Goal: Task Accomplishment & Management: Manage account settings

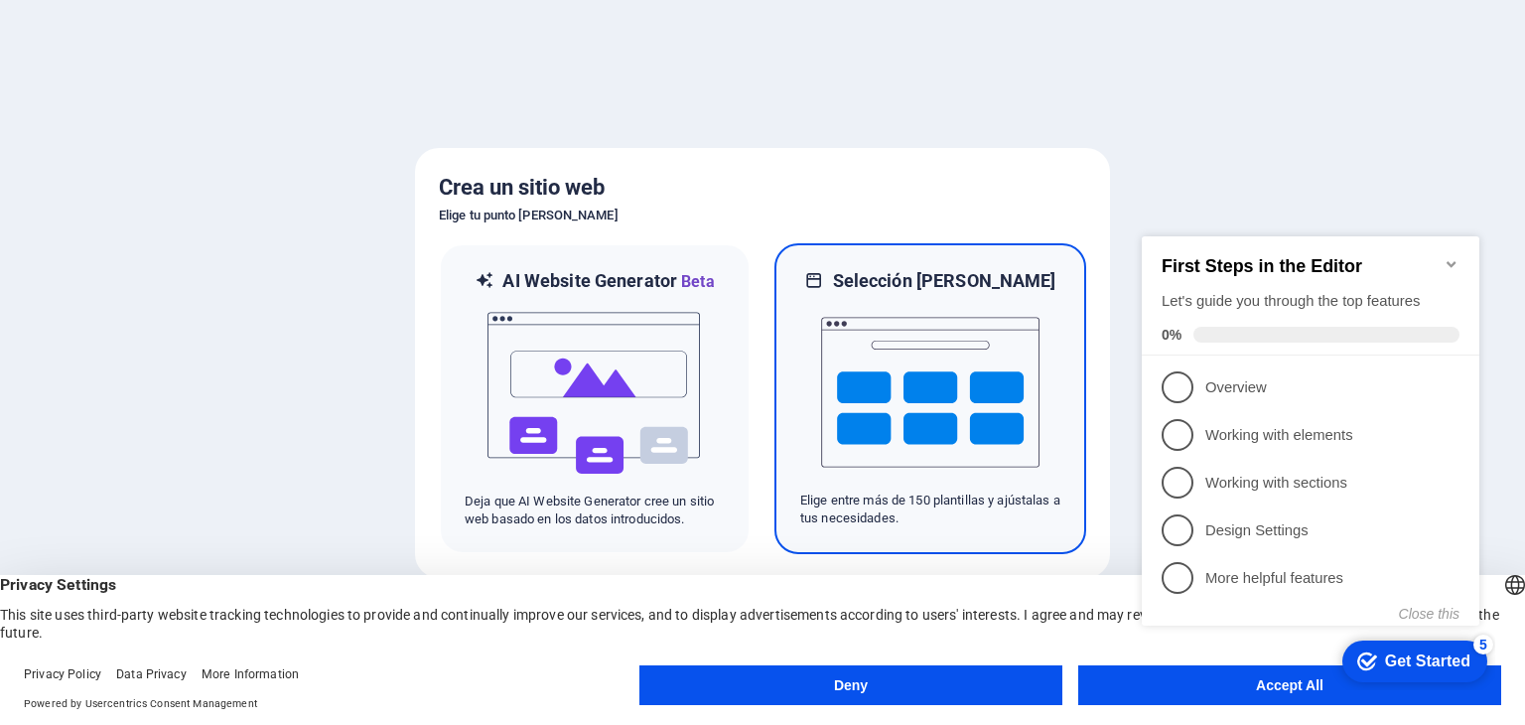
click at [981, 383] on img at bounding box center [930, 392] width 218 height 199
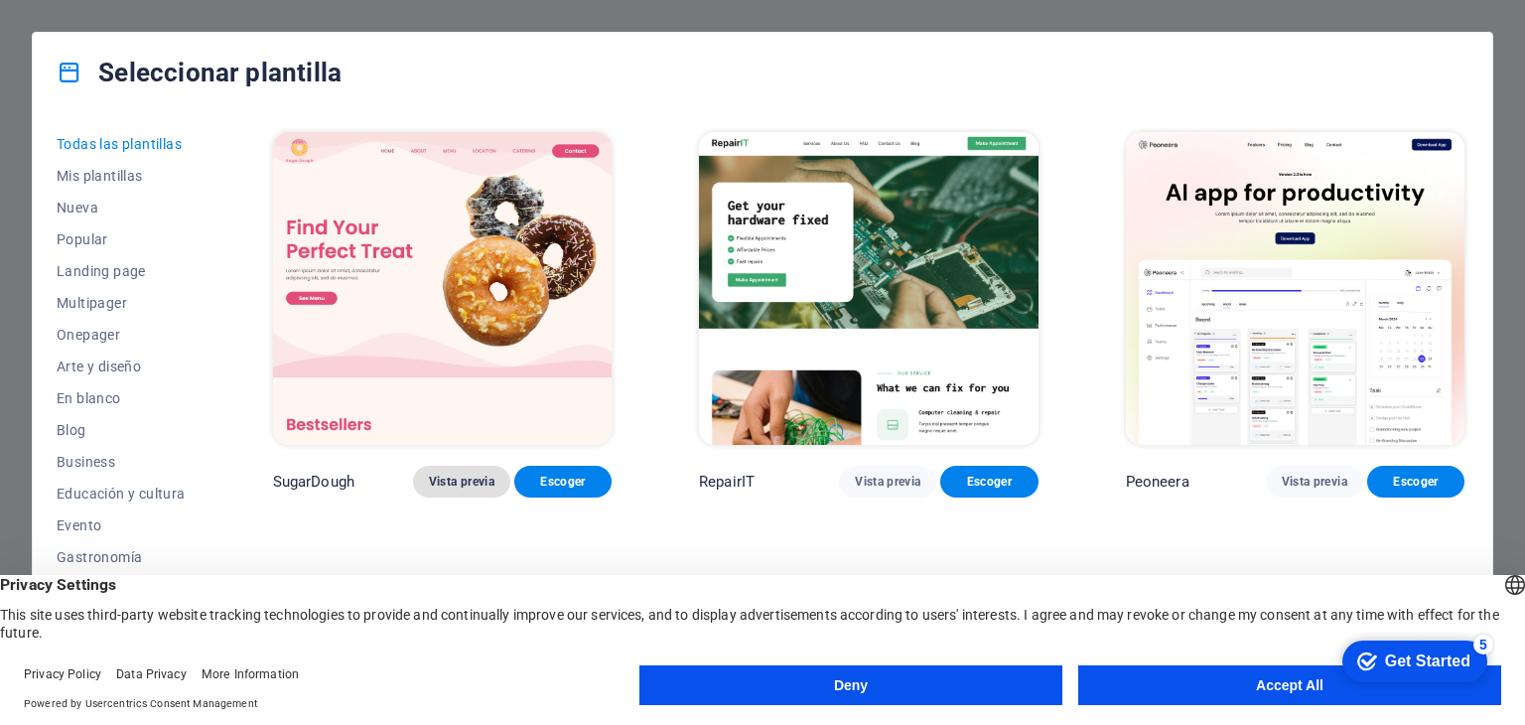
click at [473, 487] on button "Vista previa" at bounding box center [461, 482] width 97 height 32
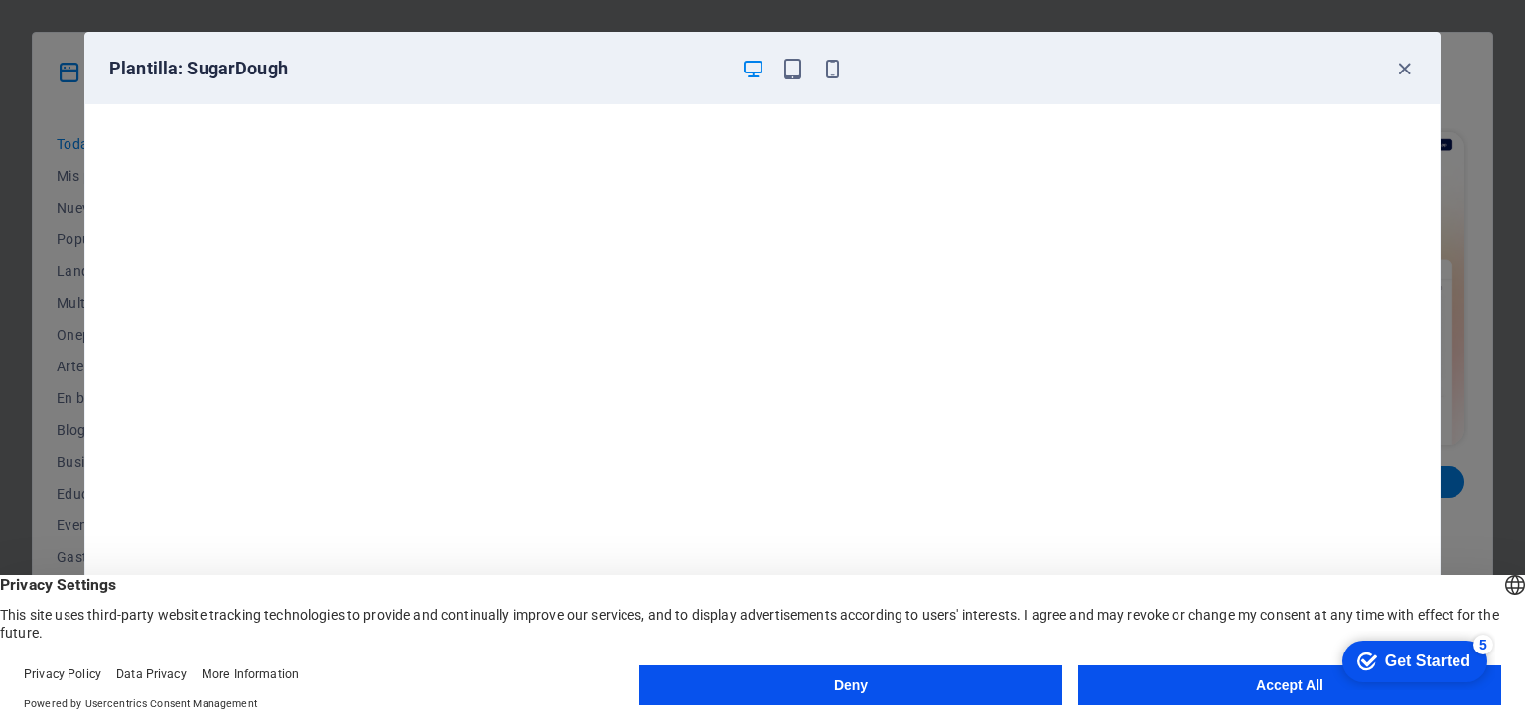
click at [1115, 672] on button "Accept All" at bounding box center [1289, 685] width 423 height 40
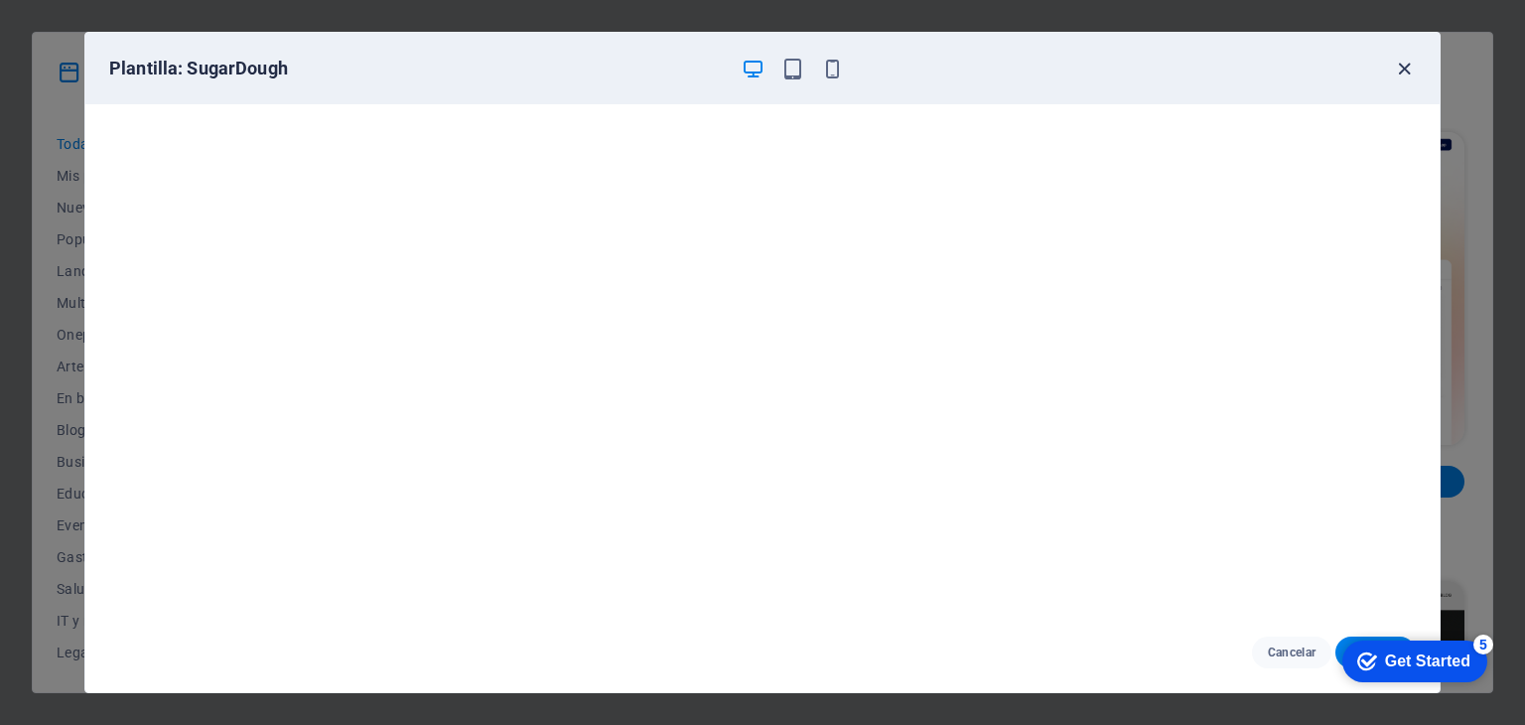
click at [1395, 62] on icon "button" at bounding box center [1404, 69] width 23 height 23
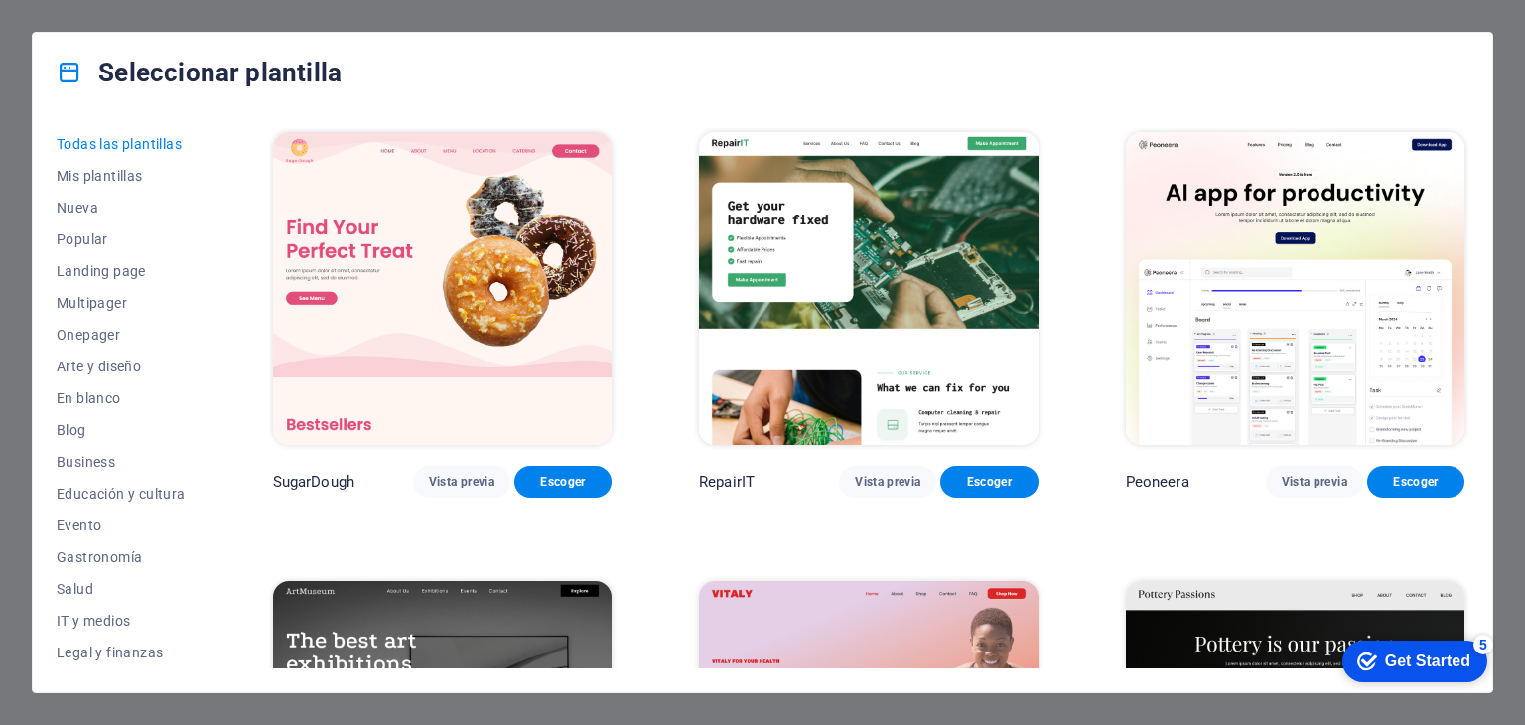
drag, startPoint x: 212, startPoint y: 304, endPoint x: 212, endPoint y: 319, distance: 14.9
click at [212, 319] on div "Todas las plantillas Mis plantillas Nueva Popular Landing page Multipager Onepa…" at bounding box center [763, 402] width 1460 height 580
drag, startPoint x: 212, startPoint y: 319, endPoint x: 218, endPoint y: 345, distance: 26.7
click at [218, 345] on div "Todas las plantillas Mis plantillas Nueva Popular Landing page Multipager Onepa…" at bounding box center [763, 402] width 1460 height 580
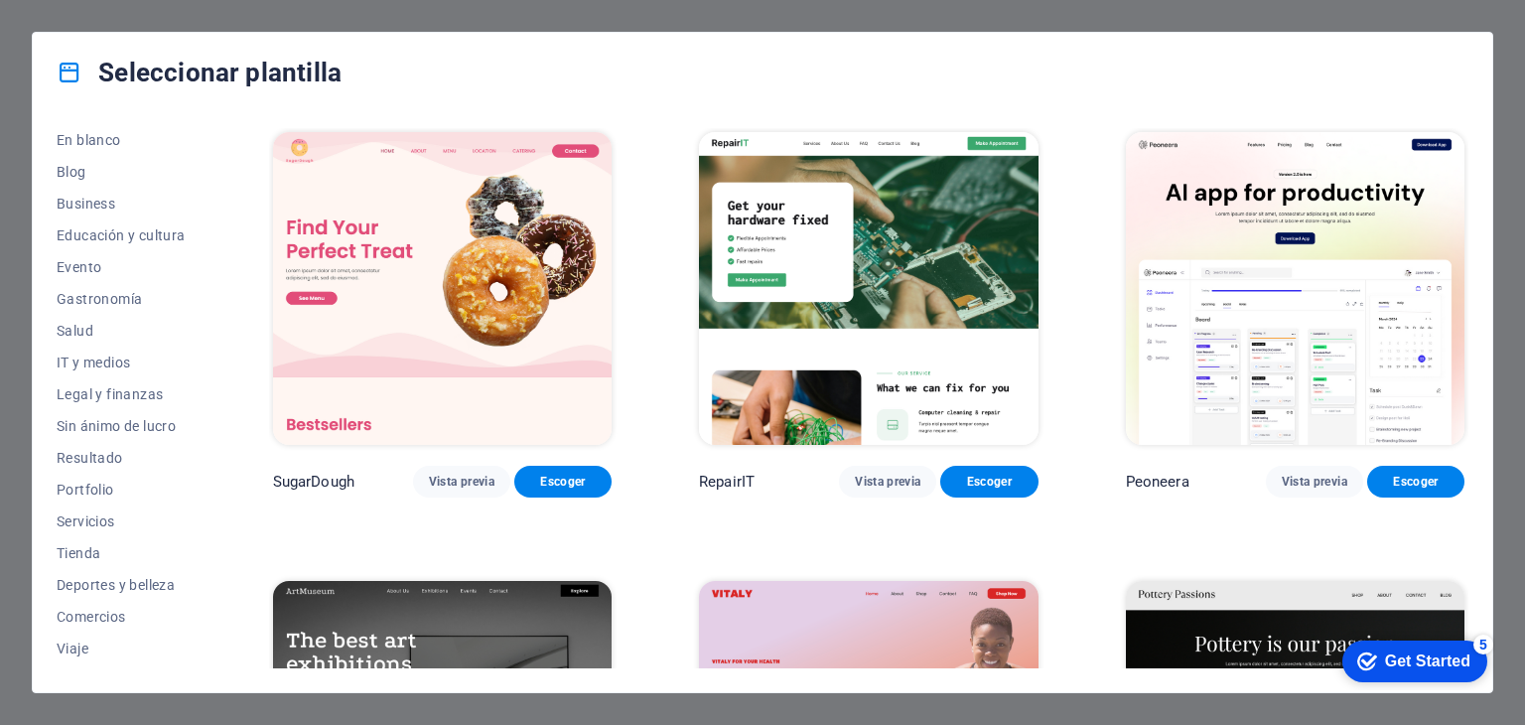
scroll to position [286, 0]
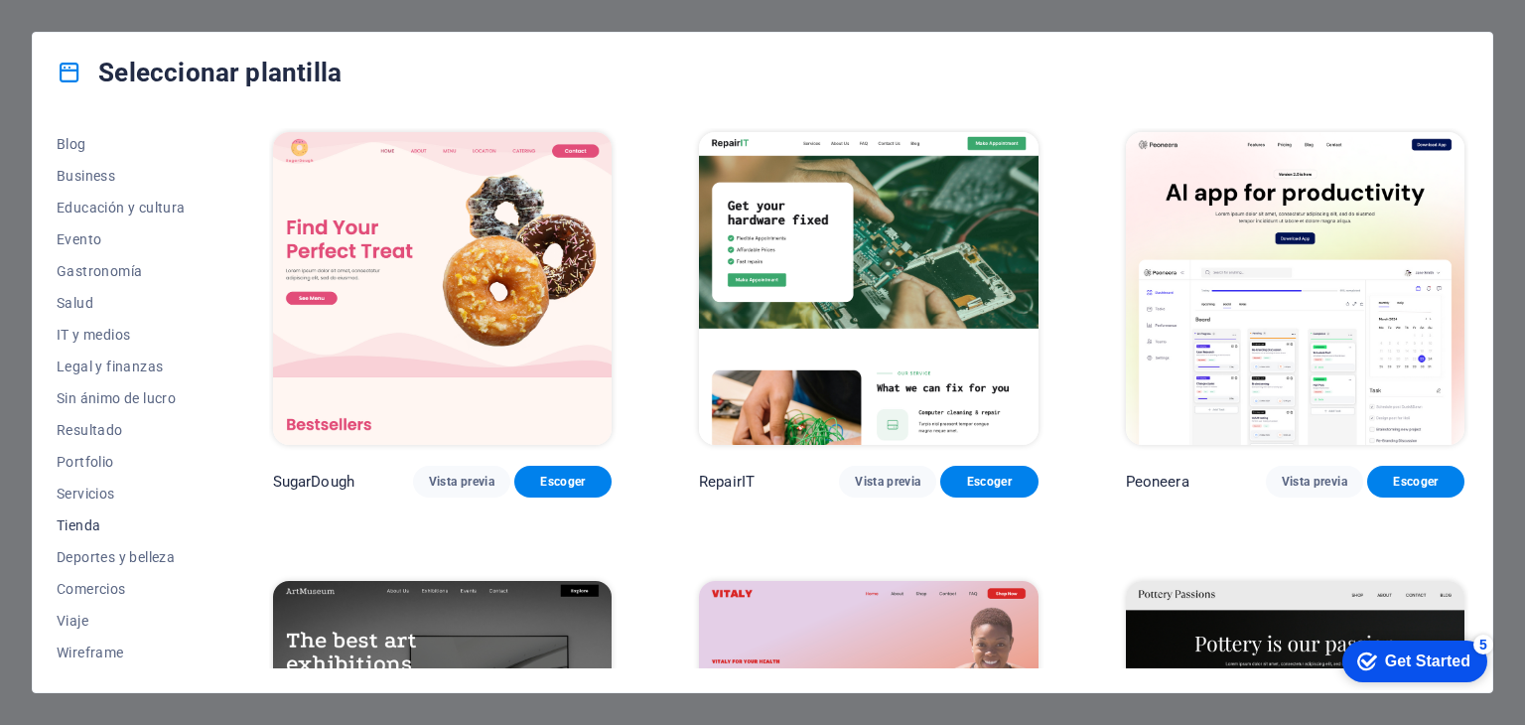
click at [103, 528] on span "Tienda" at bounding box center [121, 525] width 129 height 16
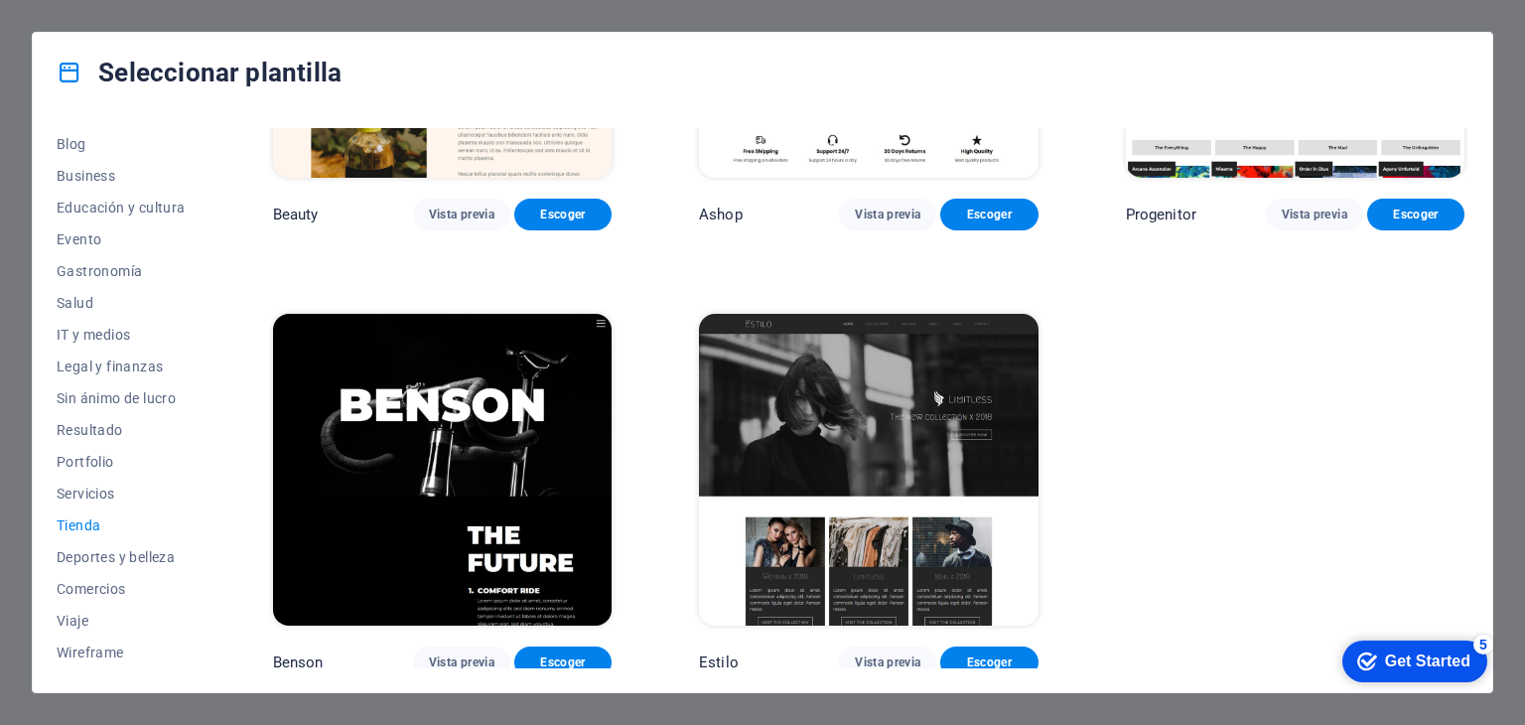
scroll to position [1167, 0]
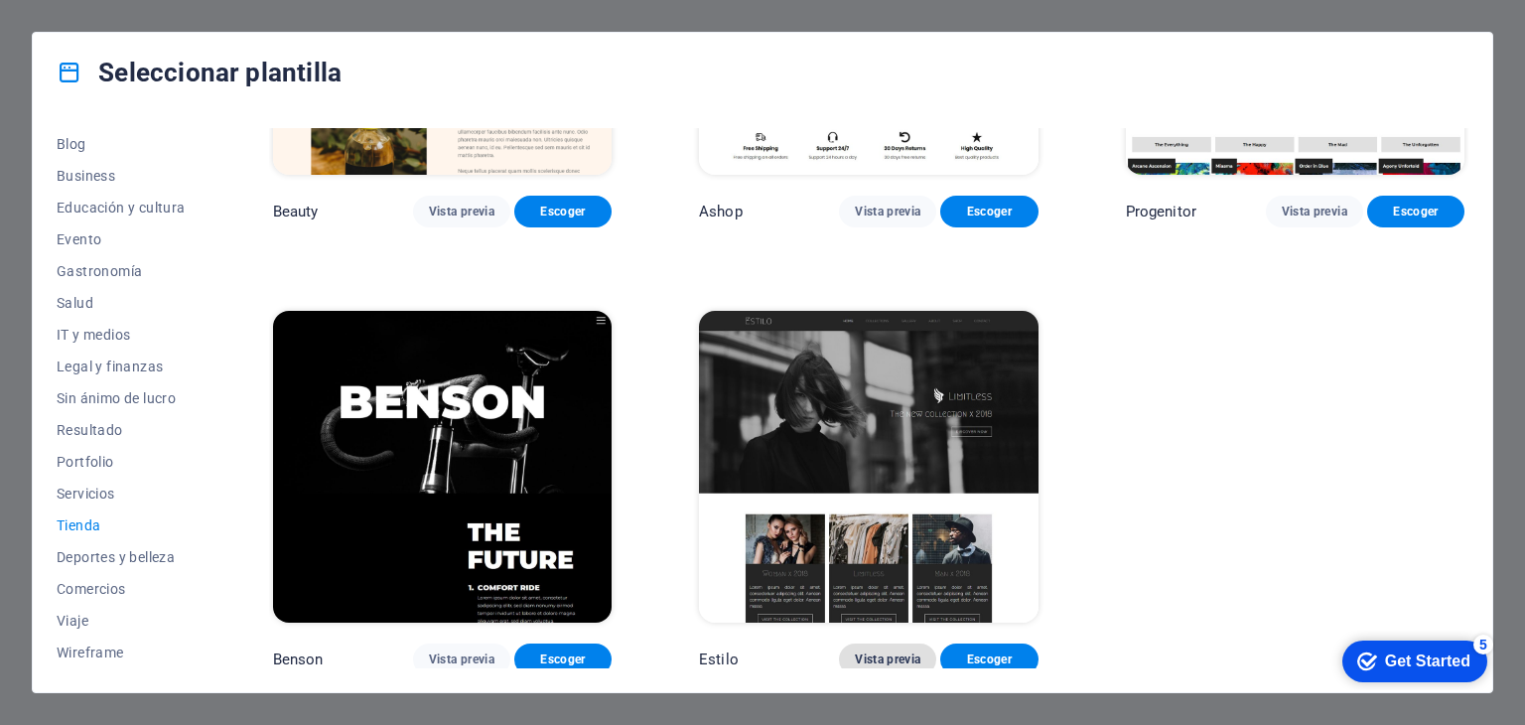
click at [893, 657] on span "Vista previa" at bounding box center [888, 659] width 66 height 16
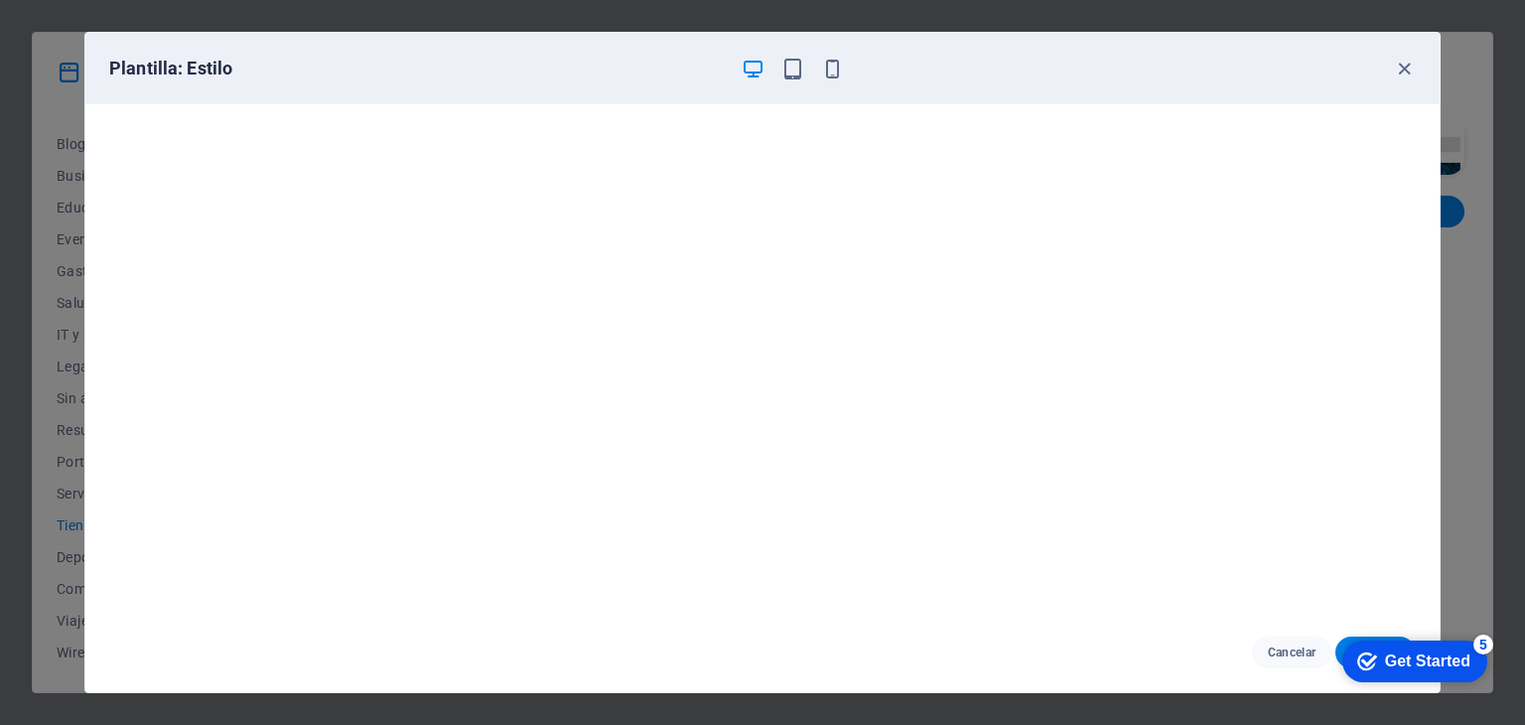
drag, startPoint x: 1468, startPoint y: 452, endPoint x: 1468, endPoint y: 463, distance: 10.9
click at [1468, 463] on div "Plantilla: Estilo Cancelar Escoger" at bounding box center [762, 362] width 1525 height 725
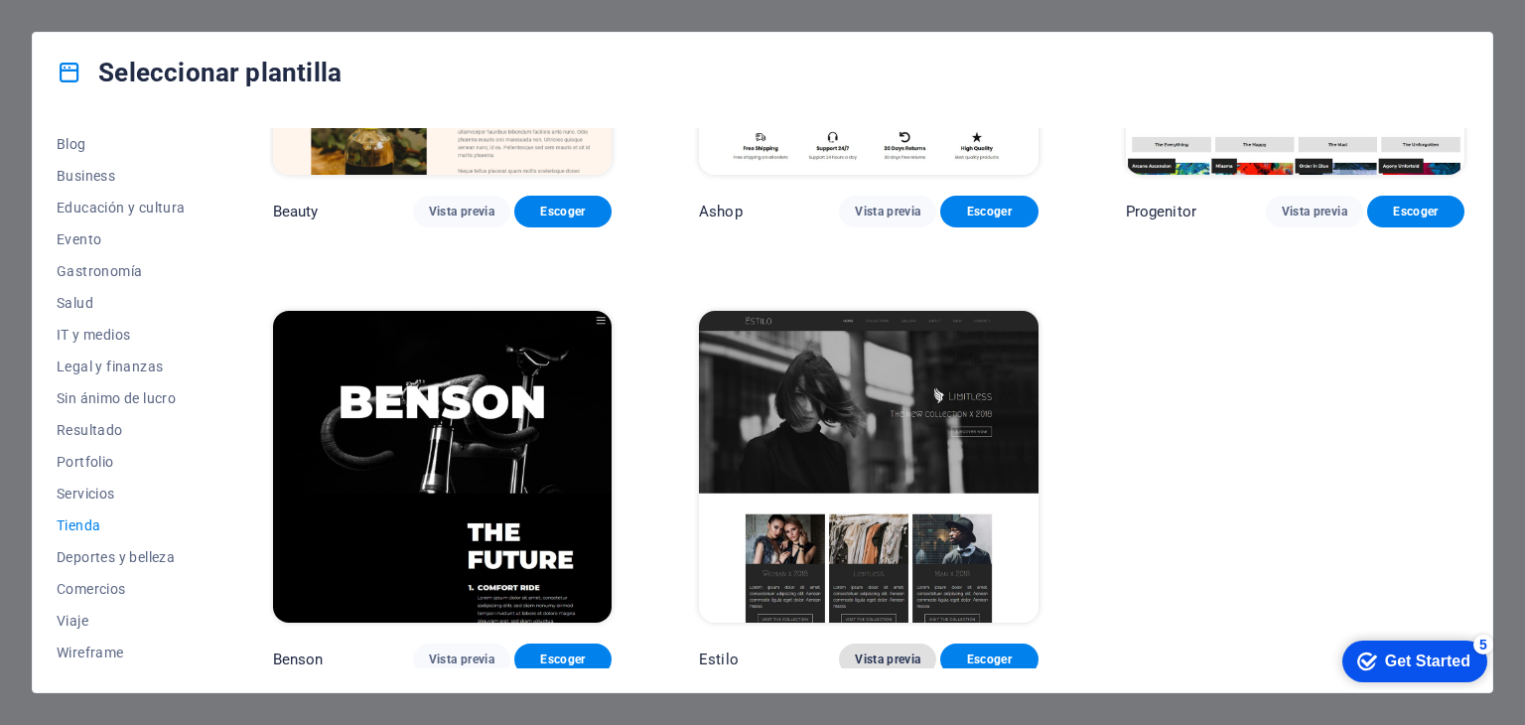
click at [898, 659] on span "Vista previa" at bounding box center [888, 659] width 66 height 16
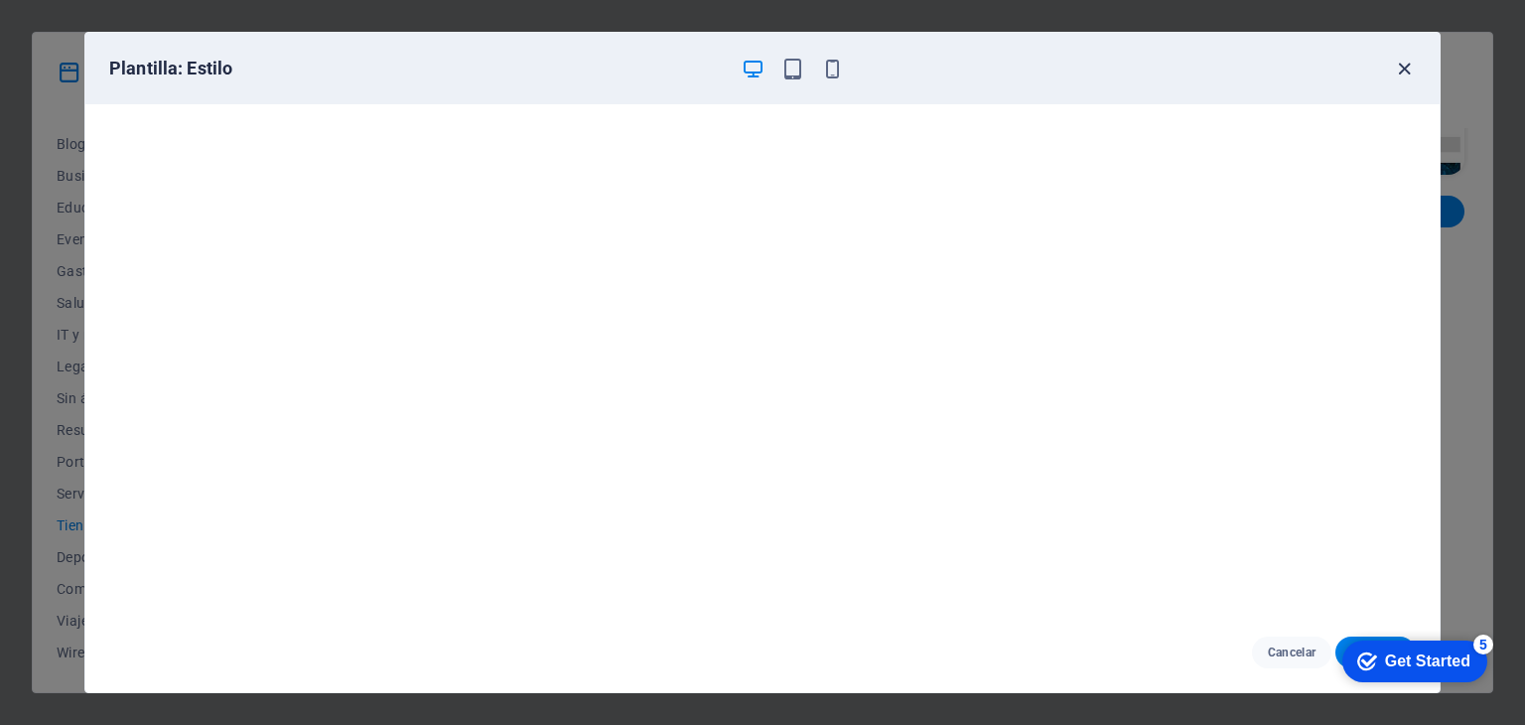
click at [1406, 65] on icon "button" at bounding box center [1404, 69] width 23 height 23
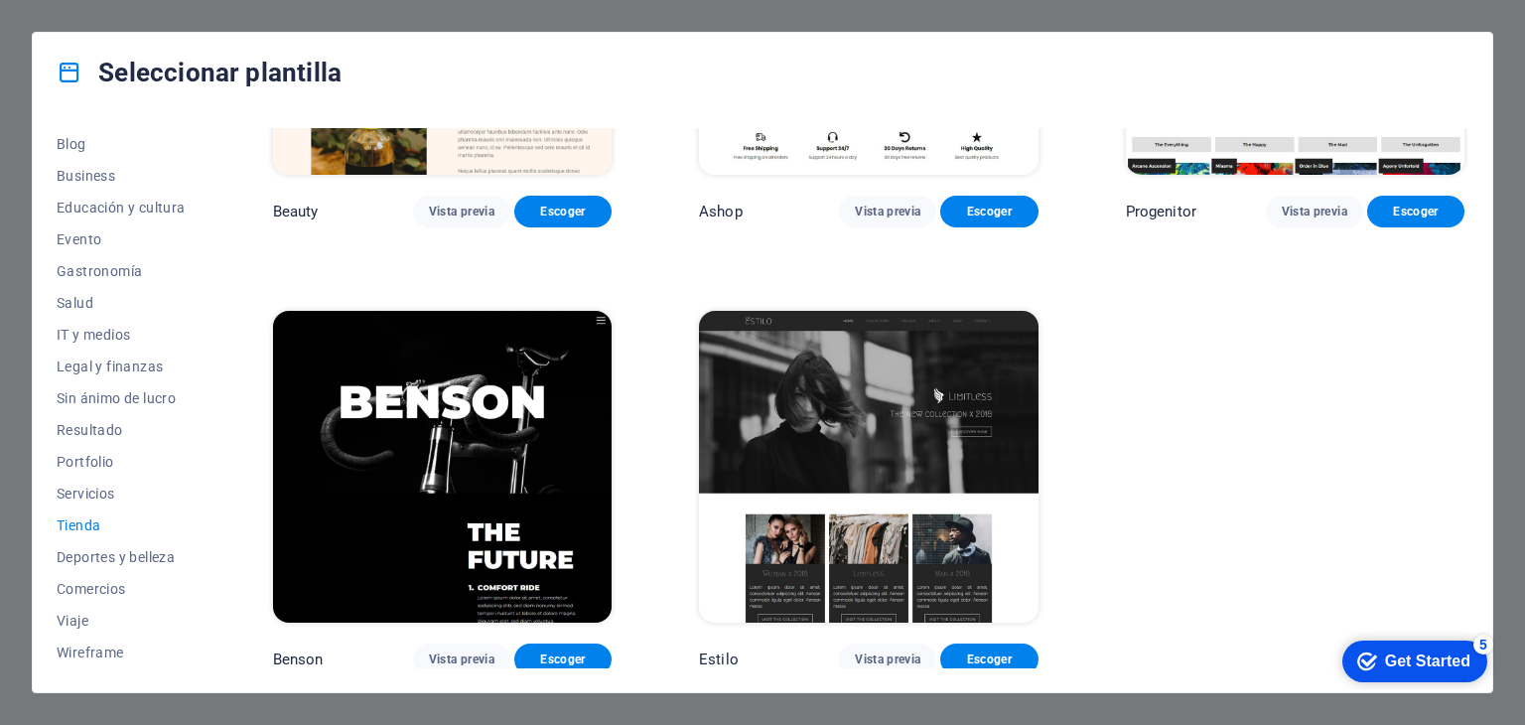
scroll to position [0, 0]
click at [87, 205] on span "Nueva" at bounding box center [121, 208] width 129 height 16
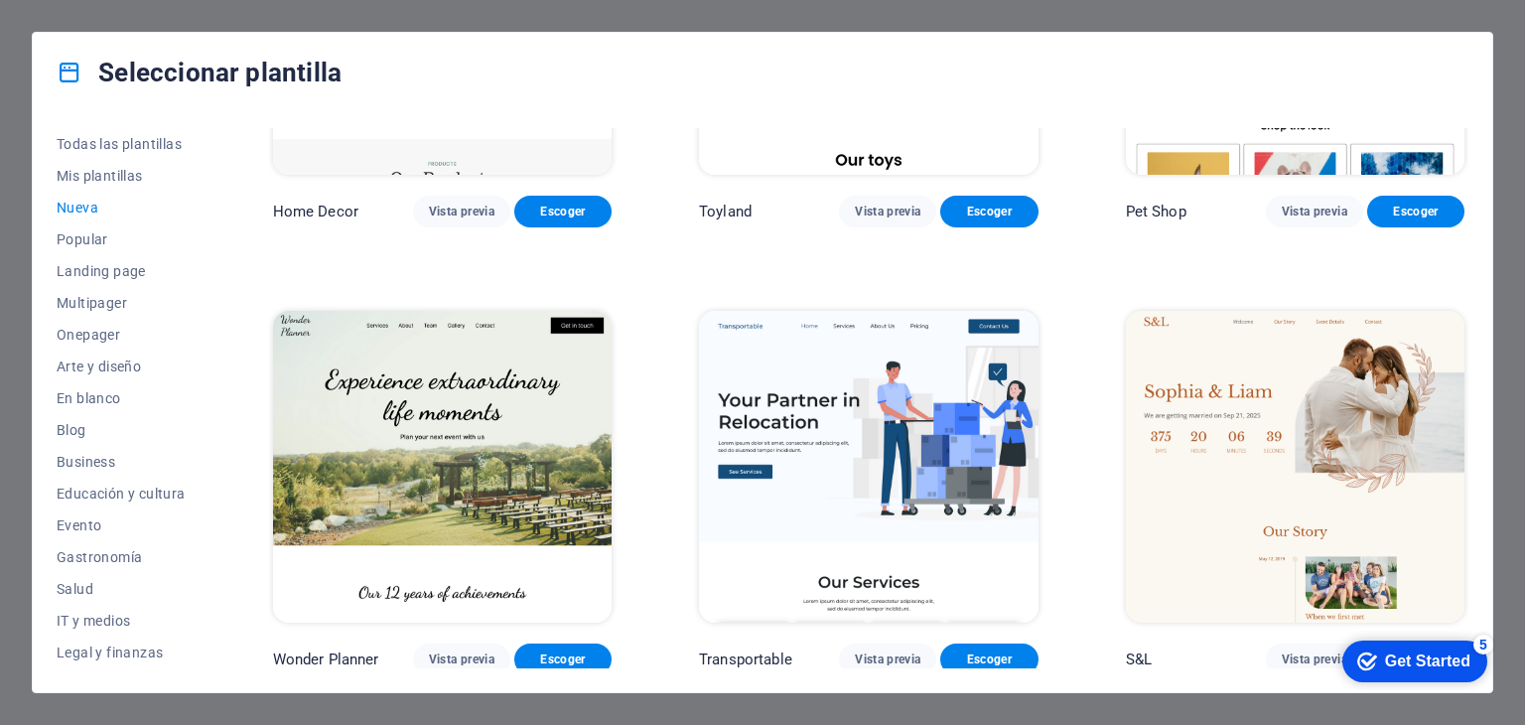
drag, startPoint x: 1463, startPoint y: 424, endPoint x: 1453, endPoint y: 269, distance: 155.2
click at [1453, 269] on div "SugarDough Vista previa Escoger RepairIT Vista previa Escoger Peoneera Vista pr…" at bounding box center [868, 266] width 1199 height 2611
click at [105, 184] on button "Mis plantillas" at bounding box center [121, 176] width 129 height 32
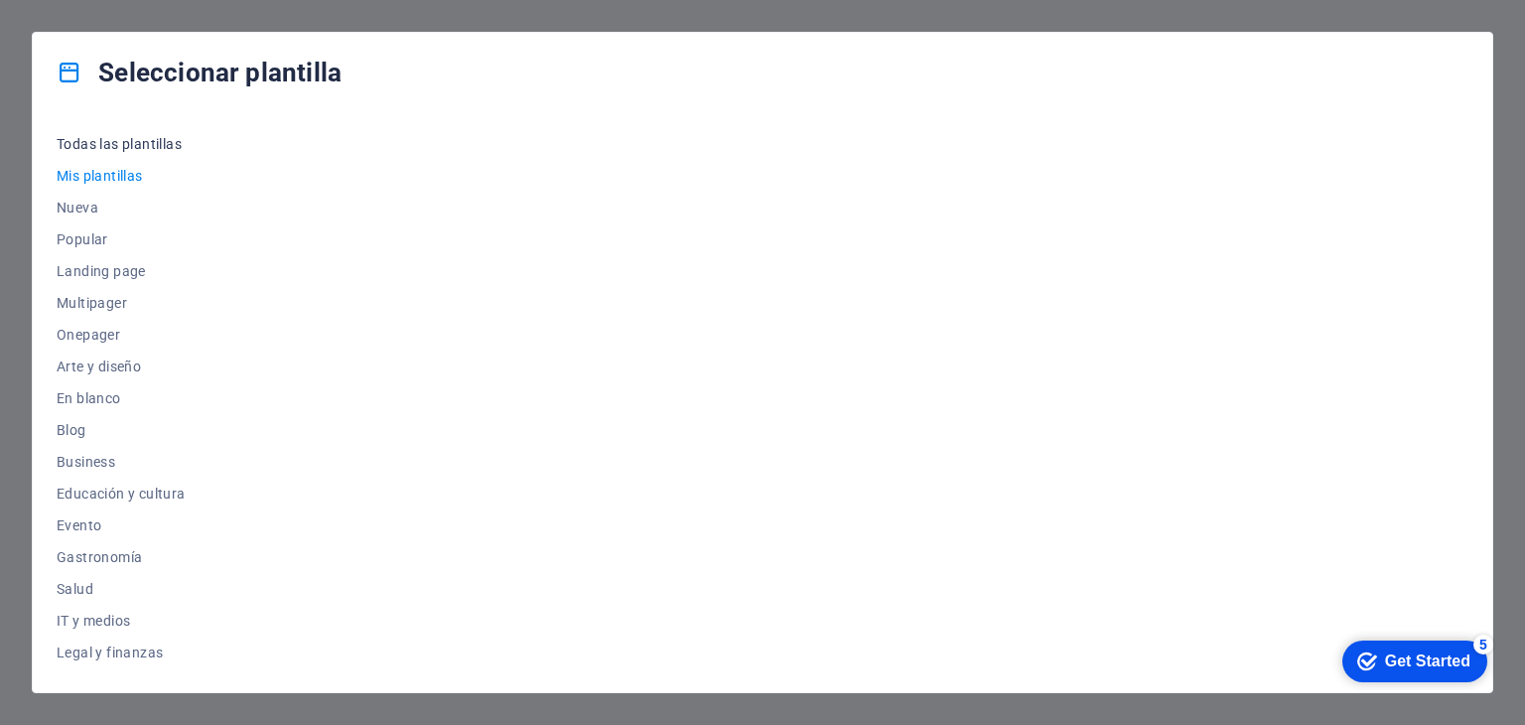
click at [118, 136] on span "Todas las plantillas" at bounding box center [121, 144] width 129 height 16
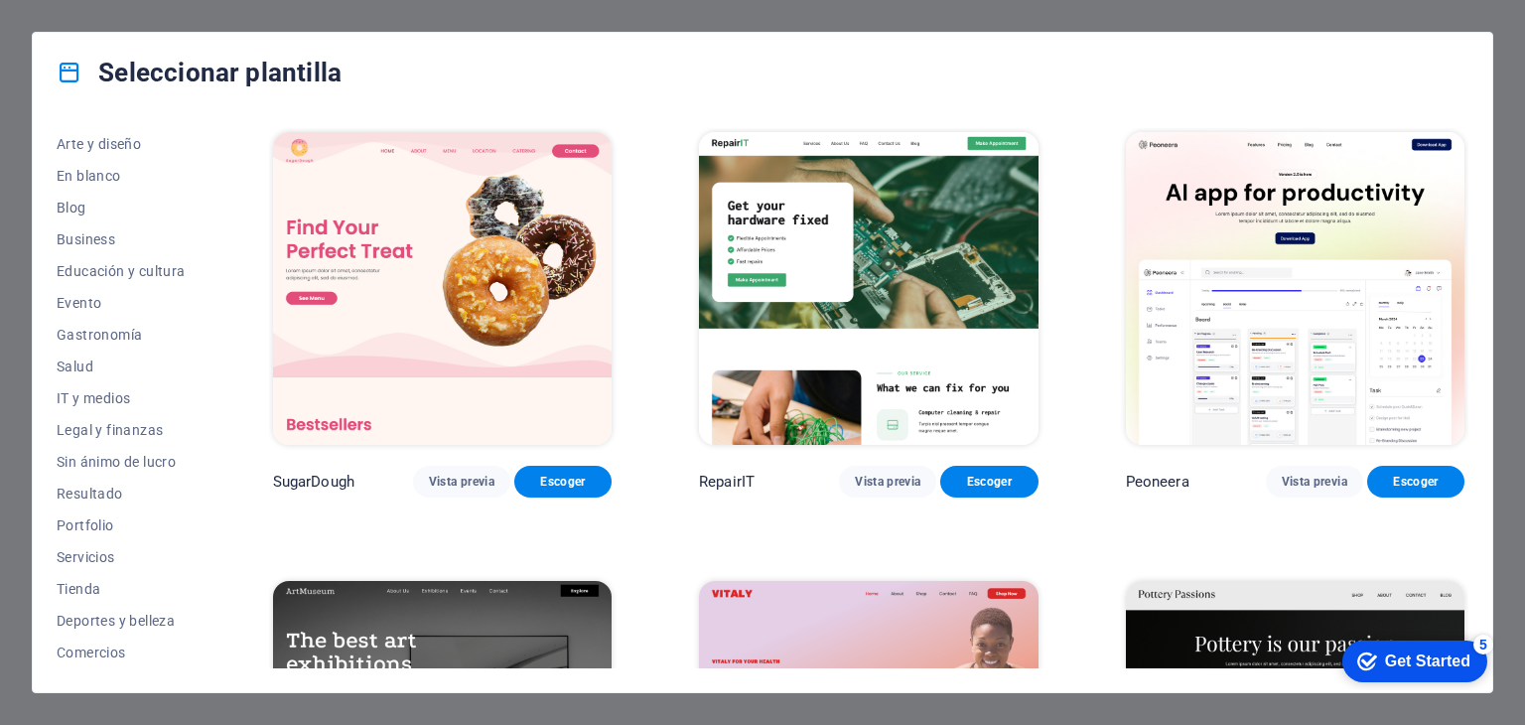
scroll to position [219, 0]
click at [85, 180] on span "En blanco" at bounding box center [121, 179] width 129 height 16
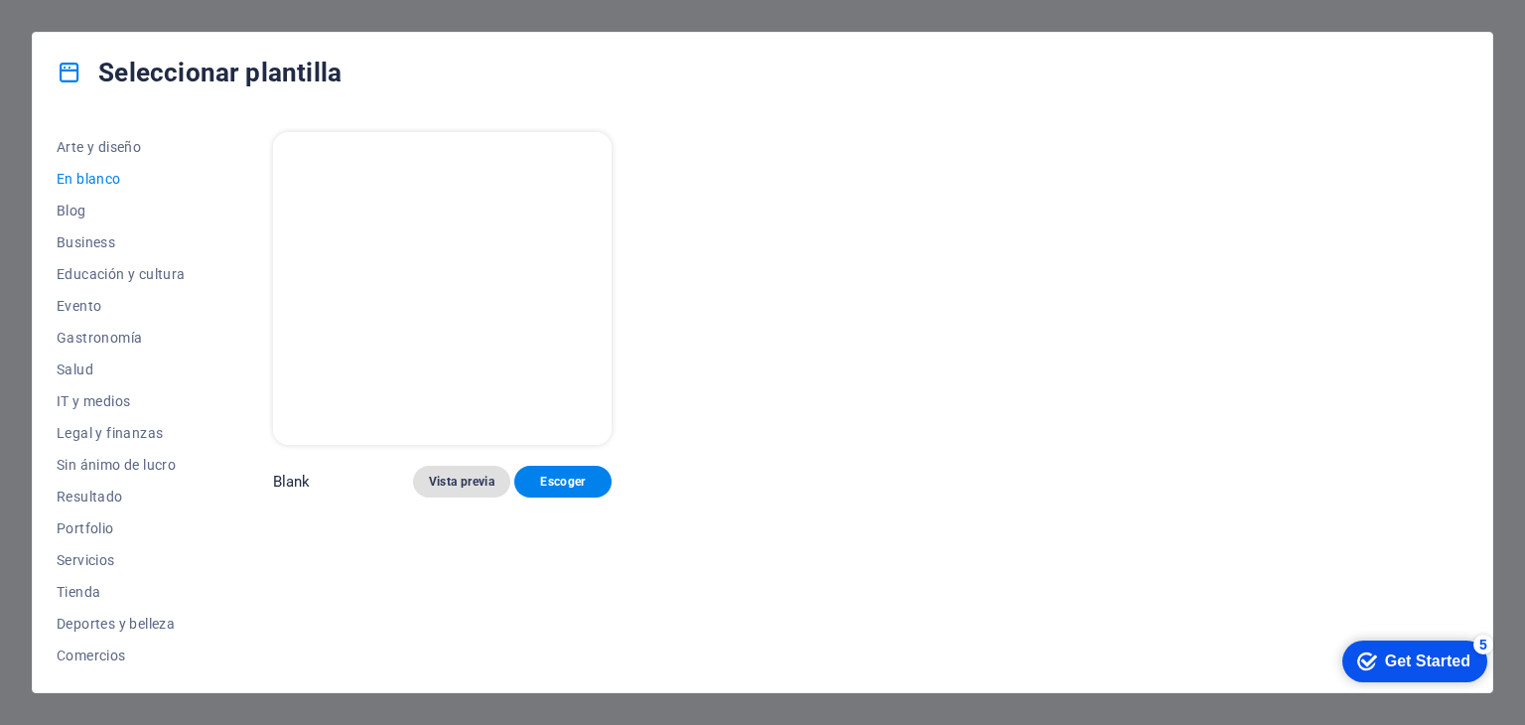
click at [459, 474] on span "Vista previa" at bounding box center [462, 482] width 66 height 16
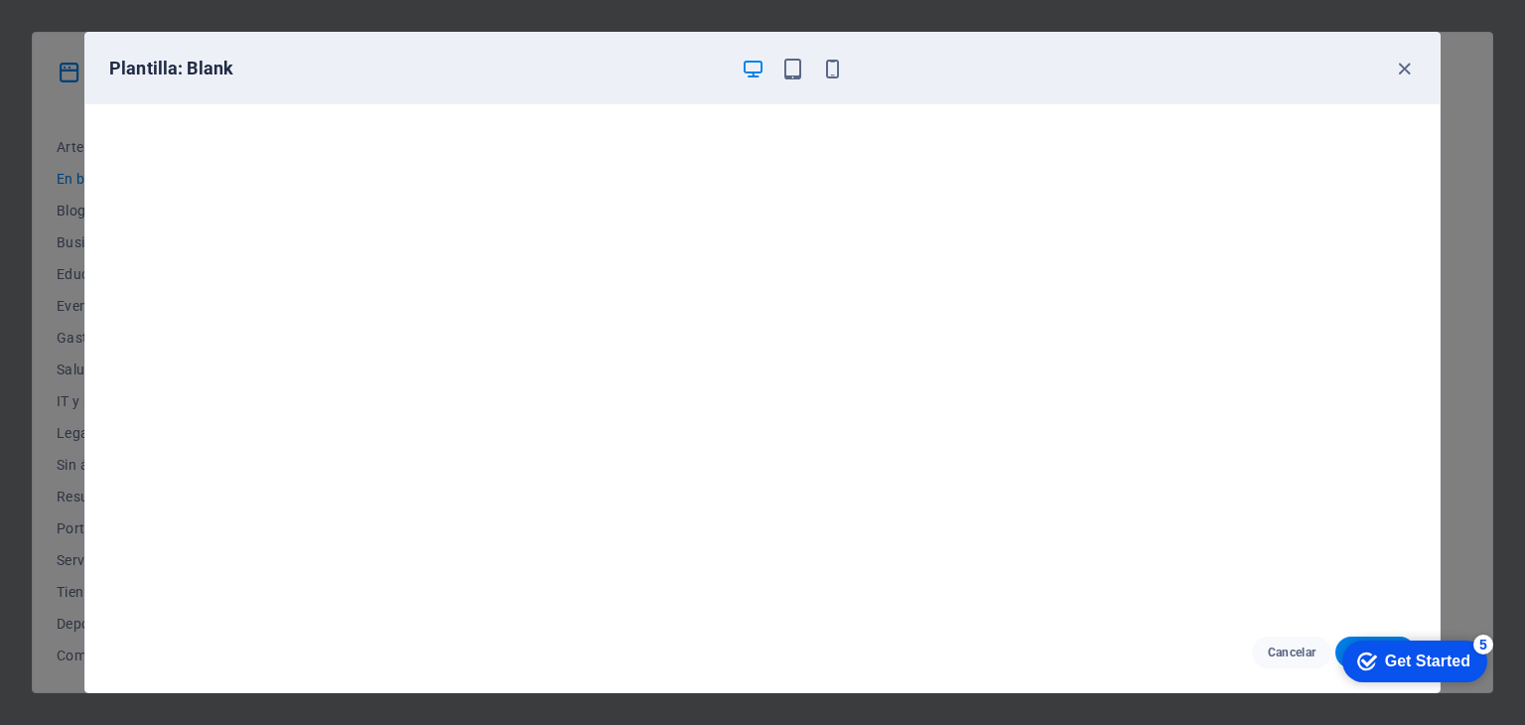
click at [1374, 659] on div "checkmark Get Started 5" at bounding box center [1413, 661] width 113 height 20
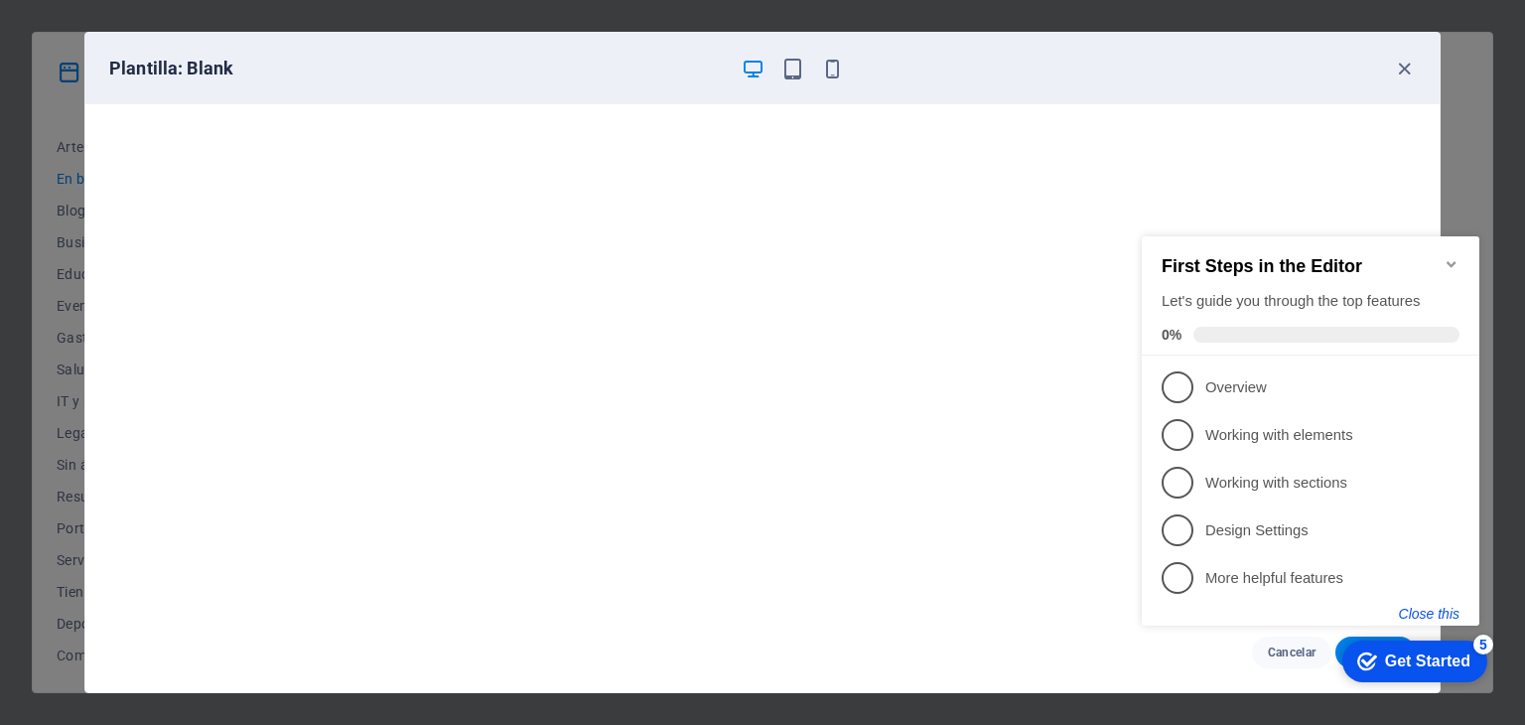
click at [1429, 618] on button "Close this" at bounding box center [1429, 614] width 61 height 16
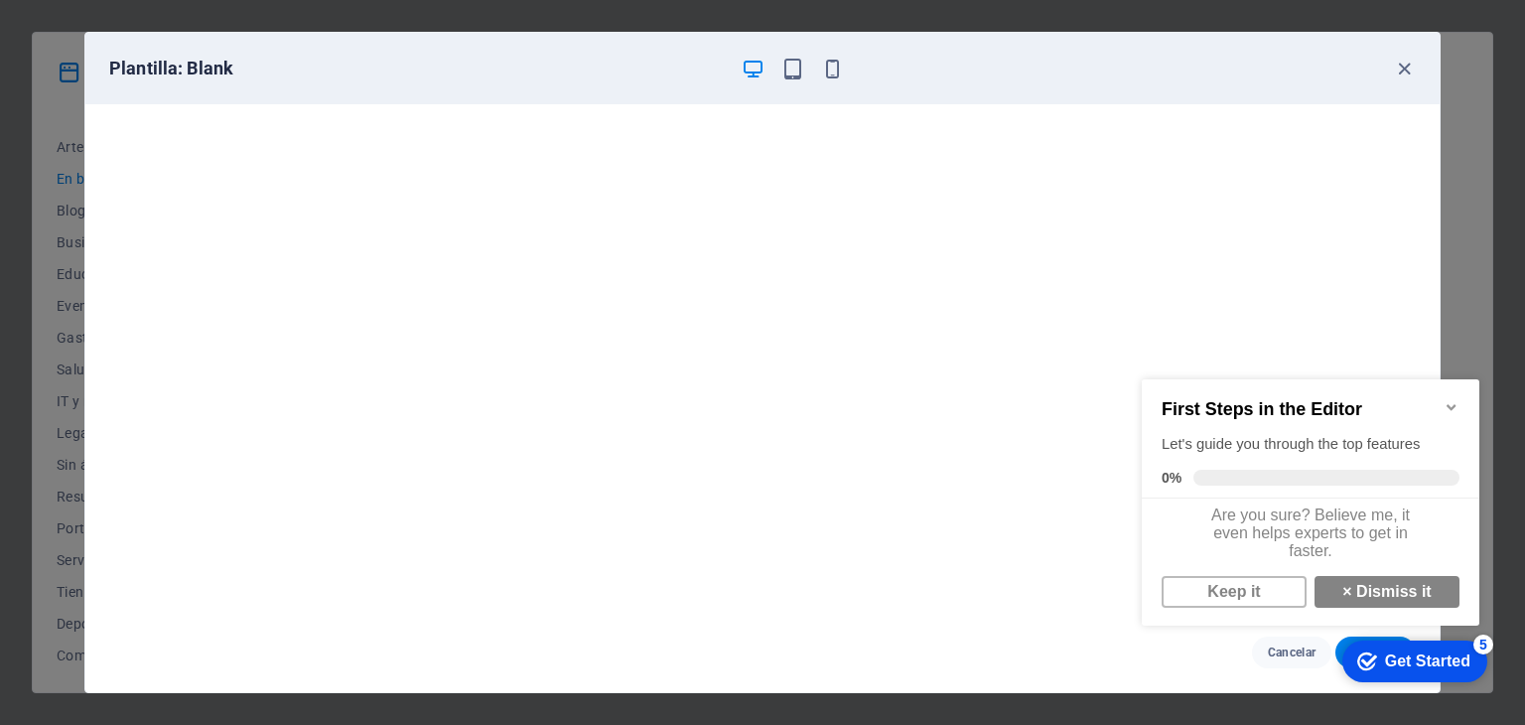
click at [1338, 647] on div "checkmark Get Started 5 First Steps in the Editor Let's guide you through the t…" at bounding box center [1314, 522] width 361 height 338
drag, startPoint x: 1398, startPoint y: 671, endPoint x: 2602, endPoint y: 1042, distance: 1259.2
click at [1468, 690] on html "checkmark Get Started 5 First Steps in the Editor Let's guide you through the t…" at bounding box center [1314, 522] width 361 height 338
click at [1448, 399] on icon "Minimize checklist" at bounding box center [1452, 407] width 16 height 16
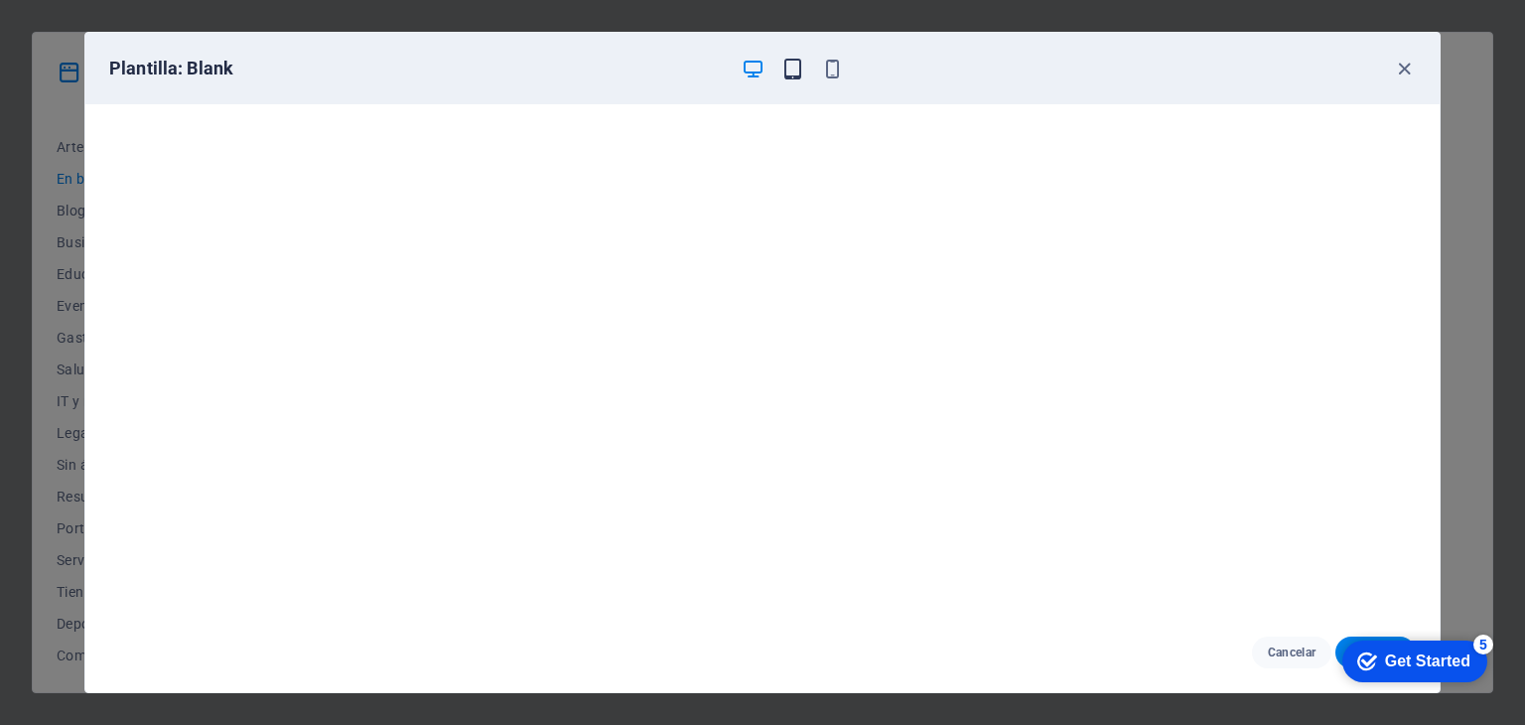
click at [789, 61] on icon "button" at bounding box center [792, 69] width 23 height 23
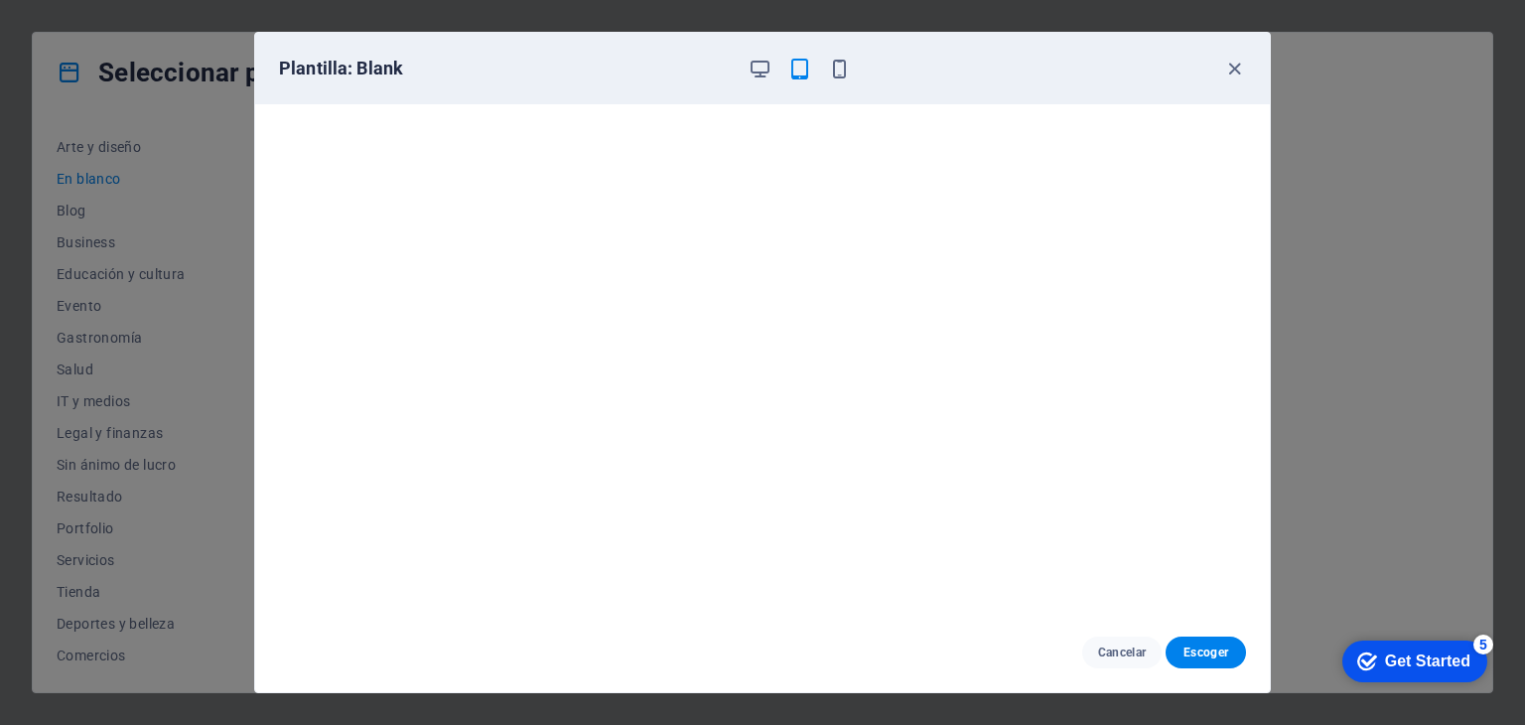
click at [828, 71] on icon "button" at bounding box center [839, 69] width 23 height 23
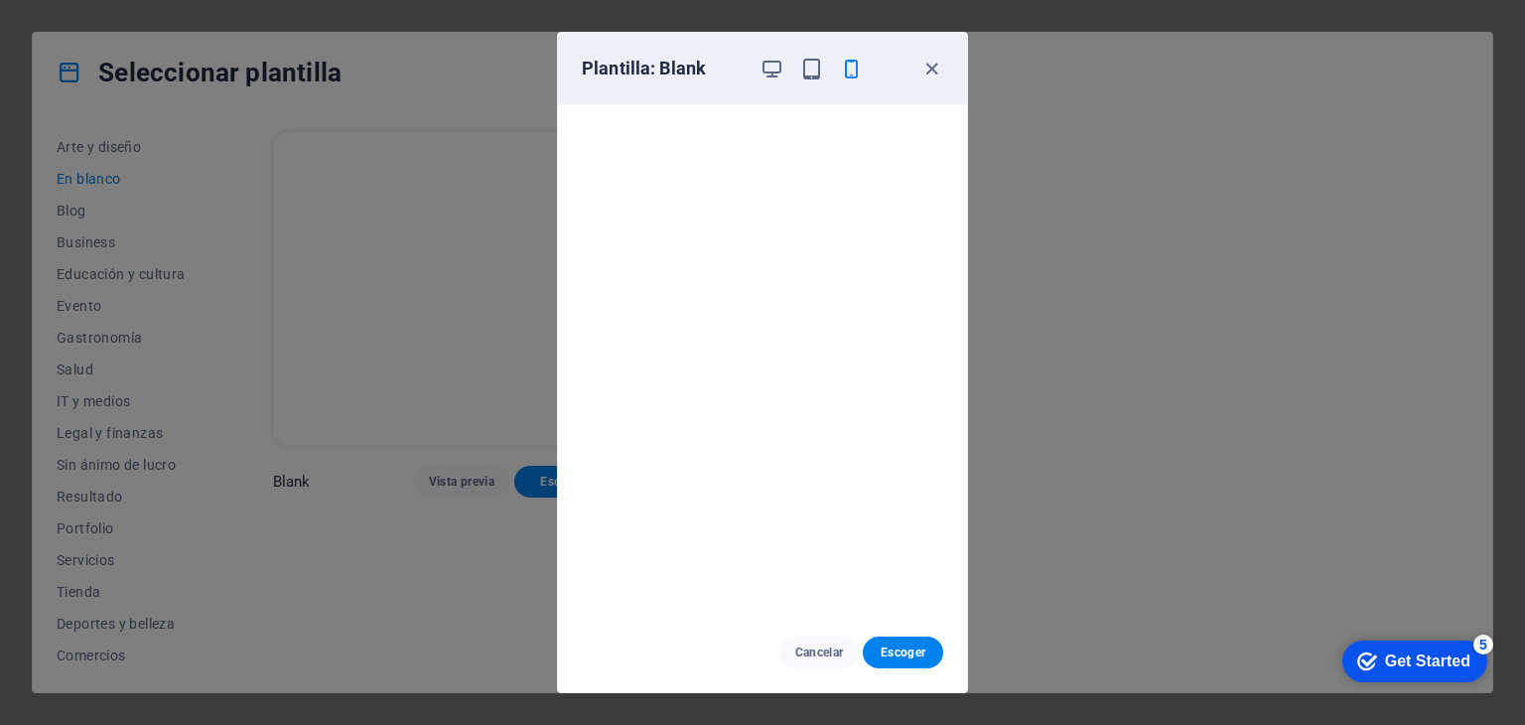
click at [953, 71] on div "Plantilla: Blank" at bounding box center [762, 68] width 409 height 71
click at [932, 62] on icon "button" at bounding box center [931, 69] width 23 height 23
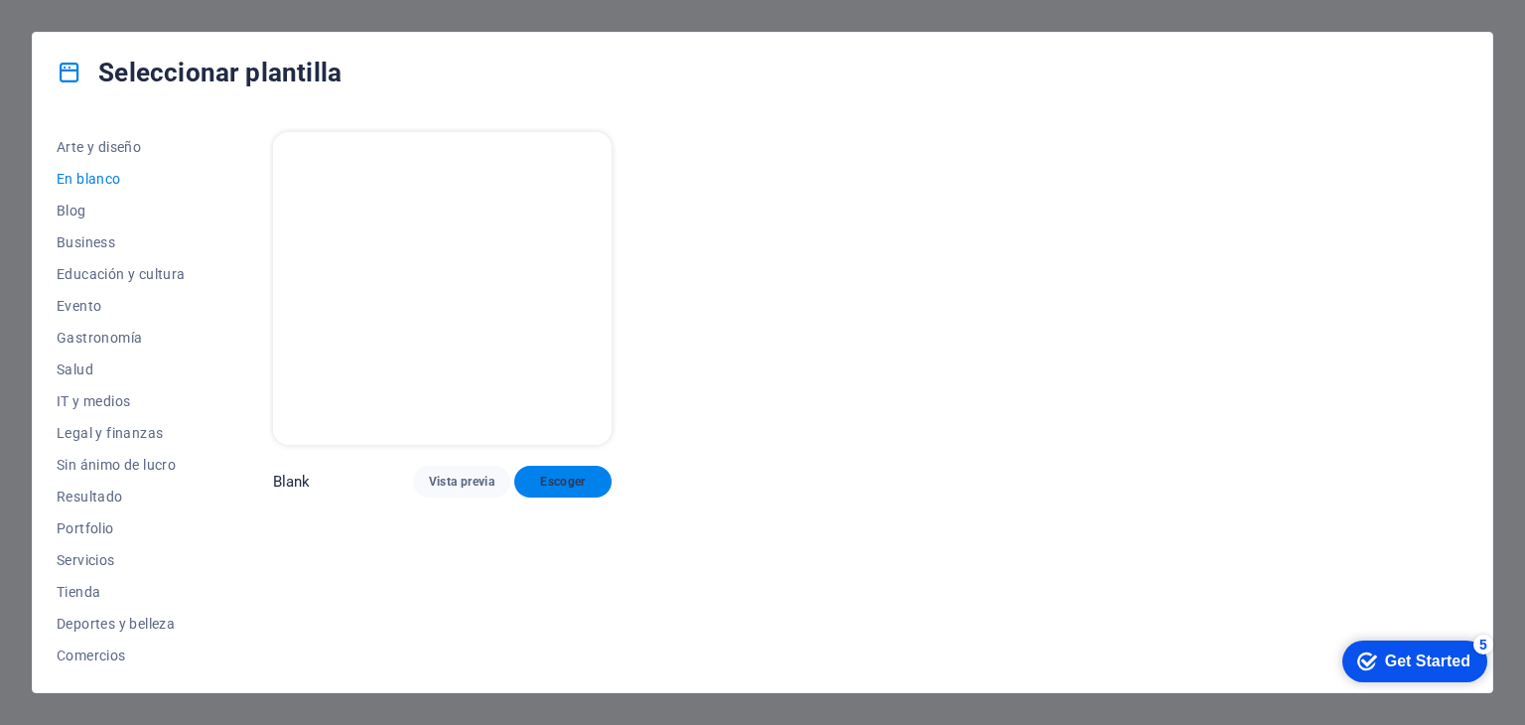
click at [568, 488] on button "Escoger" at bounding box center [562, 482] width 97 height 32
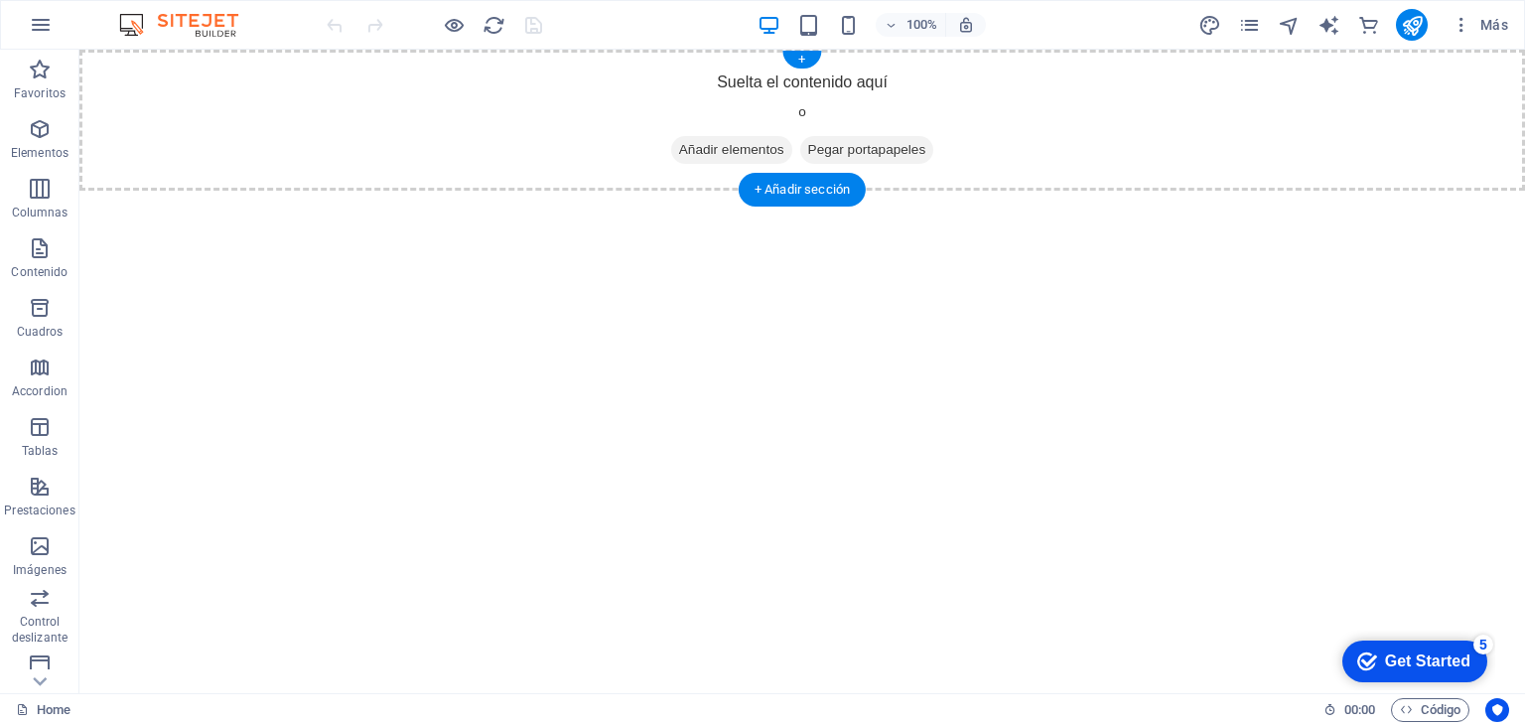
click at [733, 138] on span "Añadir elementos" at bounding box center [731, 150] width 121 height 28
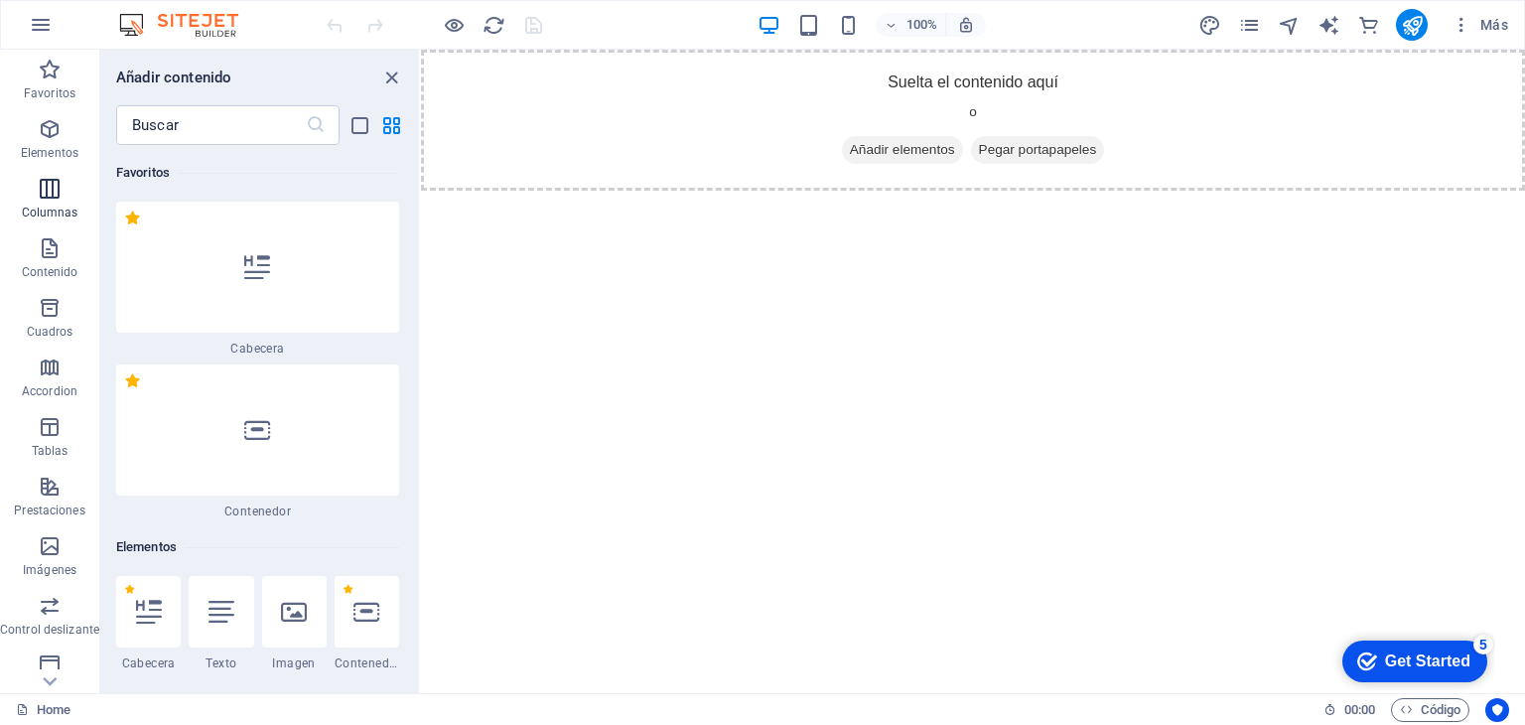
click at [71, 200] on span "Columnas" at bounding box center [49, 201] width 99 height 48
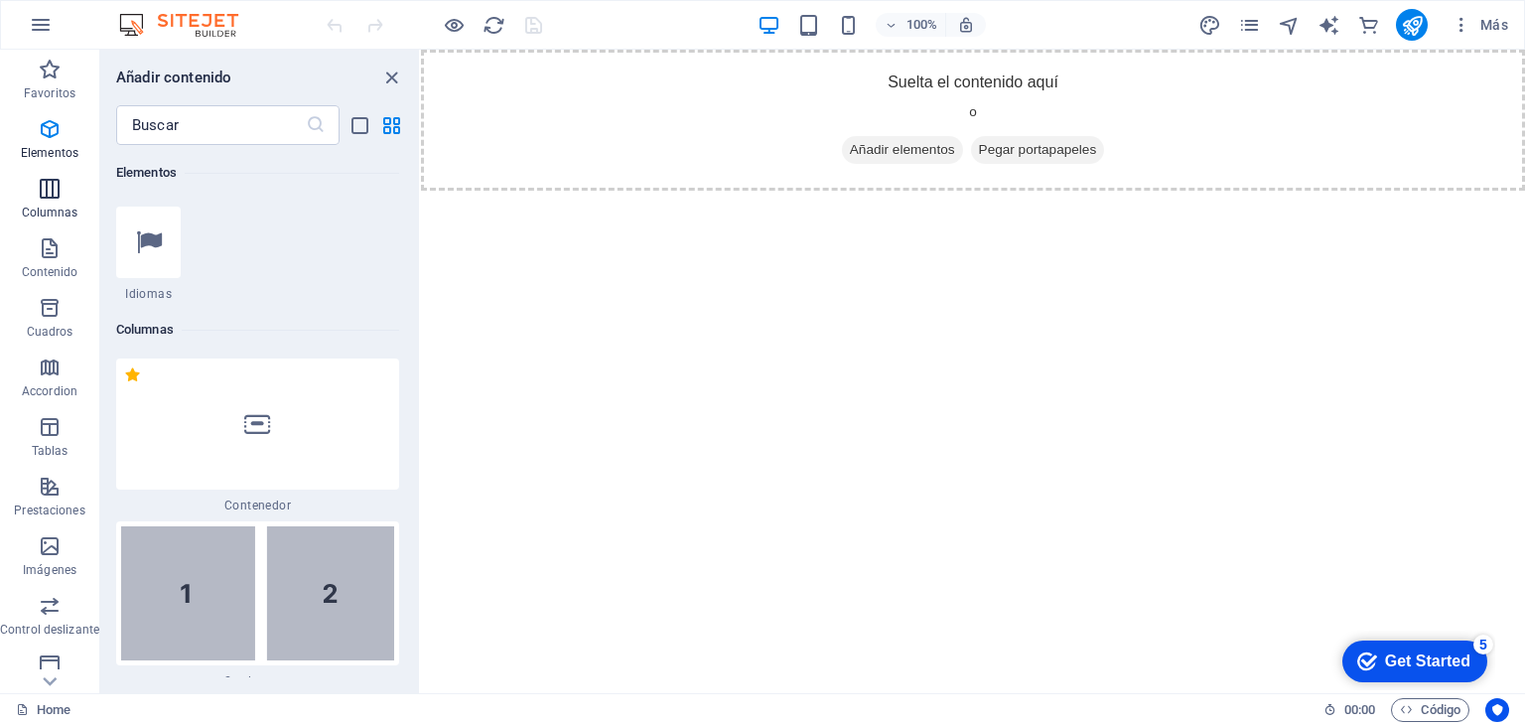
scroll to position [1146, 0]
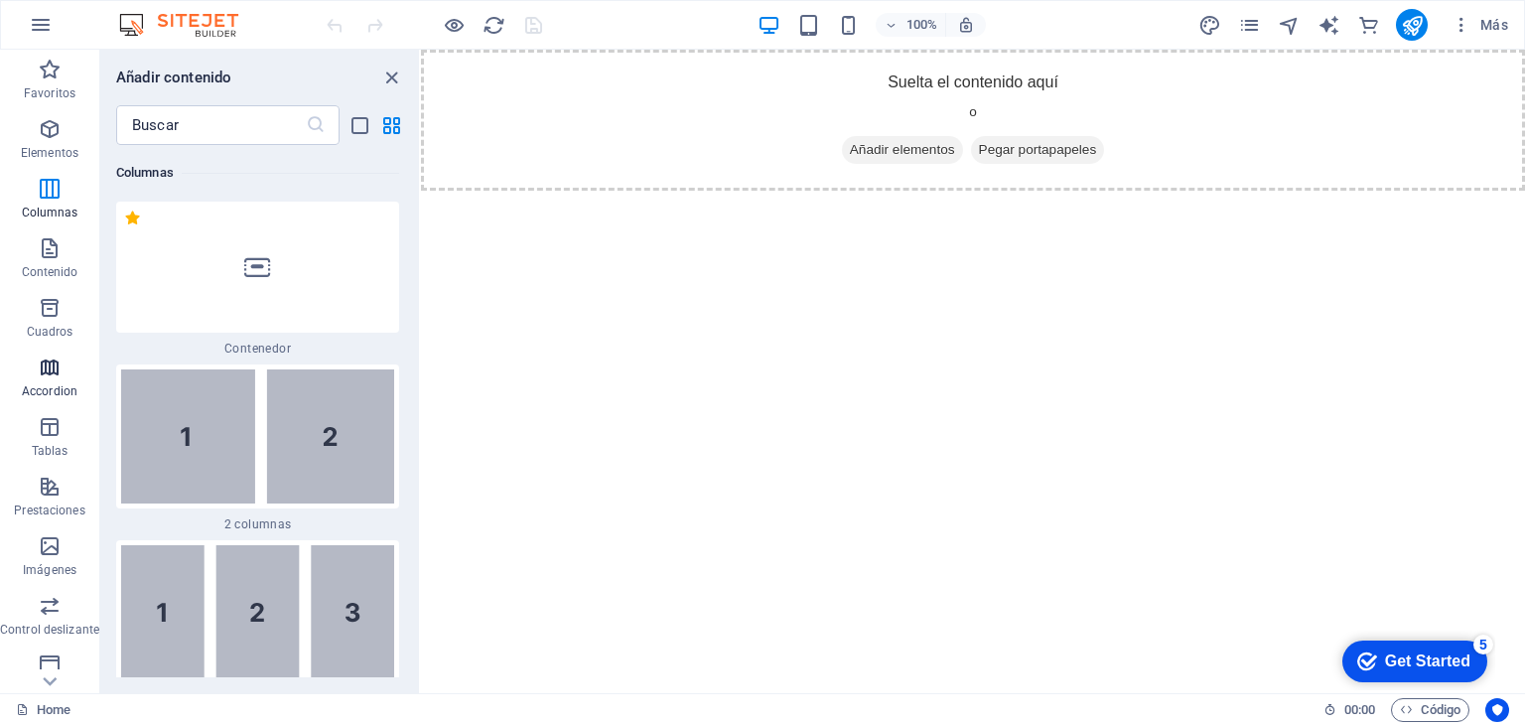
drag, startPoint x: 74, startPoint y: 415, endPoint x: 87, endPoint y: 354, distance: 61.9
click at [87, 354] on div "Favoritos Elementos Columnas Contenido Cuadros Accordion Tablas Prestaciones Im…" at bounding box center [49, 526] width 99 height 953
drag, startPoint x: 414, startPoint y: 171, endPoint x: 408, endPoint y: 328, distance: 157.0
click at [408, 328] on div "Favoritos 1 Star Cabecera 1 Star Contenedor Elementos 1 Star Cabecera 1 Star Te…" at bounding box center [259, 411] width 319 height 532
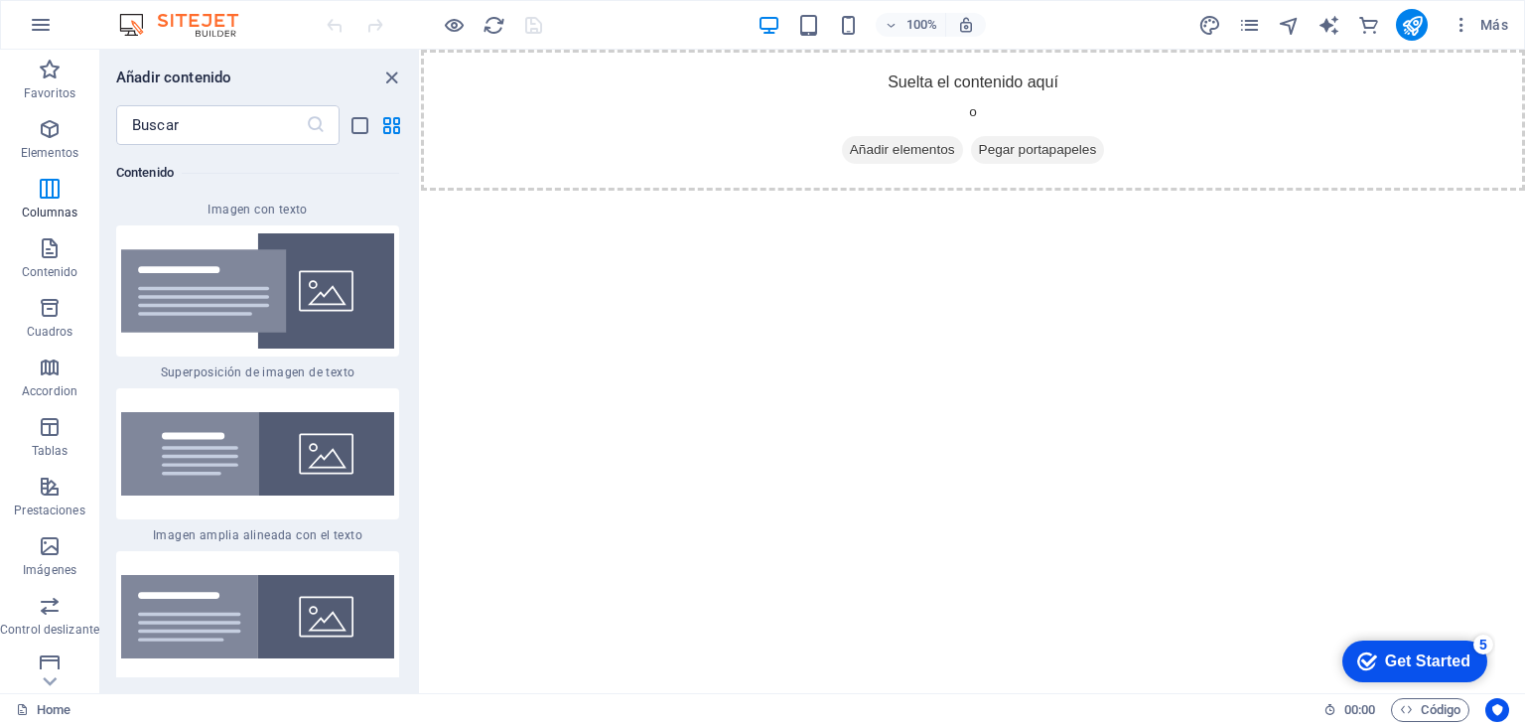
scroll to position [7662, 0]
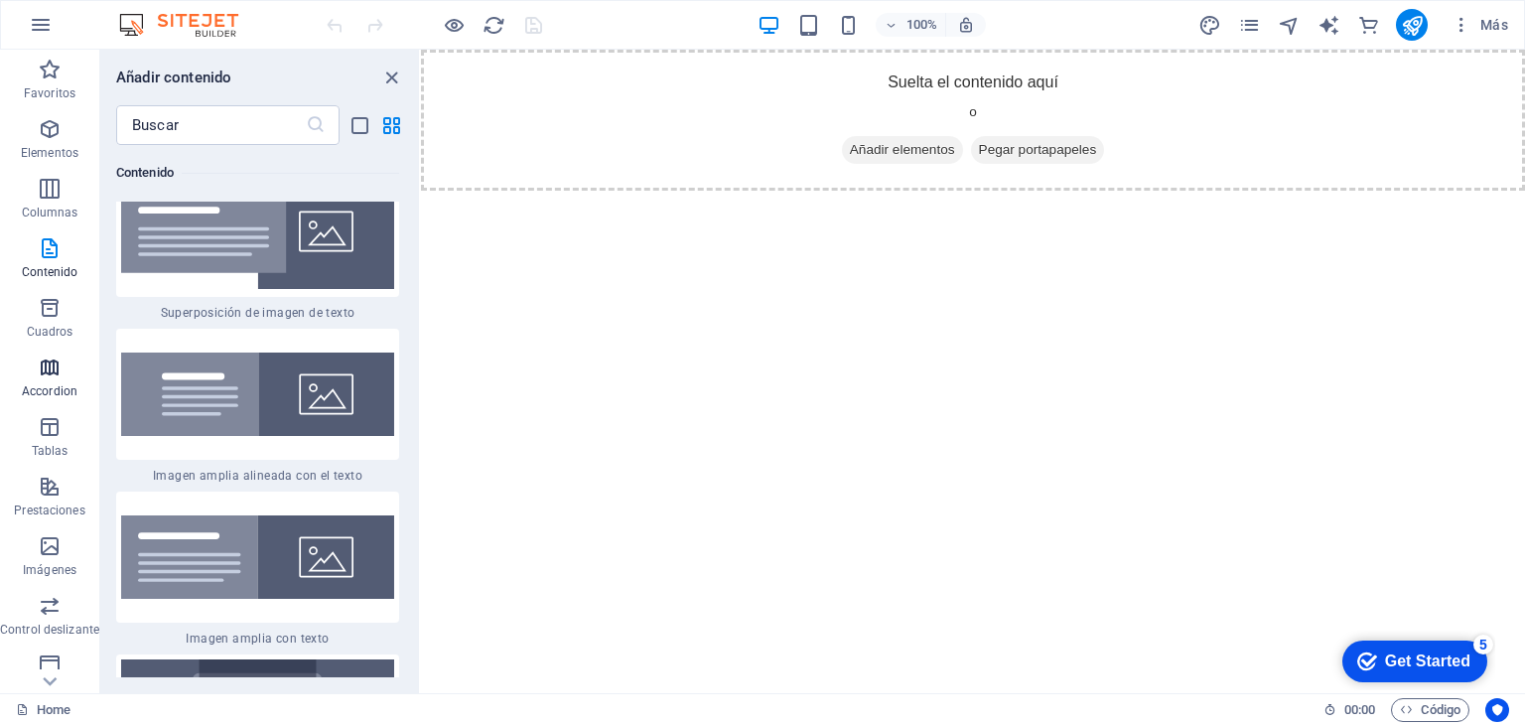
click at [48, 358] on icon "button" at bounding box center [50, 367] width 24 height 24
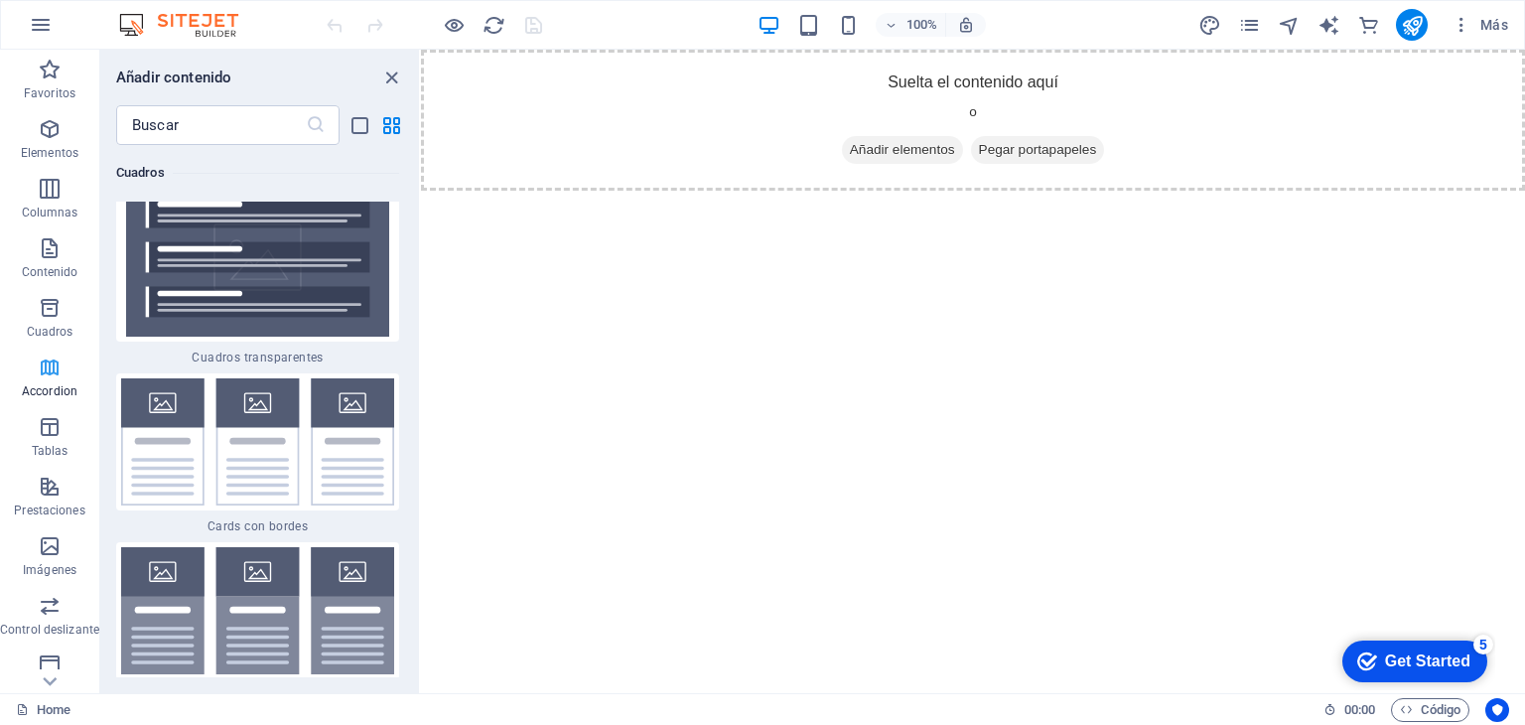
scroll to position [12326, 0]
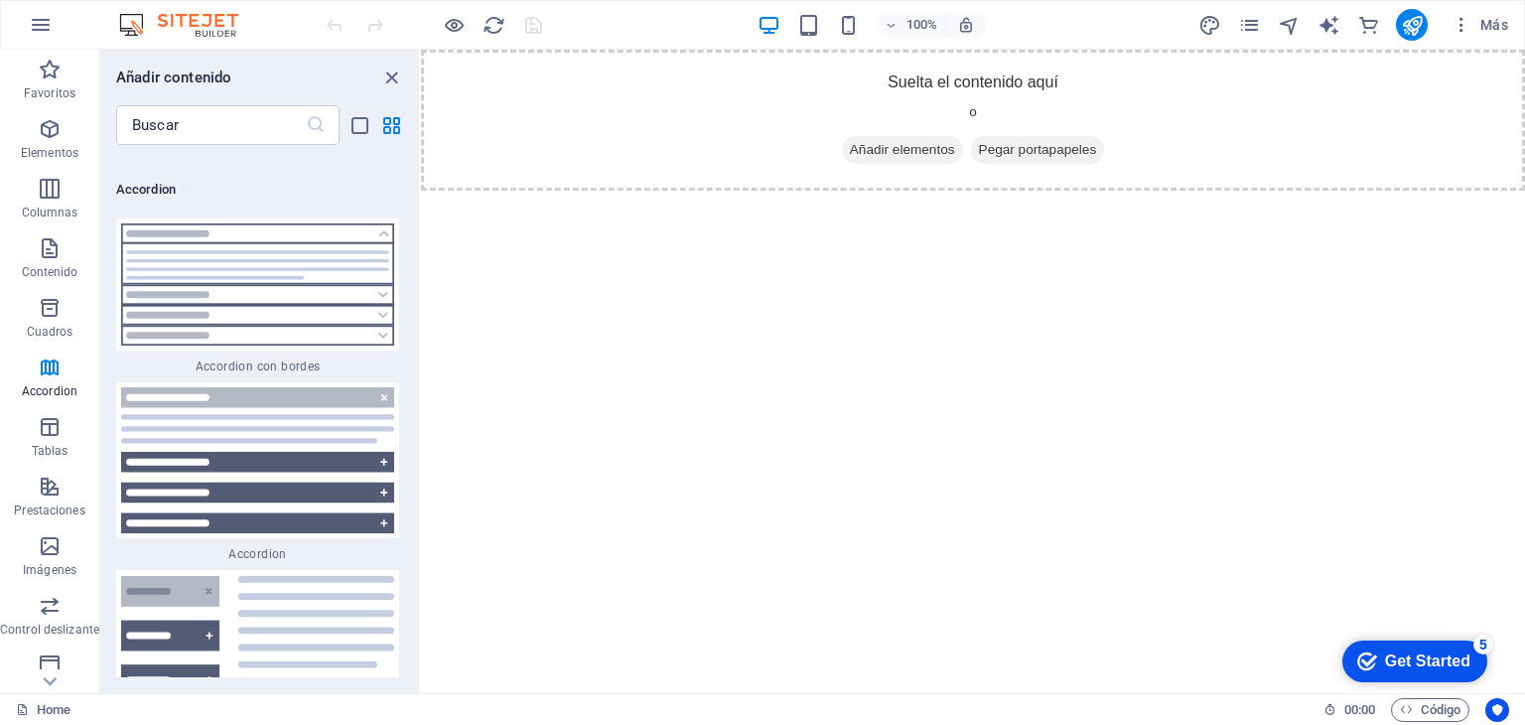
click at [413, 325] on div "Favoritos 1 Star Cabecera 1 Star Contenedor Elementos 1 Star Cabecera 1 Star Te…" at bounding box center [259, 411] width 319 height 532
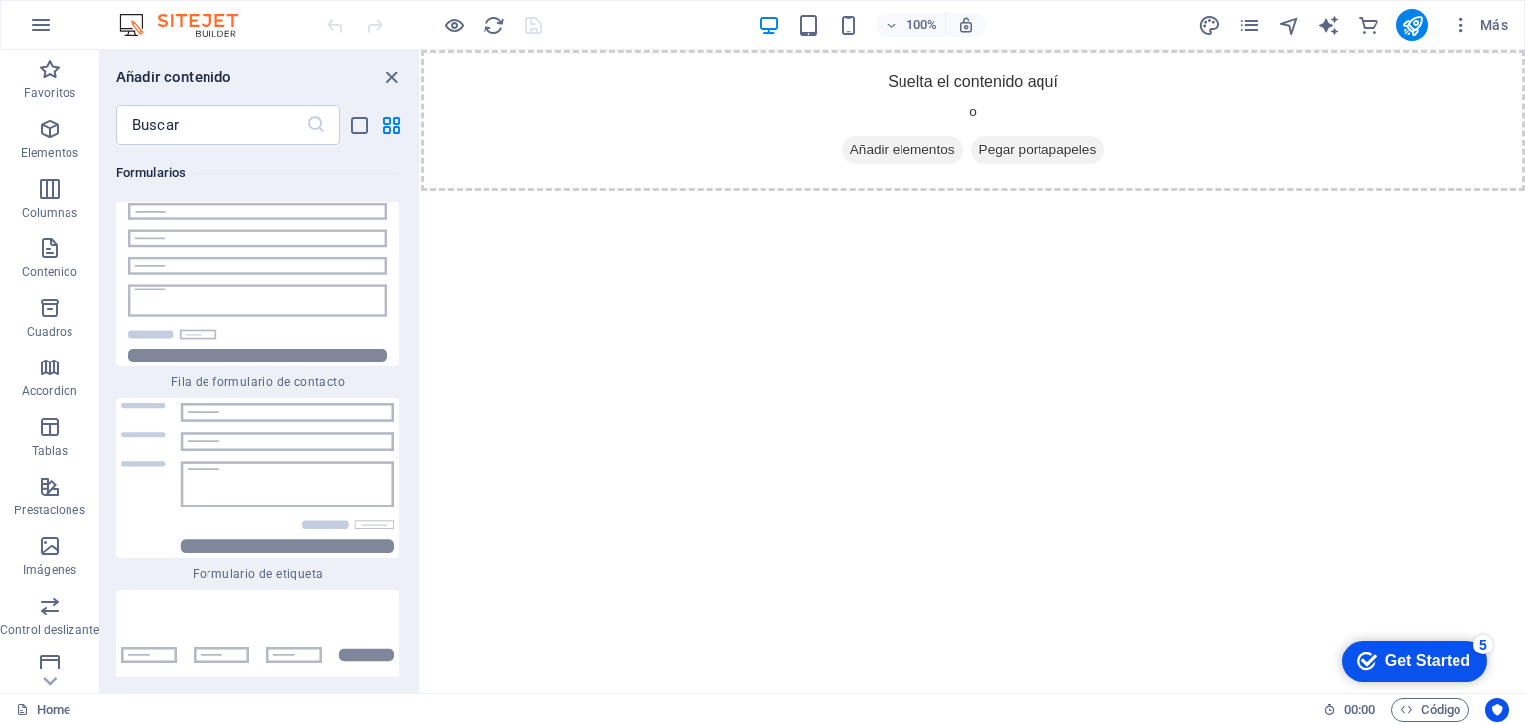
scroll to position [29632, 0]
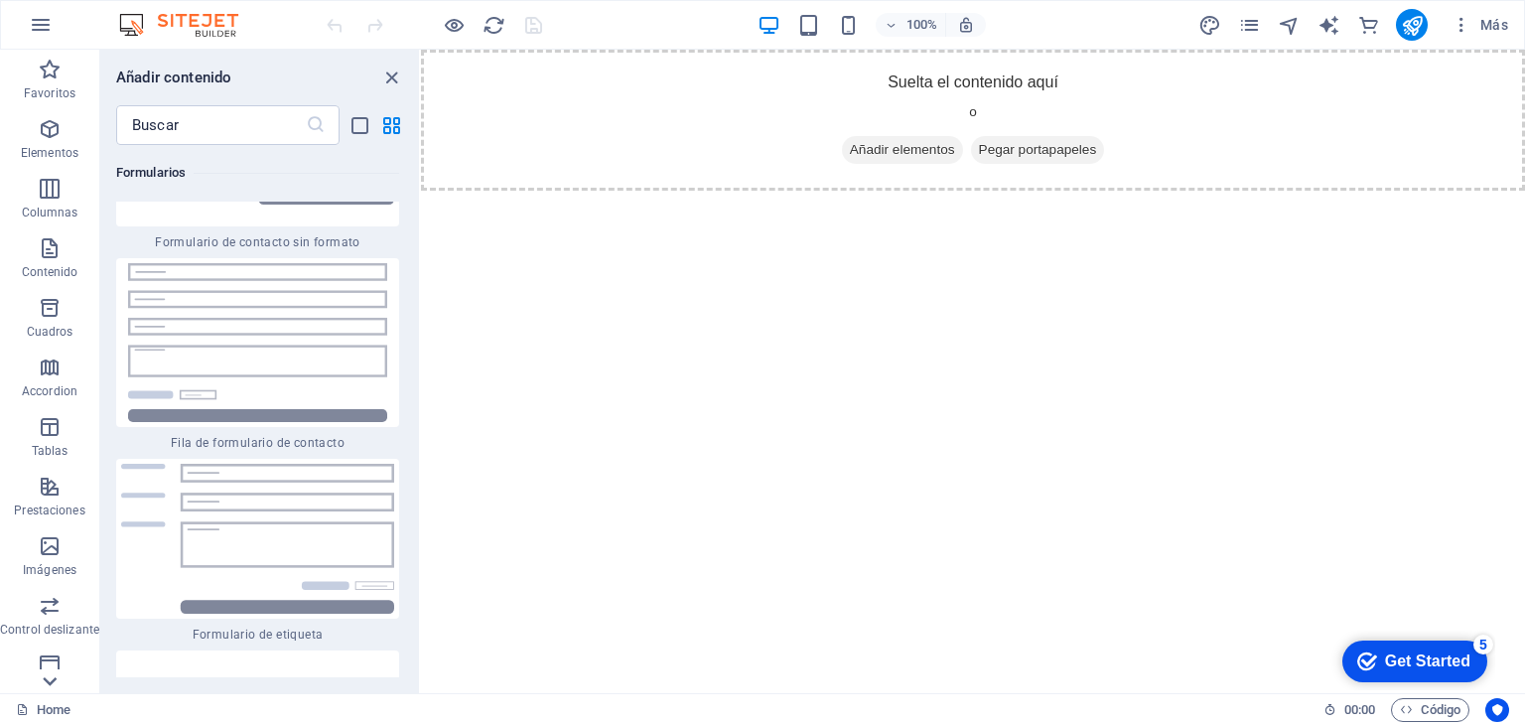
click at [49, 677] on icon at bounding box center [50, 681] width 28 height 28
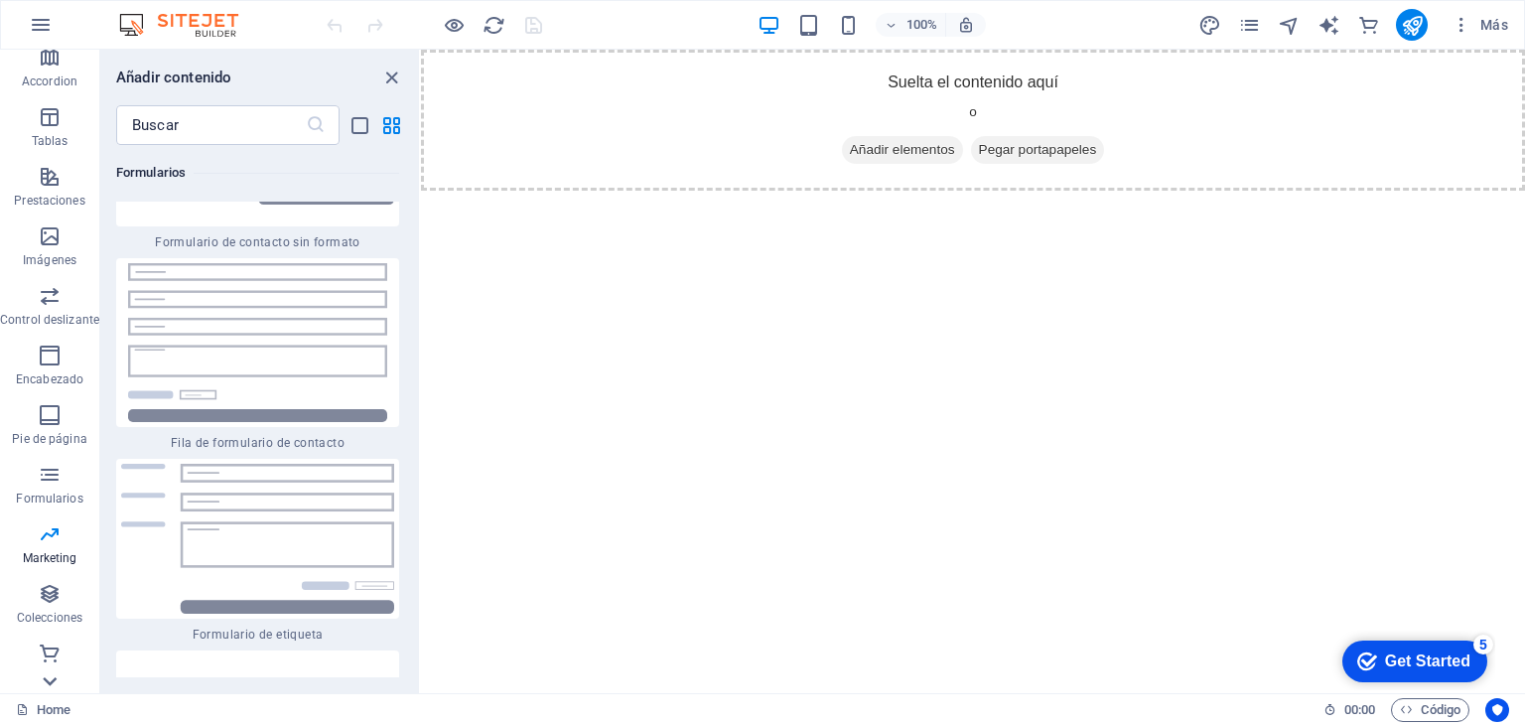
scroll to position [310, 0]
click at [50, 353] on icon "button" at bounding box center [50, 356] width 24 height 24
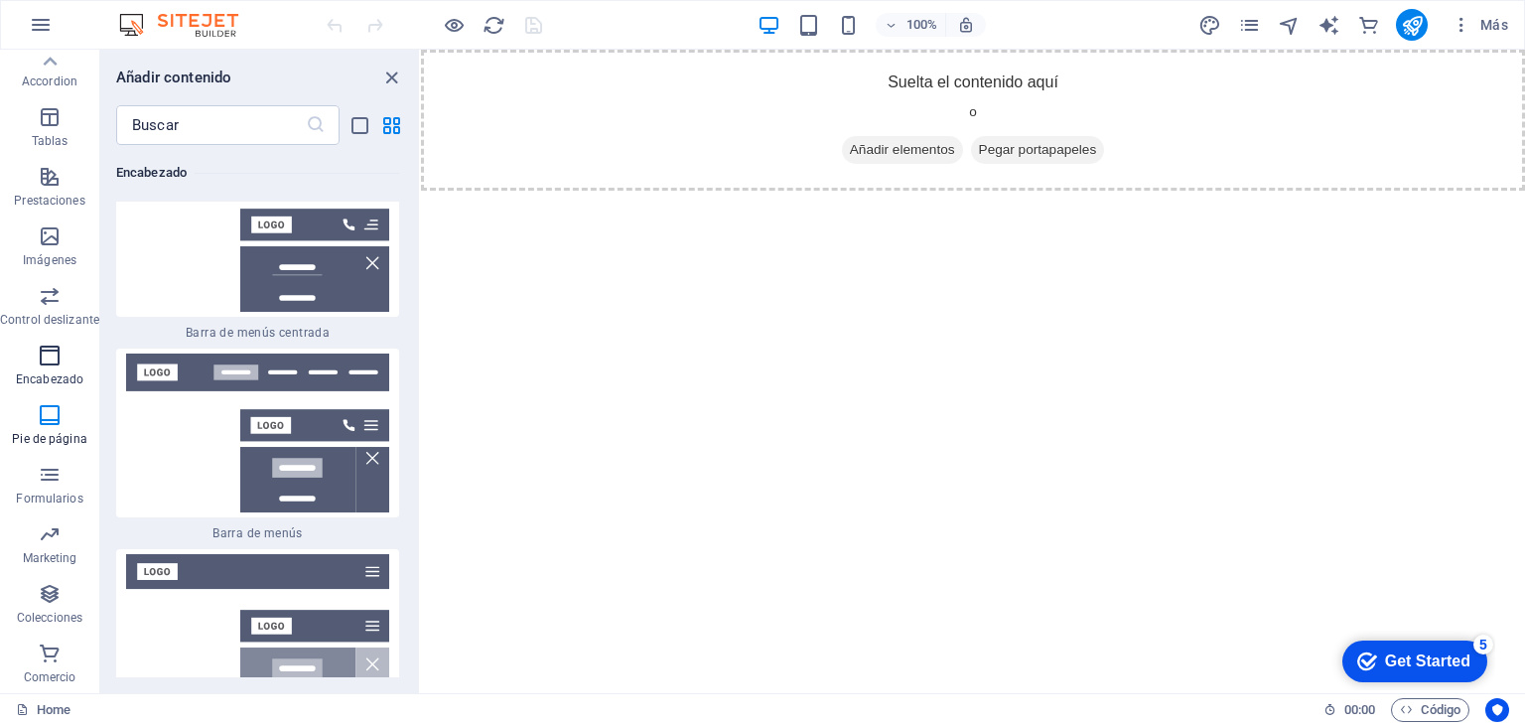
scroll to position [23725, 0]
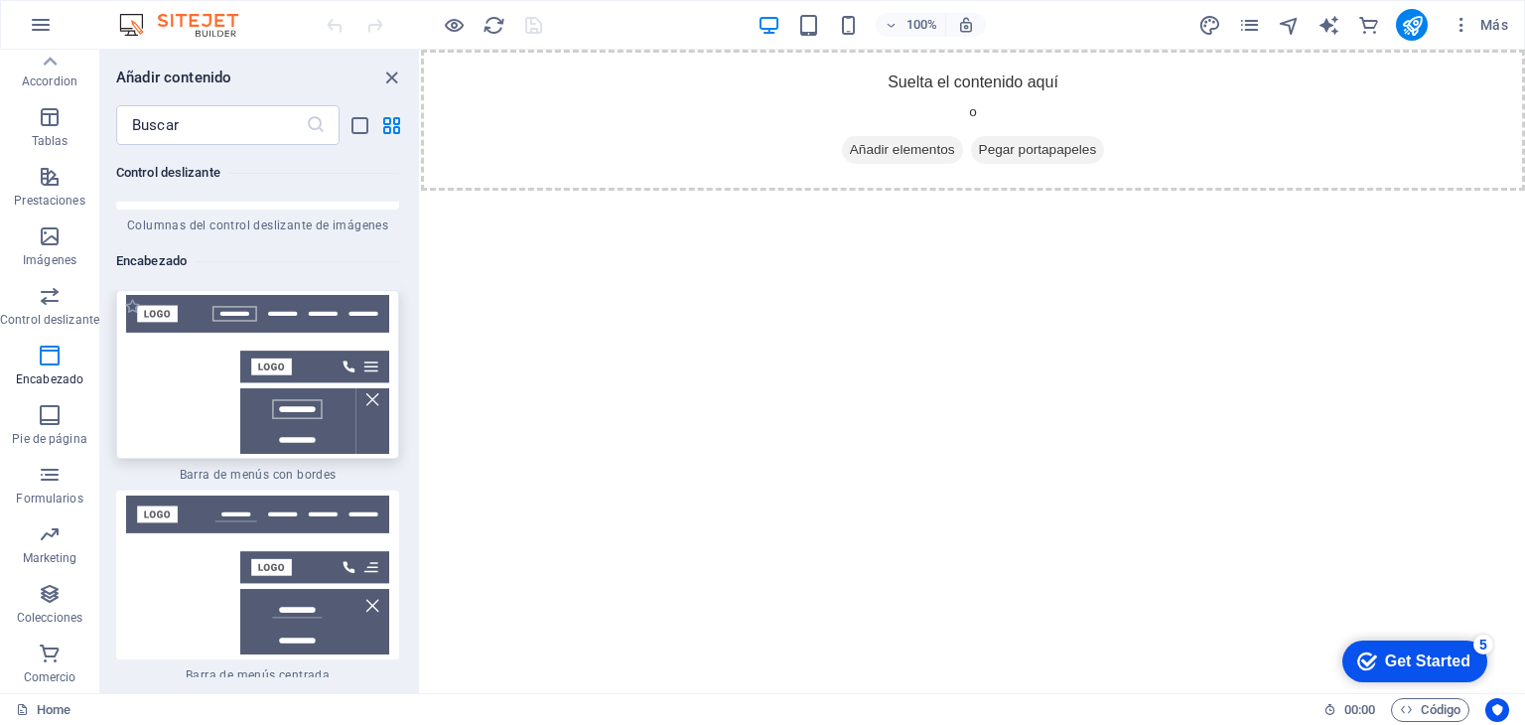
click at [135, 295] on img at bounding box center [257, 374] width 273 height 159
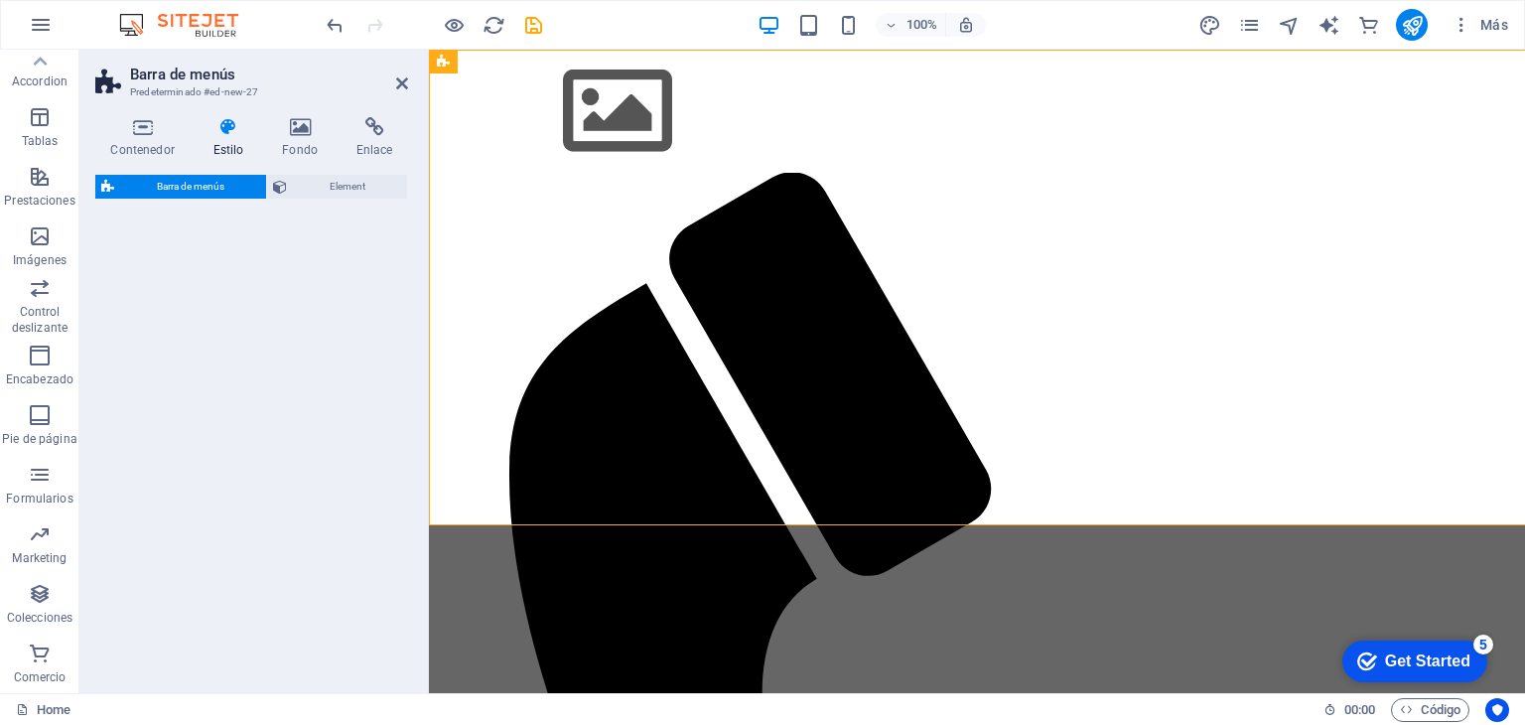
select select "rem"
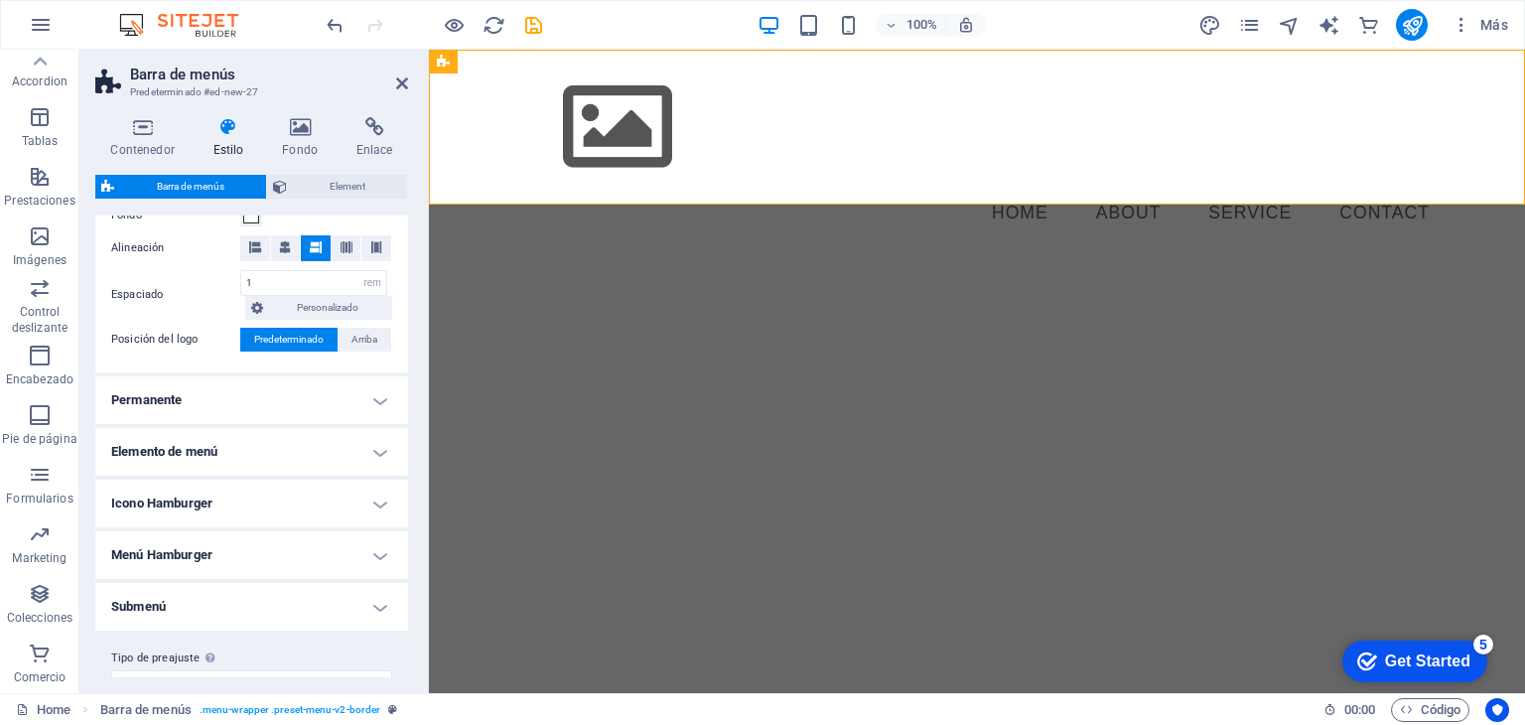
scroll to position [437, 0]
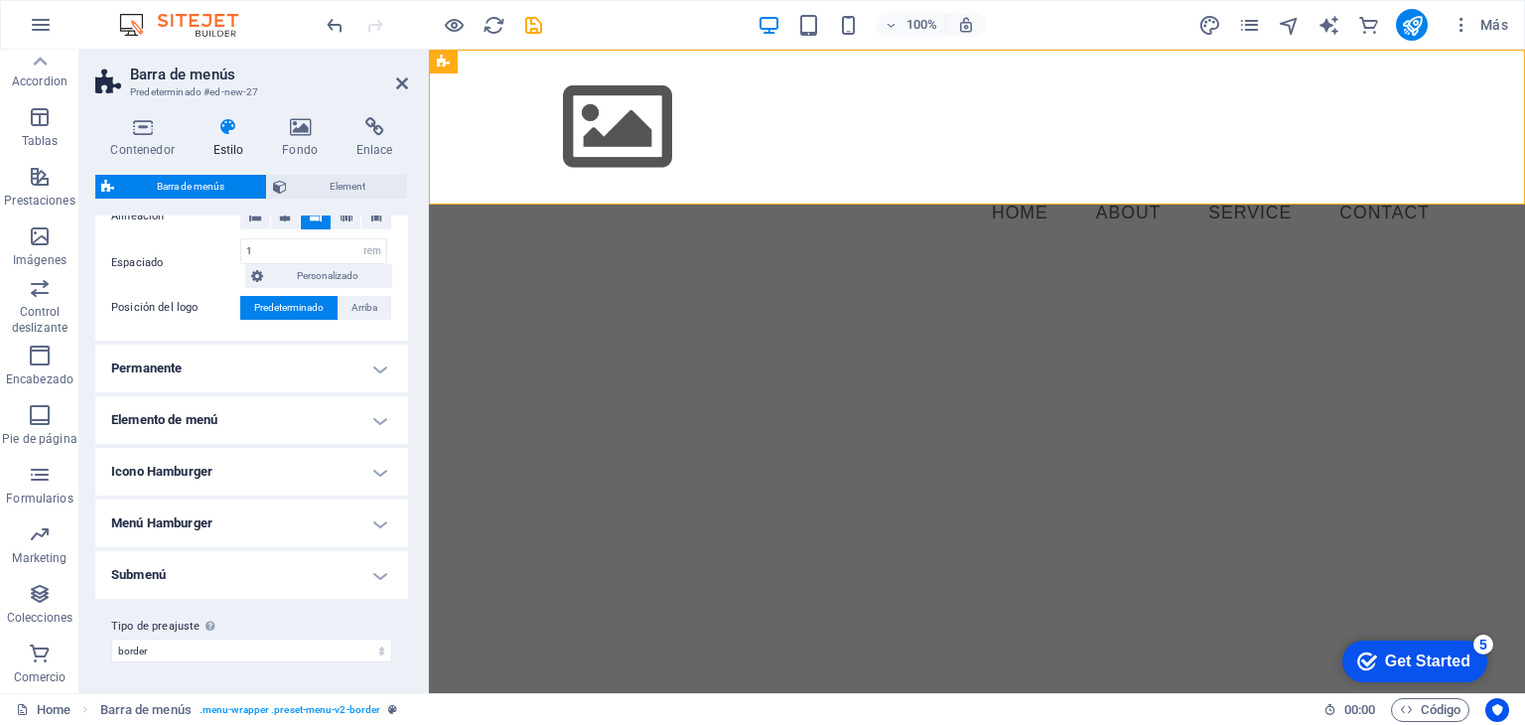
click at [371, 418] on h4 "Elemento de menú" at bounding box center [251, 420] width 313 height 48
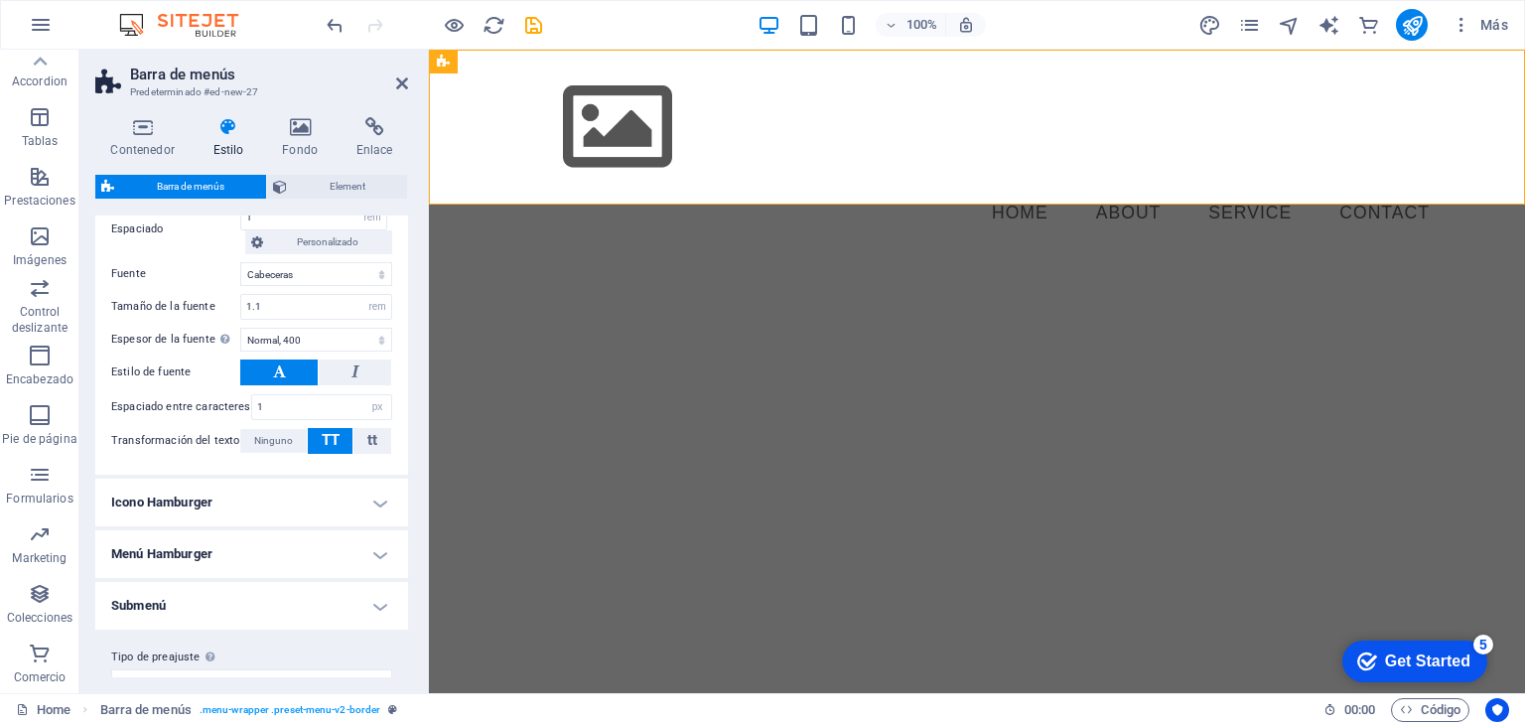
scroll to position [1060, 0]
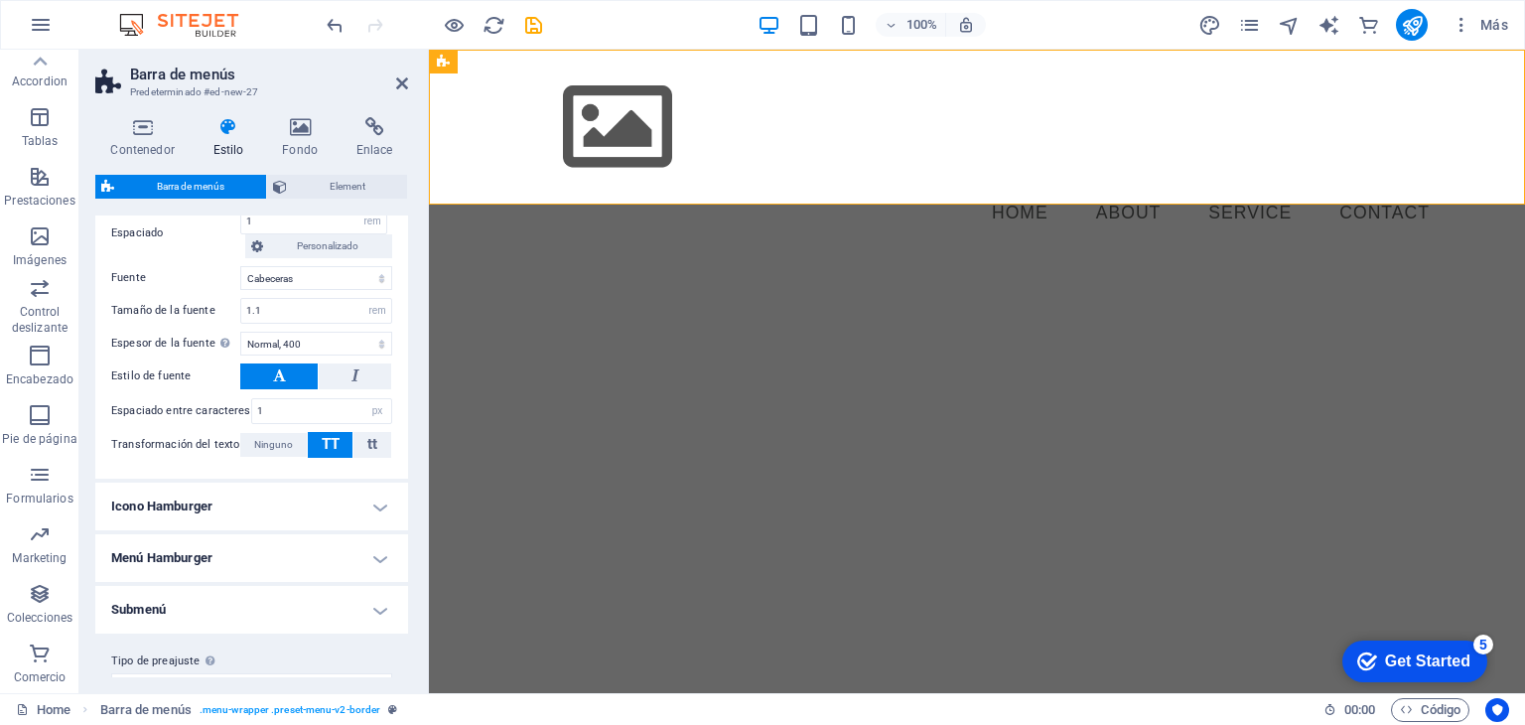
click at [373, 509] on h4 "Icono Hamburger" at bounding box center [251, 507] width 313 height 48
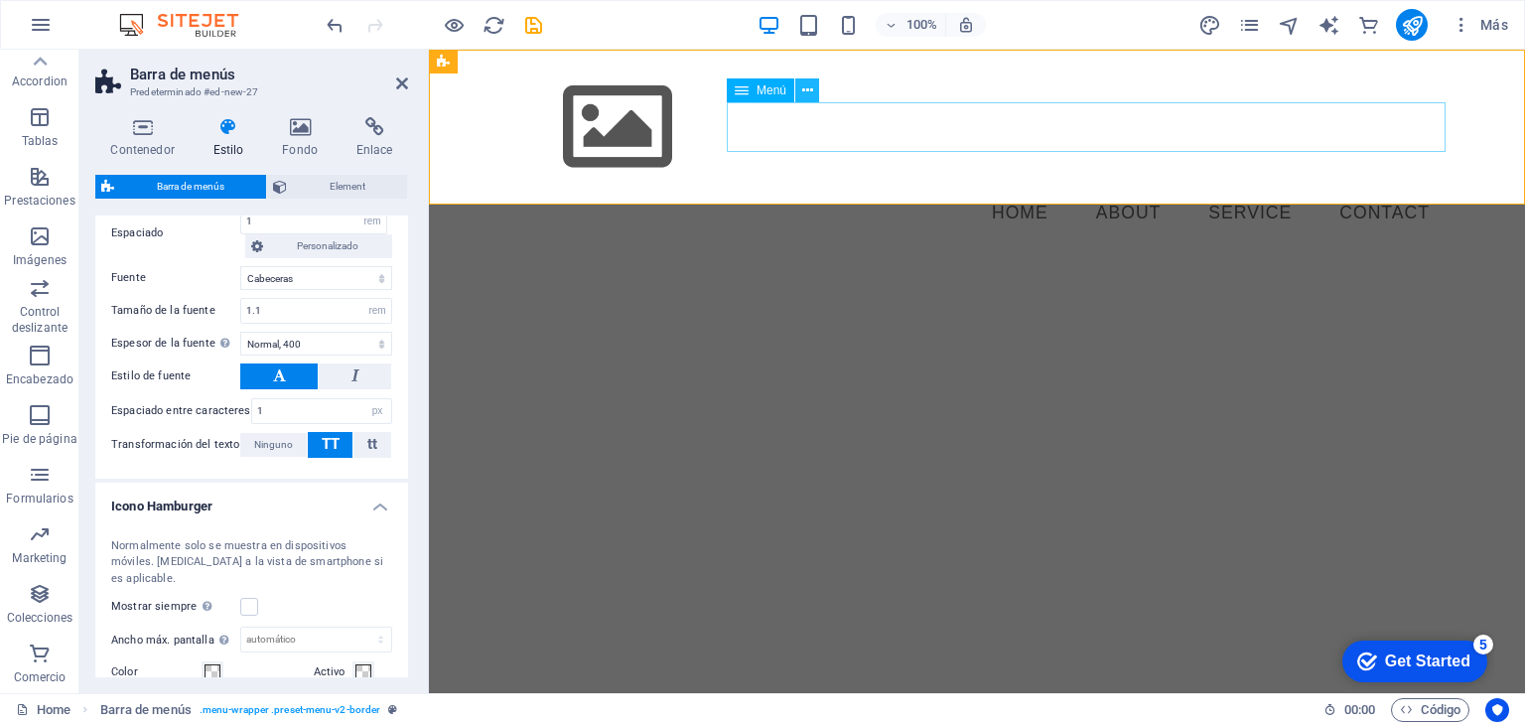
click at [802, 96] on icon at bounding box center [807, 90] width 11 height 21
click at [744, 92] on icon at bounding box center [742, 90] width 14 height 24
click at [806, 94] on icon at bounding box center [807, 90] width 11 height 21
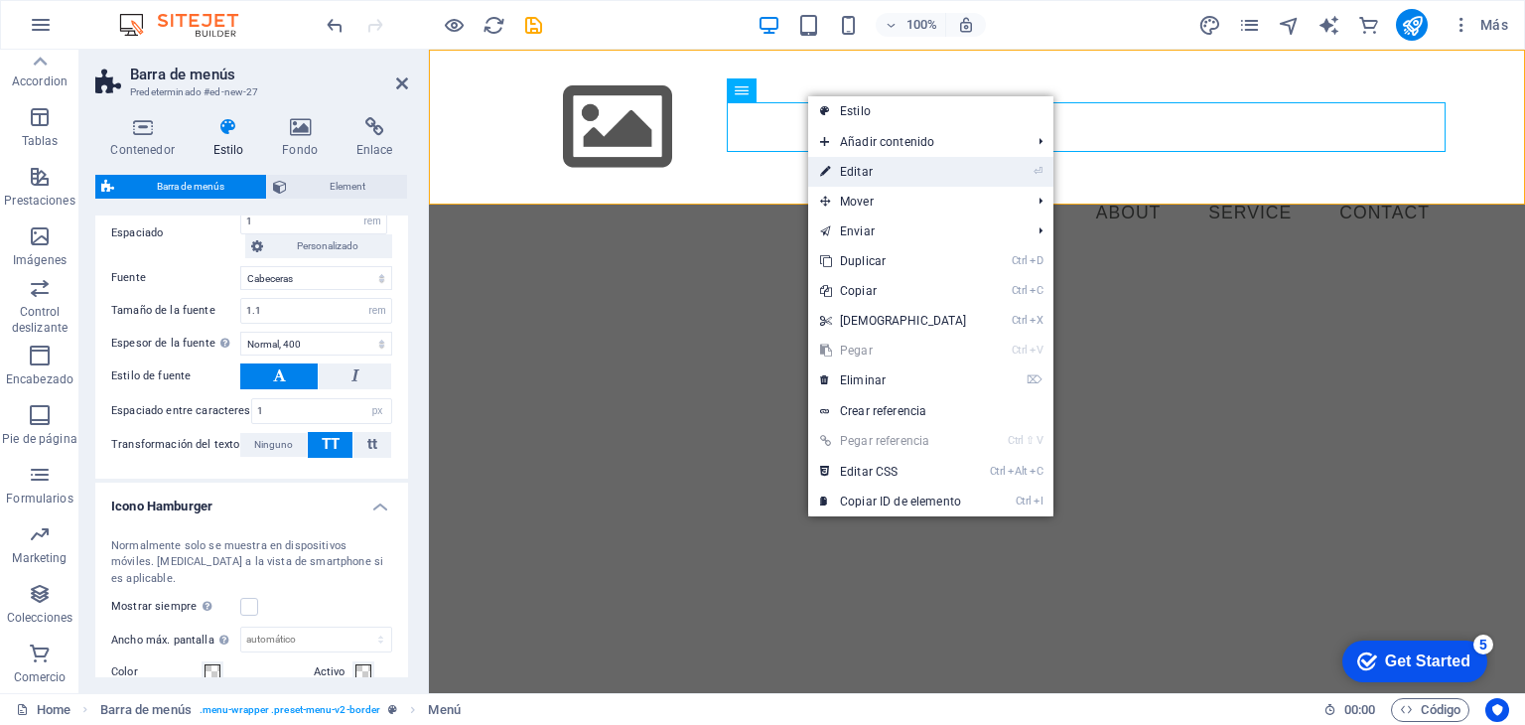
click at [953, 174] on link "⏎ Editar" at bounding box center [893, 172] width 171 height 30
select select
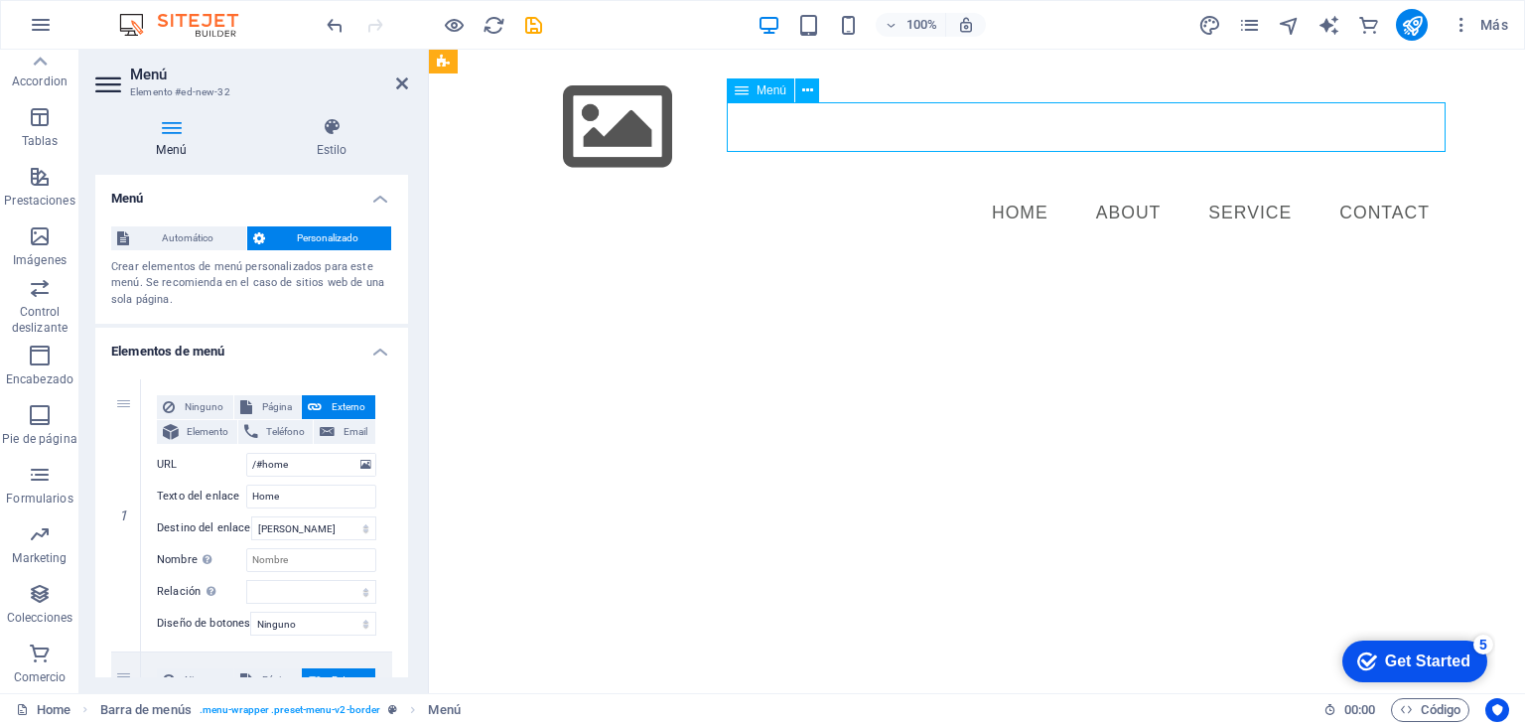
drag, startPoint x: 1014, startPoint y: 126, endPoint x: 1003, endPoint y: 128, distance: 11.1
click at [1003, 189] on nav "Home About Service Contact" at bounding box center [976, 214] width 937 height 50
click at [807, 89] on icon at bounding box center [807, 90] width 11 height 21
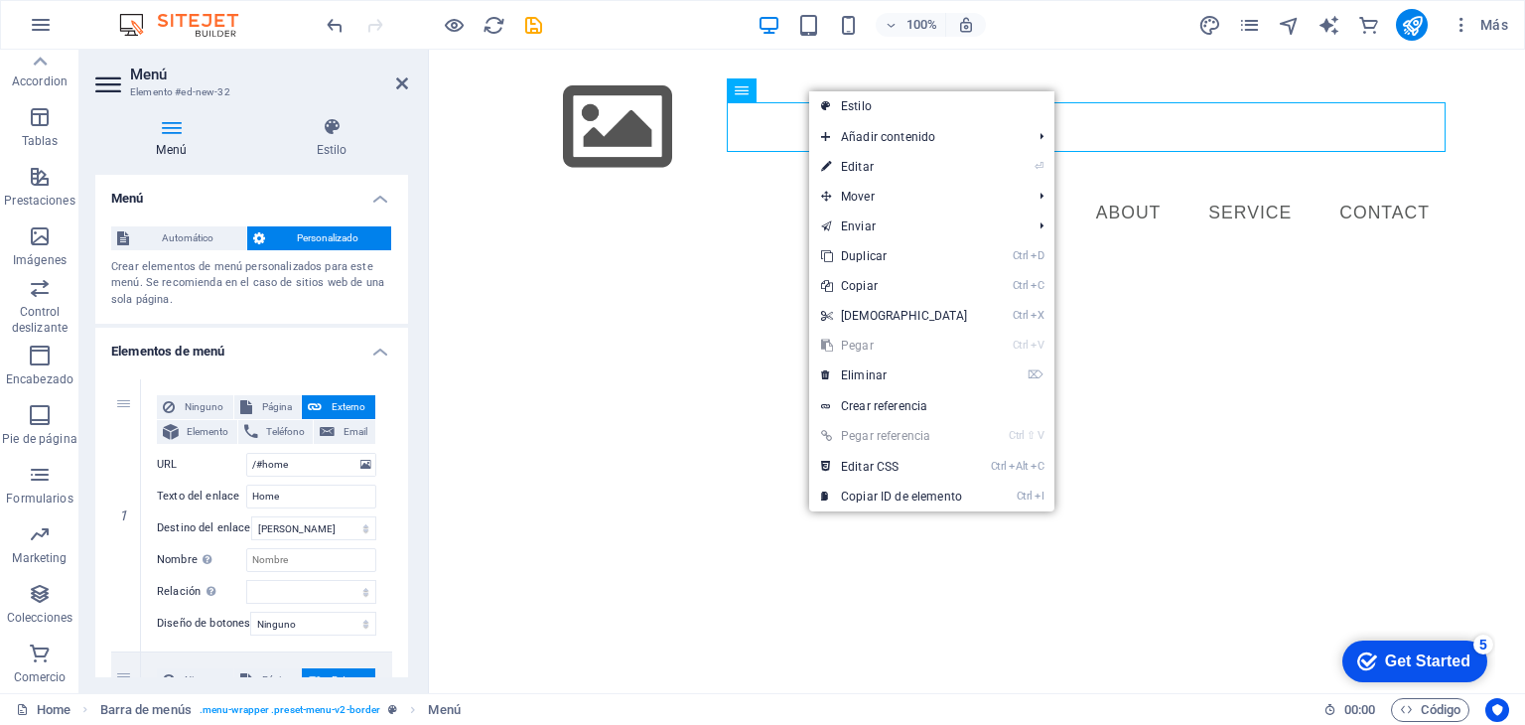
click at [203, 30] on img at bounding box center [188, 25] width 149 height 24
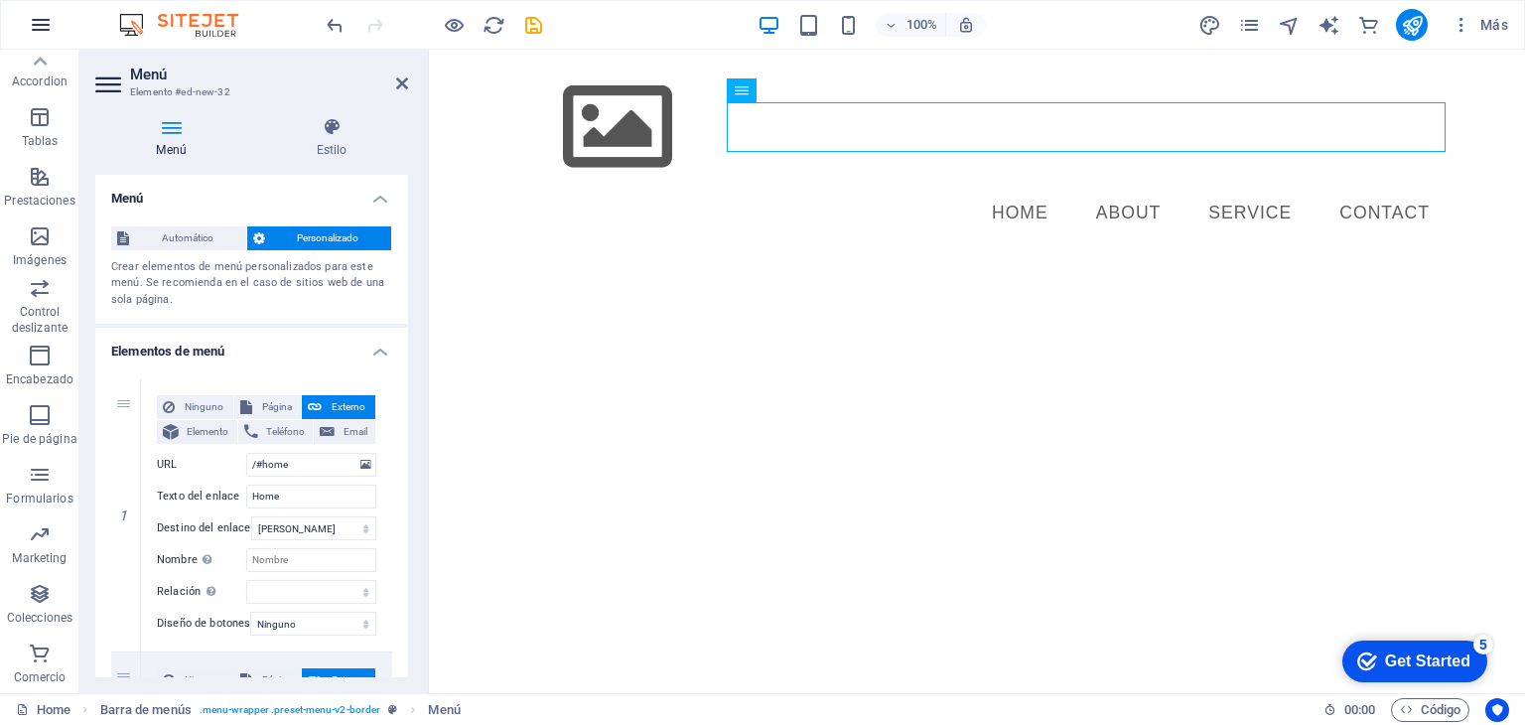
click at [45, 29] on icon "button" at bounding box center [41, 25] width 24 height 24
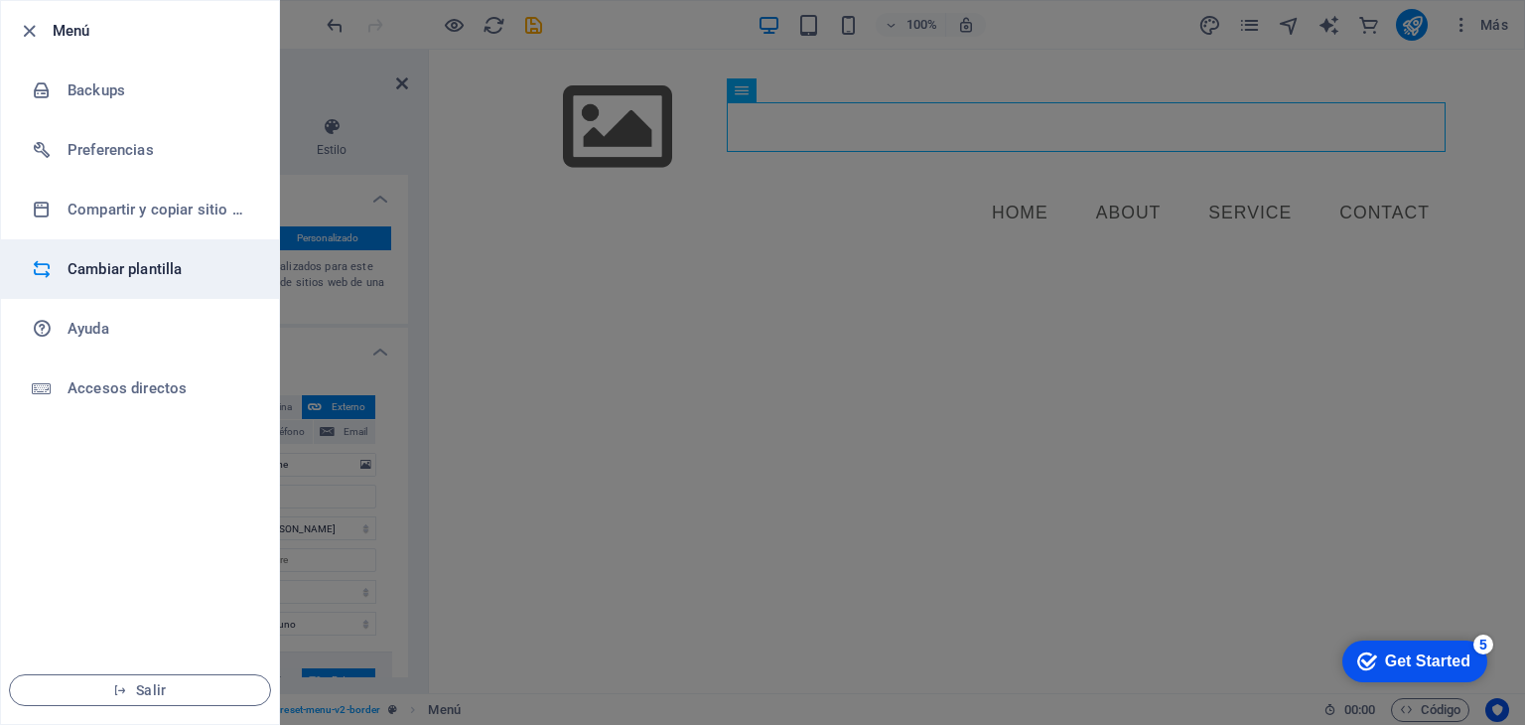
click at [122, 241] on li "Cambiar plantilla" at bounding box center [140, 269] width 278 height 60
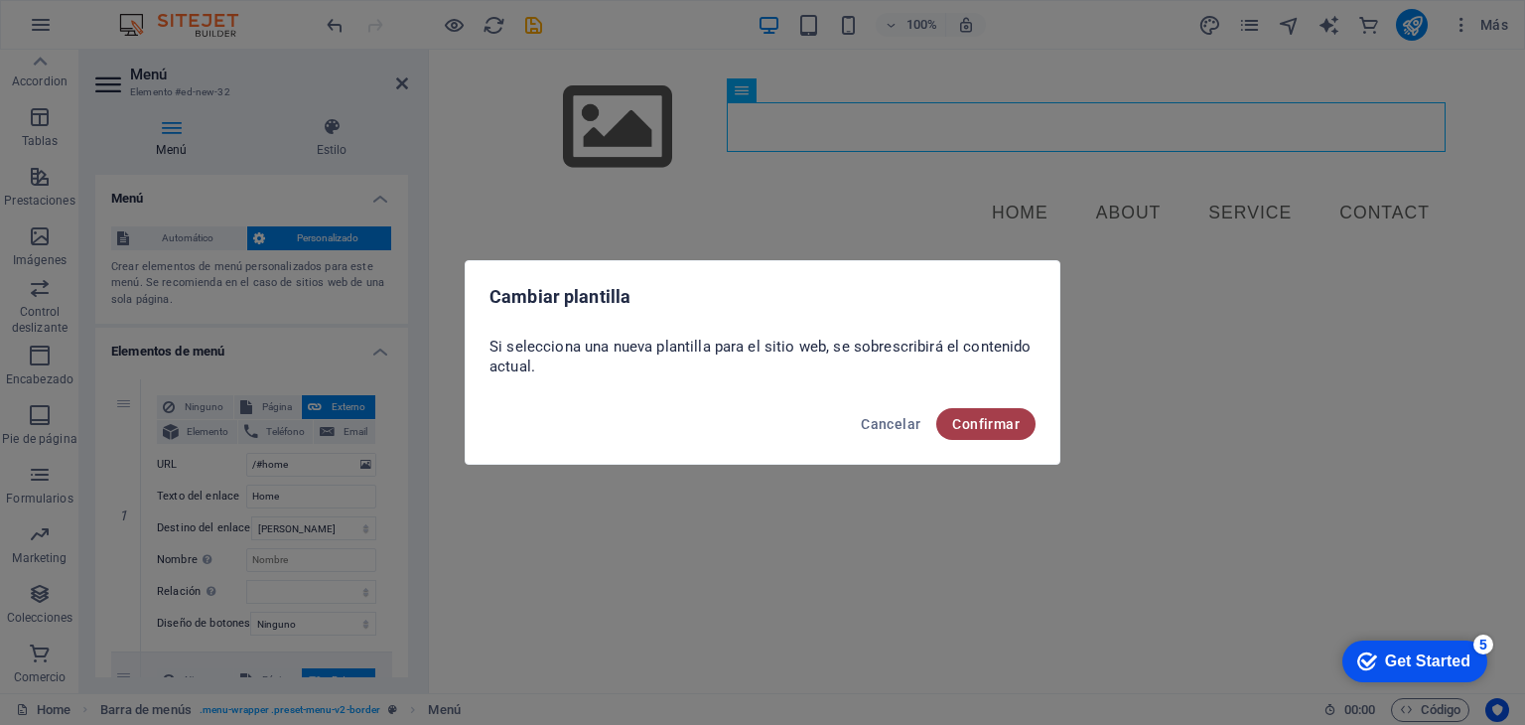
click at [969, 421] on span "Confirmar" at bounding box center [986, 424] width 68 height 16
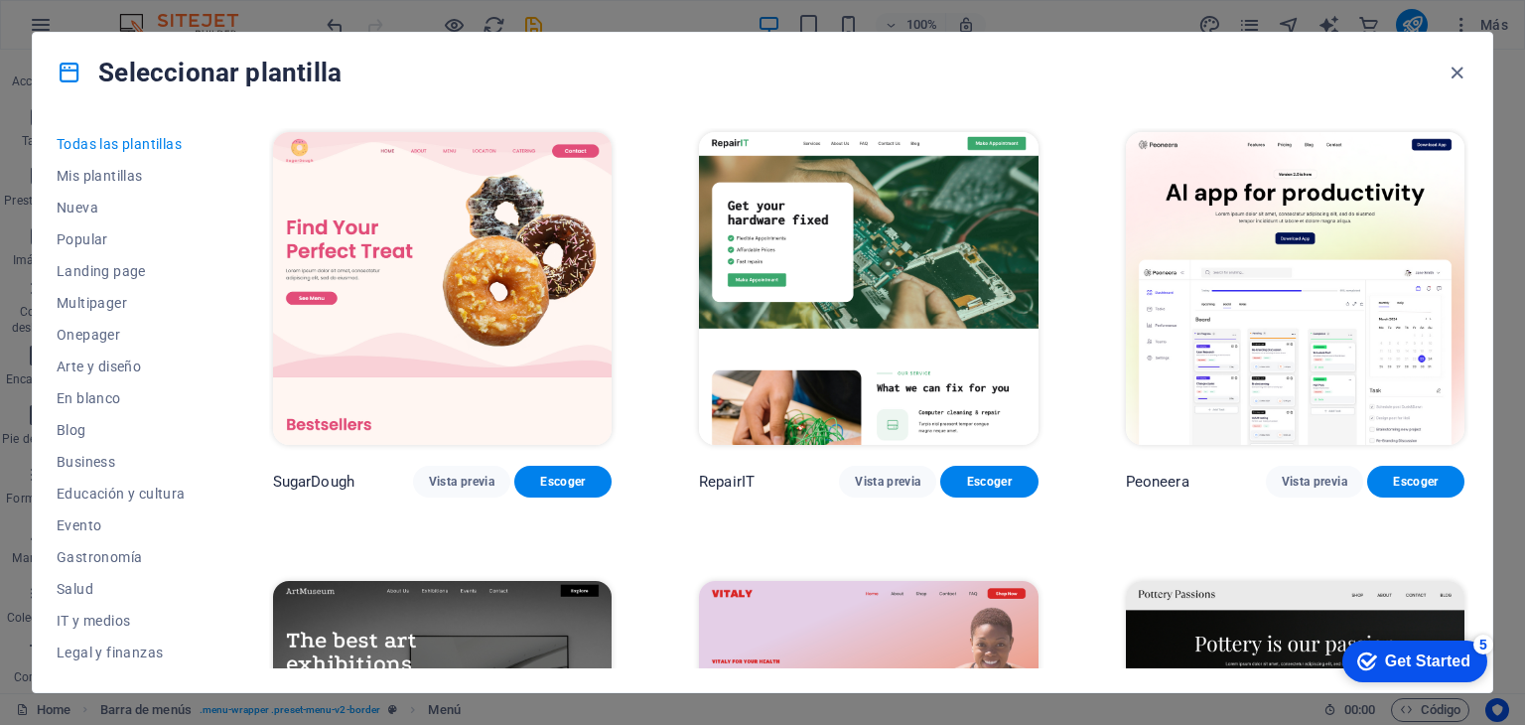
click at [953, 328] on img at bounding box center [868, 288] width 339 height 313
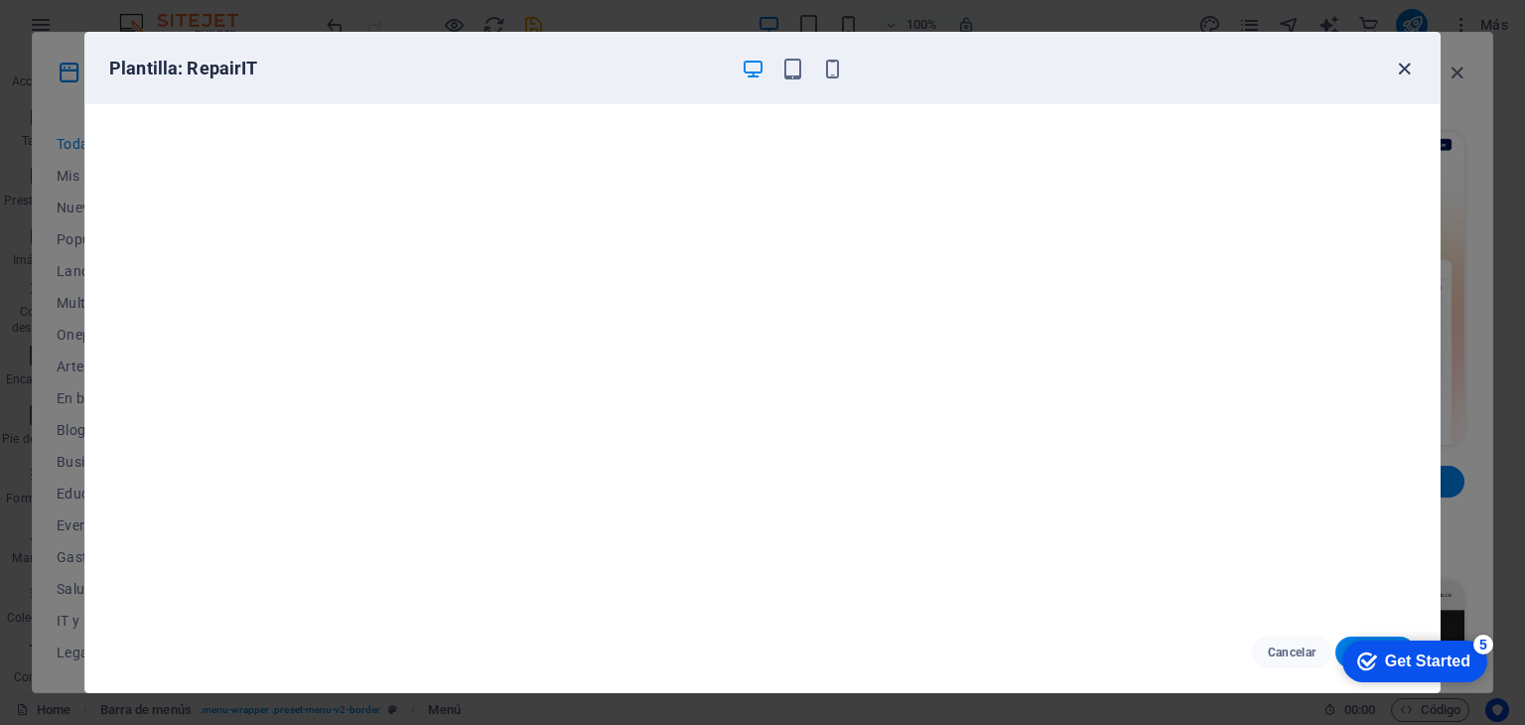
click at [1409, 65] on icon "button" at bounding box center [1404, 69] width 23 height 23
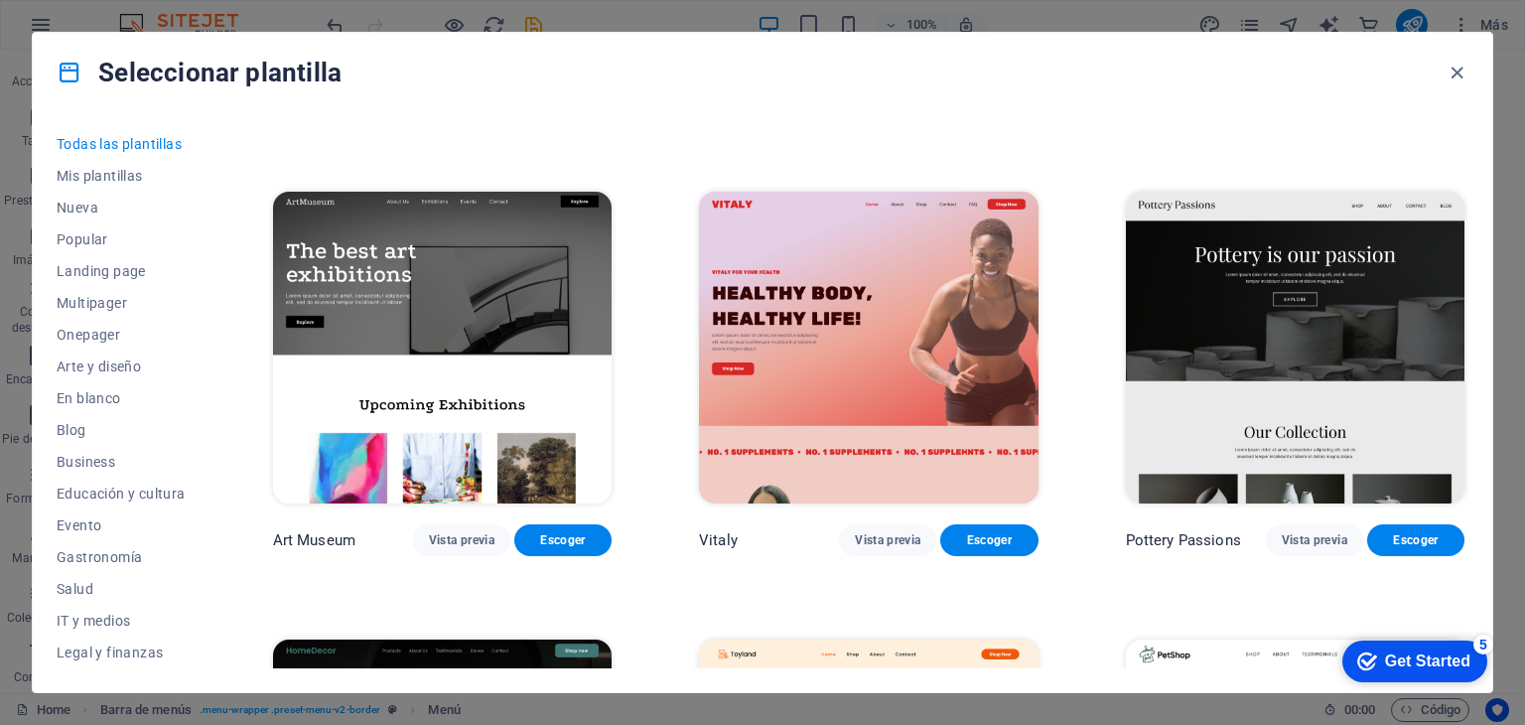
scroll to position [428, 0]
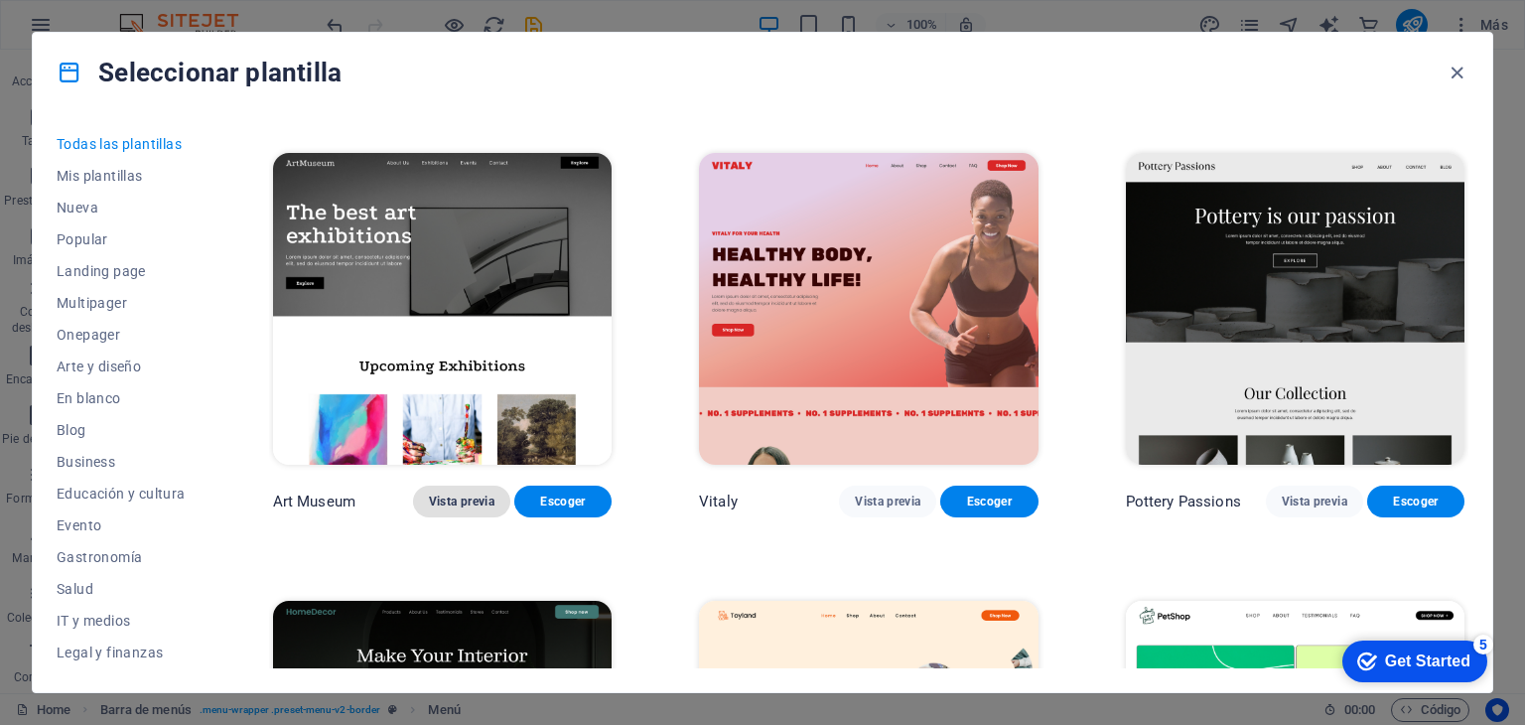
click at [485, 504] on span "Vista previa" at bounding box center [462, 502] width 66 height 16
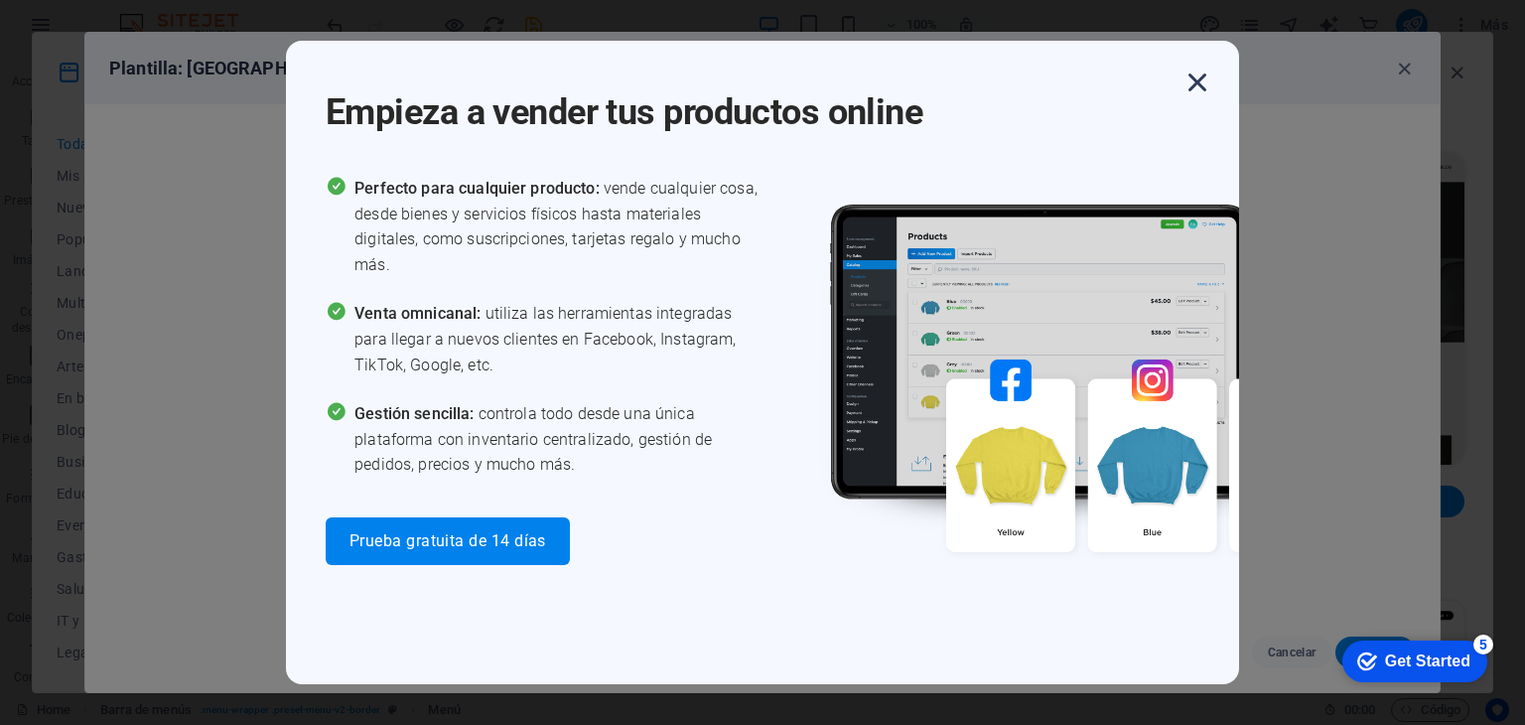
click at [1202, 77] on icon "button" at bounding box center [1198, 83] width 36 height 36
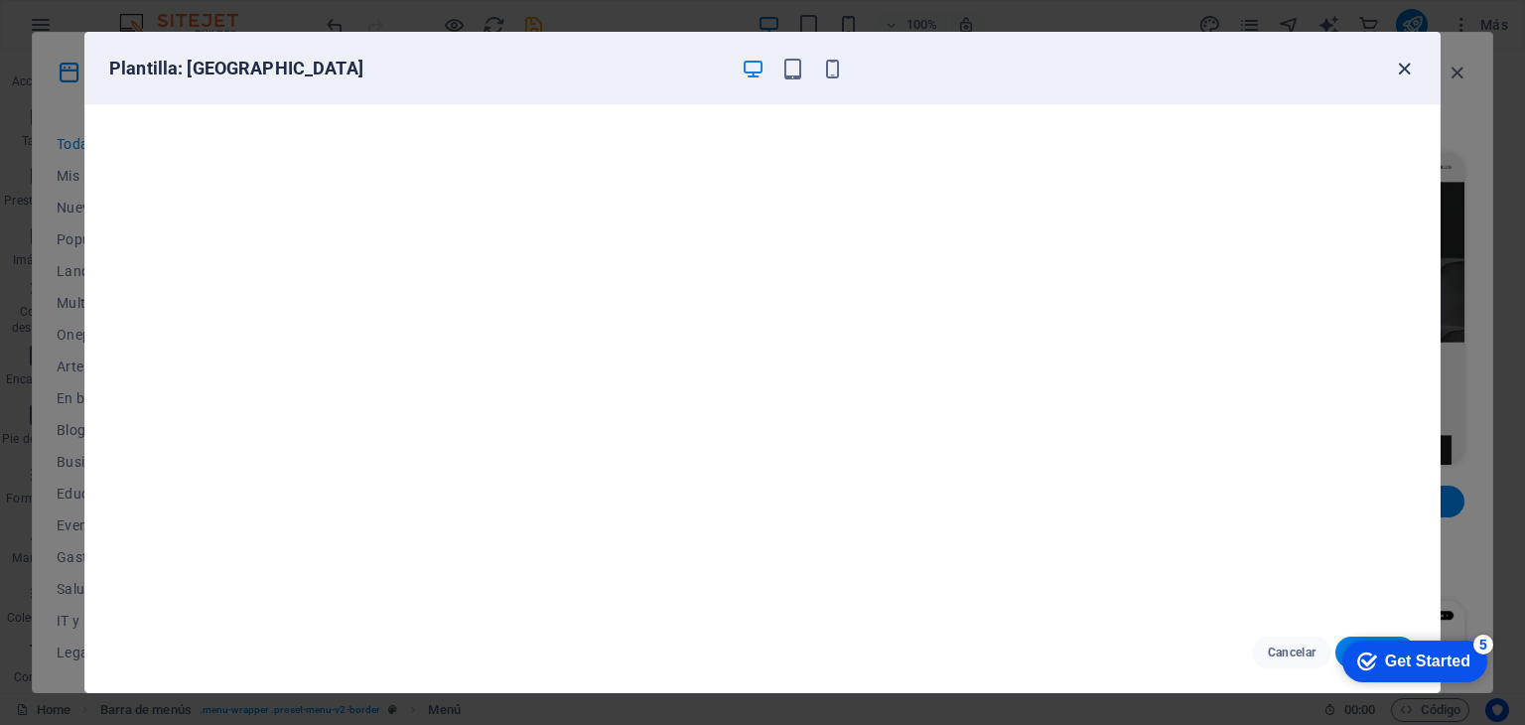
click at [1410, 69] on icon "button" at bounding box center [1404, 69] width 23 height 23
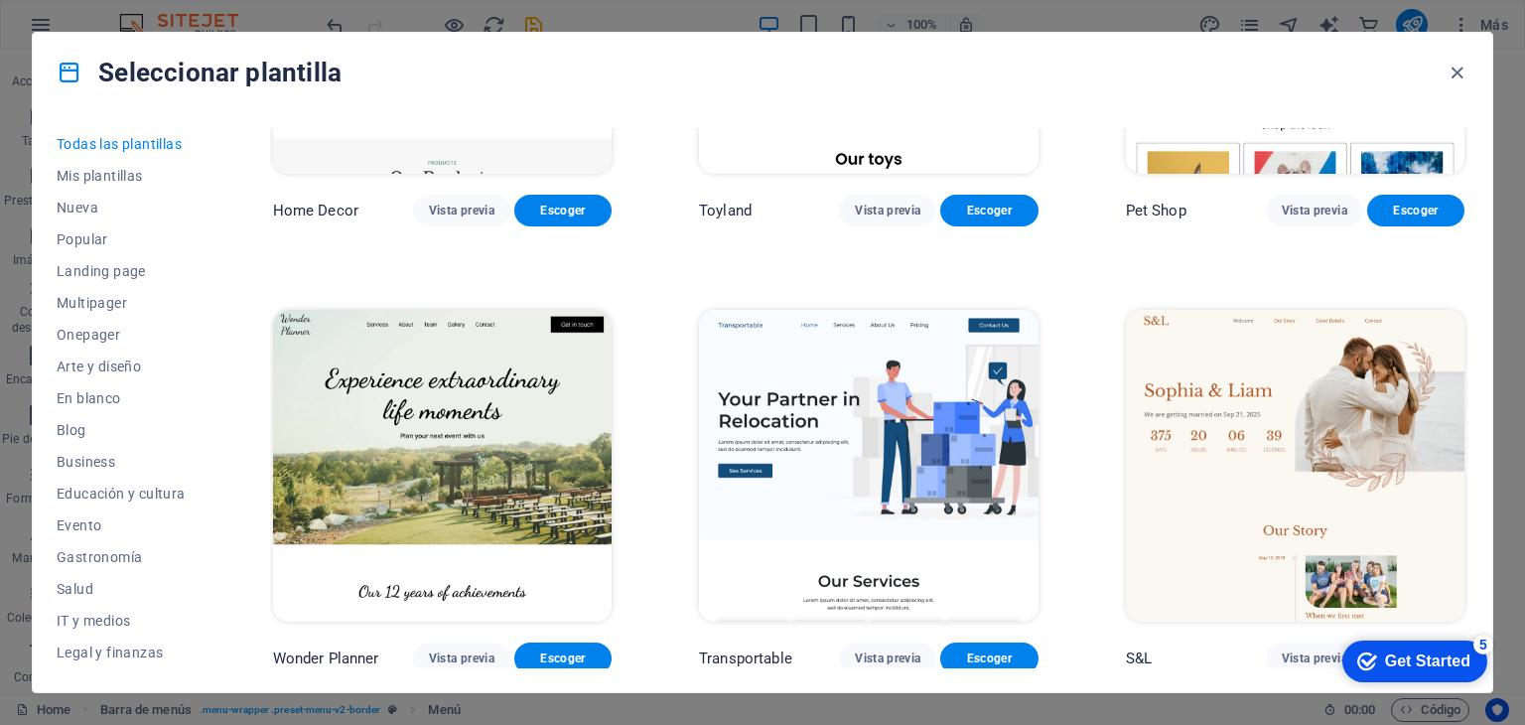
scroll to position [1089, 0]
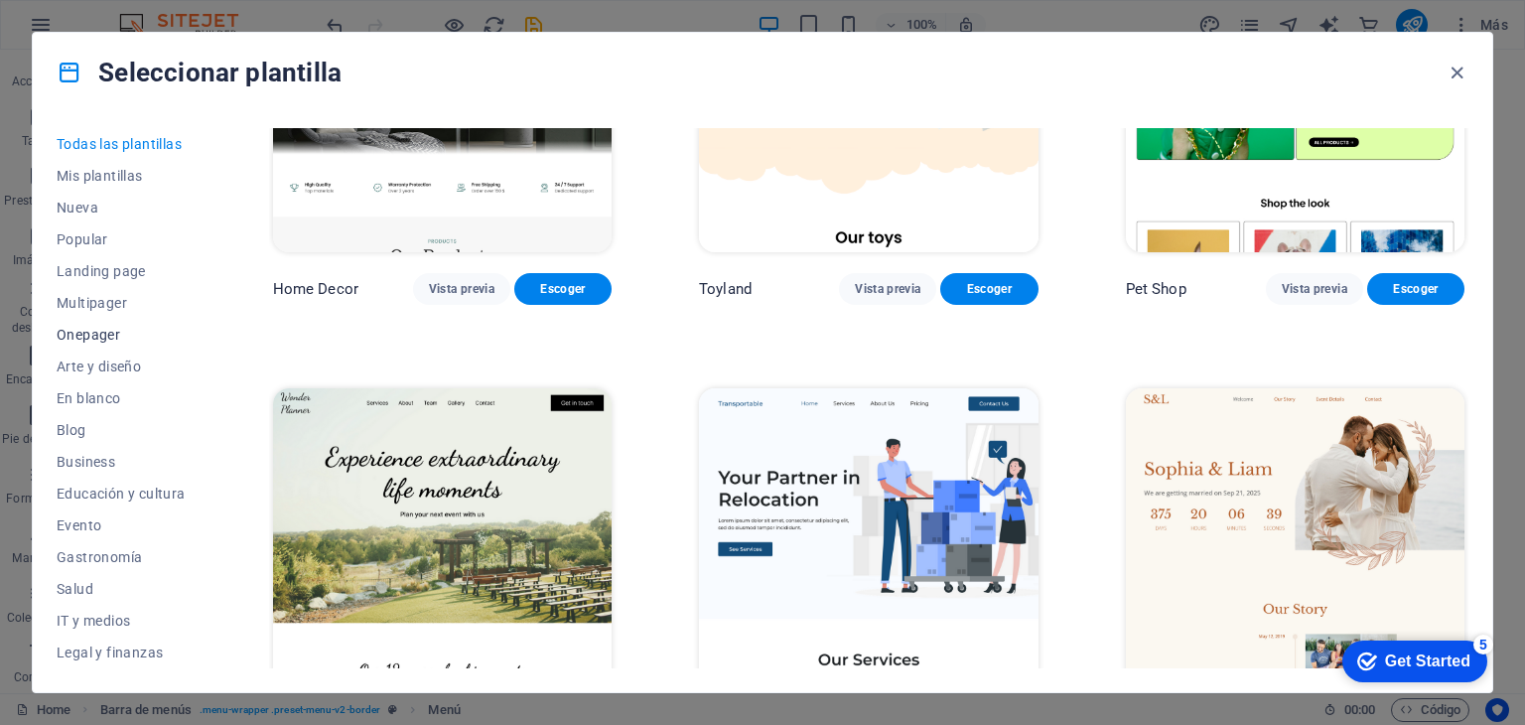
click at [131, 334] on span "Onepager" at bounding box center [121, 335] width 129 height 16
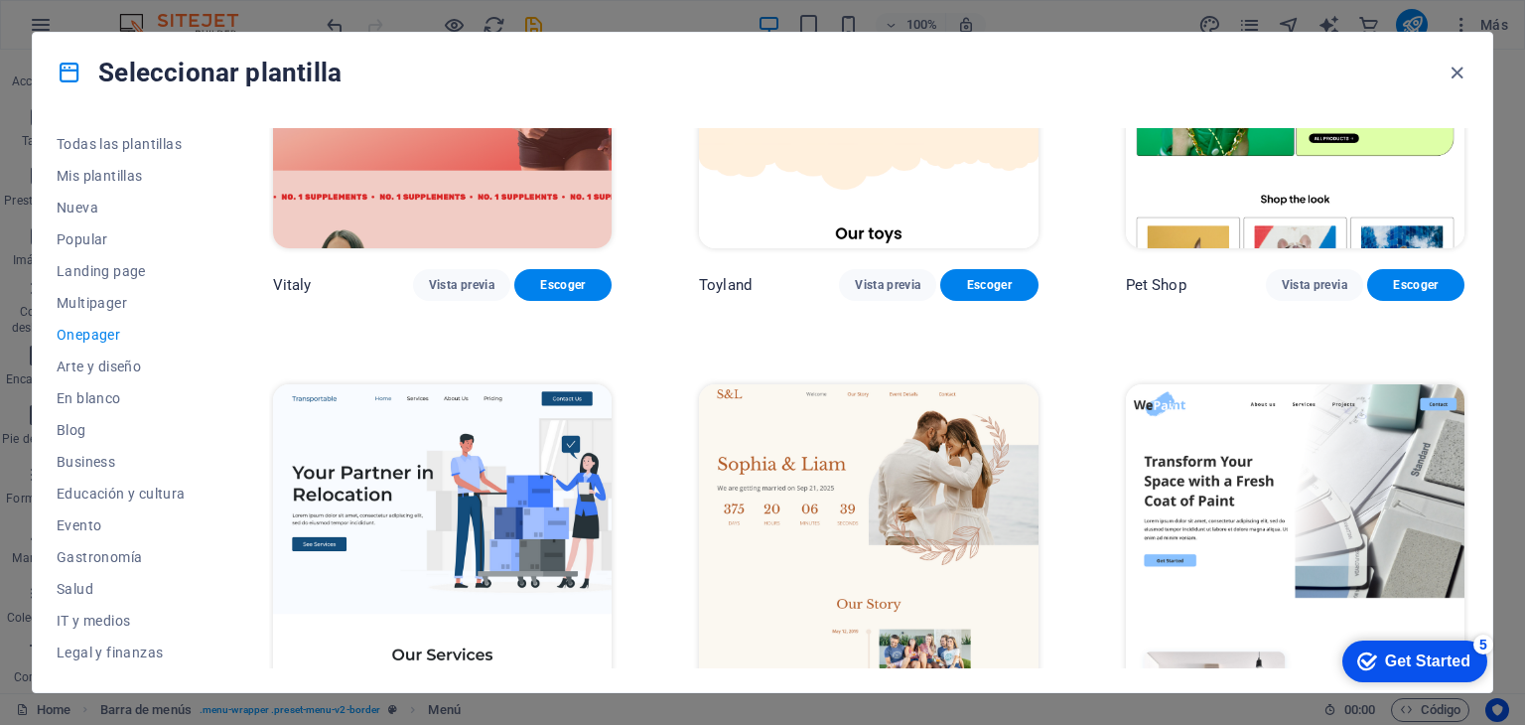
drag, startPoint x: 1470, startPoint y: 148, endPoint x: 1471, endPoint y: 124, distance: 23.9
click at [1471, 124] on div "Todas las plantillas Mis plantillas Nueva Popular Landing page Multipager Onepa…" at bounding box center [763, 402] width 1460 height 580
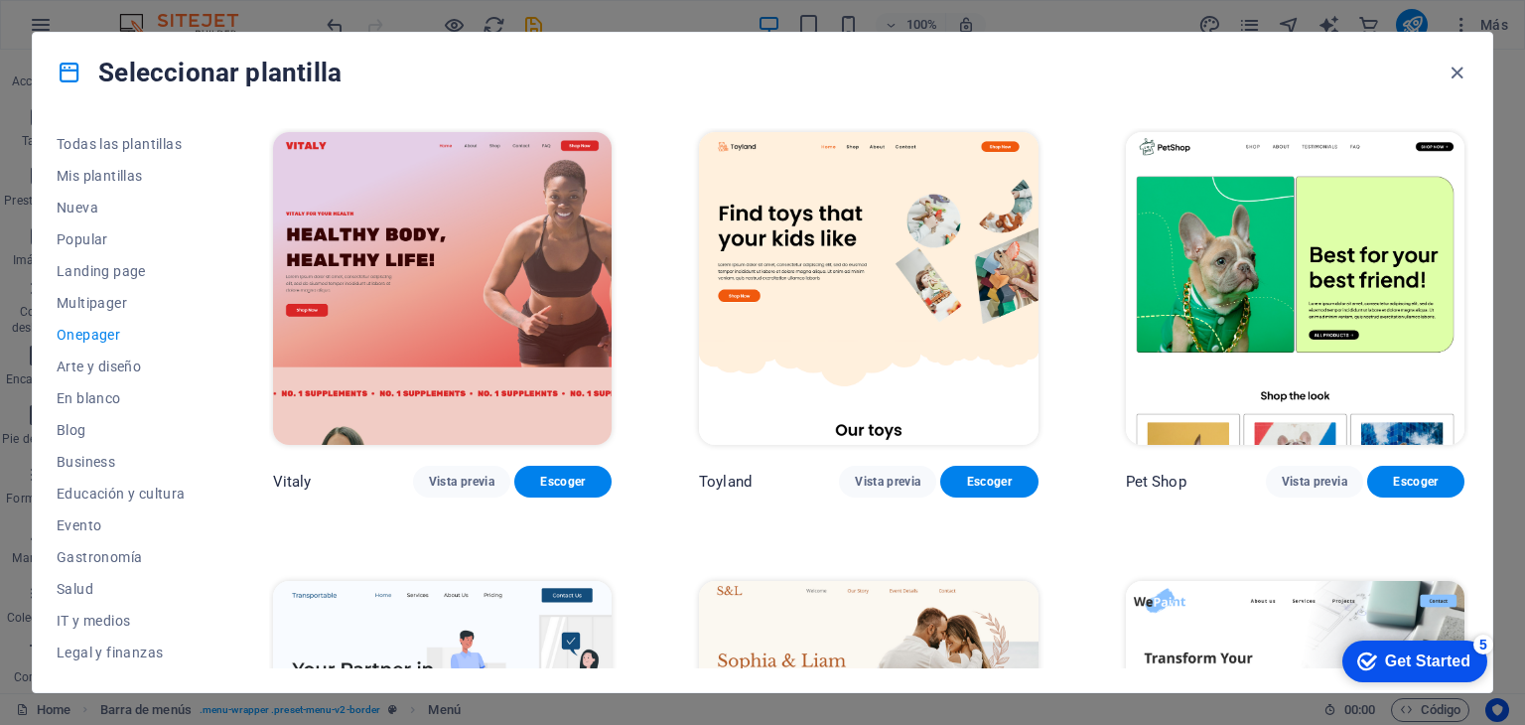
click at [568, 304] on img at bounding box center [442, 288] width 339 height 313
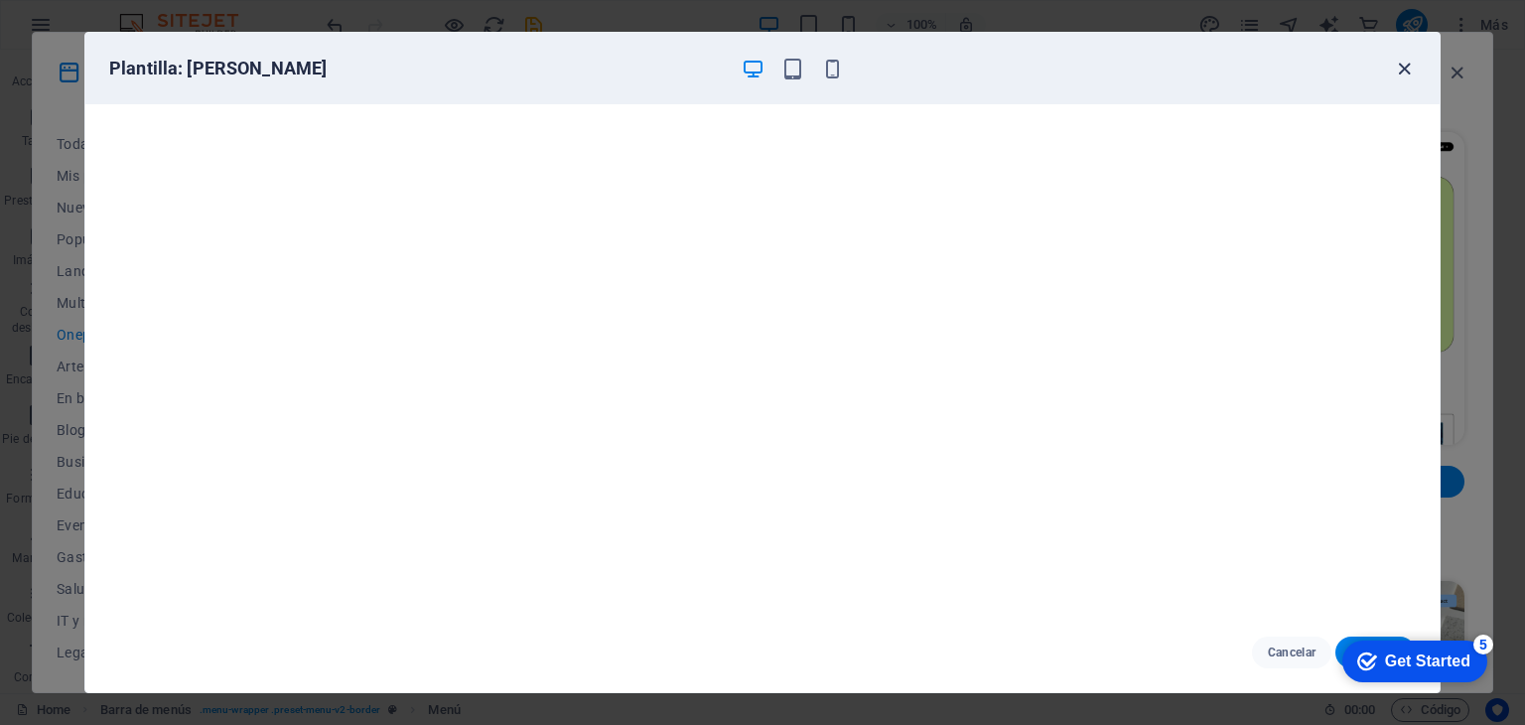
click at [1398, 66] on icon "button" at bounding box center [1404, 69] width 23 height 23
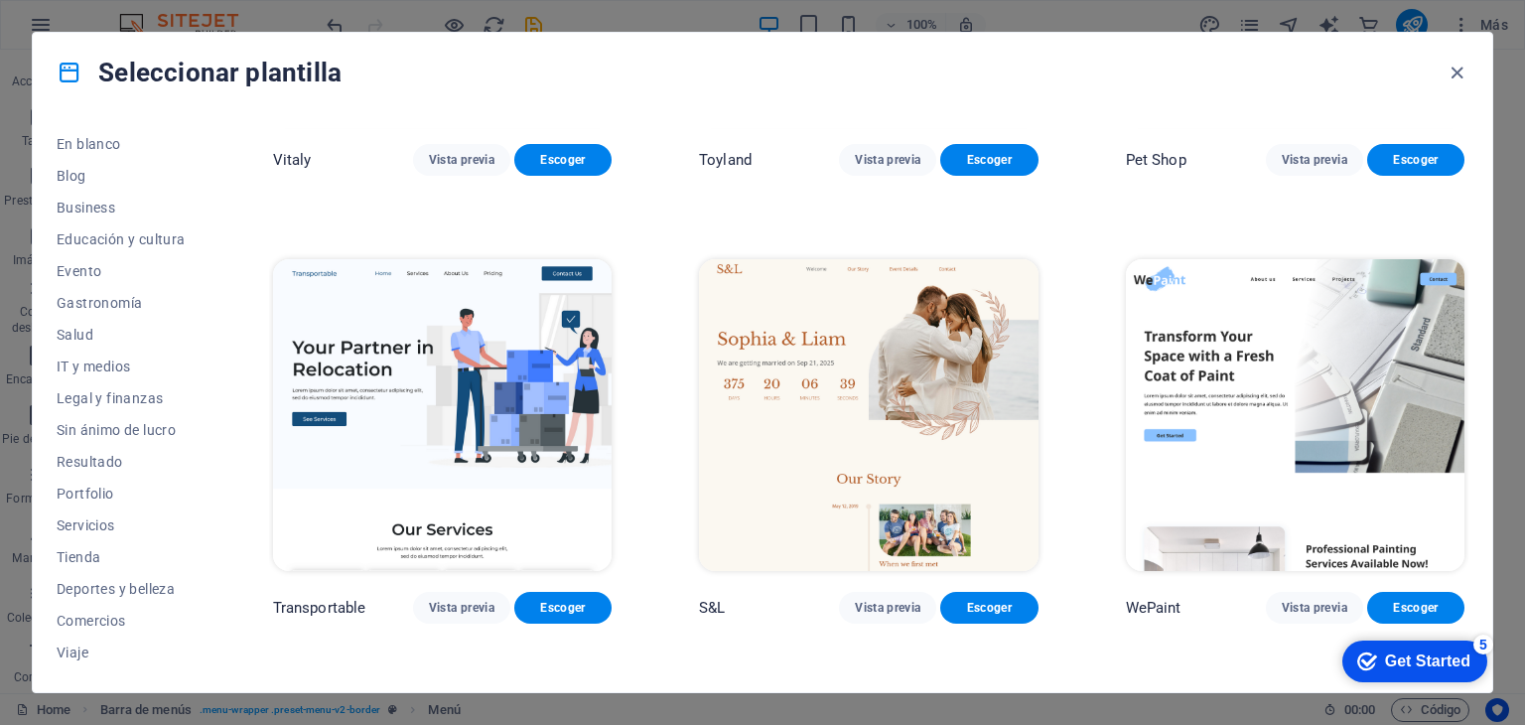
scroll to position [286, 0]
click at [81, 525] on span "Tienda" at bounding box center [121, 525] width 129 height 16
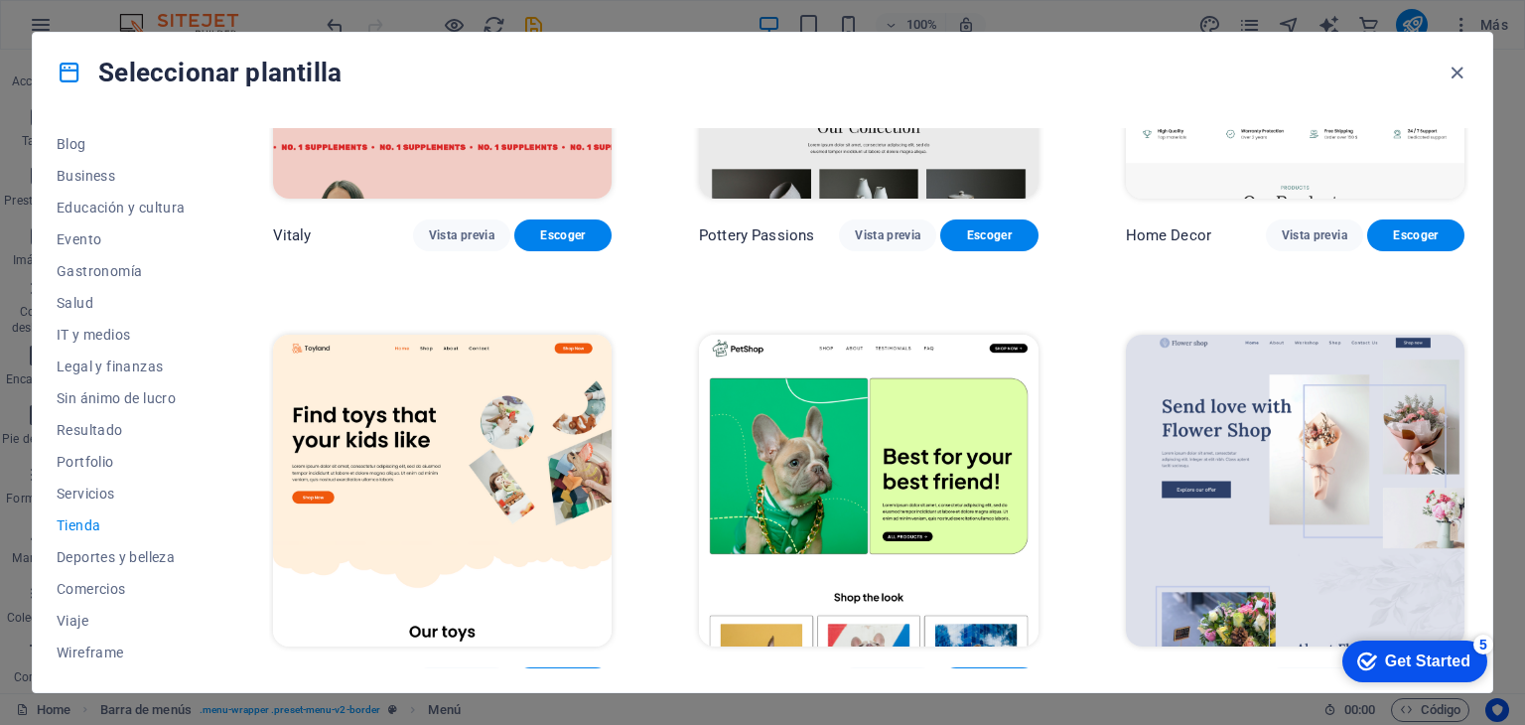
scroll to position [250, 0]
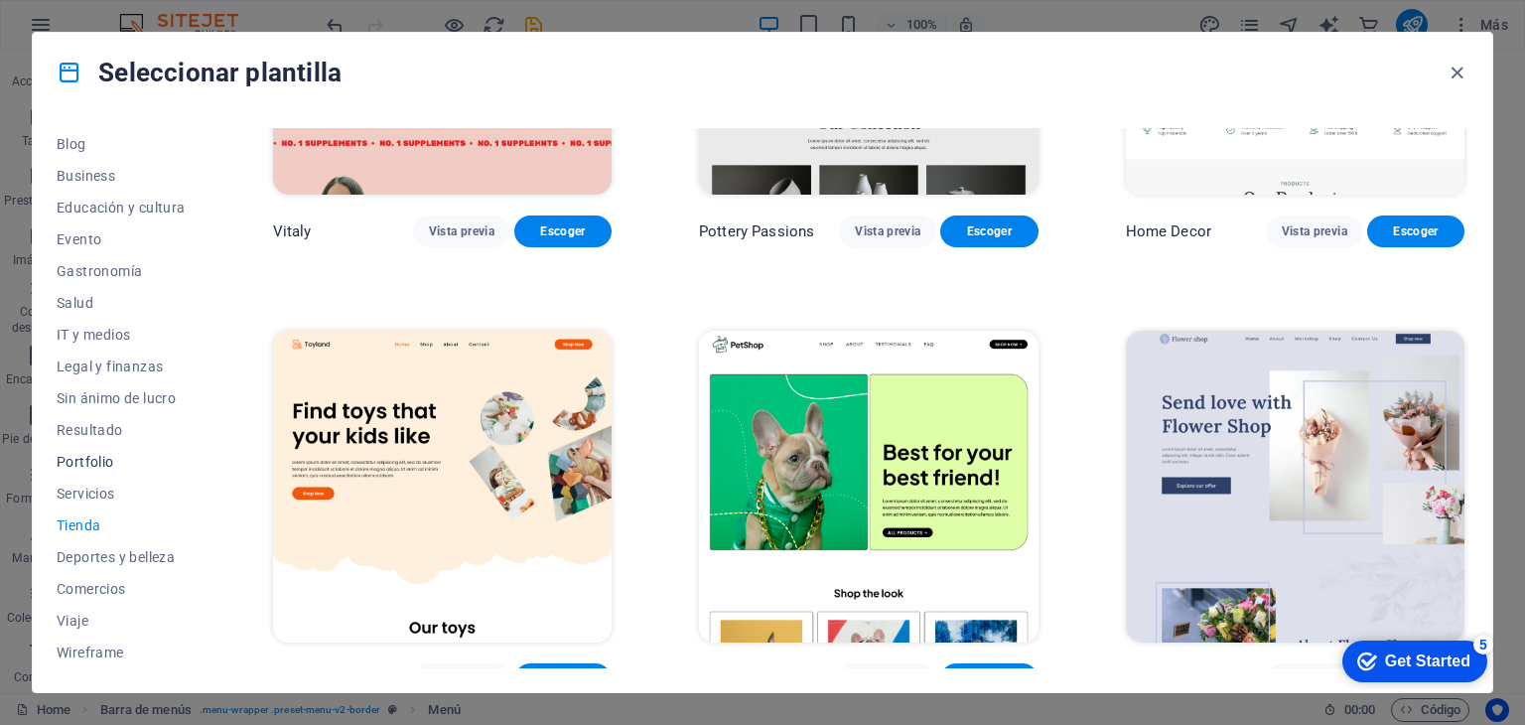
click at [103, 459] on span "Portfolio" at bounding box center [121, 462] width 129 height 16
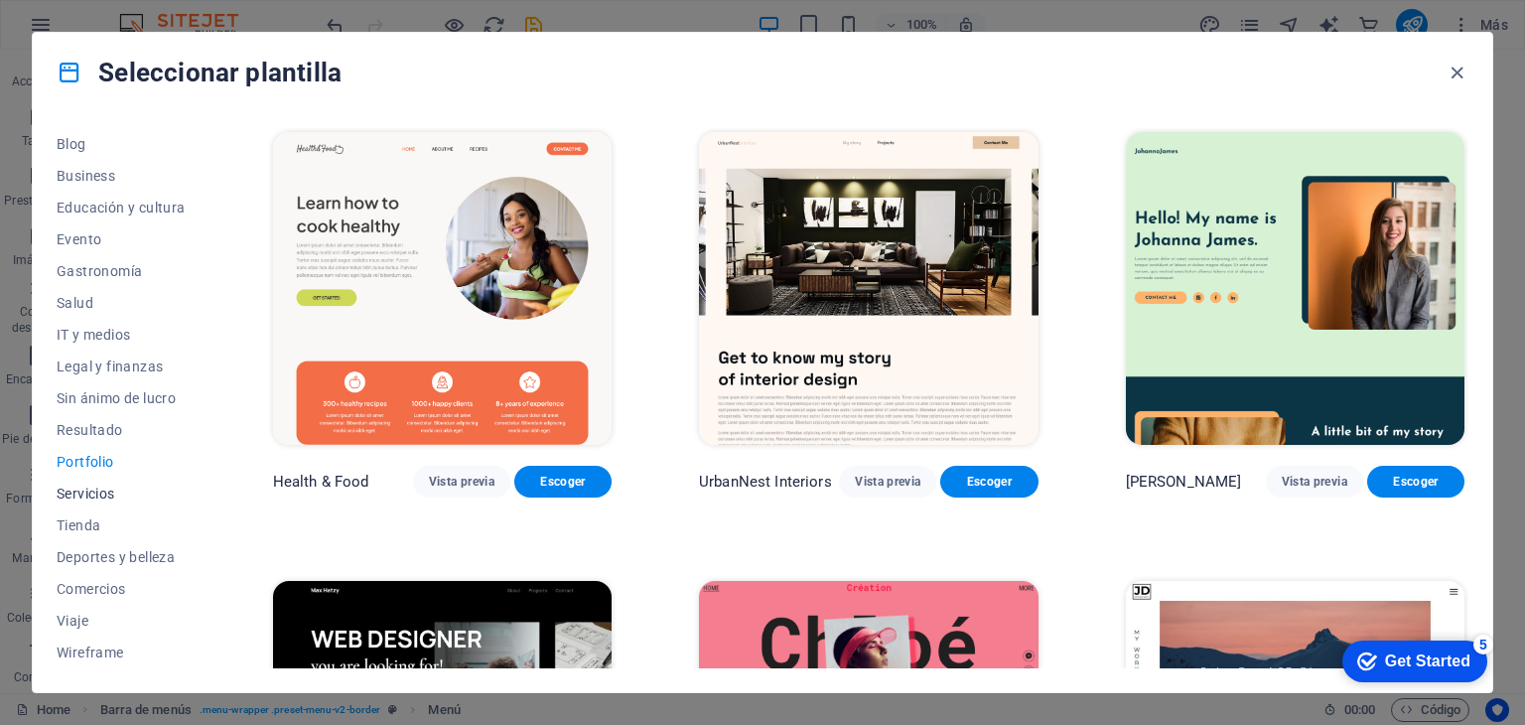
click at [103, 482] on button "Servicios" at bounding box center [121, 494] width 129 height 32
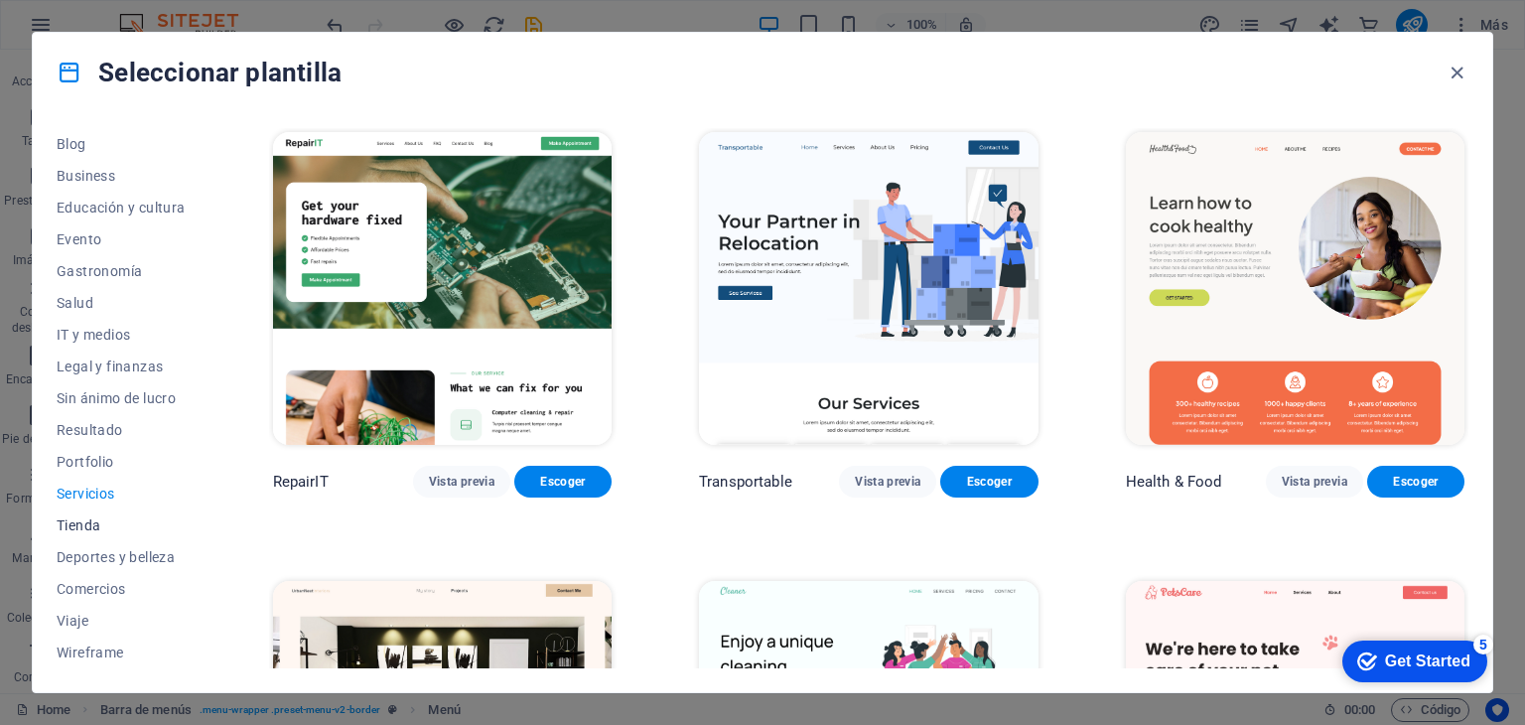
click at [103, 509] on button "Tienda" at bounding box center [121, 525] width 129 height 32
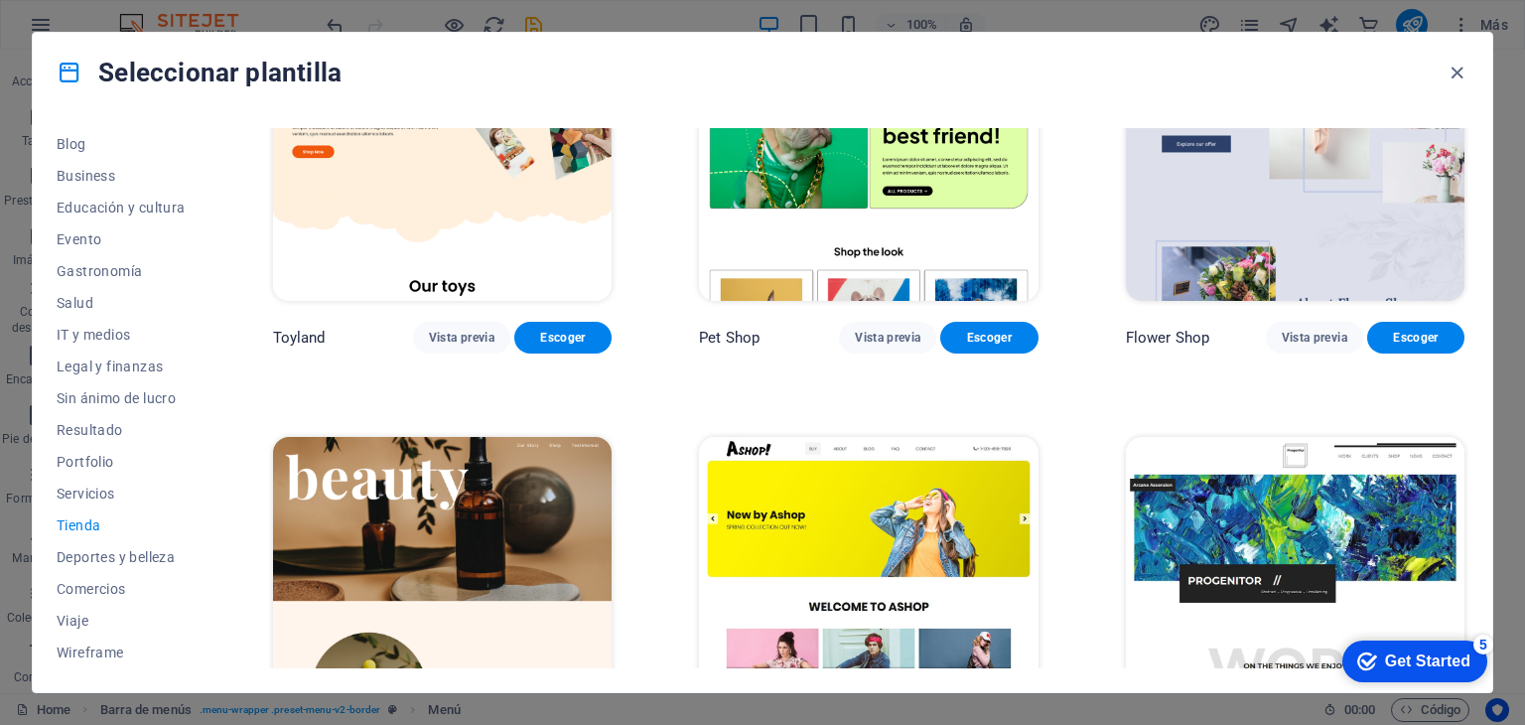
scroll to position [1167, 0]
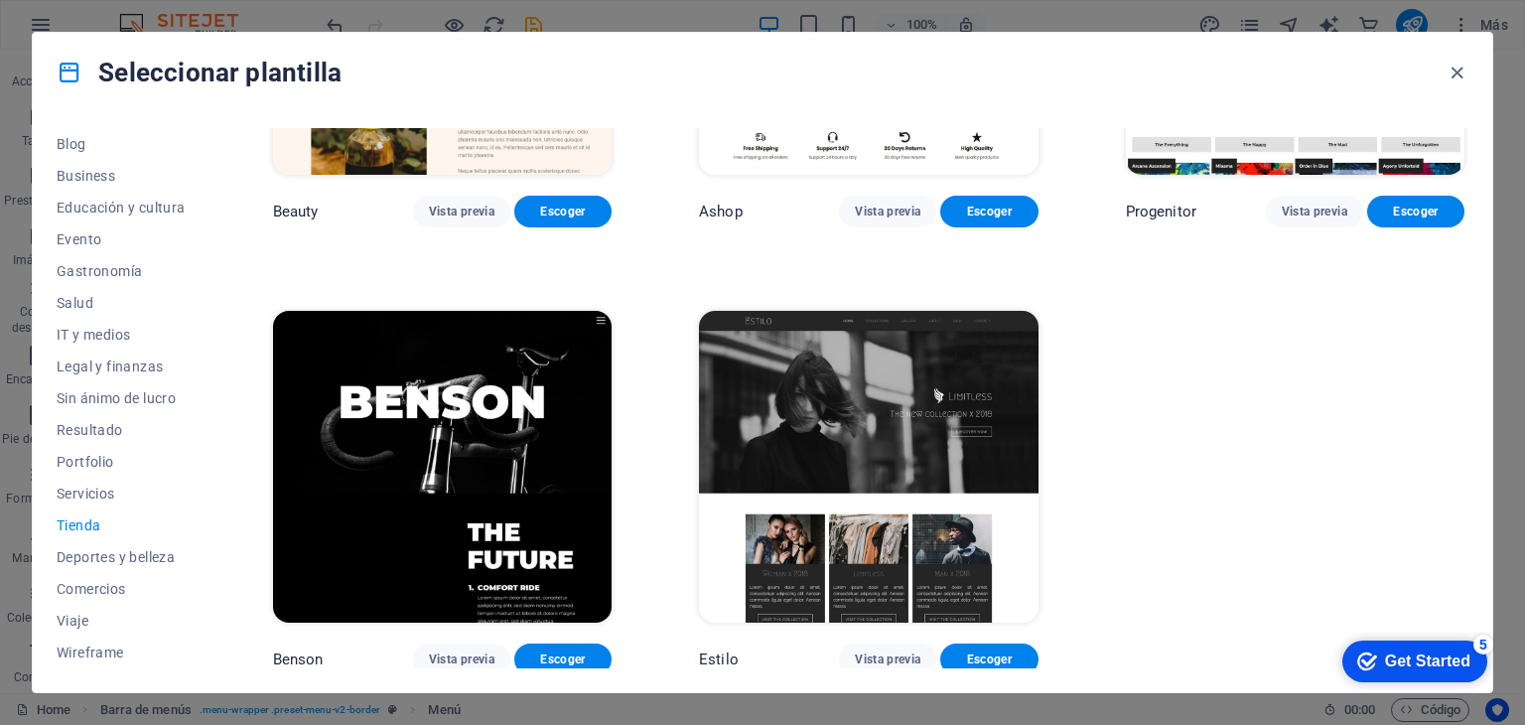
click at [493, 454] on img at bounding box center [442, 467] width 339 height 313
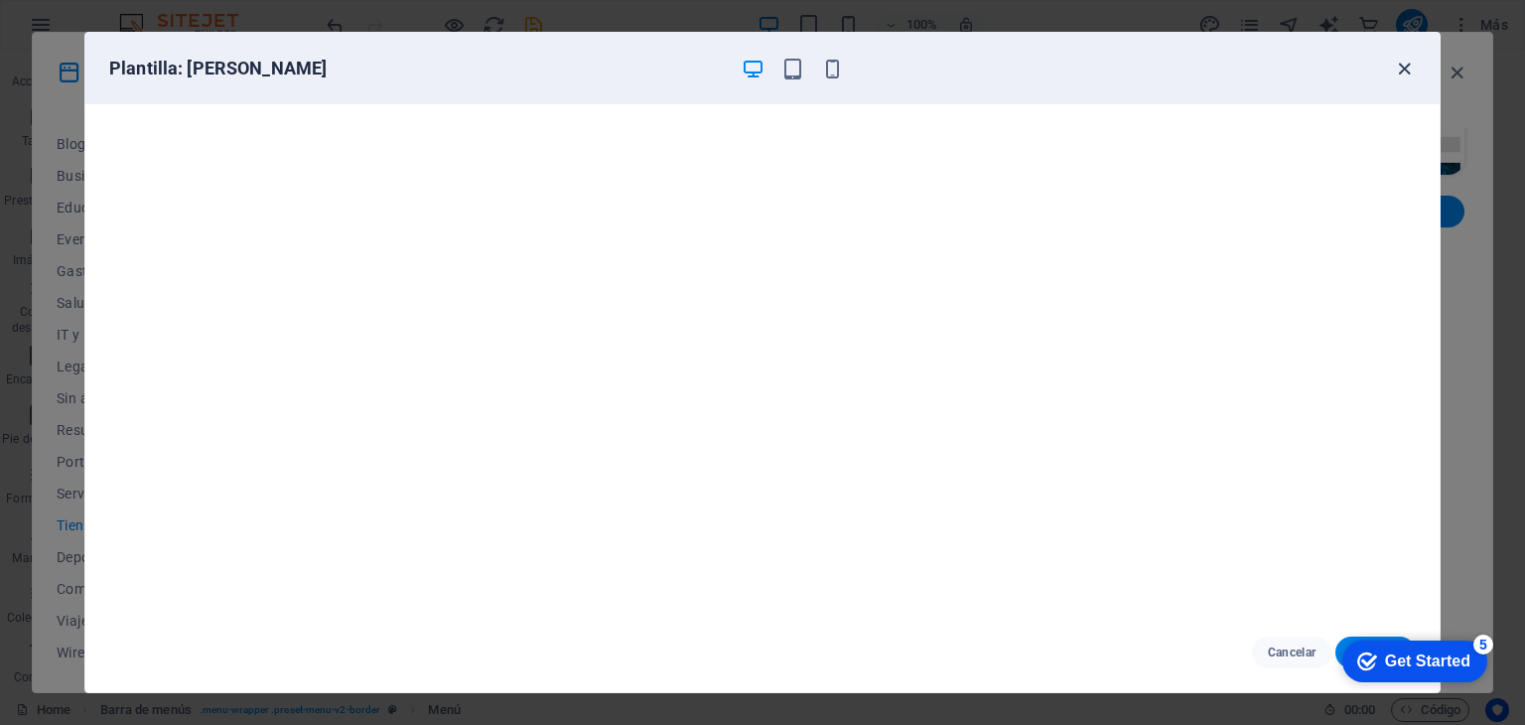
click at [1398, 62] on icon "button" at bounding box center [1404, 69] width 23 height 23
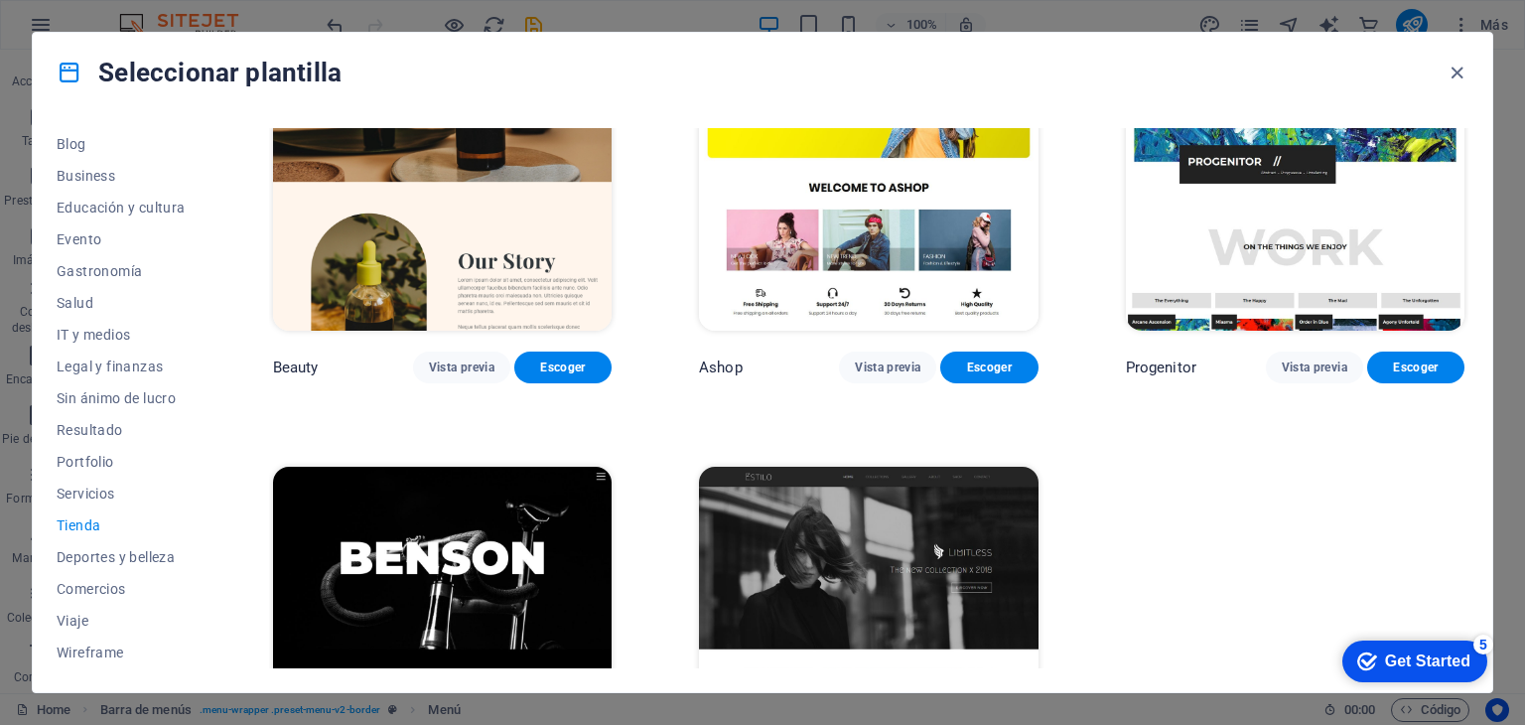
scroll to position [0, 0]
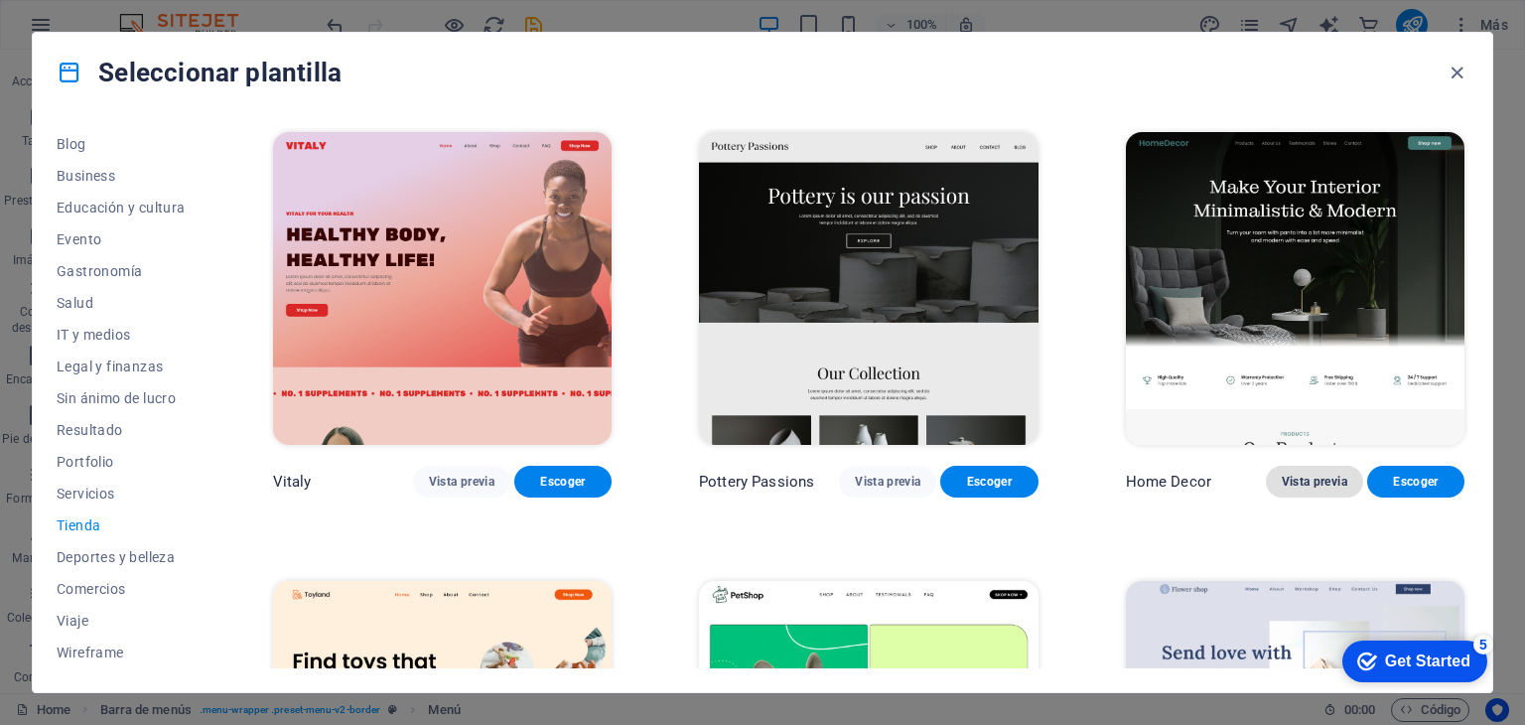
click at [1331, 482] on span "Vista previa" at bounding box center [1315, 482] width 66 height 16
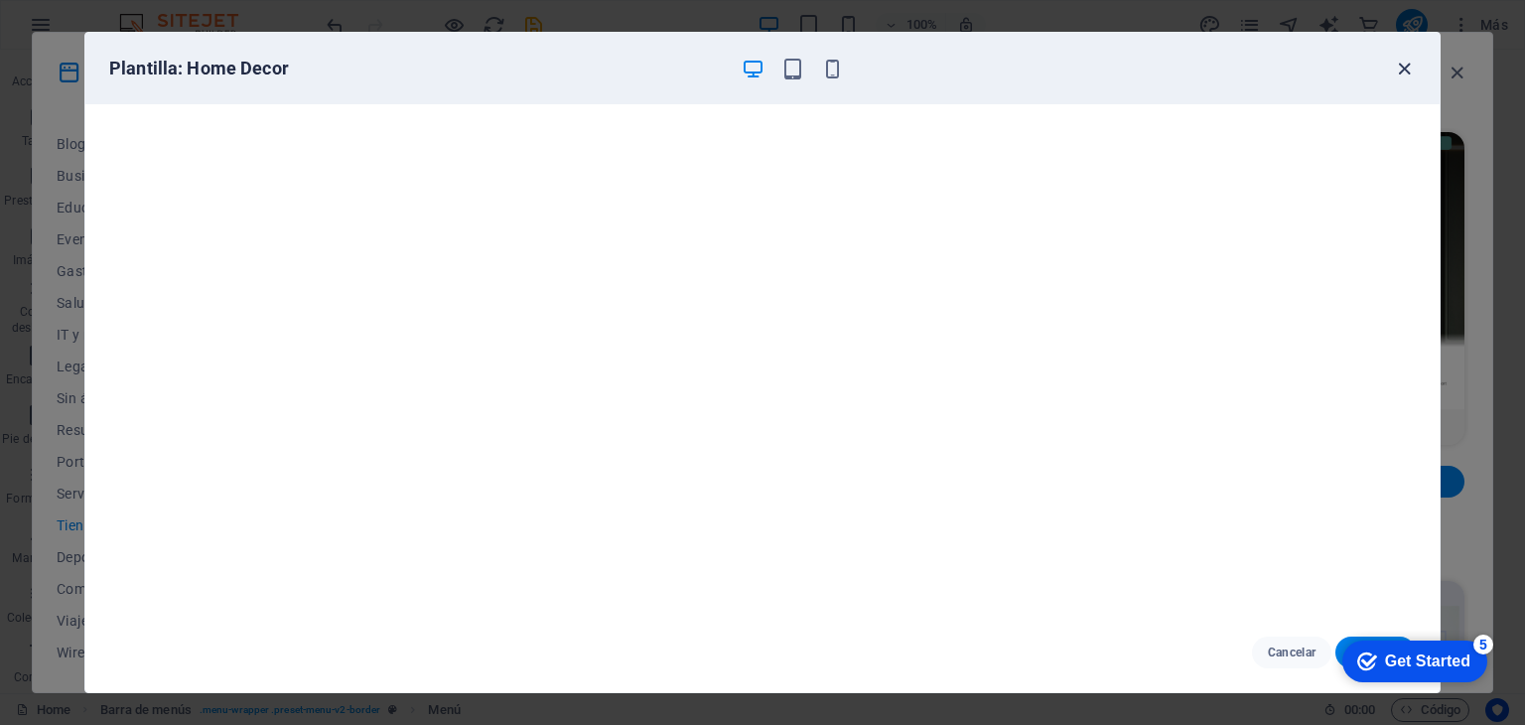
click at [1404, 61] on icon "button" at bounding box center [1404, 69] width 23 height 23
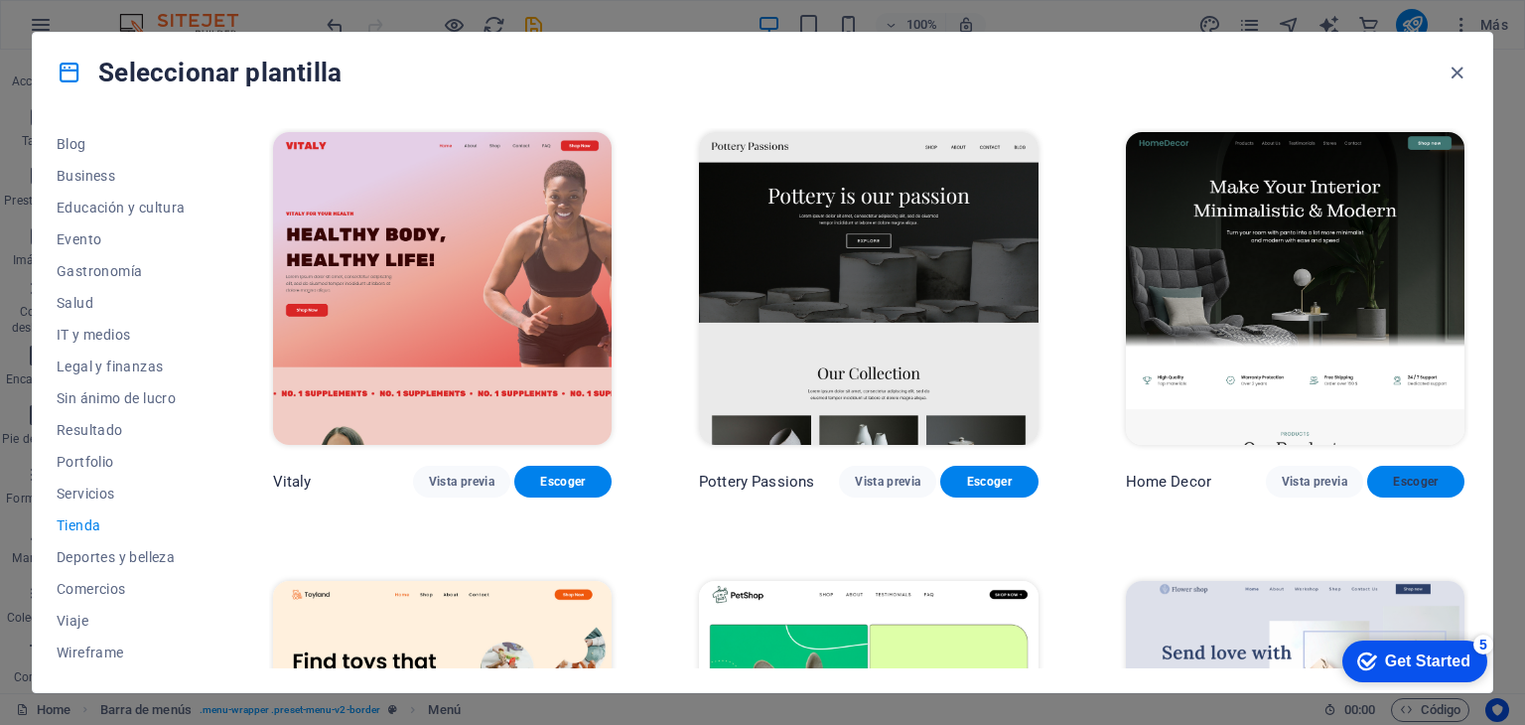
click at [1384, 474] on span "Escoger" at bounding box center [1416, 482] width 66 height 16
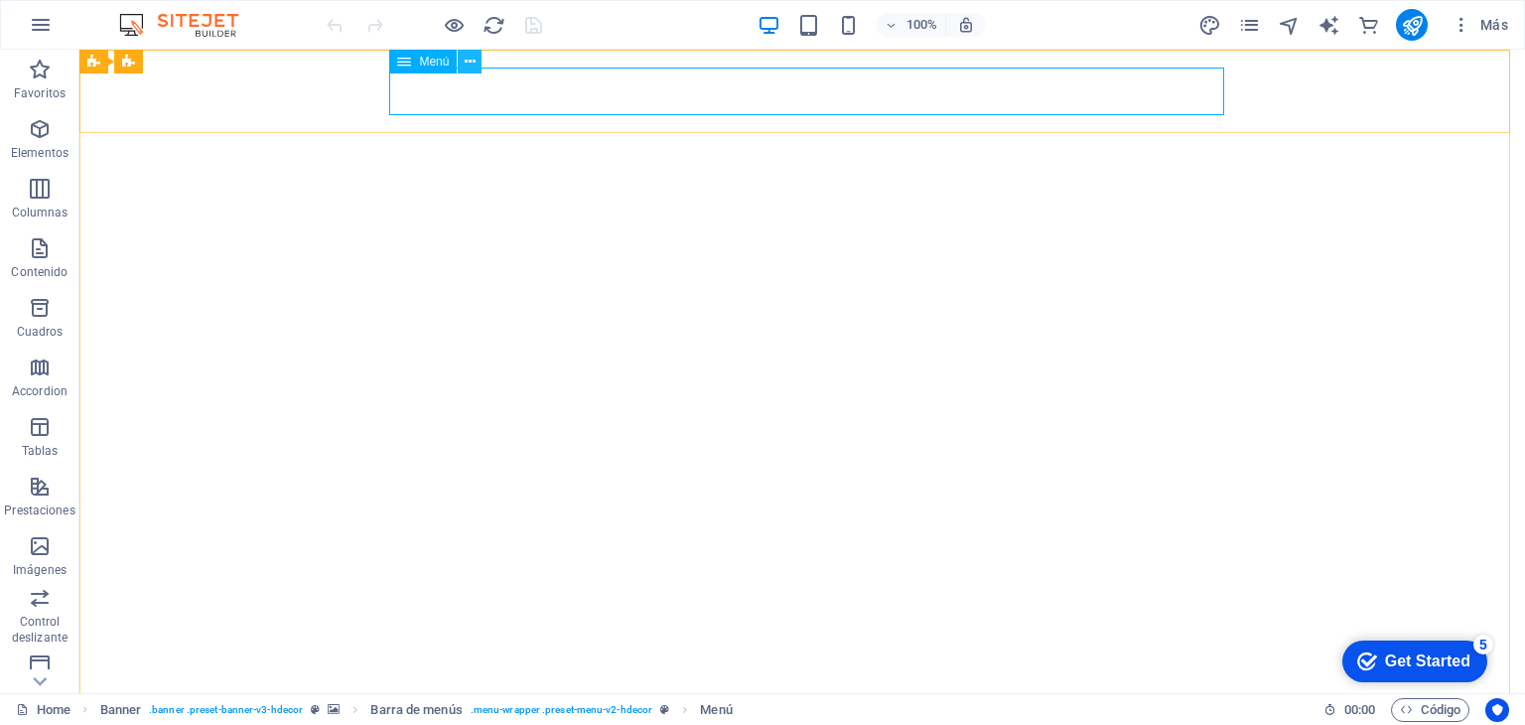
click at [476, 58] on button at bounding box center [470, 62] width 24 height 24
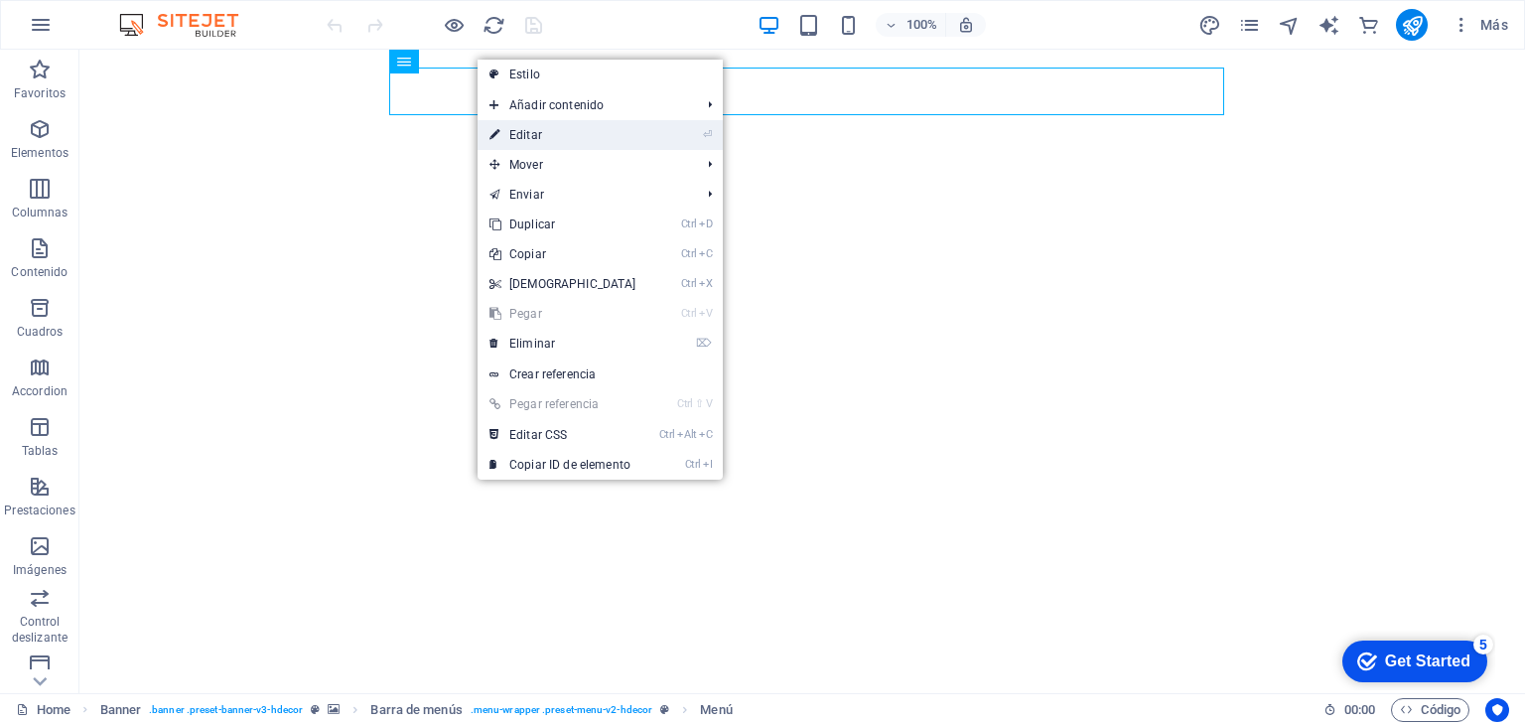
click at [687, 125] on li "⏎ Editar" at bounding box center [600, 135] width 245 height 30
click at [510, 135] on link "⏎ Editar" at bounding box center [563, 135] width 171 height 30
select select "1"
select select
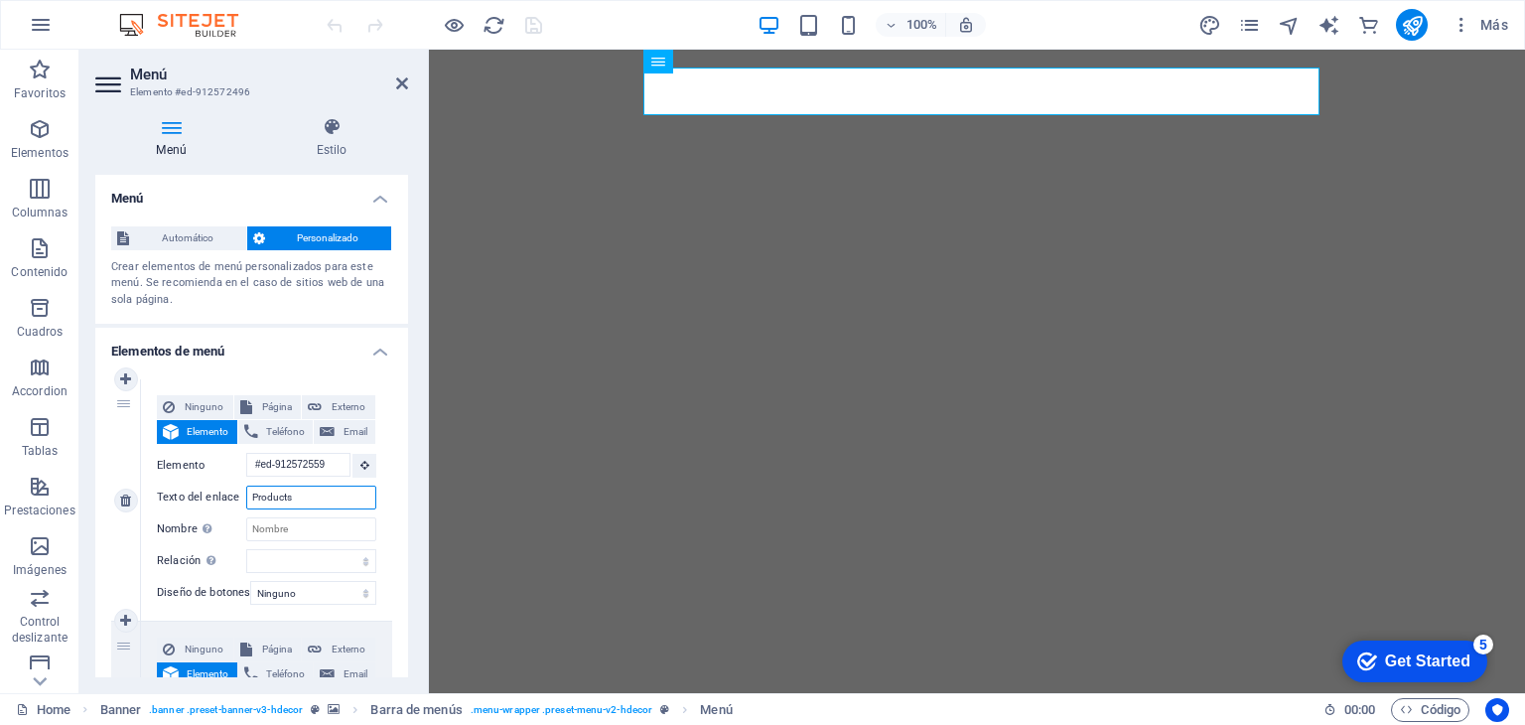
drag, startPoint x: 308, startPoint y: 501, endPoint x: 203, endPoint y: 507, distance: 105.4
click at [203, 507] on div "Texto del enlace Products" at bounding box center [266, 498] width 219 height 24
type input "Ptr"
select select
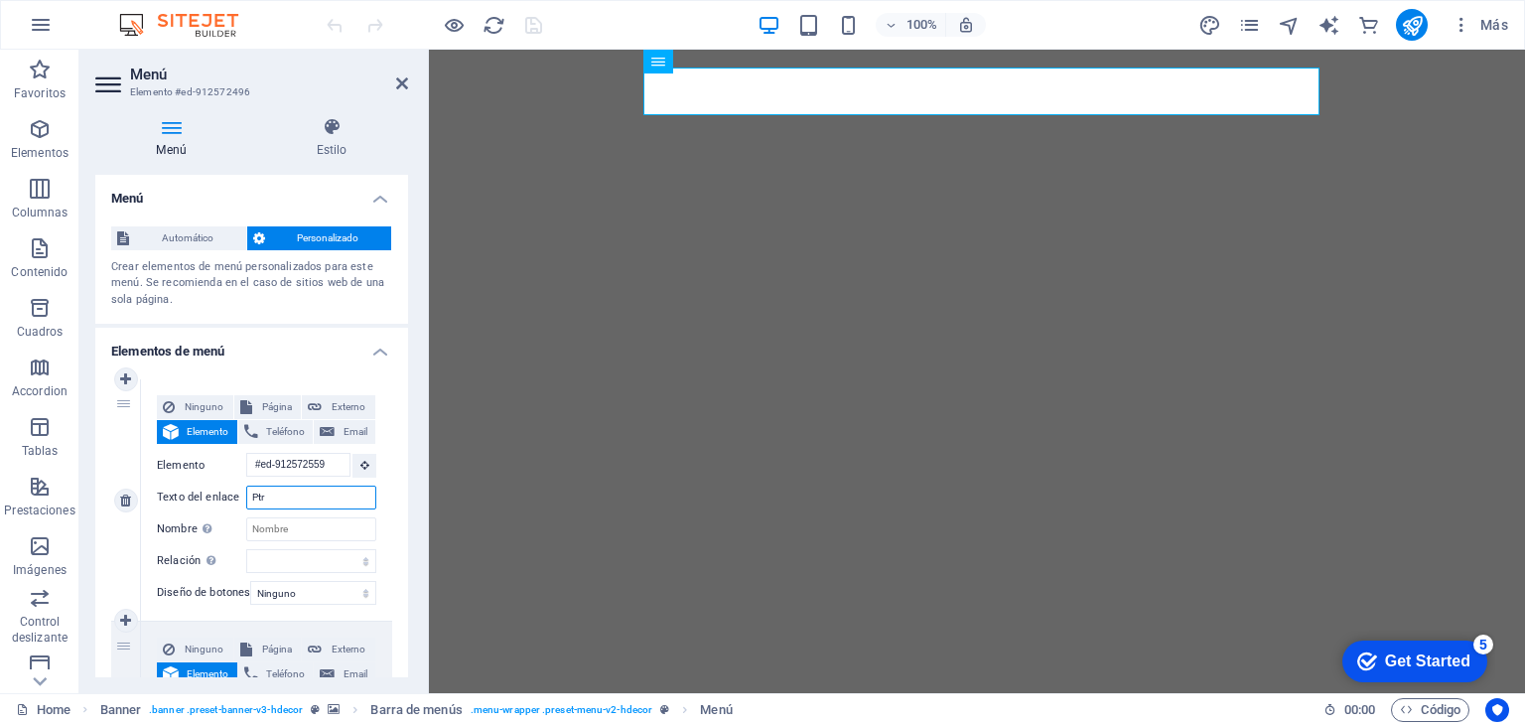
select select
type input "P"
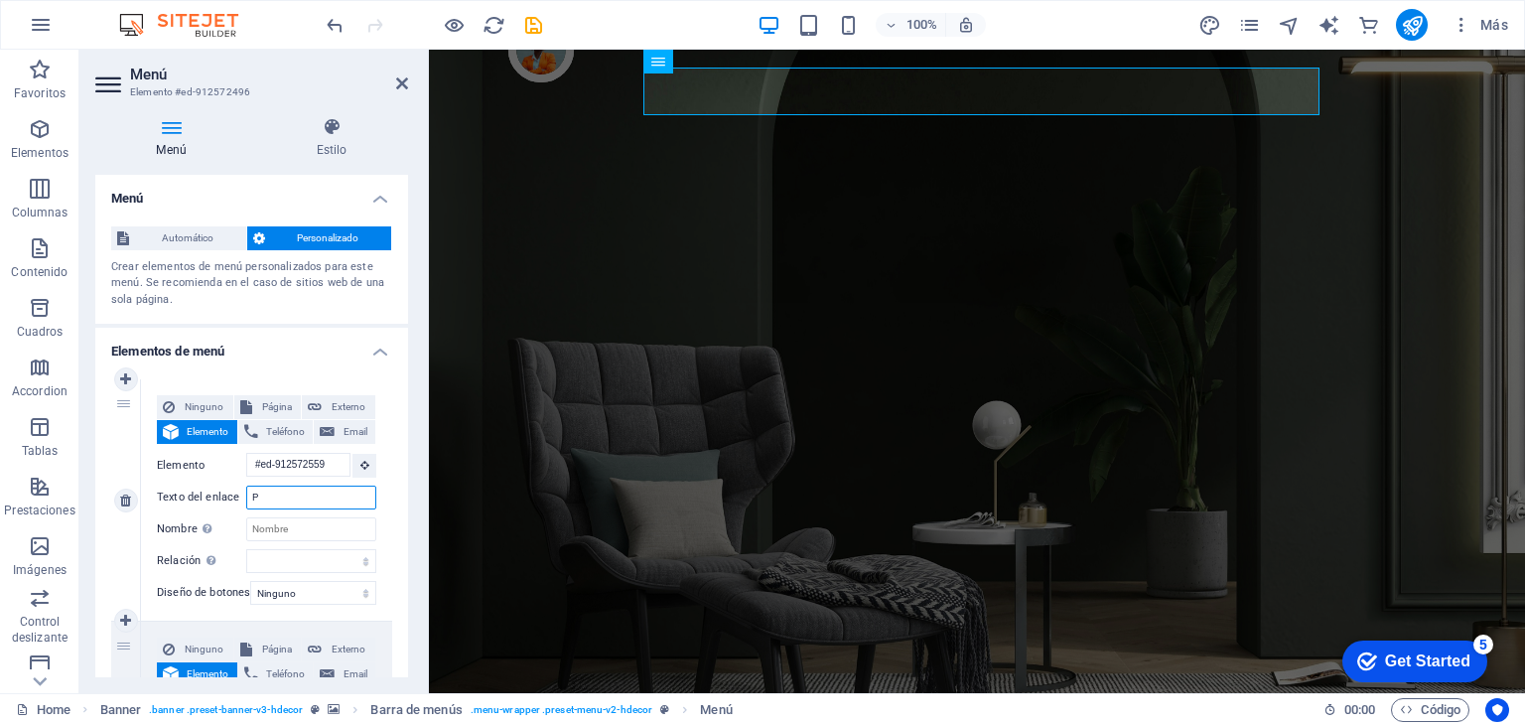
select select
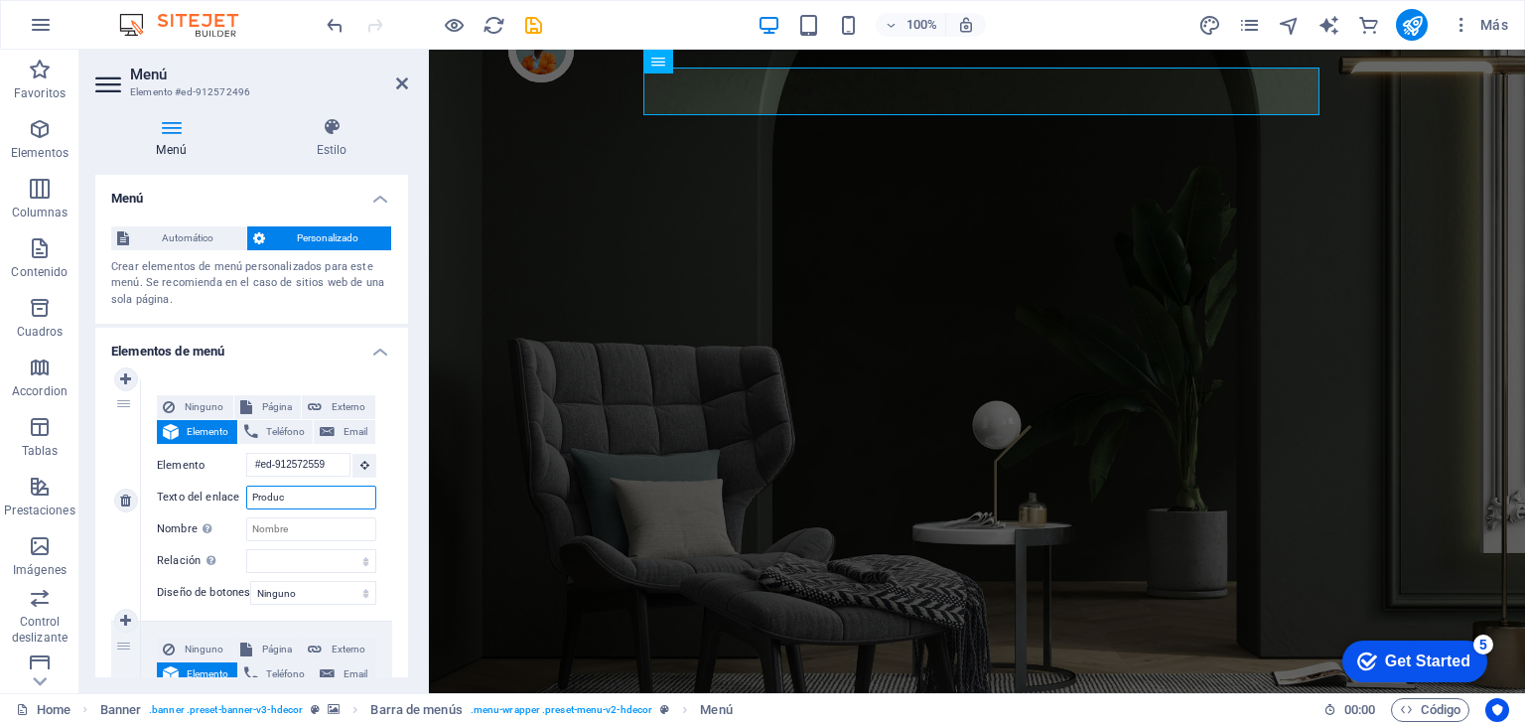
type input "Product"
select select
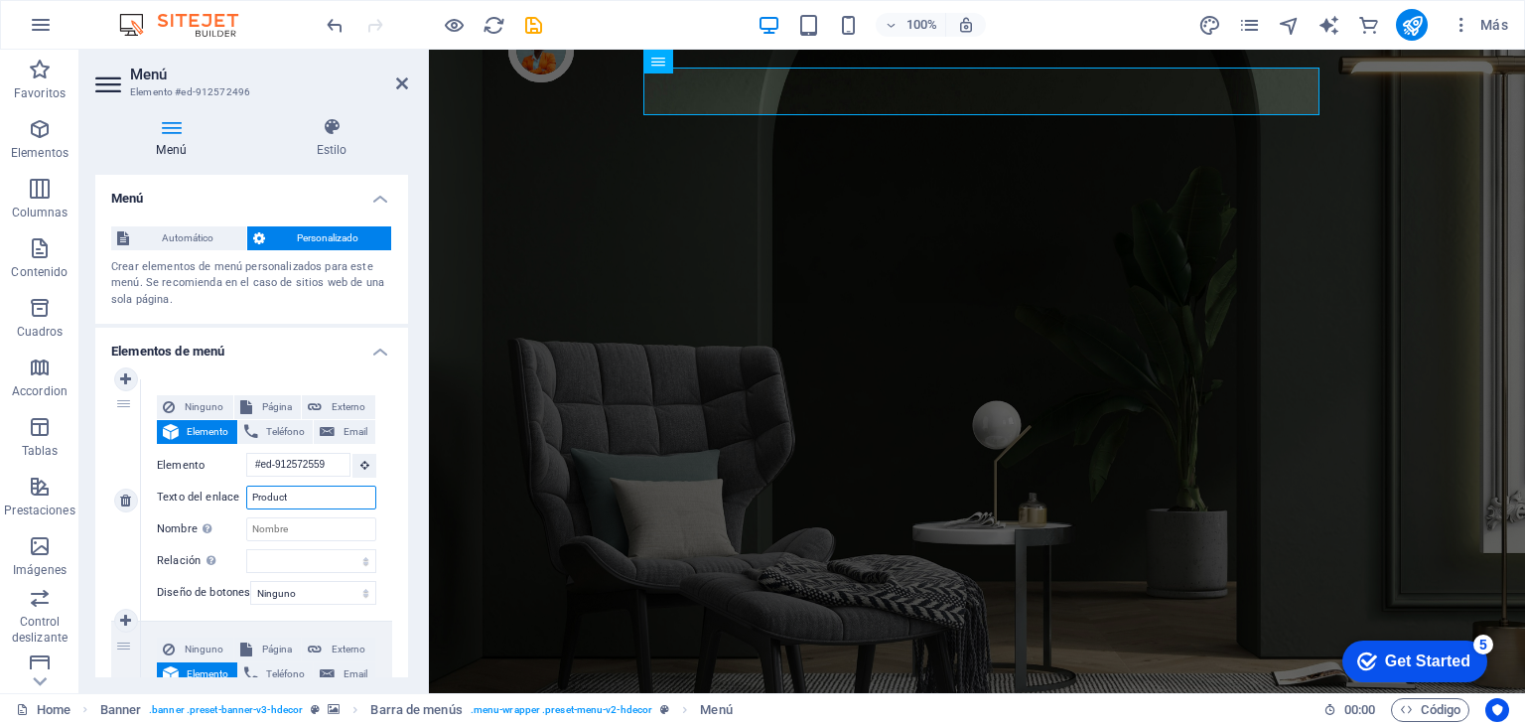
select select
type input "Productos"
select select
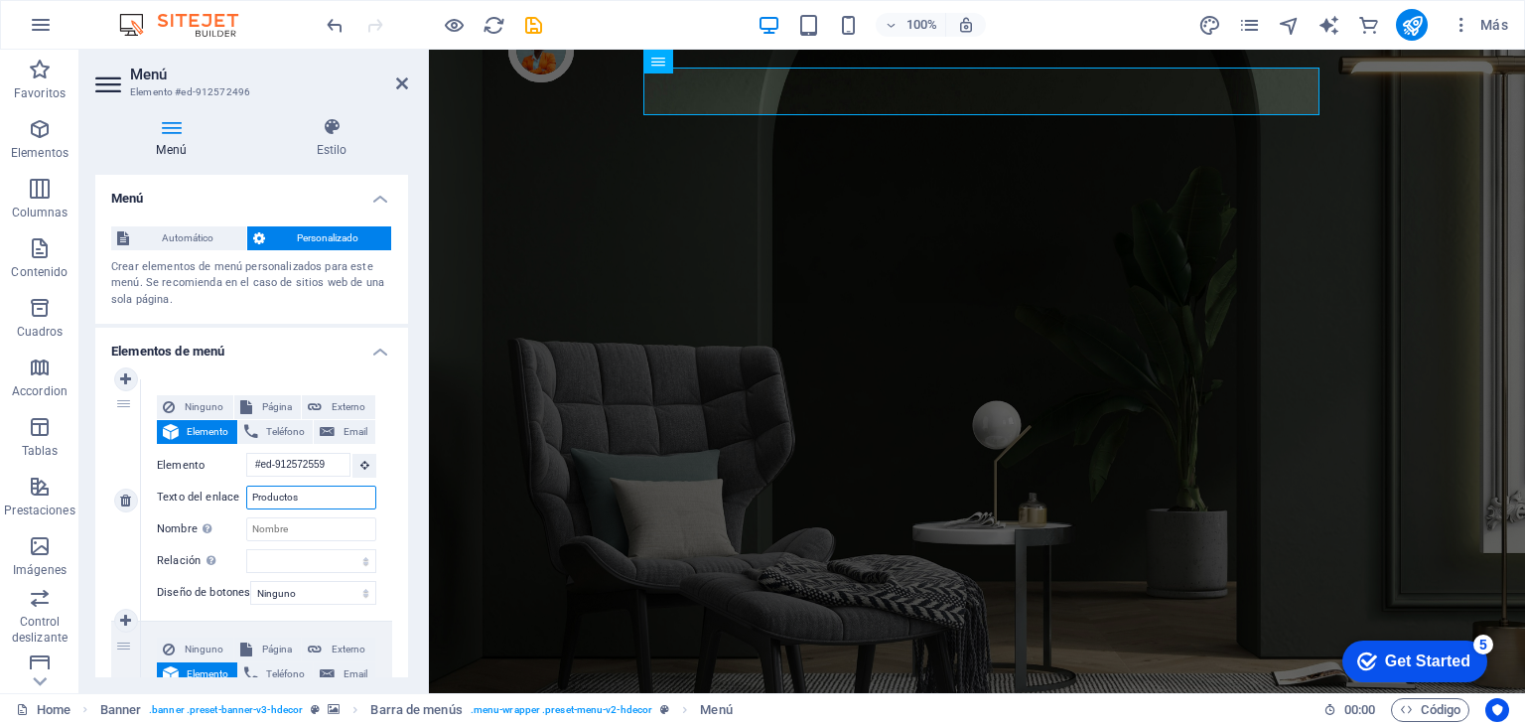
select select
type input "Productos"
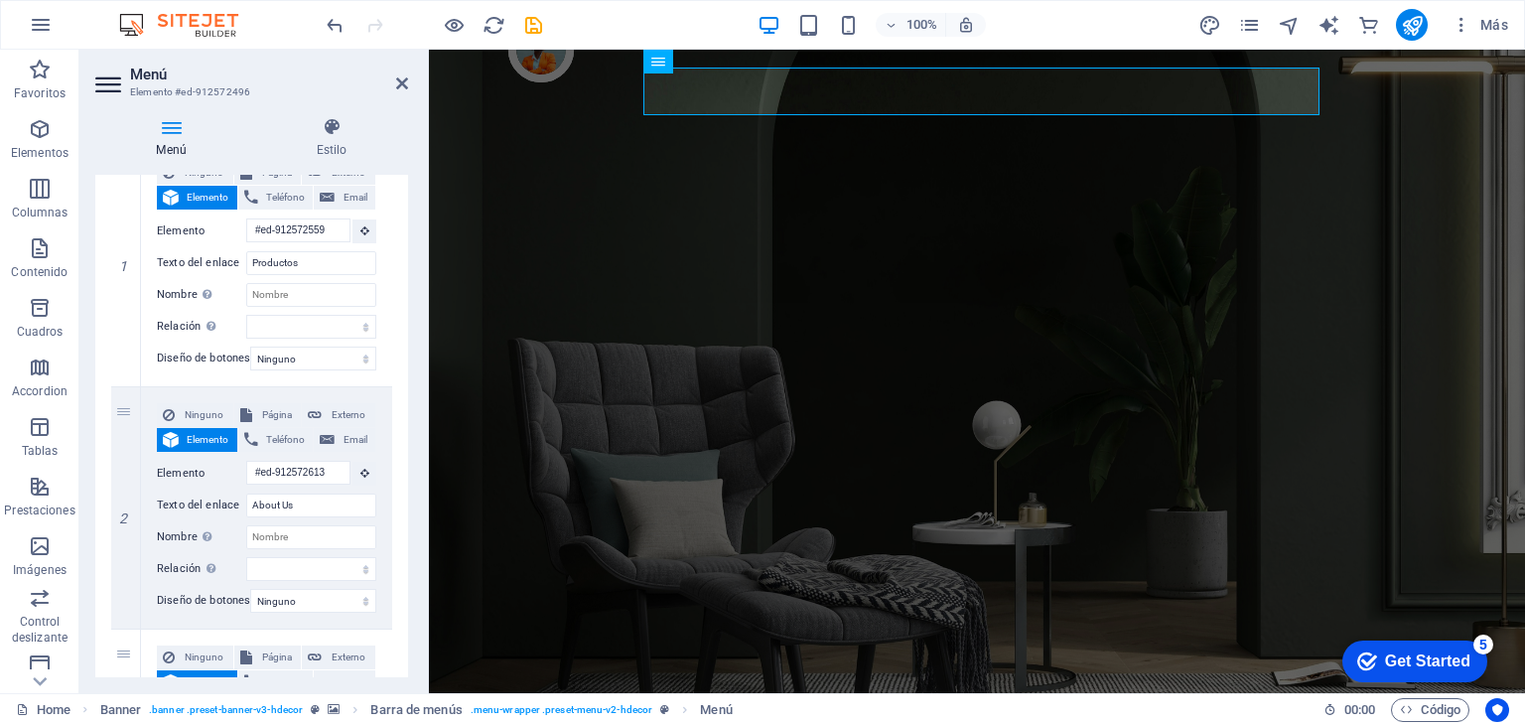
scroll to position [263, 0]
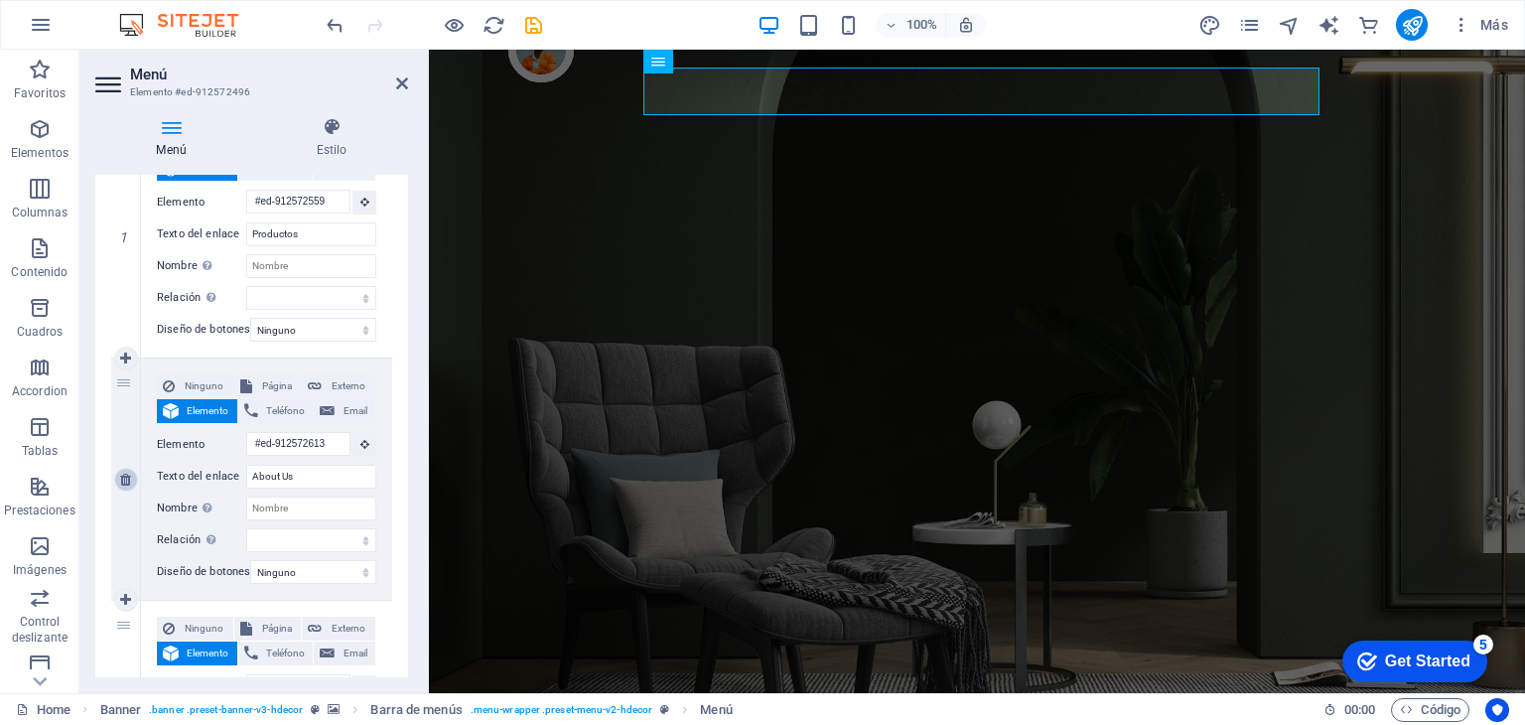
click at [118, 485] on link at bounding box center [126, 480] width 24 height 24
select select
type input "#ed-912572649"
type input "Testimonials"
select select
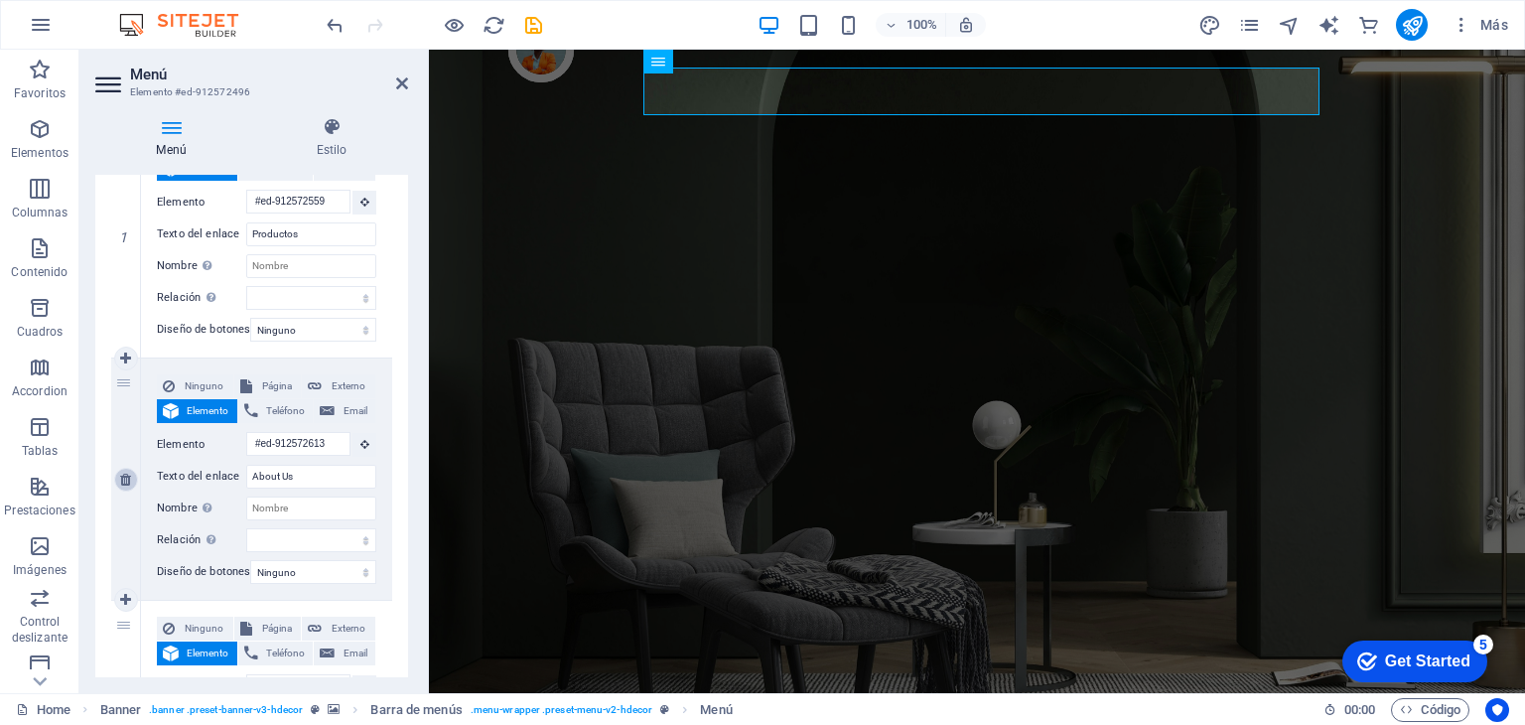
type input "#ed-912572799"
type input "Stores"
select select
select select "1"
type input "Contact"
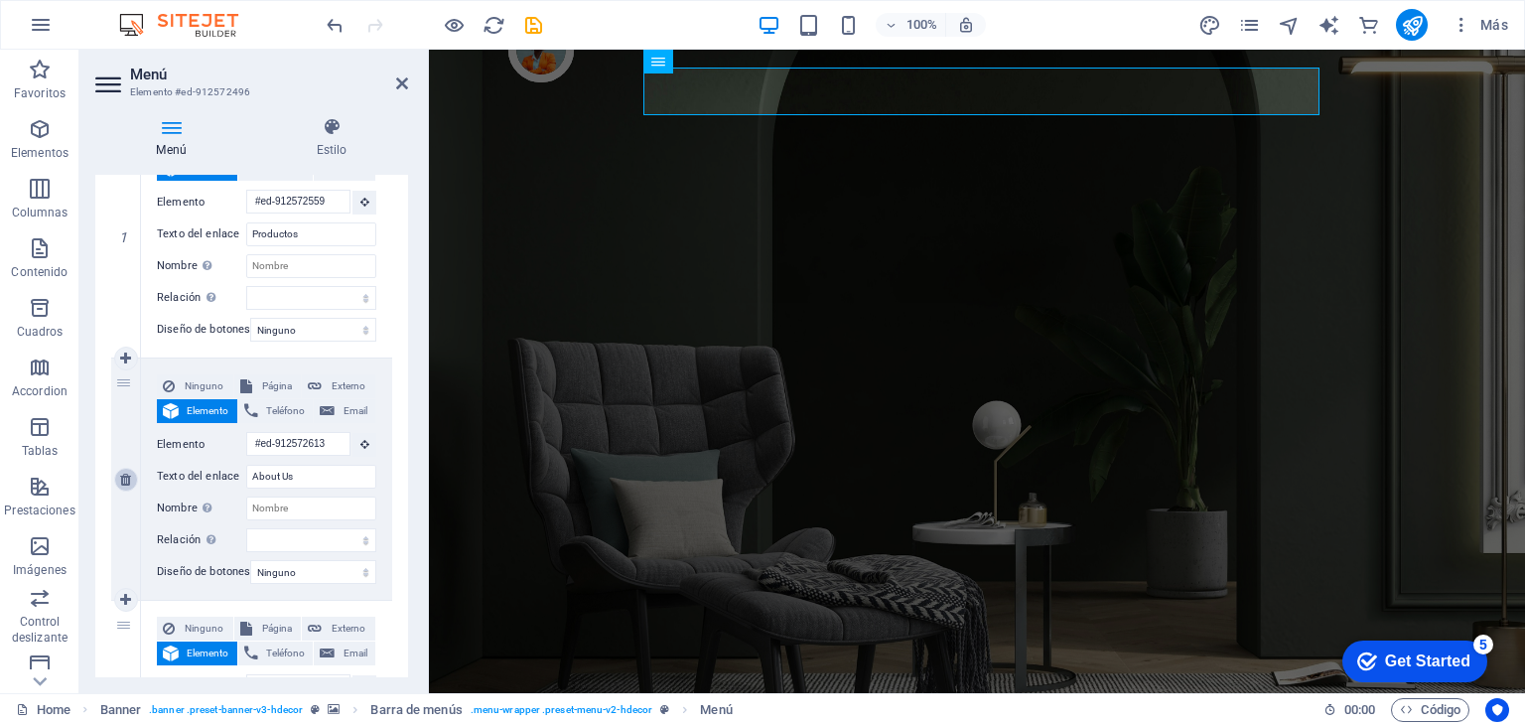
select select
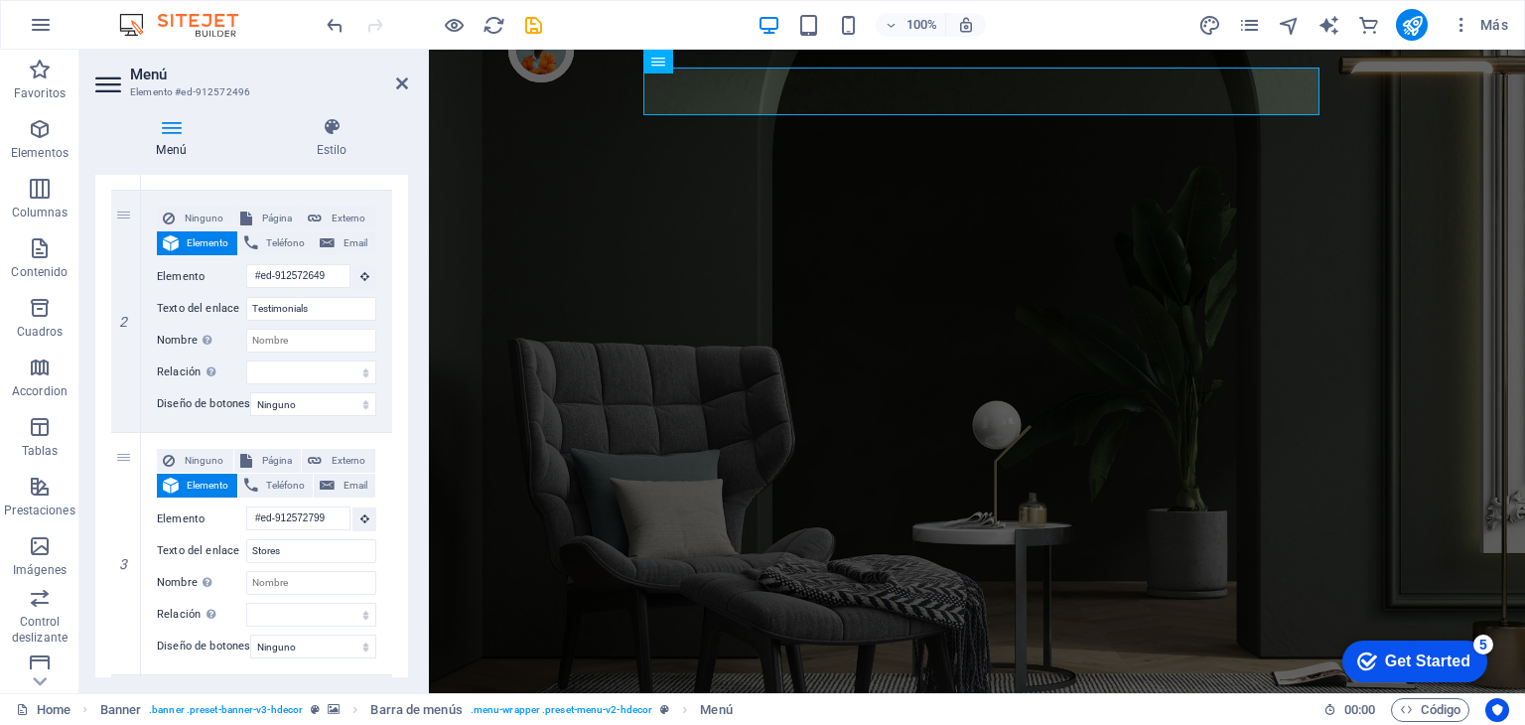
scroll to position [433, 0]
click at [135, 307] on link at bounding box center [126, 310] width 24 height 24
select select
type input "#ed-912572799"
type input "Stores"
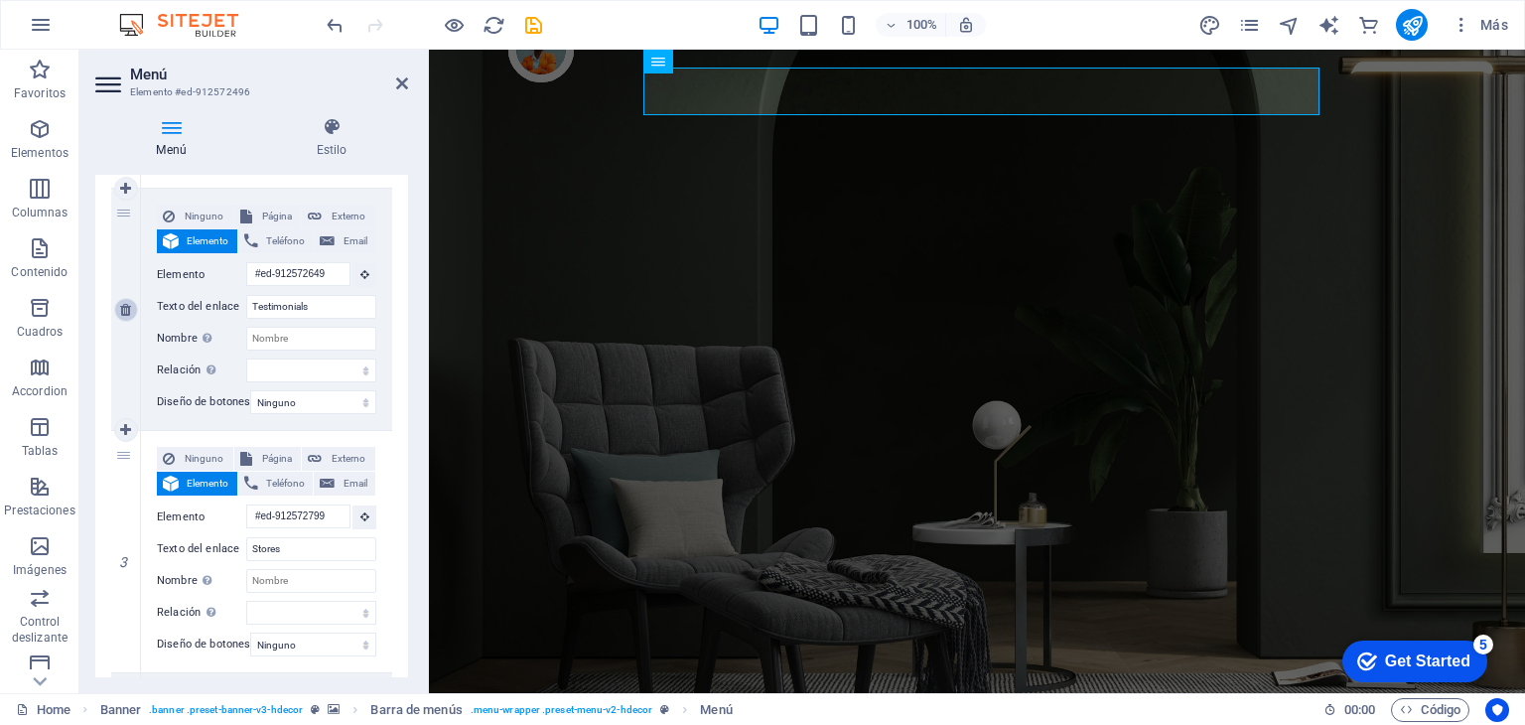
select select
select select "1"
type input "Contact"
select select
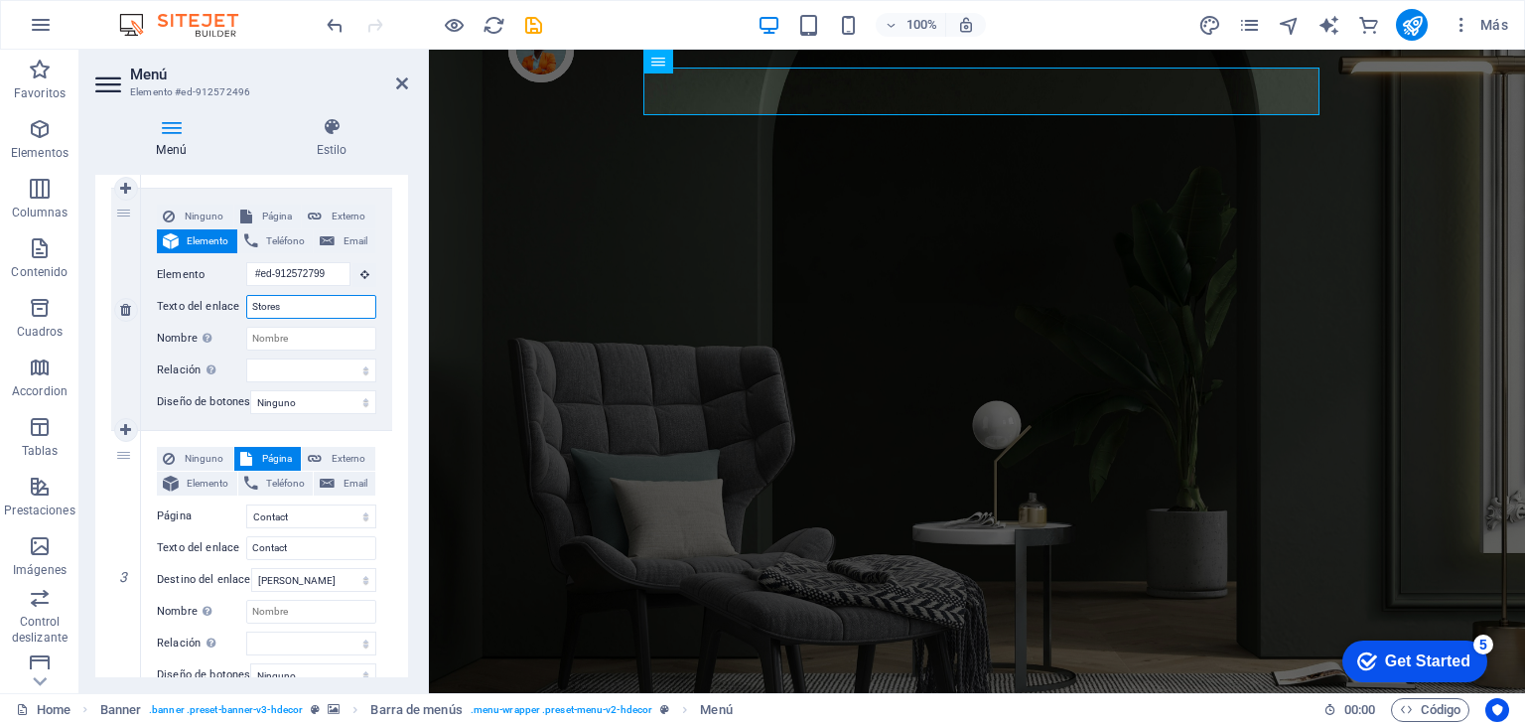
drag, startPoint x: 296, startPoint y: 304, endPoint x: 179, endPoint y: 315, distance: 117.7
click at [179, 315] on div "Texto del enlace Stores" at bounding box center [266, 307] width 219 height 24
type input "T"
select select
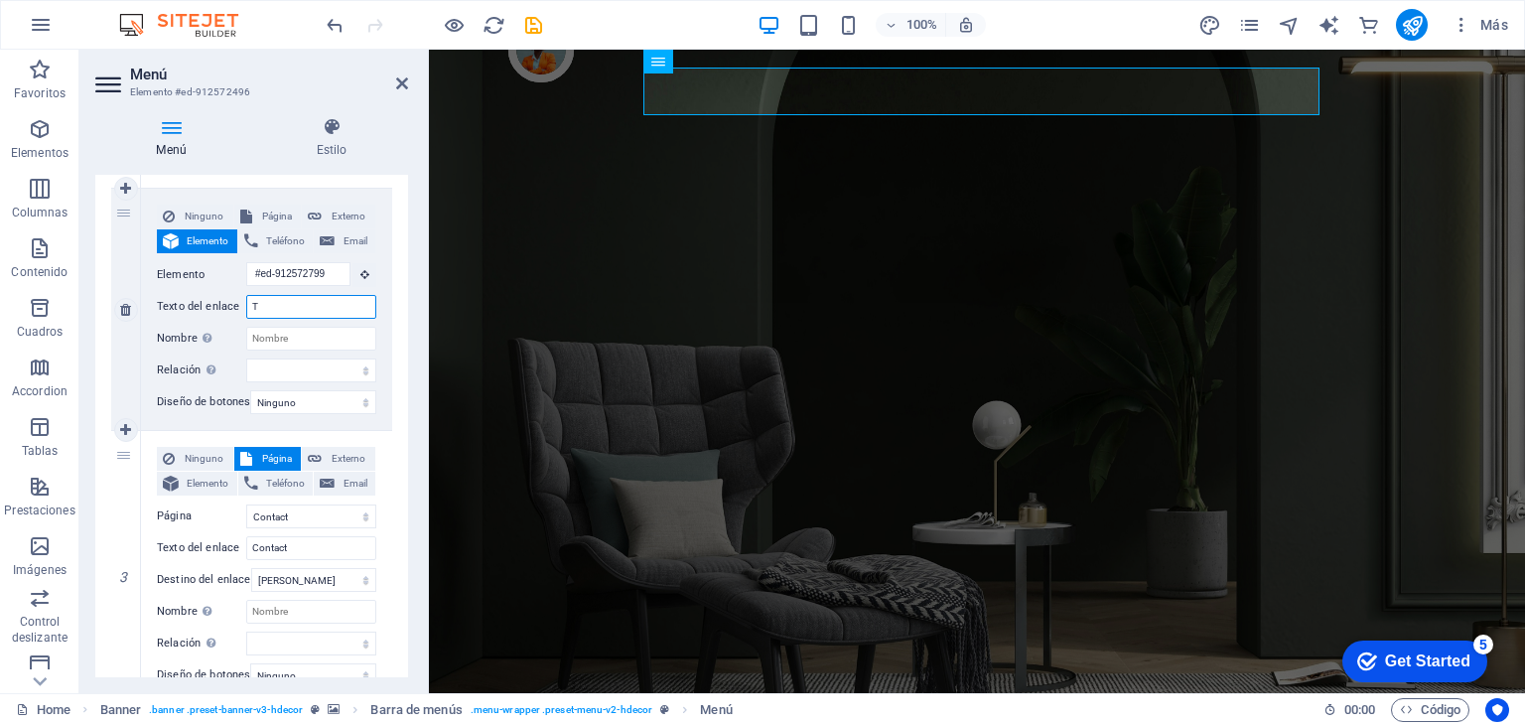
select select
type input "Tienda"
select select
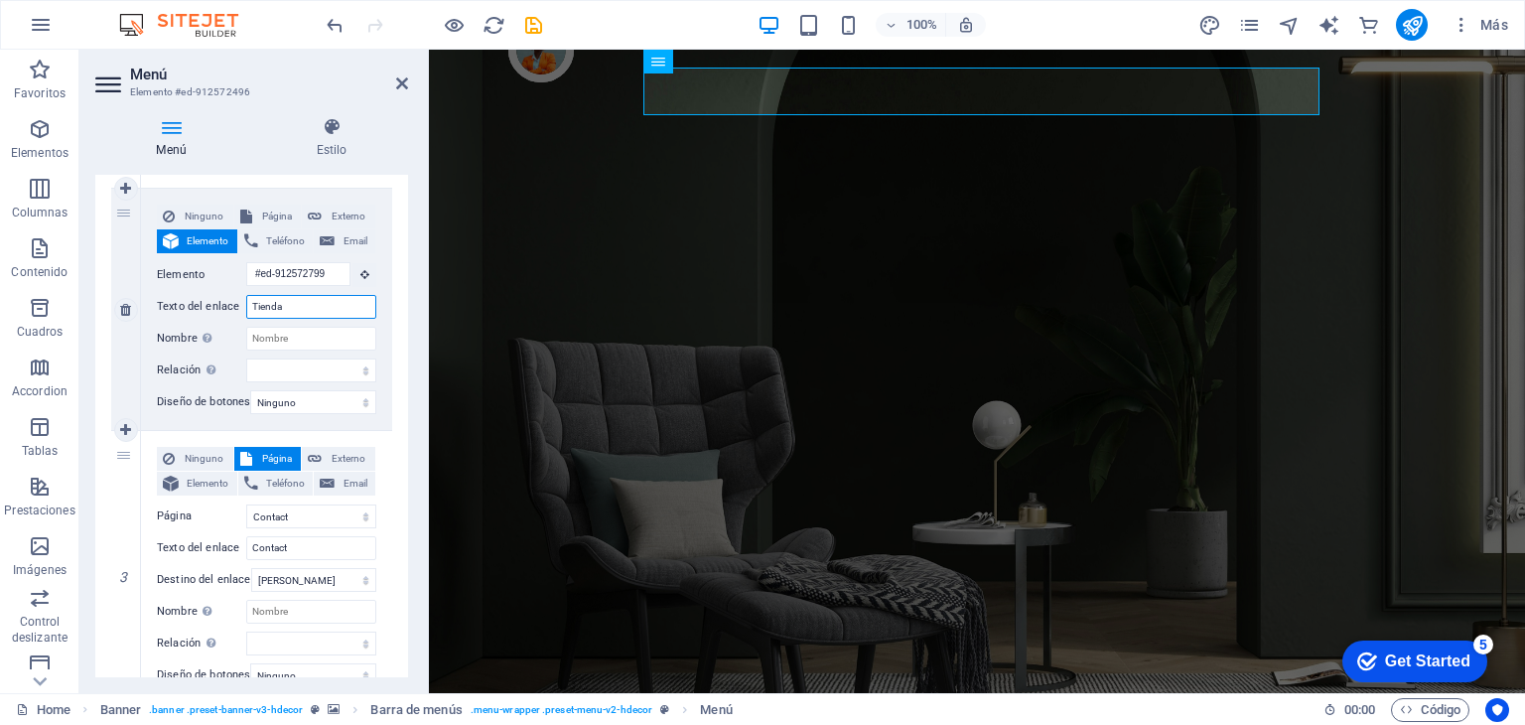
type input "Tienda"
click at [386, 406] on div "Ninguno Página Externo Elemento Teléfono Email Página Home Contact Privacy Lega…" at bounding box center [266, 309] width 251 height 241
drag, startPoint x: 399, startPoint y: 418, endPoint x: 394, endPoint y: 457, distance: 39.0
click at [394, 457] on div "1 Ninguno Página Externo Elemento Teléfono Email Página Home Contact Privacy Le…" at bounding box center [251, 324] width 313 height 788
drag, startPoint x: 294, startPoint y: 517, endPoint x: 278, endPoint y: 514, distance: 16.2
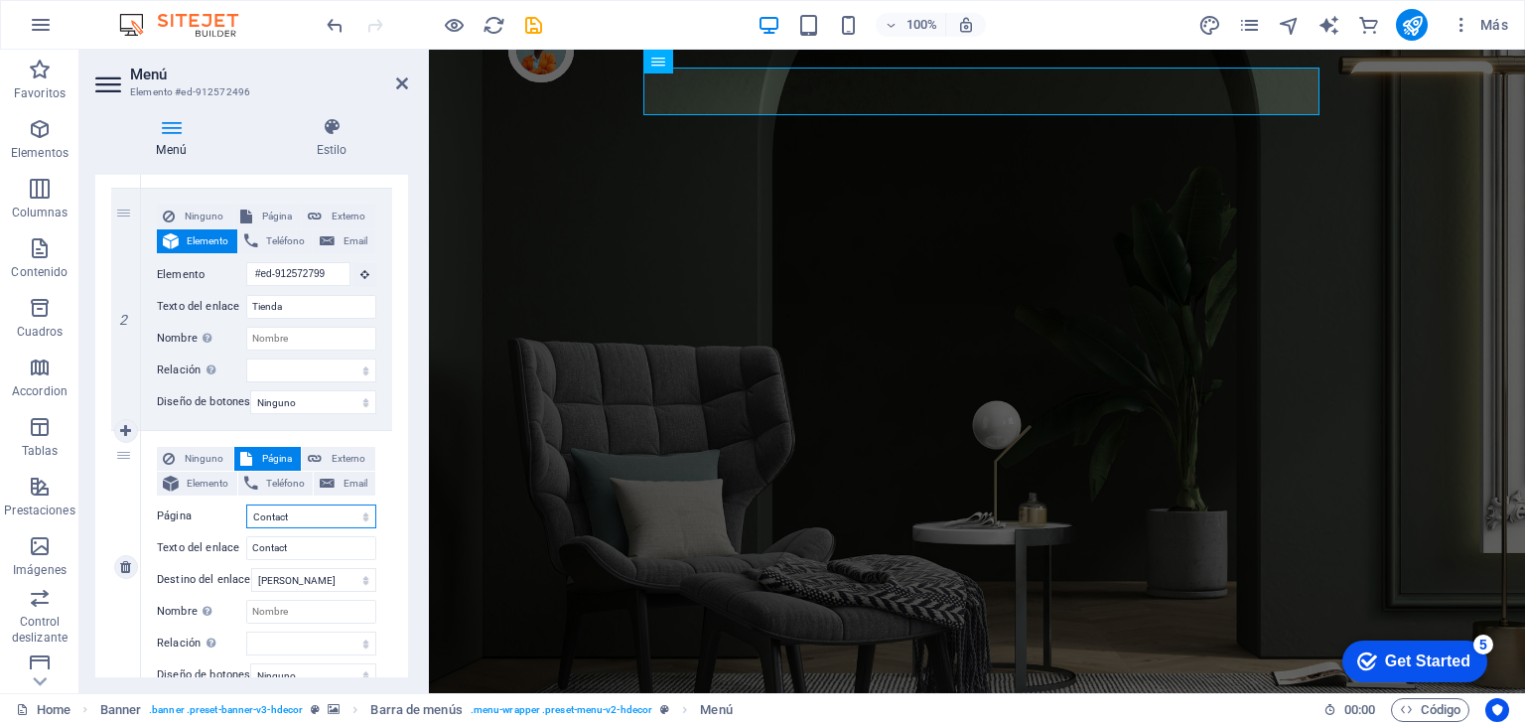
click at [278, 514] on select "Home Contact Privacy Legal Notice" at bounding box center [311, 516] width 130 height 24
click at [290, 510] on select "Home Contact Privacy Legal Notice" at bounding box center [311, 516] width 130 height 24
click at [290, 552] on input "Contact" at bounding box center [311, 548] width 130 height 24
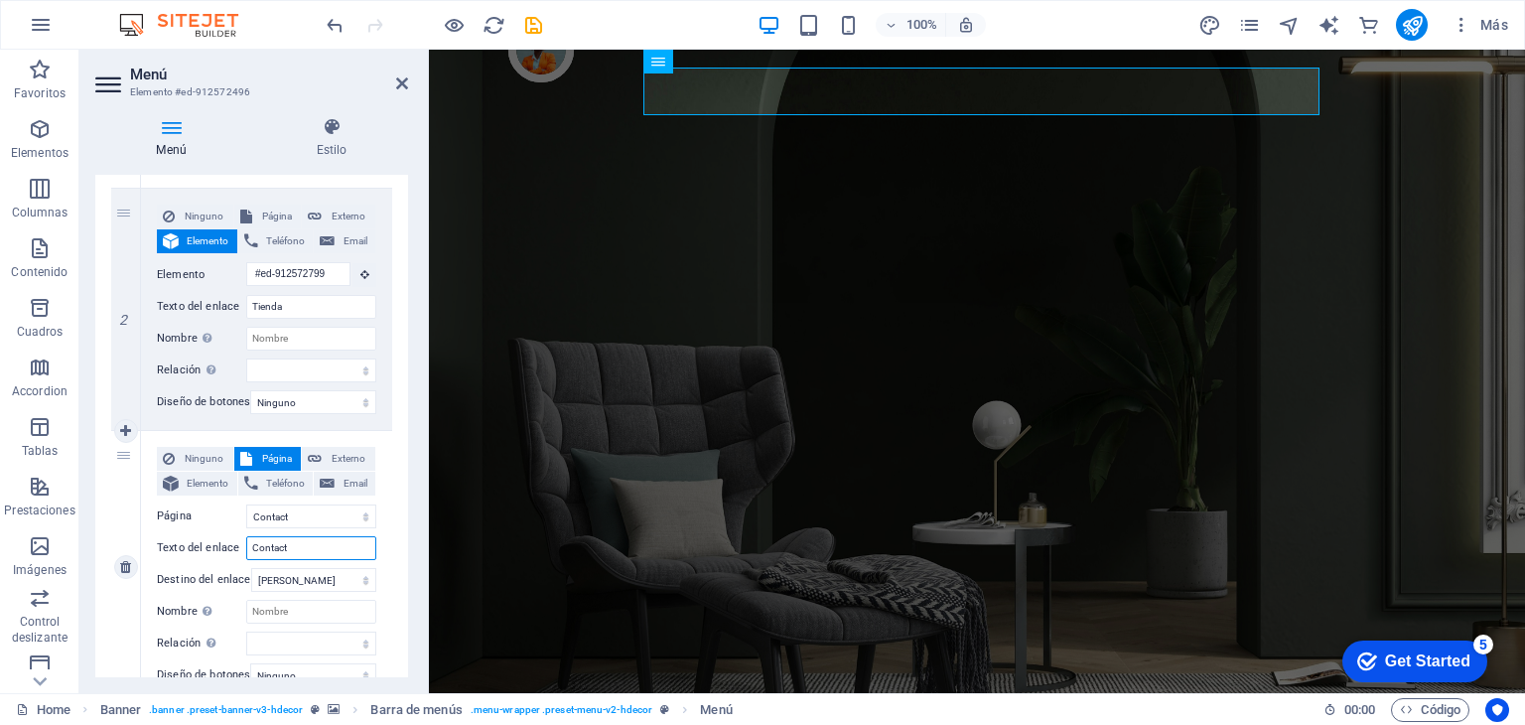
drag, startPoint x: 290, startPoint y: 552, endPoint x: 152, endPoint y: 576, distance: 140.1
click at [152, 576] on div "Ninguno Página Externo Elemento Teléfono Email Página Home Contact Privacy Lega…" at bounding box center [266, 567] width 251 height 272
type input "Contacto"
select select
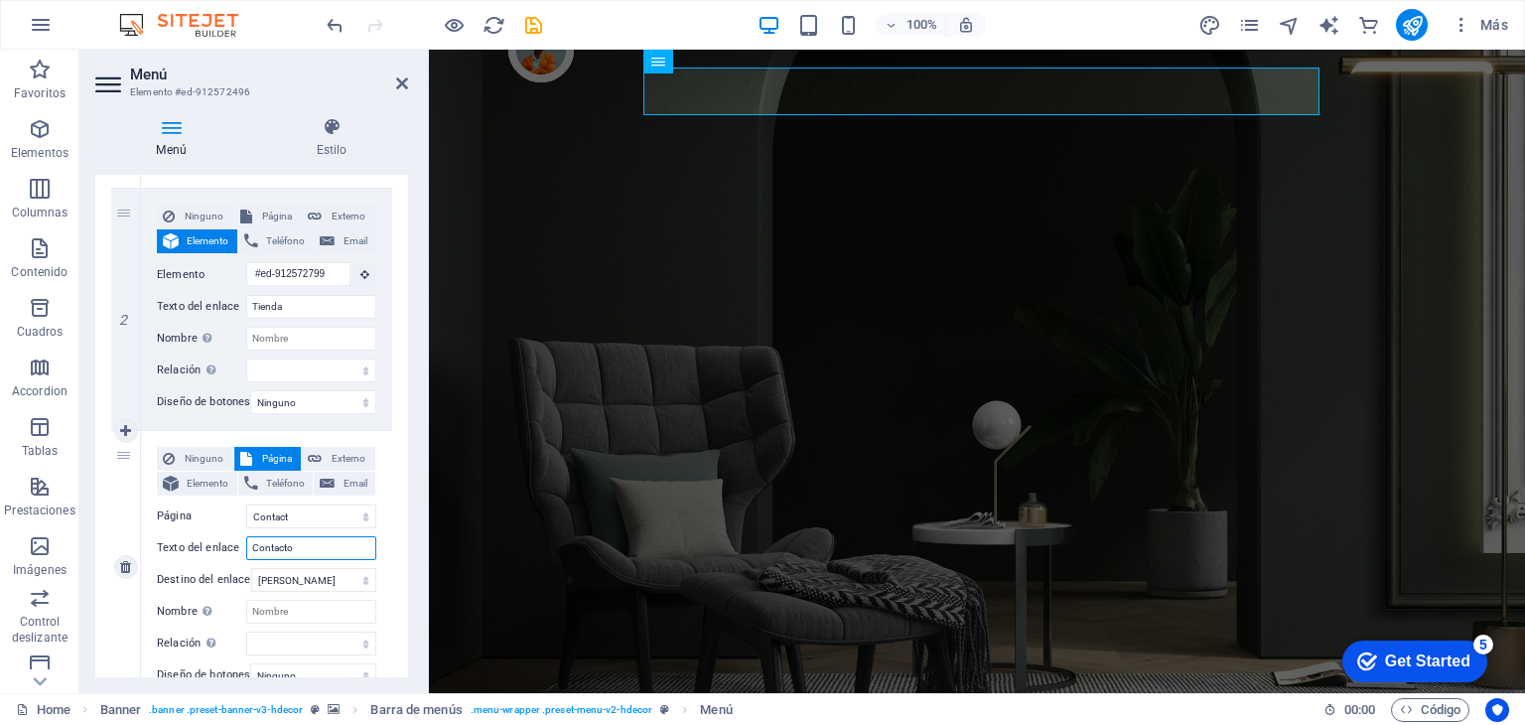
select select
type input "Contacto"
click at [421, 423] on div "Menú Estilo Menú Automático Personalizado Crear elementos de menú personalizado…" at bounding box center [251, 397] width 345 height 592
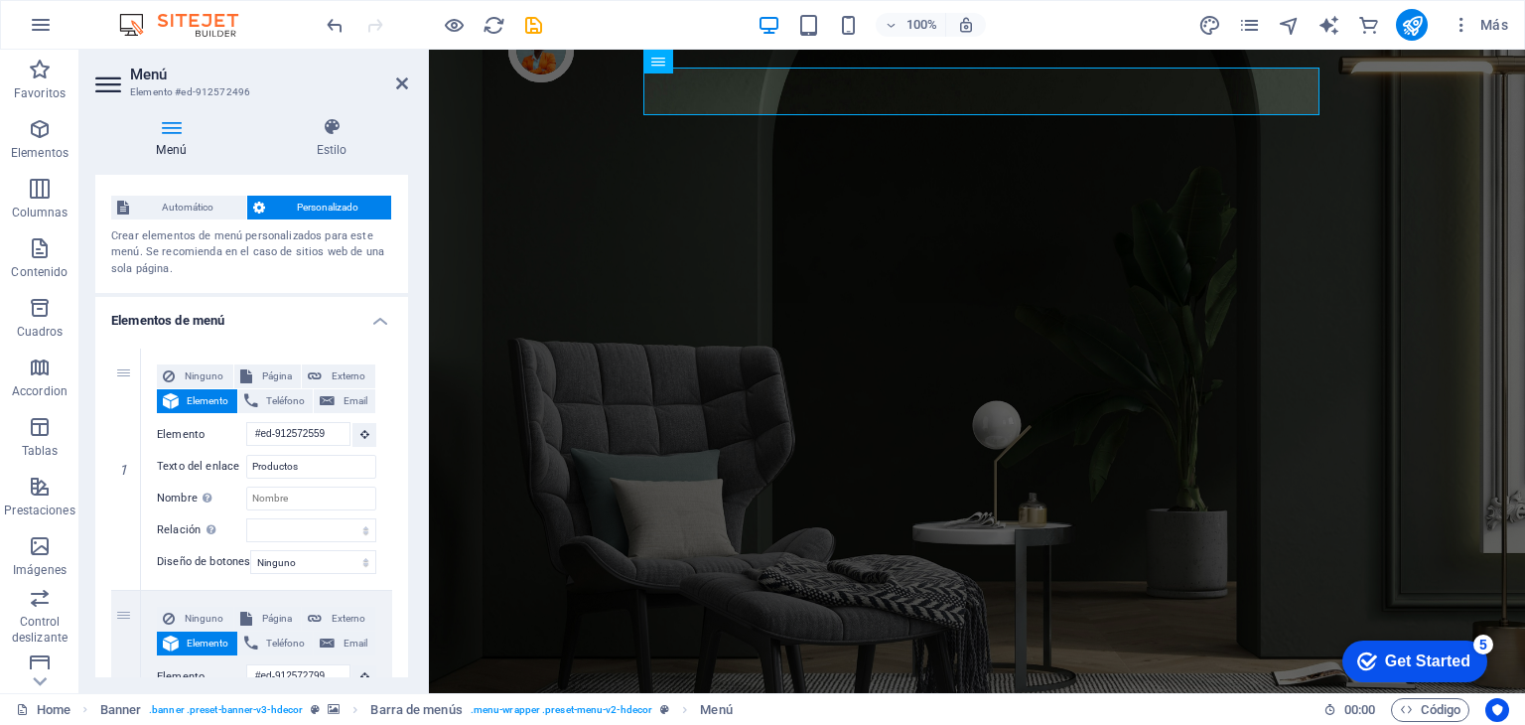
scroll to position [0, 0]
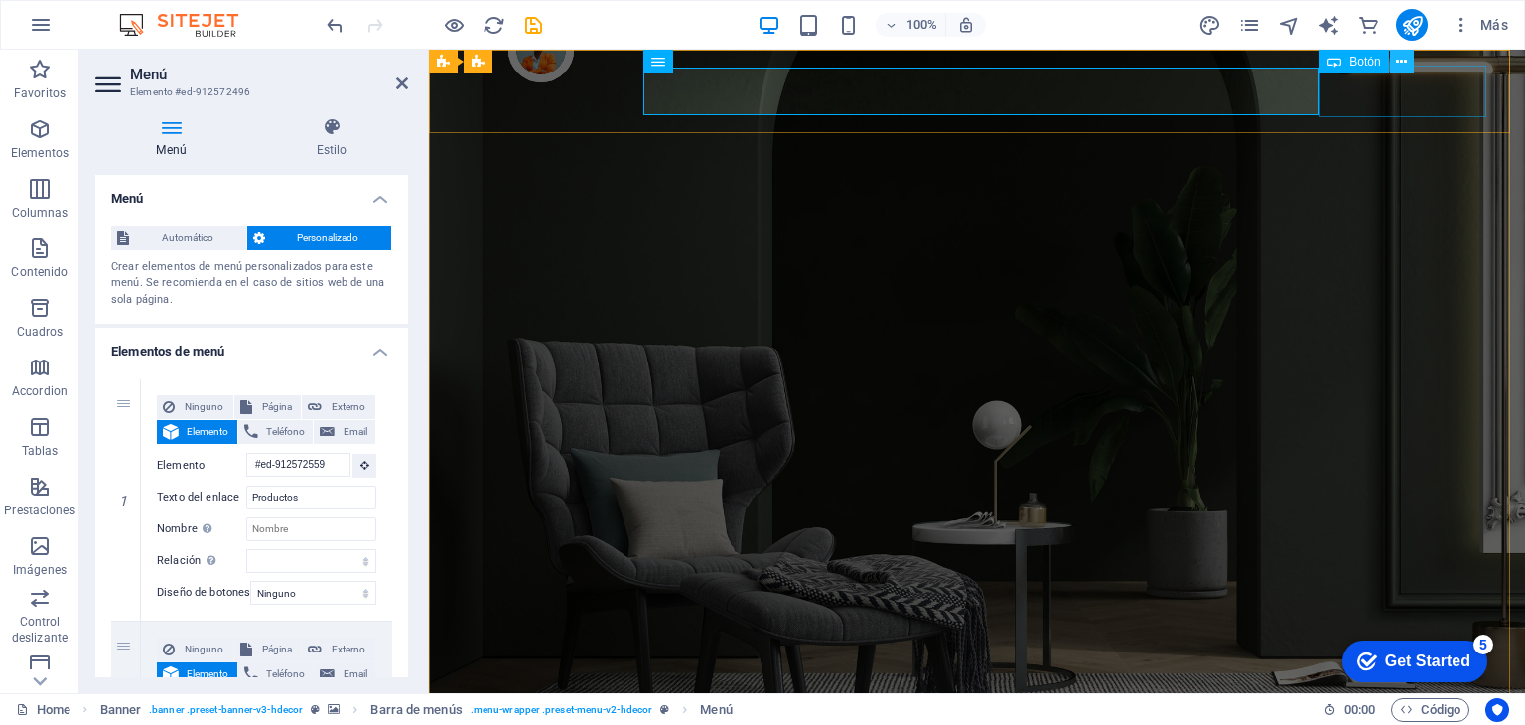
click at [1396, 61] on icon at bounding box center [1401, 62] width 11 height 21
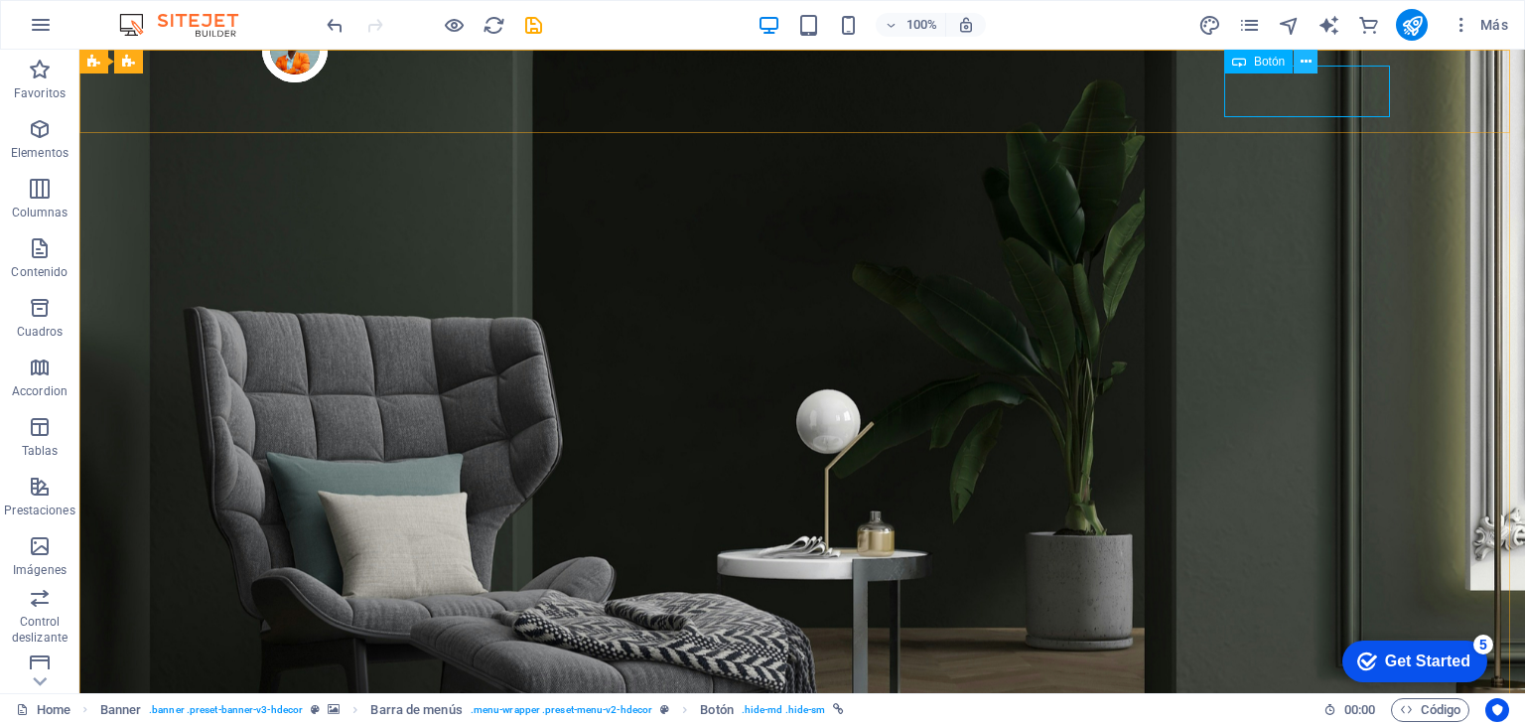
click at [1308, 64] on icon at bounding box center [1306, 62] width 11 height 21
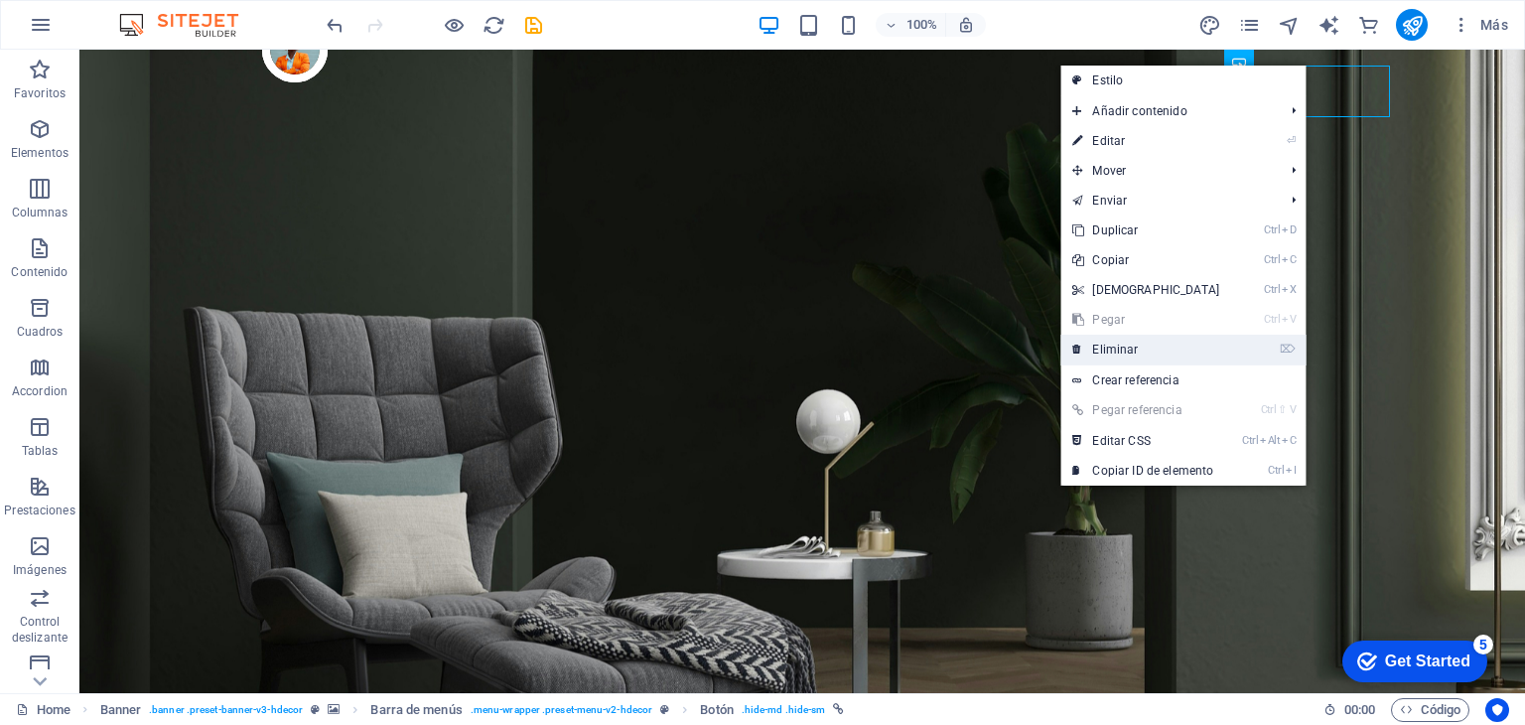
click at [1140, 354] on link "⌦ Eliminar" at bounding box center [1145, 350] width 171 height 30
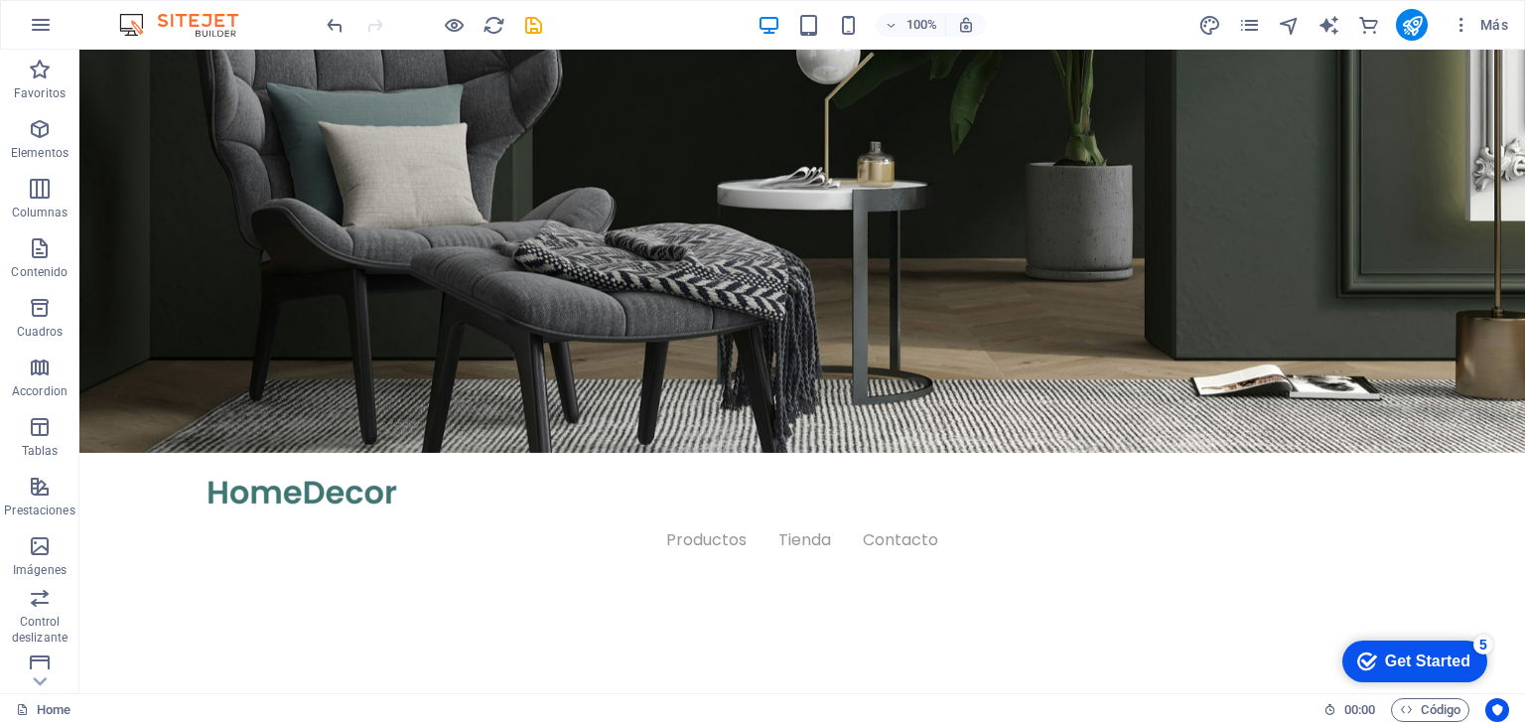
scroll to position [384, 0]
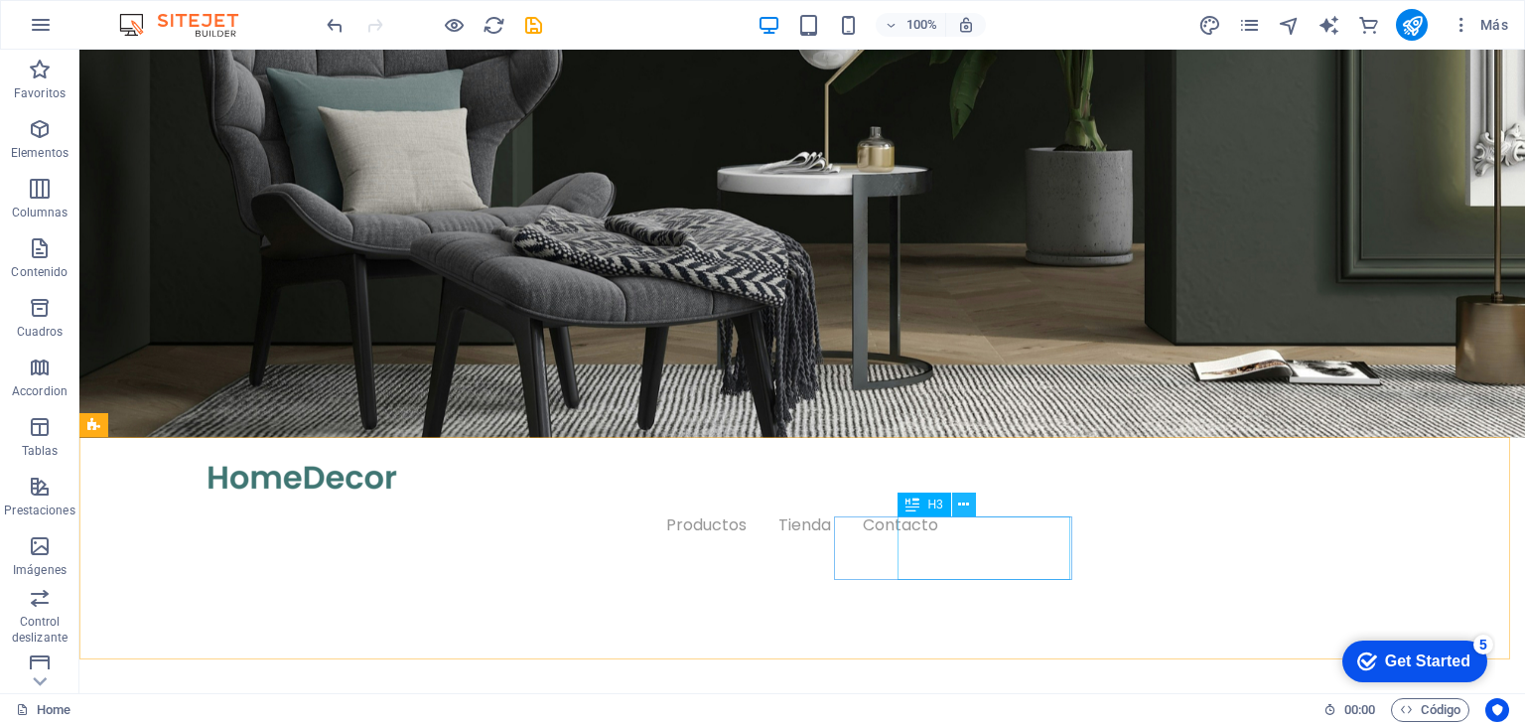
click at [961, 504] on icon at bounding box center [963, 504] width 11 height 21
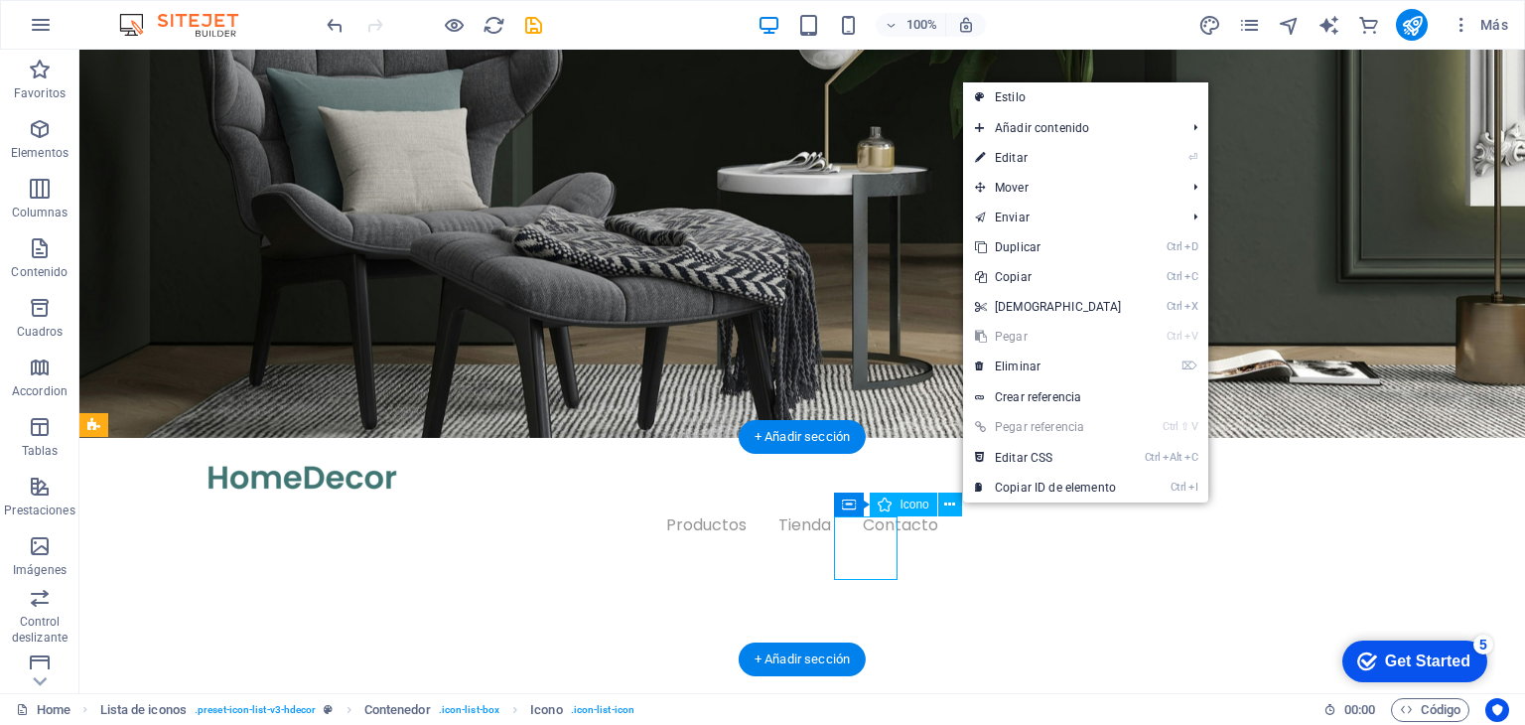
drag, startPoint x: 870, startPoint y: 549, endPoint x: 842, endPoint y: 537, distance: 30.2
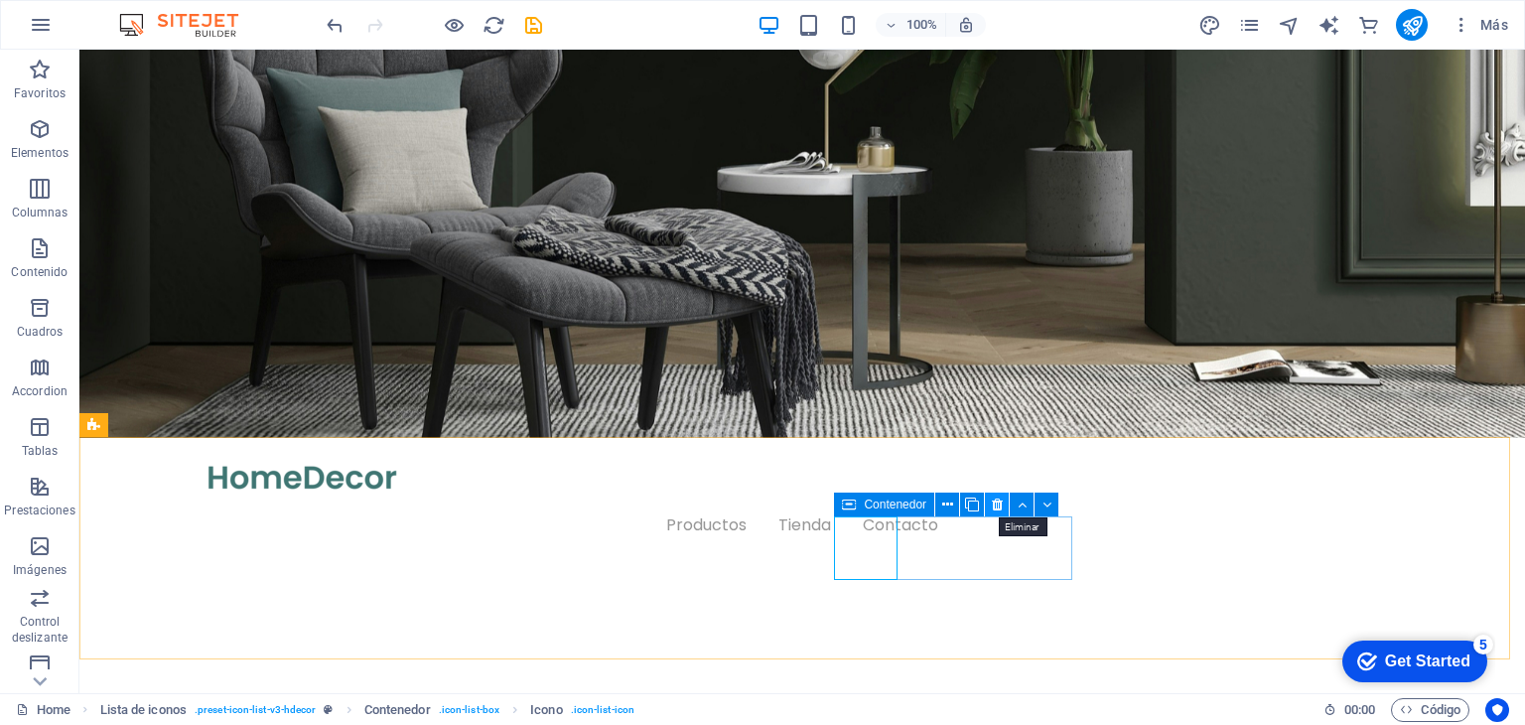
click at [989, 501] on button at bounding box center [997, 505] width 24 height 24
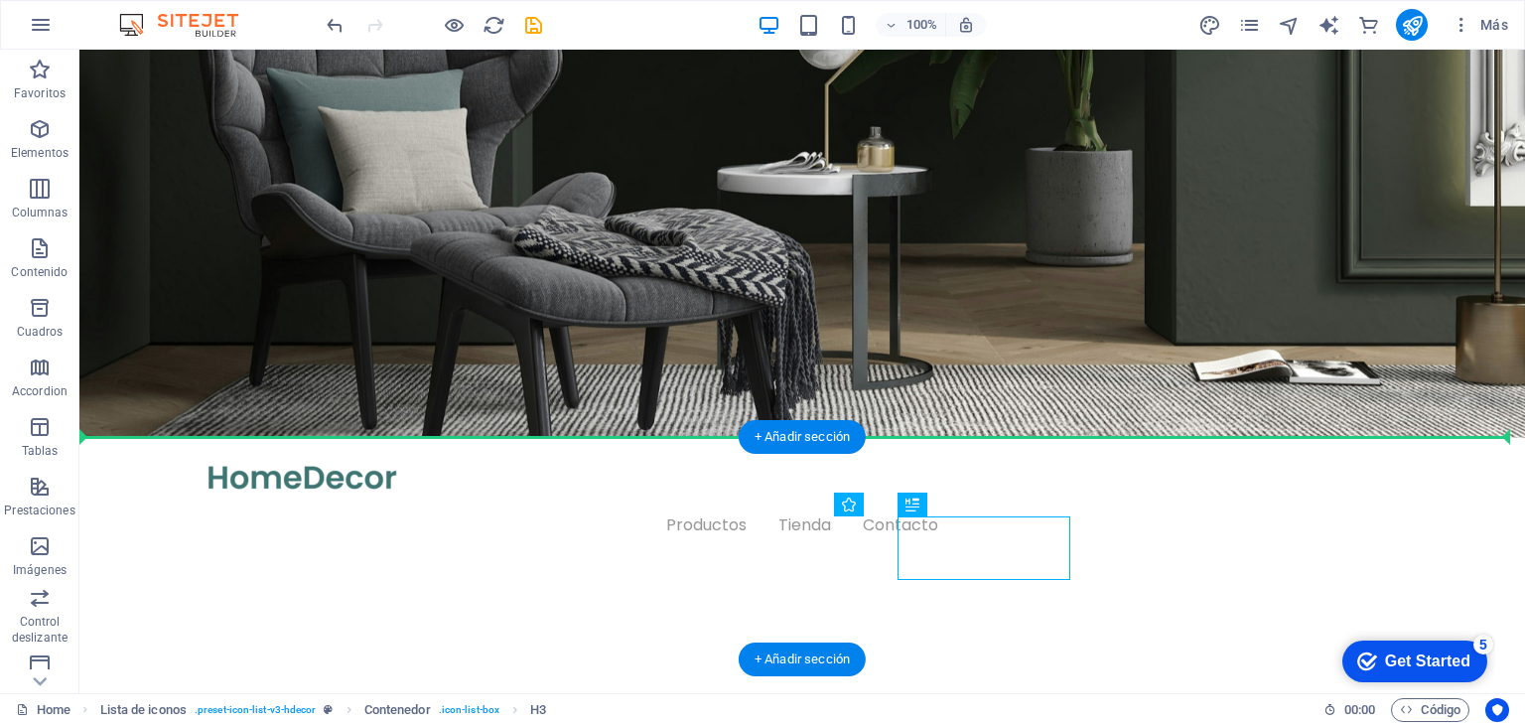
drag, startPoint x: 992, startPoint y: 556, endPoint x: 1154, endPoint y: 530, distance: 163.9
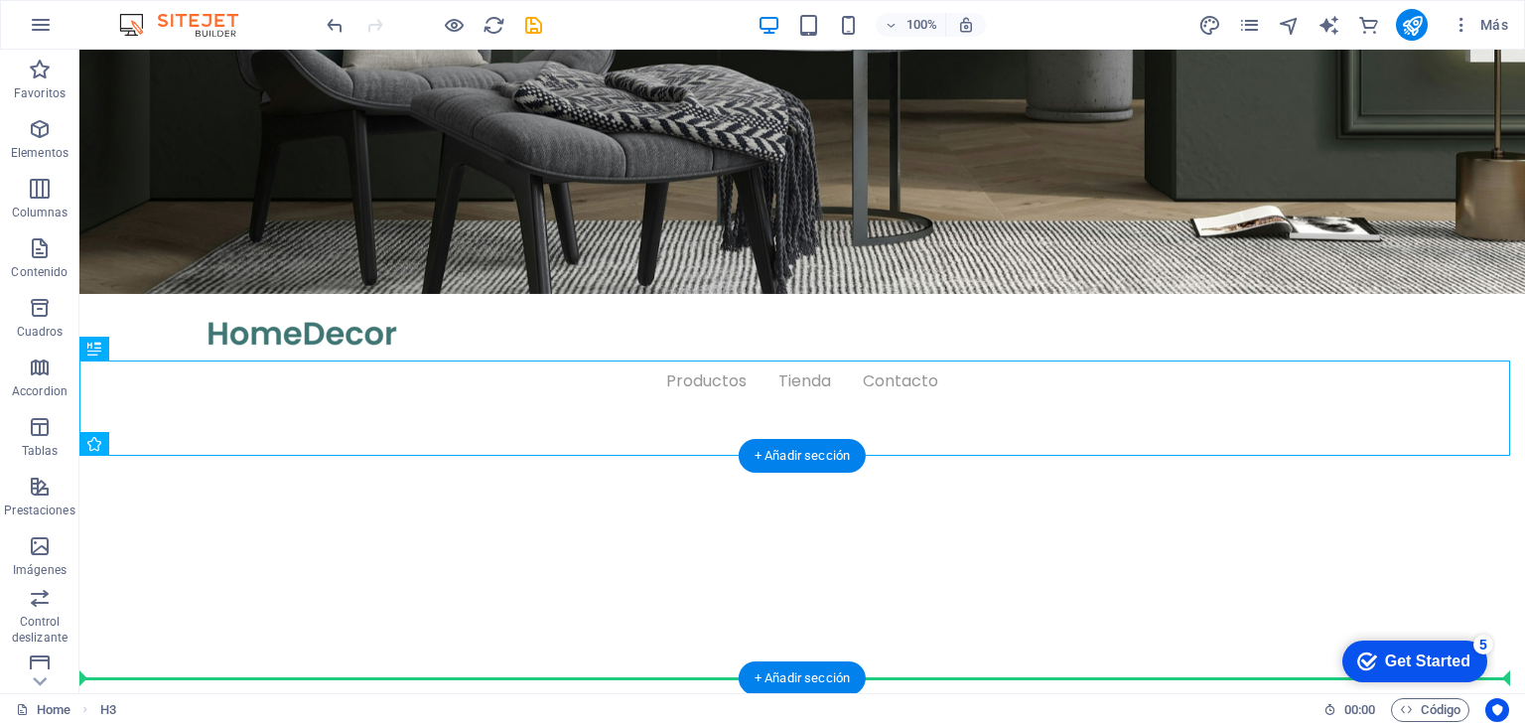
scroll to position [536, 0]
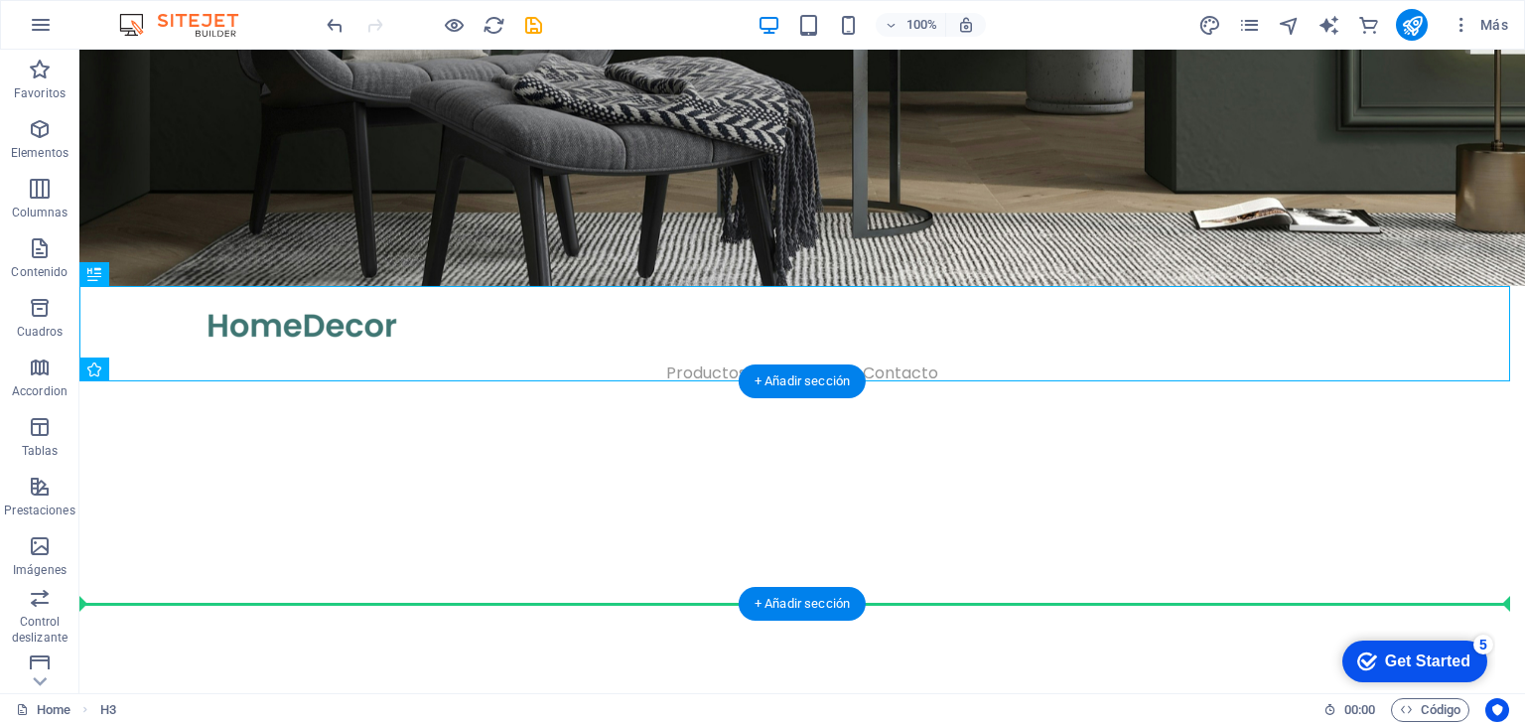
drag, startPoint x: 175, startPoint y: 477, endPoint x: 462, endPoint y: 498, distance: 287.8
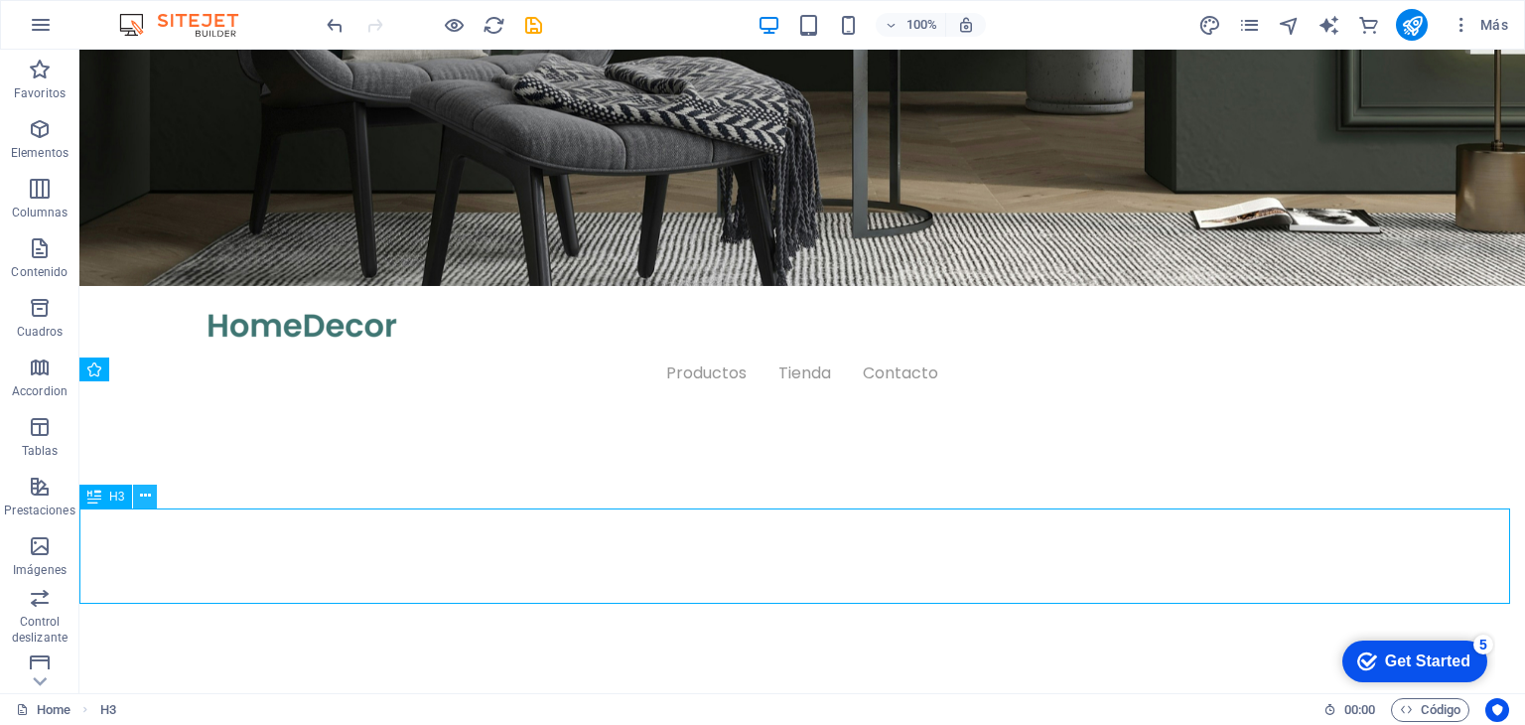
click at [134, 498] on button at bounding box center [145, 497] width 24 height 24
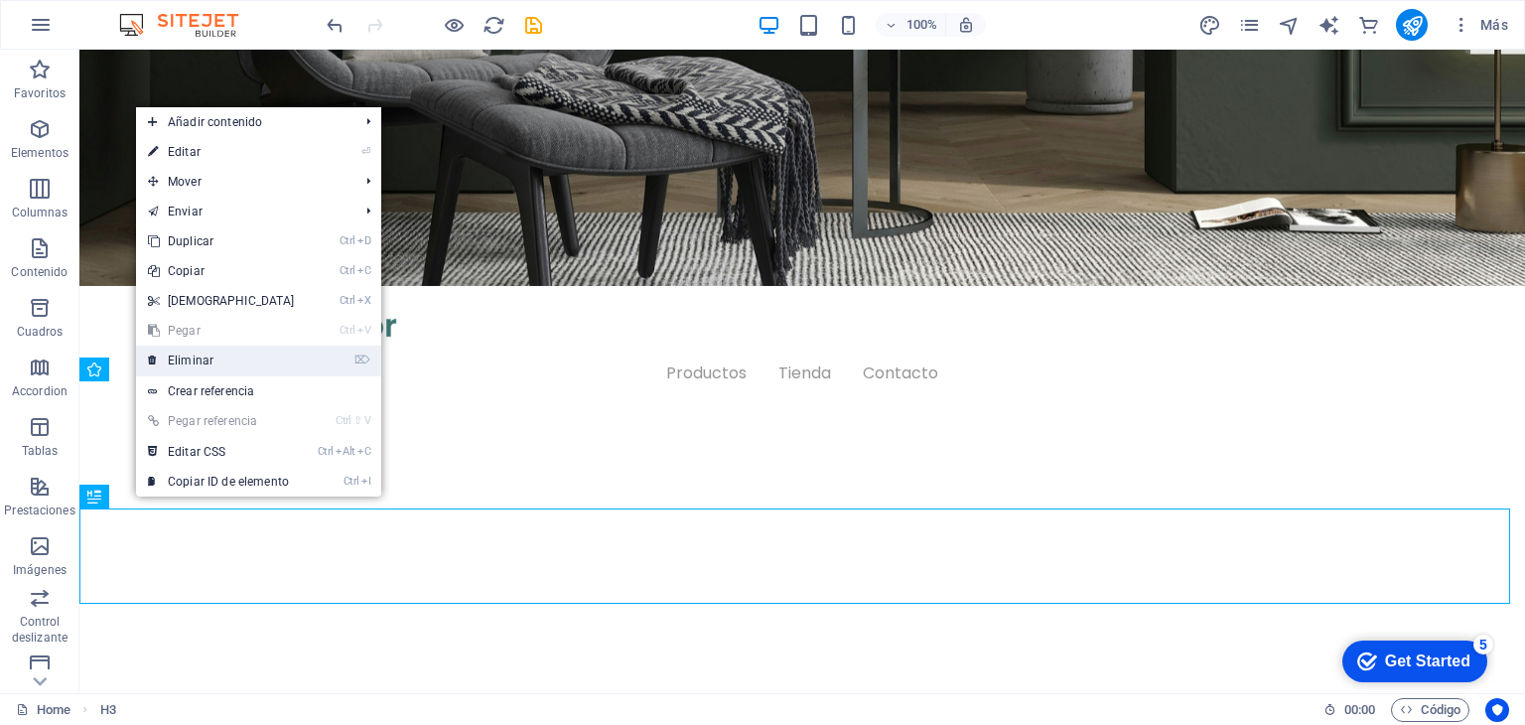
click at [203, 362] on link "⌦ Eliminar" at bounding box center [221, 361] width 171 height 30
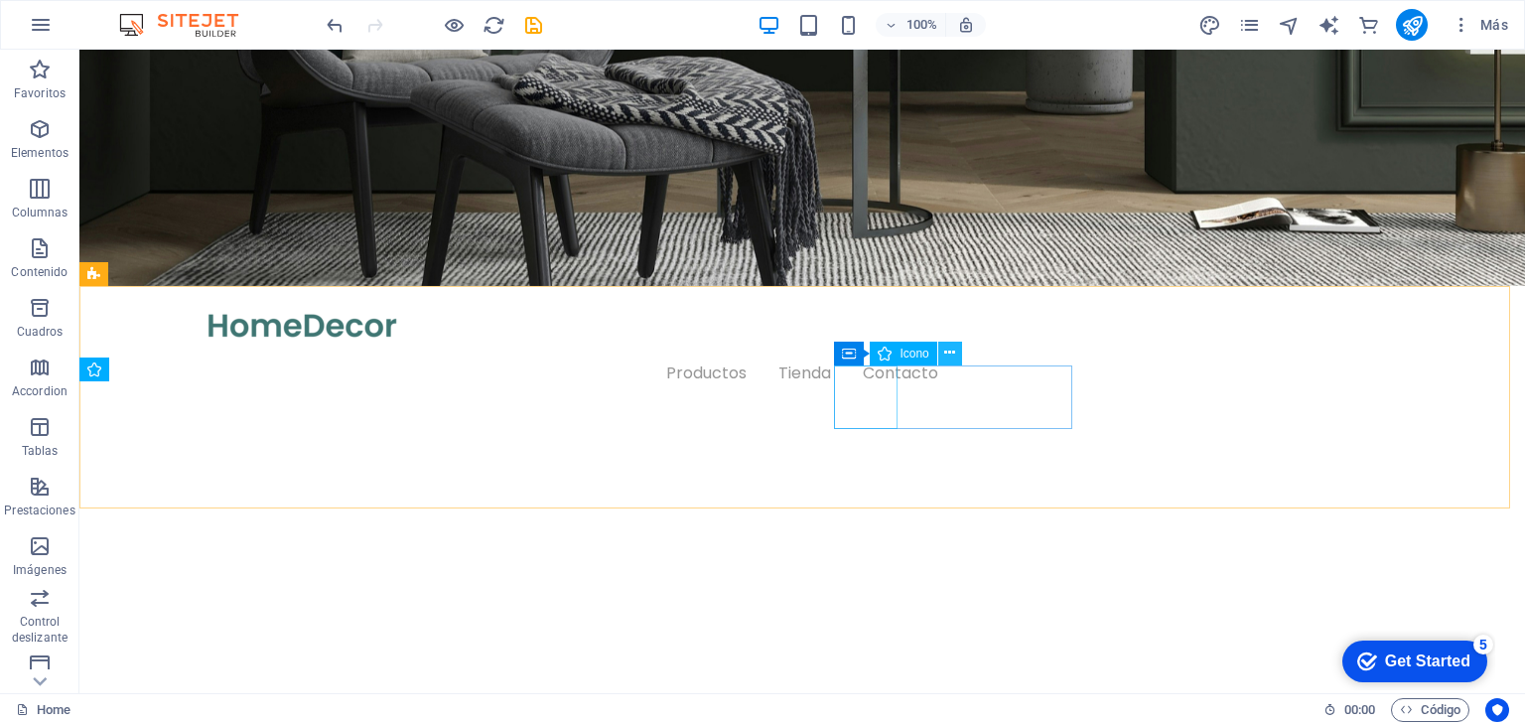
click at [949, 354] on icon at bounding box center [949, 353] width 11 height 21
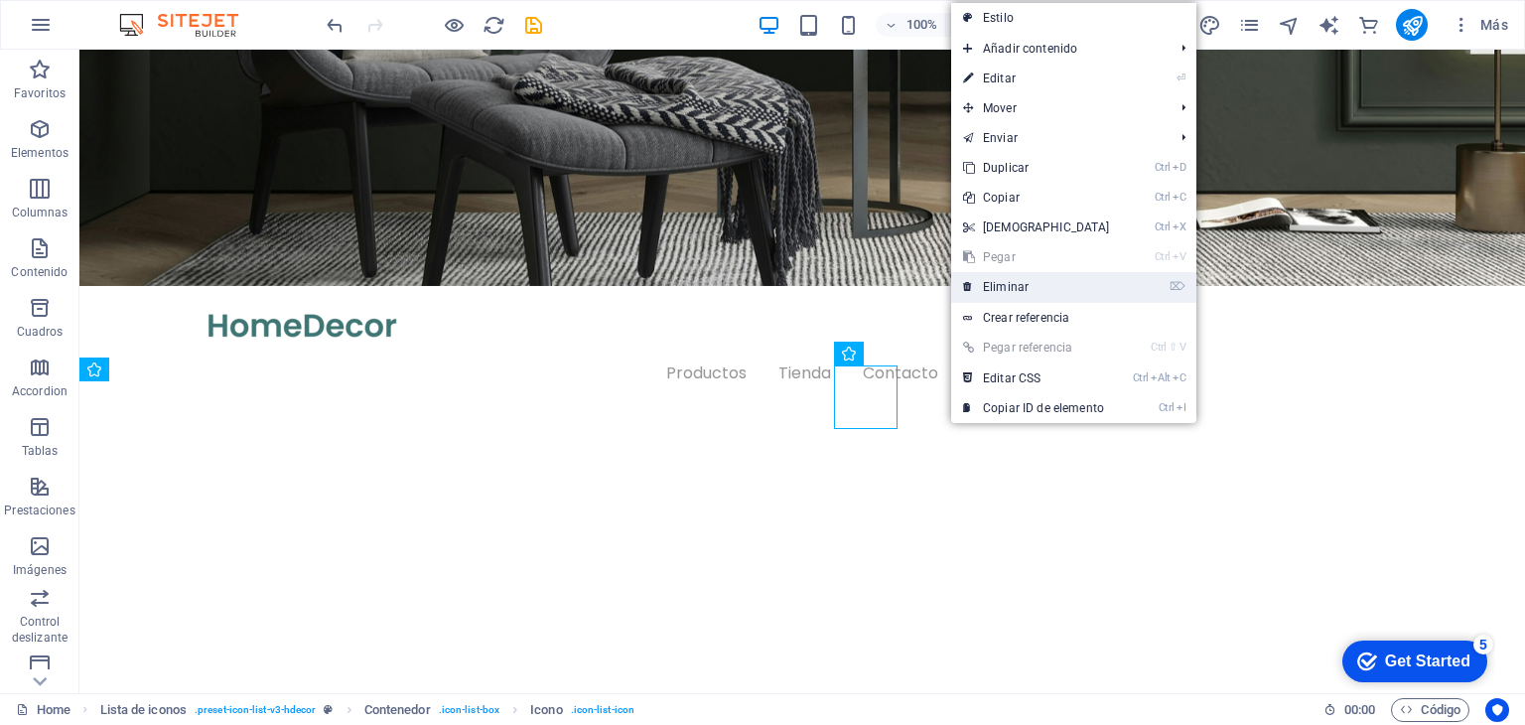
click at [993, 293] on link "⌦ Eliminar" at bounding box center [1036, 287] width 171 height 30
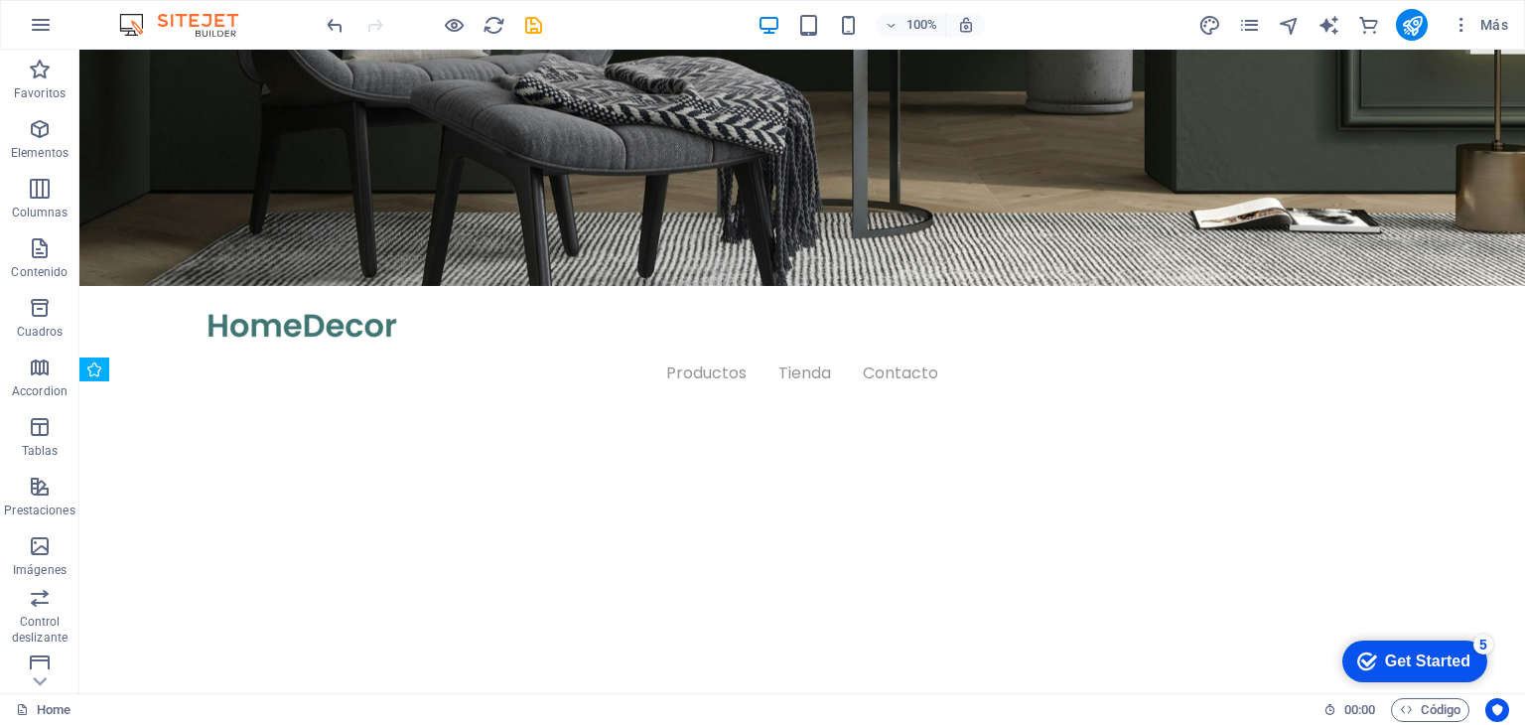
scroll to position [393, 0]
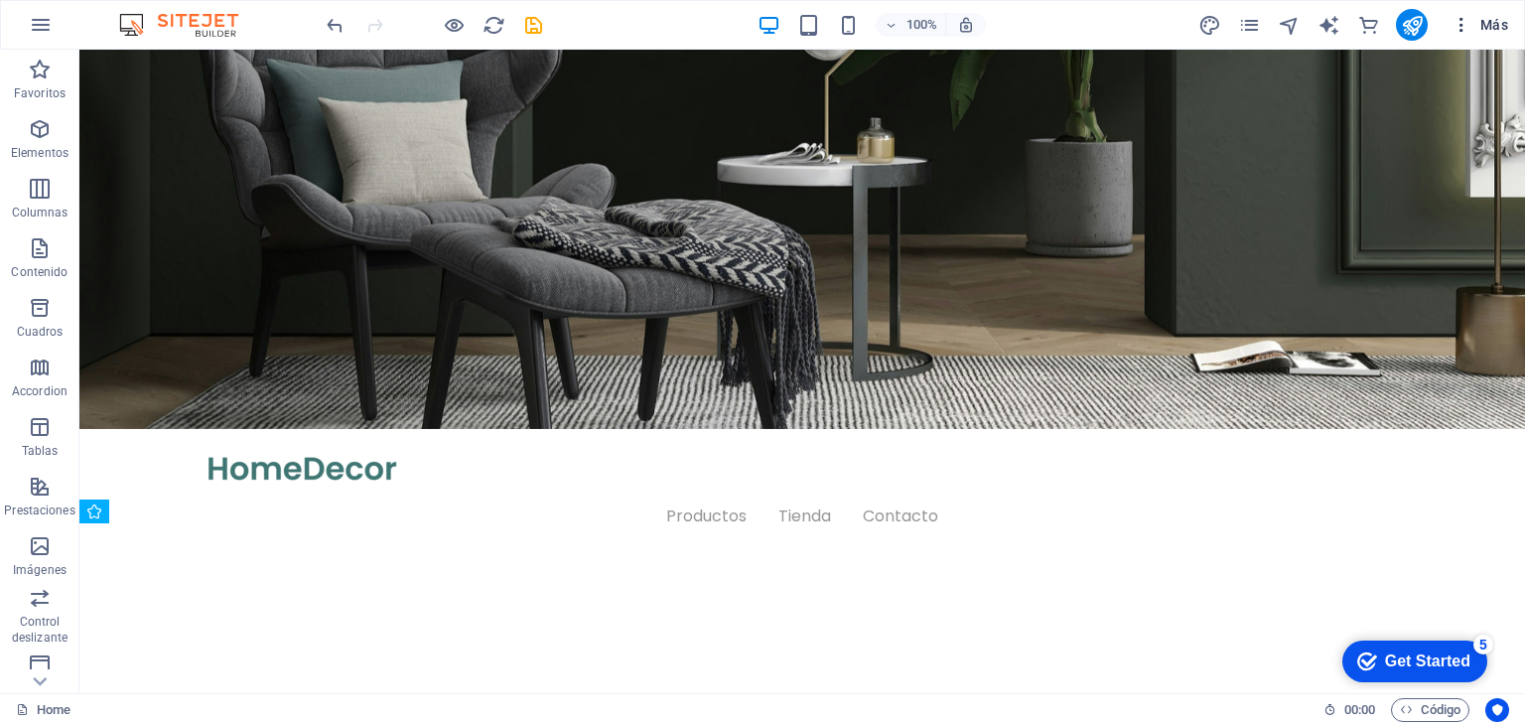
click at [1465, 38] on button "Más" at bounding box center [1480, 25] width 72 height 32
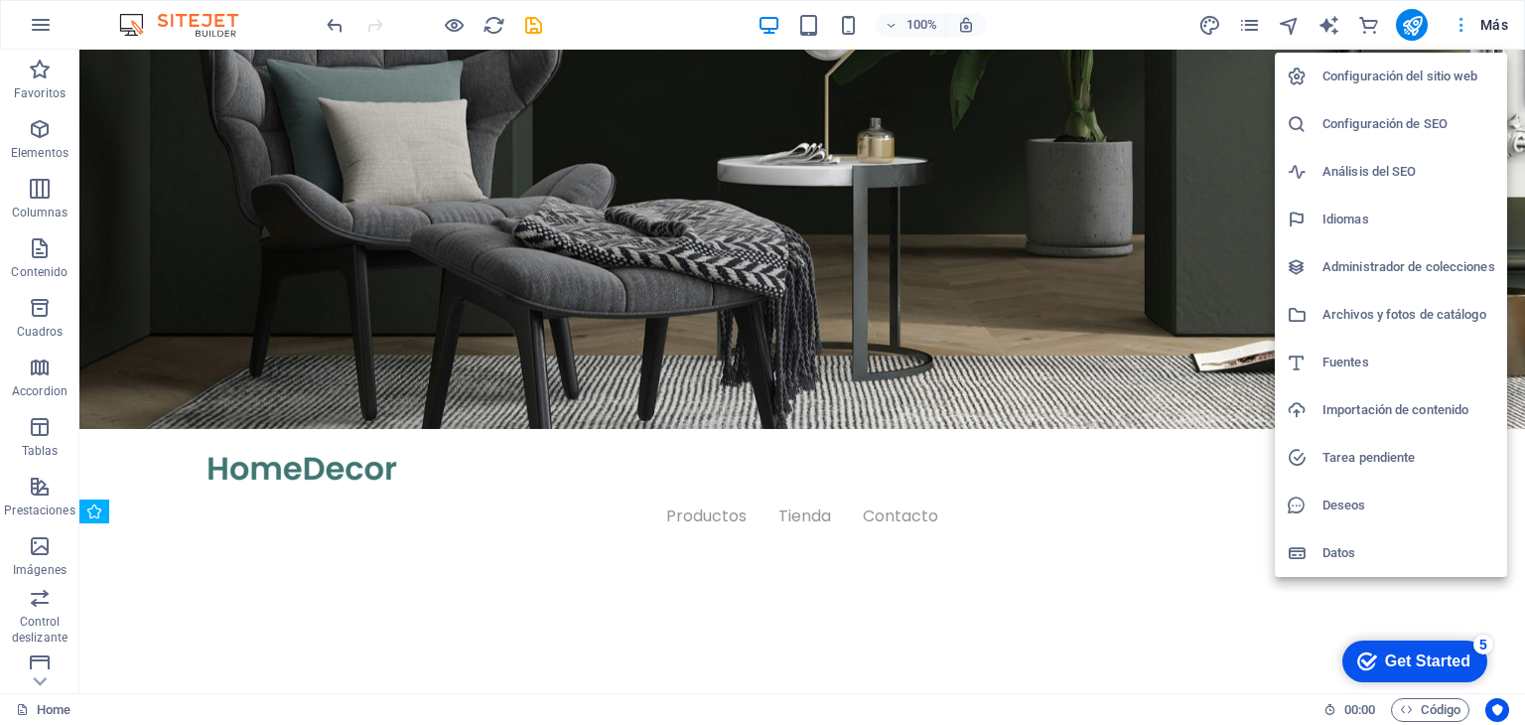
click at [1465, 38] on div at bounding box center [762, 362] width 1525 height 725
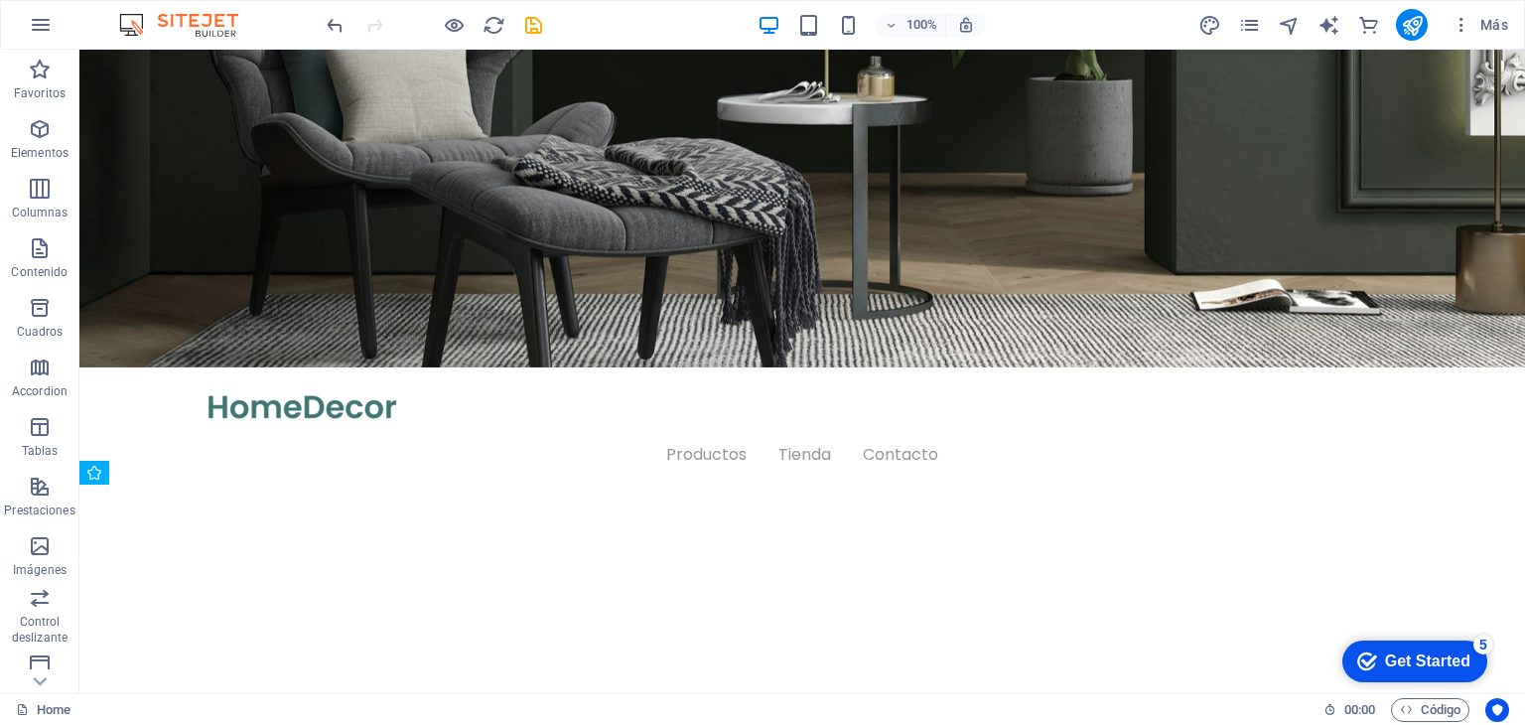
scroll to position [470, 0]
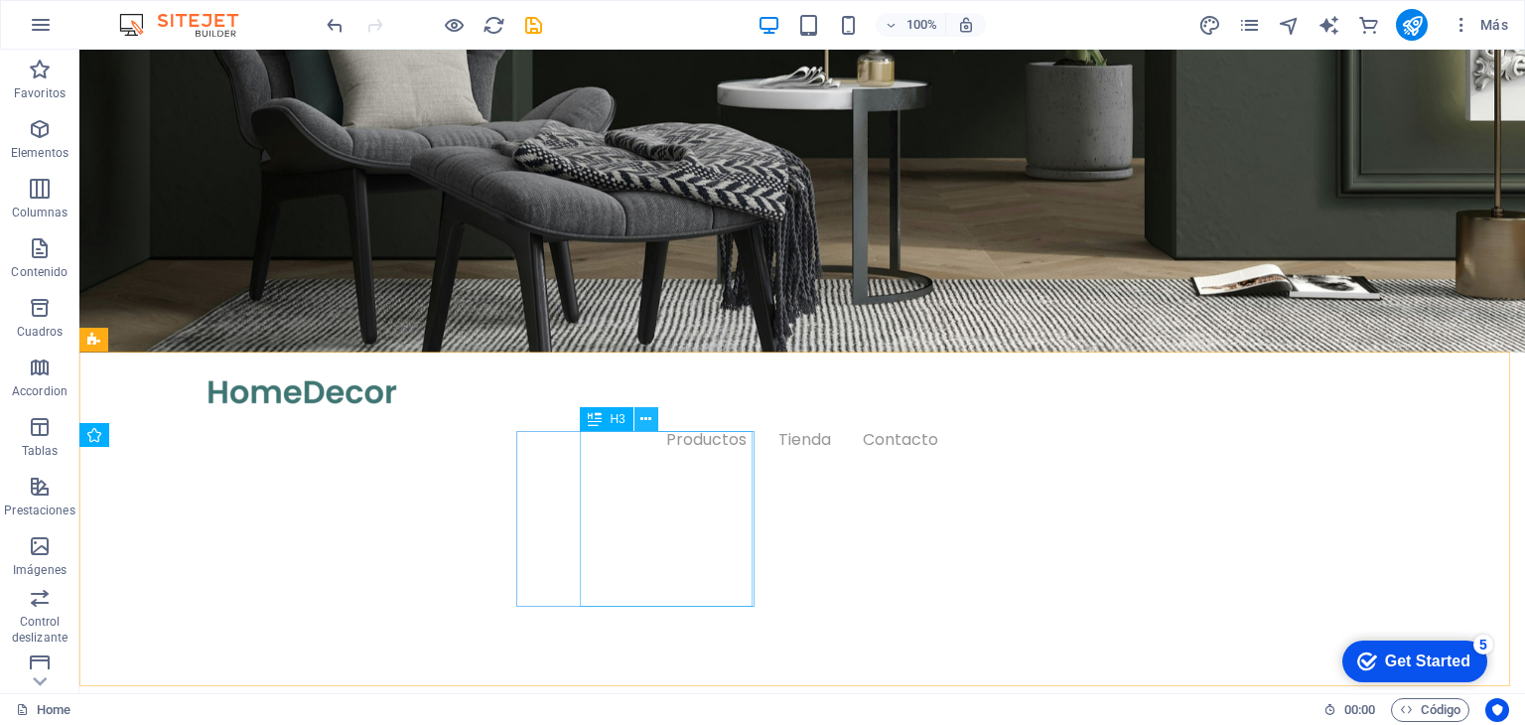
click at [635, 421] on button at bounding box center [647, 419] width 24 height 24
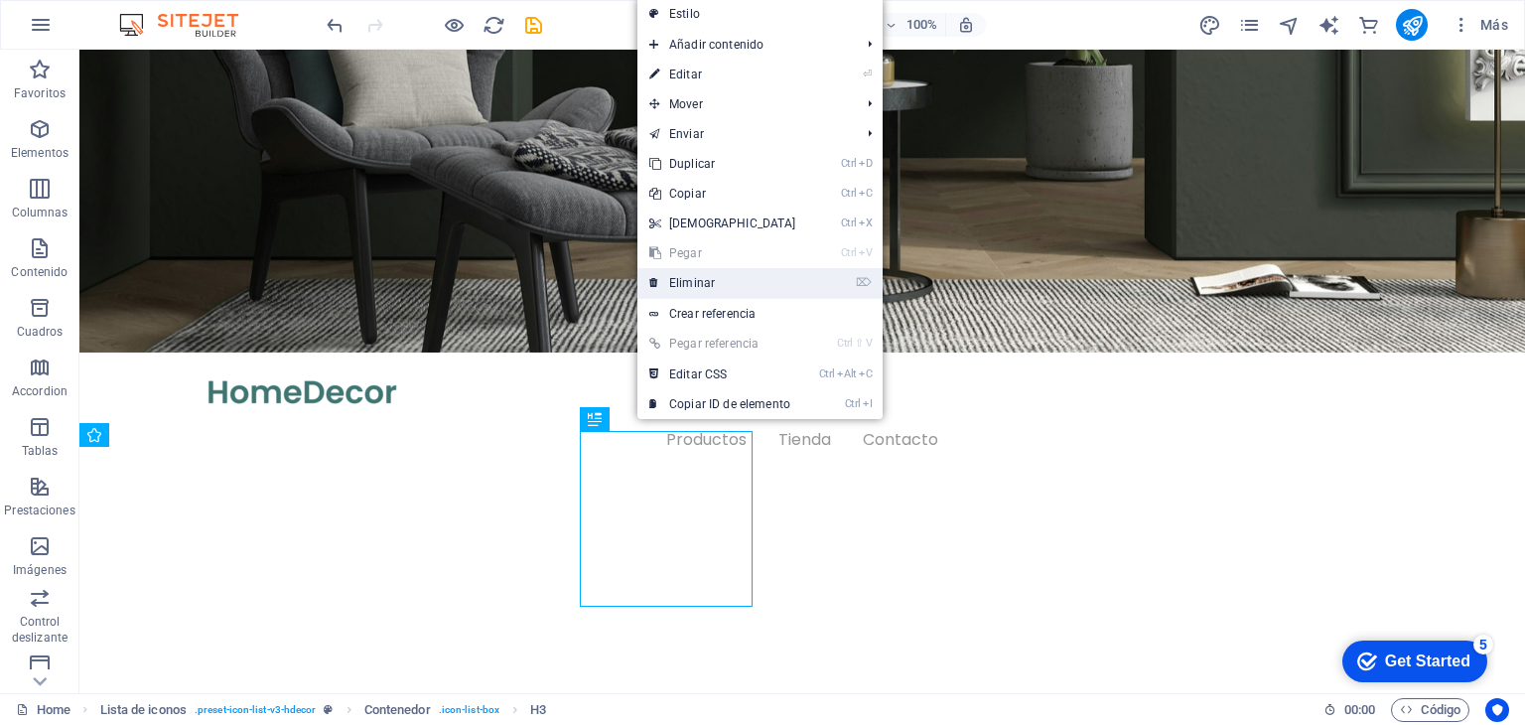
click at [705, 273] on link "⌦ Eliminar" at bounding box center [722, 283] width 171 height 30
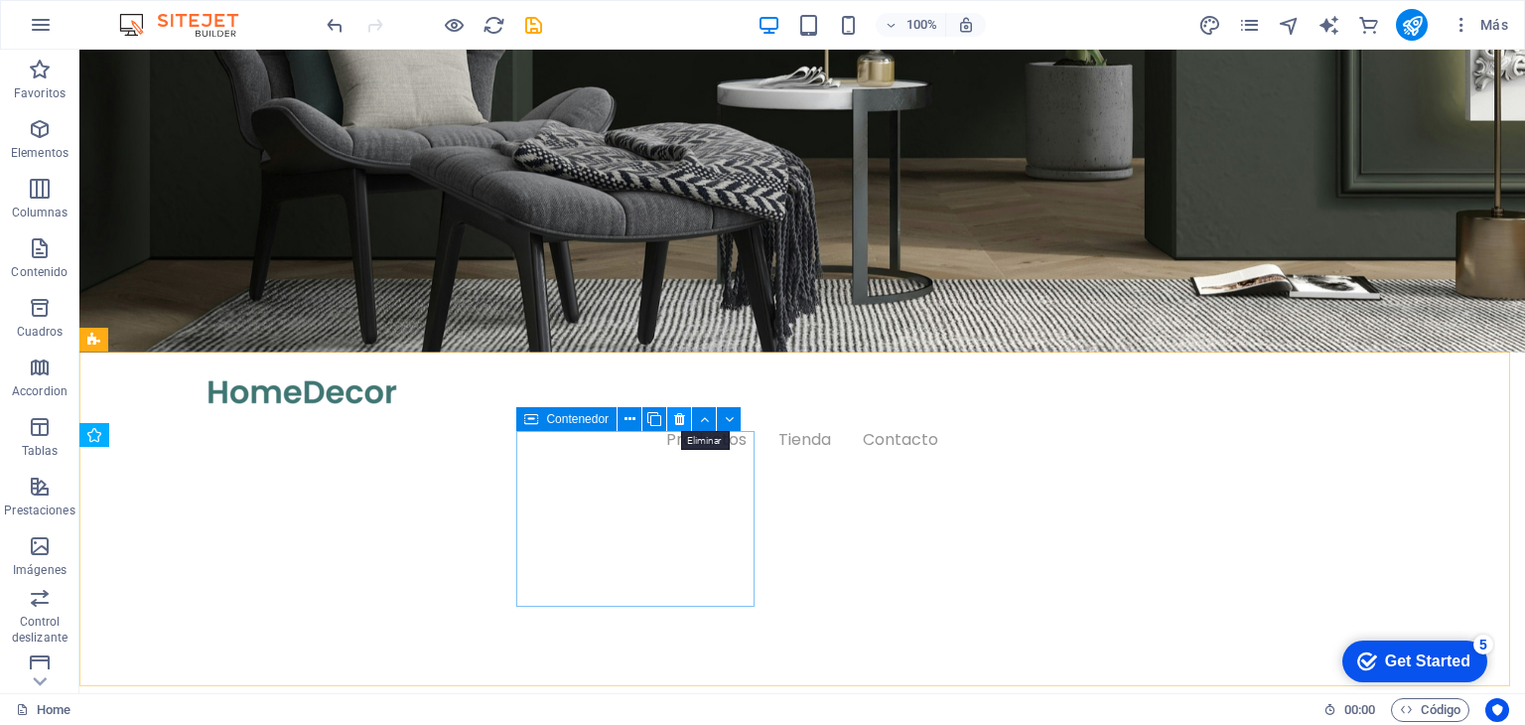
click at [675, 416] on icon at bounding box center [679, 419] width 11 height 21
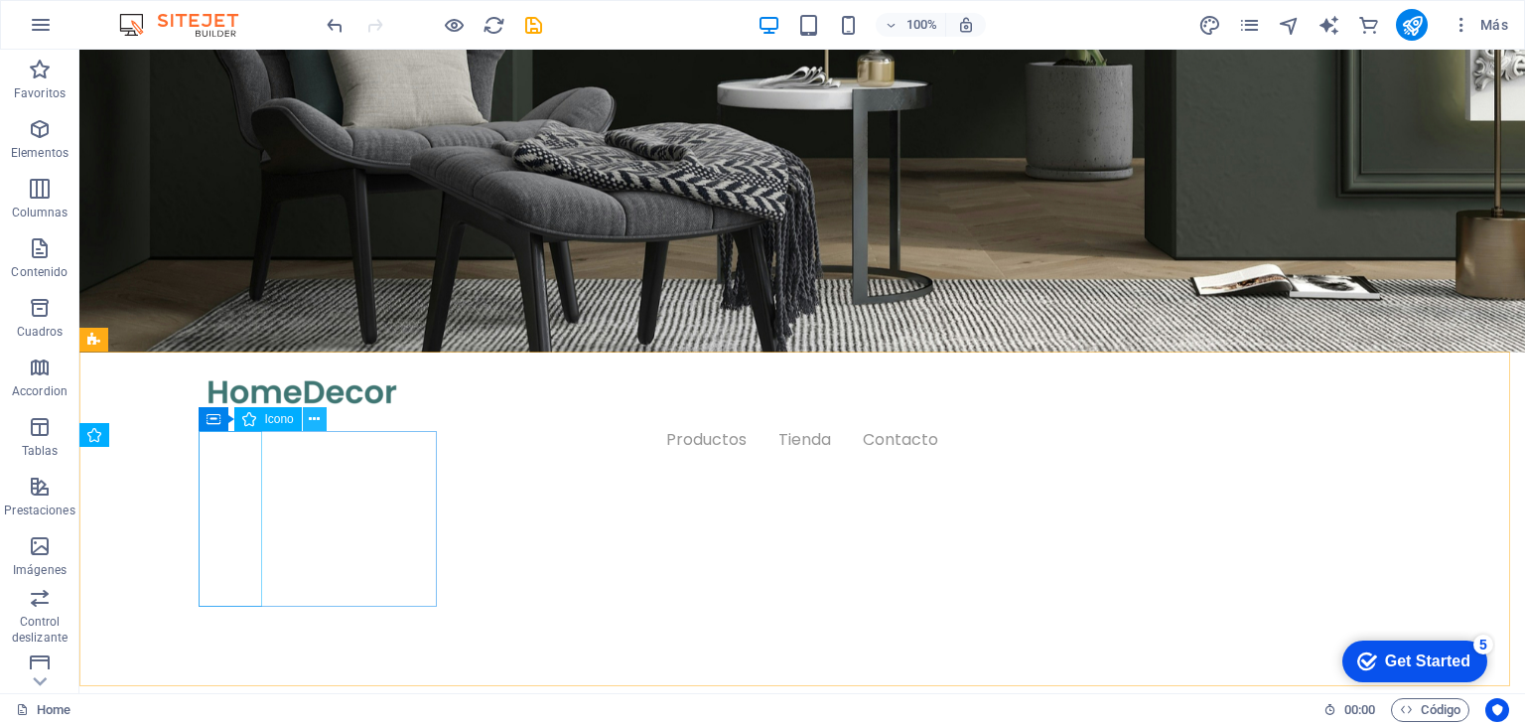
click at [315, 419] on icon at bounding box center [314, 419] width 11 height 21
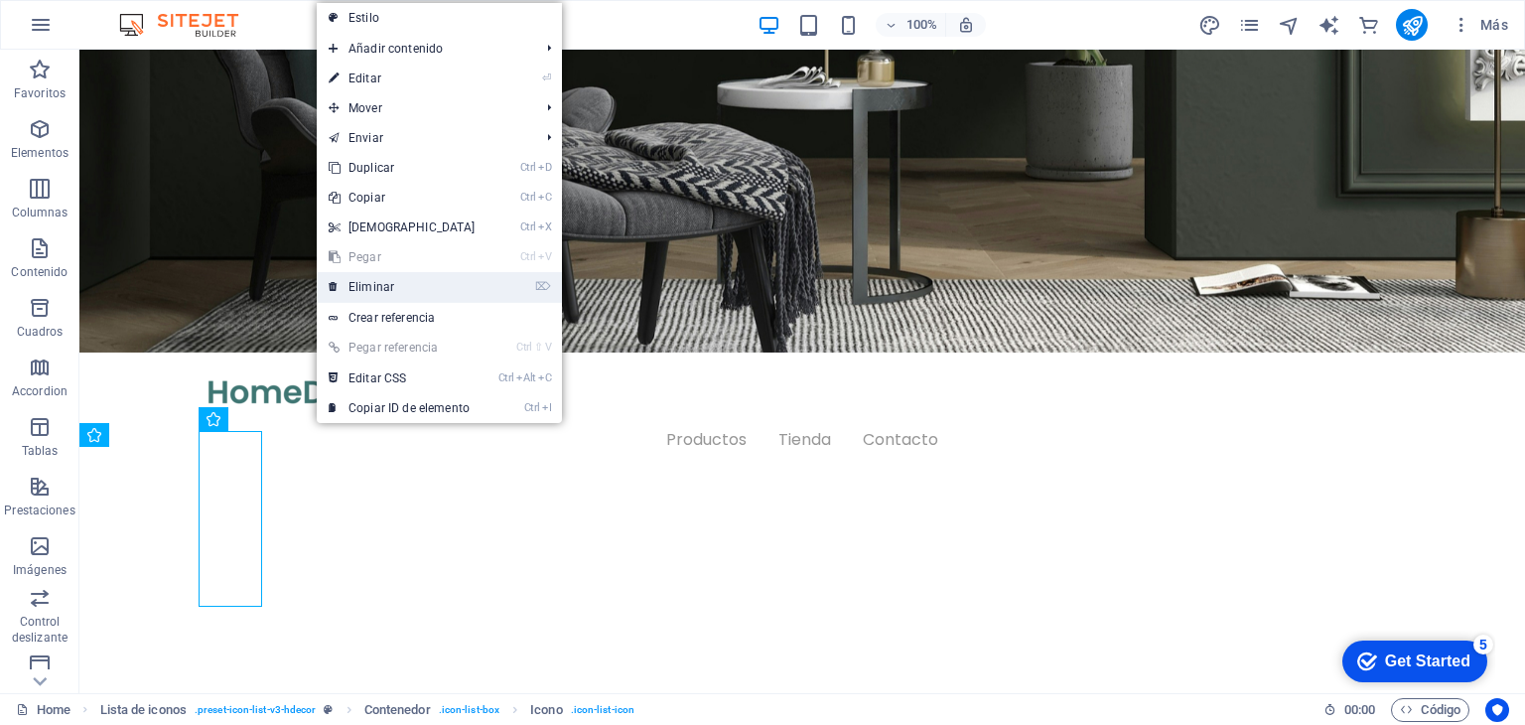
click at [399, 287] on link "⌦ Eliminar" at bounding box center [402, 287] width 171 height 30
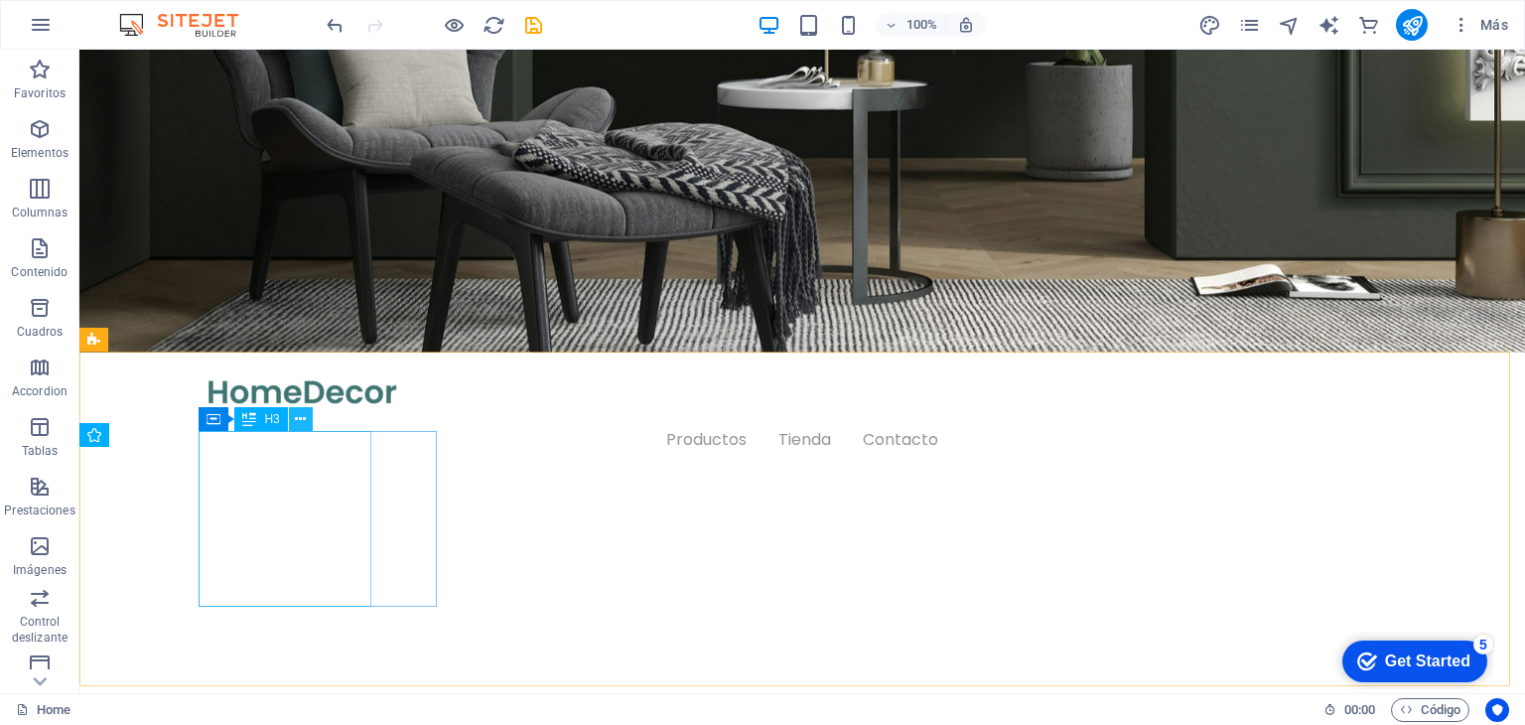
click at [306, 418] on button at bounding box center [301, 419] width 24 height 24
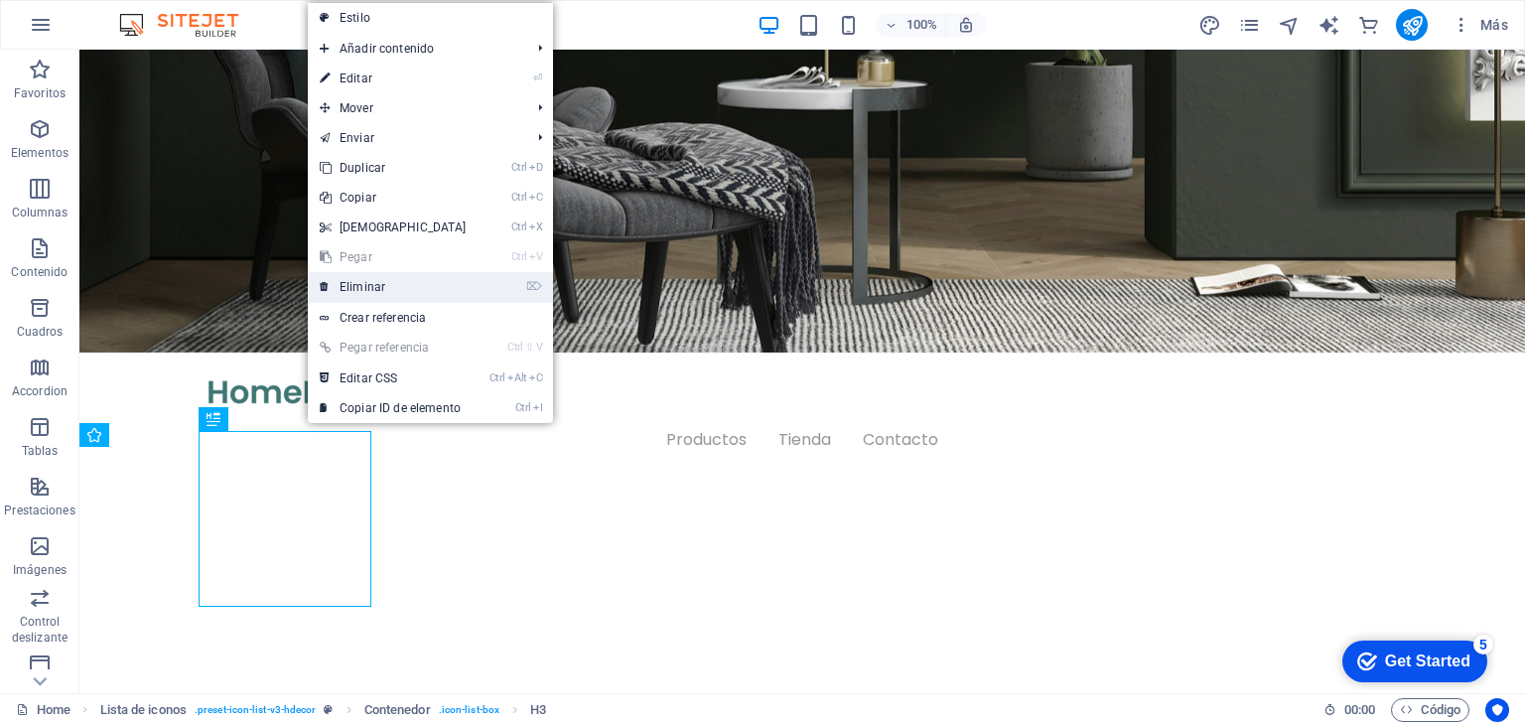
click at [400, 294] on link "⌦ Eliminar" at bounding box center [393, 287] width 171 height 30
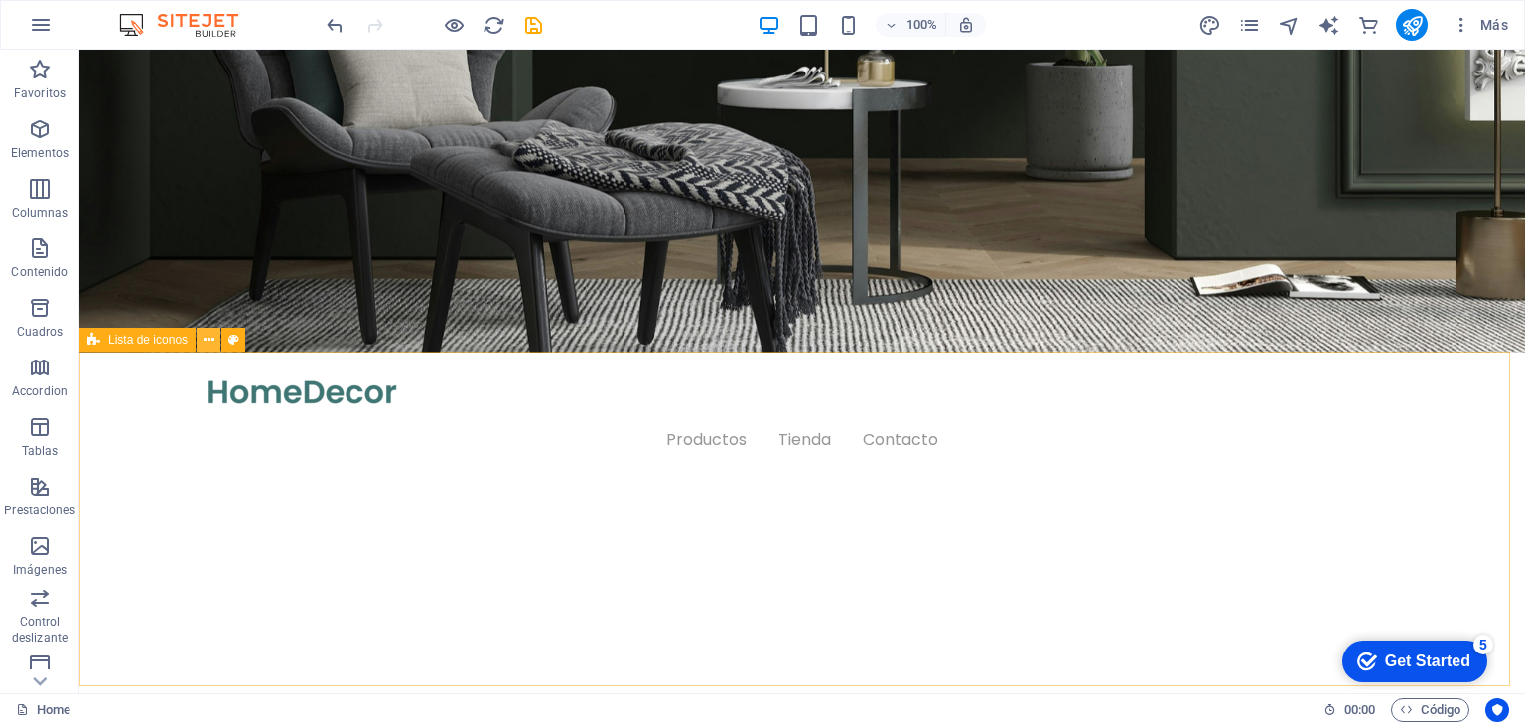
click at [199, 348] on button at bounding box center [209, 340] width 24 height 24
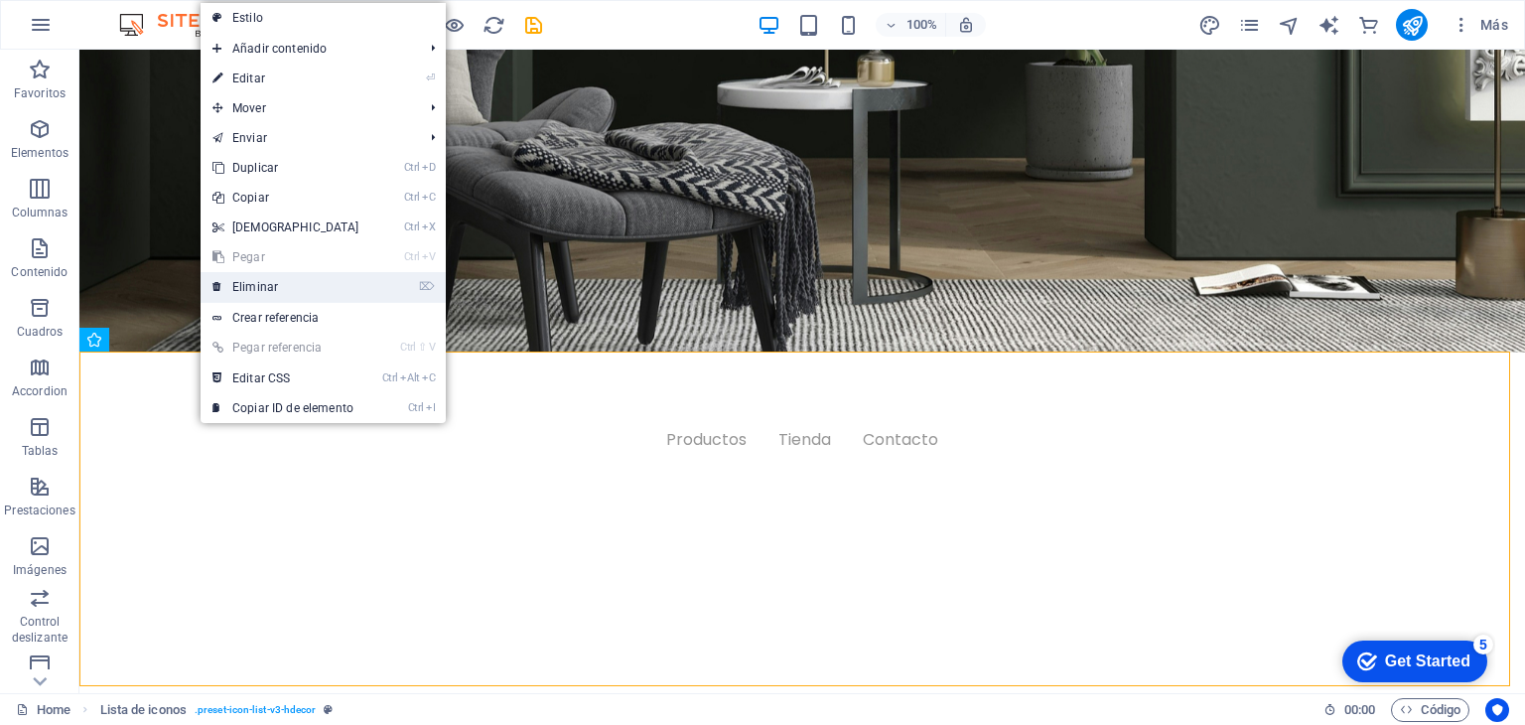
click at [268, 294] on link "⌦ Eliminar" at bounding box center [286, 287] width 171 height 30
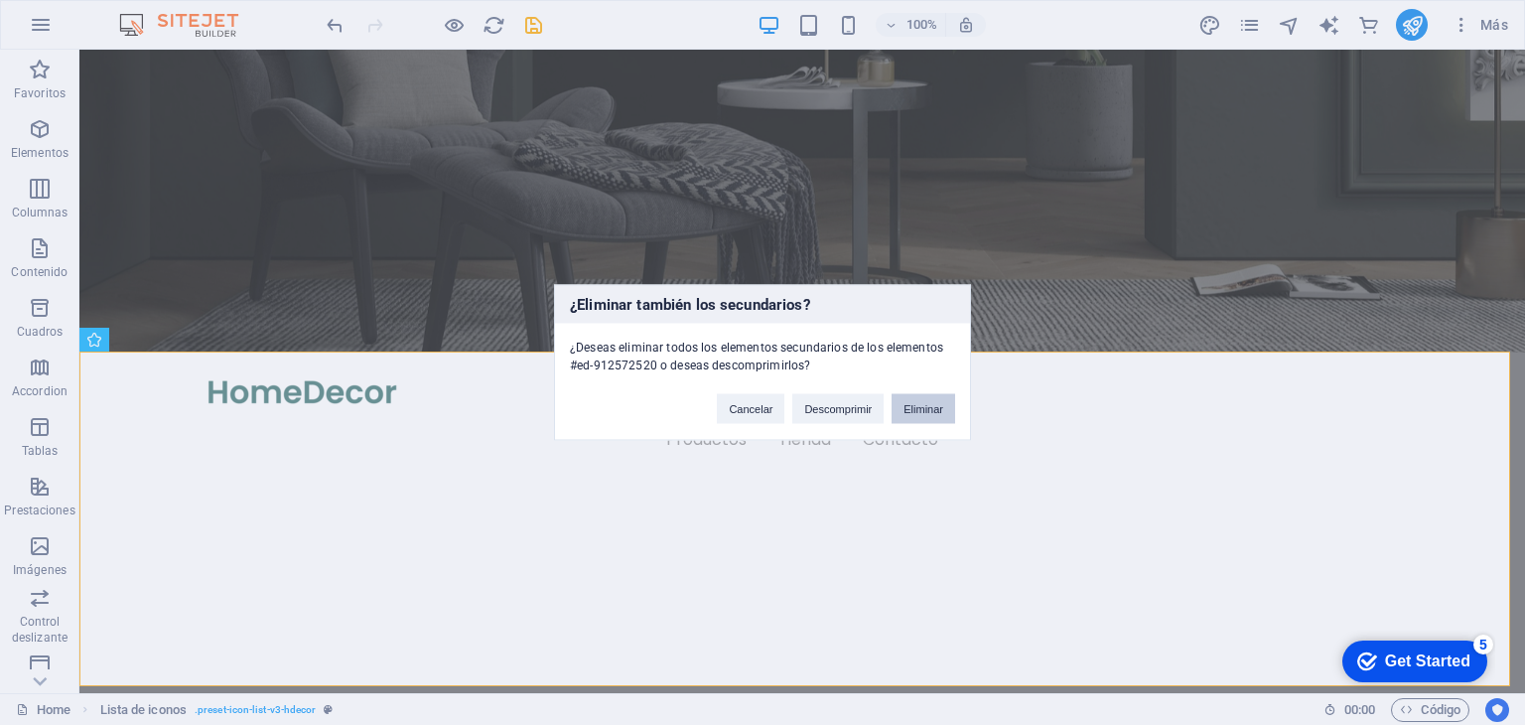
click at [925, 410] on button "Eliminar" at bounding box center [924, 409] width 64 height 30
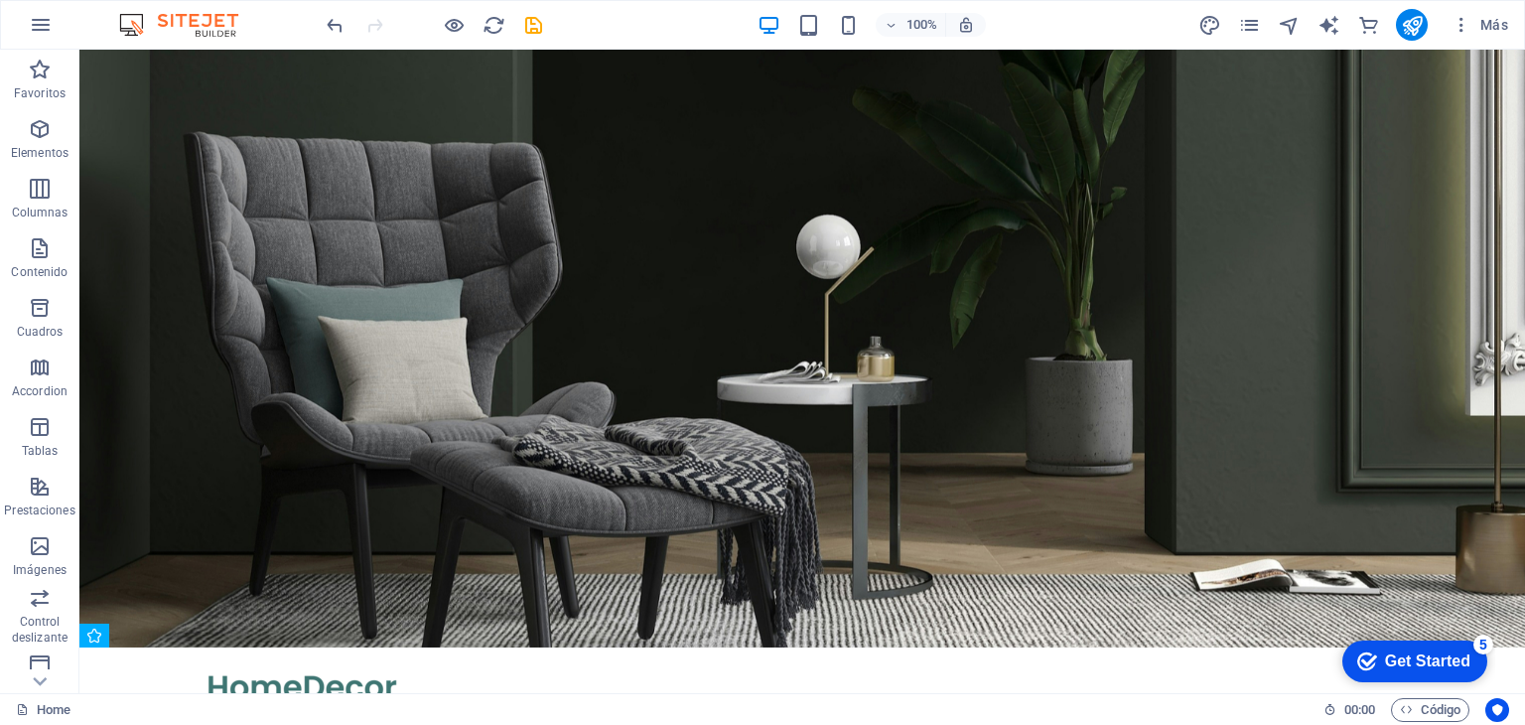
scroll to position [0, 0]
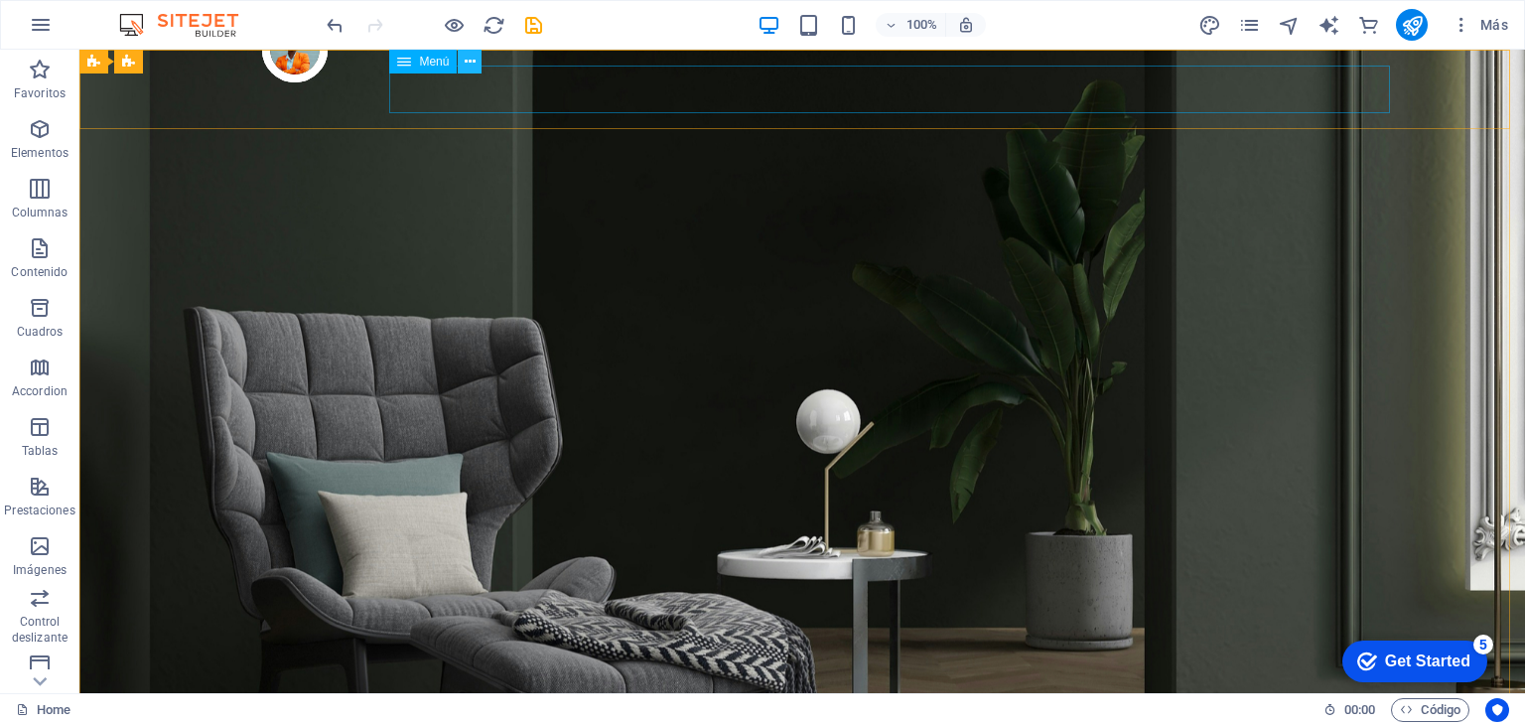
click at [469, 68] on icon at bounding box center [470, 62] width 11 height 21
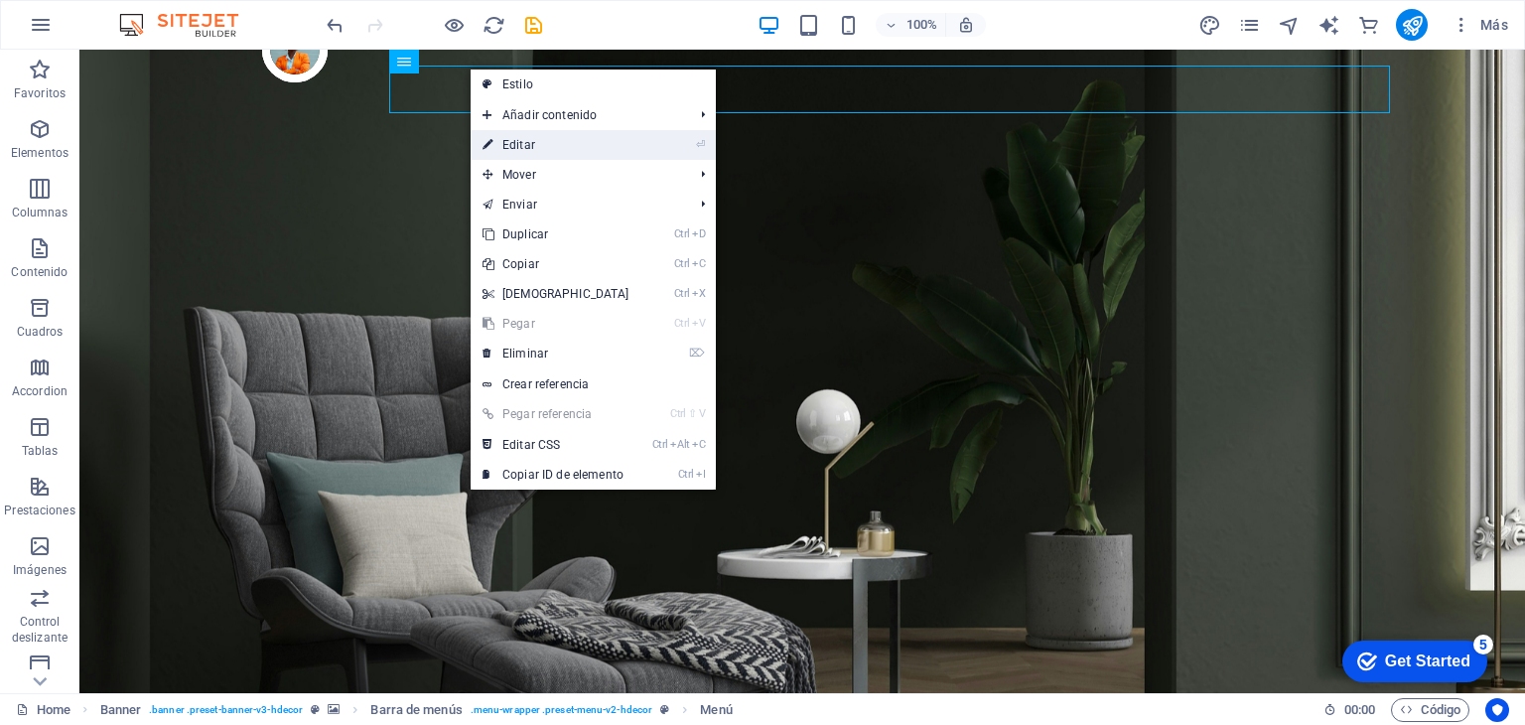
click at [526, 145] on link "⏎ Editar" at bounding box center [556, 145] width 171 height 30
select select "1"
select select
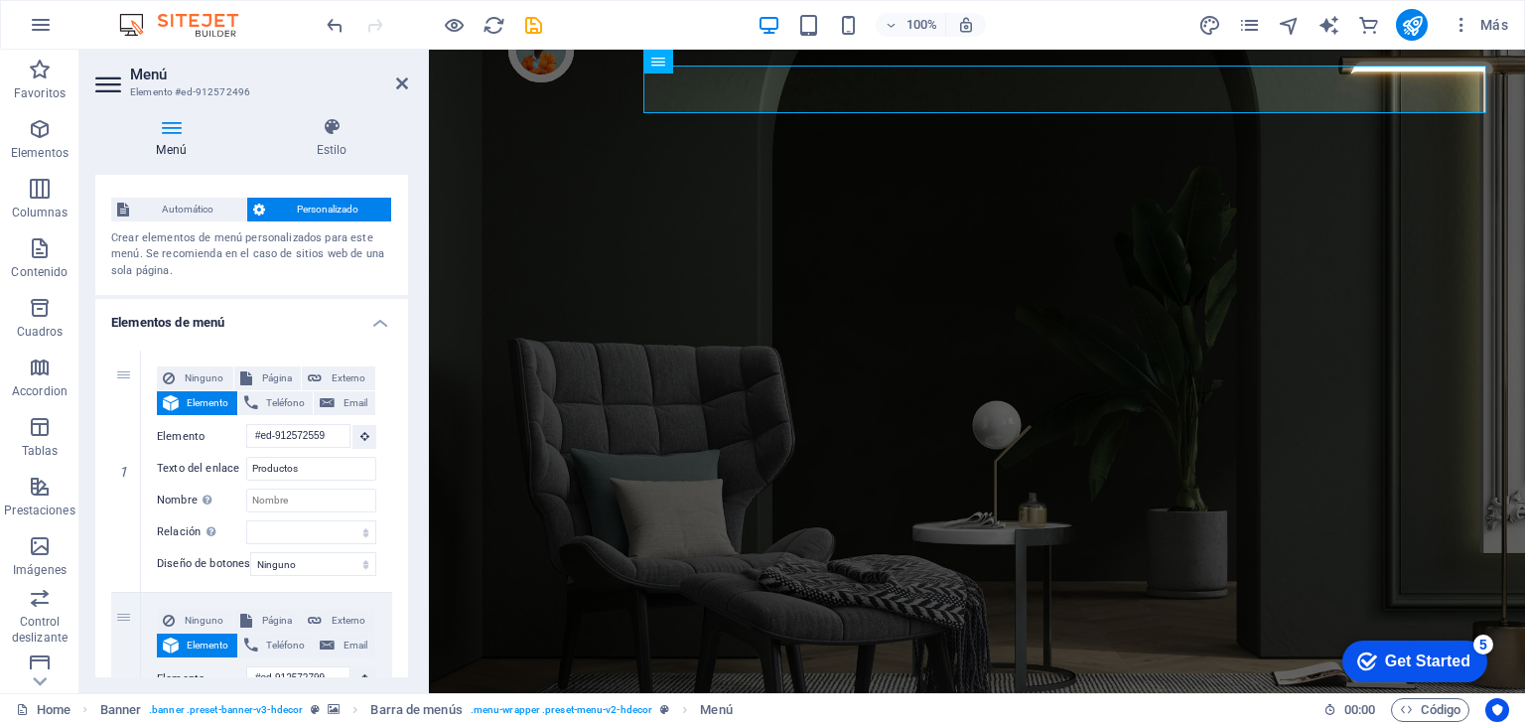
scroll to position [37, 0]
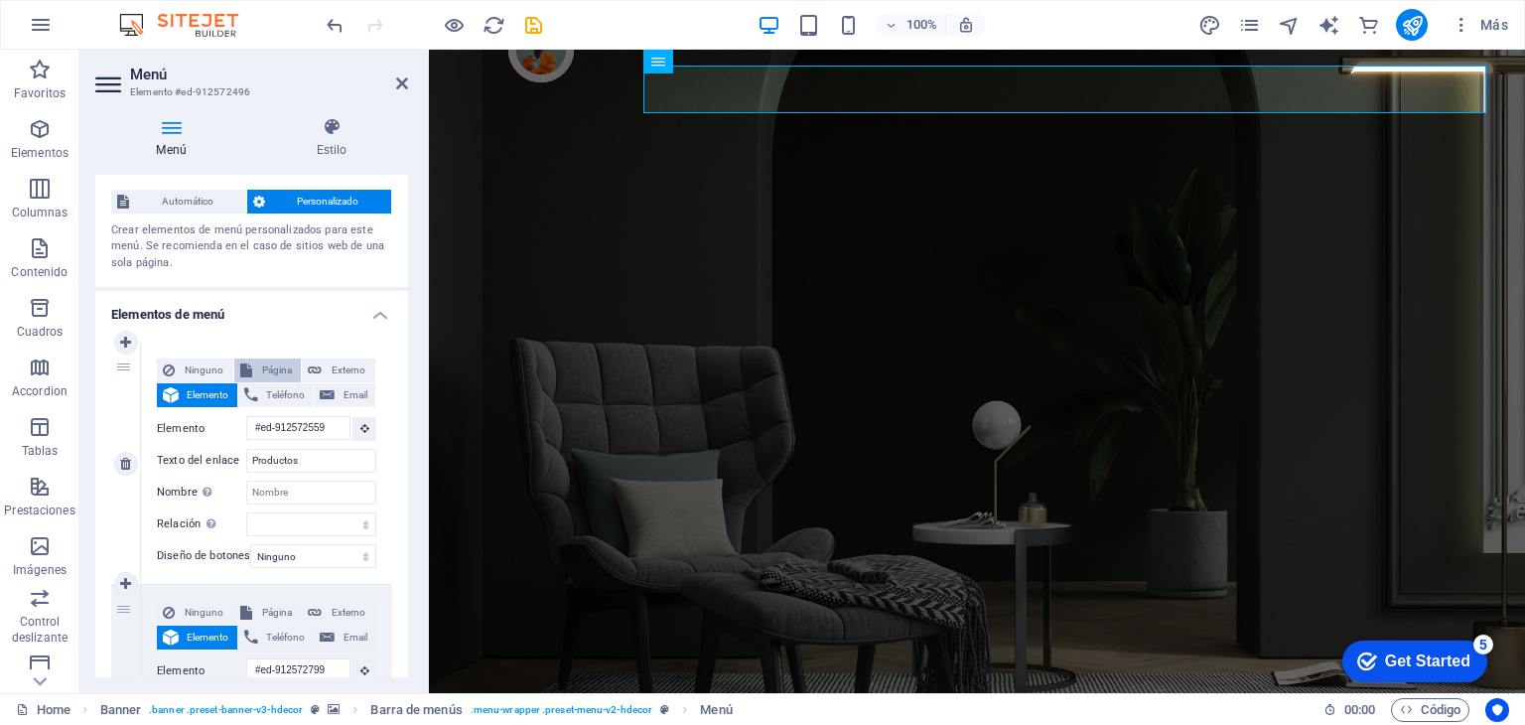
click at [283, 362] on span "Página" at bounding box center [277, 370] width 38 height 24
select select
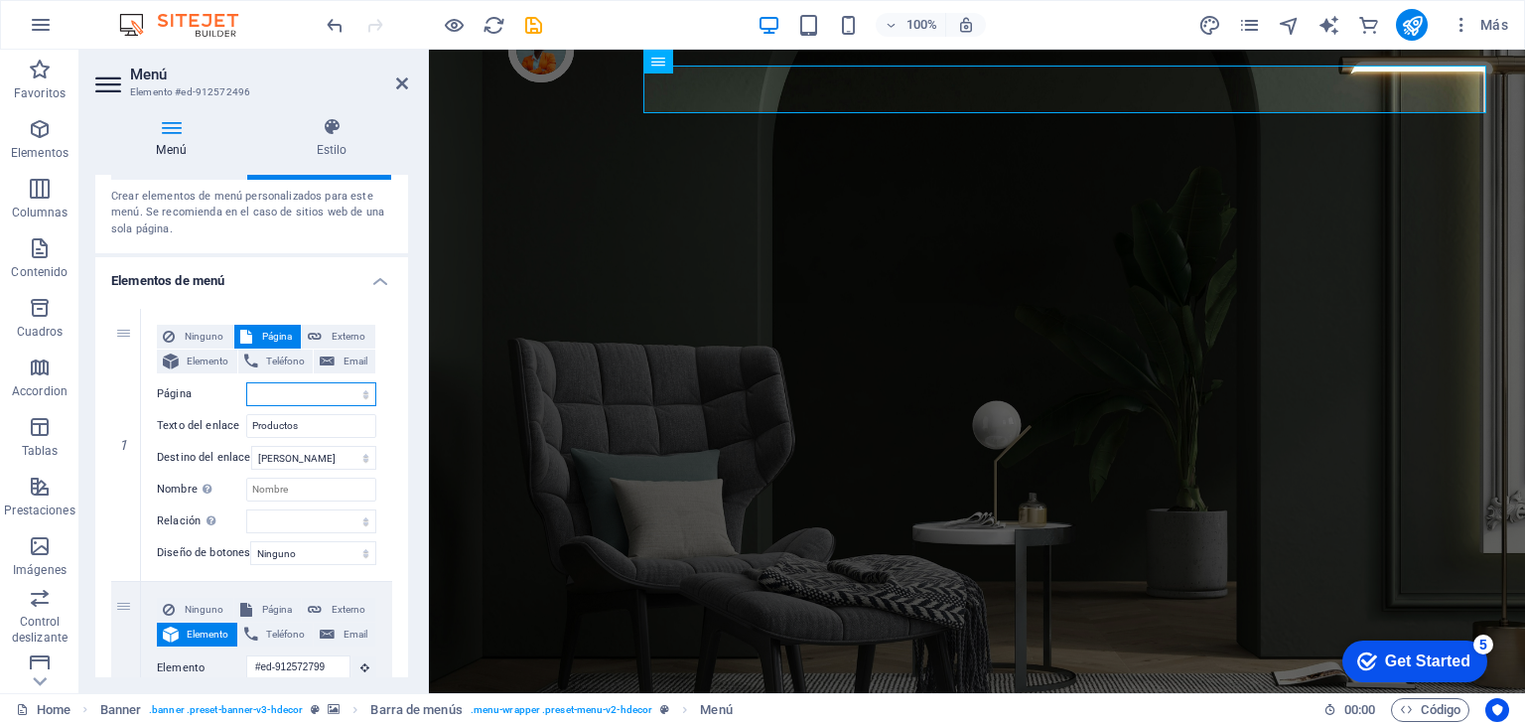
scroll to position [71, 0]
drag, startPoint x: 410, startPoint y: 372, endPoint x: 410, endPoint y: 399, distance: 26.8
click at [410, 399] on div "Menú Estilo Menú Automático Personalizado Crear elementos de menú personalizado…" at bounding box center [251, 397] width 345 height 592
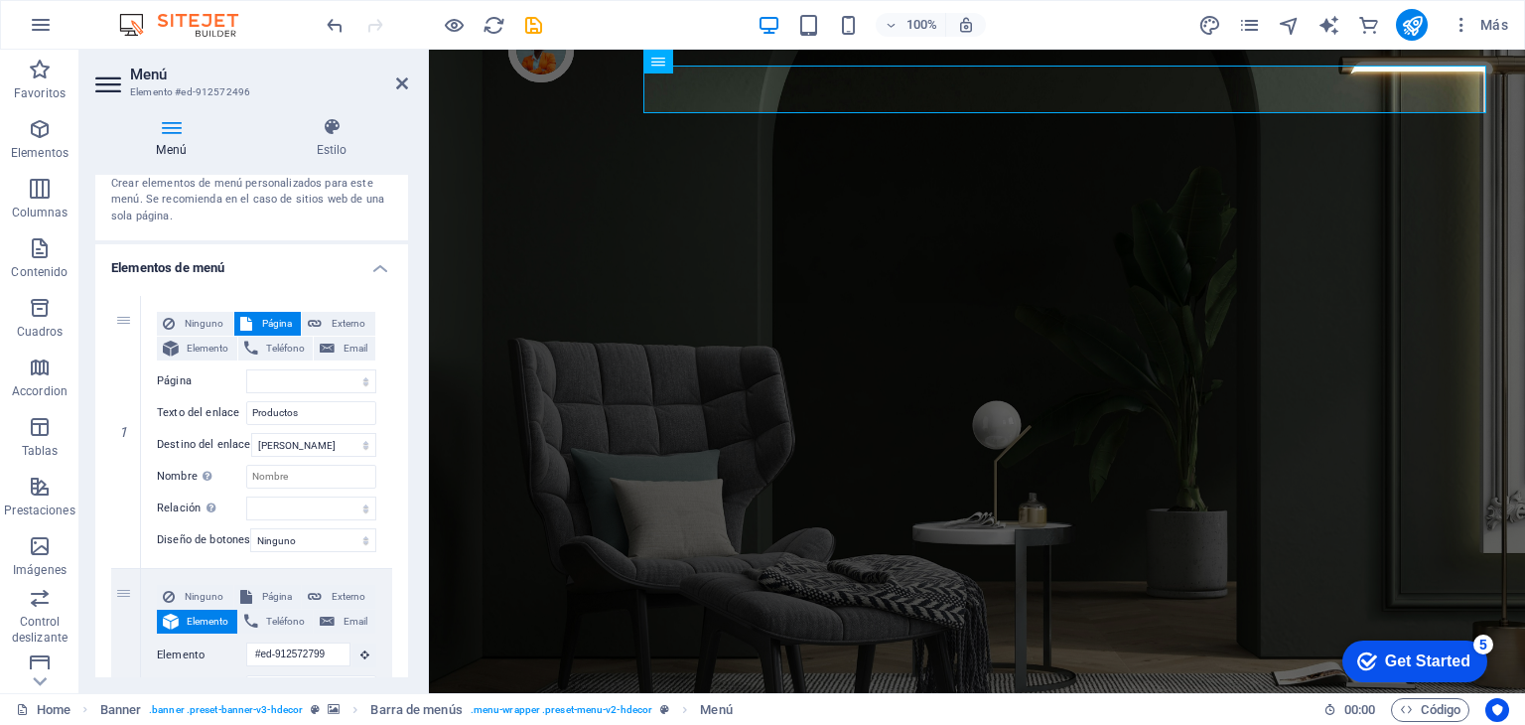
scroll to position [85, 0]
drag, startPoint x: 401, startPoint y: 407, endPoint x: 403, endPoint y: 435, distance: 27.9
click at [403, 435] on div "1 Ninguno Página Externo Elemento Teléfono Email Página Home Contact Privacy Le…" at bounding box center [251, 687] width 313 height 819
drag, startPoint x: 403, startPoint y: 435, endPoint x: 404, endPoint y: 466, distance: 30.8
click at [404, 466] on div "Menú Automático Personalizado Crear elementos de menú personalizados para este …" at bounding box center [251, 426] width 313 height 502
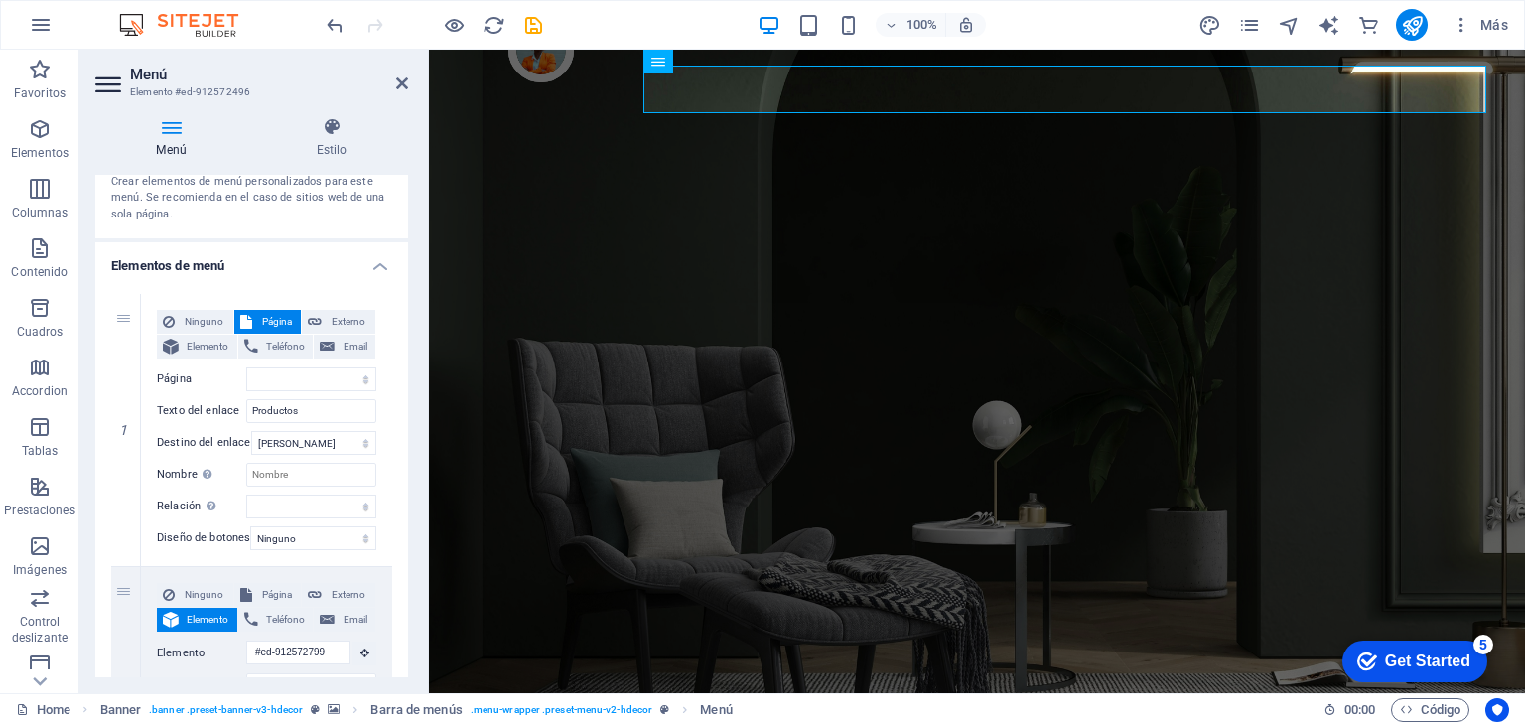
drag, startPoint x: 403, startPoint y: 373, endPoint x: 405, endPoint y: 426, distance: 52.7
click at [405, 426] on div "Menú Automático Personalizado Crear elementos de menú personalizados para este …" at bounding box center [251, 426] width 313 height 502
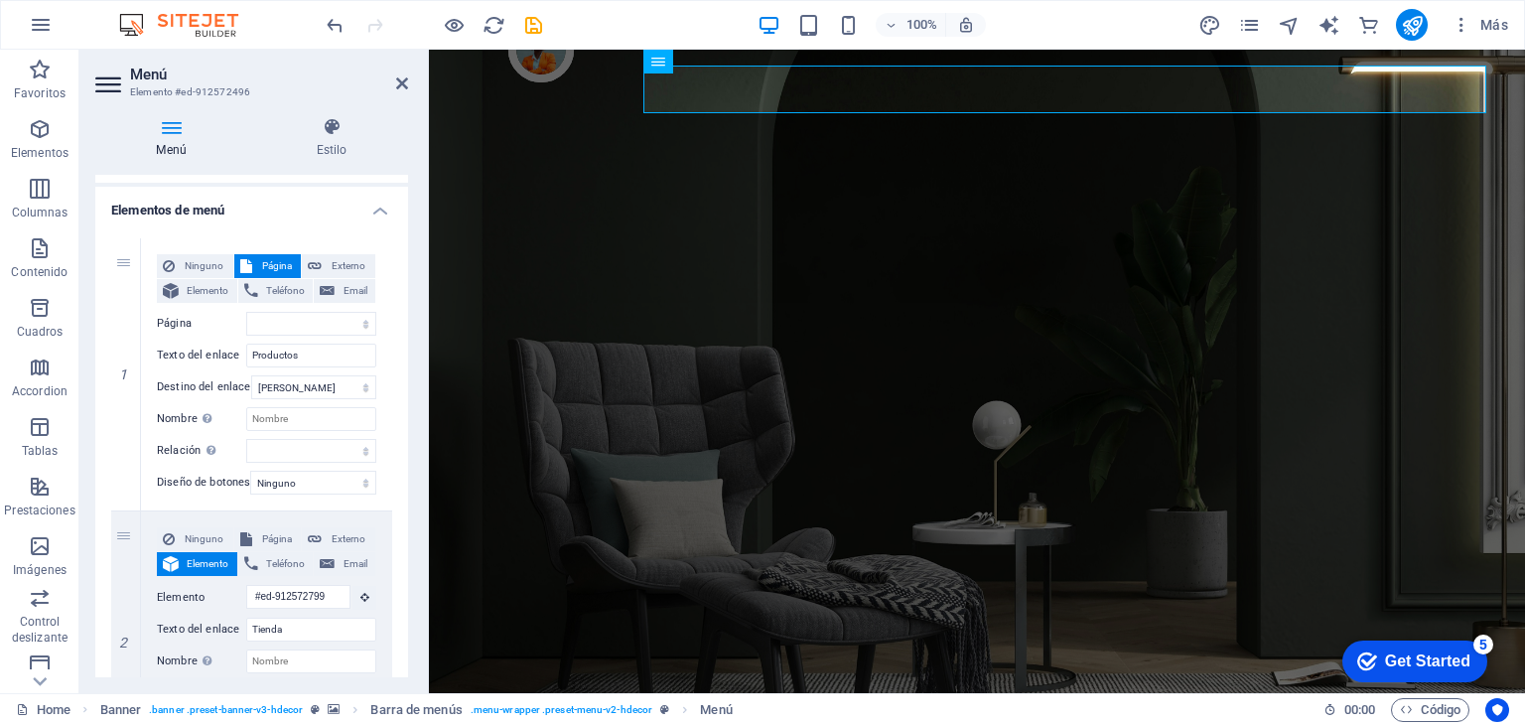
scroll to position [142, 0]
click at [324, 383] on select "Nueva pestaña Misma pestaña Superposición" at bounding box center [313, 386] width 125 height 24
select select "blank"
click at [251, 374] on select "Nueva pestaña Misma pestaña Superposición" at bounding box center [313, 386] width 125 height 24
select select
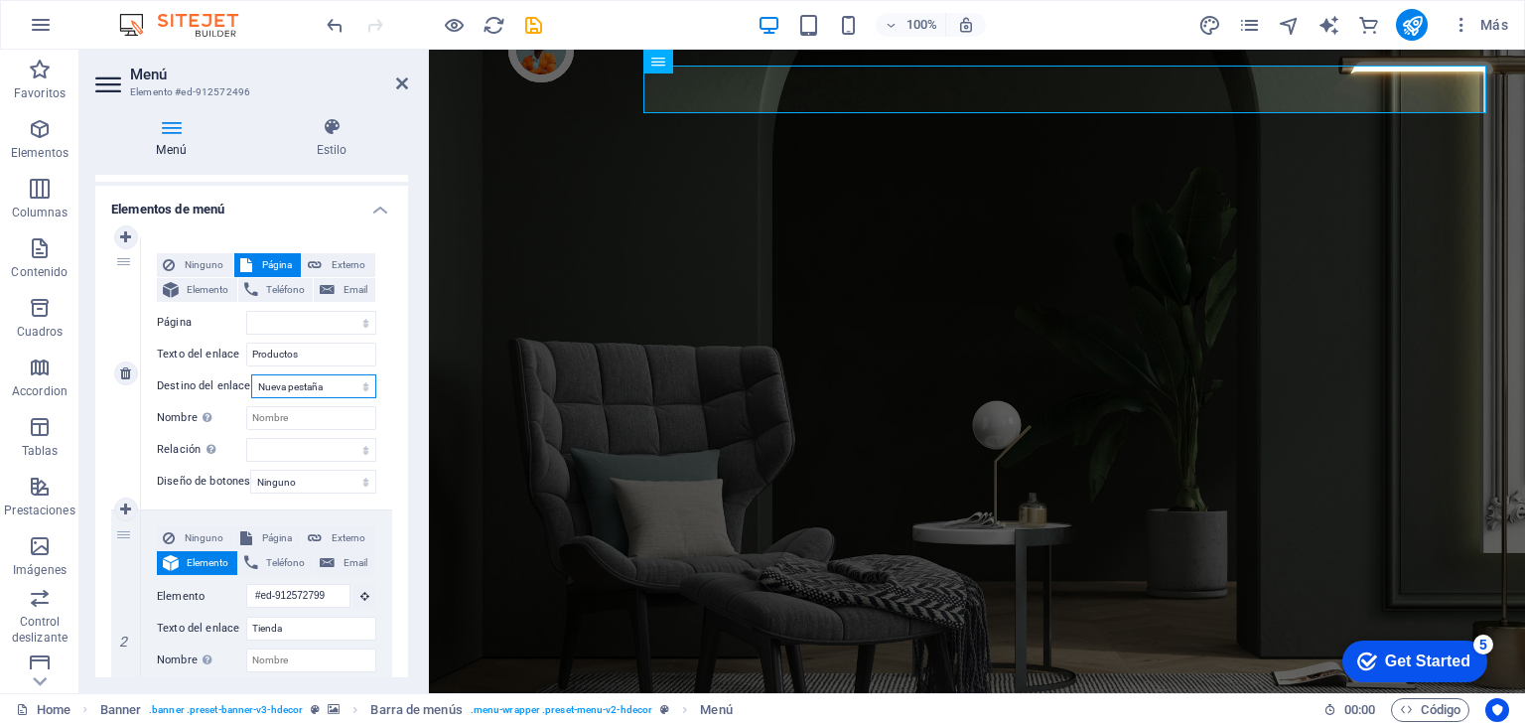
select select
click at [329, 385] on select "Nueva pestaña Misma pestaña Superposición" at bounding box center [313, 386] width 125 height 24
select select
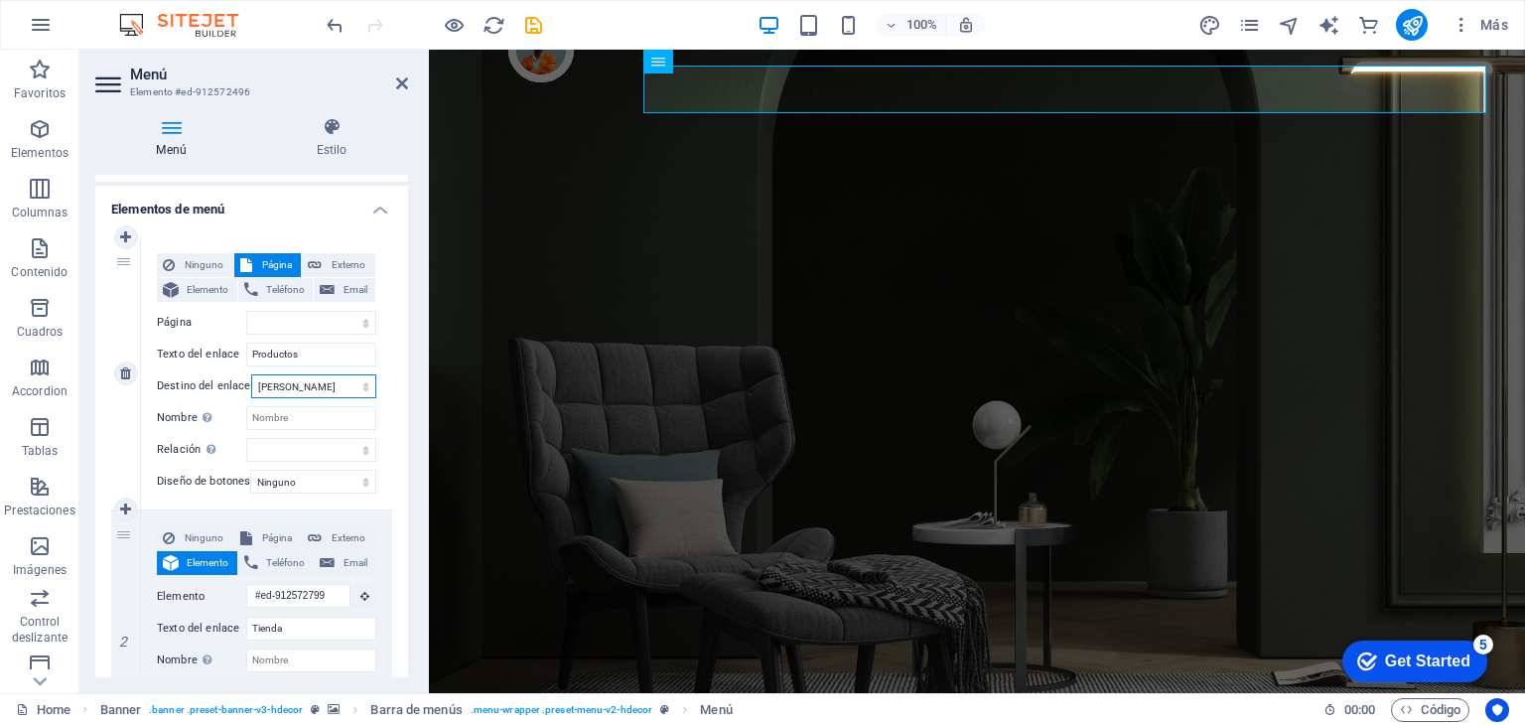
click at [251, 374] on select "Nueva pestaña Misma pestaña Superposición" at bounding box center [313, 386] width 125 height 24
select select
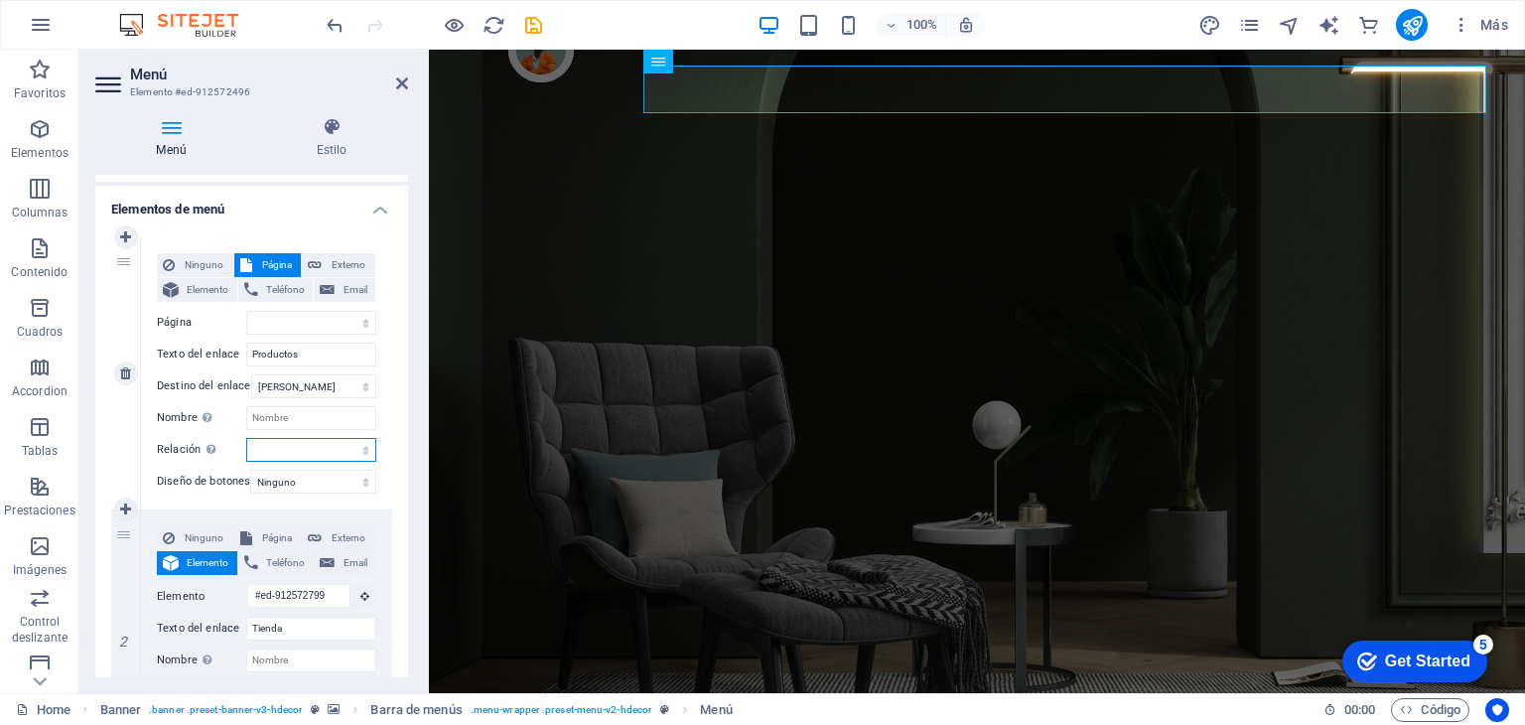
click at [324, 460] on select "alternativo autor marcador externo ayuda licencia siguiente nofollow noreferrer…" at bounding box center [311, 450] width 130 height 24
drag, startPoint x: 408, startPoint y: 384, endPoint x: 402, endPoint y: 452, distance: 67.8
click at [402, 452] on div "Menú Estilo Menú Automático Personalizado Crear elementos de menú personalizado…" at bounding box center [251, 397] width 345 height 592
drag, startPoint x: 402, startPoint y: 452, endPoint x: 408, endPoint y: 481, distance: 29.4
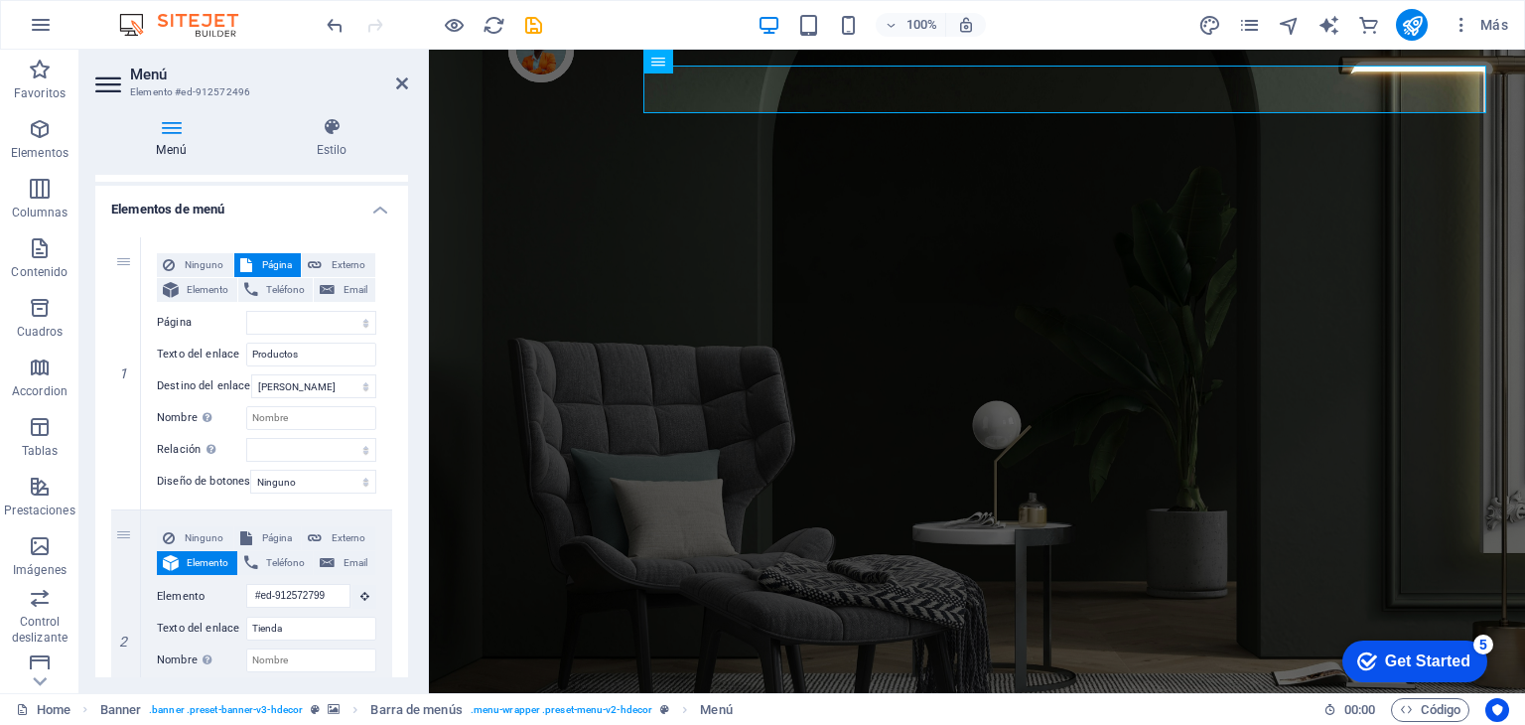
click at [408, 481] on div "Menú Estilo Menú Automático Personalizado Crear elementos de menú personalizado…" at bounding box center [251, 397] width 345 height 592
drag, startPoint x: 408, startPoint y: 454, endPoint x: 407, endPoint y: 504, distance: 50.7
click at [407, 504] on div "Menú Estilo Menú Automático Personalizado Crear elementos de menú personalizado…" at bounding box center [251, 397] width 345 height 592
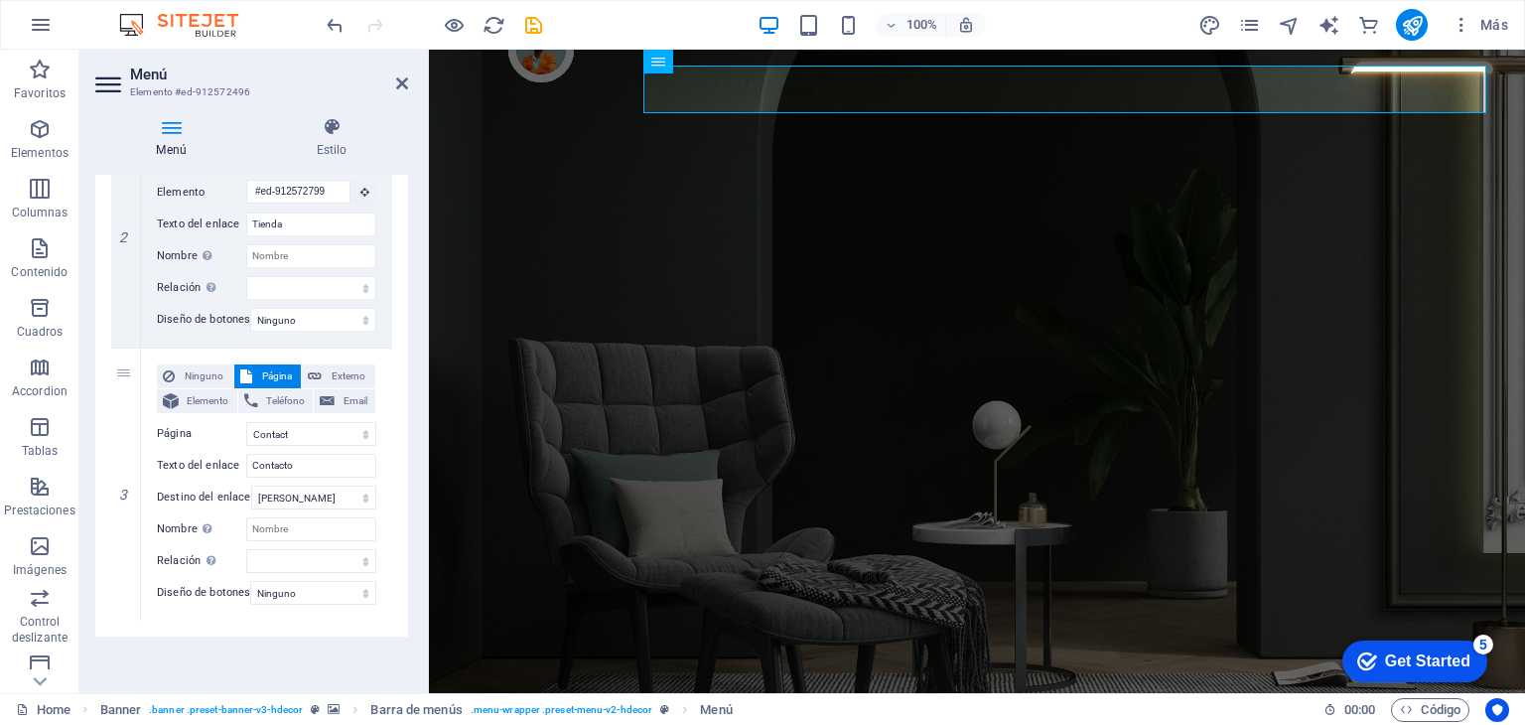
scroll to position [558, 0]
click at [42, 552] on icon "button" at bounding box center [40, 546] width 24 height 24
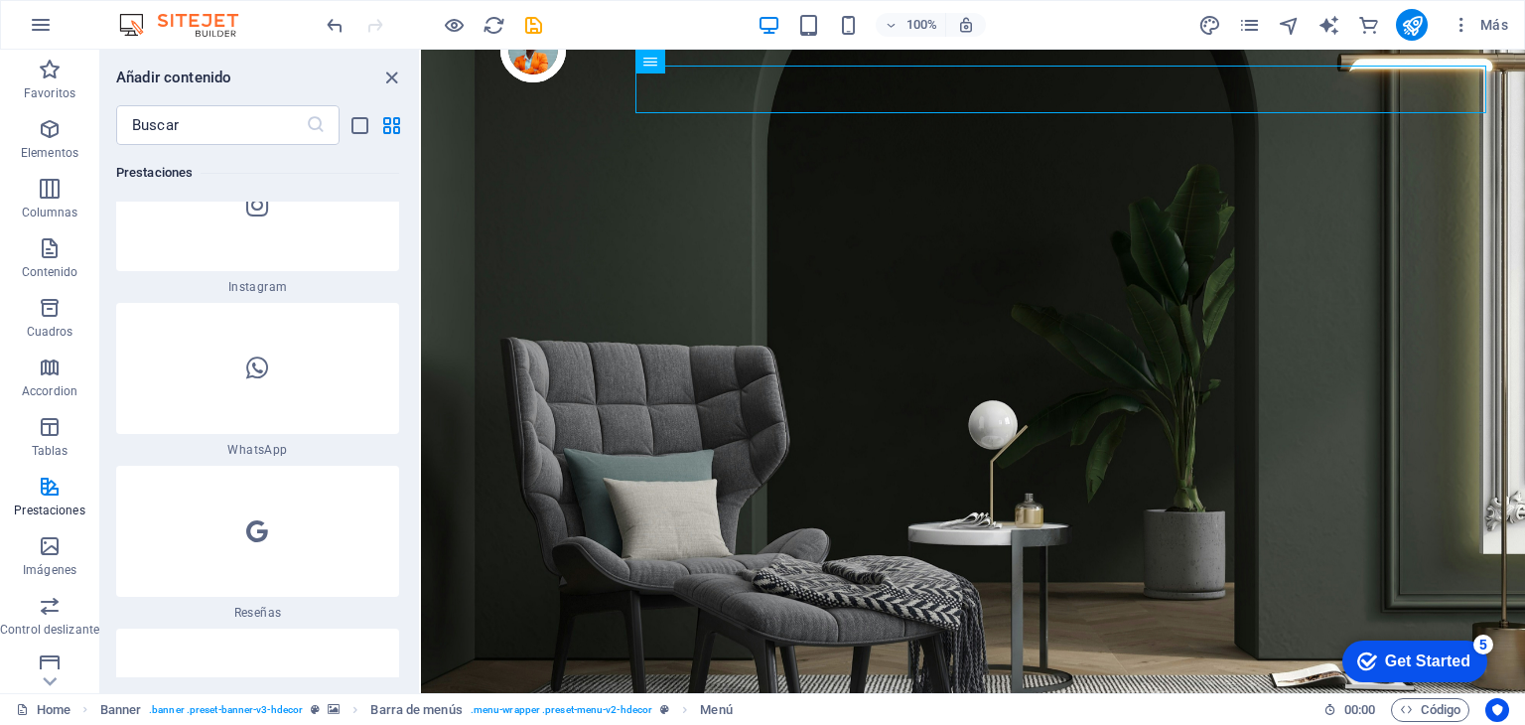
scroll to position [19251, 0]
drag, startPoint x: 420, startPoint y: 413, endPoint x: 419, endPoint y: 392, distance: 20.9
click at [419, 392] on section "Favoritos Elementos Columnas Contenido Cuadros Accordion Tablas Prestaciones Im…" at bounding box center [762, 371] width 1525 height 643
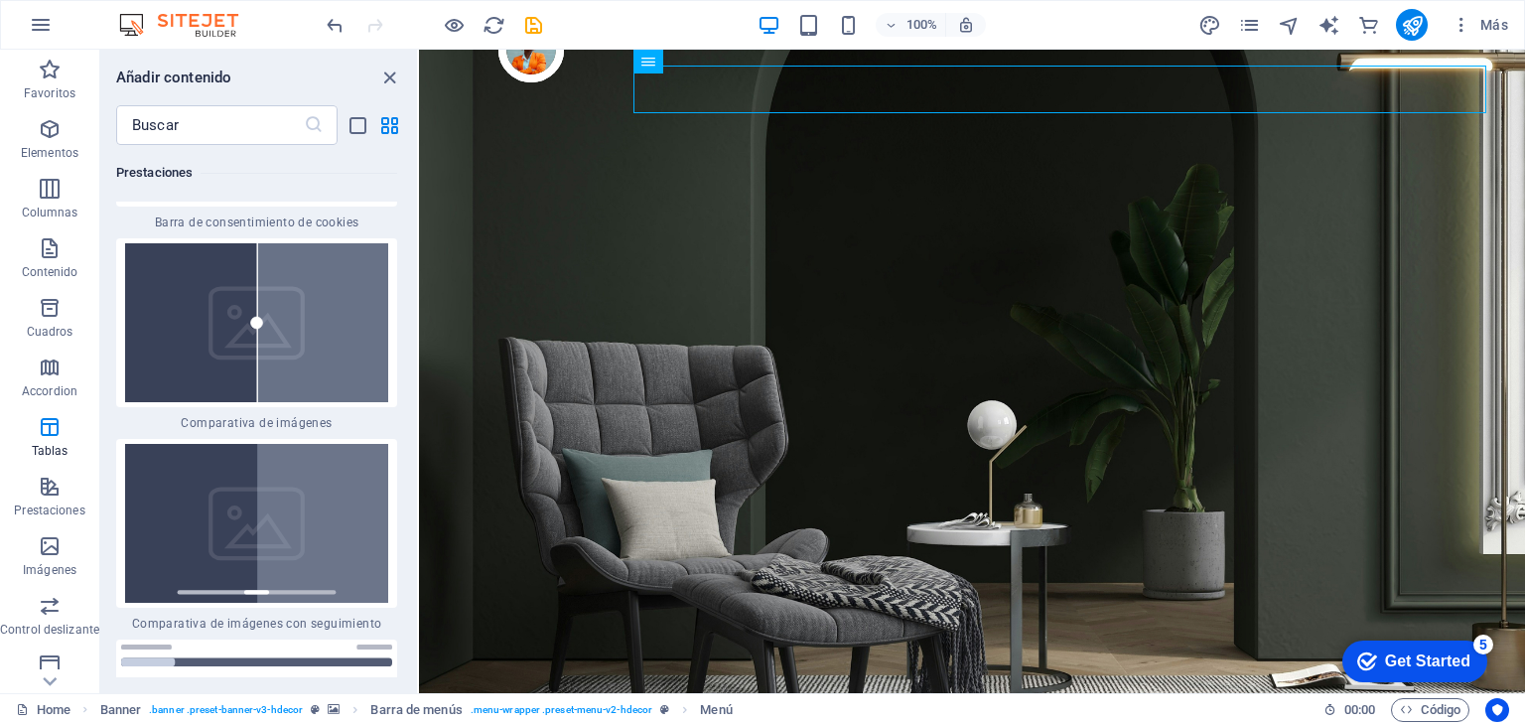
scroll to position [16014, 0]
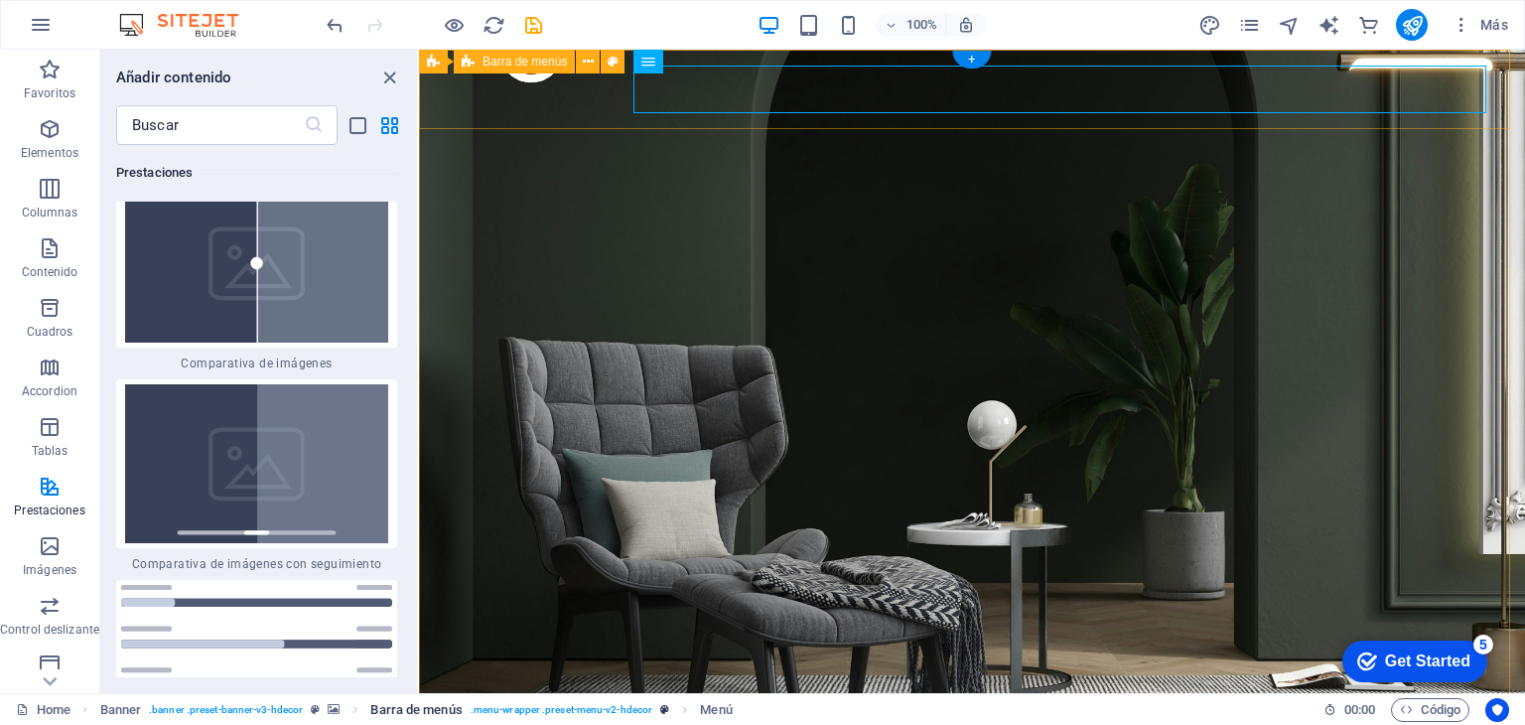
click at [514, 710] on span ". menu-wrapper .preset-menu-v2-hdecor" at bounding box center [562, 710] width 182 height 24
click at [718, 60] on icon at bounding box center [714, 62] width 11 height 21
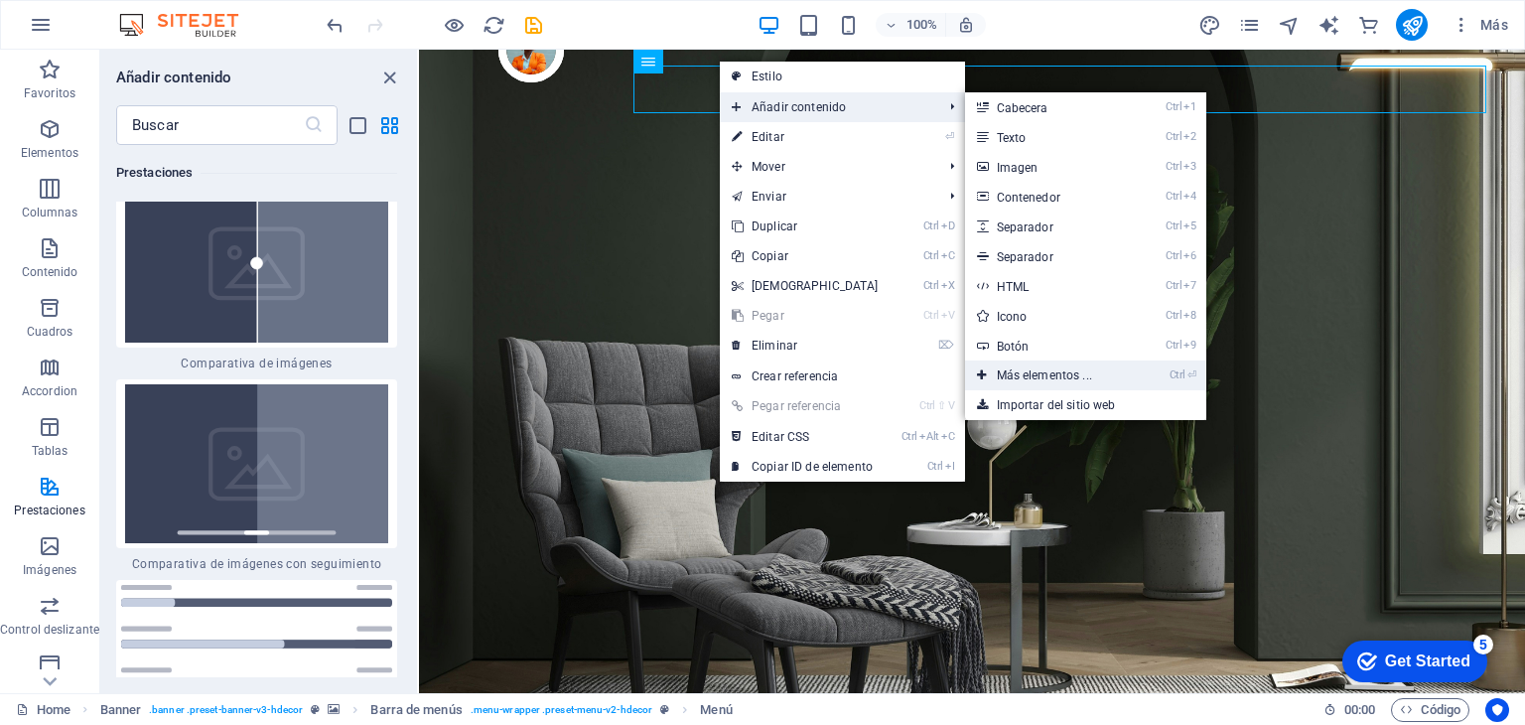
click at [1075, 366] on link "Ctrl ⏎ Más elementos ..." at bounding box center [1048, 375] width 167 height 30
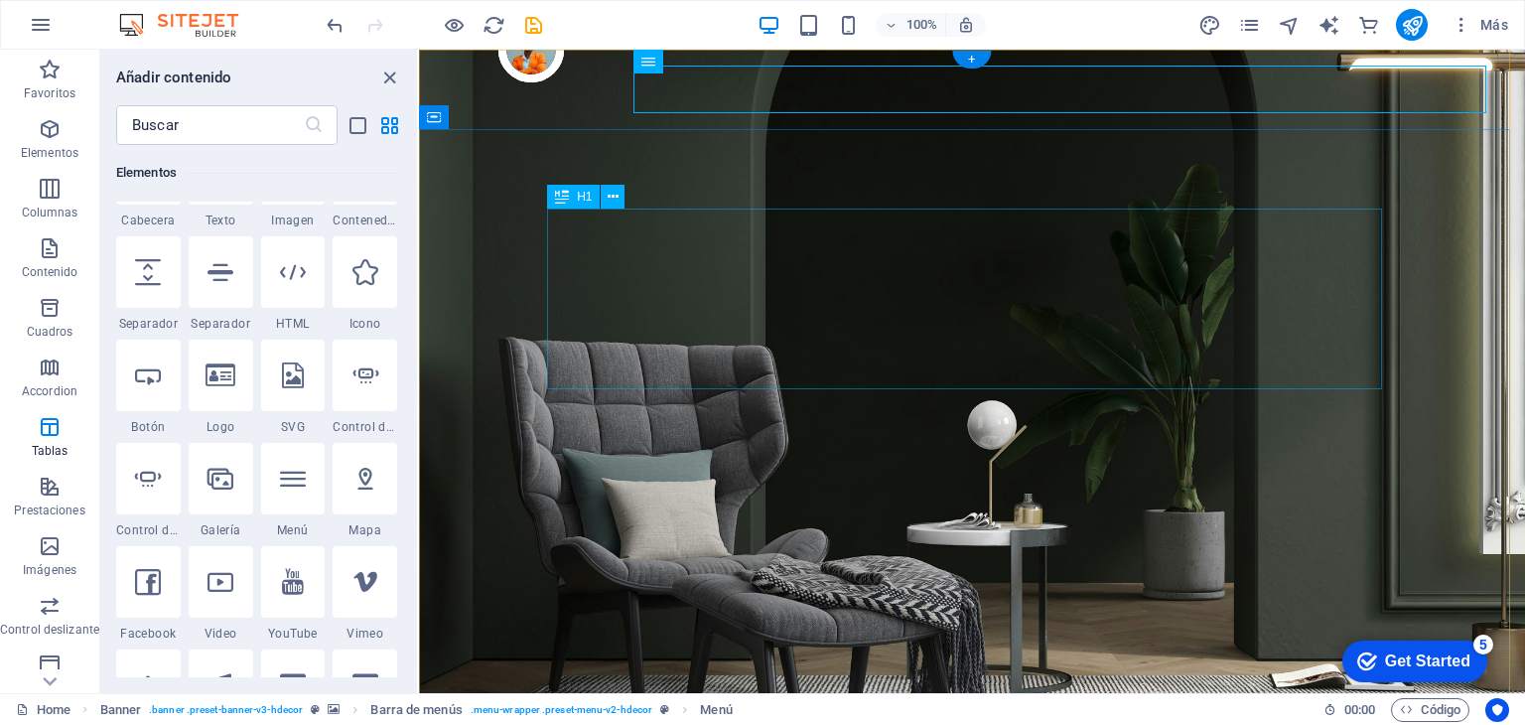
scroll to position [373, 0]
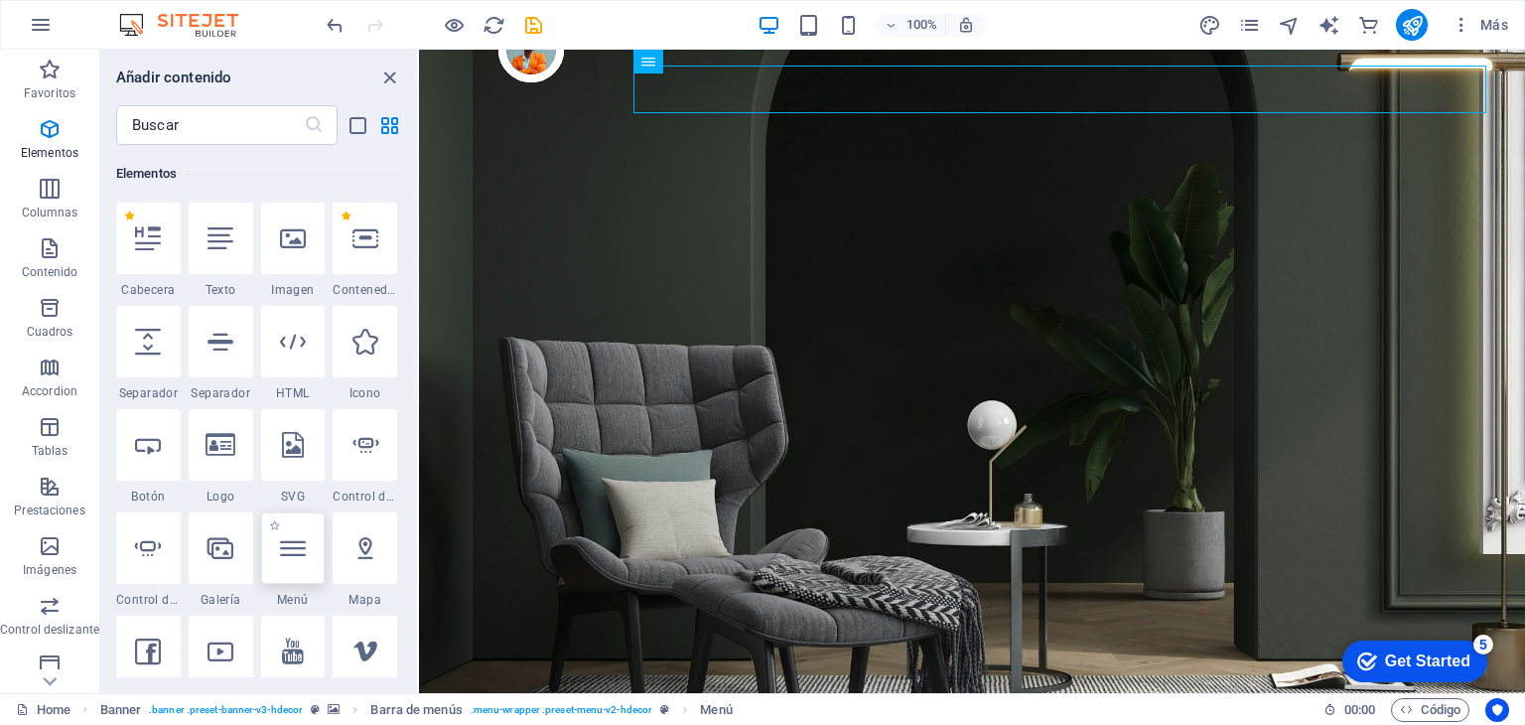
click at [288, 563] on div at bounding box center [293, 547] width 65 height 71
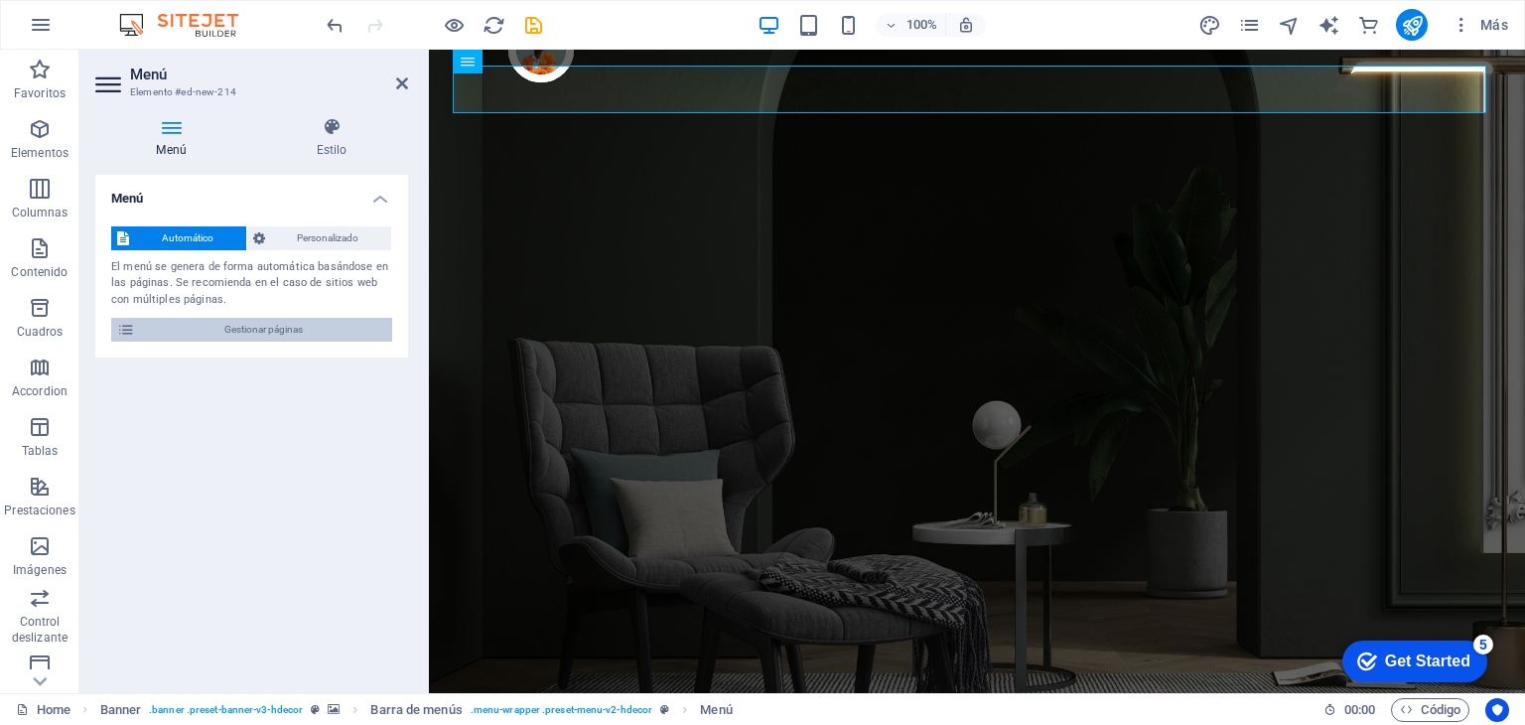
click at [255, 323] on span "Gestionar páginas" at bounding box center [263, 330] width 245 height 24
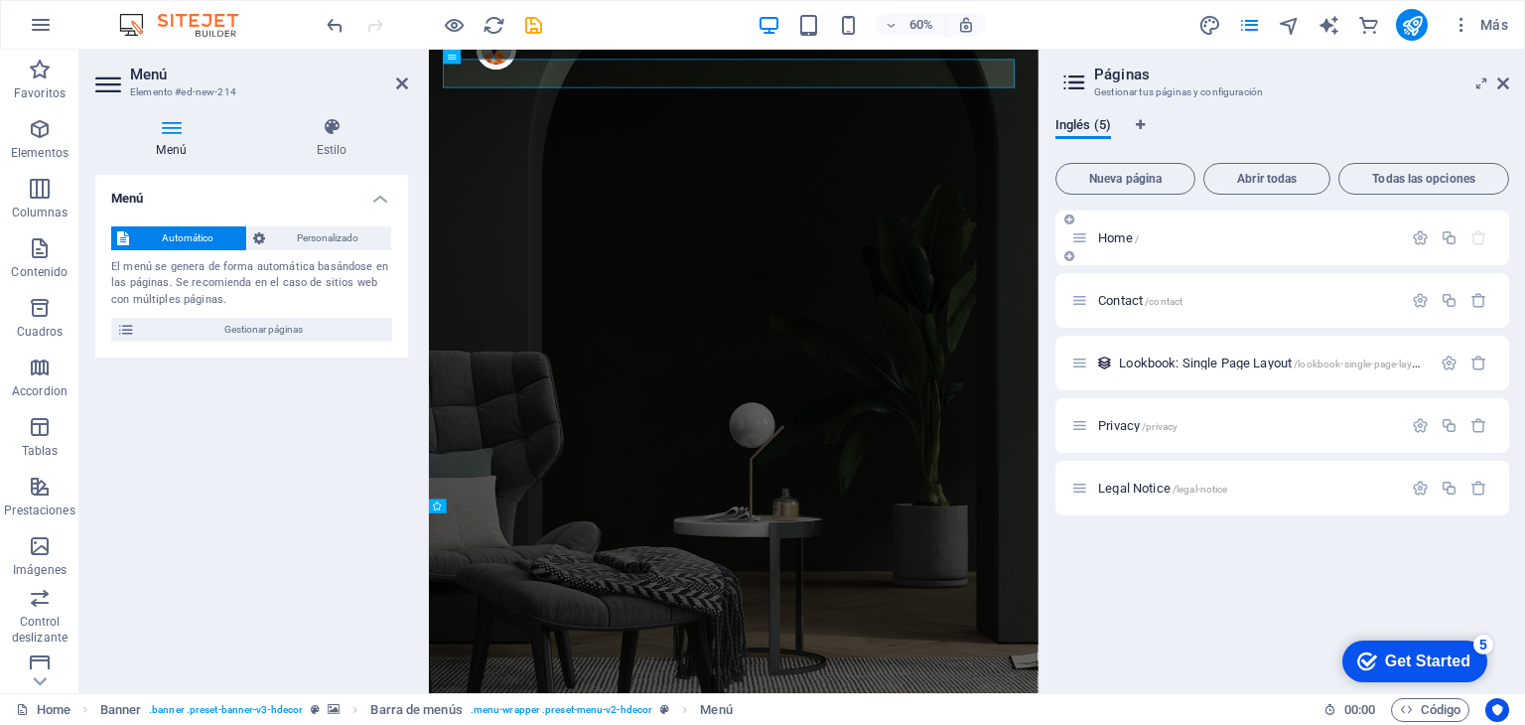
click at [1286, 240] on p "Home /" at bounding box center [1247, 237] width 298 height 13
click at [1177, 173] on span "Nueva página" at bounding box center [1125, 179] width 122 height 12
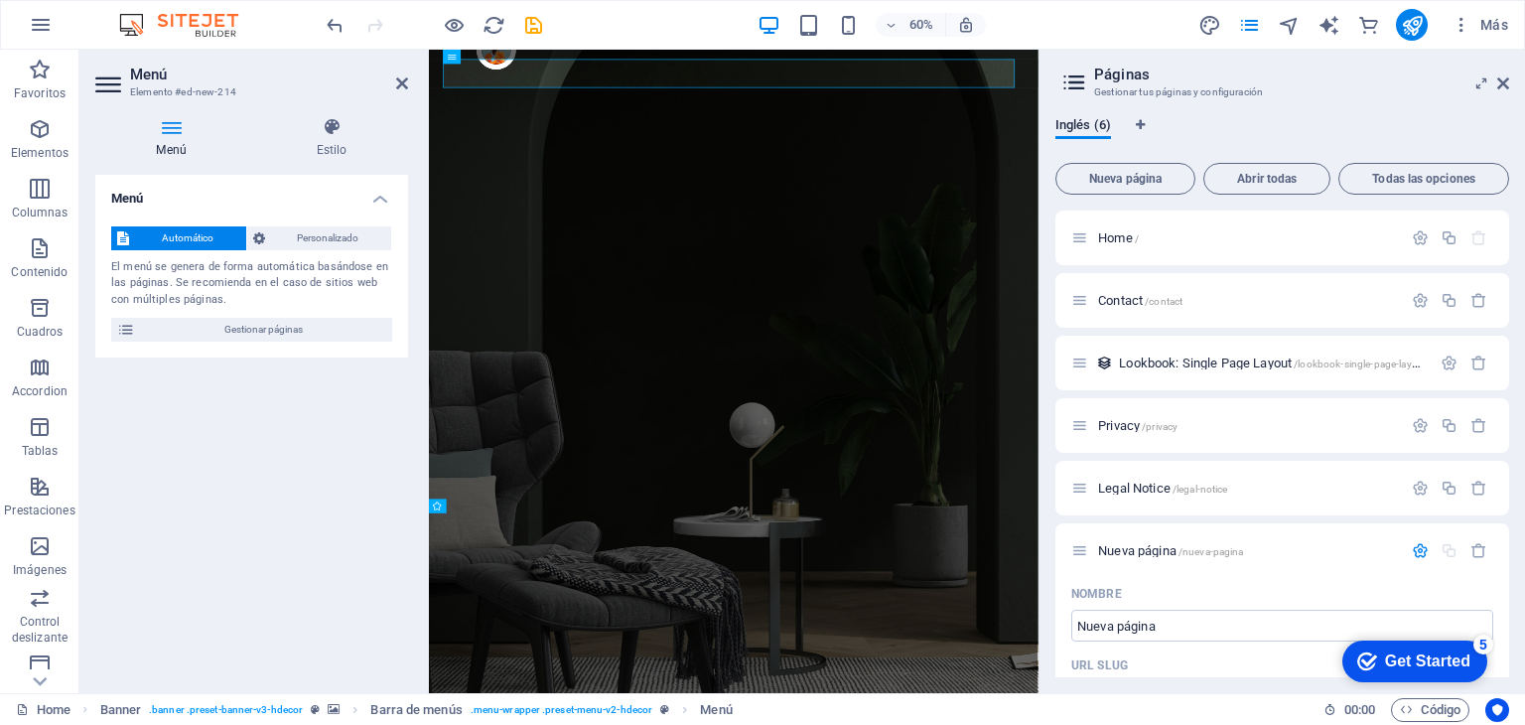
drag, startPoint x: 1504, startPoint y: 311, endPoint x: 1512, endPoint y: 360, distance: 50.3
click at [1512, 360] on div "Inglés (6) Nueva página Abrir todas Todas las opciones Home / Contact /contact …" at bounding box center [1283, 397] width 486 height 592
drag, startPoint x: 1512, startPoint y: 360, endPoint x: 1515, endPoint y: 383, distance: 23.0
click at [1515, 383] on div "Inglés (6) Nueva página Abrir todas Todas las opciones Home / Contact /contact …" at bounding box center [1283, 397] width 486 height 592
click at [333, 222] on div "Automático Personalizado El menú se genera de forma automática basándose en las…" at bounding box center [251, 285] width 313 height 148
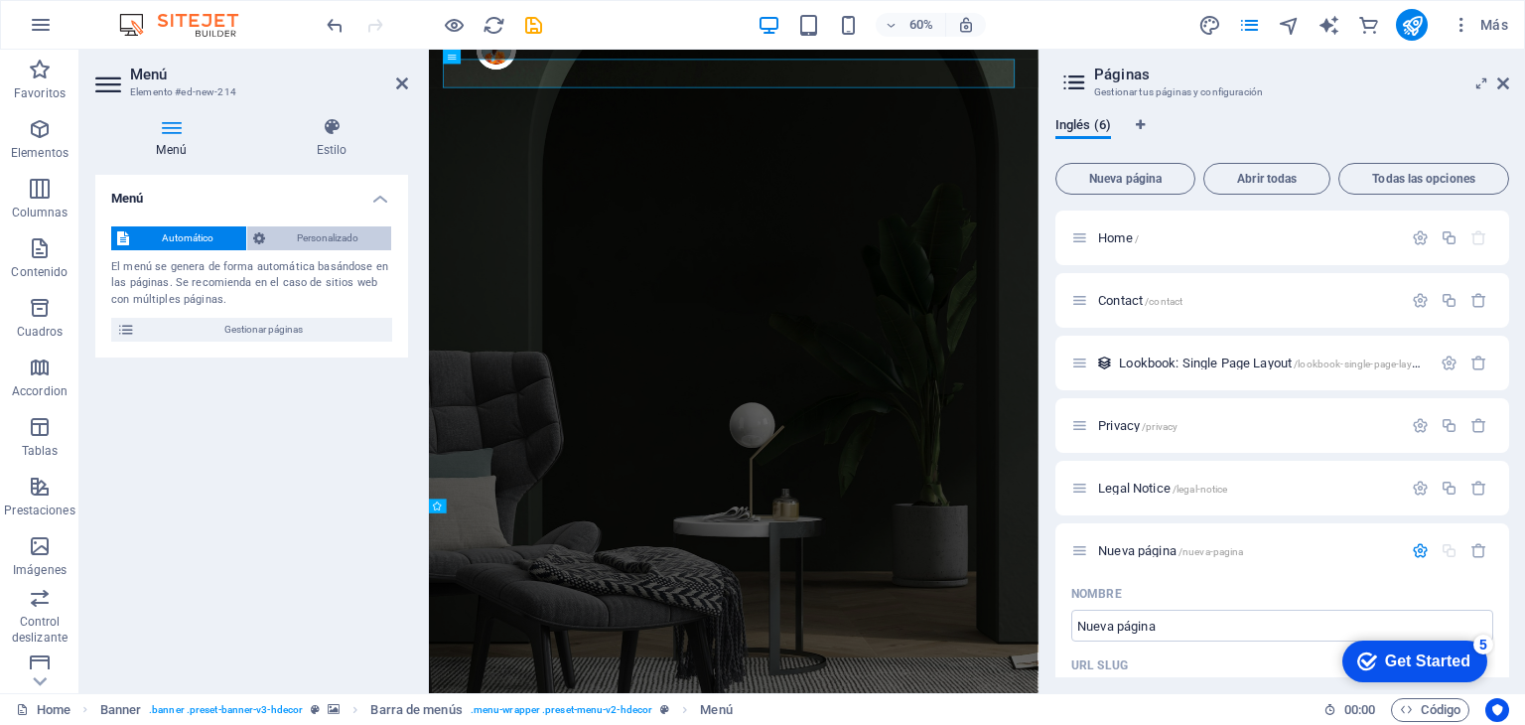
click at [333, 226] on span "Personalizado" at bounding box center [328, 238] width 115 height 24
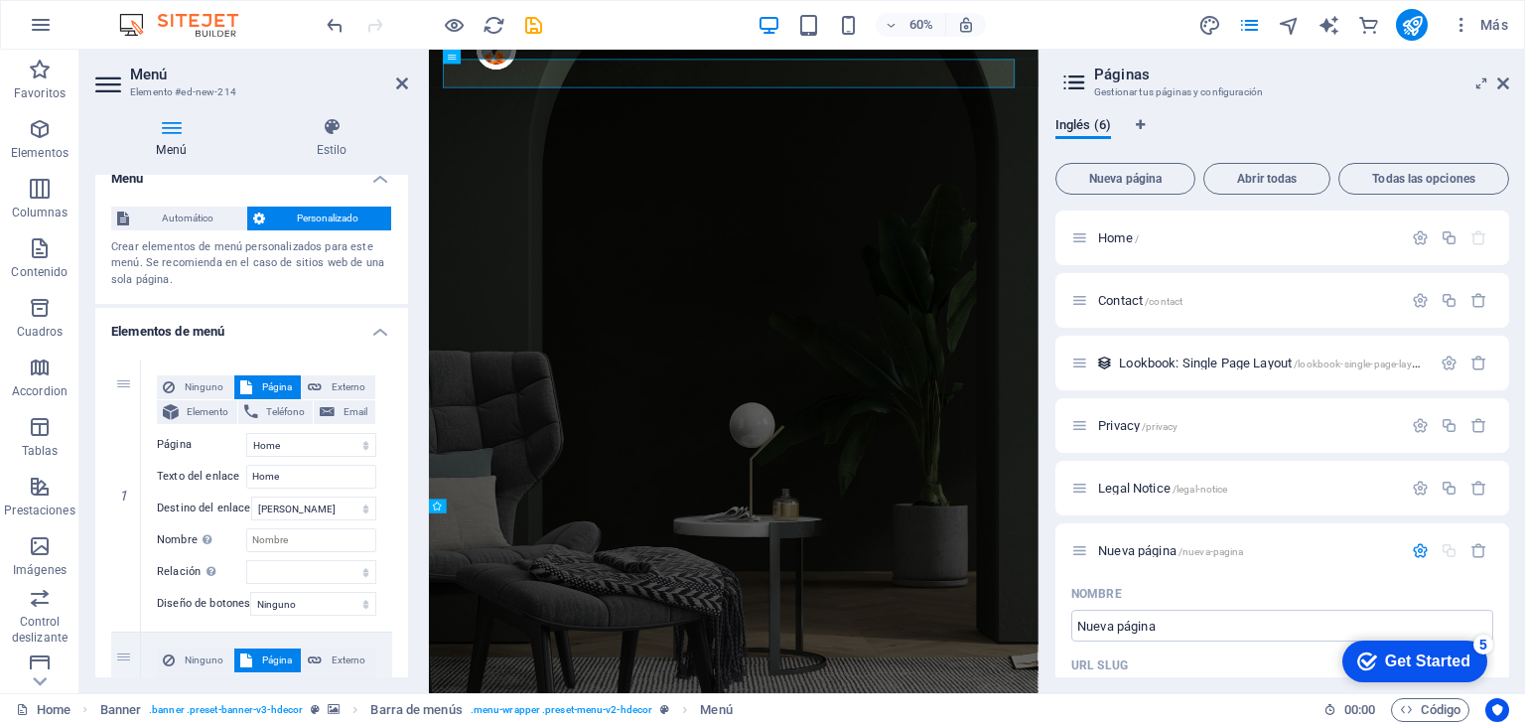
scroll to position [24, 0]
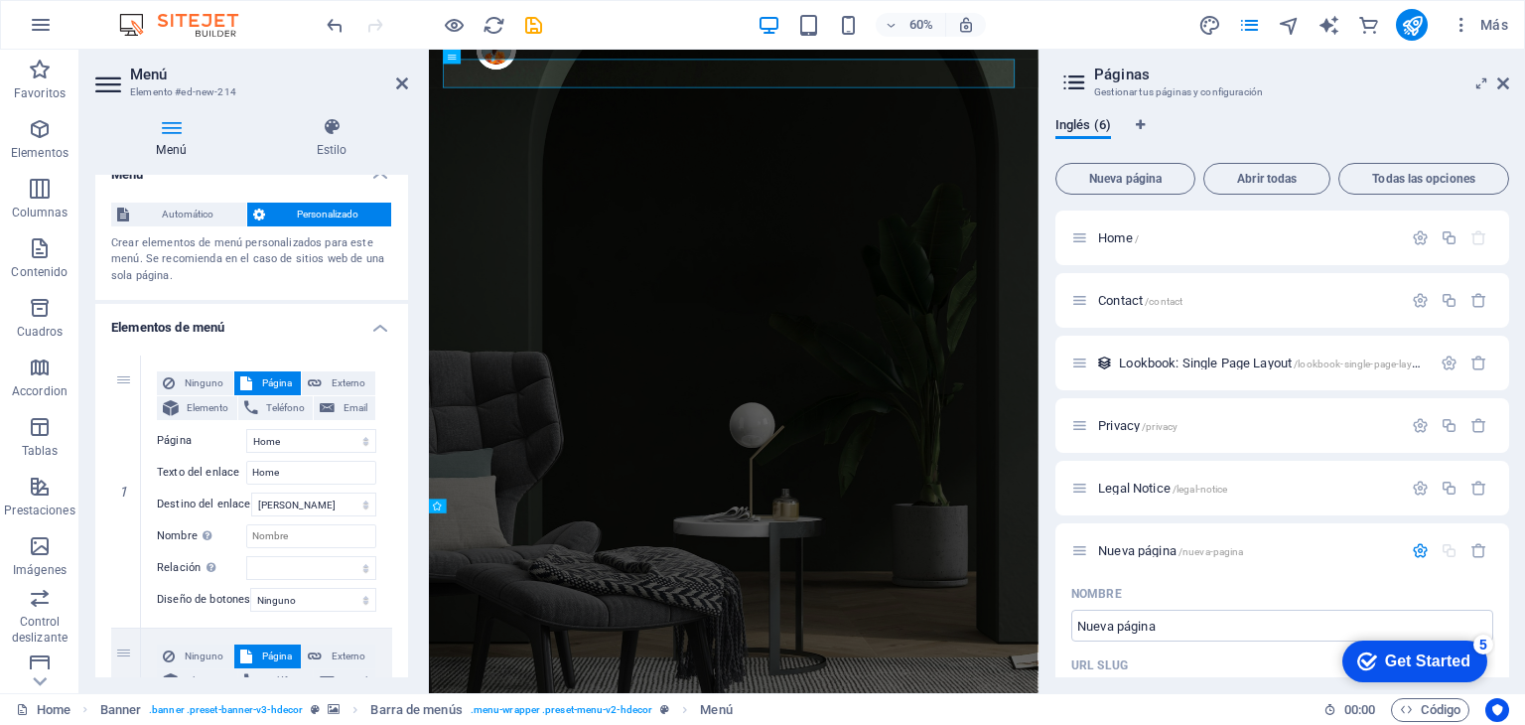
drag, startPoint x: 408, startPoint y: 329, endPoint x: 417, endPoint y: 350, distance: 22.7
click at [417, 350] on div "Menú Estilo Menú Automático Personalizado Crear elementos de menú personalizado…" at bounding box center [251, 397] width 345 height 592
drag, startPoint x: 417, startPoint y: 350, endPoint x: 401, endPoint y: 343, distance: 17.3
click at [401, 343] on div "Menú Estilo Menú Automático Personalizado Crear elementos de menú personalizado…" at bounding box center [251, 397] width 345 height 592
drag, startPoint x: 401, startPoint y: 343, endPoint x: 401, endPoint y: 358, distance: 15.9
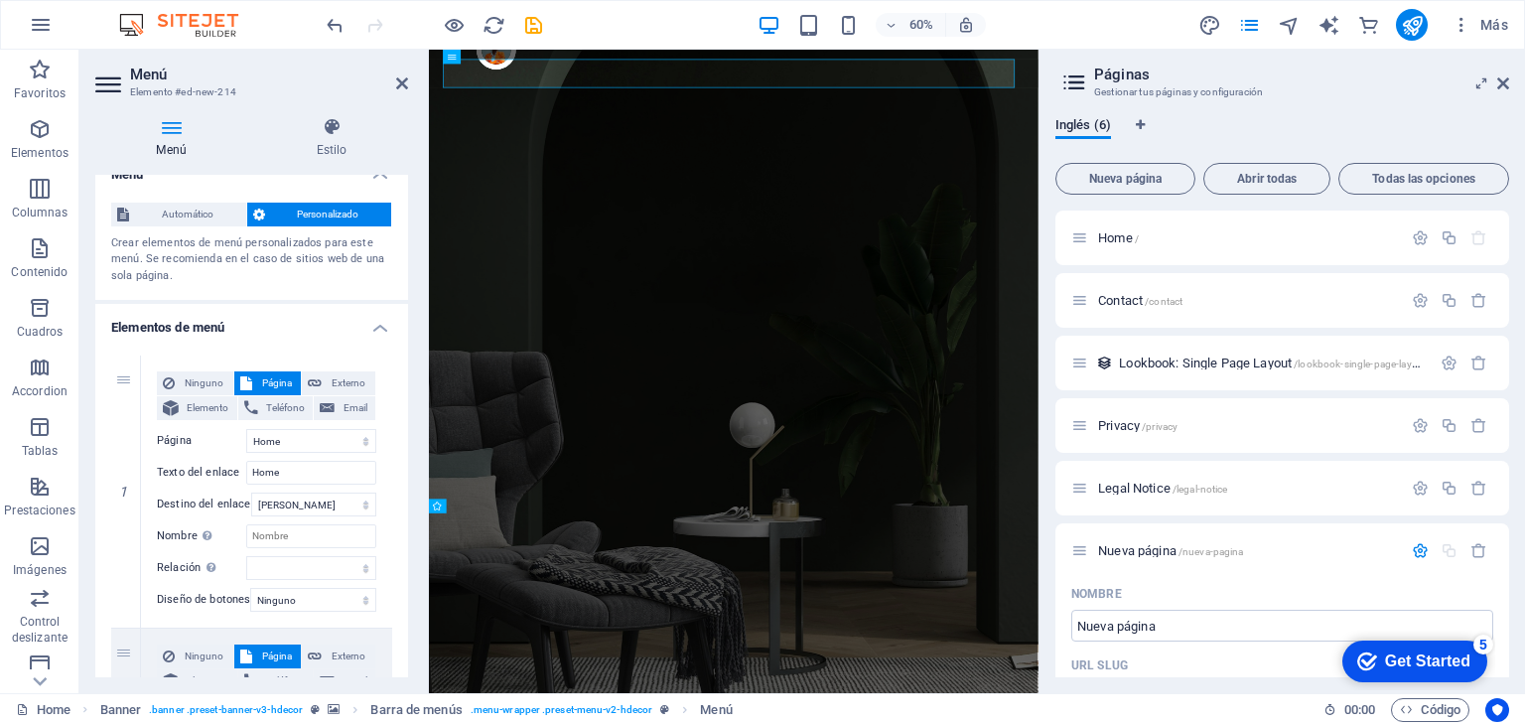
drag, startPoint x: 408, startPoint y: 350, endPoint x: 412, endPoint y: 380, distance: 31.0
click at [412, 380] on div "Menú Estilo Menú Automático Personalizado Crear elementos de menú personalizado…" at bounding box center [251, 397] width 345 height 592
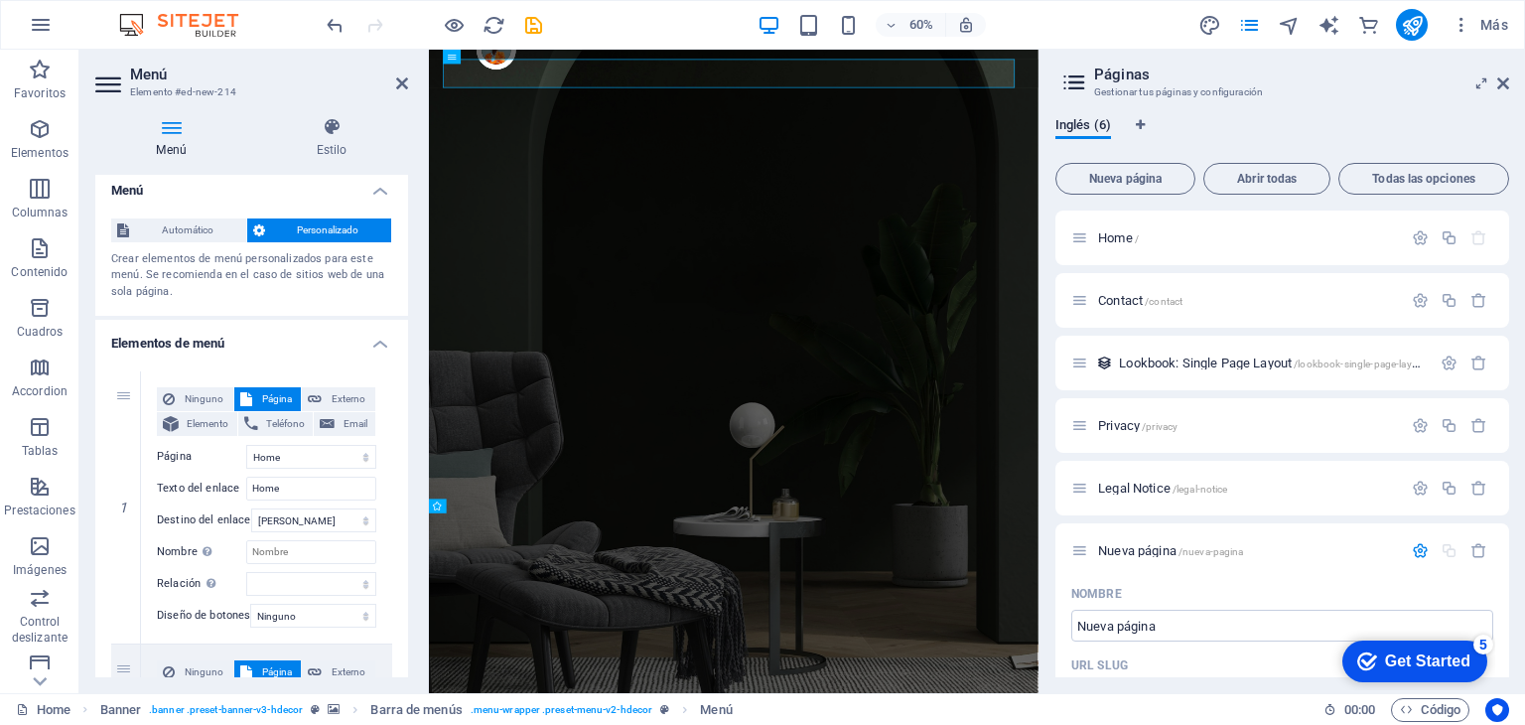
drag, startPoint x: 408, startPoint y: 339, endPoint x: 409, endPoint y: 366, distance: 27.8
click at [409, 366] on div "Menú Estilo Menú Automático Personalizado Crear elementos de menú personalizado…" at bounding box center [251, 397] width 345 height 592
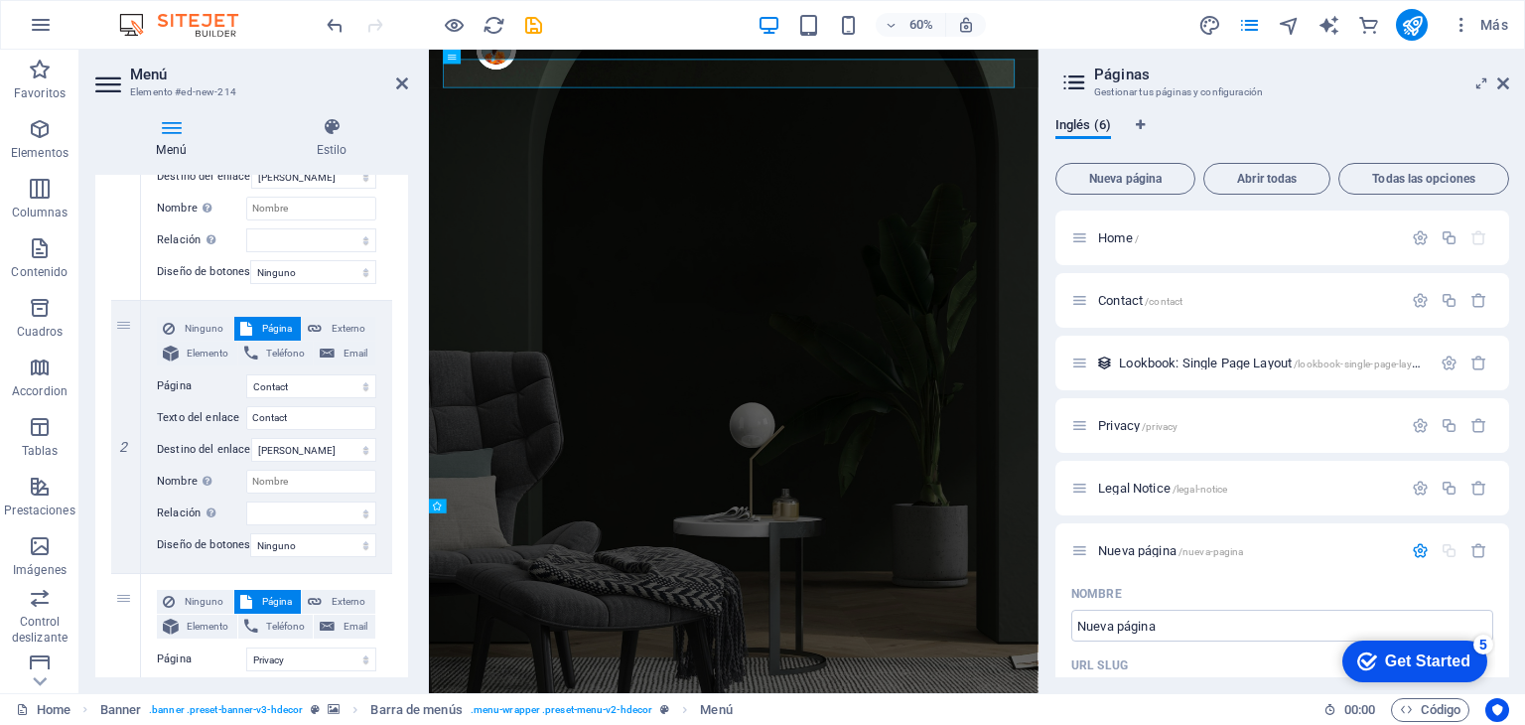
scroll to position [306, 0]
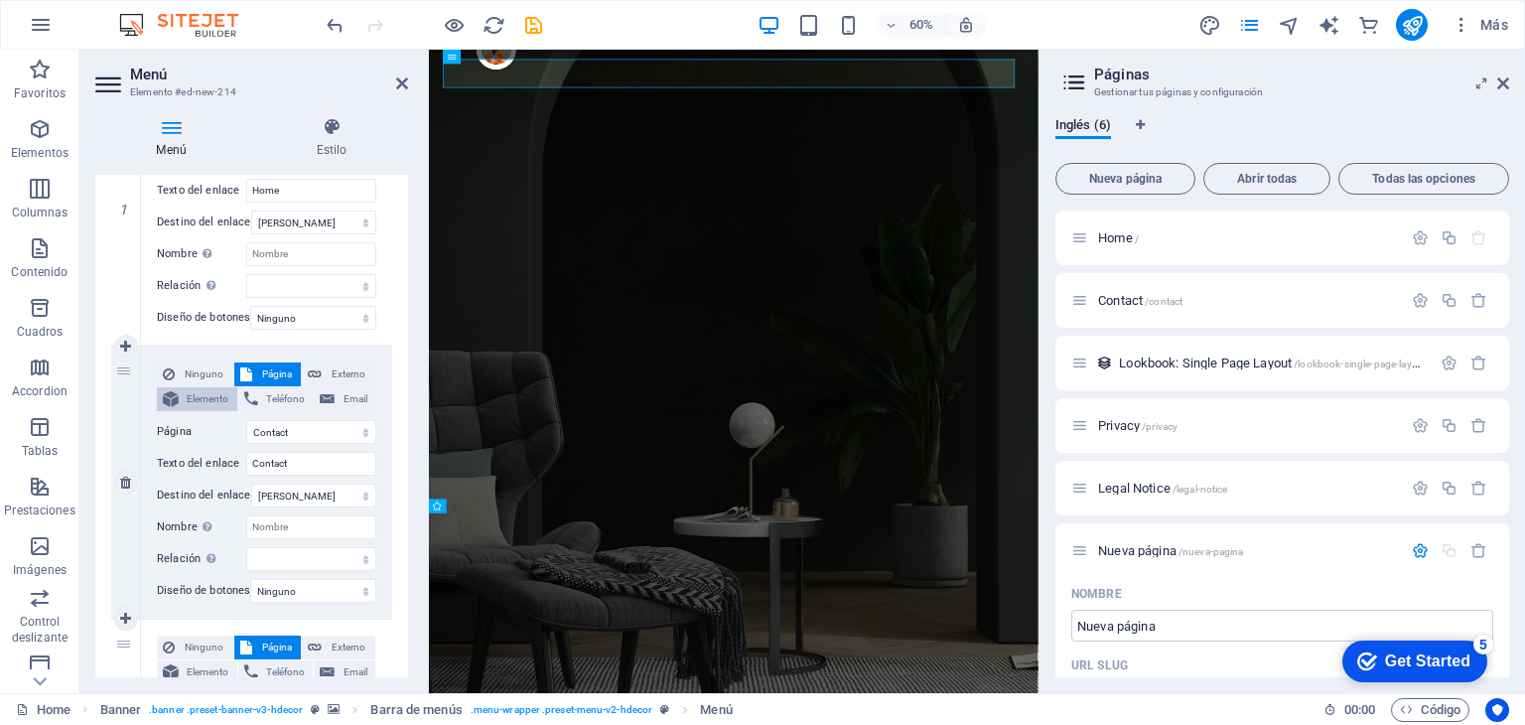
click at [218, 392] on span "Elemento" at bounding box center [208, 399] width 47 height 24
select select
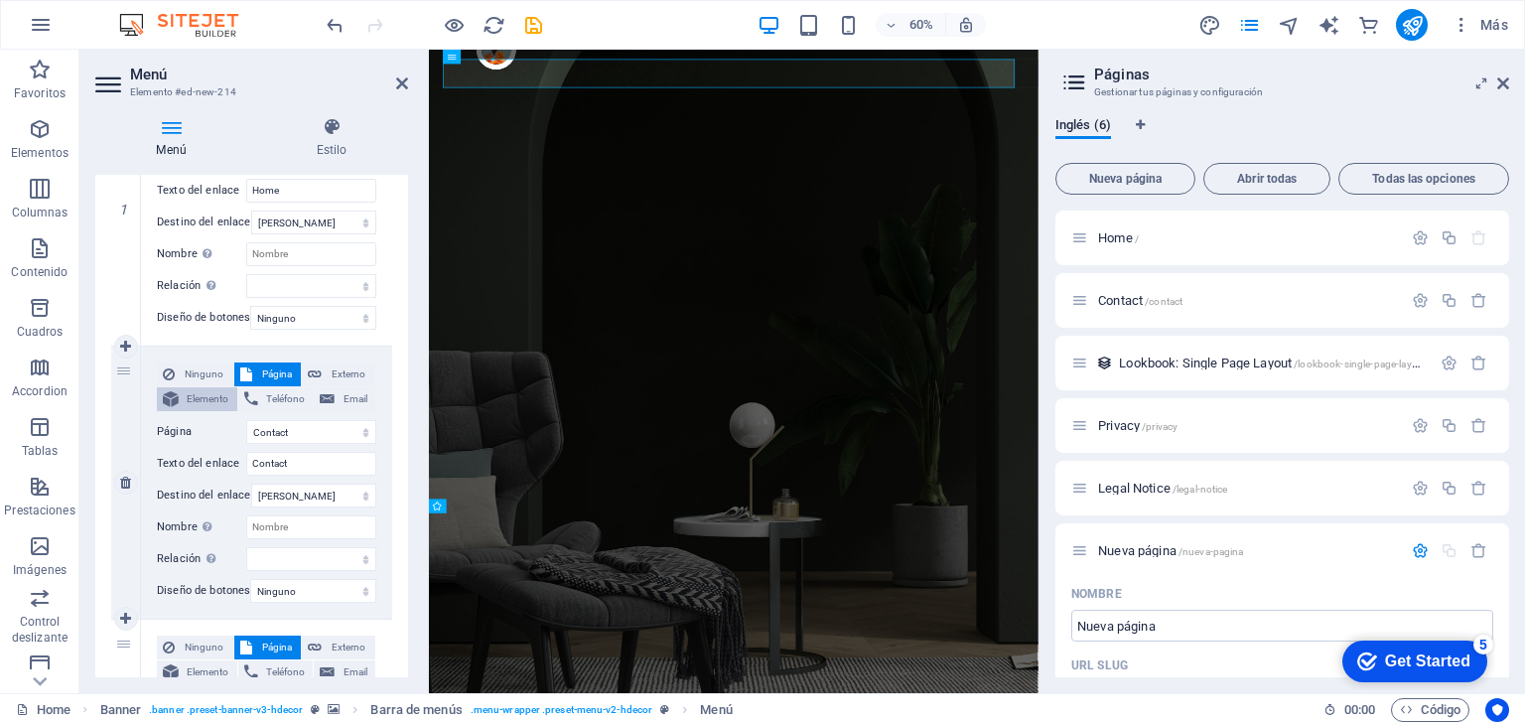
select select
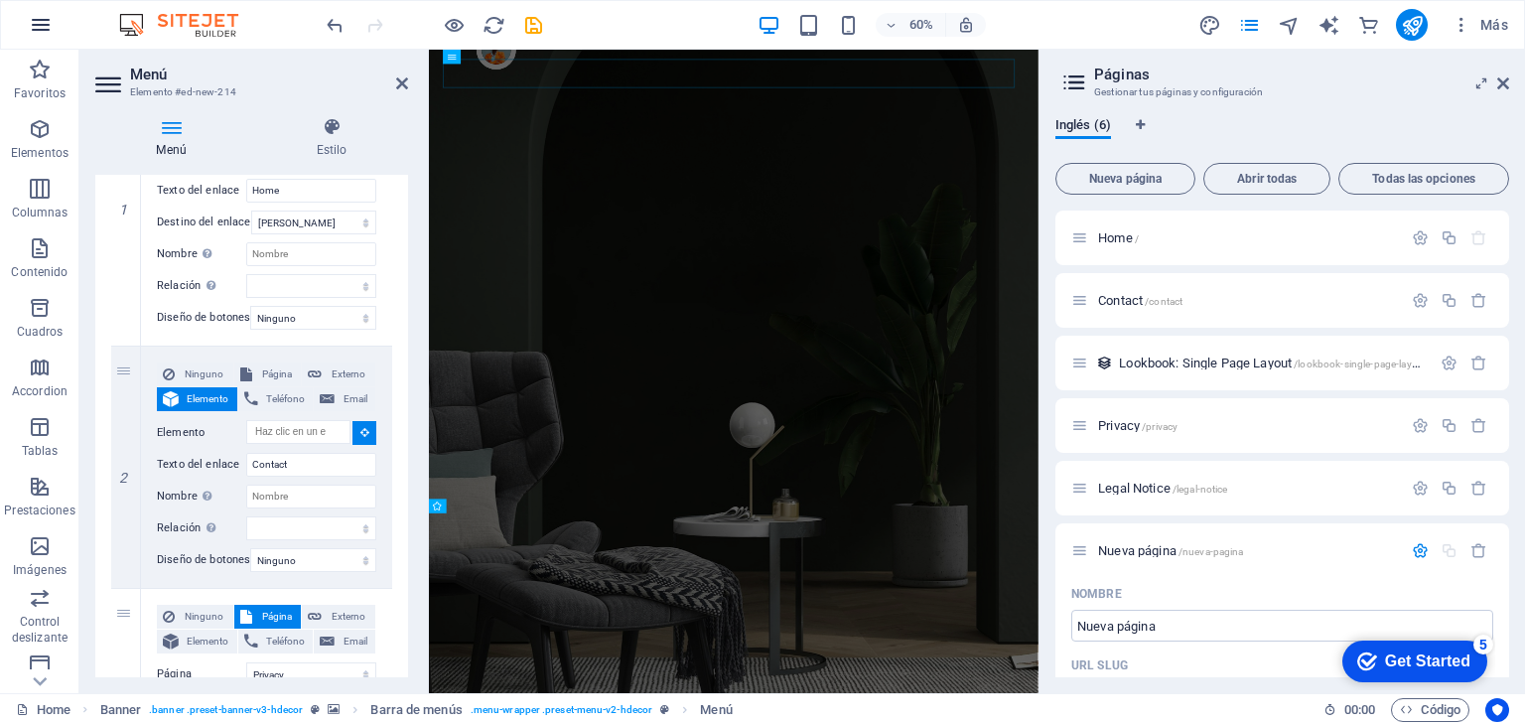
click at [33, 13] on icon "button" at bounding box center [41, 25] width 24 height 24
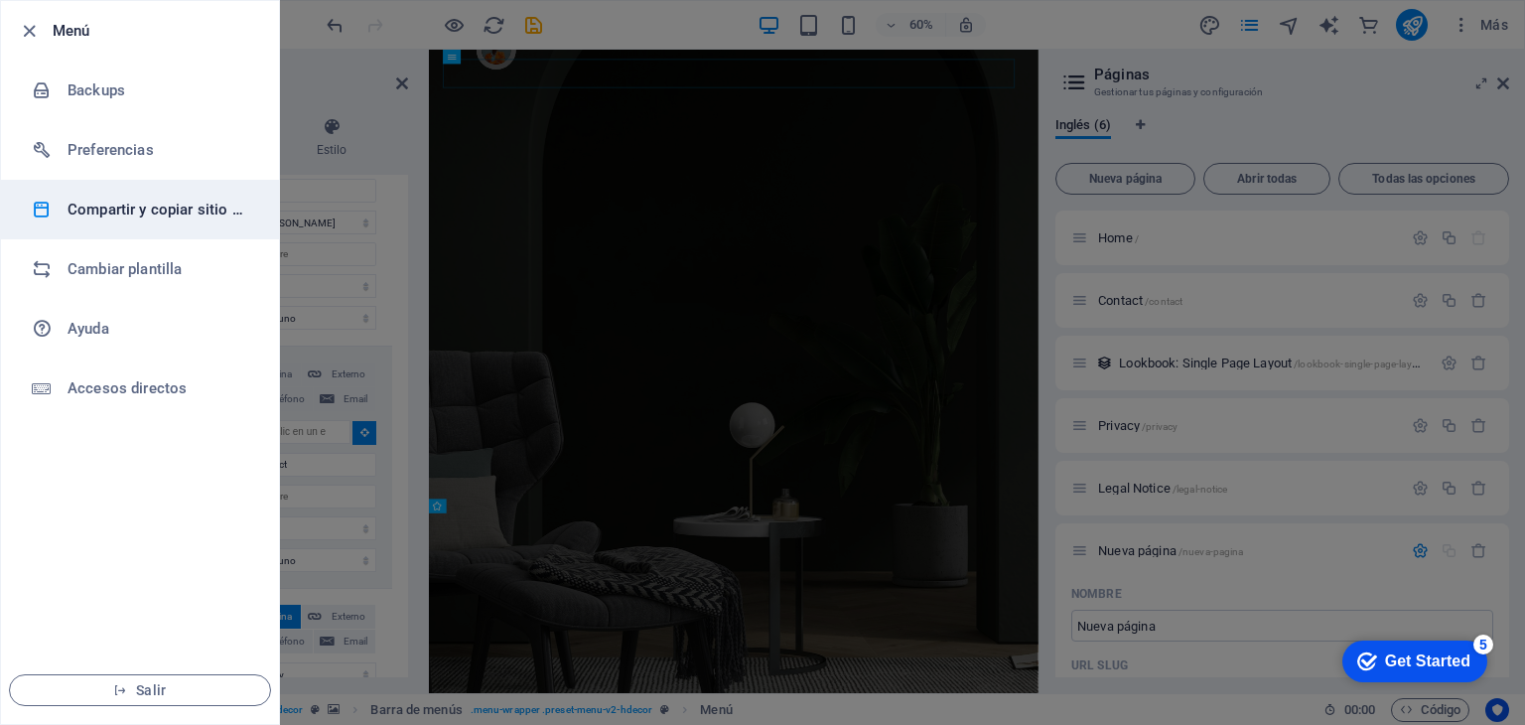
click at [85, 198] on h6 "Compartir y copiar sitio web" at bounding box center [160, 210] width 184 height 24
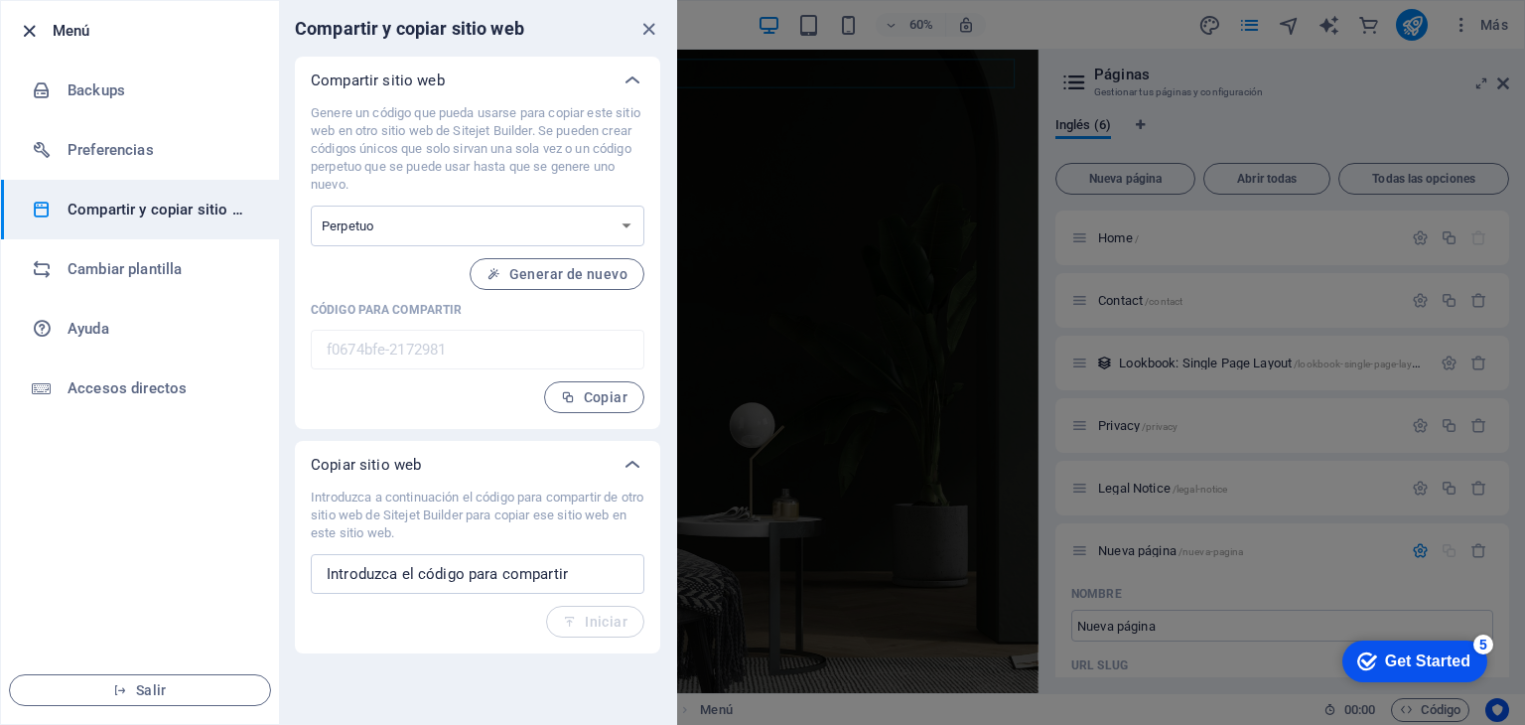
click at [35, 41] on icon "button" at bounding box center [29, 31] width 23 height 23
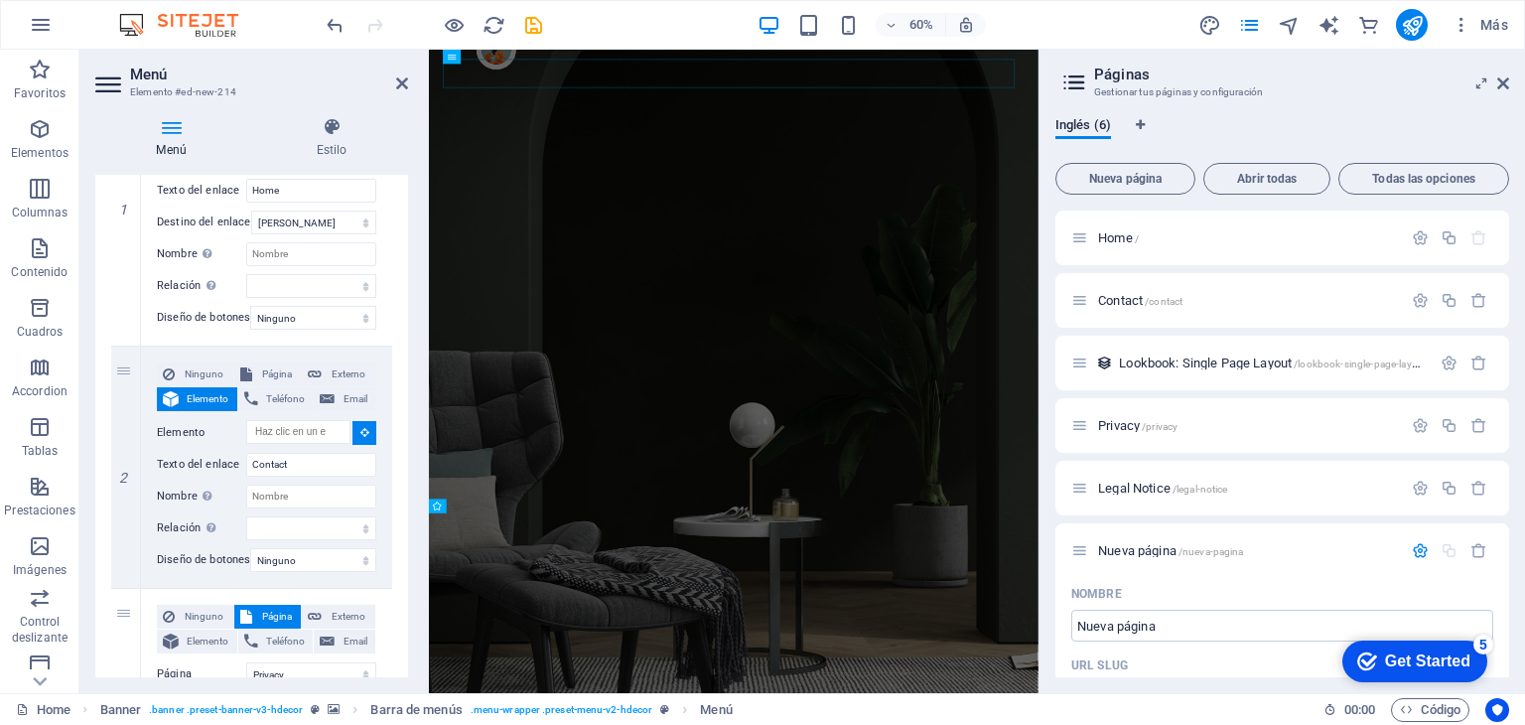
click at [35, 41] on button "button" at bounding box center [41, 25] width 48 height 48
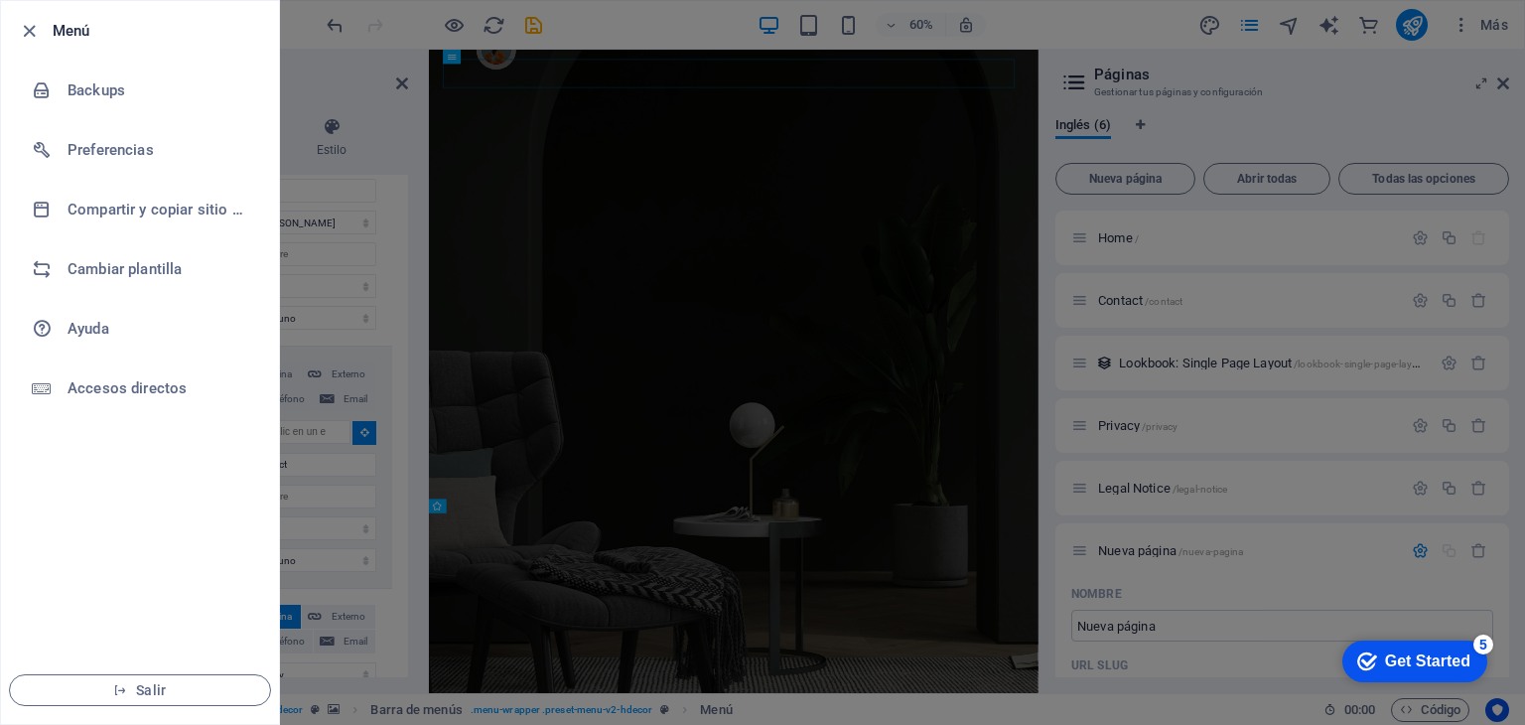
click at [35, 41] on icon "button" at bounding box center [29, 31] width 23 height 23
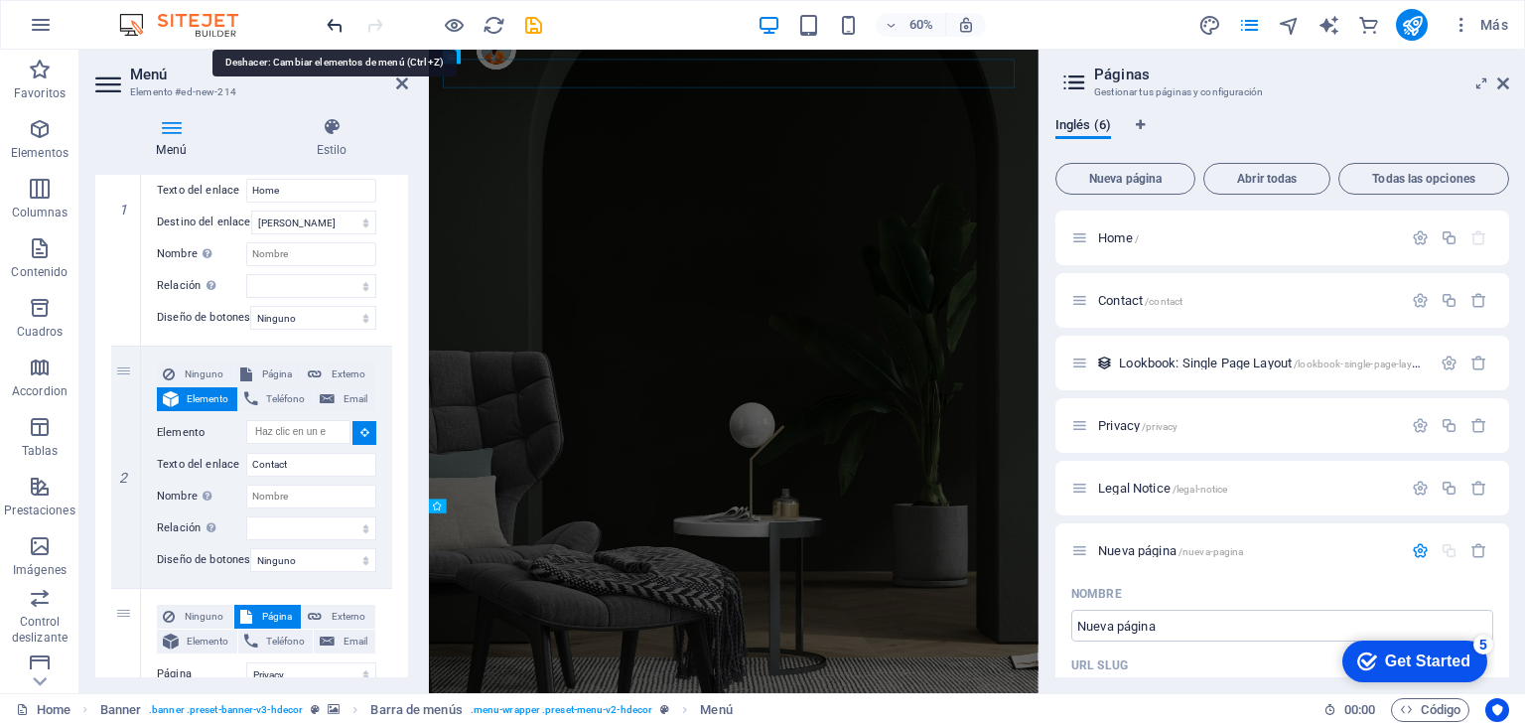
click at [341, 17] on icon "undo" at bounding box center [335, 25] width 23 height 23
select select
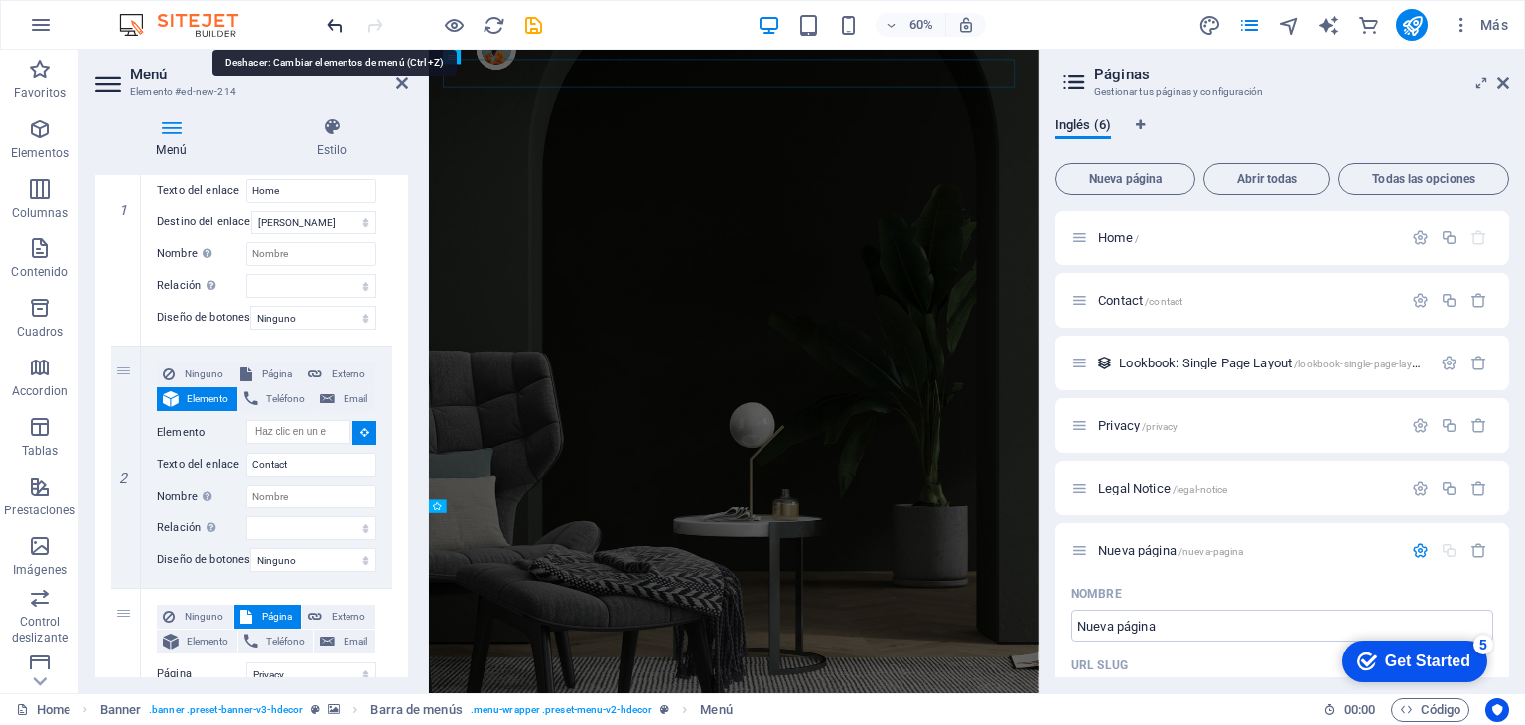
select select
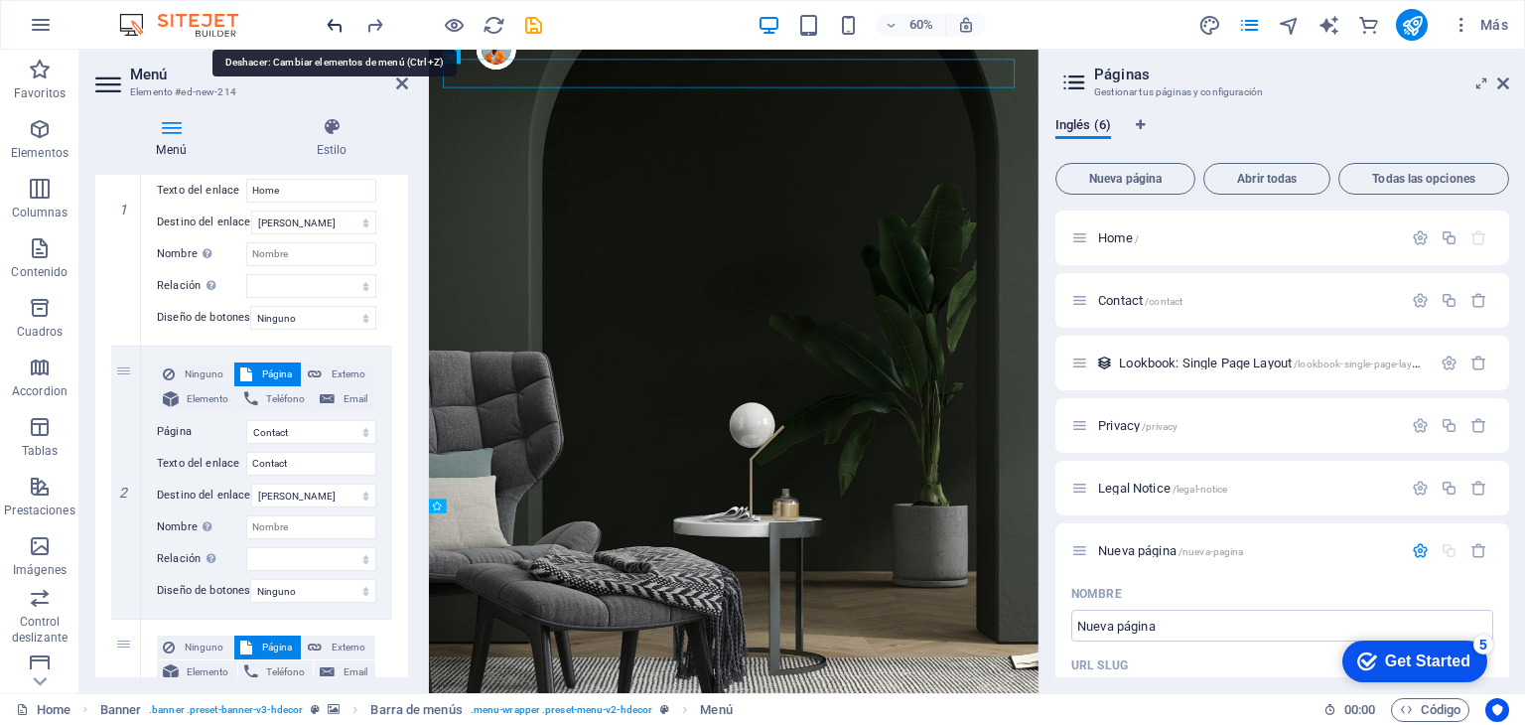
click at [341, 17] on icon "undo" at bounding box center [335, 25] width 23 height 23
select select
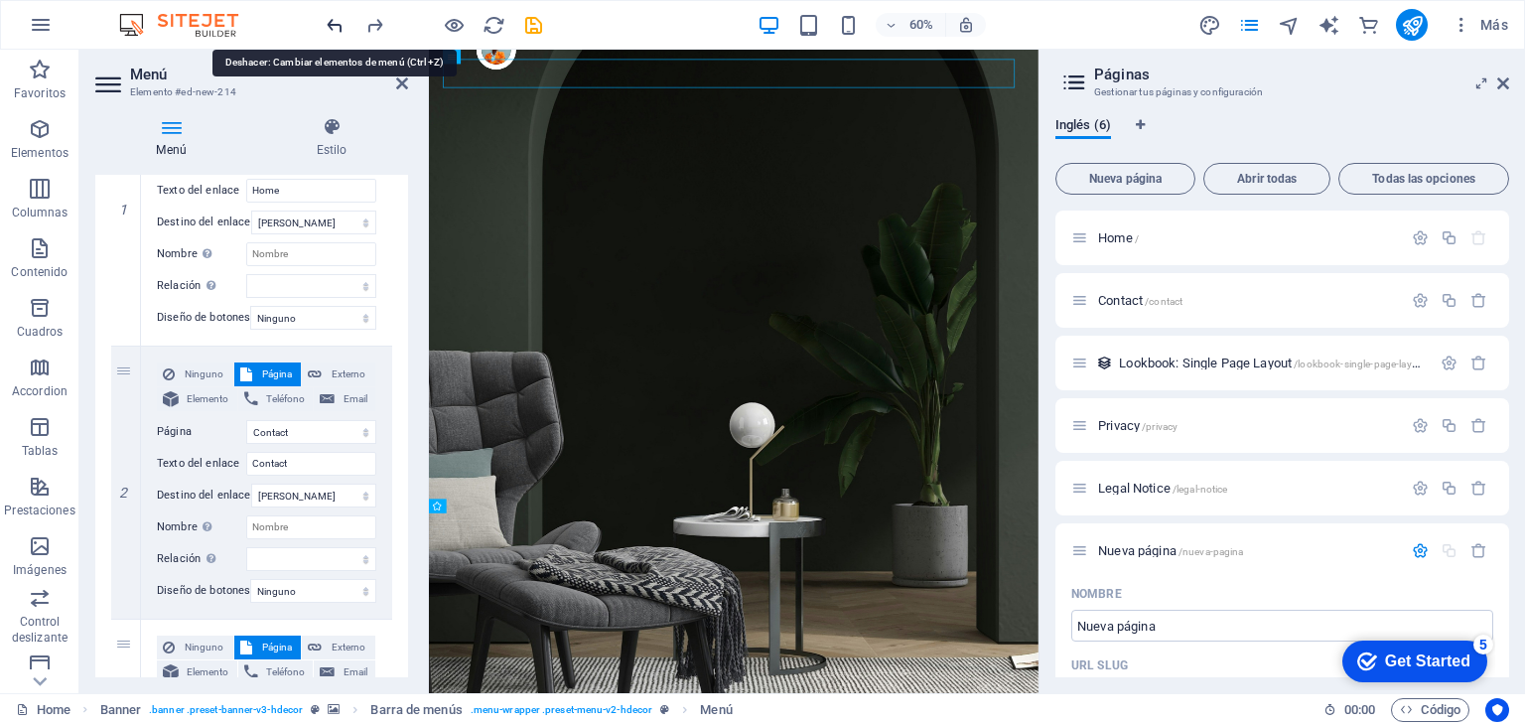
select select
click at [341, 17] on icon "undo" at bounding box center [335, 25] width 23 height 23
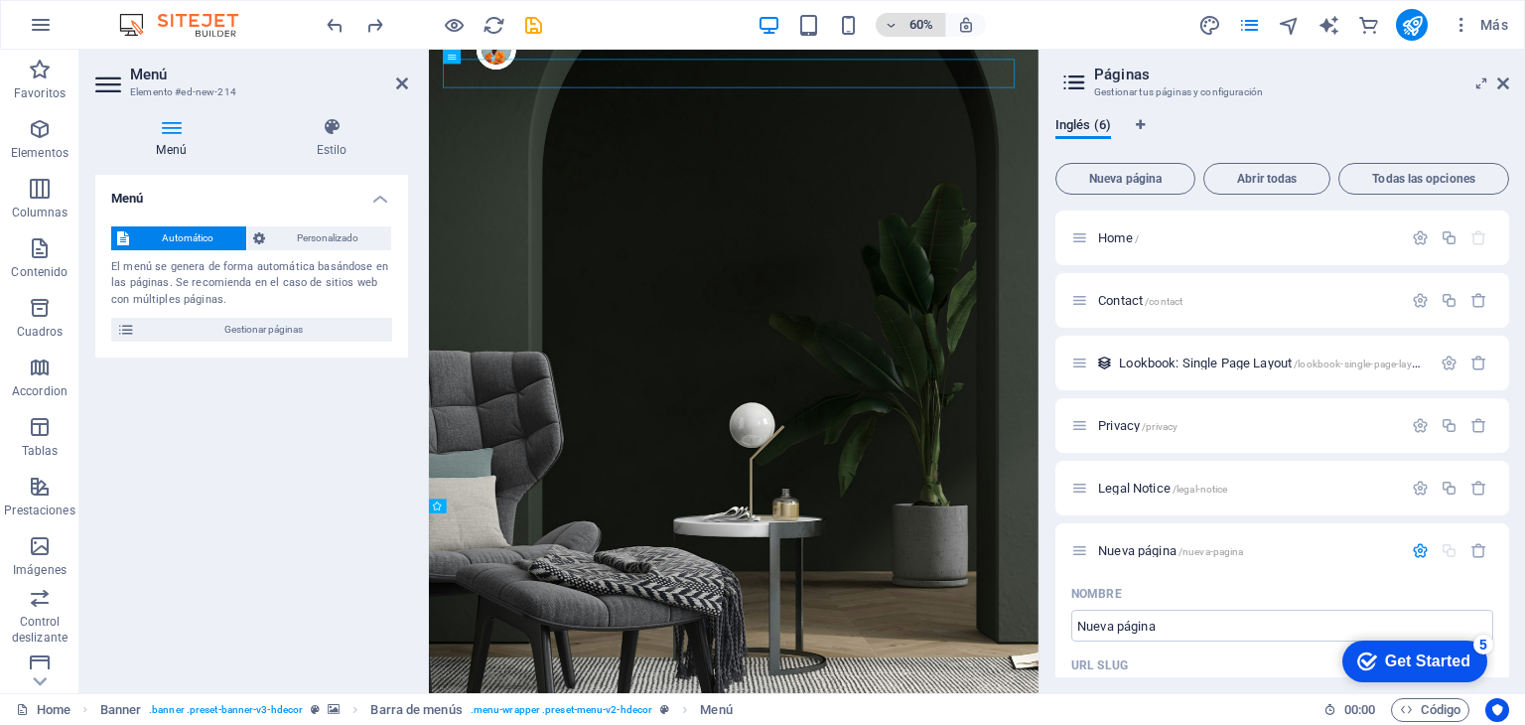
click at [917, 22] on h6 "60%" at bounding box center [922, 25] width 32 height 24
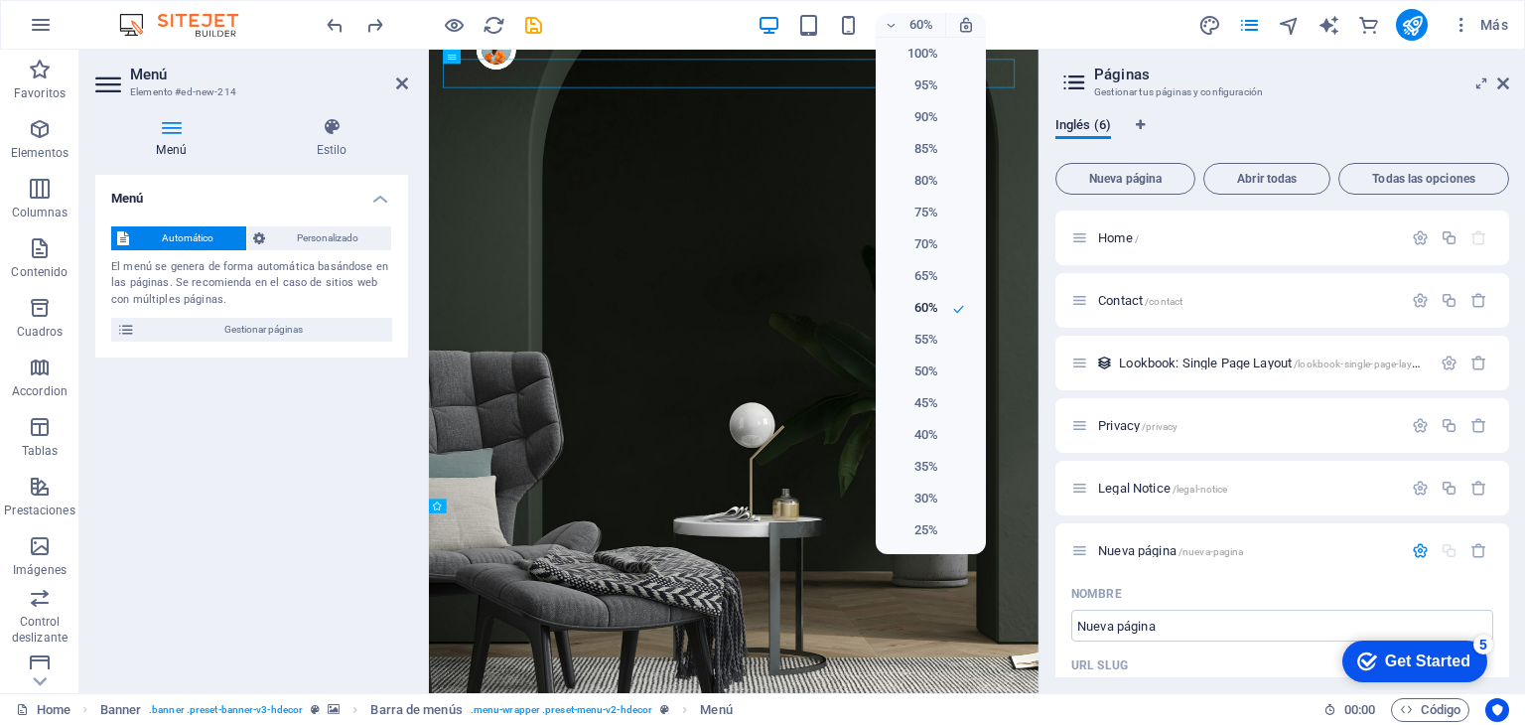
click at [547, 16] on div at bounding box center [762, 362] width 1525 height 725
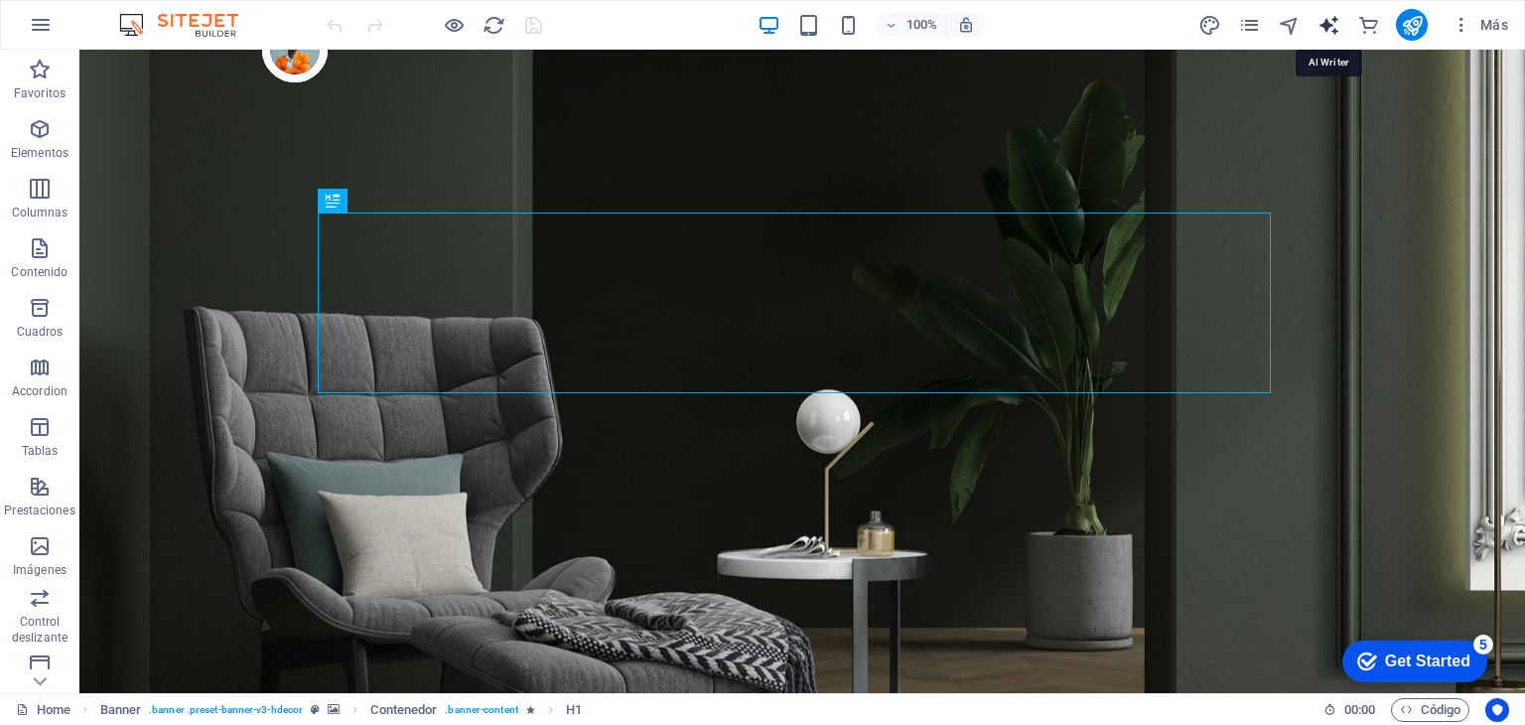
click at [1336, 29] on icon "text_generator" at bounding box center [1329, 25] width 23 height 23
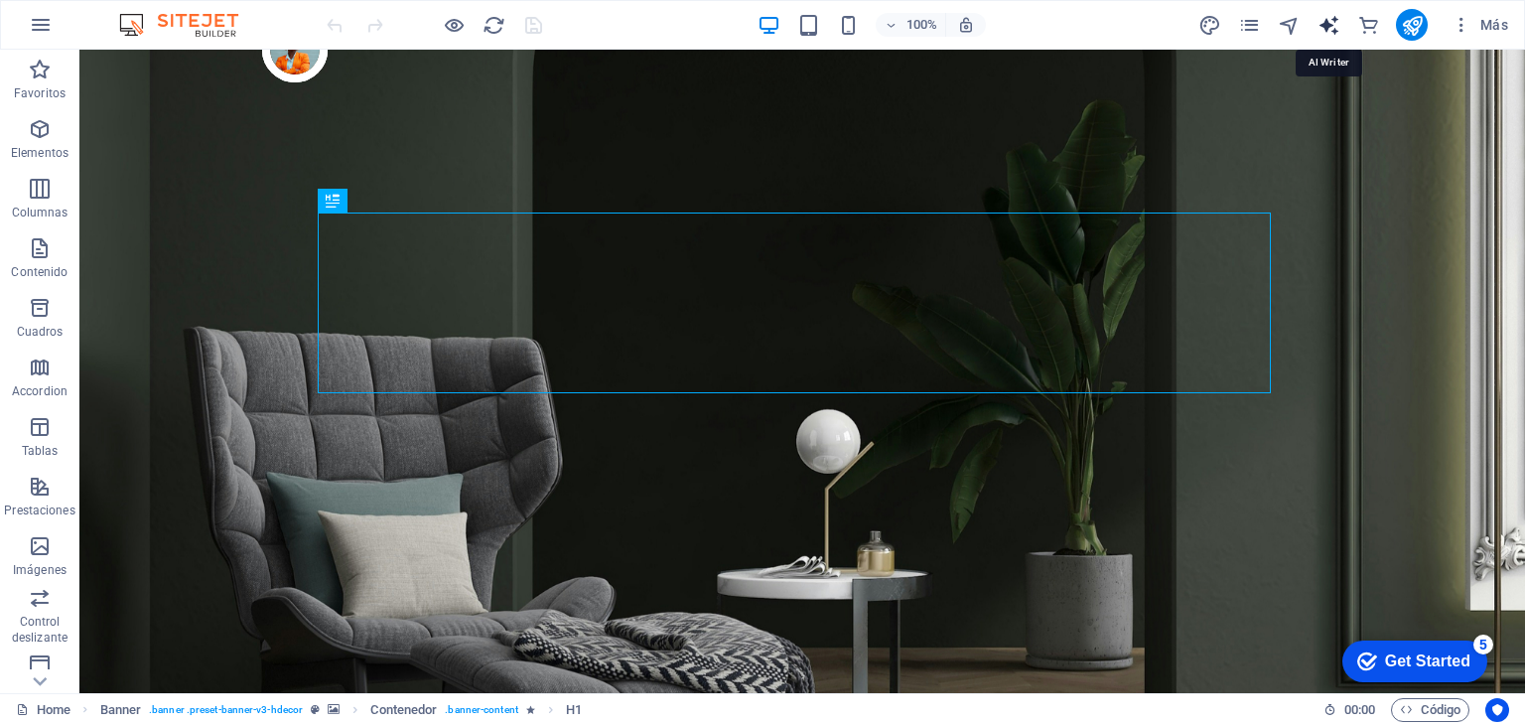
select select "English"
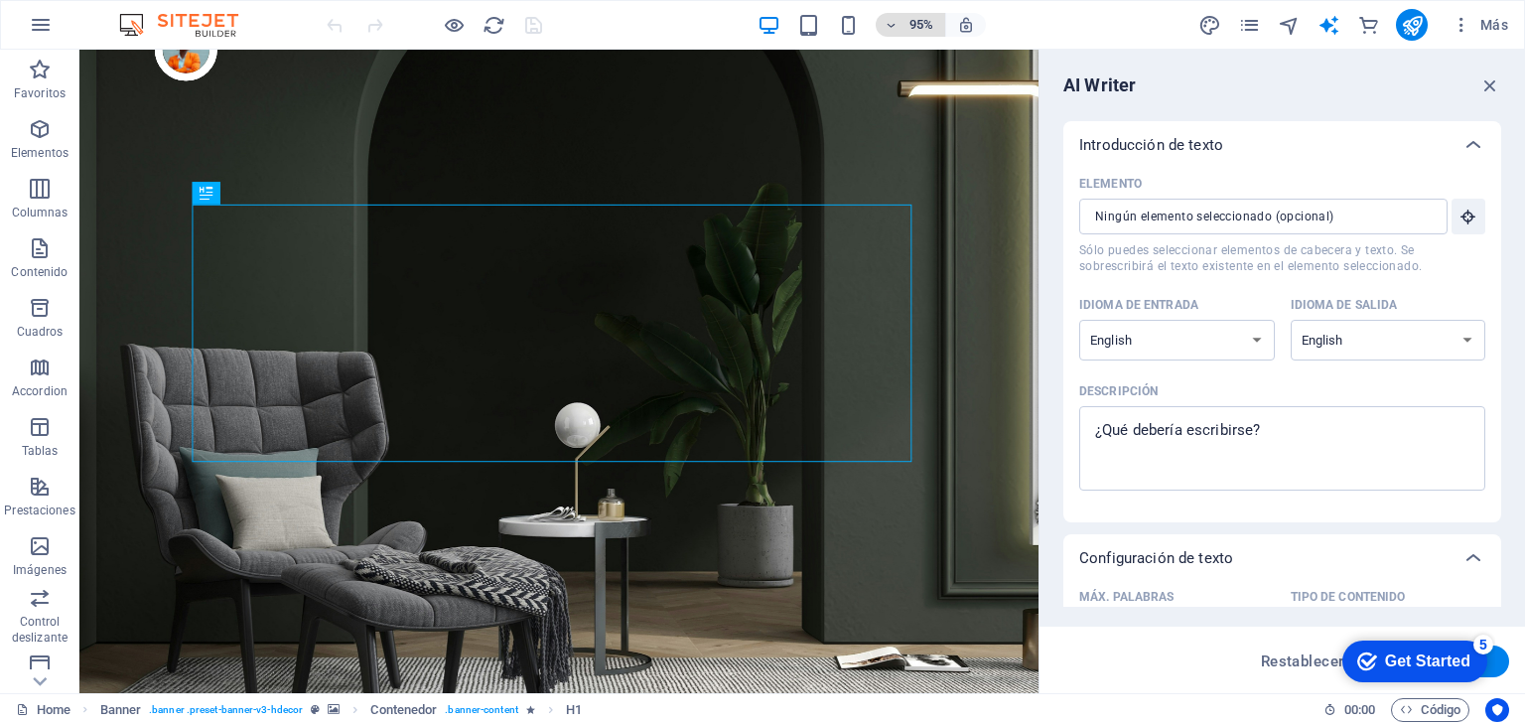
click at [925, 30] on h6 "95%" at bounding box center [922, 25] width 32 height 24
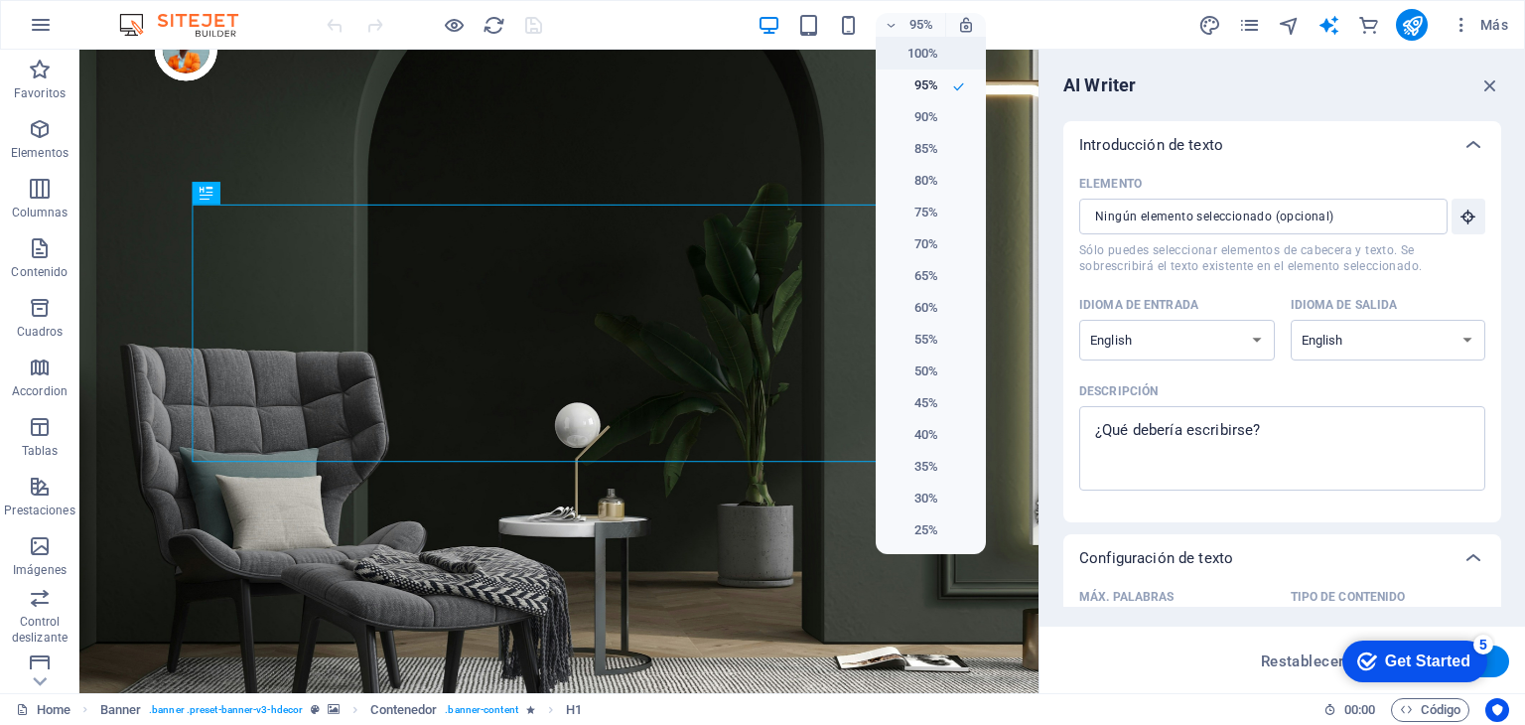
click at [929, 54] on h6 "100%" at bounding box center [913, 54] width 51 height 24
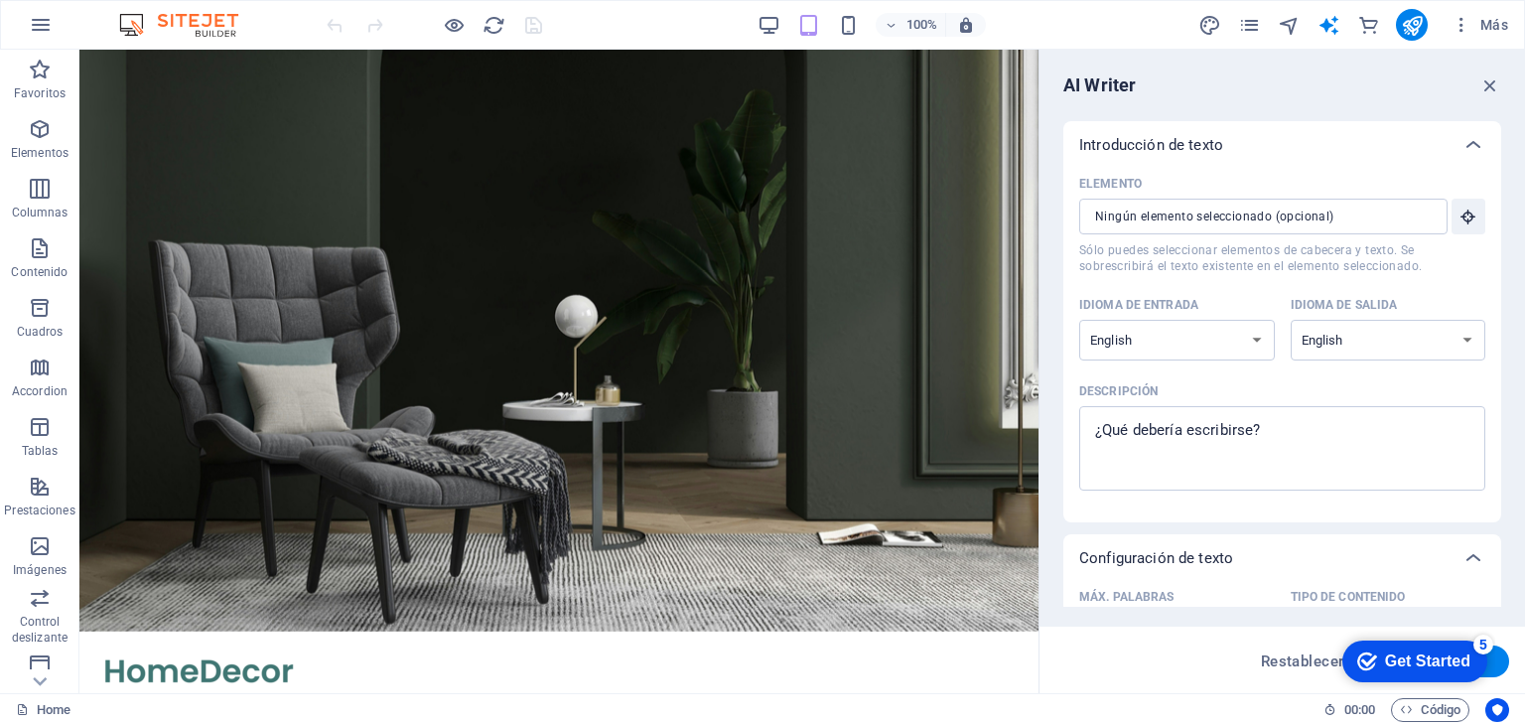
scroll to position [12, 0]
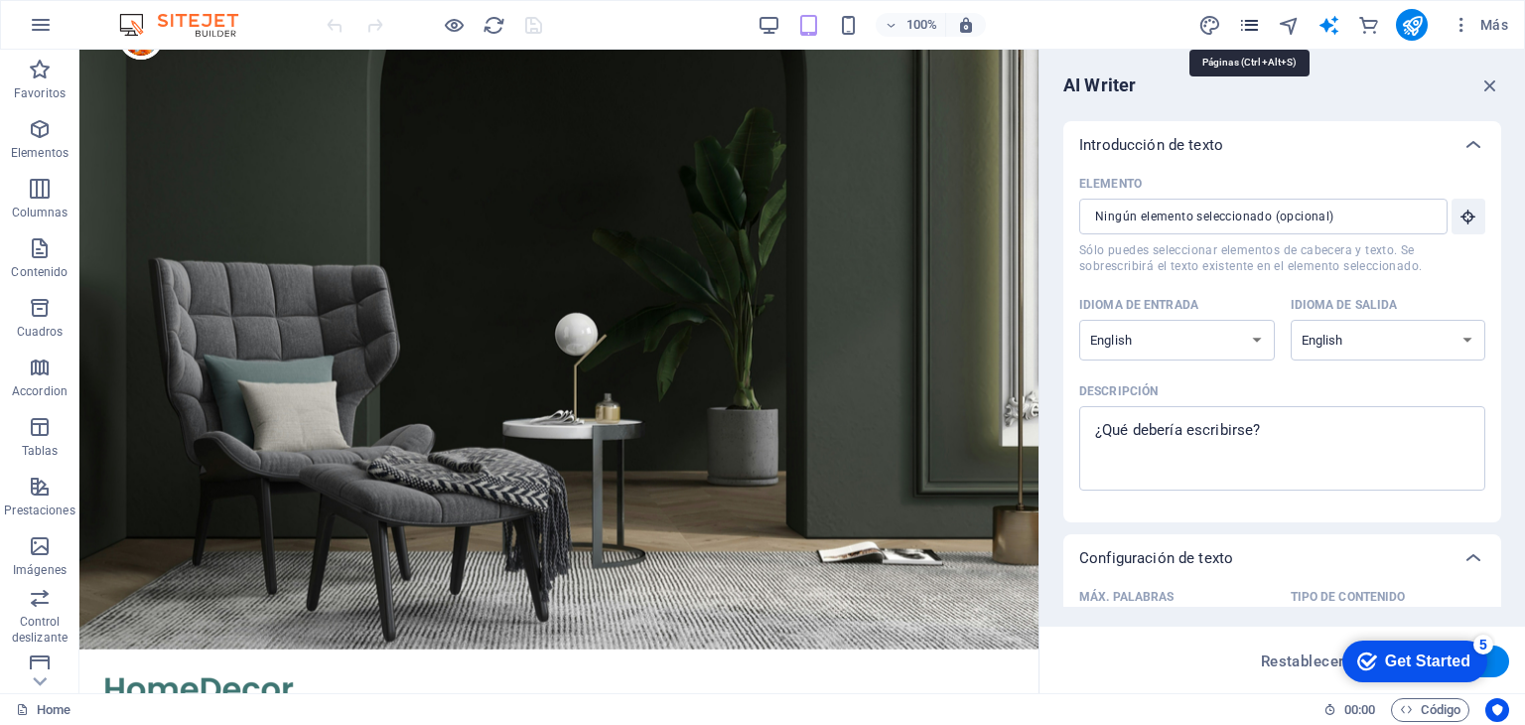
click at [1255, 25] on icon "pages" at bounding box center [1249, 25] width 23 height 23
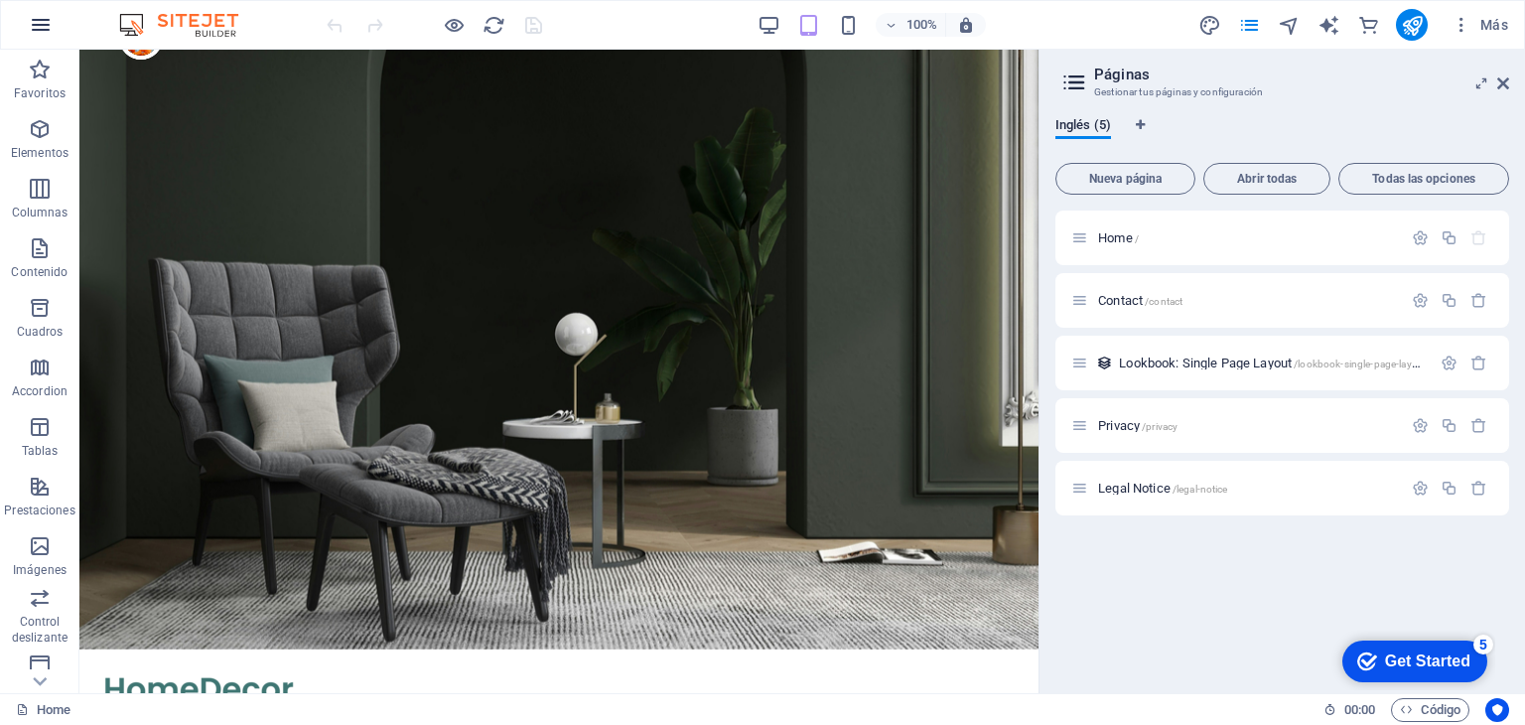
click at [44, 25] on icon "button" at bounding box center [41, 25] width 24 height 24
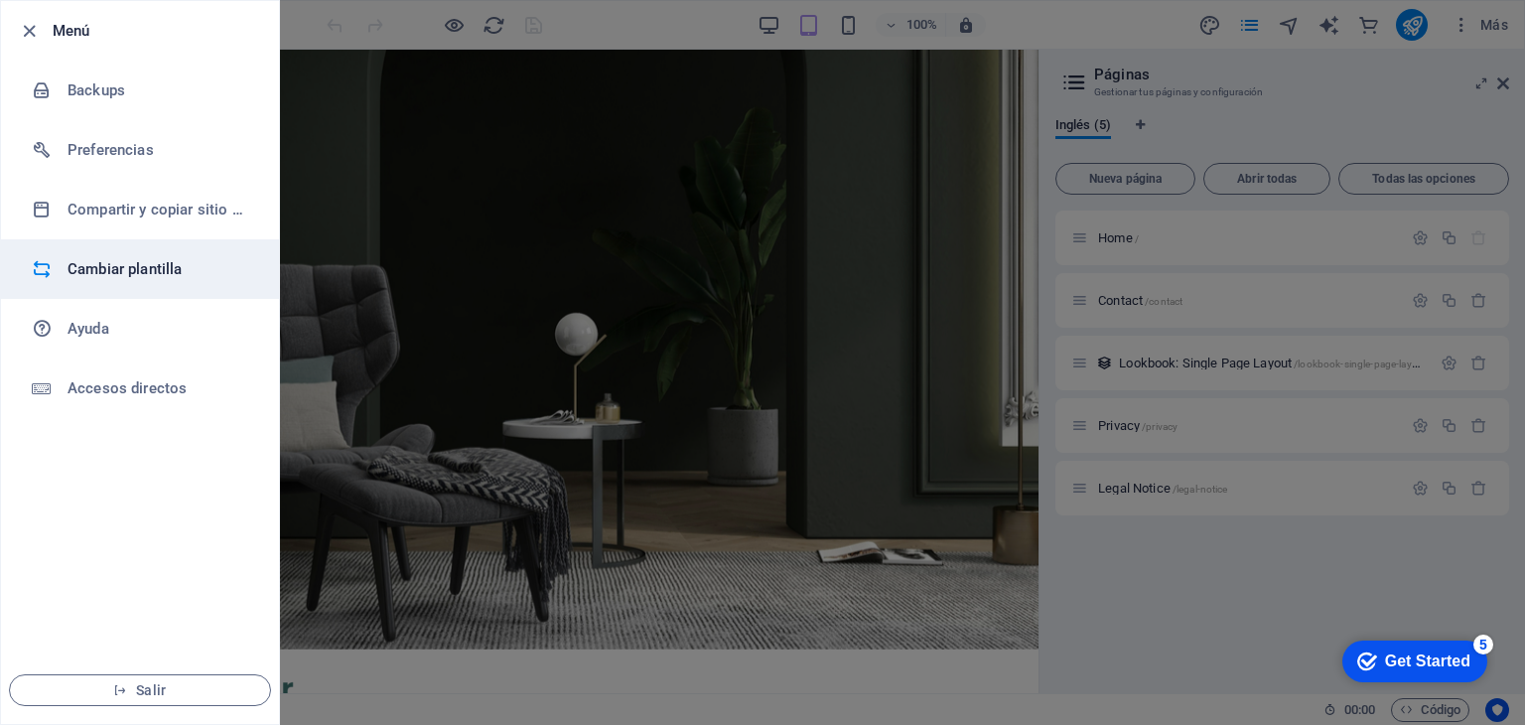
click at [143, 287] on li "Cambiar plantilla" at bounding box center [140, 269] width 278 height 60
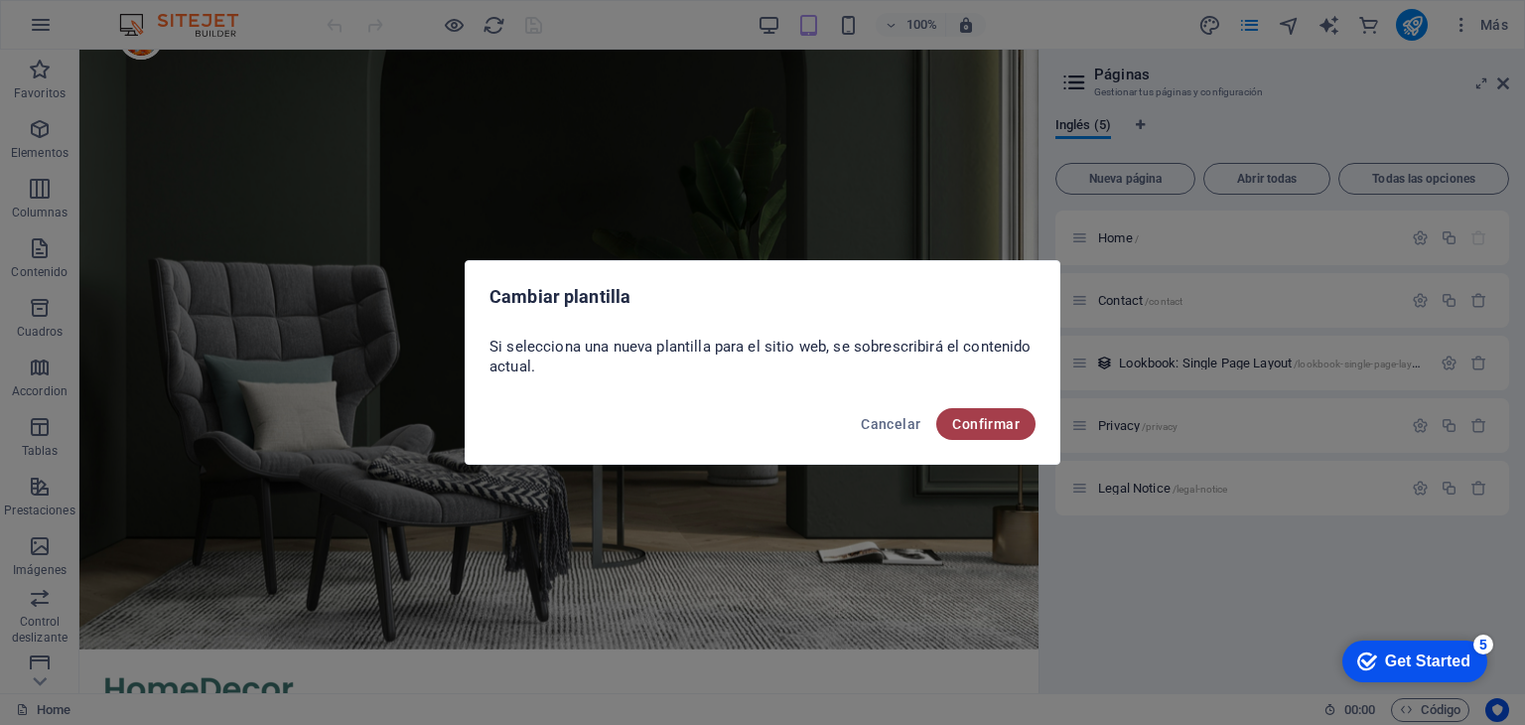
click at [963, 434] on button "Confirmar" at bounding box center [985, 424] width 99 height 32
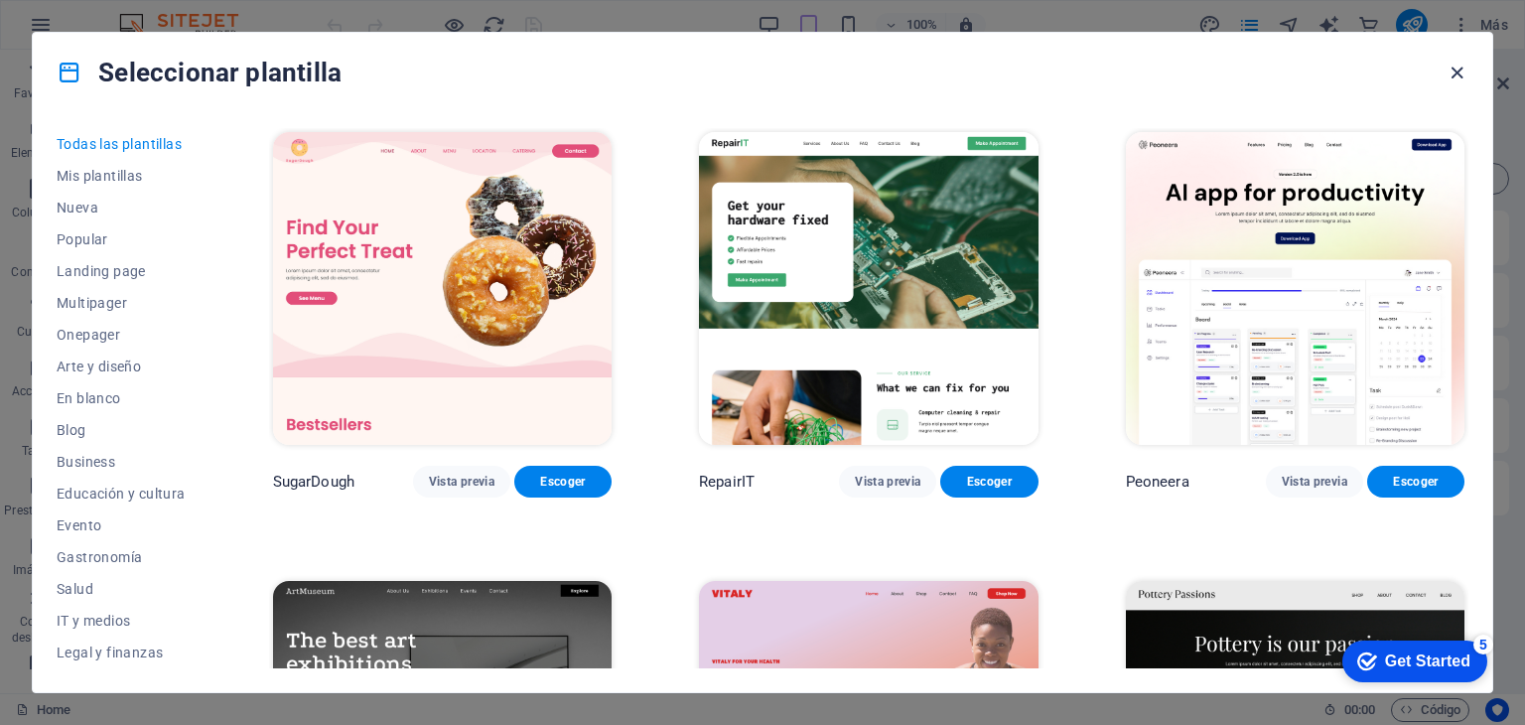
click at [1458, 69] on icon "button" at bounding box center [1457, 73] width 23 height 23
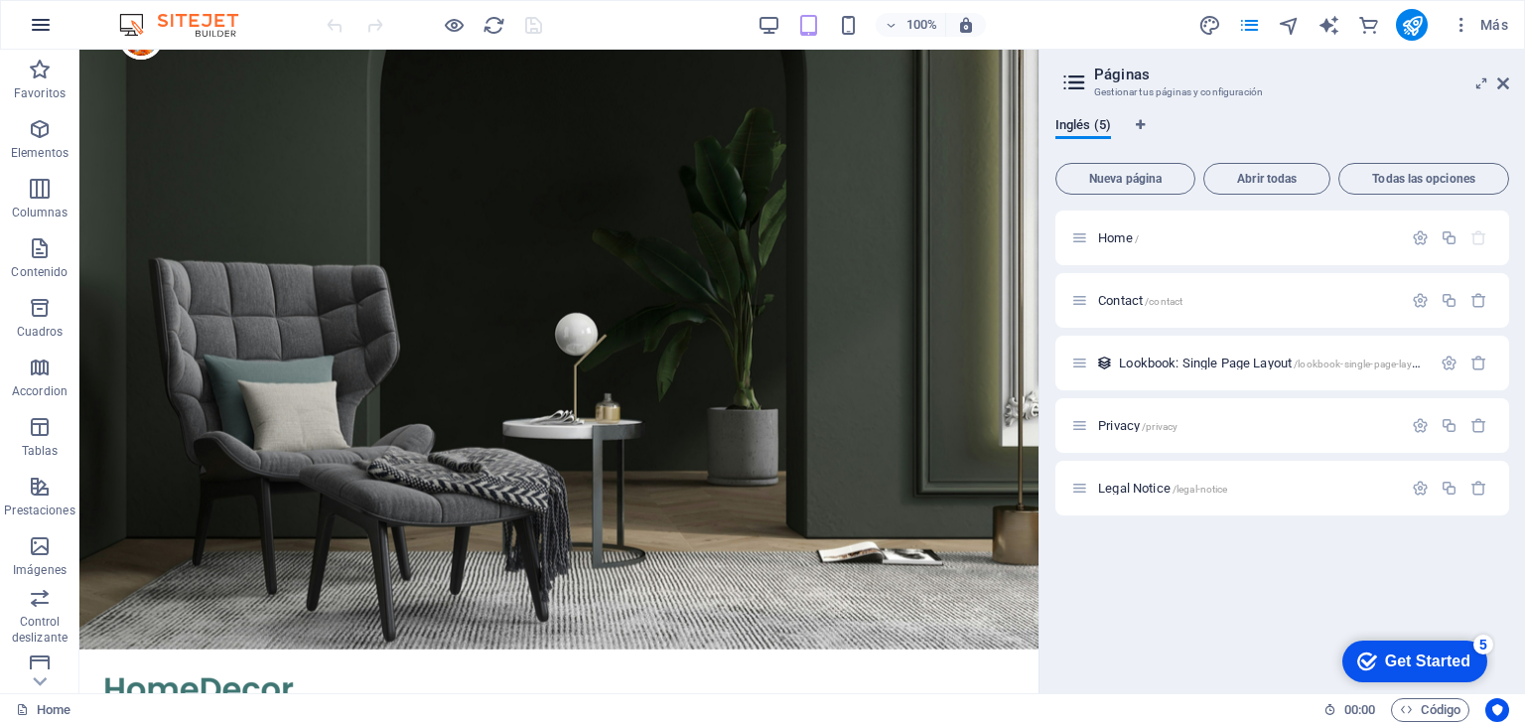
click at [29, 21] on icon "button" at bounding box center [41, 25] width 24 height 24
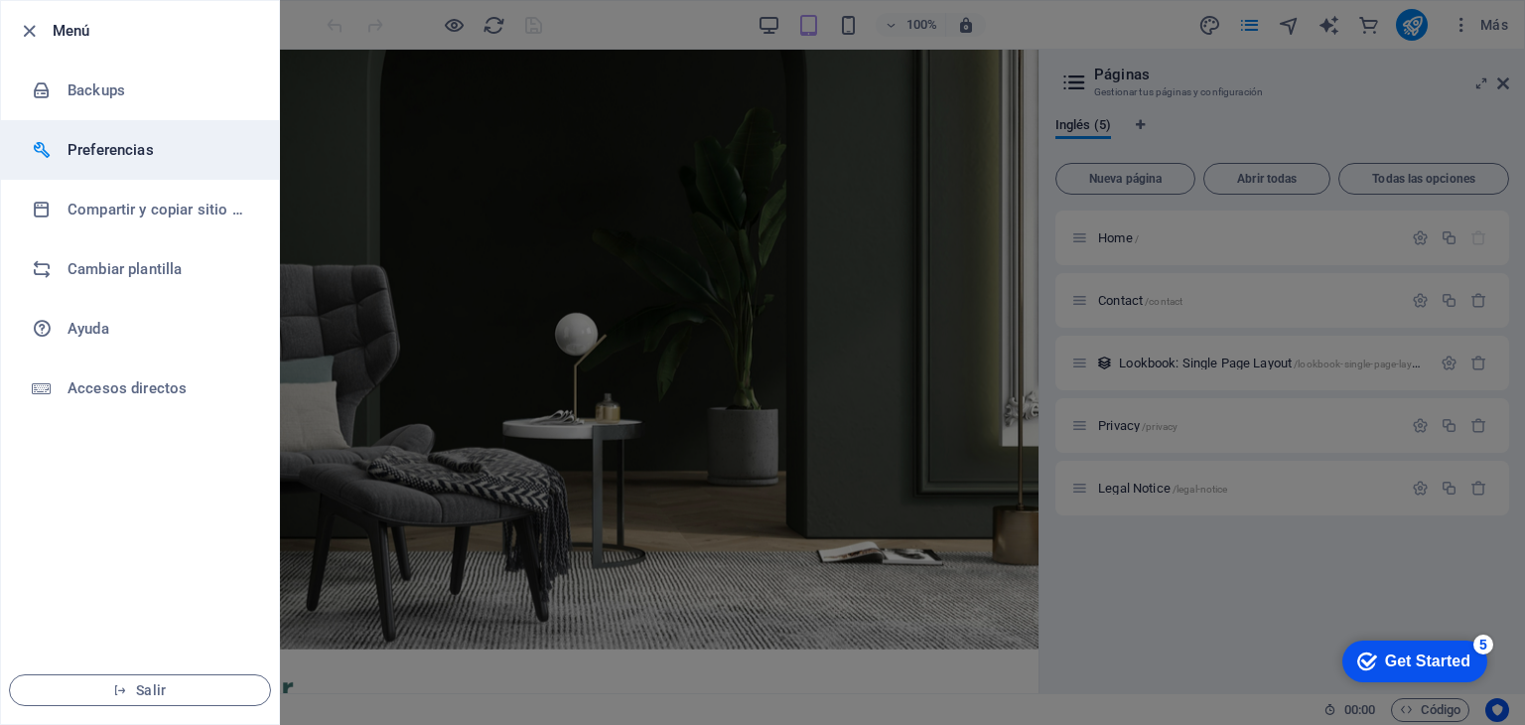
click at [82, 143] on h6 "Preferencias" at bounding box center [160, 150] width 184 height 24
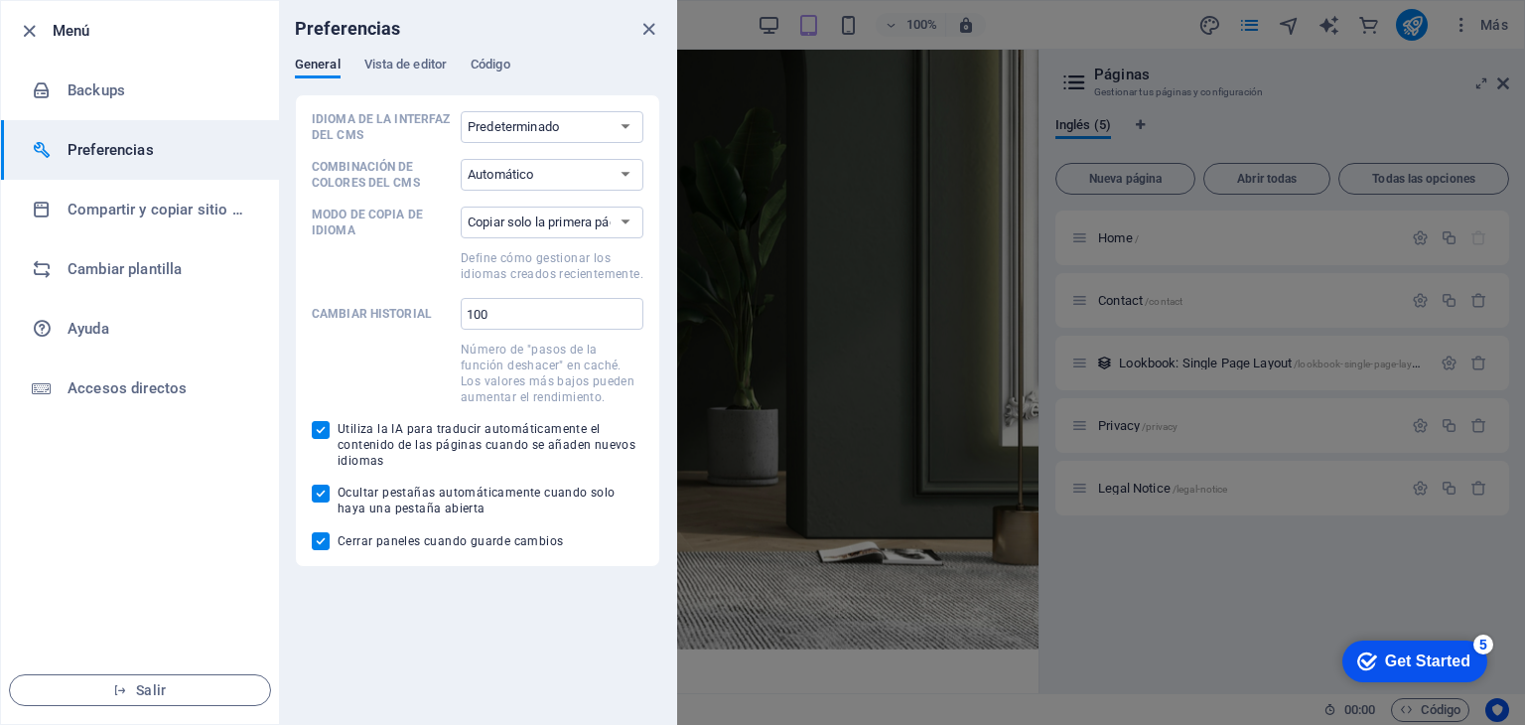
click at [711, 295] on div at bounding box center [762, 362] width 1525 height 725
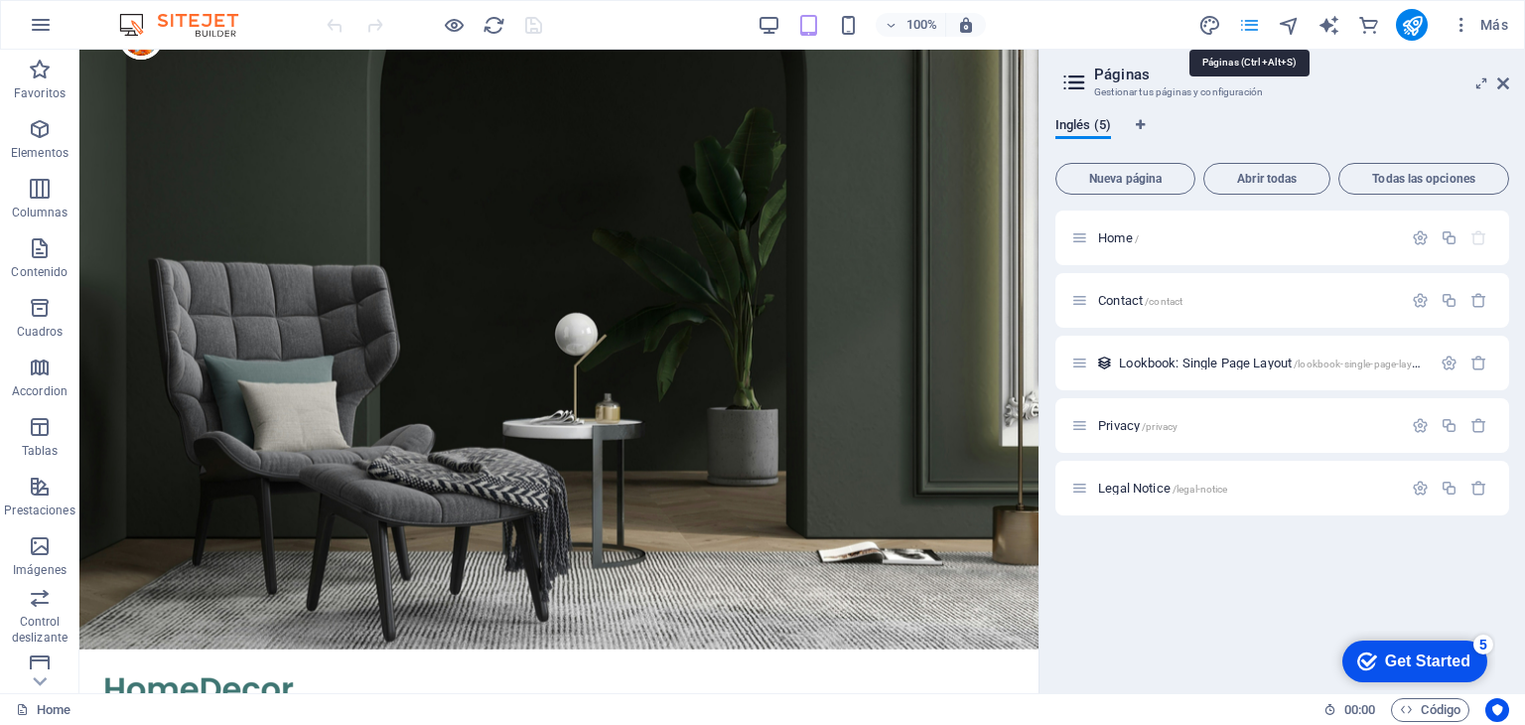
click at [1256, 17] on icon "pages" at bounding box center [1249, 25] width 23 height 23
click at [1499, 75] on icon at bounding box center [1503, 83] width 12 height 16
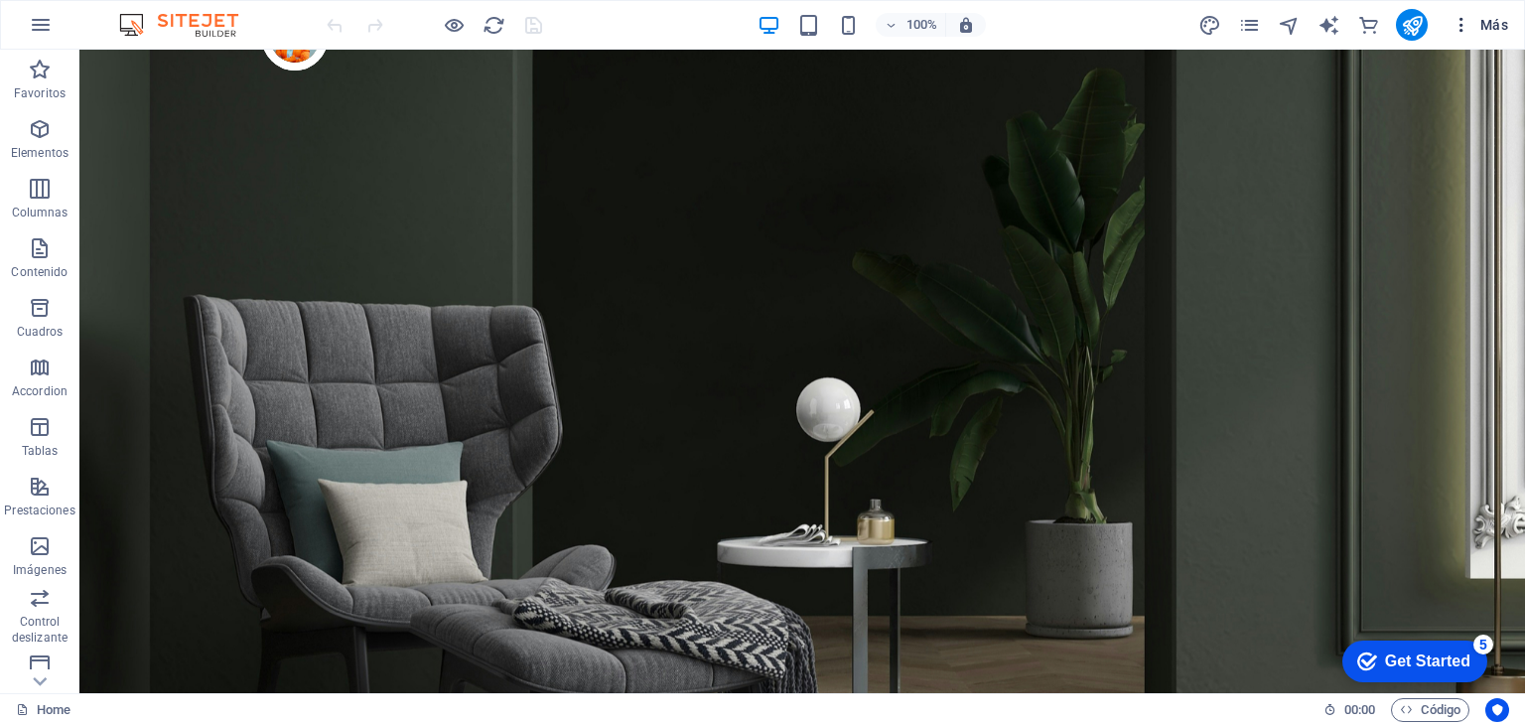
click at [1454, 9] on button "Más" at bounding box center [1480, 25] width 72 height 32
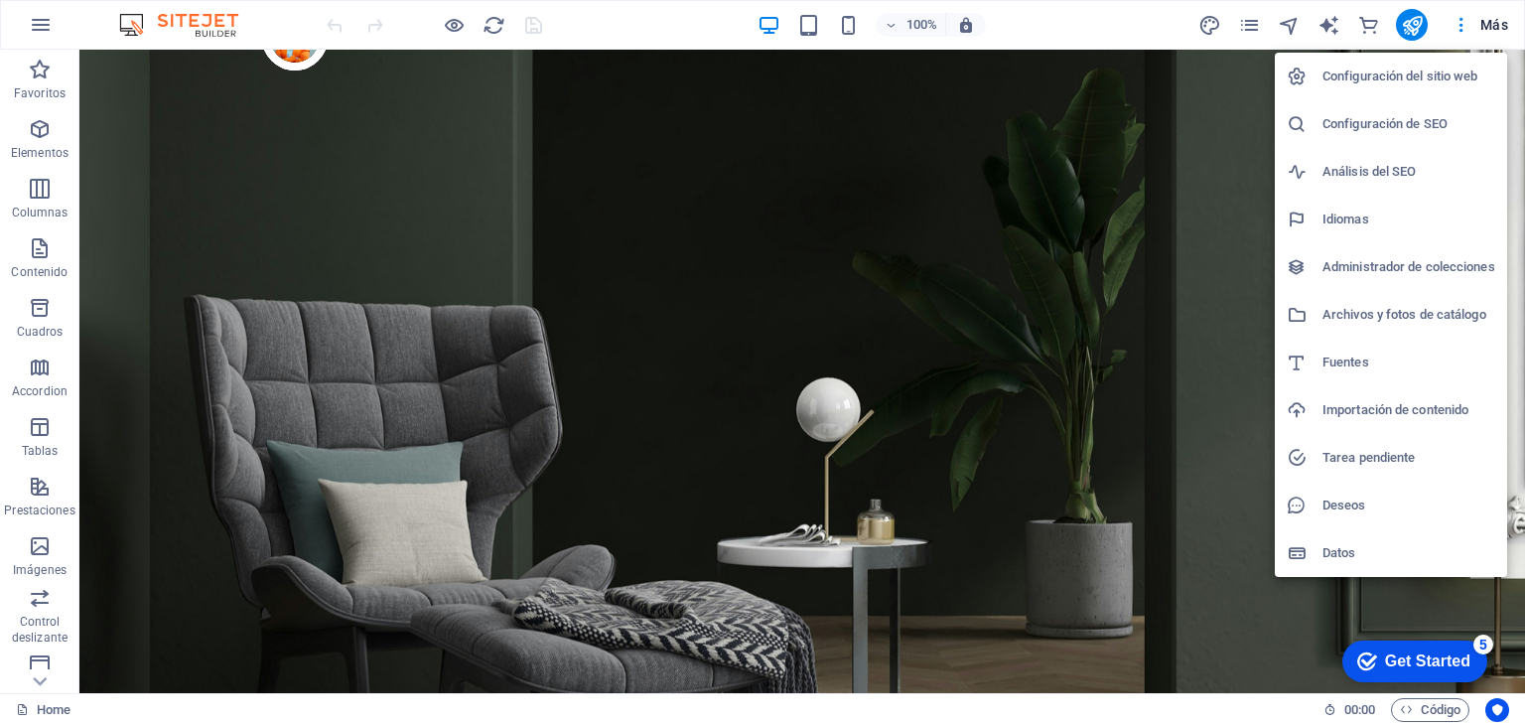
click at [37, 32] on div at bounding box center [762, 362] width 1525 height 725
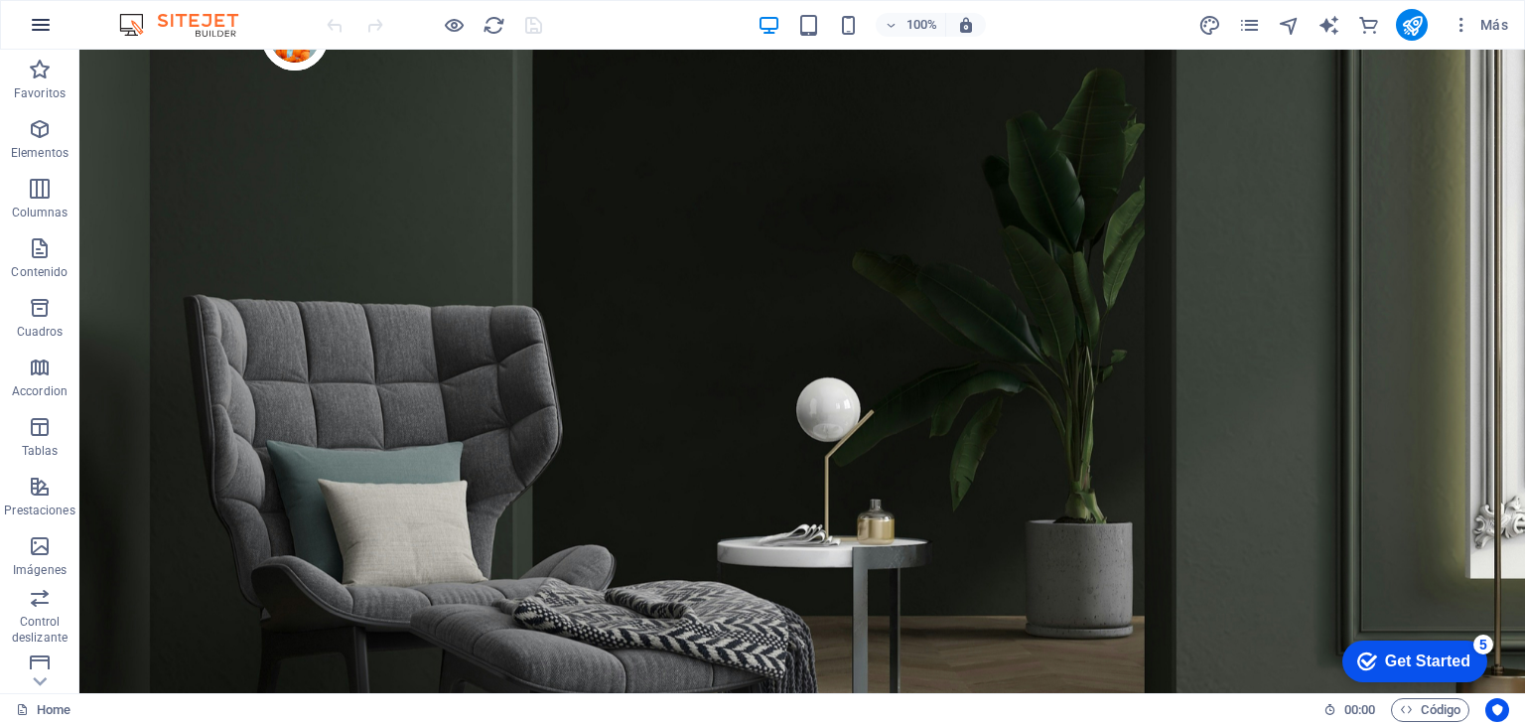
click at [38, 21] on icon "button" at bounding box center [41, 25] width 24 height 24
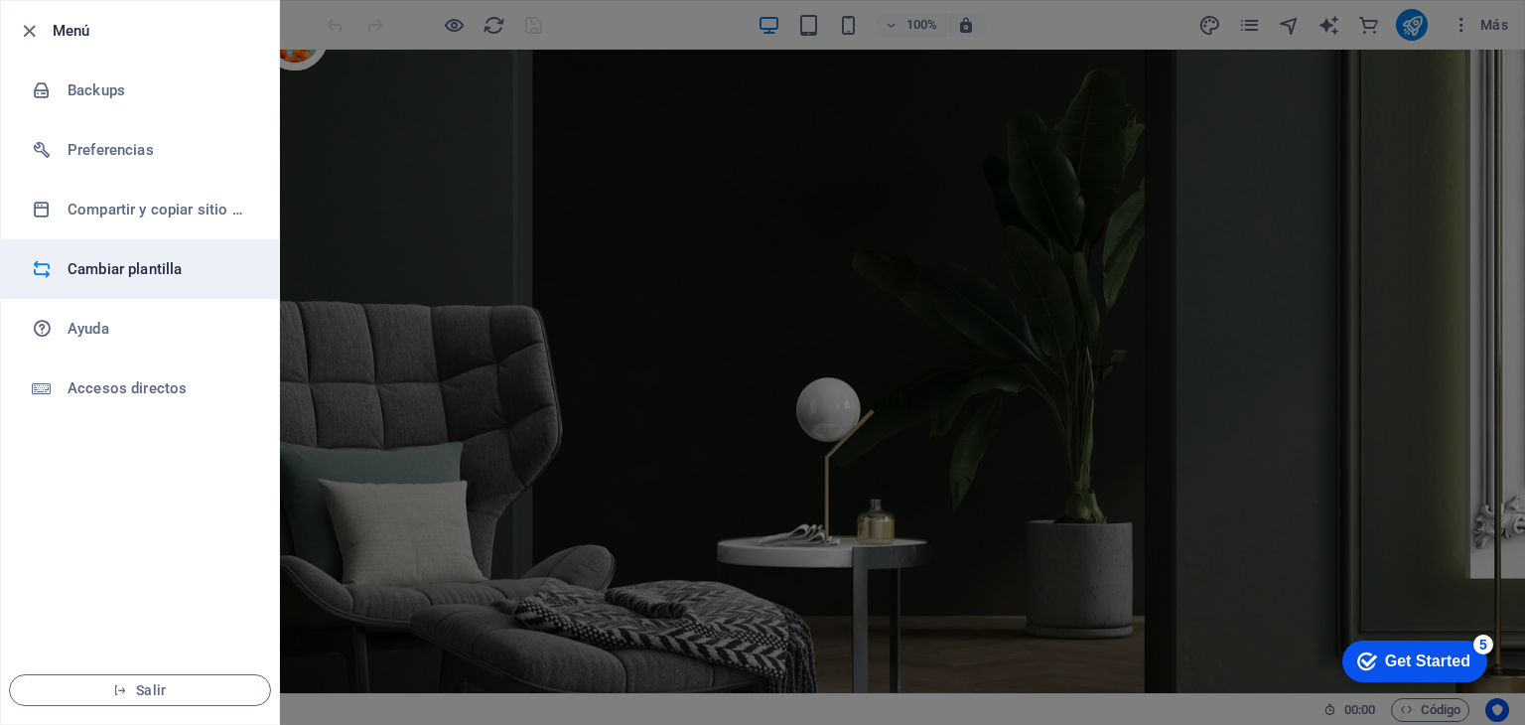
click at [132, 279] on h6 "Cambiar plantilla" at bounding box center [160, 269] width 184 height 24
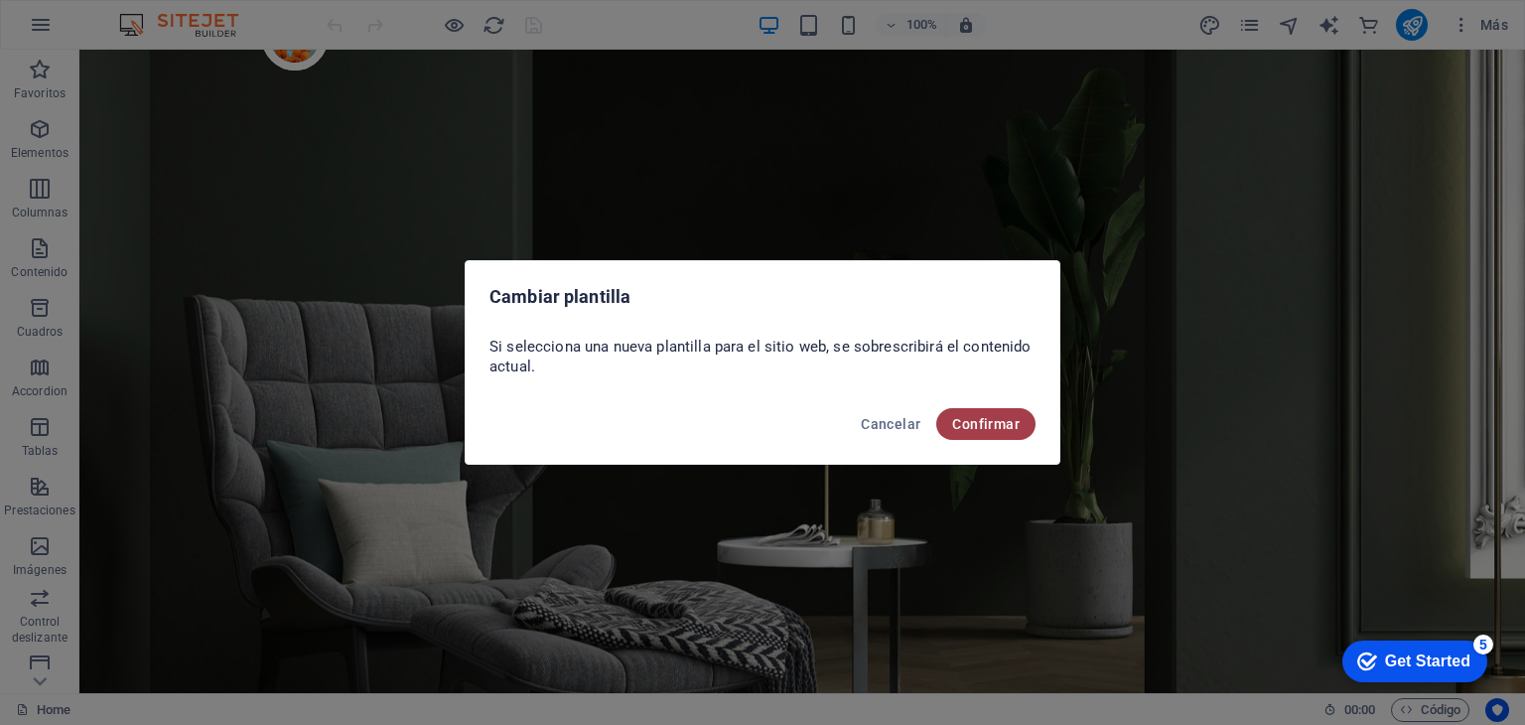
click at [965, 413] on button "Confirmar" at bounding box center [985, 424] width 99 height 32
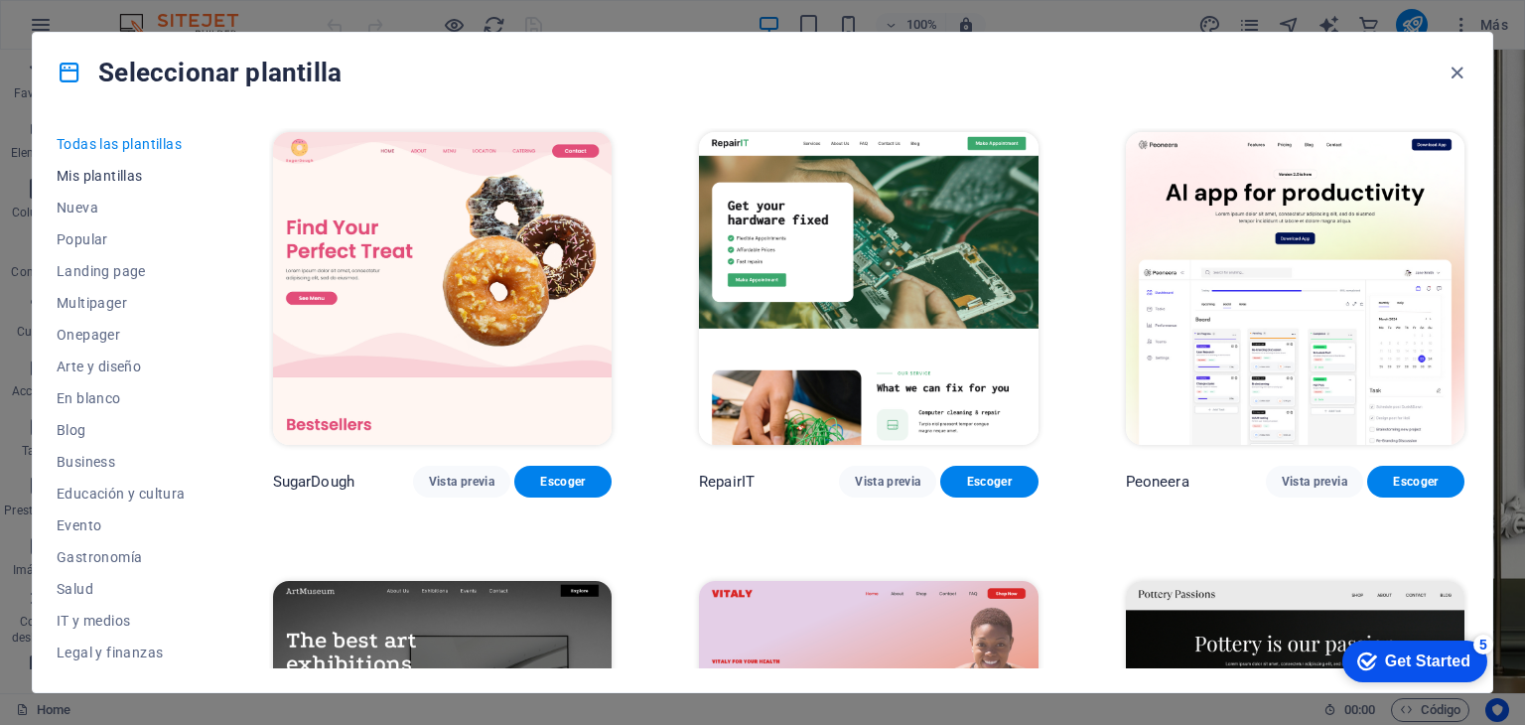
click at [128, 174] on span "Mis plantillas" at bounding box center [121, 176] width 129 height 16
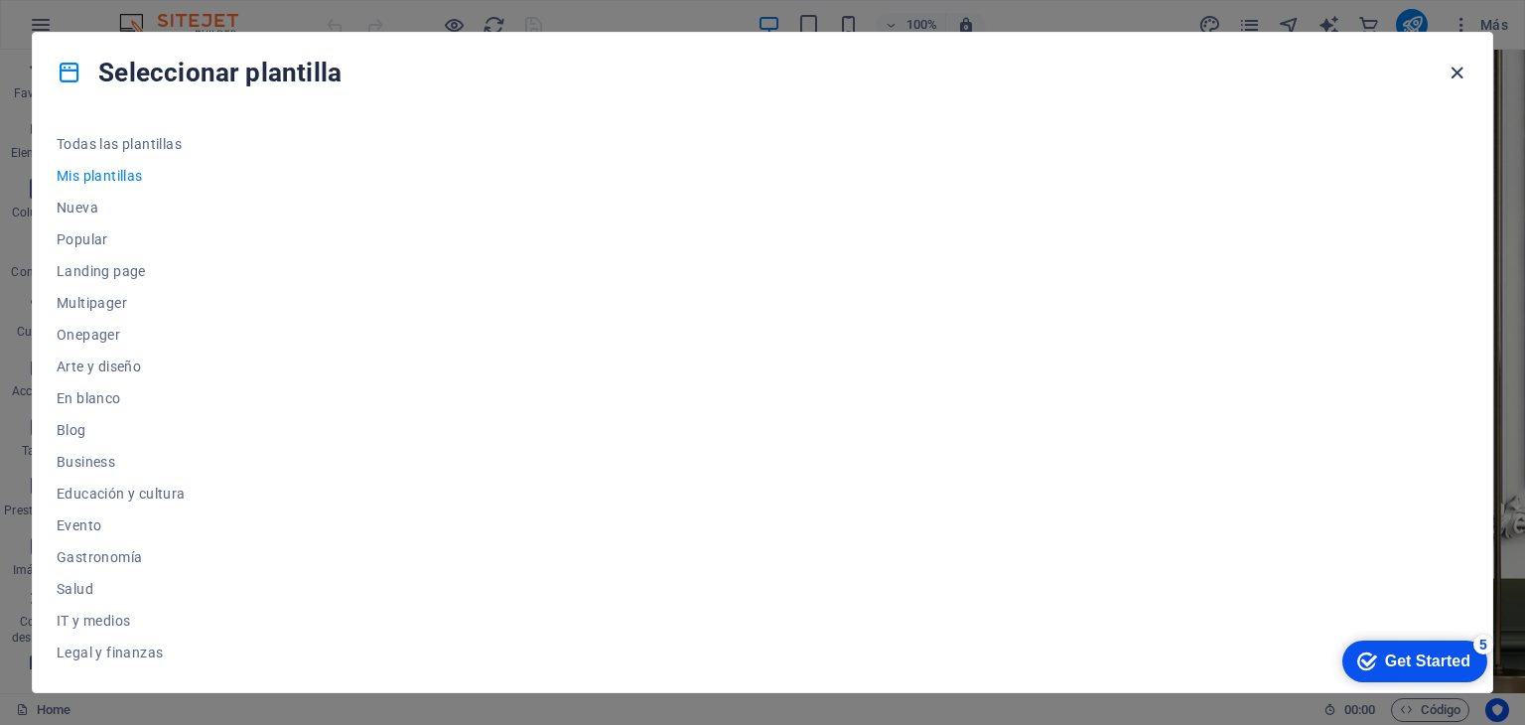
click at [1465, 65] on icon "button" at bounding box center [1457, 73] width 23 height 23
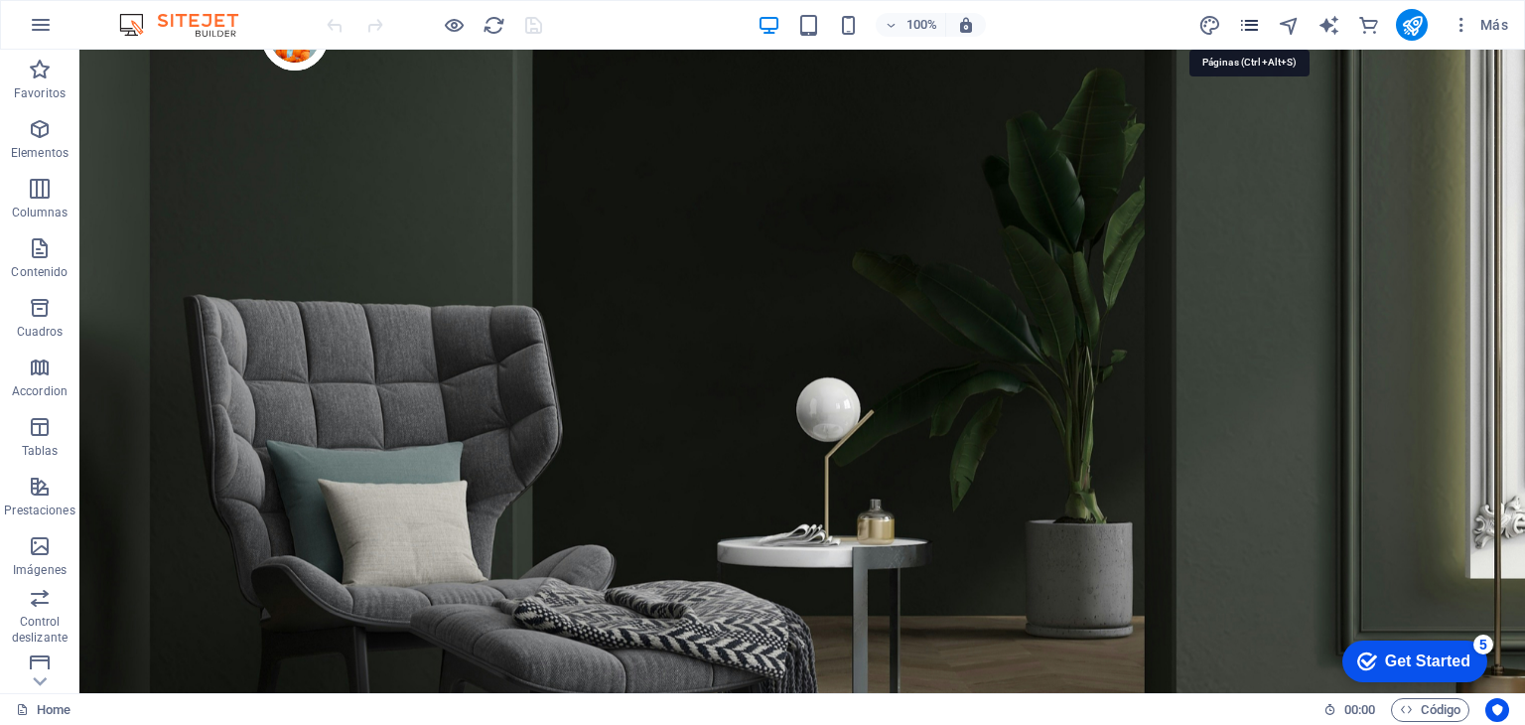
click at [1250, 24] on icon "pages" at bounding box center [1249, 25] width 23 height 23
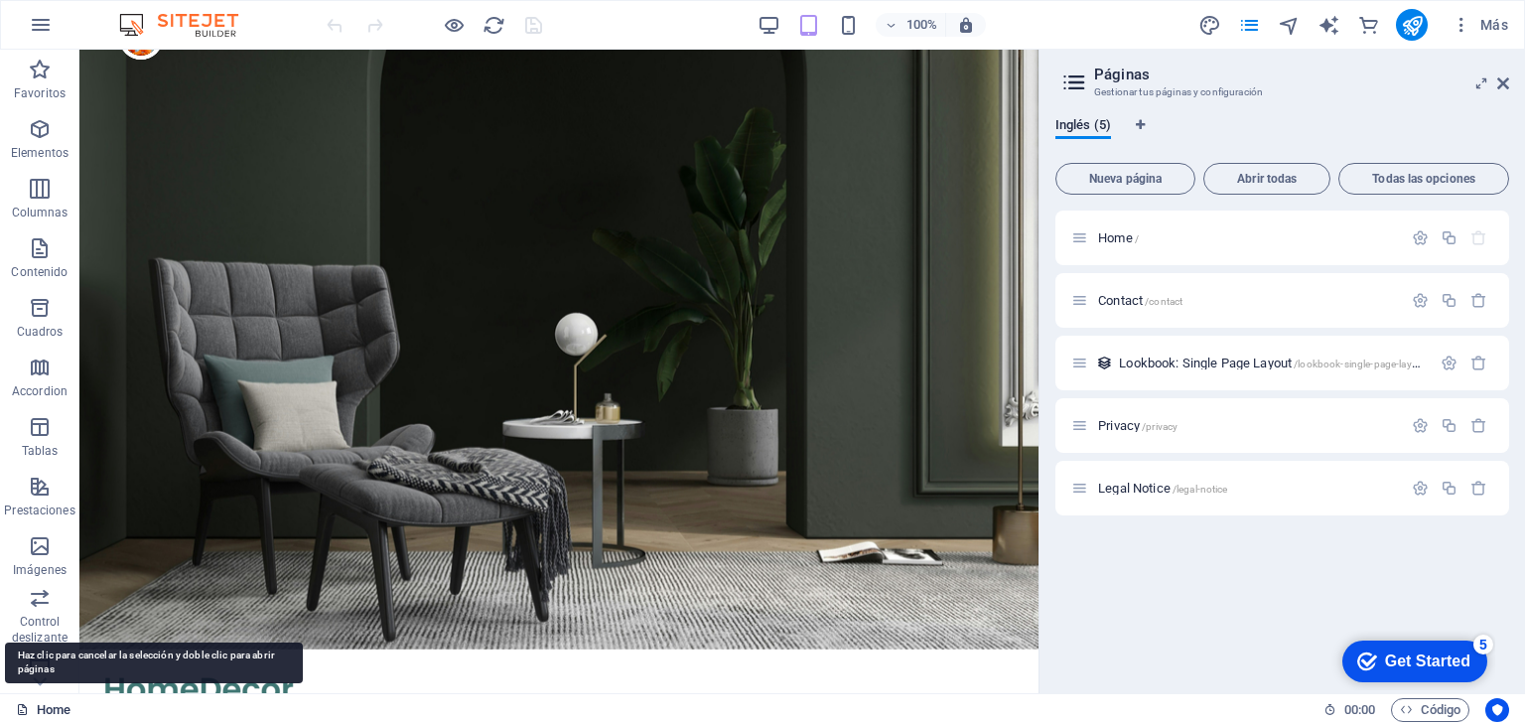
click at [52, 708] on link "Home" at bounding box center [43, 710] width 55 height 24
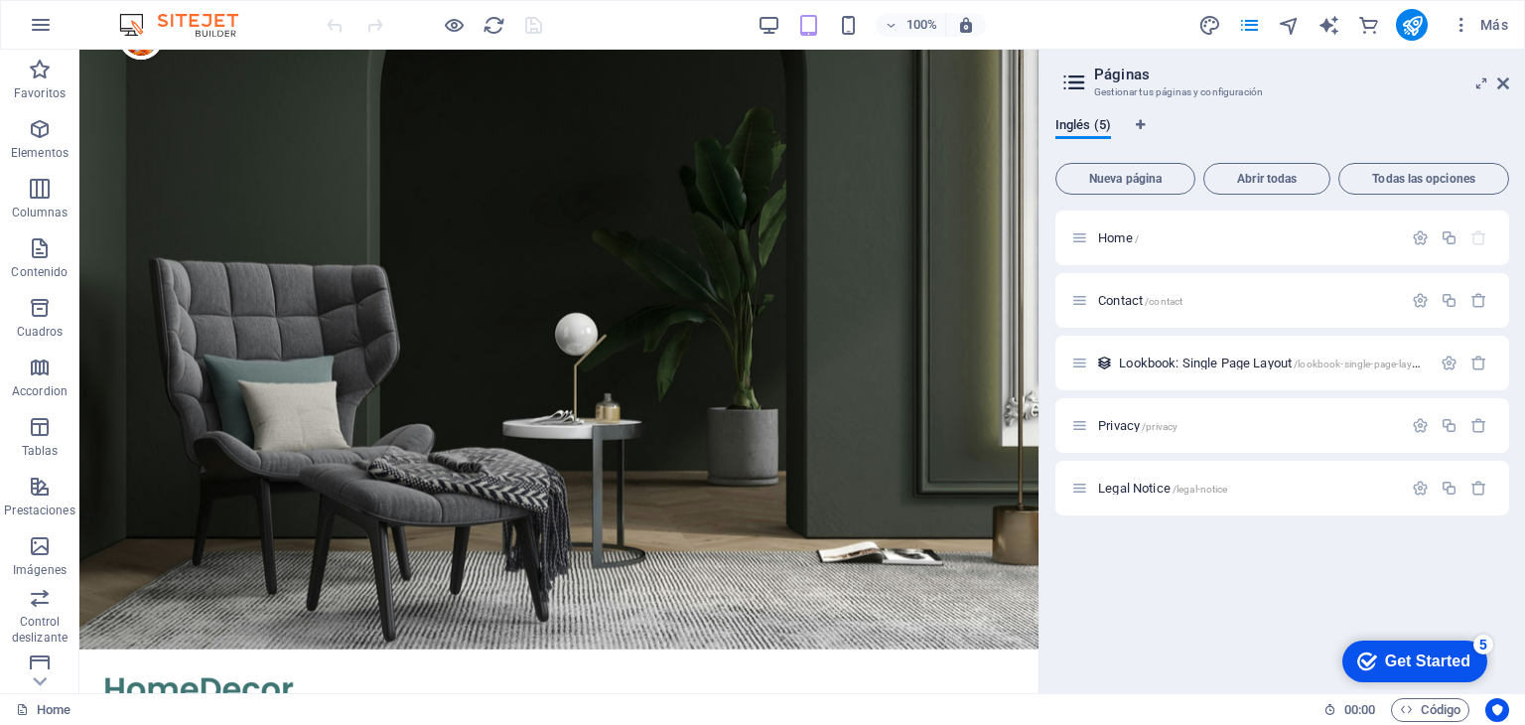
click at [1143, 617] on div "Home / Contact /contact Lookbook: Single Page Layout /lookbook-single-page-layo…" at bounding box center [1283, 444] width 454 height 467
click at [1367, 659] on icon "Get Started 5 items remaining, 0% complete" at bounding box center [1367, 661] width 20 height 18
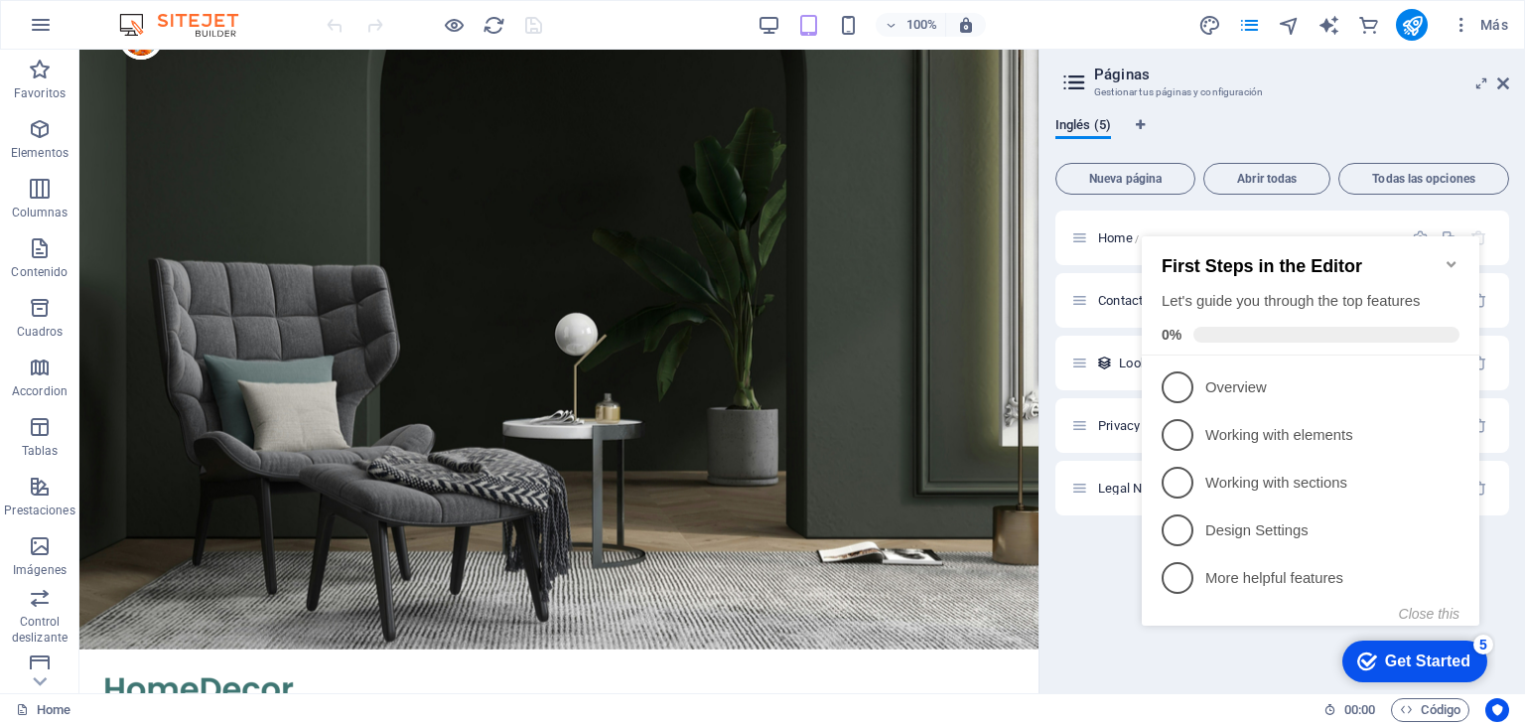
click at [1454, 256] on icon "Minimize checklist" at bounding box center [1452, 264] width 16 height 16
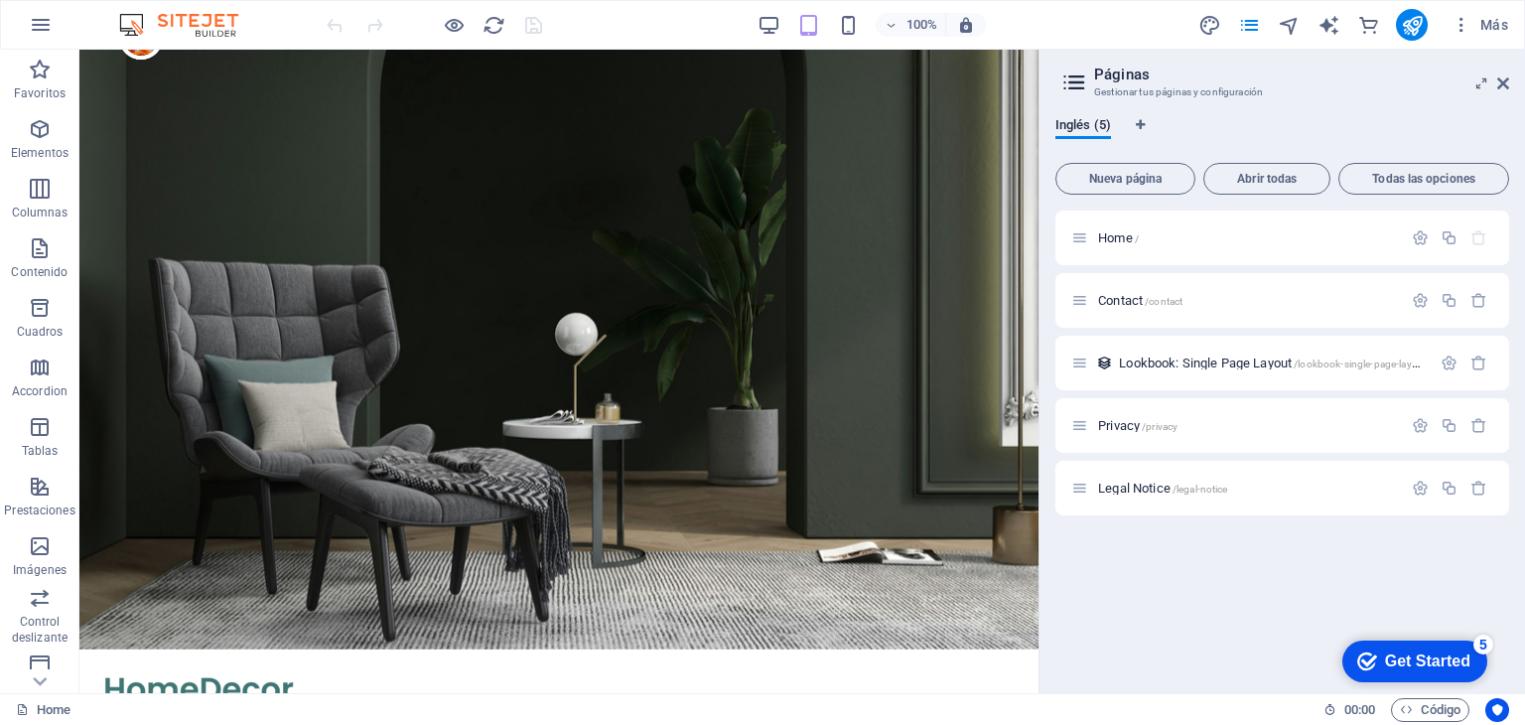
click at [1385, 663] on div "Get Started" at bounding box center [1427, 661] width 85 height 18
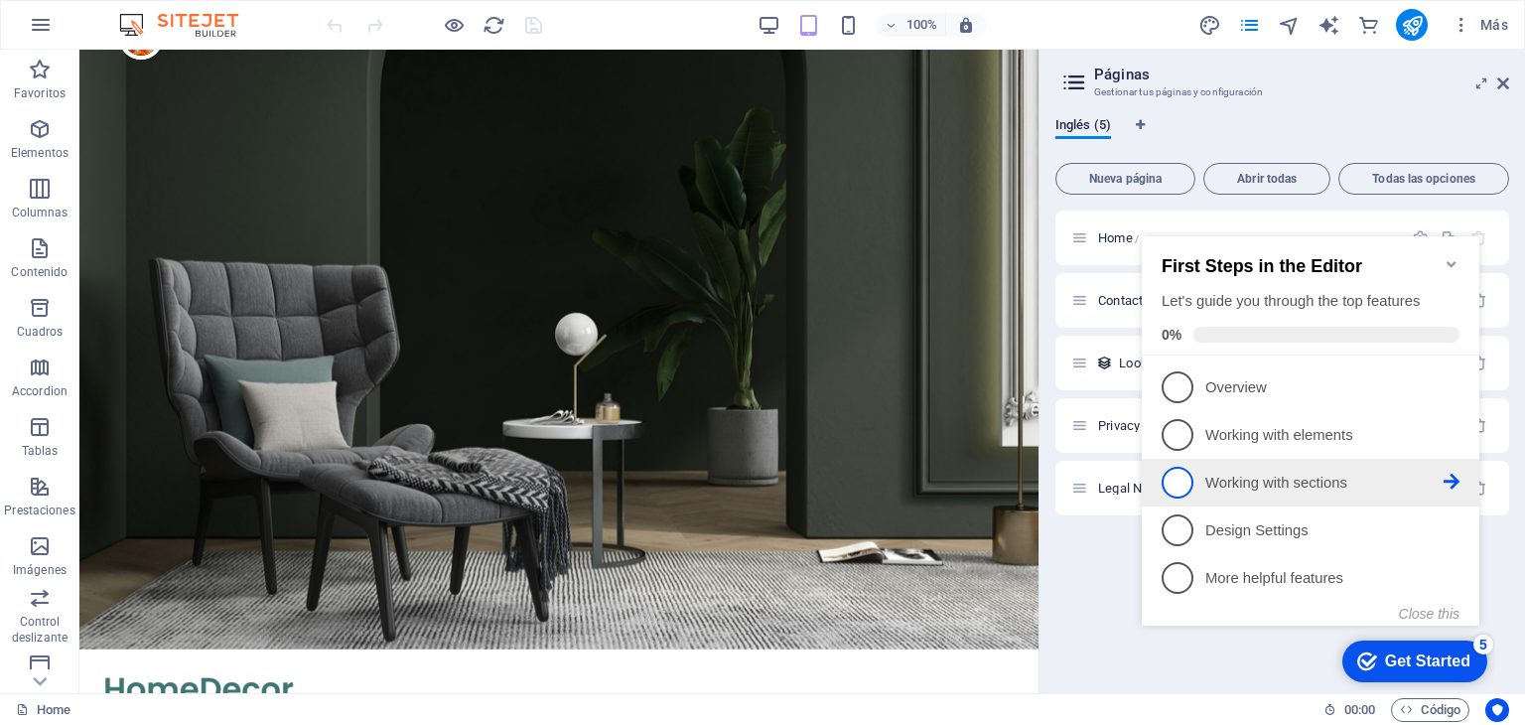
click at [1404, 480] on p "Working with sections - incomplete" at bounding box center [1324, 483] width 238 height 21
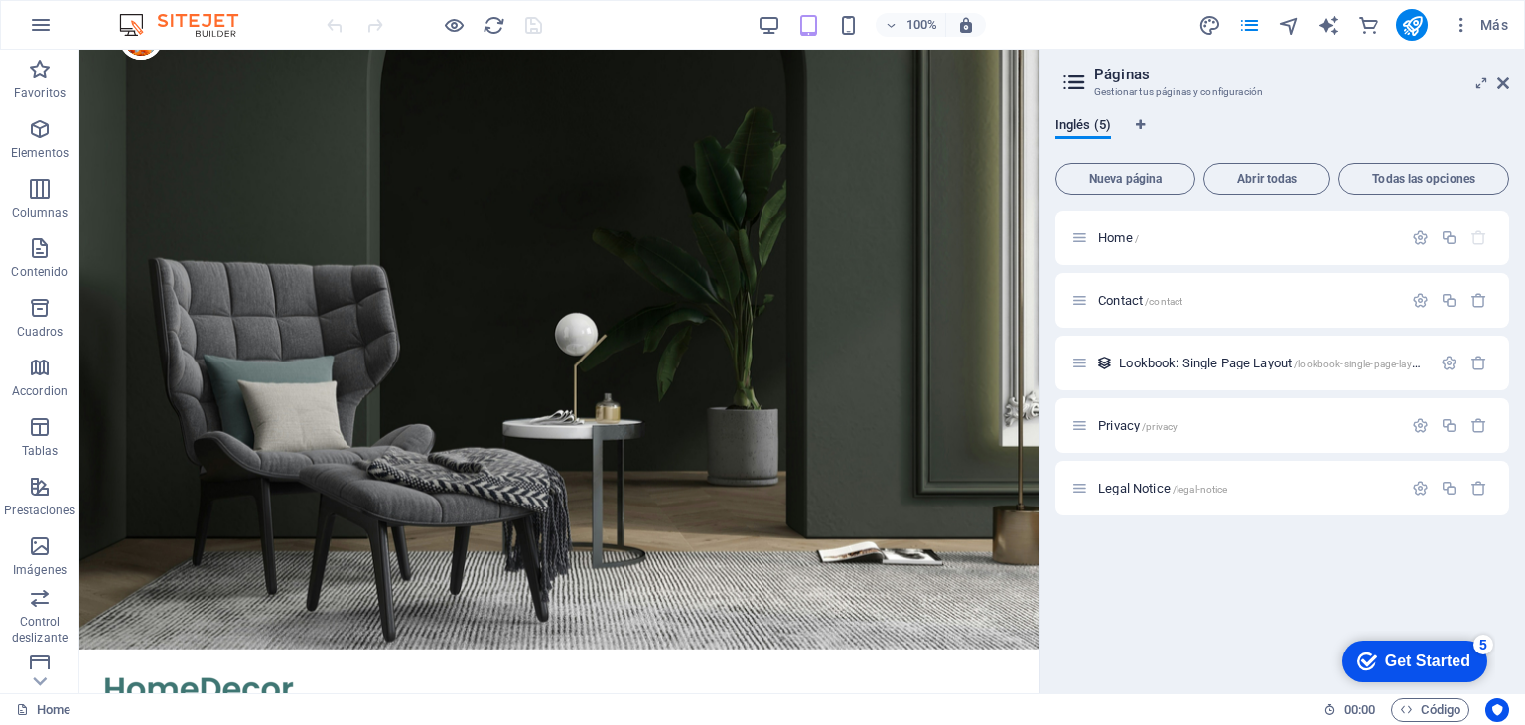
scroll to position [0, 0]
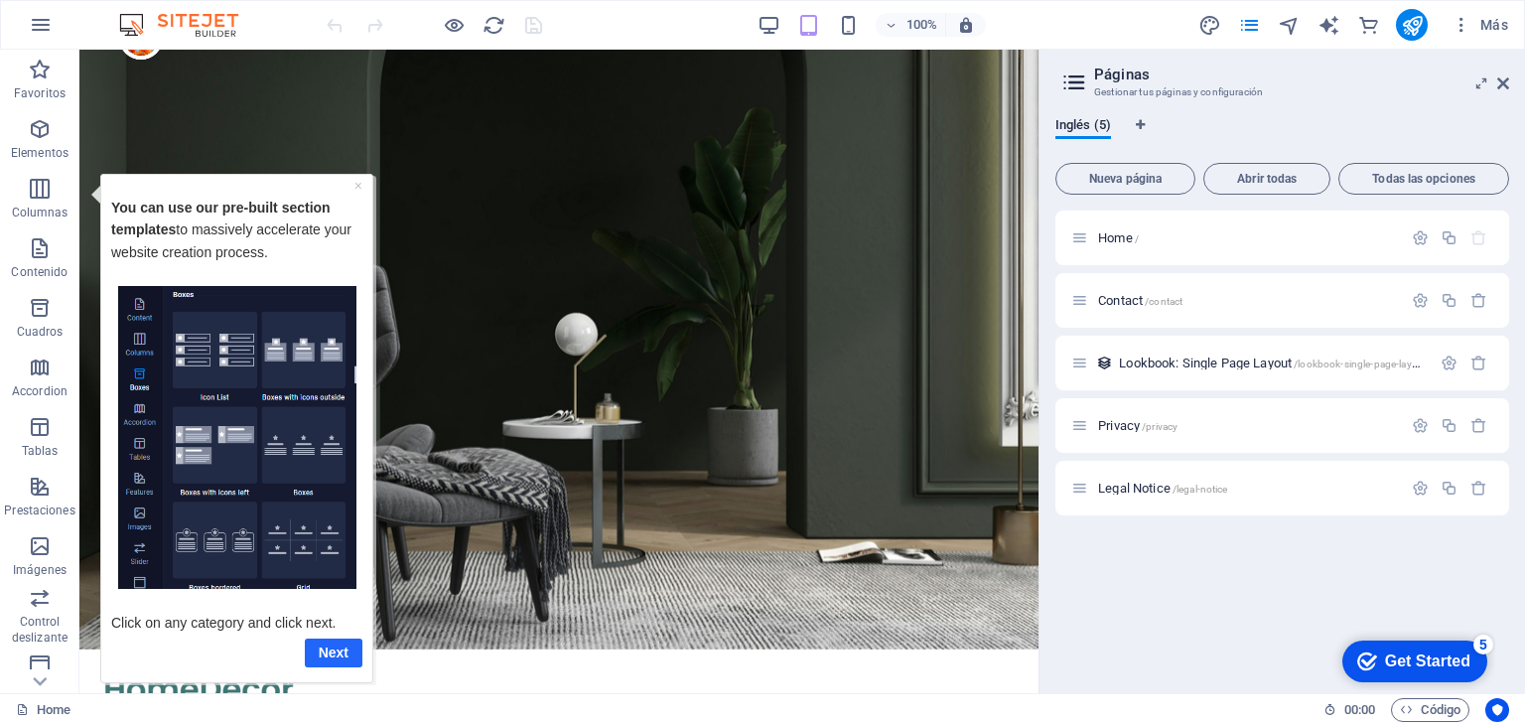
click at [343, 637] on link "Next" at bounding box center [334, 651] width 58 height 29
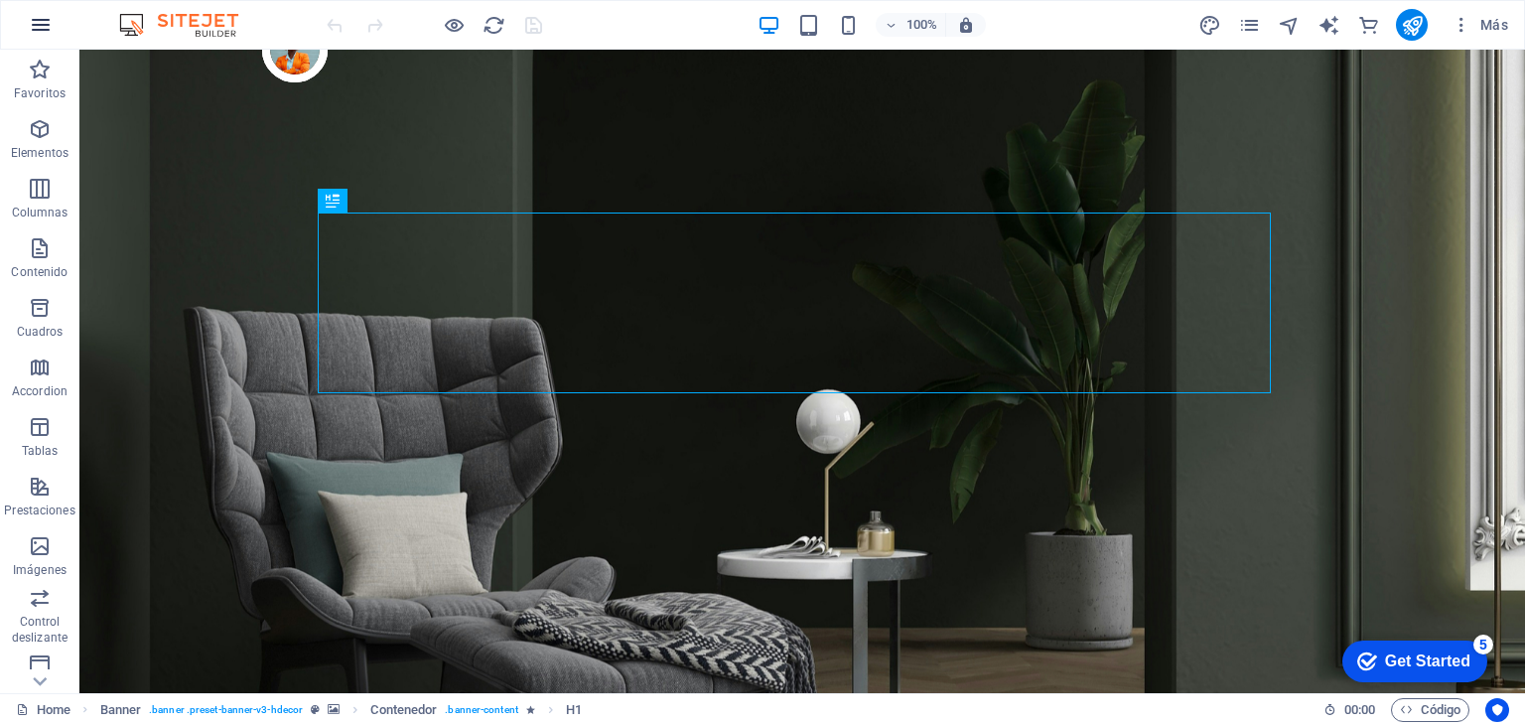
click at [33, 25] on icon "button" at bounding box center [41, 25] width 24 height 24
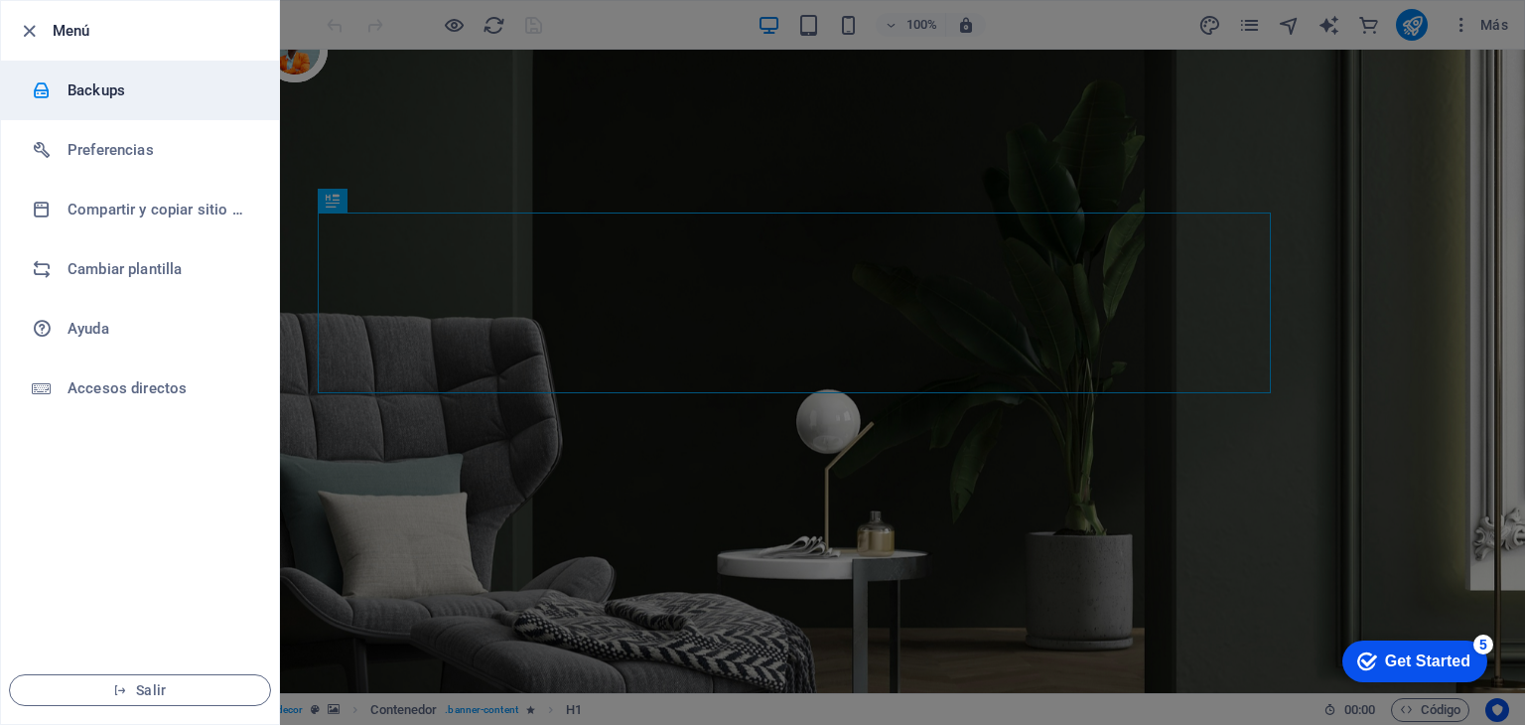
click at [103, 105] on li "Backups" at bounding box center [140, 91] width 278 height 60
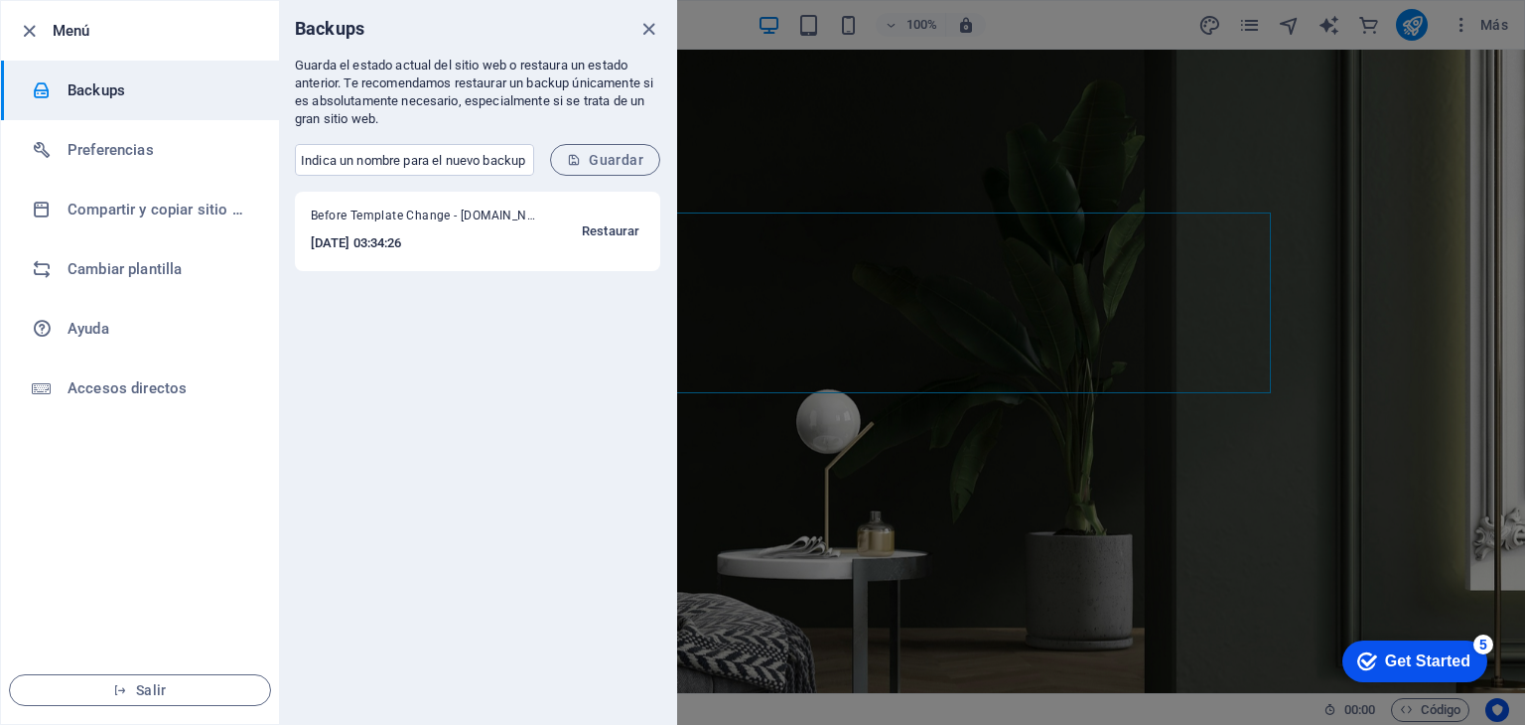
click at [595, 223] on span "Restaurar" at bounding box center [611, 231] width 58 height 24
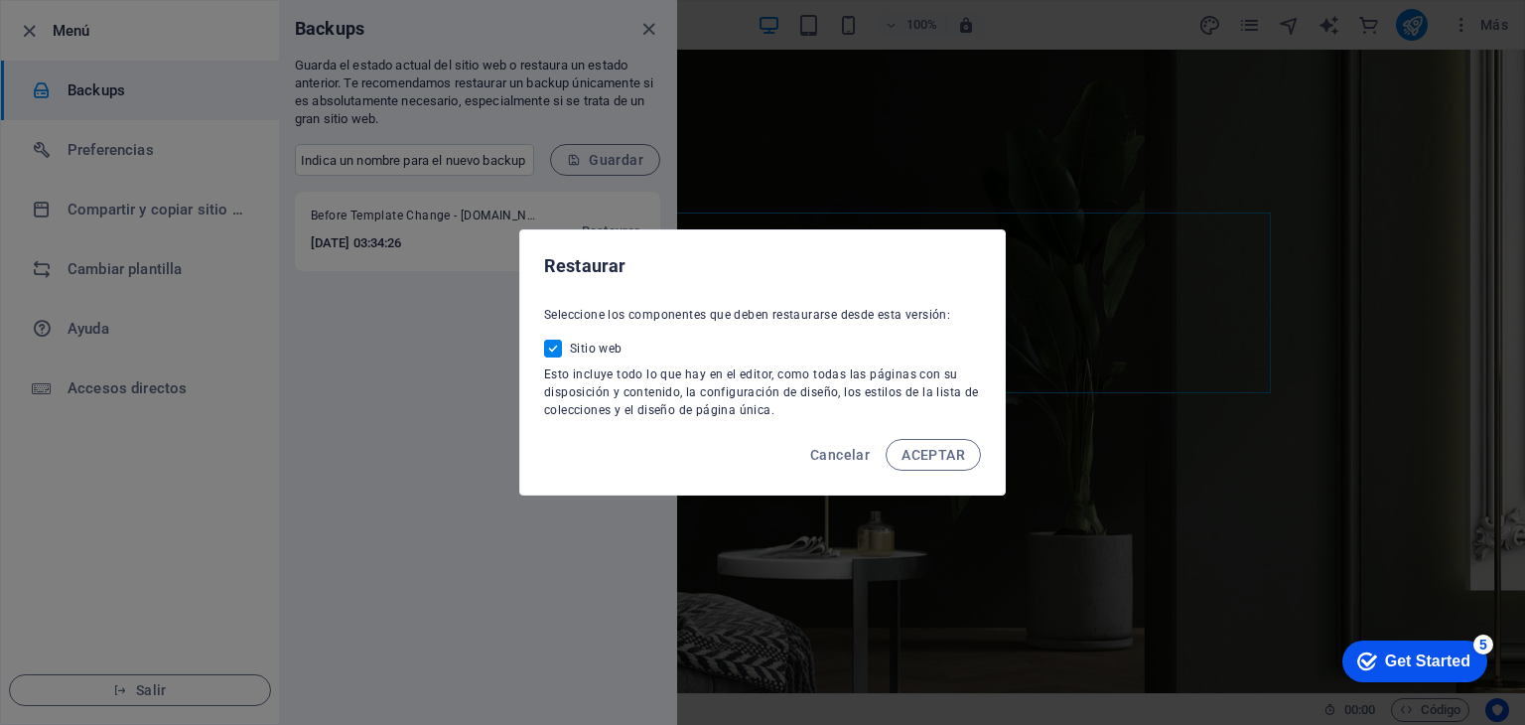
click at [907, 434] on div "Cancelar ACEPTAR" at bounding box center [762, 461] width 485 height 68
click at [913, 445] on button "ACEPTAR" at bounding box center [933, 455] width 95 height 32
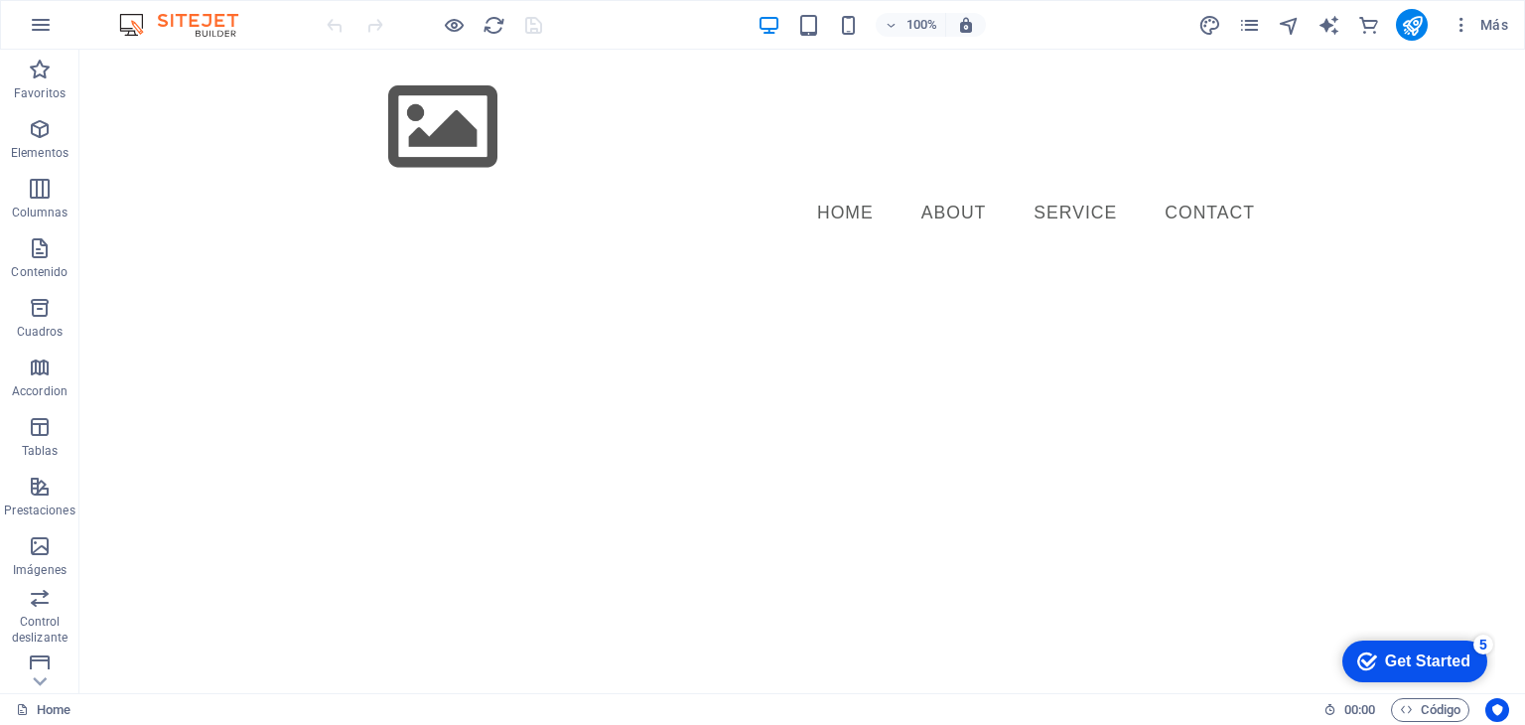
click at [212, 13] on img at bounding box center [188, 25] width 149 height 24
click at [211, 30] on img at bounding box center [188, 25] width 149 height 24
click at [1462, 37] on button "Más" at bounding box center [1480, 25] width 72 height 32
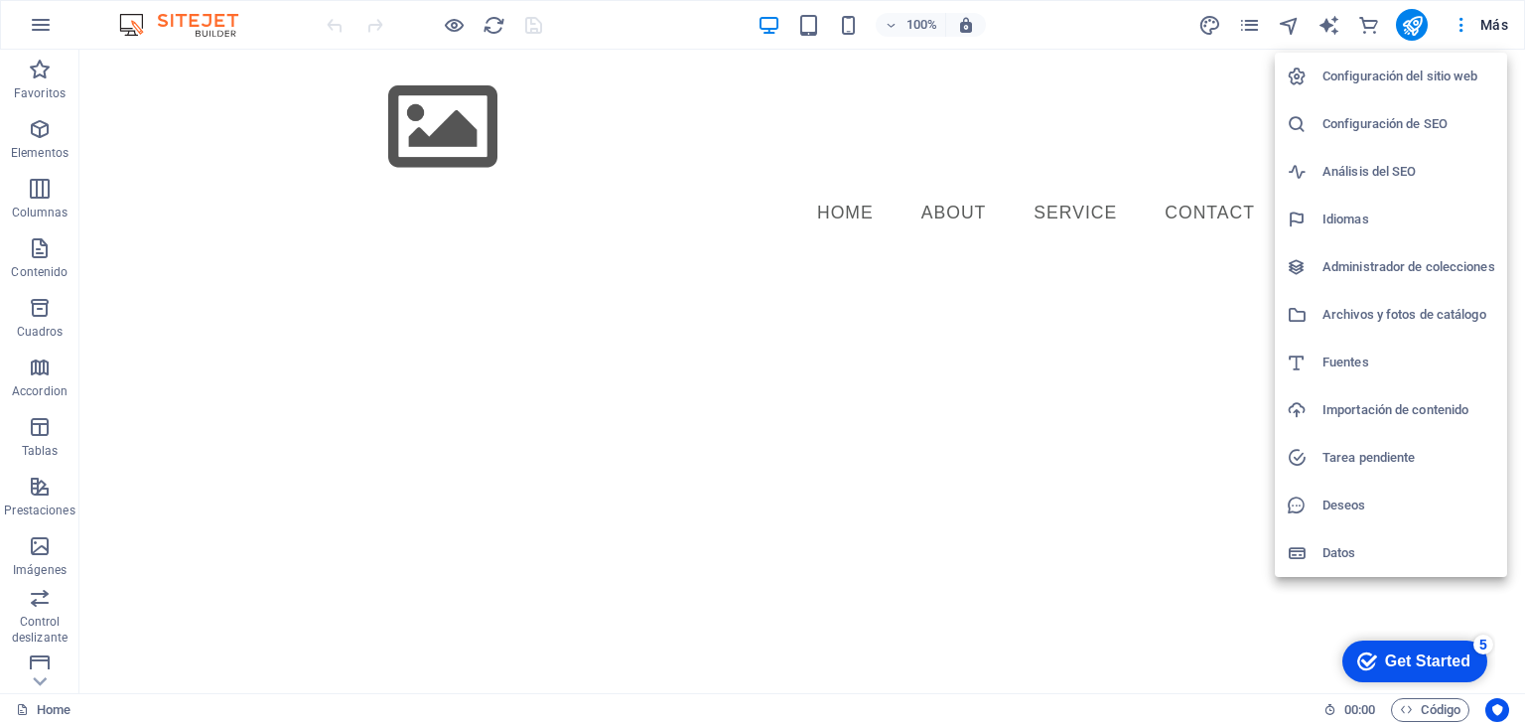
click at [1454, 65] on h6 "Configuración del sitio web" at bounding box center [1409, 77] width 173 height 24
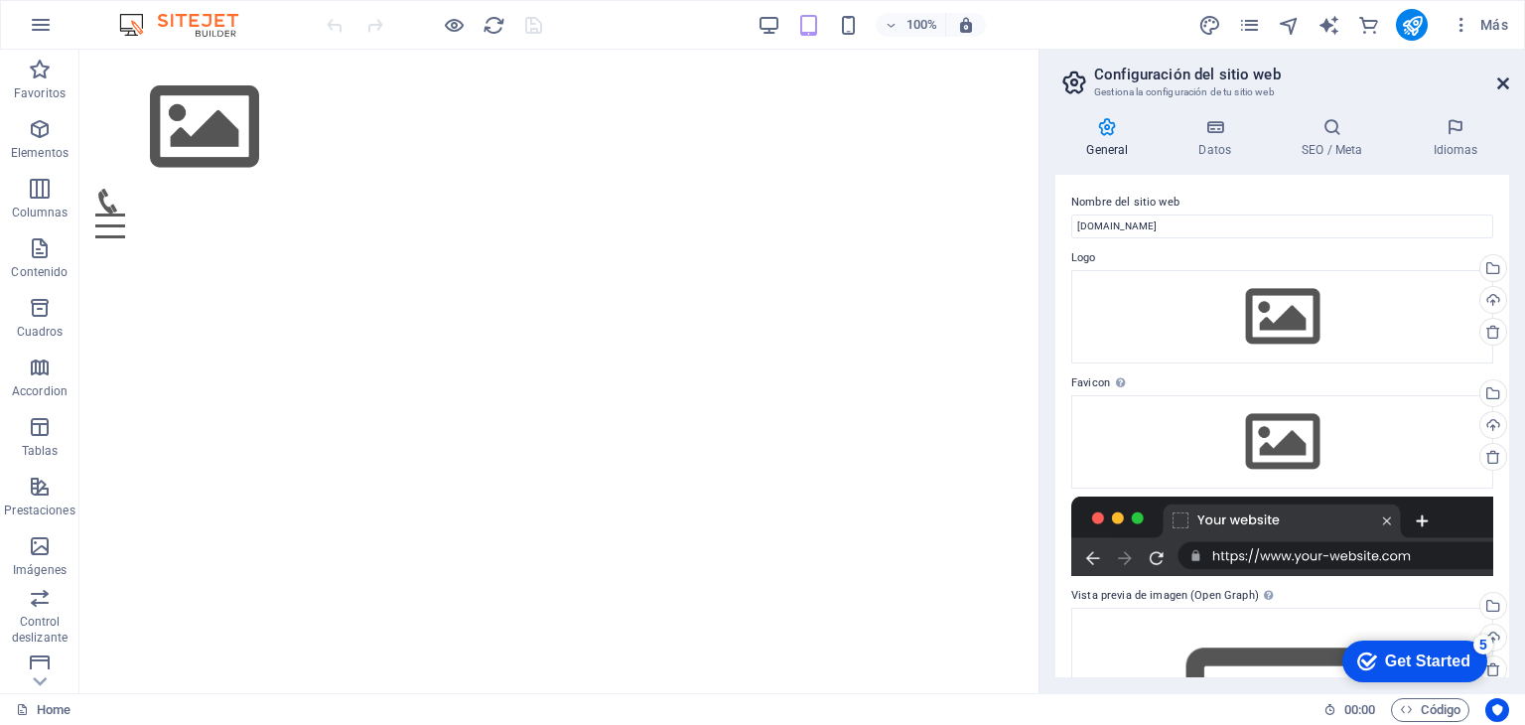
click at [1500, 76] on icon at bounding box center [1503, 83] width 12 height 16
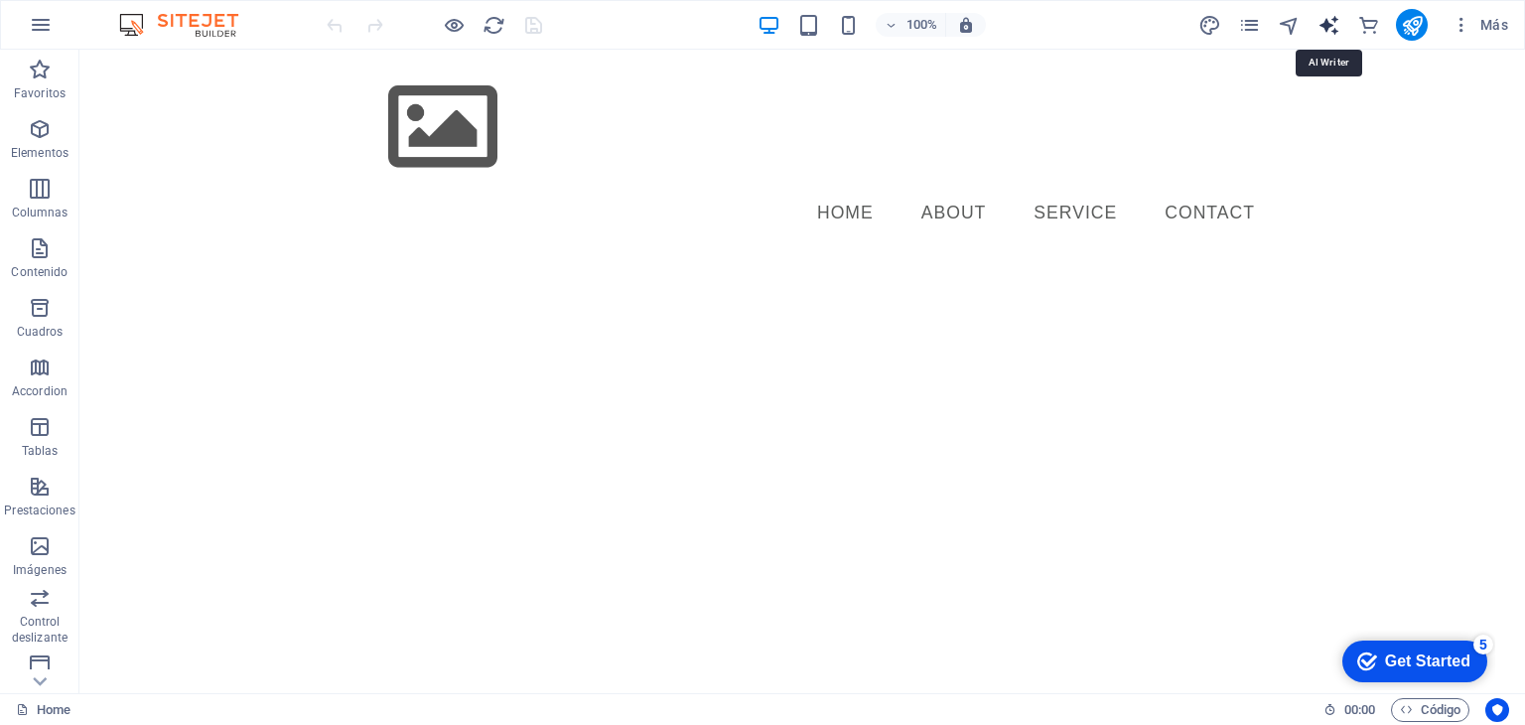
click at [1319, 17] on icon "text_generator" at bounding box center [1329, 25] width 23 height 23
select select "English"
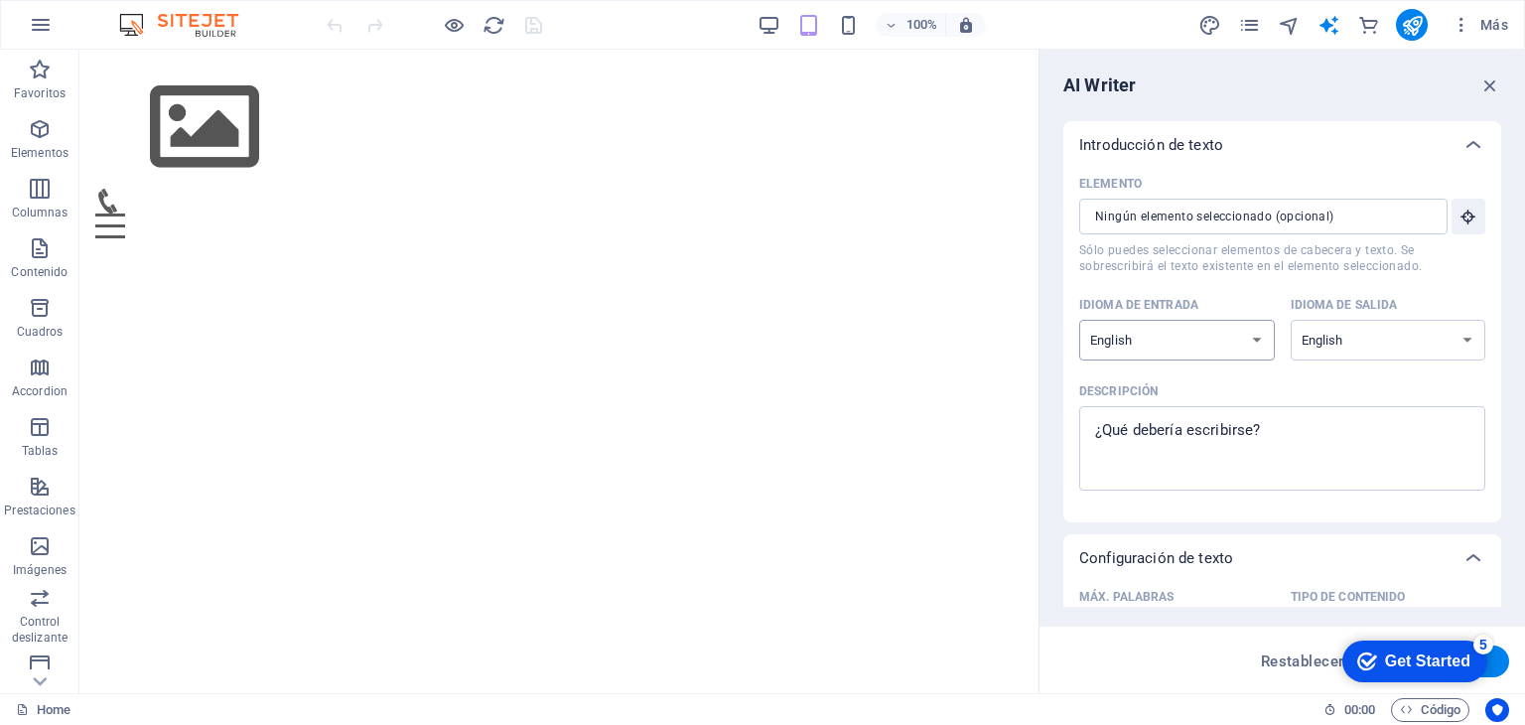
click at [1232, 339] on select "Albanian Arabic Armenian Awadhi Azerbaijani Bashkir Basque Belarusian Bengali B…" at bounding box center [1177, 340] width 196 height 41
select select "Spanish"
click at [1079, 320] on select "Albanian Arabic Armenian Awadhi Azerbaijani Bashkir Basque Belarusian Bengali B…" at bounding box center [1177, 340] width 196 height 41
click at [1318, 336] on select "Albanian Arabic Armenian Awadhi Azerbaijani Bashkir Basque Belarusian Bengali B…" at bounding box center [1389, 340] width 196 height 41
select select "Spanish"
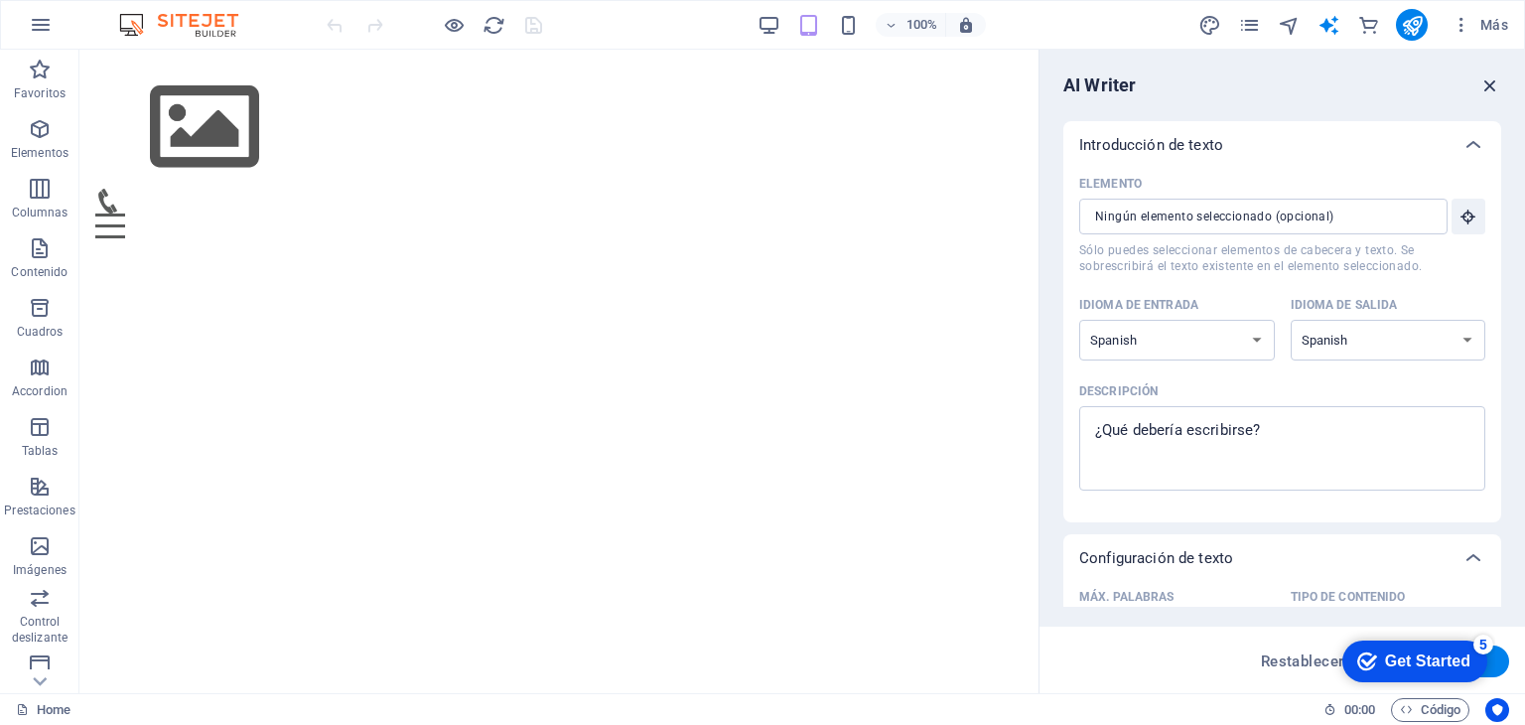
click at [1291, 320] on select "Albanian Arabic Armenian Awadhi Azerbaijani Bashkir Basque Belarusian Bengali B…" at bounding box center [1389, 340] width 196 height 41
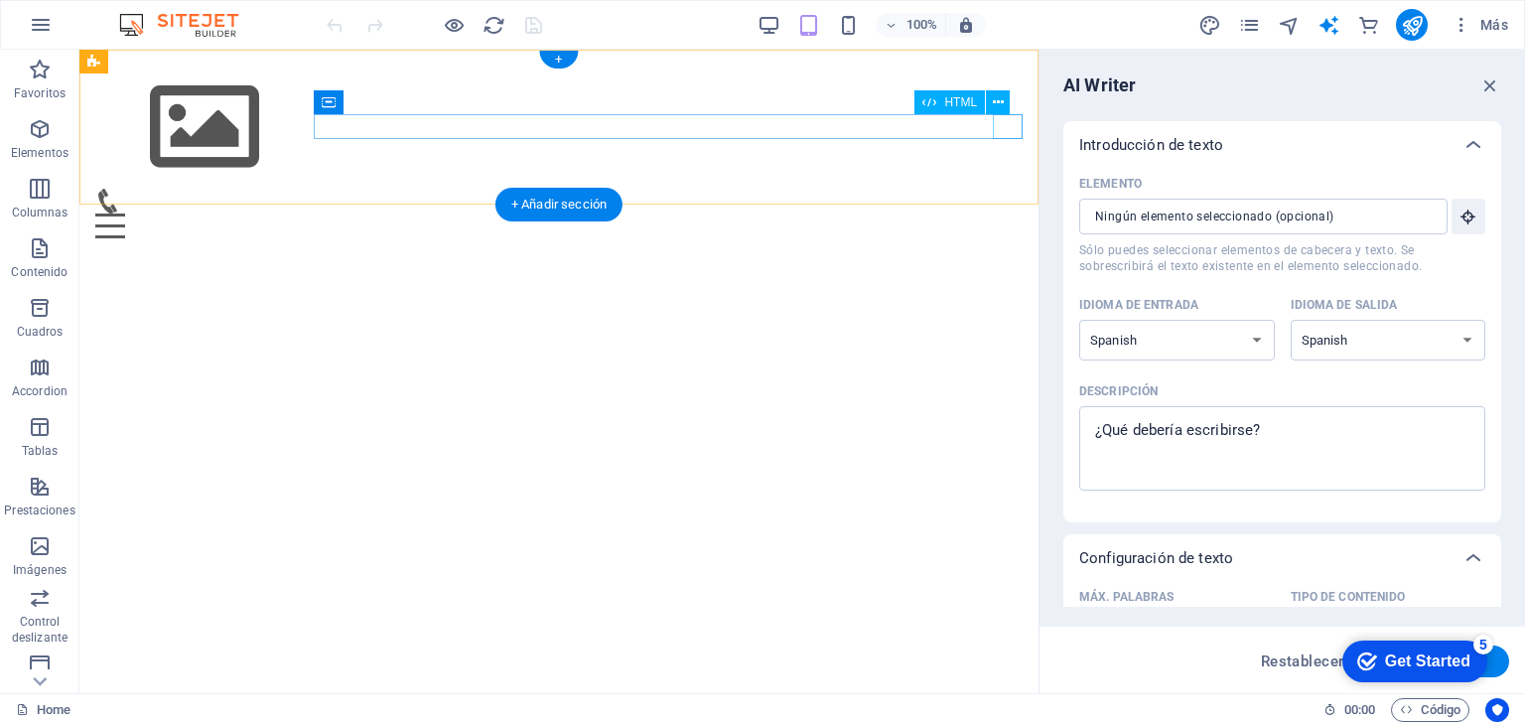
click at [1021, 213] on div "Menu" at bounding box center [558, 225] width 927 height 25
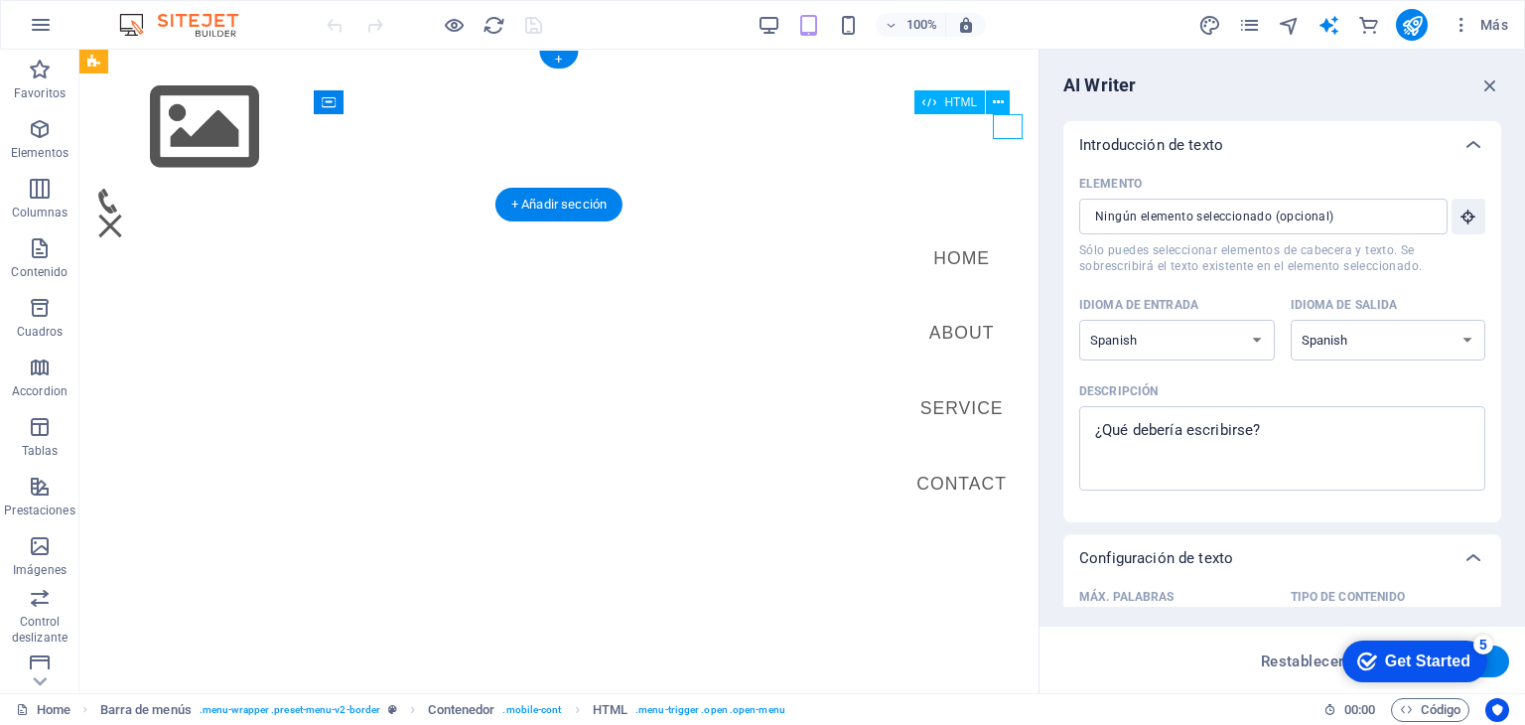
click at [125, 213] on div "Menu" at bounding box center [110, 225] width 30 height 25
click at [1021, 213] on div "Menu" at bounding box center [558, 225] width 927 height 25
click at [125, 213] on div "Menu" at bounding box center [110, 225] width 30 height 25
click at [1021, 213] on div "Menu" at bounding box center [558, 225] width 927 height 25
click at [960, 331] on nav "Home About Service Contact" at bounding box center [962, 371] width 154 height 643
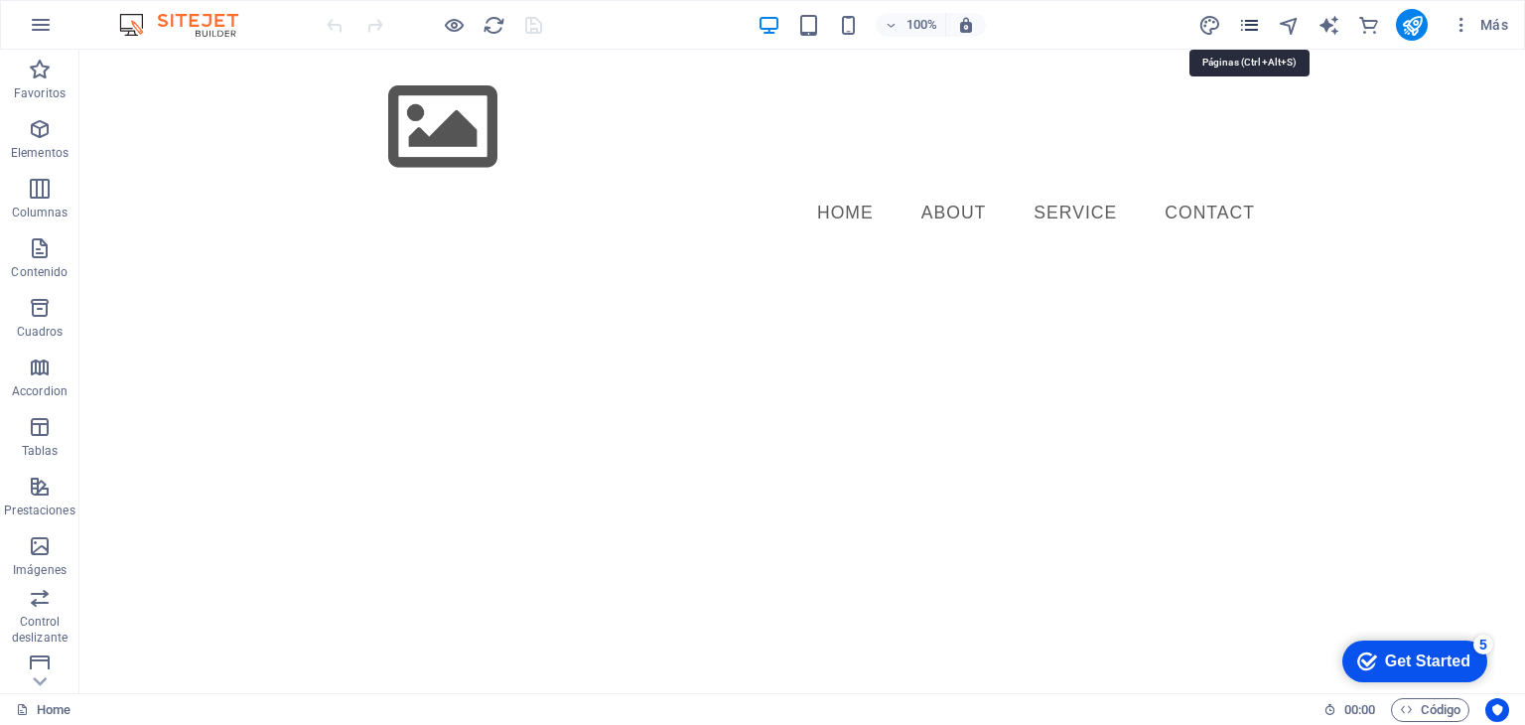
click at [1245, 23] on icon "pages" at bounding box center [1249, 25] width 23 height 23
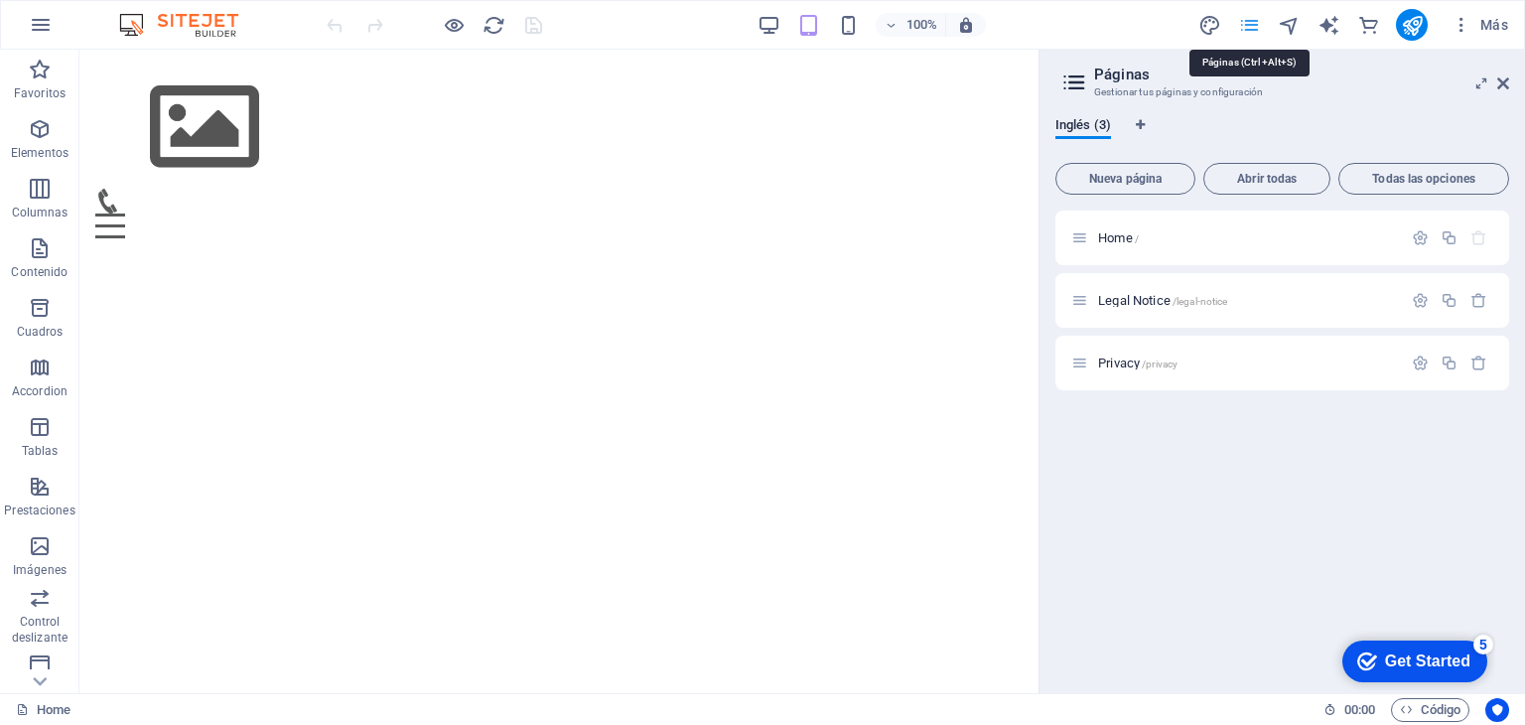
click at [1245, 23] on icon "pages" at bounding box center [1249, 25] width 23 height 23
click at [1211, 18] on icon "design" at bounding box center [1210, 25] width 23 height 23
select select "px"
select select "400"
select select "px"
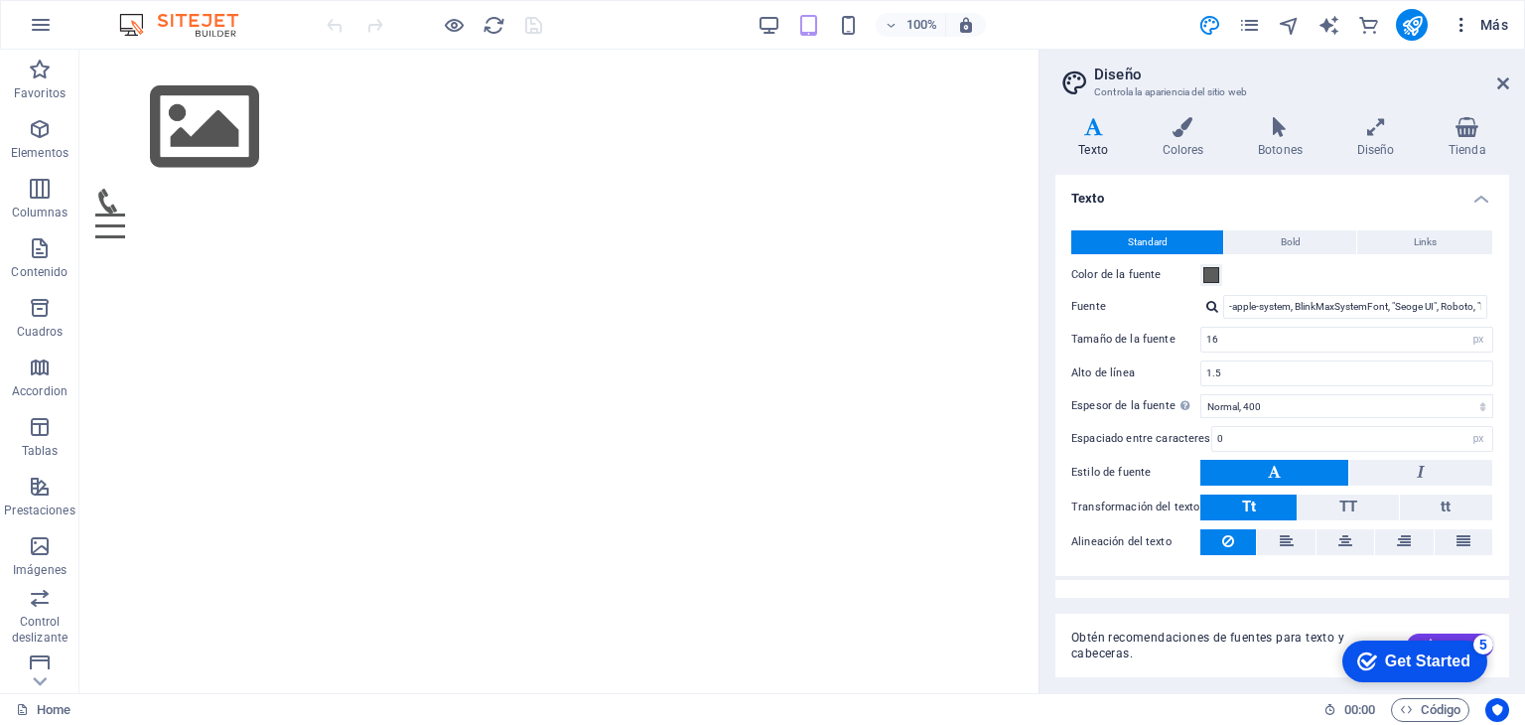
click at [1451, 30] on button "Más" at bounding box center [1480, 25] width 72 height 32
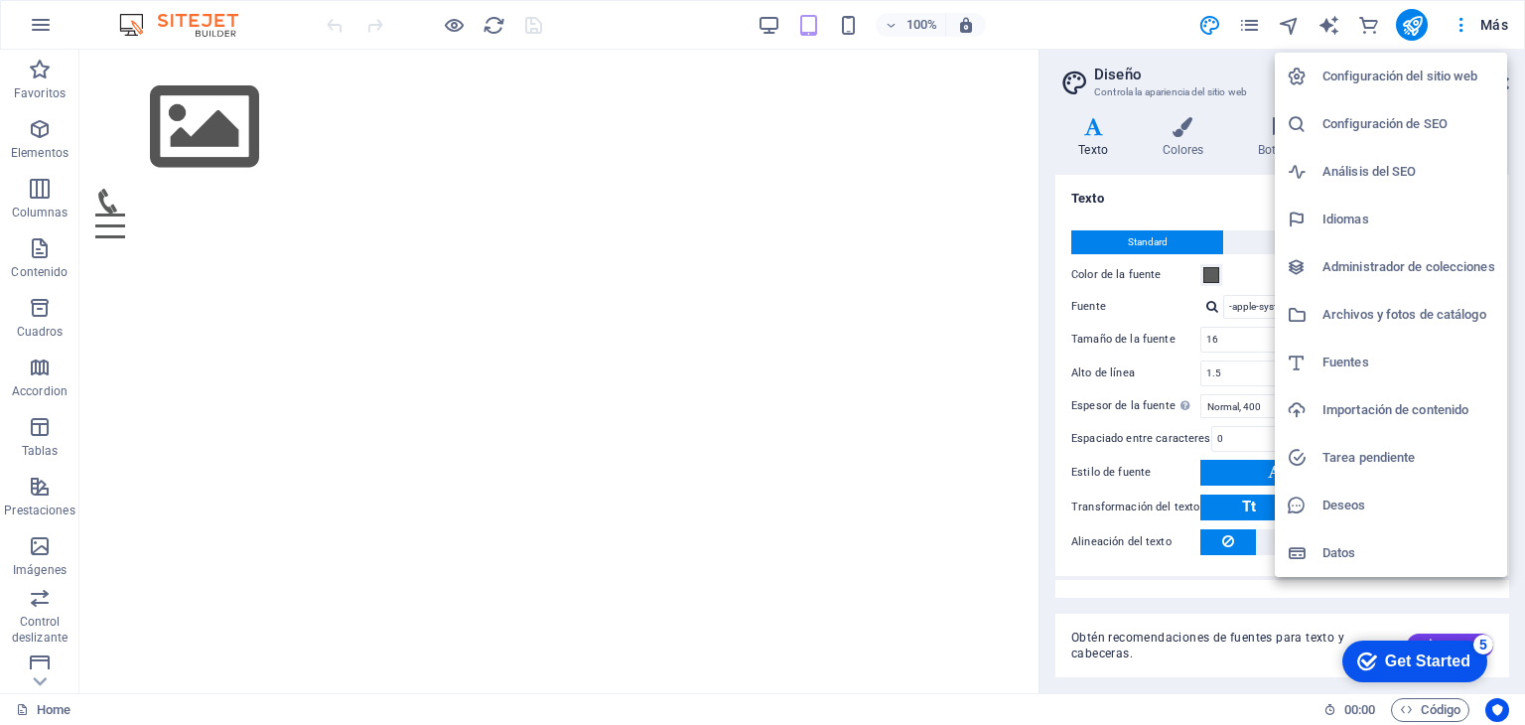
click at [1505, 18] on div at bounding box center [762, 362] width 1525 height 725
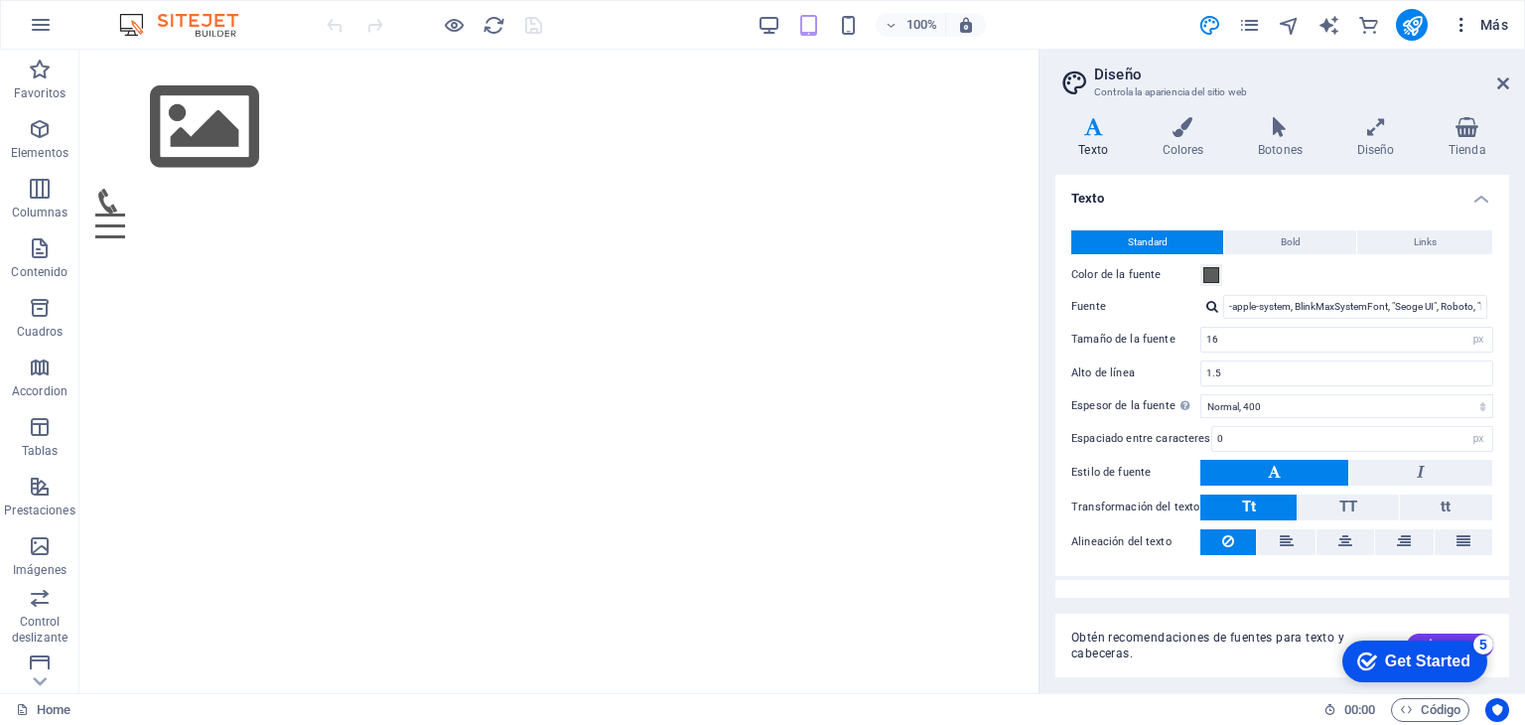
click at [1503, 20] on span "Más" at bounding box center [1480, 25] width 57 height 20
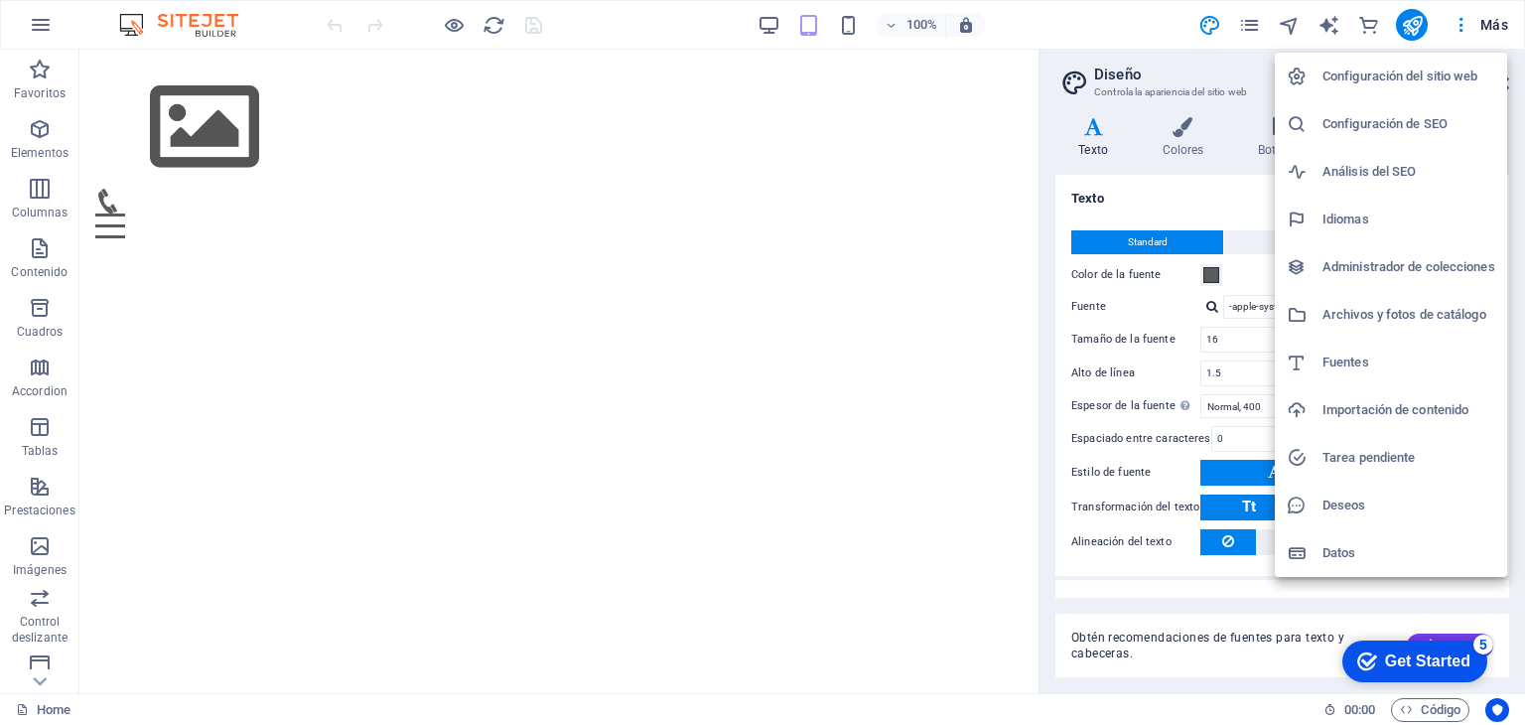
click at [60, 35] on div at bounding box center [762, 362] width 1525 height 725
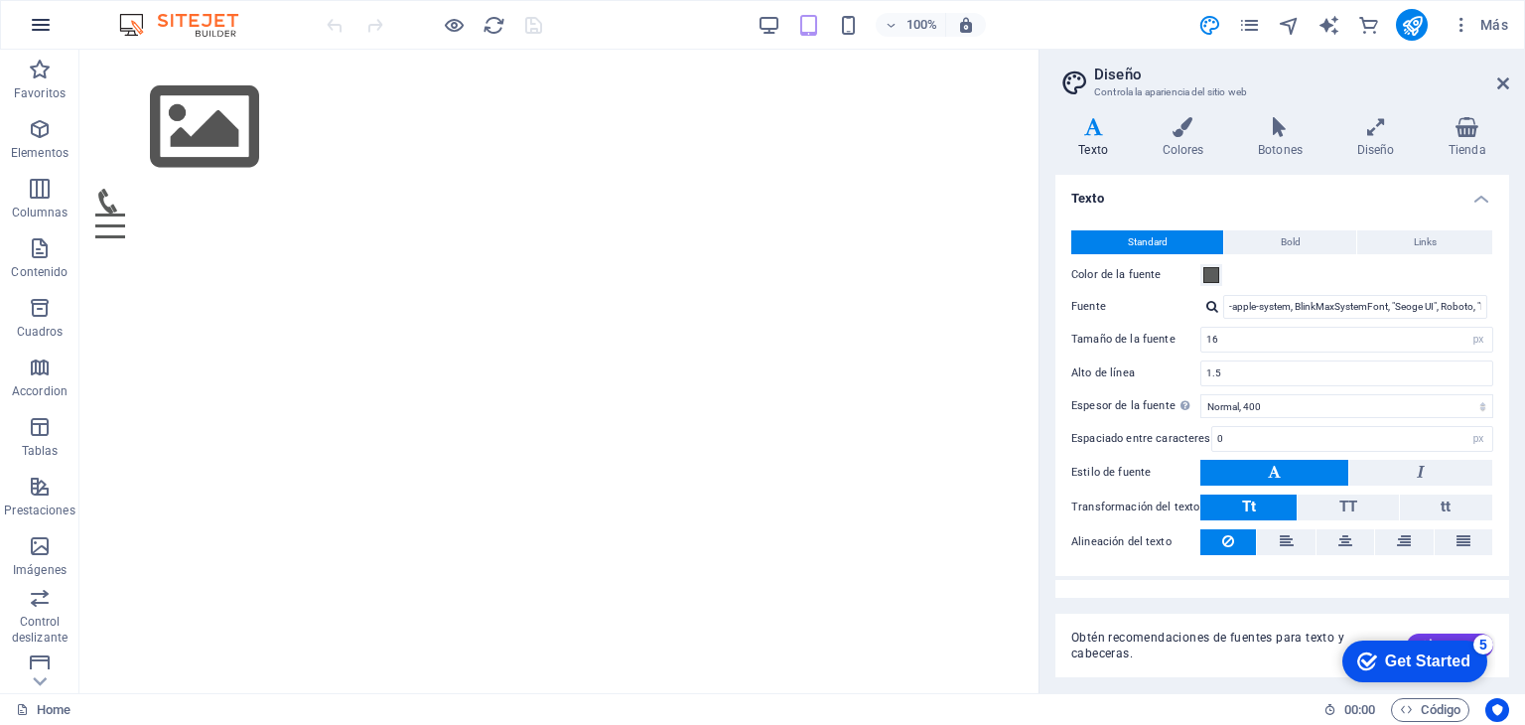
click at [42, 29] on icon "button" at bounding box center [41, 25] width 24 height 24
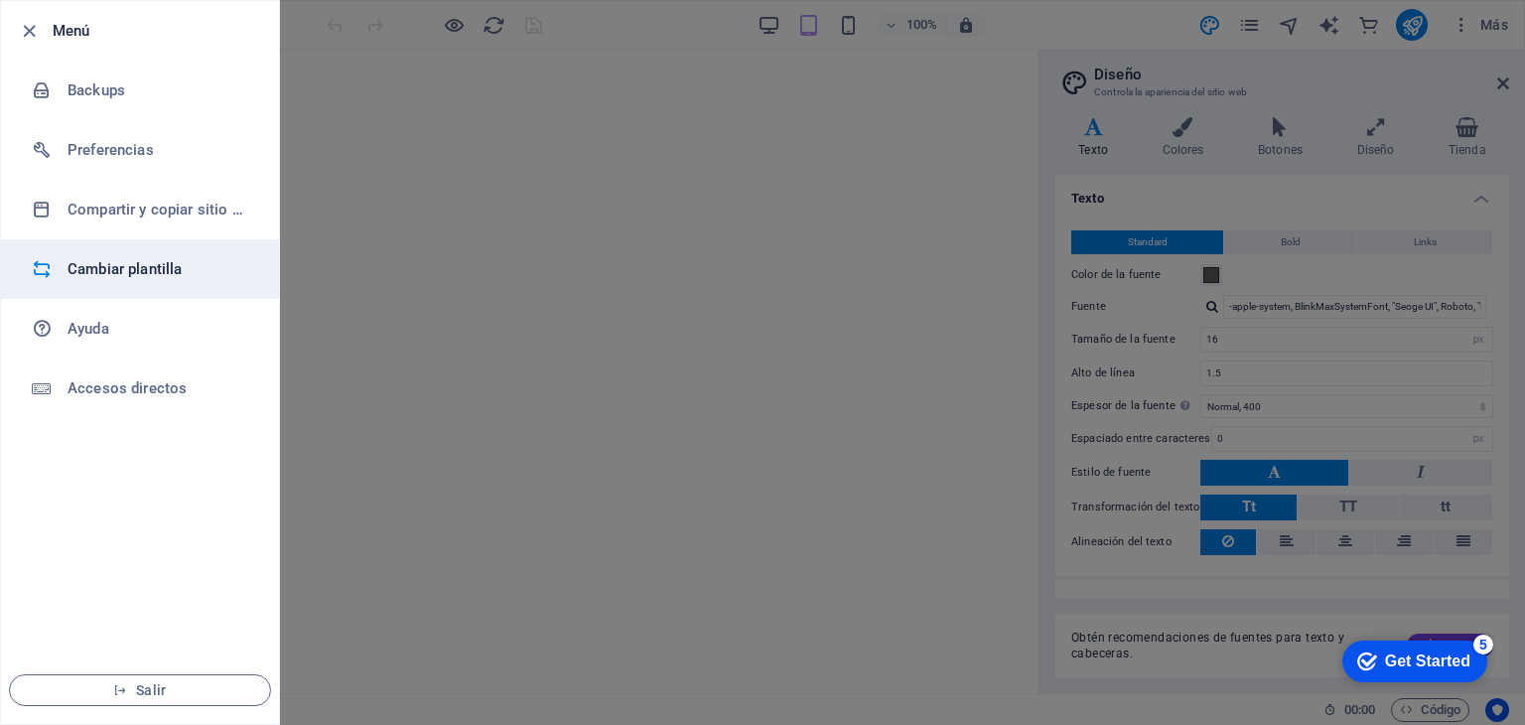
click at [127, 252] on li "Cambiar plantilla" at bounding box center [140, 269] width 278 height 60
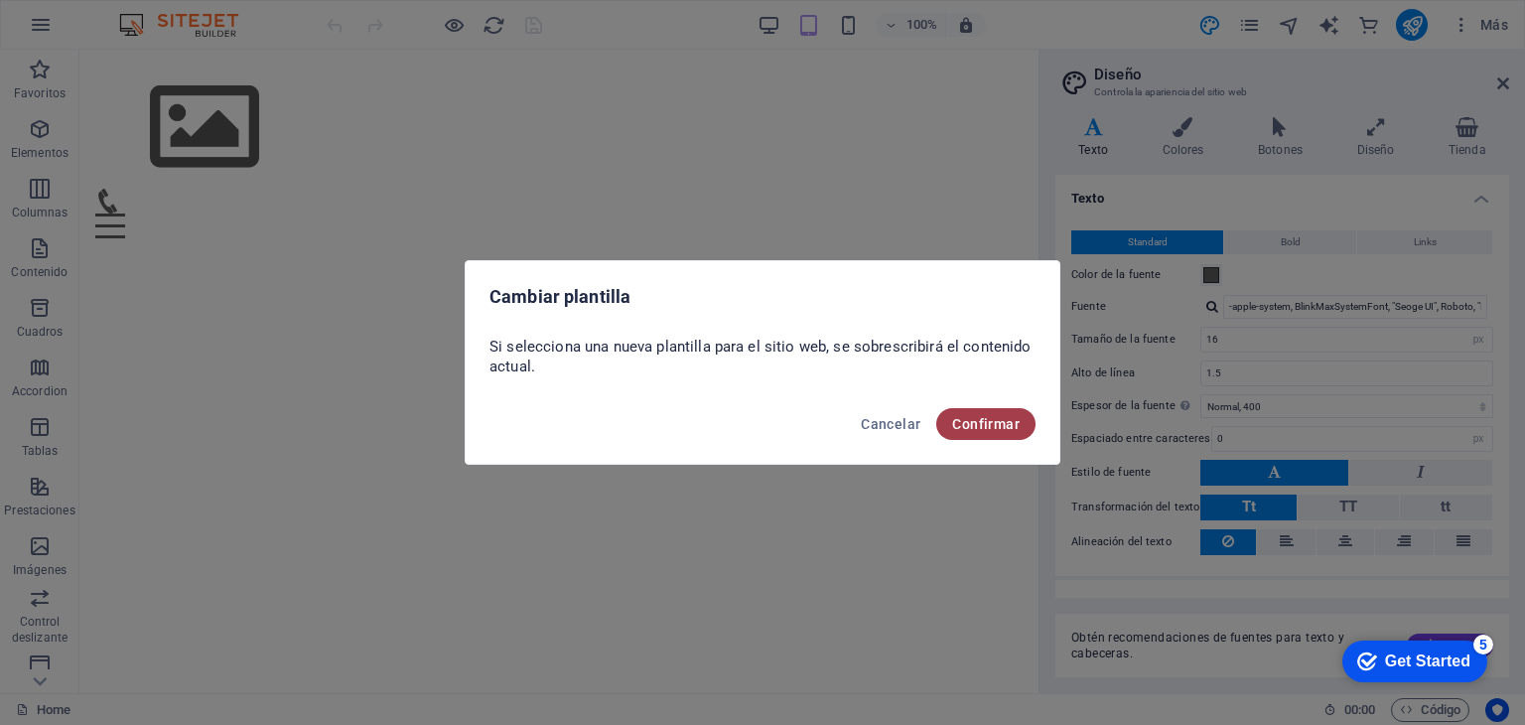
click at [958, 408] on button "Confirmar" at bounding box center [985, 424] width 99 height 32
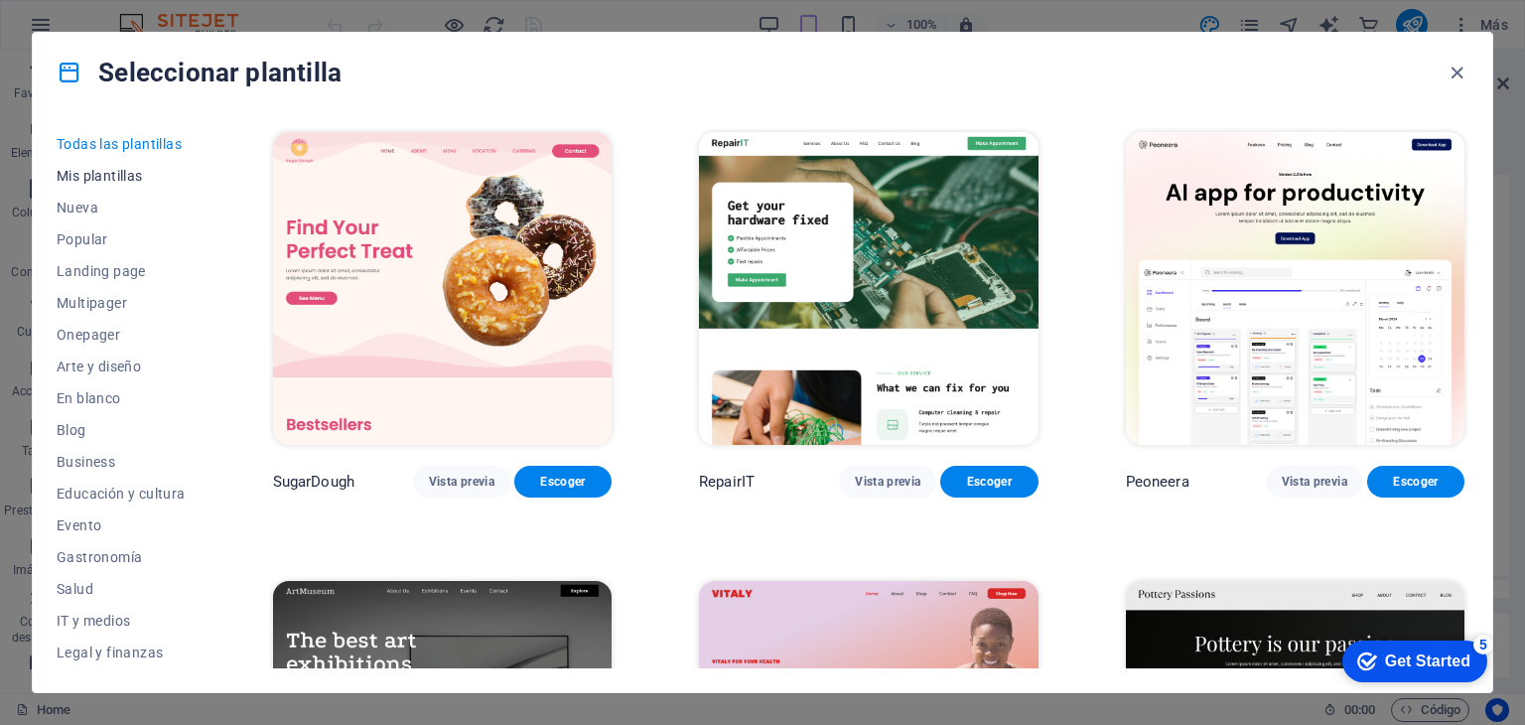
click at [136, 183] on span "Mis plantillas" at bounding box center [121, 176] width 129 height 16
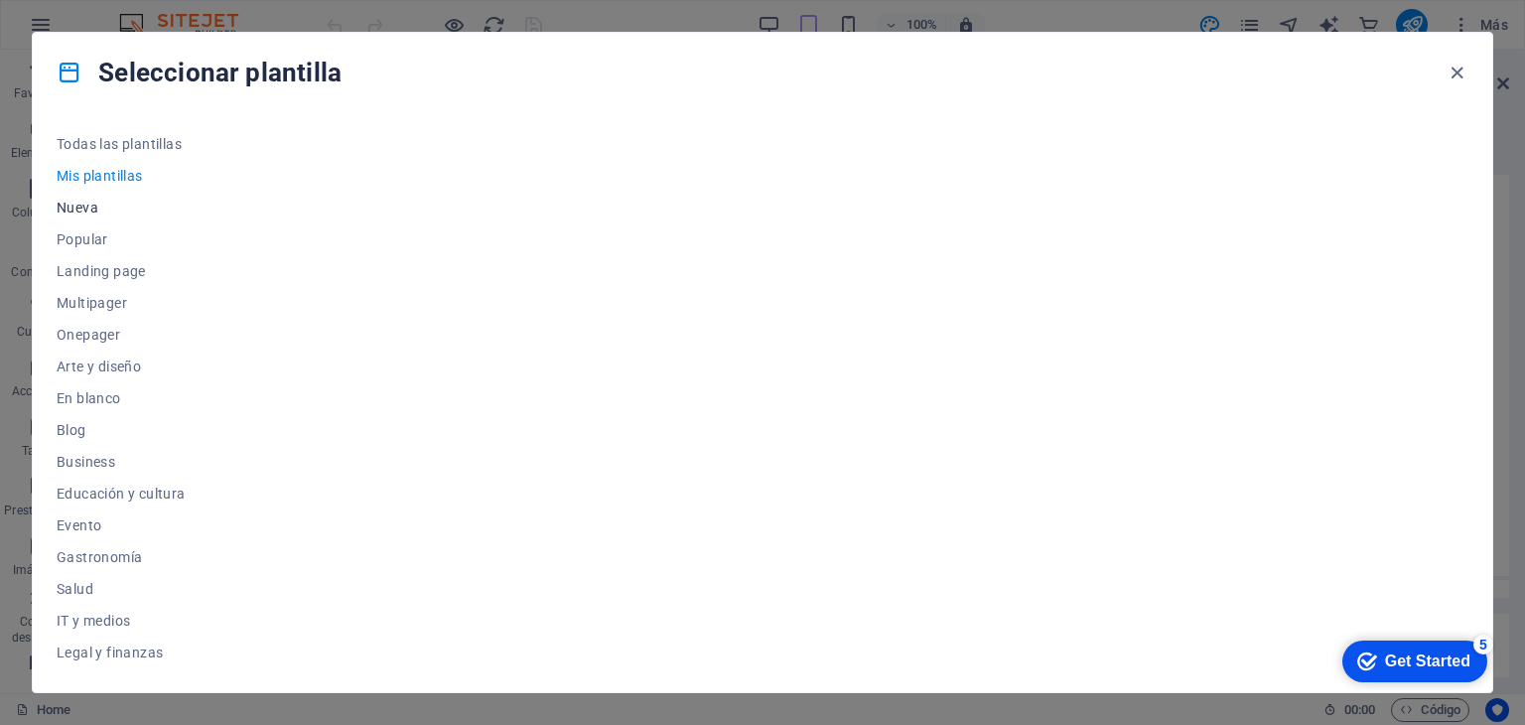
click at [123, 203] on span "Nueva" at bounding box center [121, 208] width 129 height 16
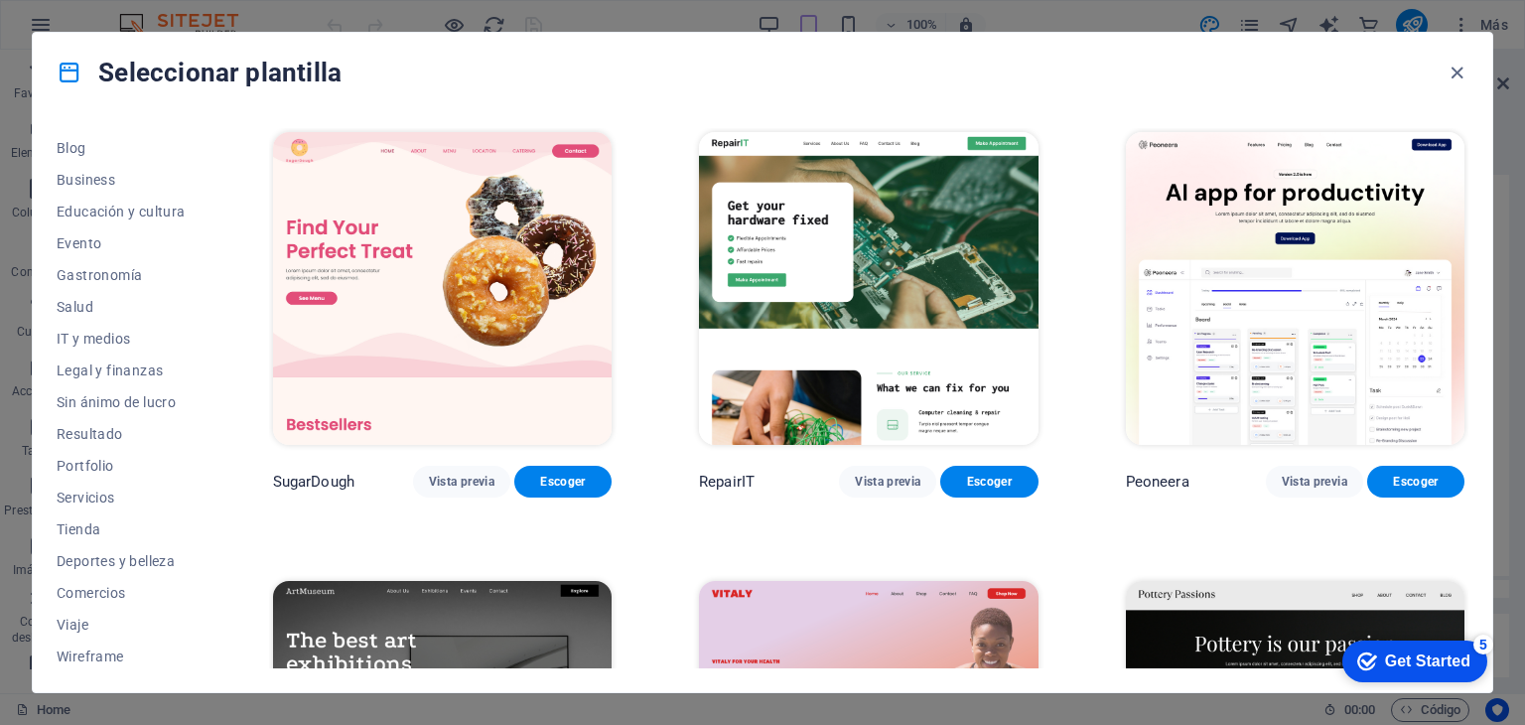
scroll to position [286, 0]
click at [114, 644] on span "Wireframe" at bounding box center [121, 652] width 129 height 16
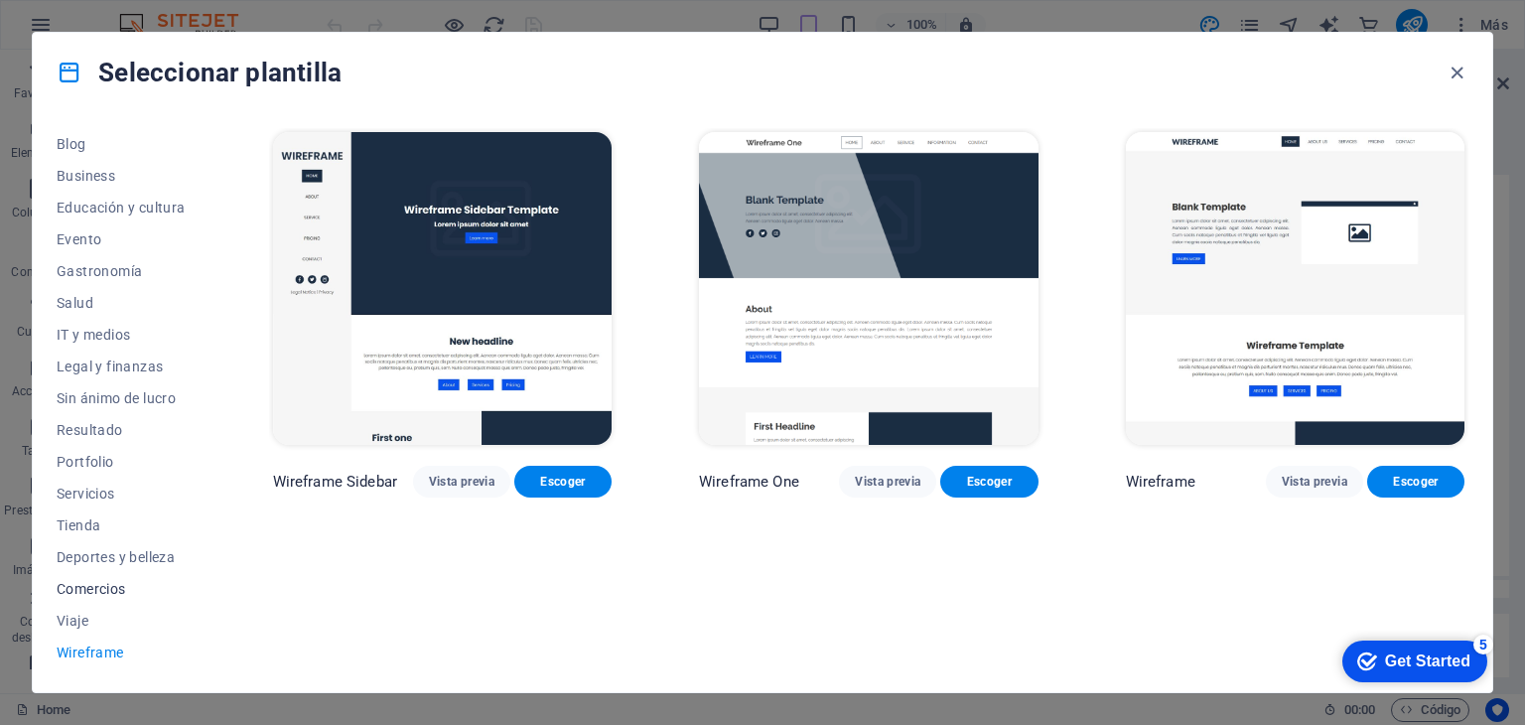
click at [89, 595] on span "Comercios" at bounding box center [121, 589] width 129 height 16
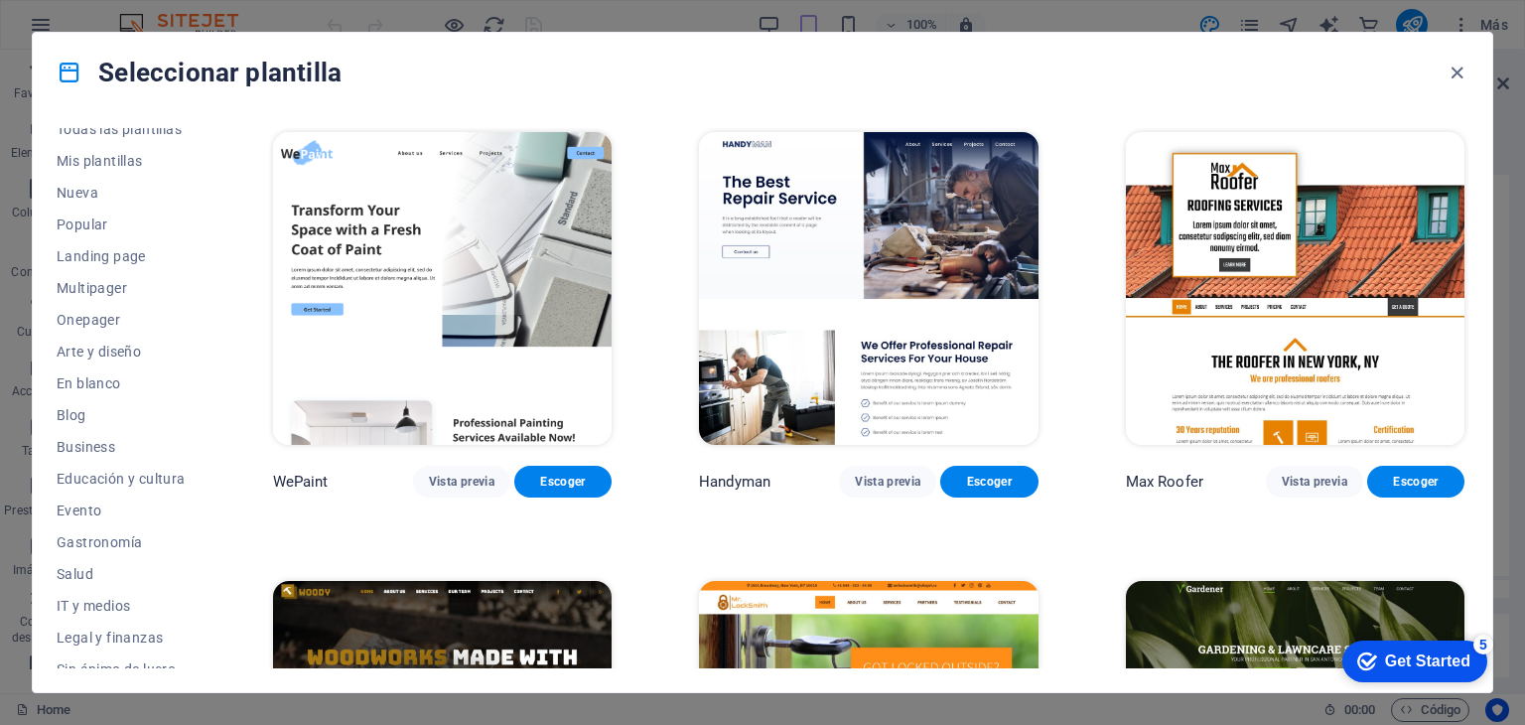
scroll to position [16, 0]
click at [117, 293] on span "Multipager" at bounding box center [121, 287] width 129 height 16
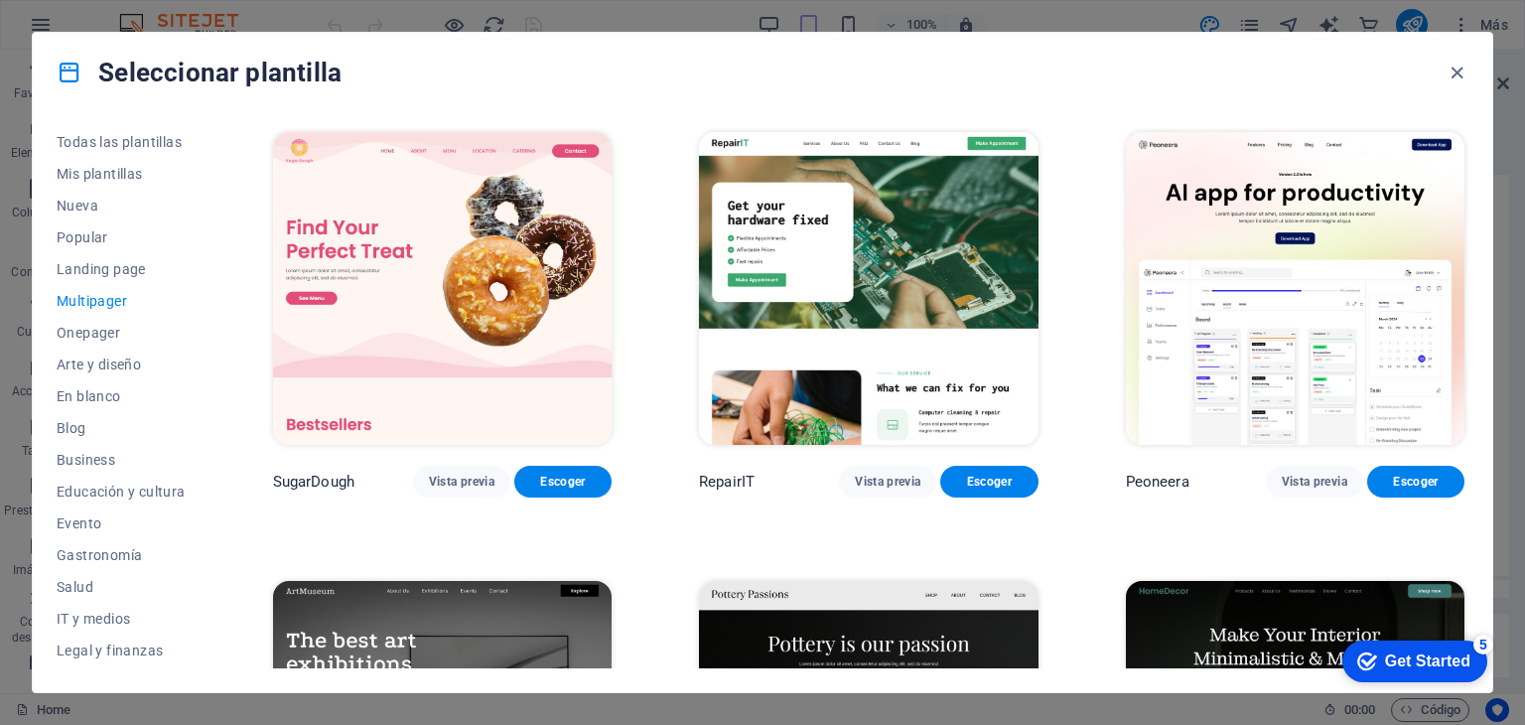
scroll to position [0, 0]
click at [213, 269] on div "Todas las plantillas Mis plantillas Nueva Popular Landing page Multipager Onepa…" at bounding box center [763, 402] width 1460 height 580
click at [1458, 71] on icon "button" at bounding box center [1457, 73] width 23 height 23
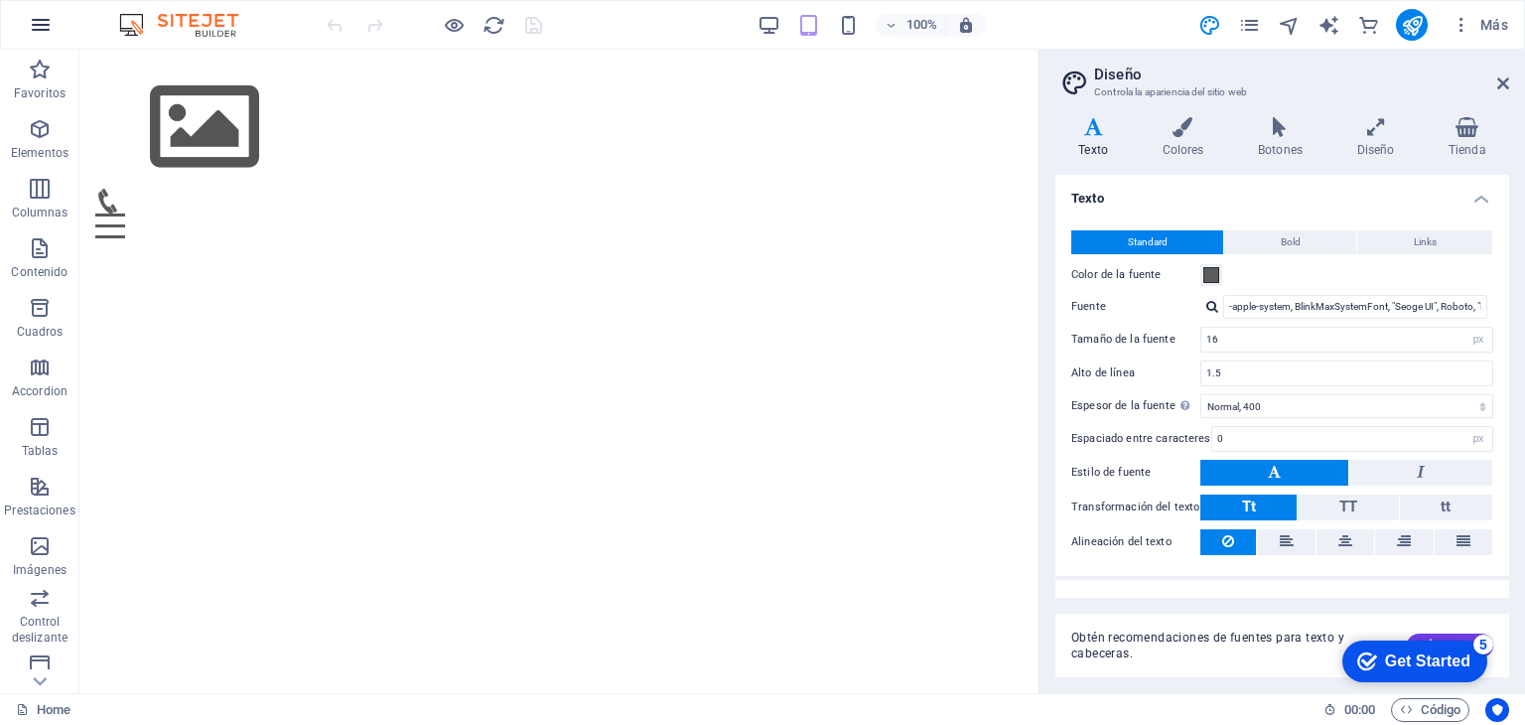
click at [40, 25] on icon "button" at bounding box center [41, 25] width 24 height 24
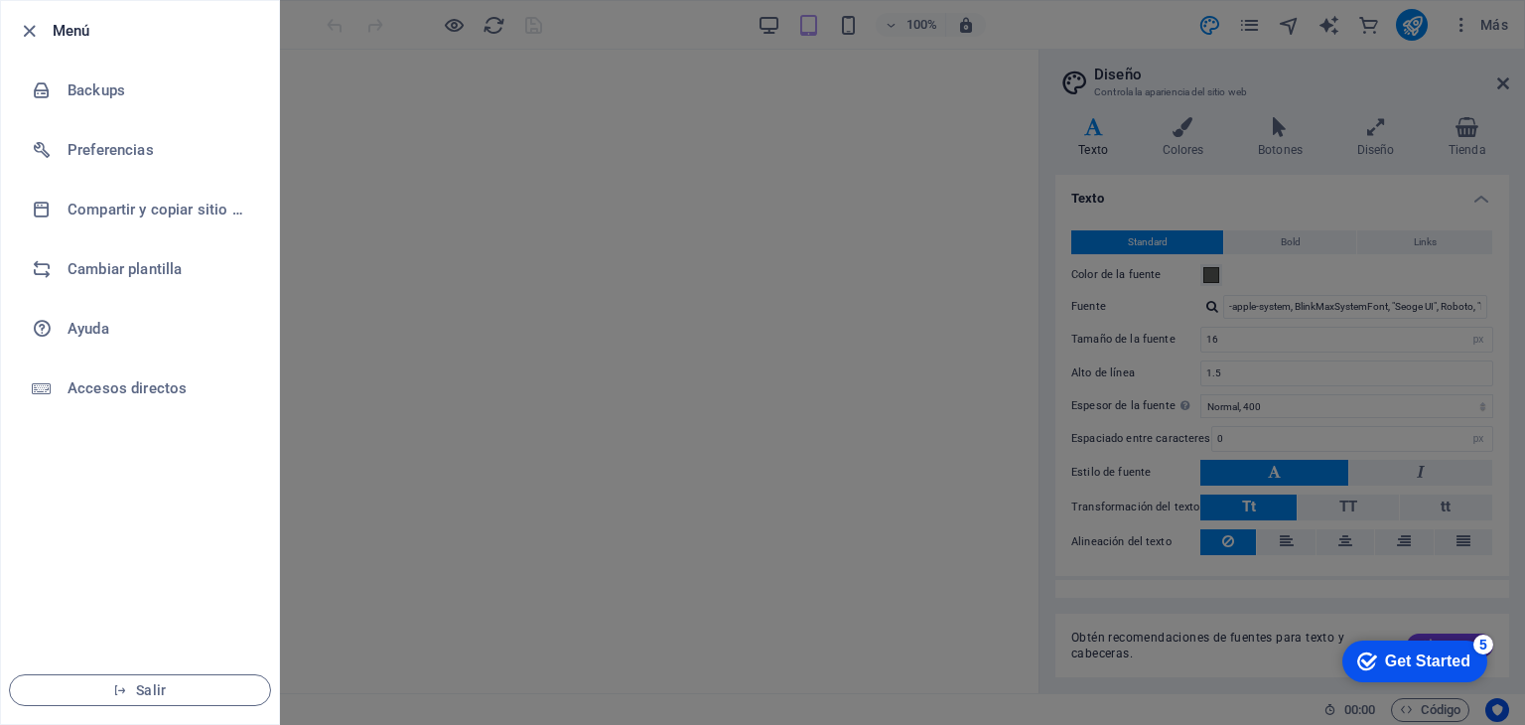
click at [55, 28] on h6 "Menú" at bounding box center [158, 31] width 211 height 24
click at [32, 28] on icon "button" at bounding box center [29, 31] width 23 height 23
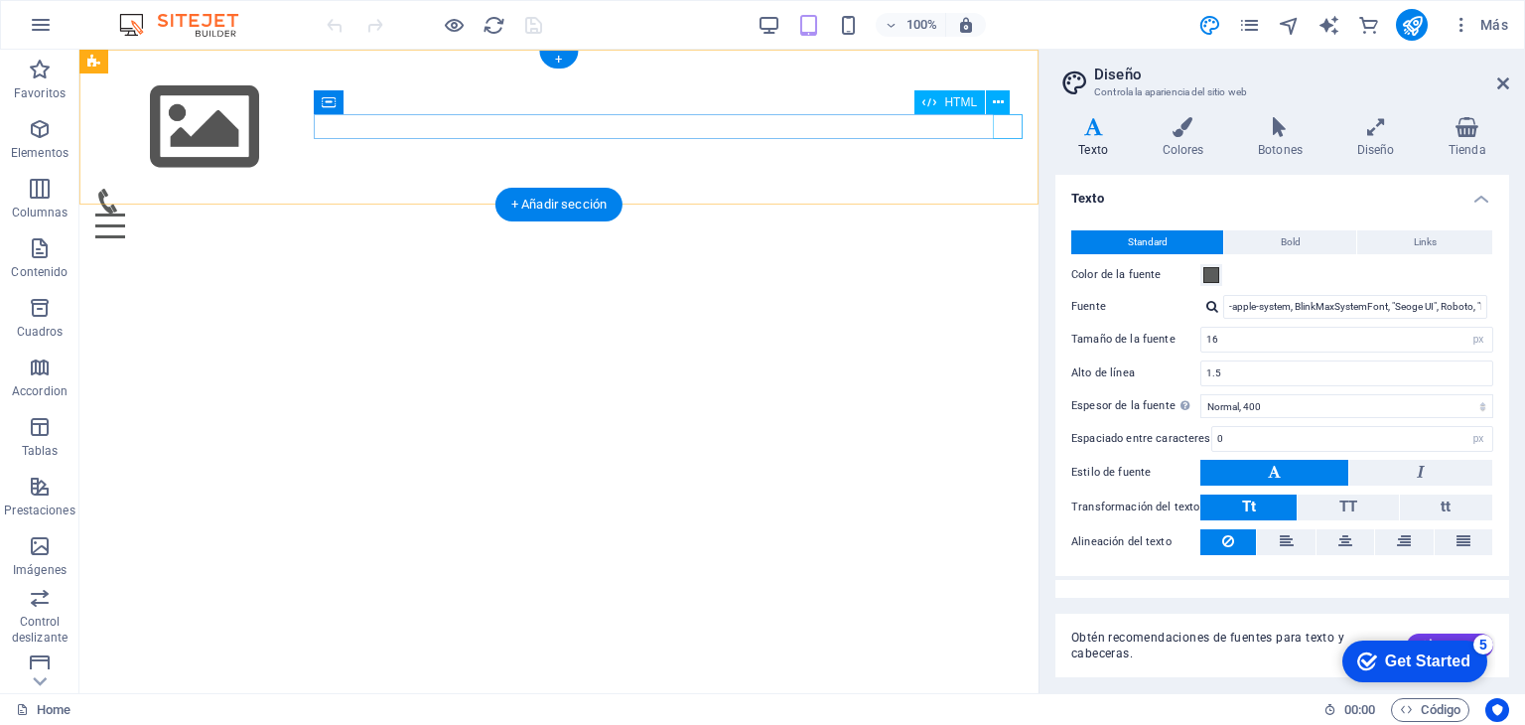
click at [997, 213] on div "Menu" at bounding box center [558, 225] width 927 height 25
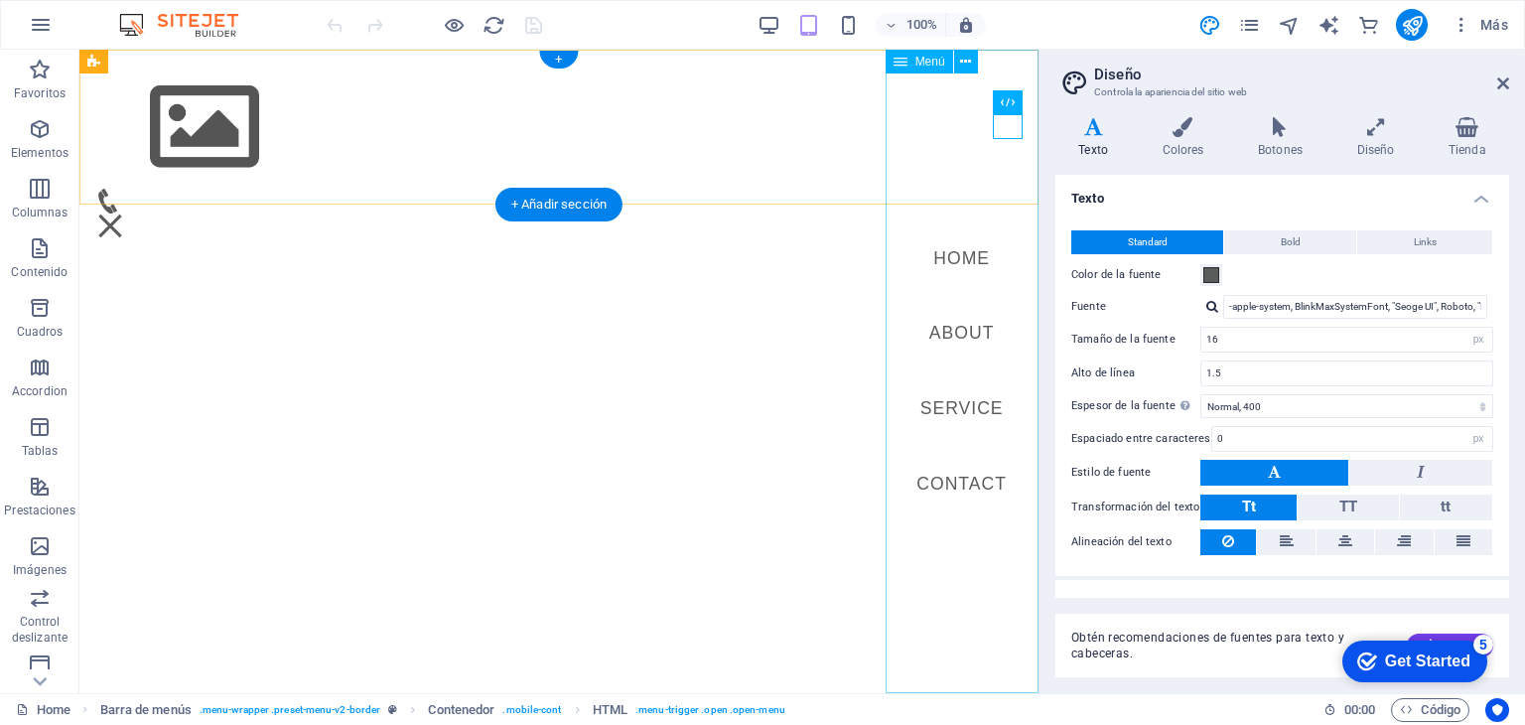
click at [958, 247] on nav "Home About Service Contact" at bounding box center [962, 371] width 154 height 643
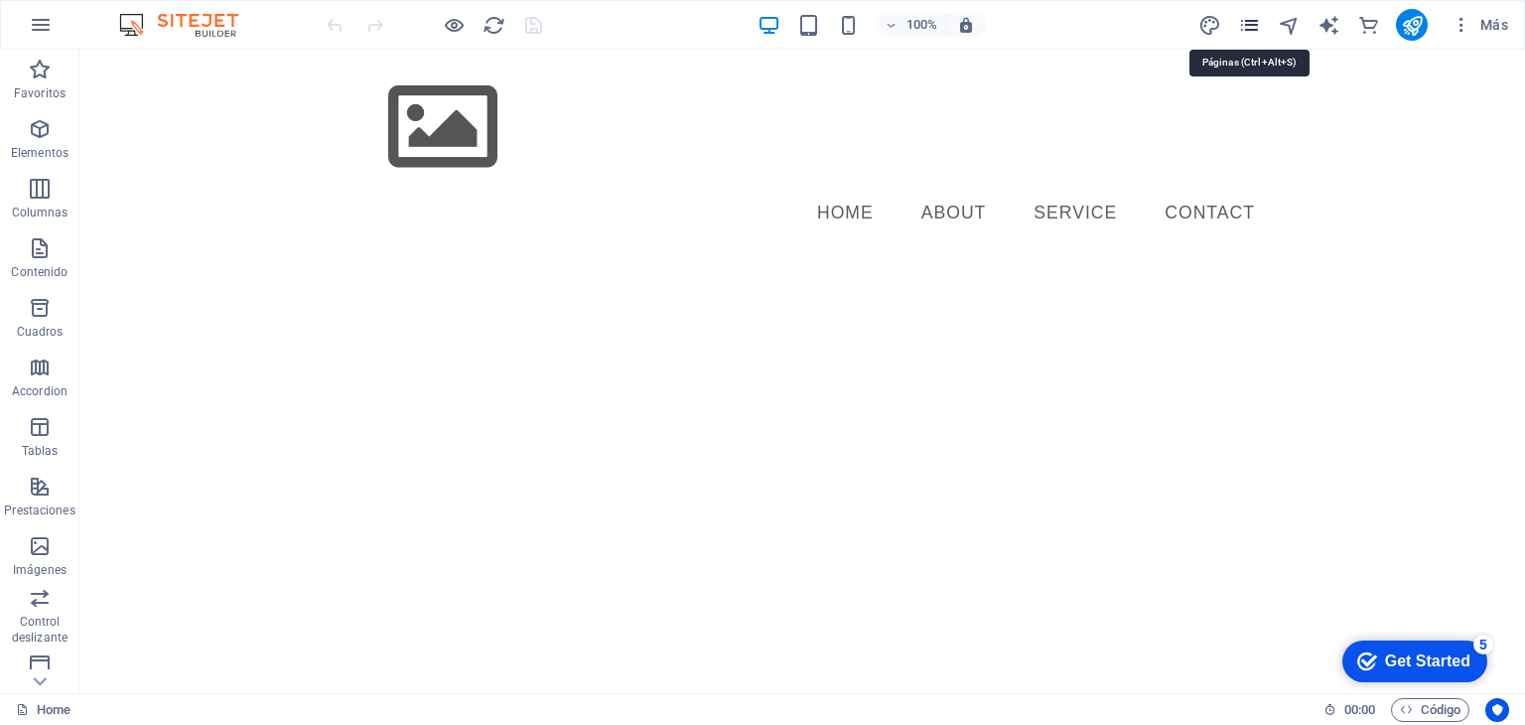
click at [1245, 17] on icon "pages" at bounding box center [1249, 25] width 23 height 23
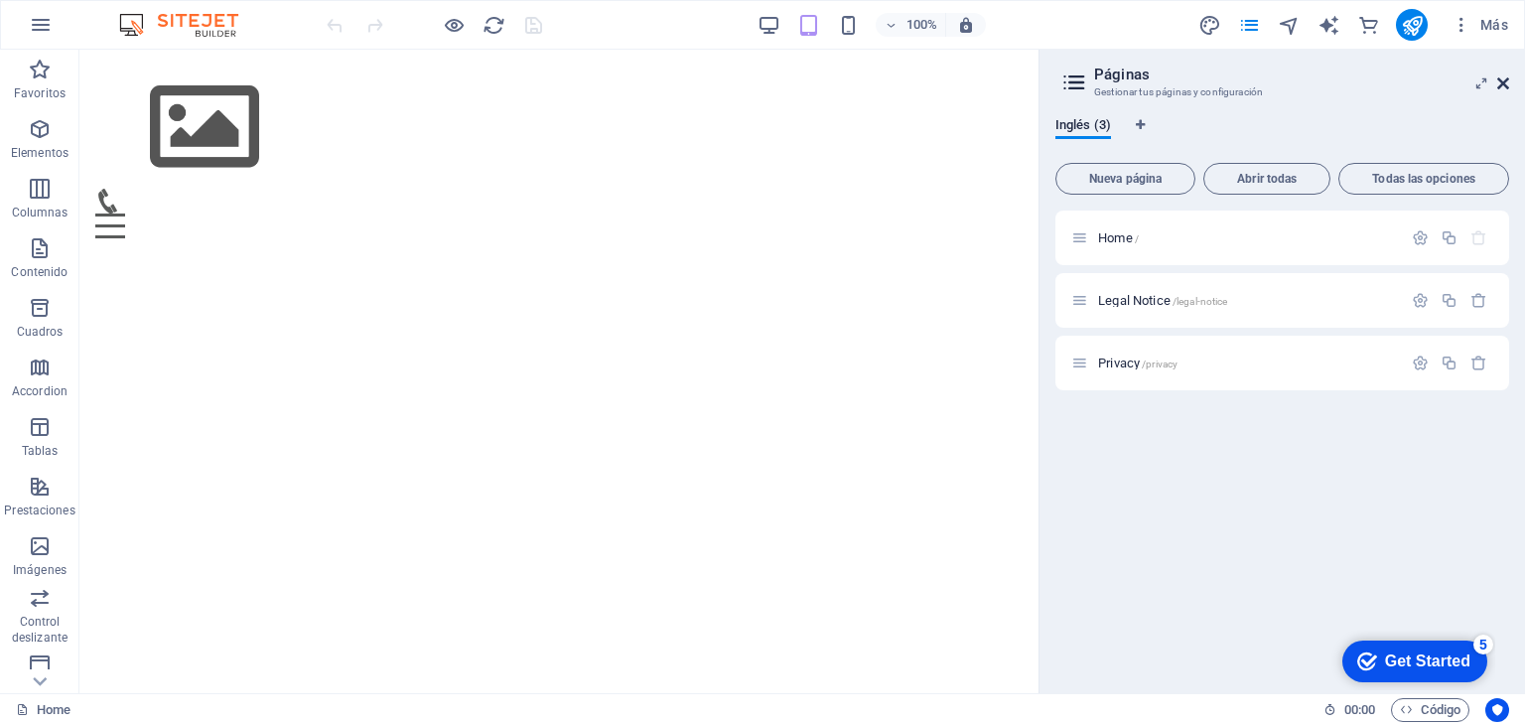
click at [1503, 80] on icon at bounding box center [1503, 83] width 12 height 16
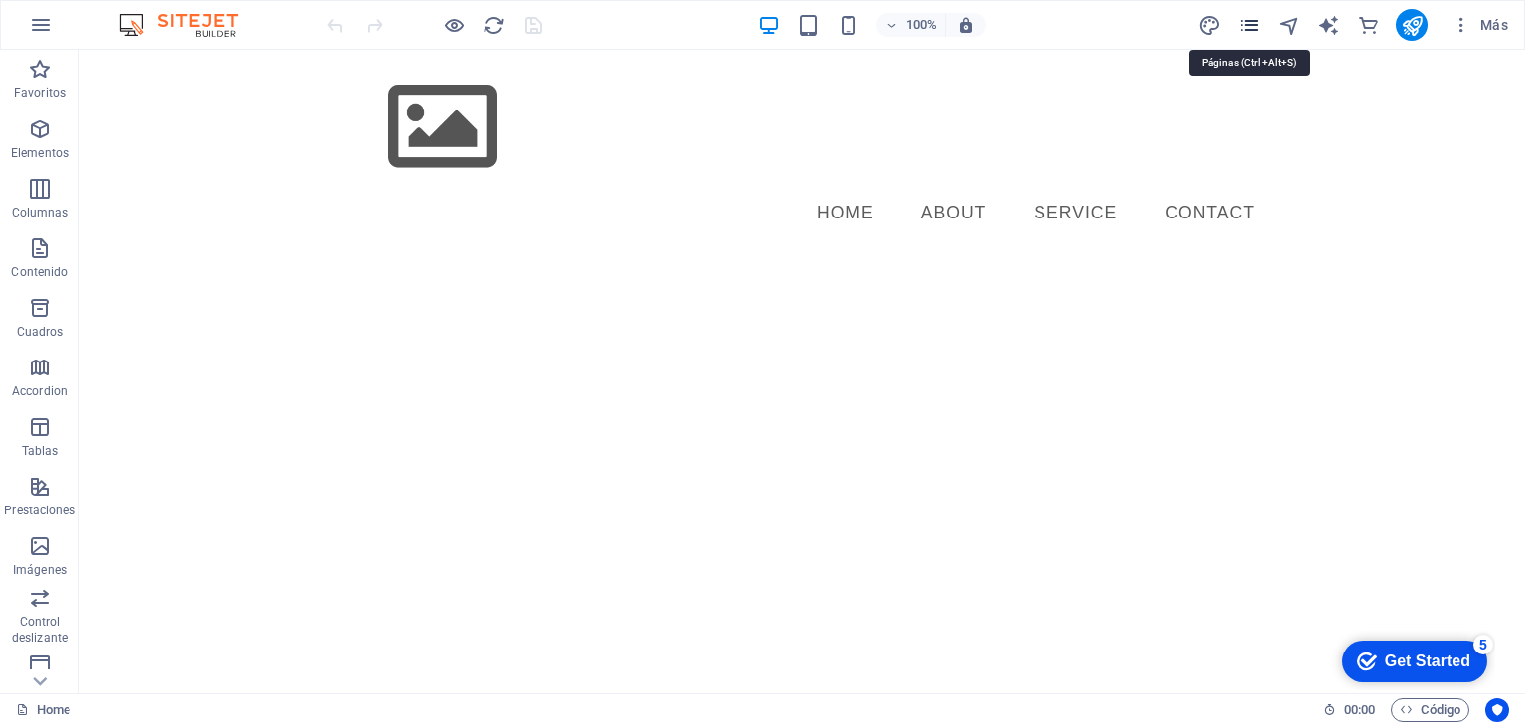
click at [1243, 23] on icon "pages" at bounding box center [1249, 25] width 23 height 23
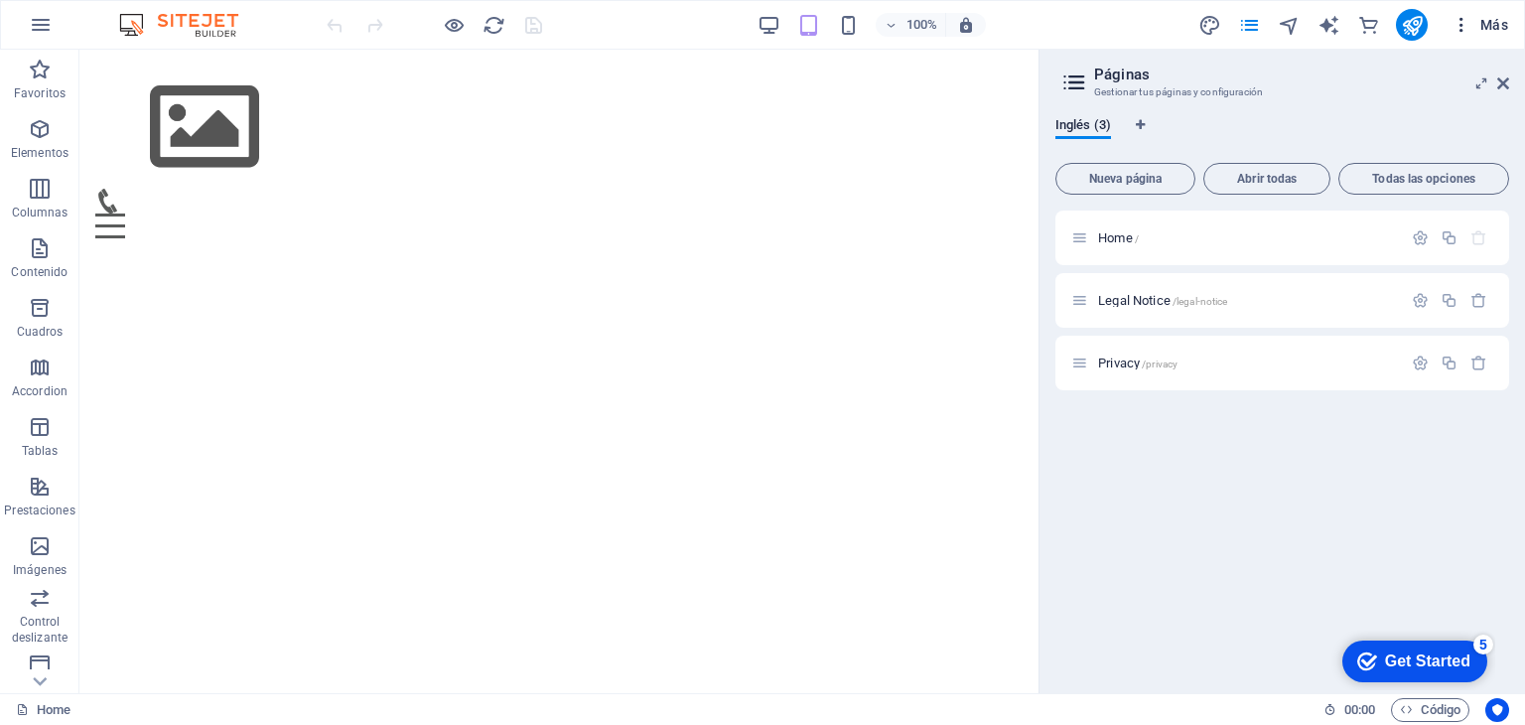
click at [1469, 27] on icon "button" at bounding box center [1462, 25] width 20 height 20
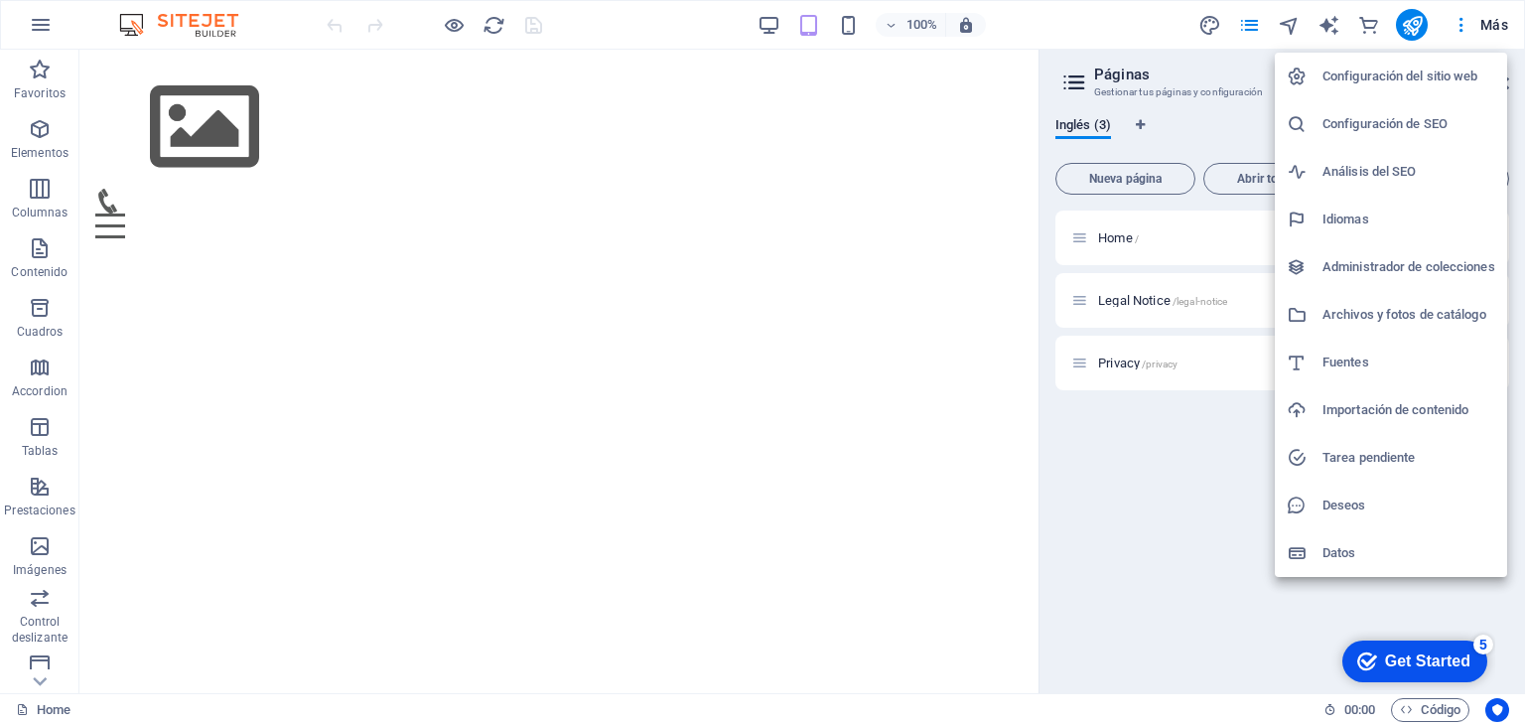
click at [909, 154] on div at bounding box center [762, 362] width 1525 height 725
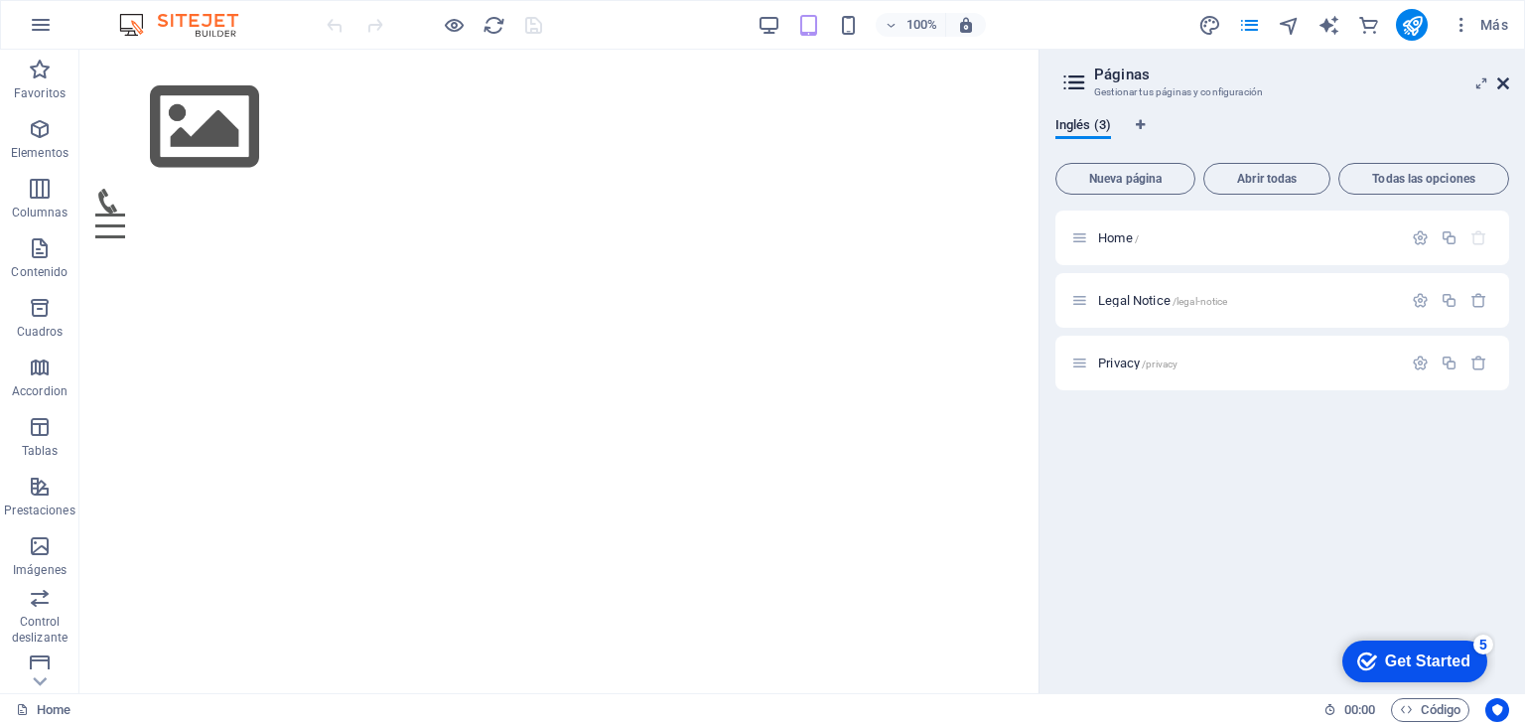
click at [1508, 84] on icon at bounding box center [1503, 83] width 12 height 16
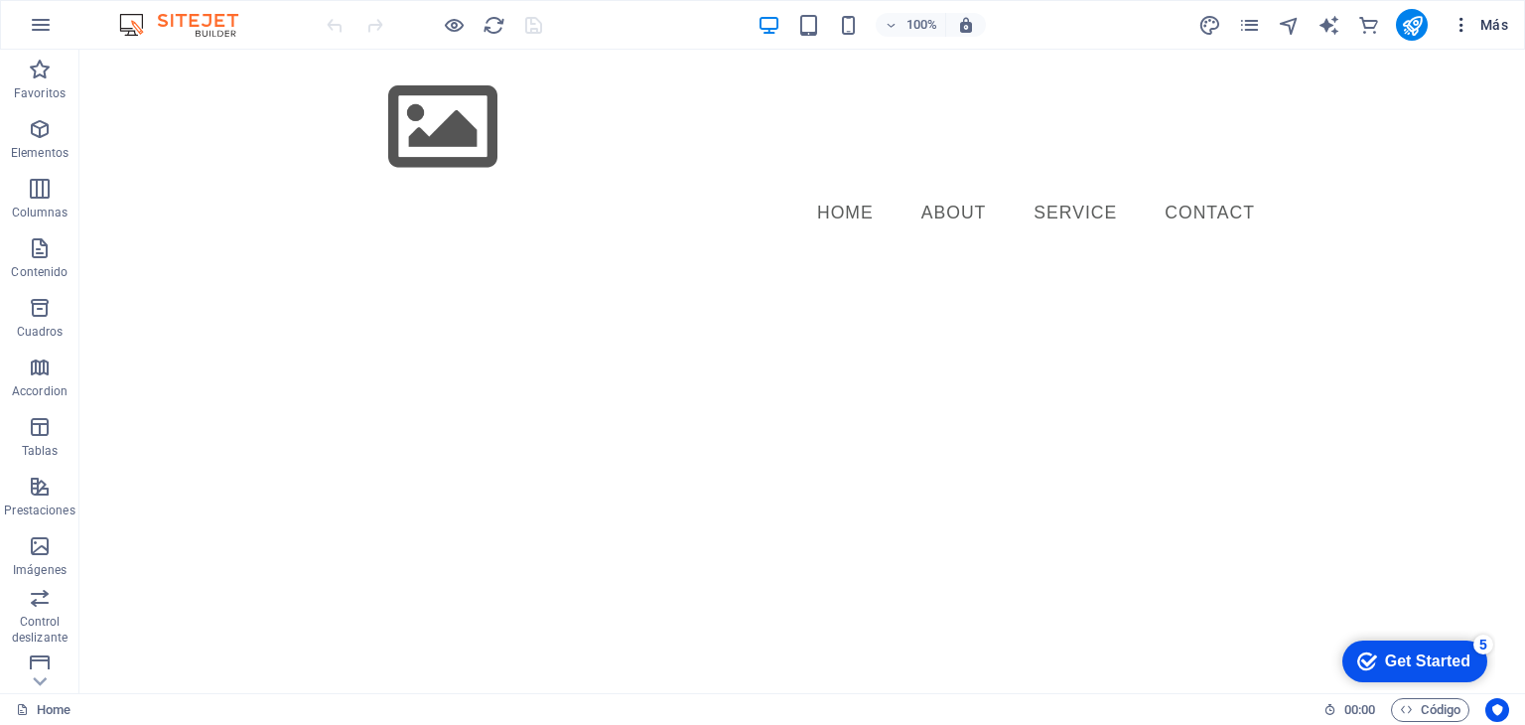
click at [1501, 17] on span "Más" at bounding box center [1480, 25] width 57 height 20
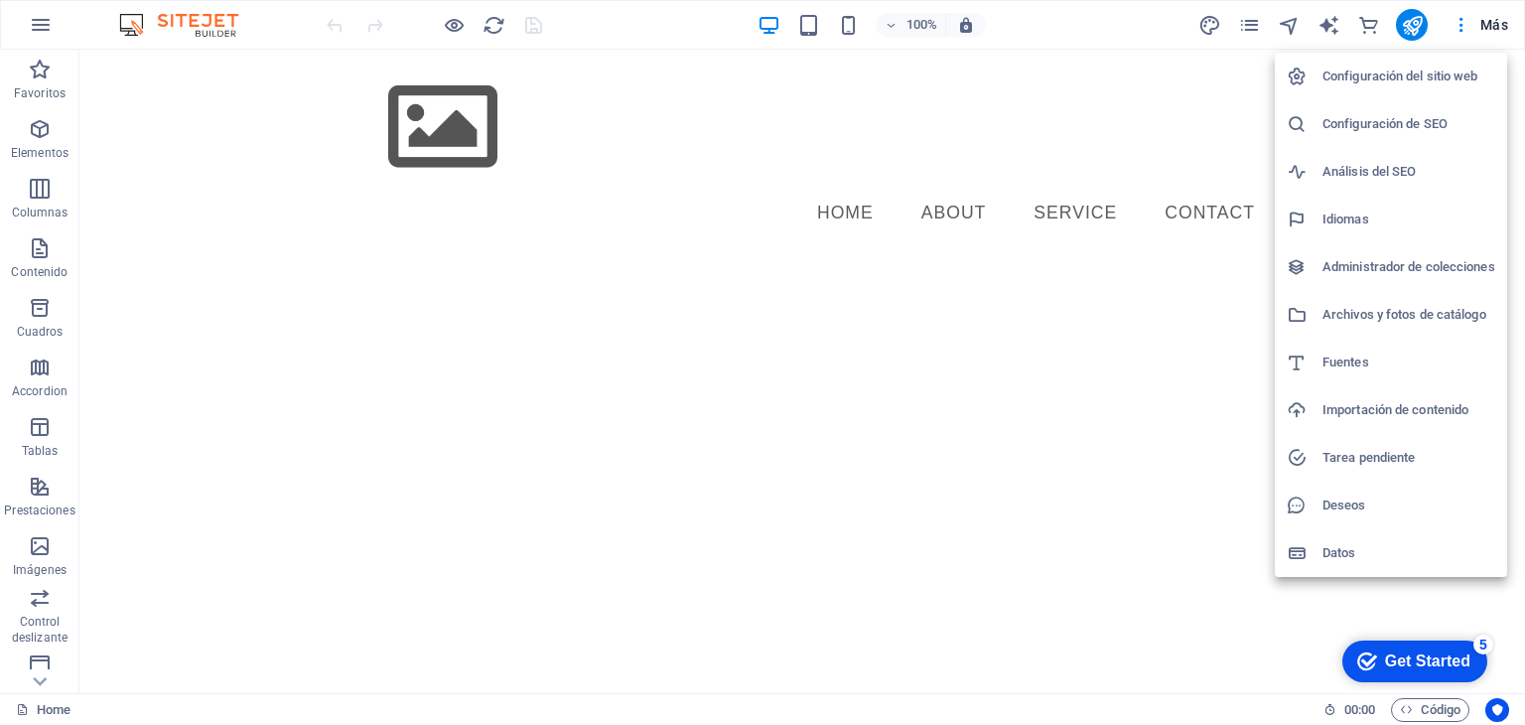
click at [1440, 72] on h6 "Configuración del sitio web" at bounding box center [1409, 77] width 173 height 24
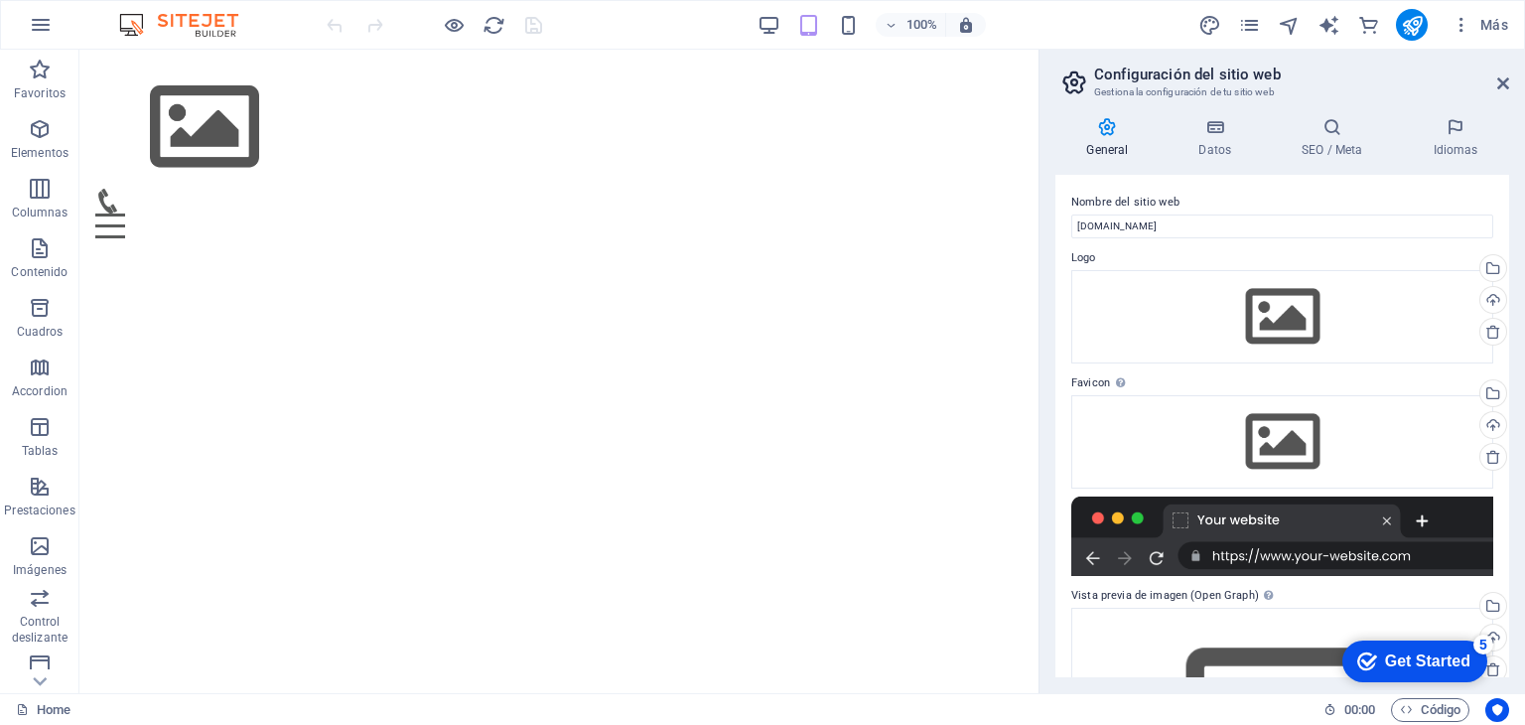
drag, startPoint x: 1500, startPoint y: 213, endPoint x: 1503, endPoint y: 247, distance: 33.9
click at [1503, 247] on div "Nombre del sitio web [DOMAIN_NAME] Logo Arrastra archivos aquí, haz clic para e…" at bounding box center [1283, 426] width 454 height 502
drag, startPoint x: 1508, startPoint y: 245, endPoint x: 1511, endPoint y: 342, distance: 96.4
click at [1511, 342] on div "General Datos SEO / Meta Idiomas Nombre del sitio web [DOMAIN_NAME] Logo Arrast…" at bounding box center [1283, 397] width 486 height 592
click at [771, 254] on html "Skip to main content Menu Home About Service Contact" at bounding box center [558, 152] width 959 height 205
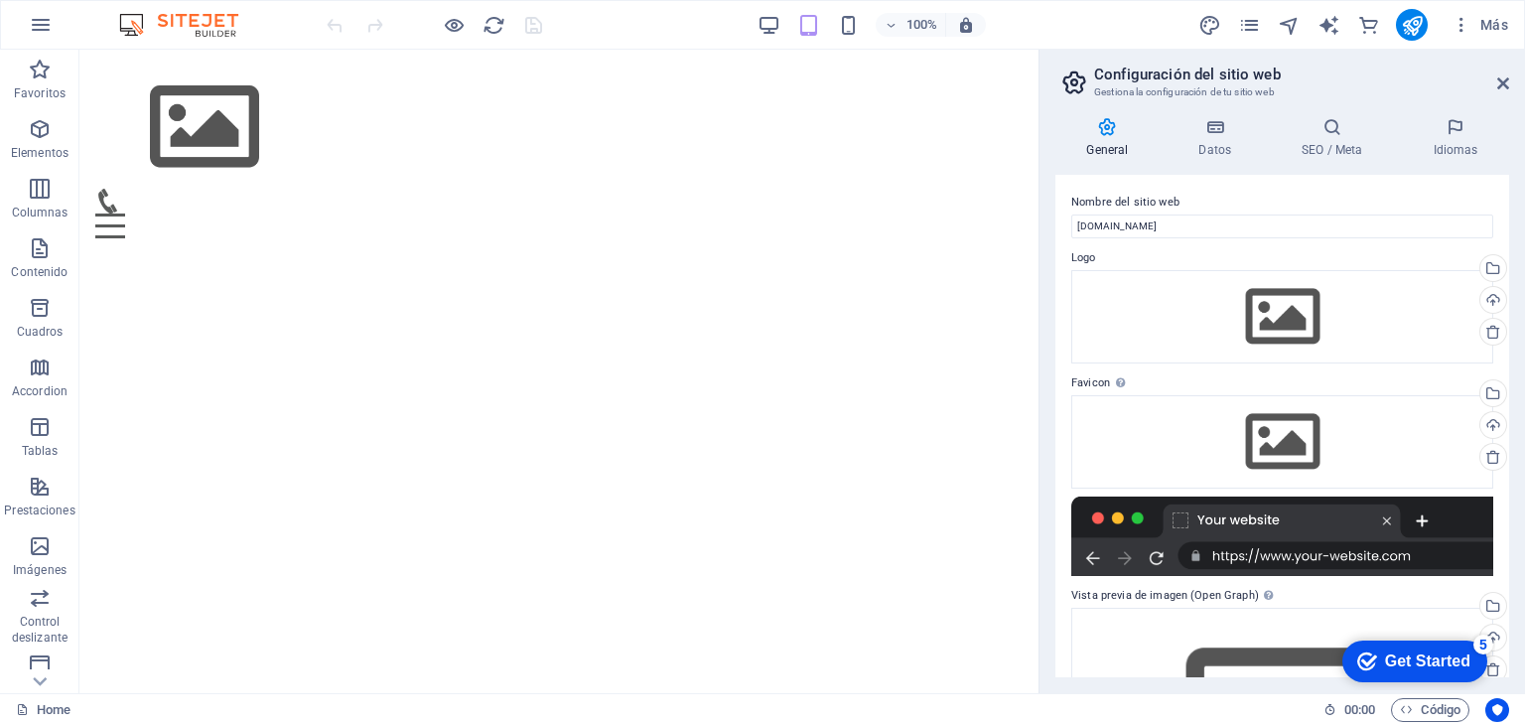
click at [1427, 672] on div "checkmark Get Started 5" at bounding box center [1414, 661] width 145 height 42
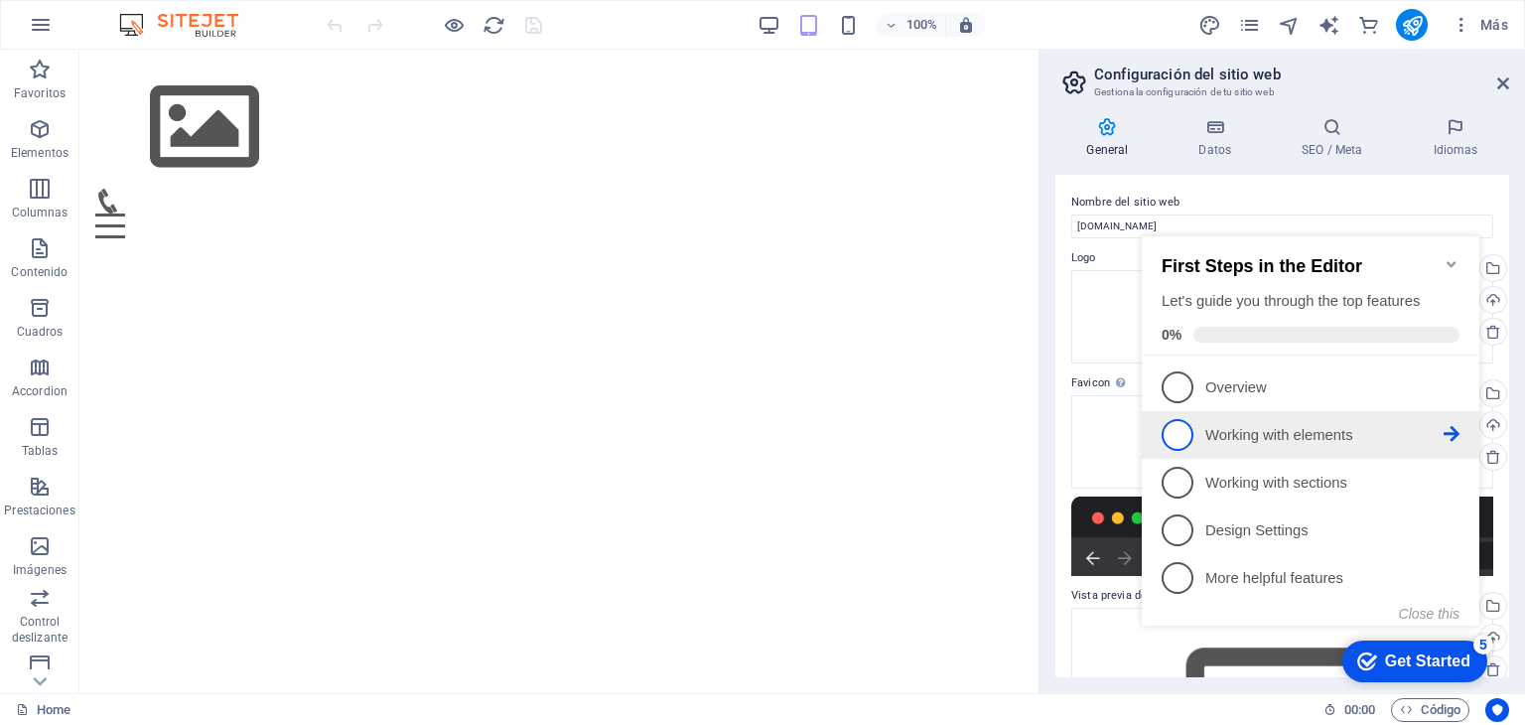
click at [1190, 429] on span "2" at bounding box center [1178, 435] width 32 height 32
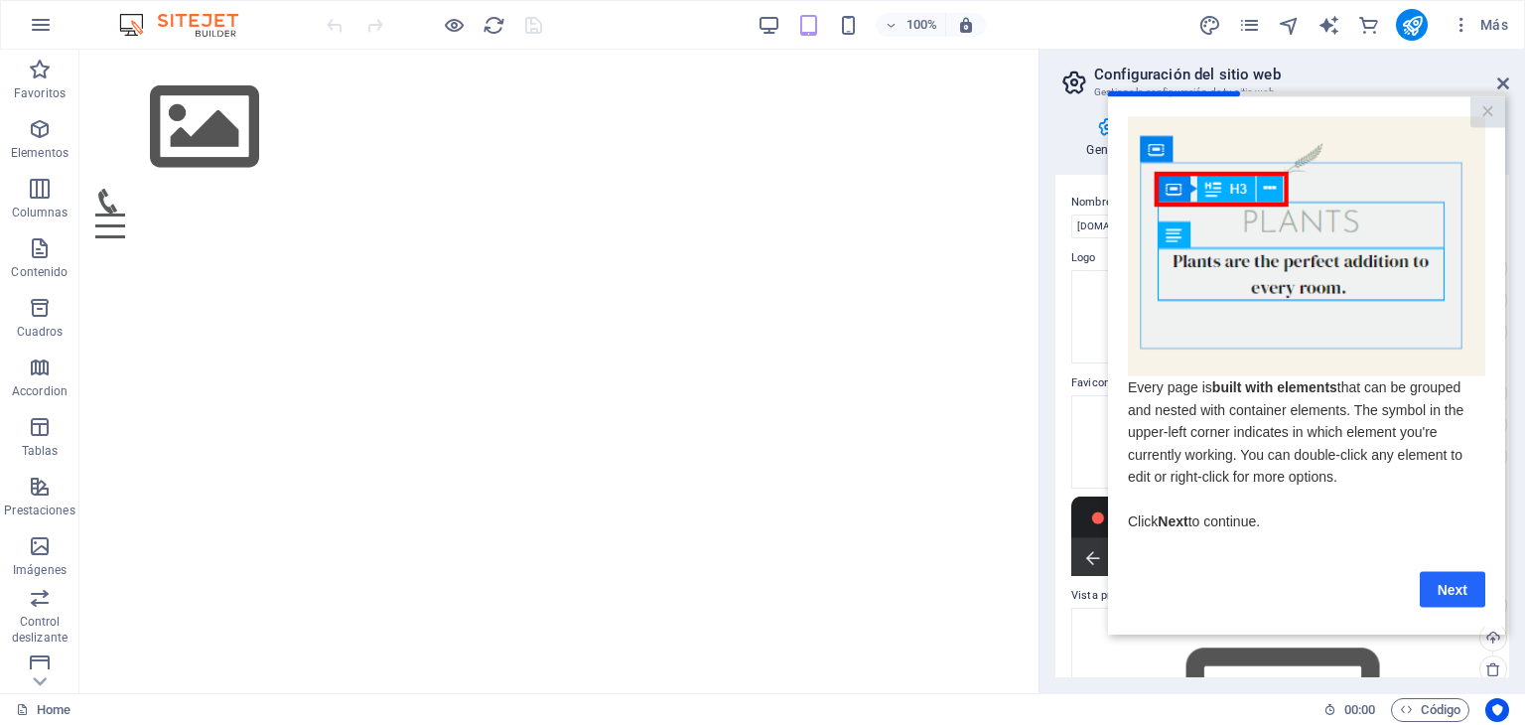
click at [1459, 583] on link "Next" at bounding box center [1453, 589] width 66 height 36
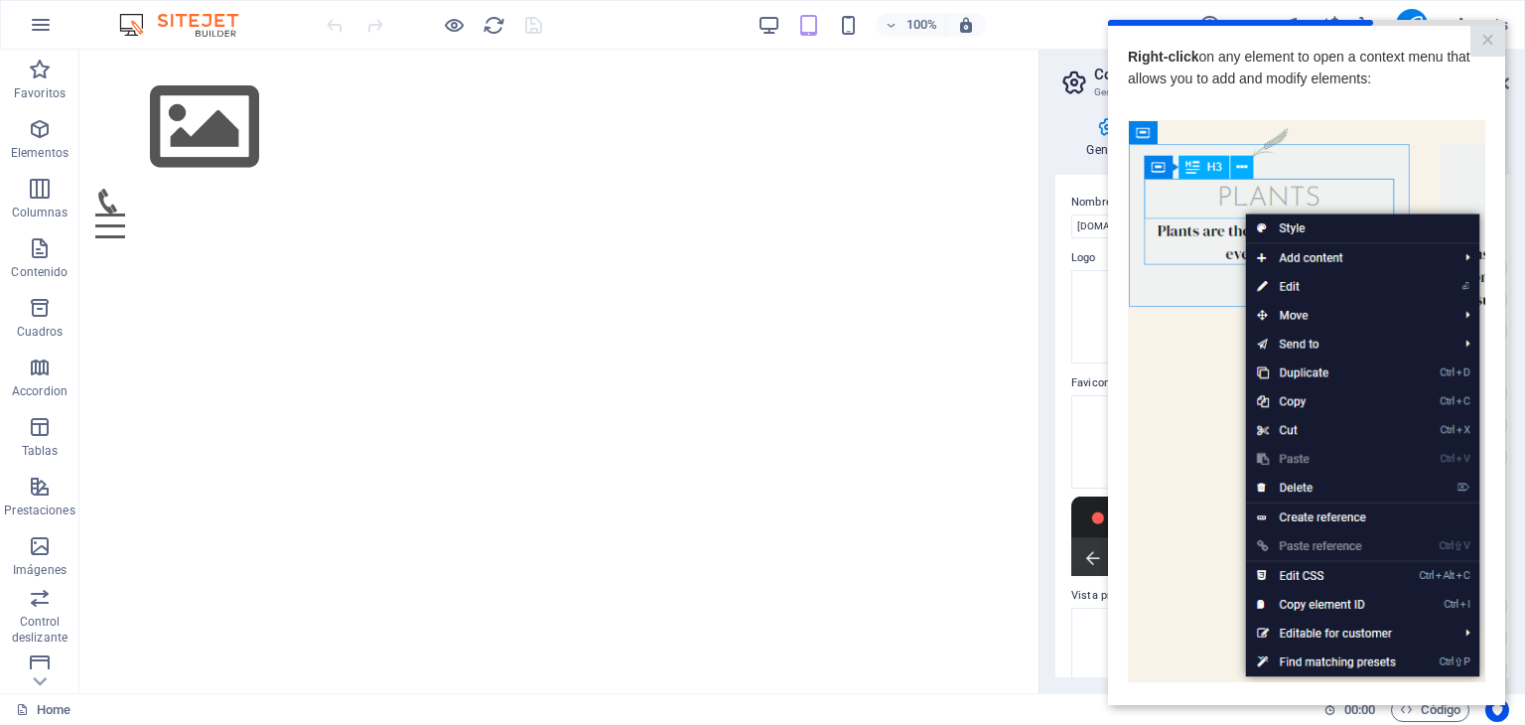
scroll to position [0, 15]
click at [1474, 36] on link "×" at bounding box center [1488, 41] width 35 height 31
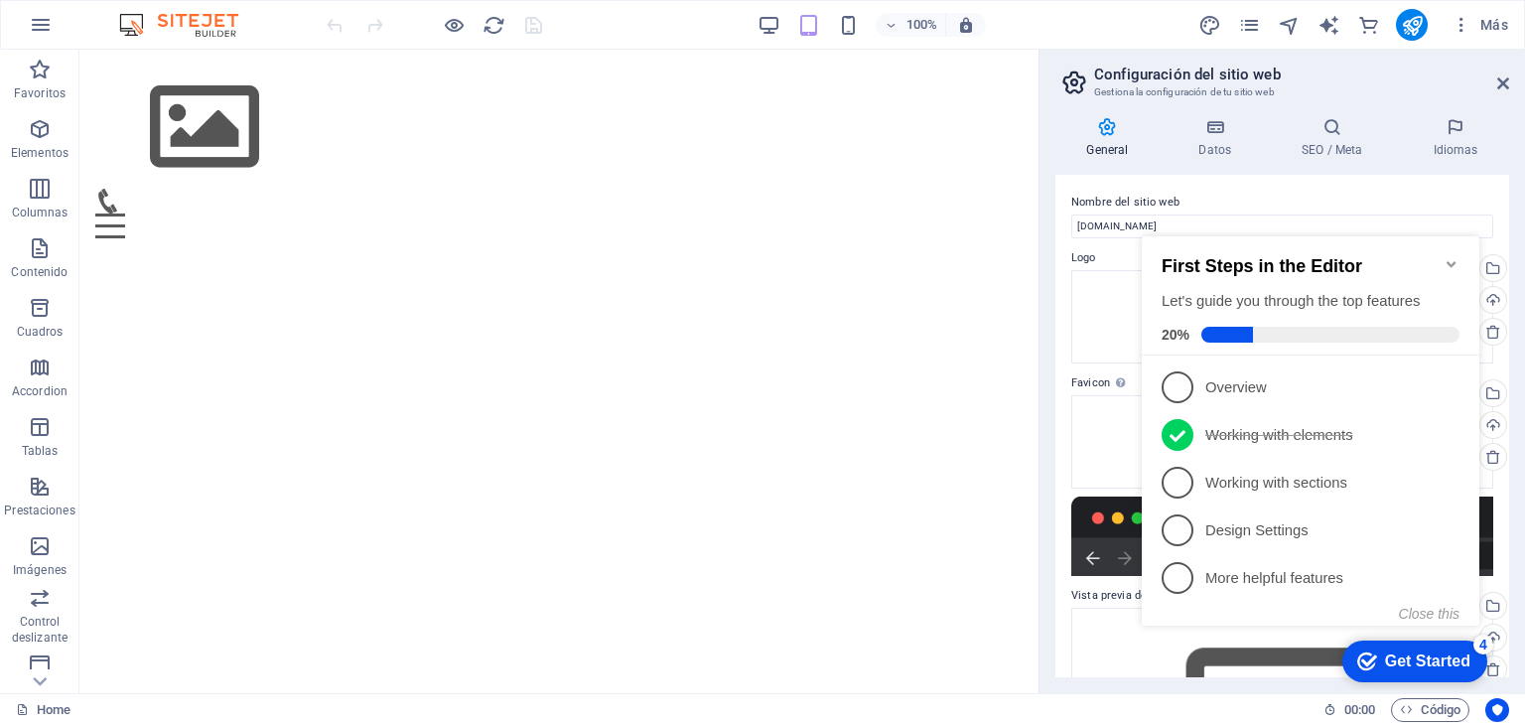
scroll to position [0, 0]
click at [1451, 444] on link "2 Working with elements - completed" at bounding box center [1311, 435] width 298 height 32
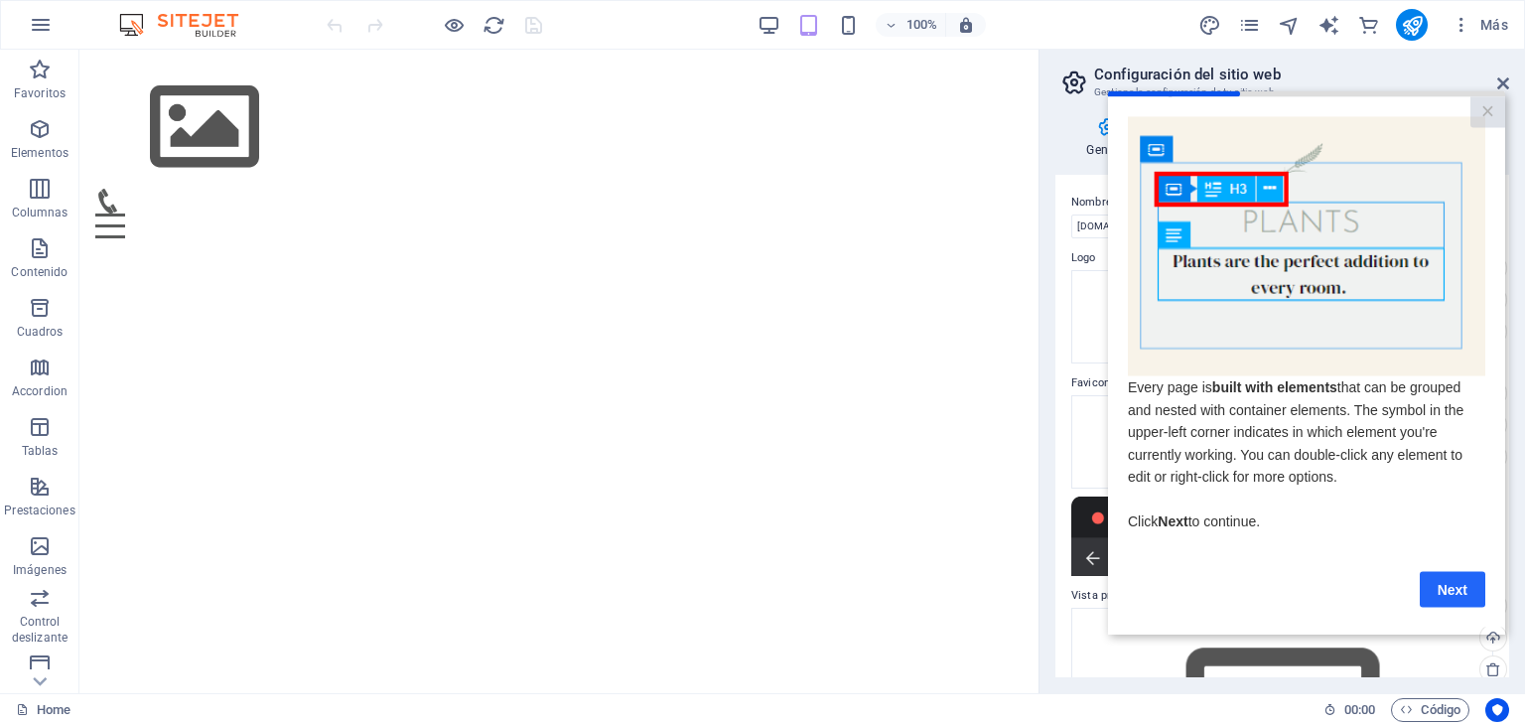
click at [1436, 583] on link "Next" at bounding box center [1453, 589] width 66 height 36
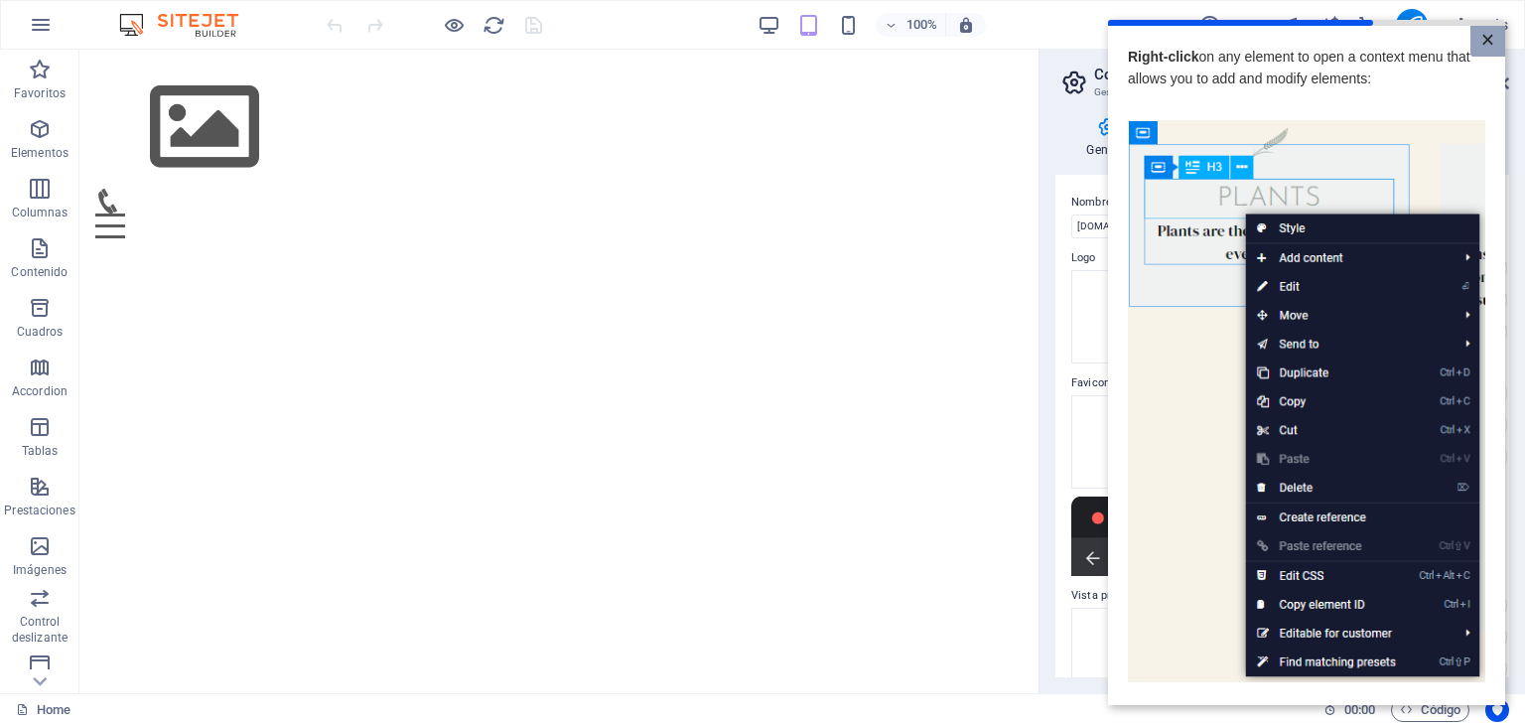
click at [1481, 49] on link "×" at bounding box center [1488, 41] width 35 height 31
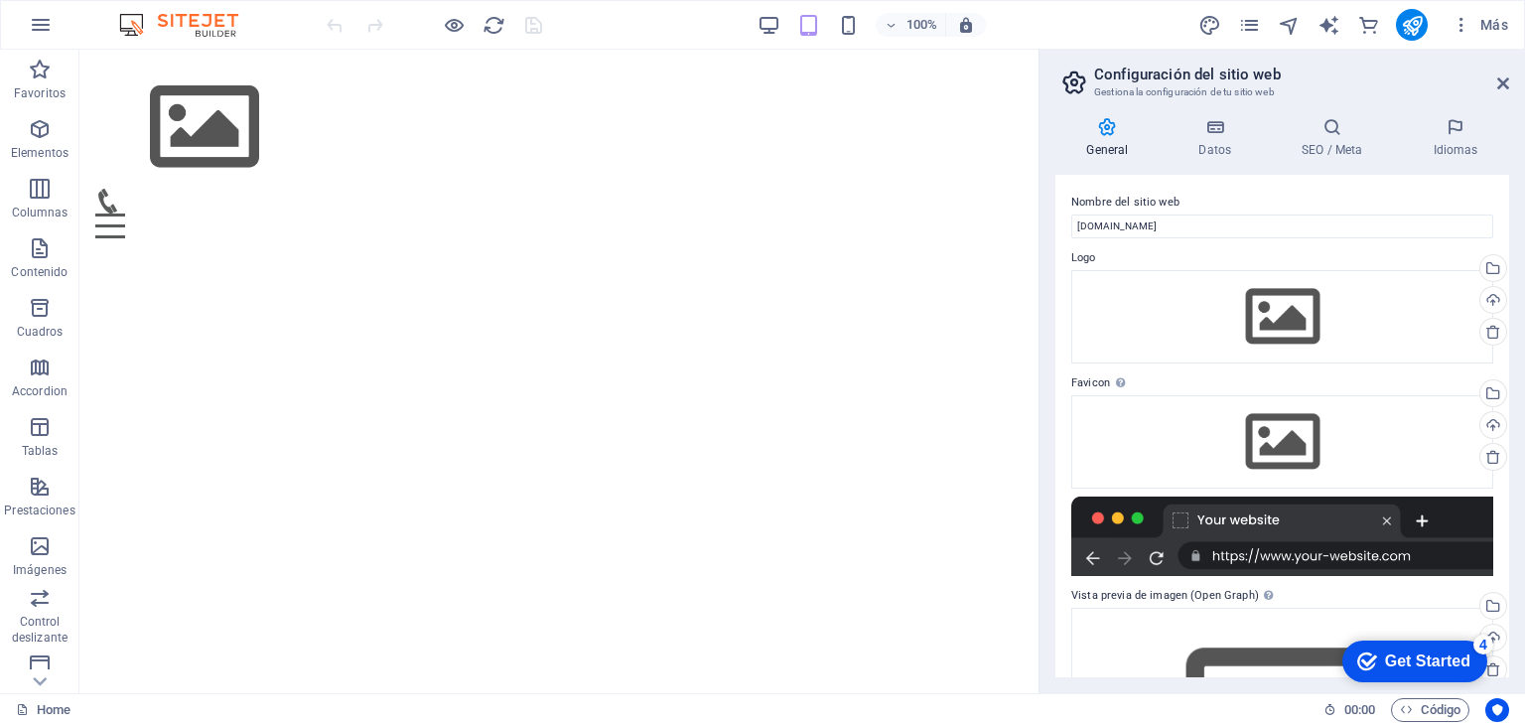
click at [1427, 660] on div "Get Started" at bounding box center [1427, 661] width 85 height 18
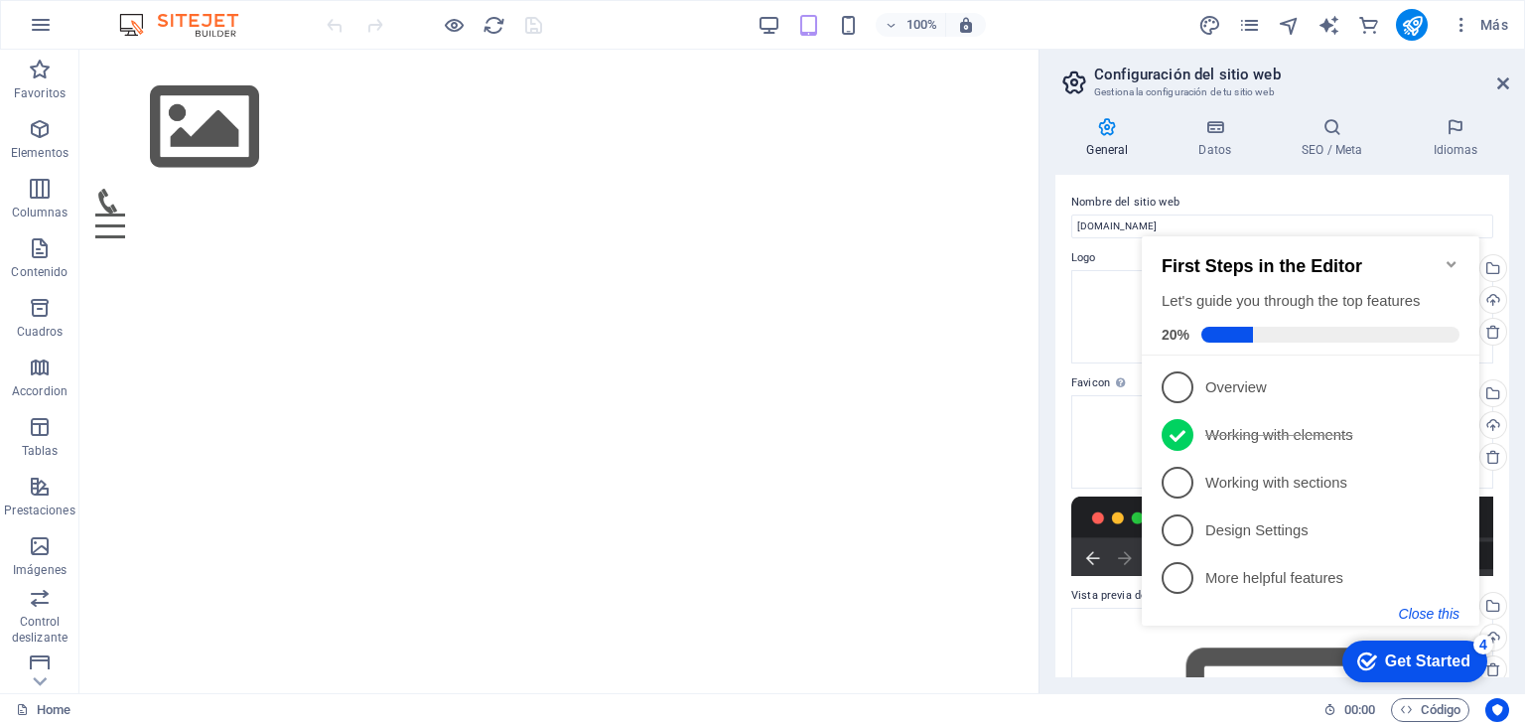
click at [1433, 616] on button "Close this" at bounding box center [1429, 614] width 61 height 16
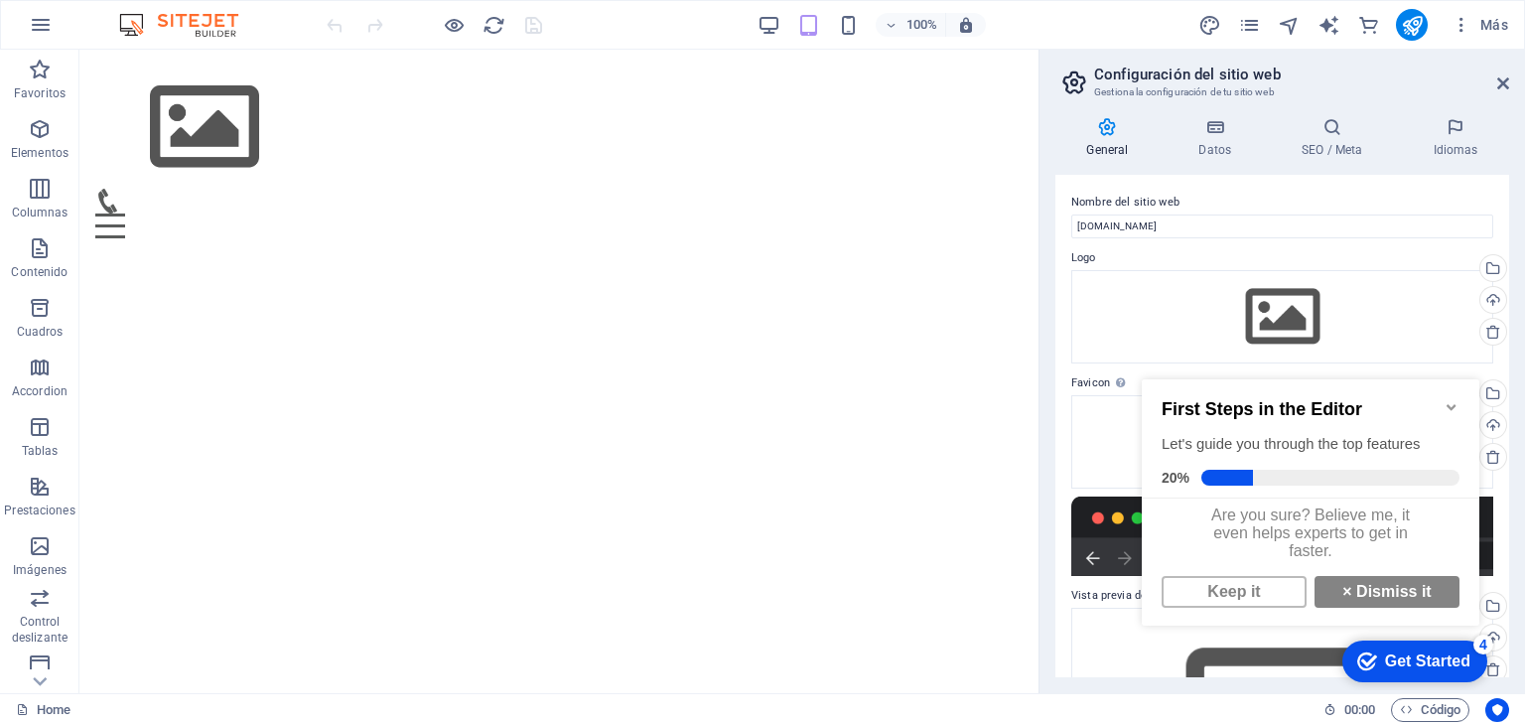
click at [1427, 659] on div "Get Started" at bounding box center [1427, 661] width 85 height 18
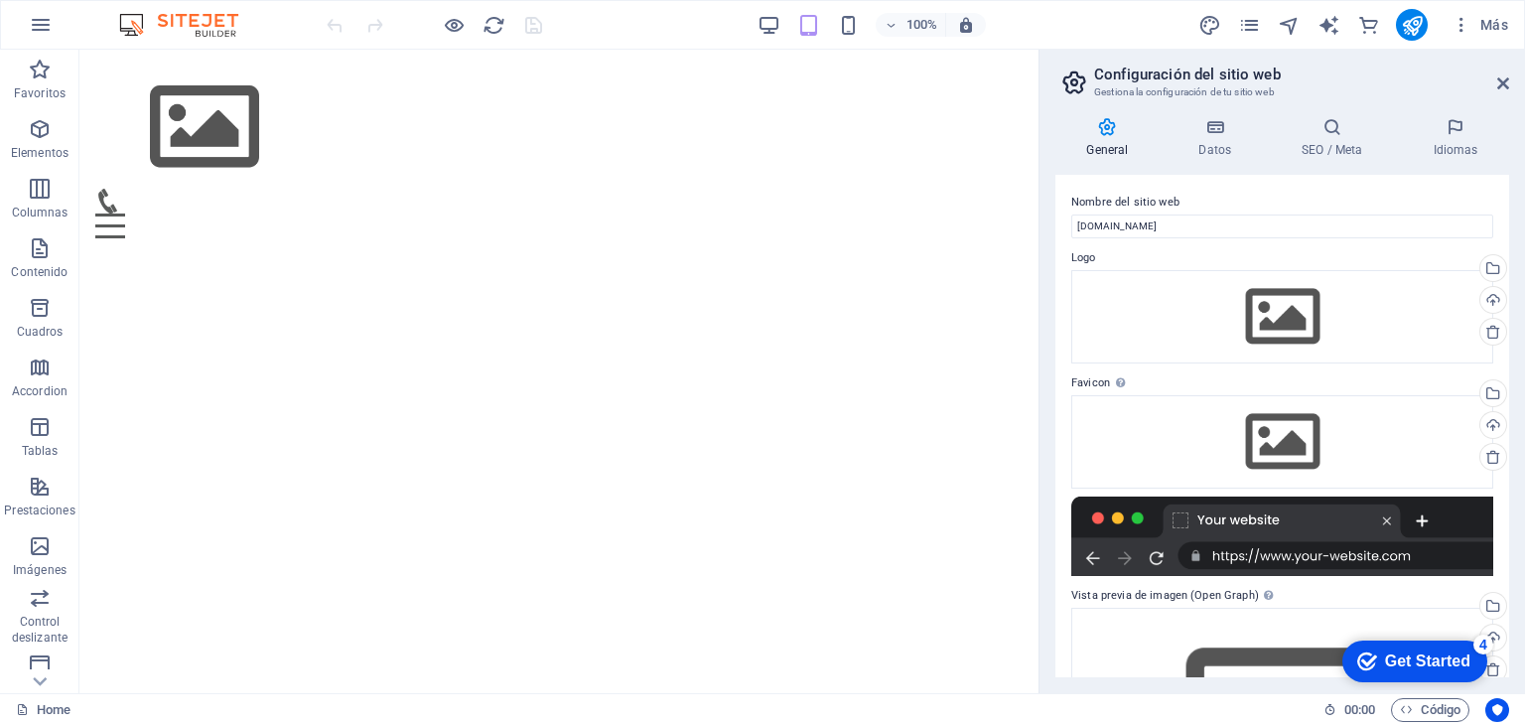
click at [1471, 670] on div "Get Started" at bounding box center [1427, 661] width 85 height 18
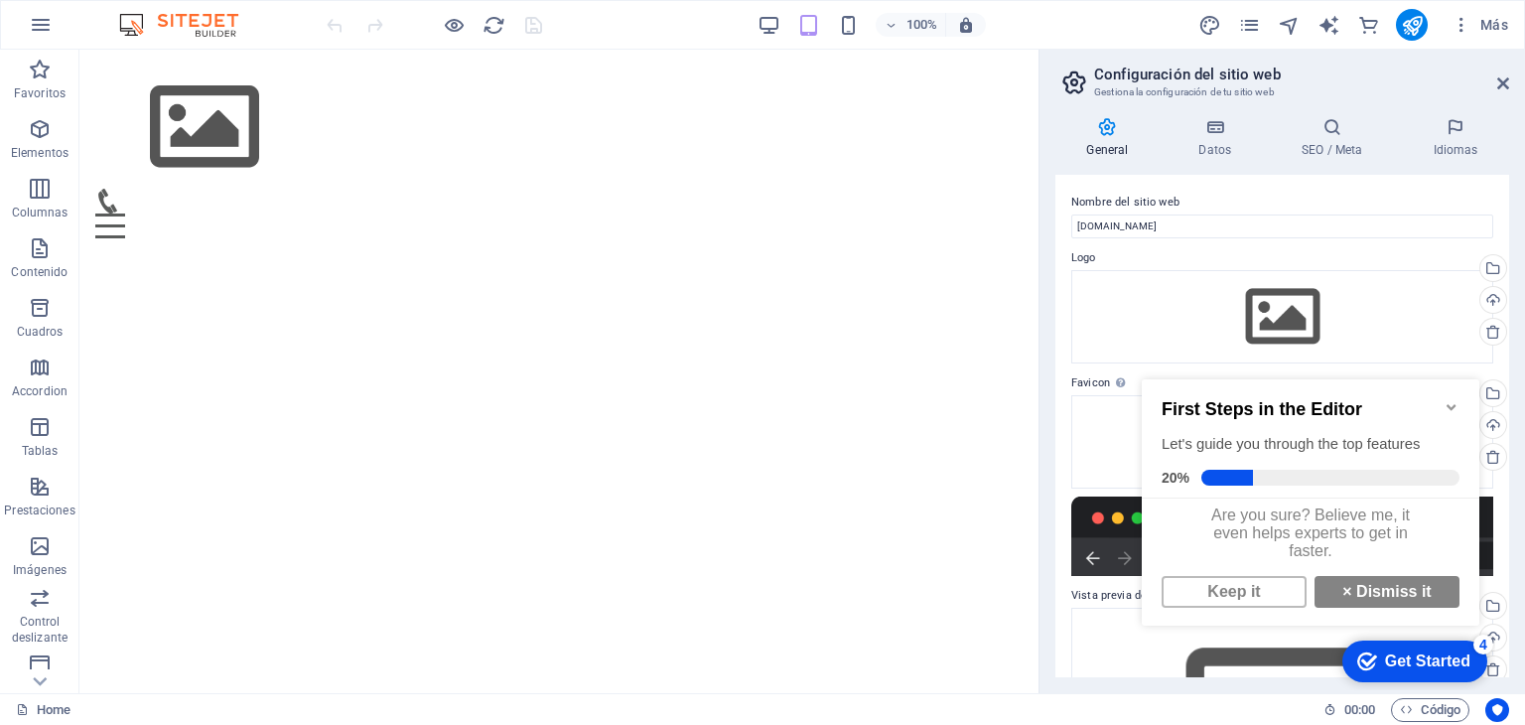
click at [853, 254] on html "Skip to main content Menu Home About Service Contact" at bounding box center [558, 152] width 959 height 205
click at [209, 25] on img at bounding box center [188, 25] width 149 height 24
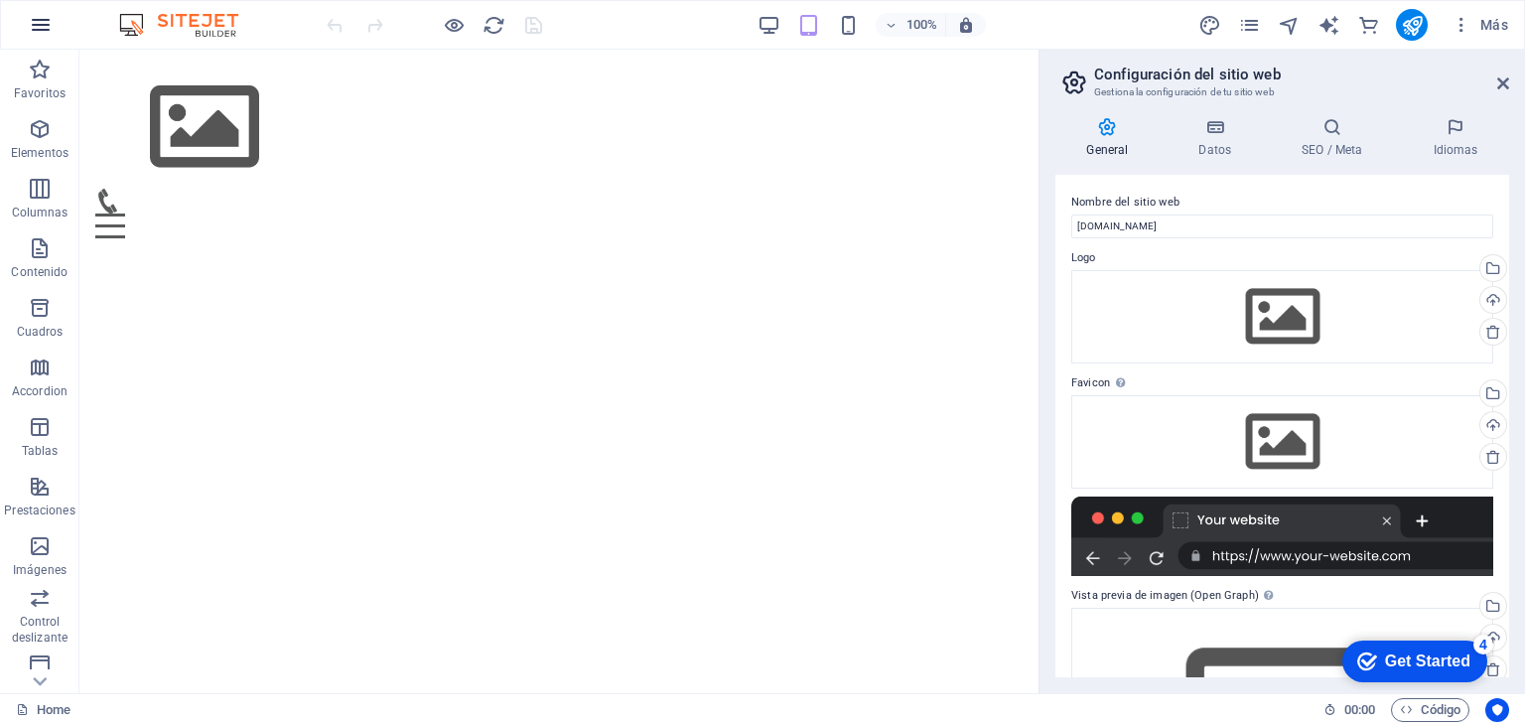
click at [58, 24] on button "button" at bounding box center [41, 25] width 48 height 48
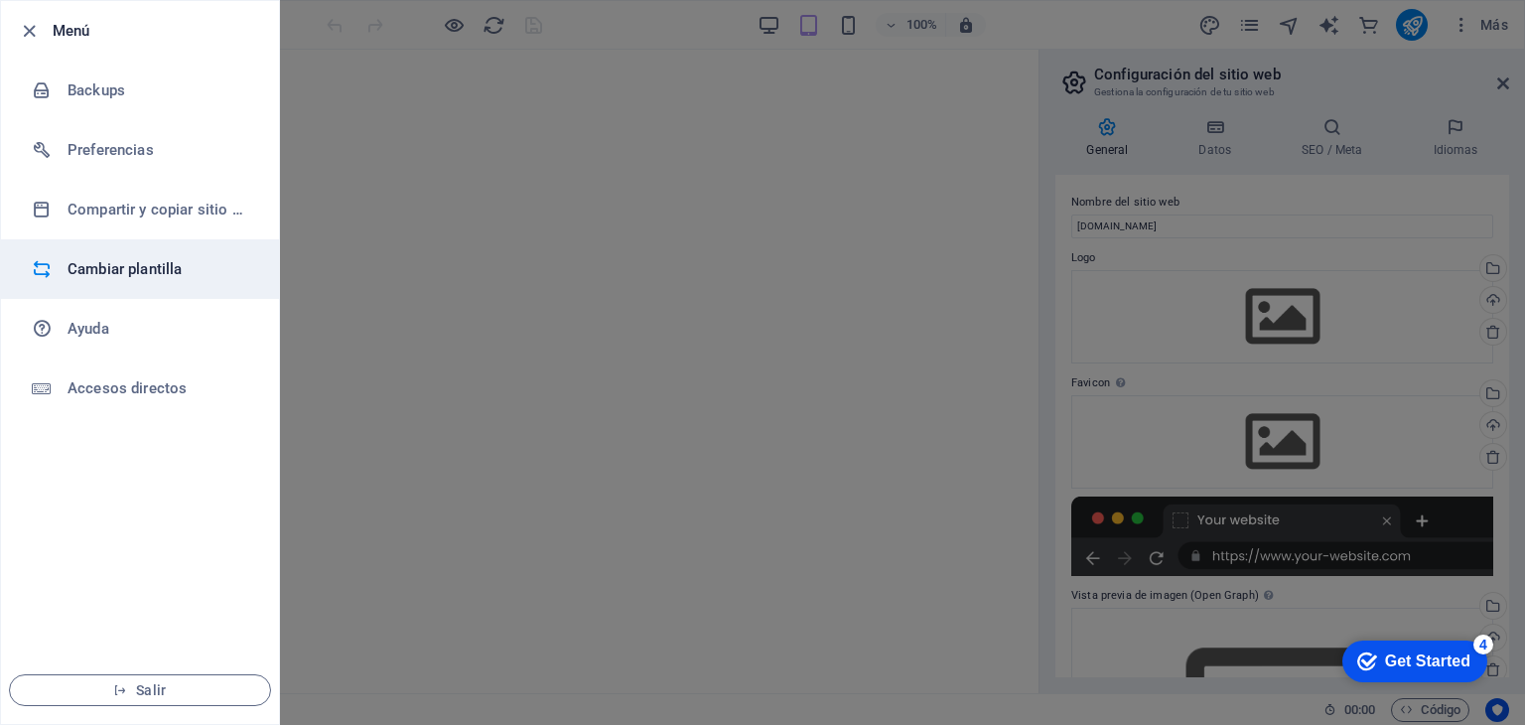
click at [90, 267] on h6 "Cambiar plantilla" at bounding box center [160, 269] width 184 height 24
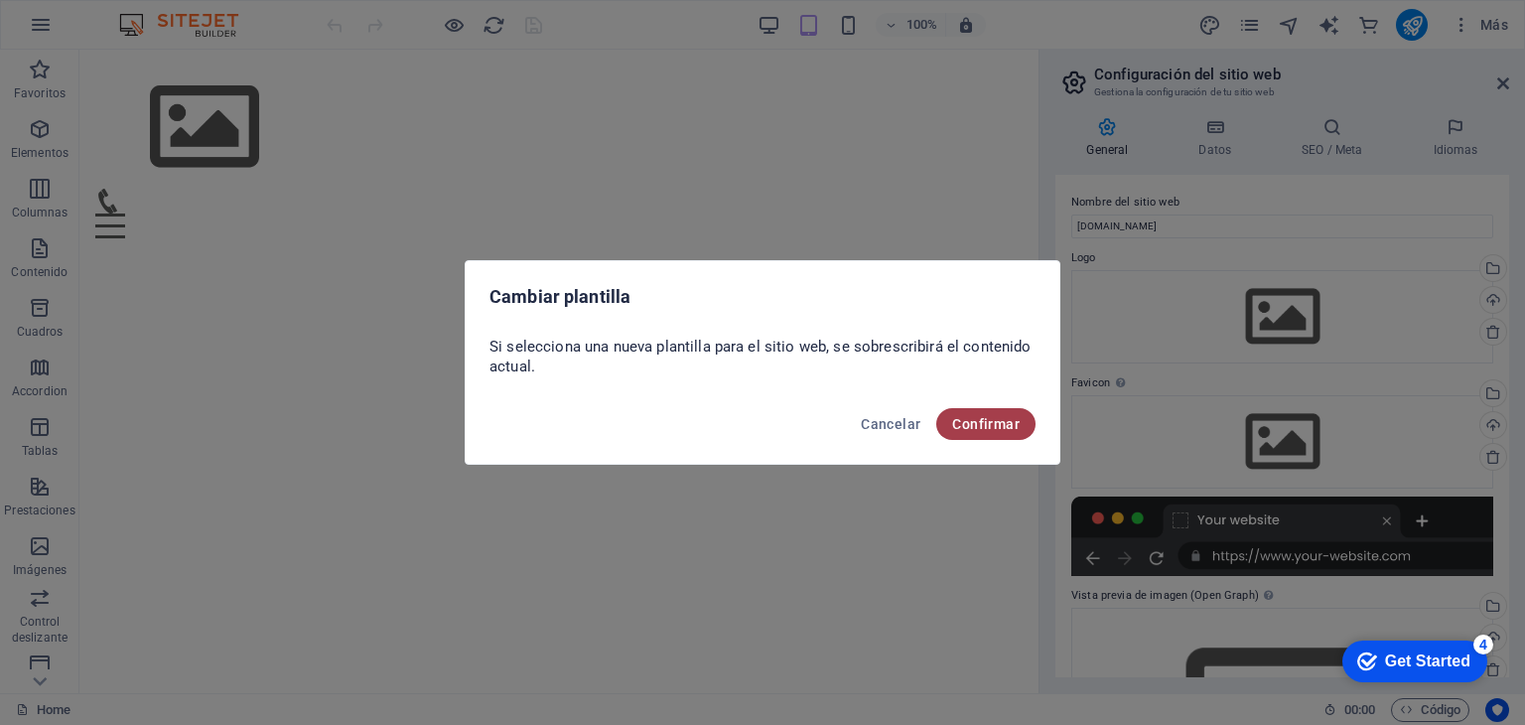
click at [966, 416] on span "Confirmar" at bounding box center [986, 424] width 68 height 16
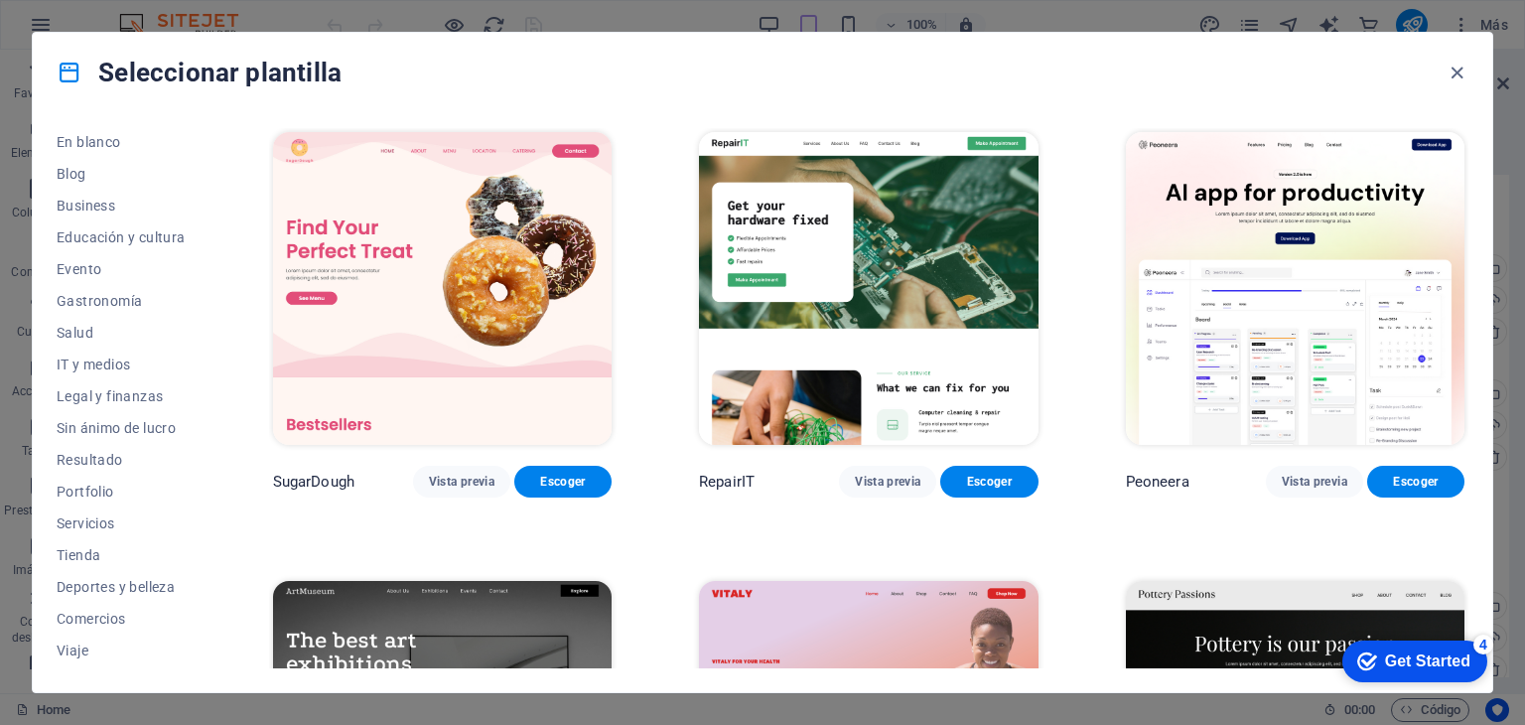
scroll to position [286, 0]
click at [133, 518] on span "Tienda" at bounding box center [121, 525] width 129 height 16
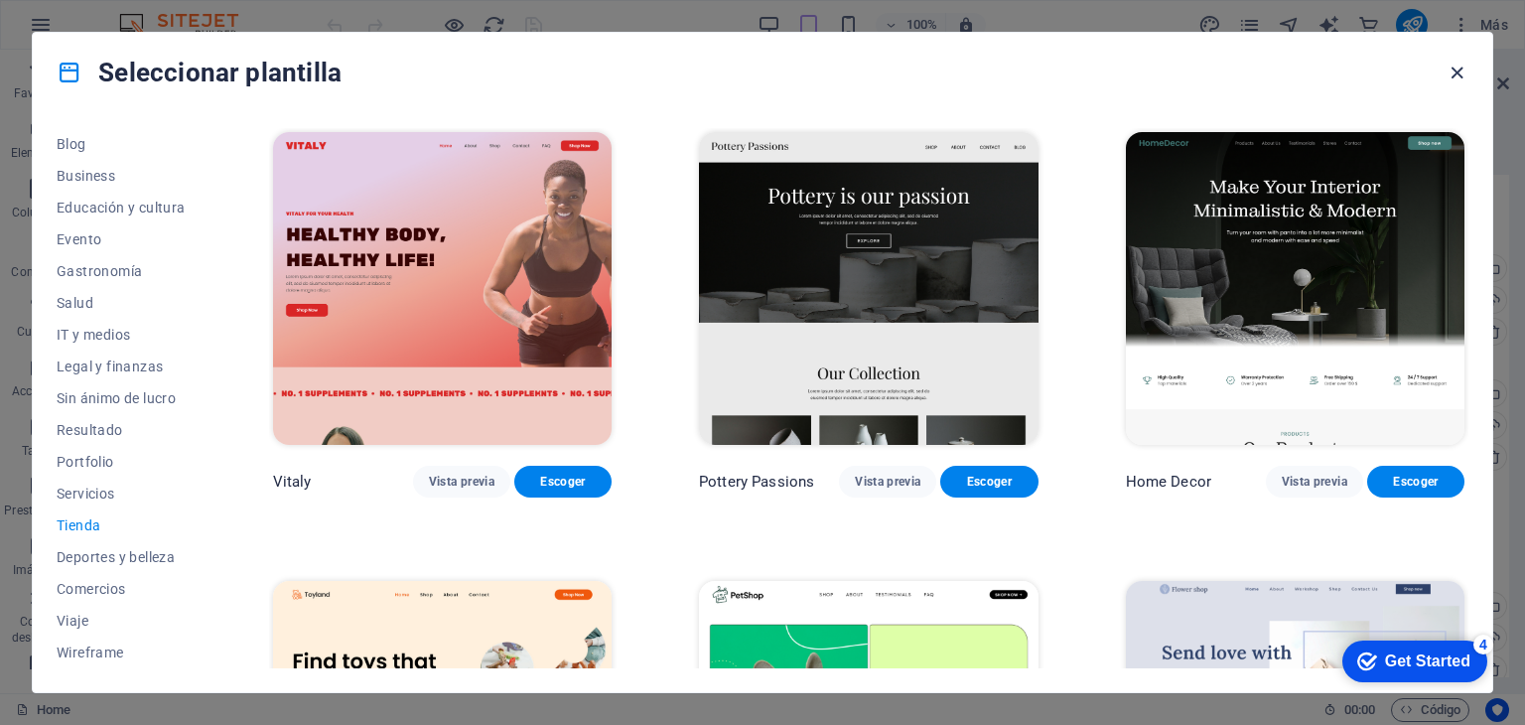
click at [1450, 62] on icon "button" at bounding box center [1457, 73] width 23 height 23
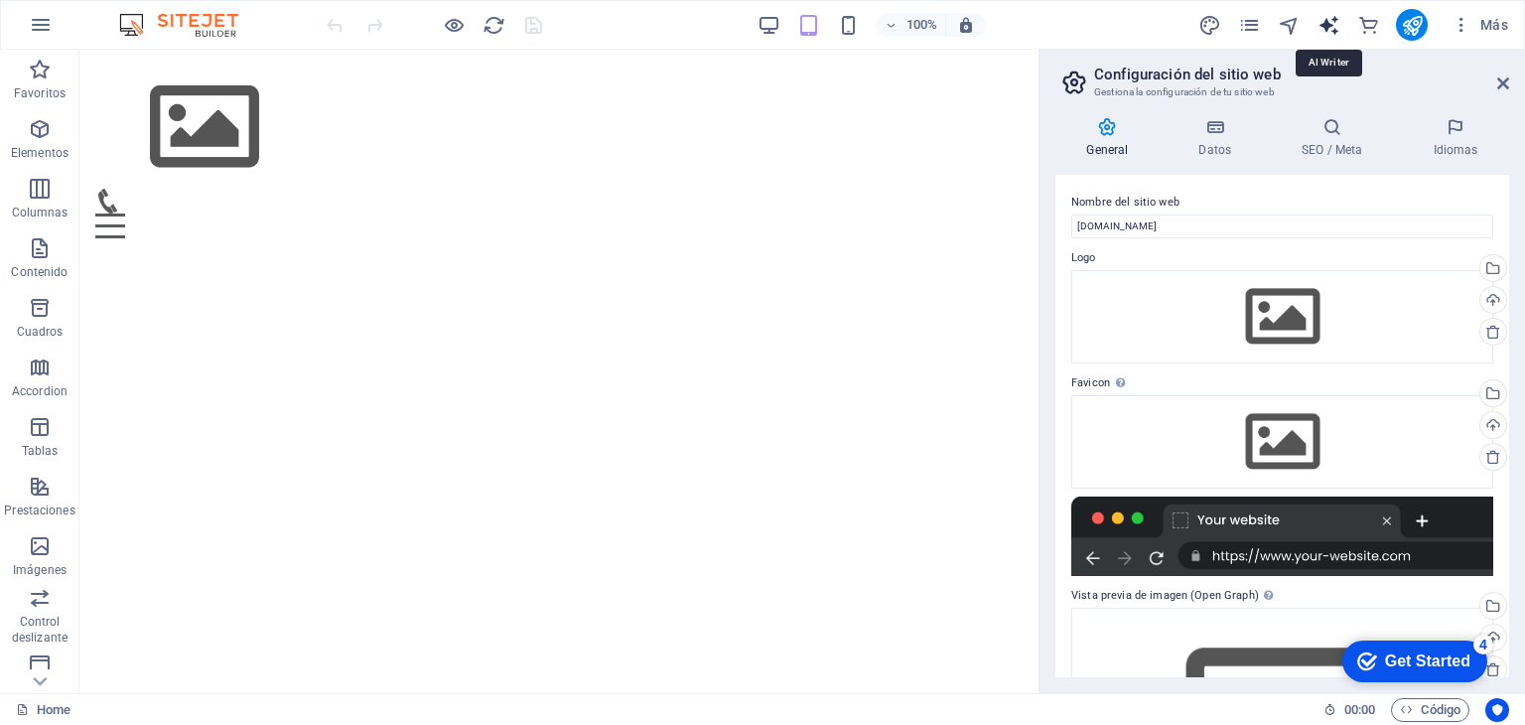
click at [1333, 24] on icon "text_generator" at bounding box center [1329, 25] width 23 height 23
select select "English"
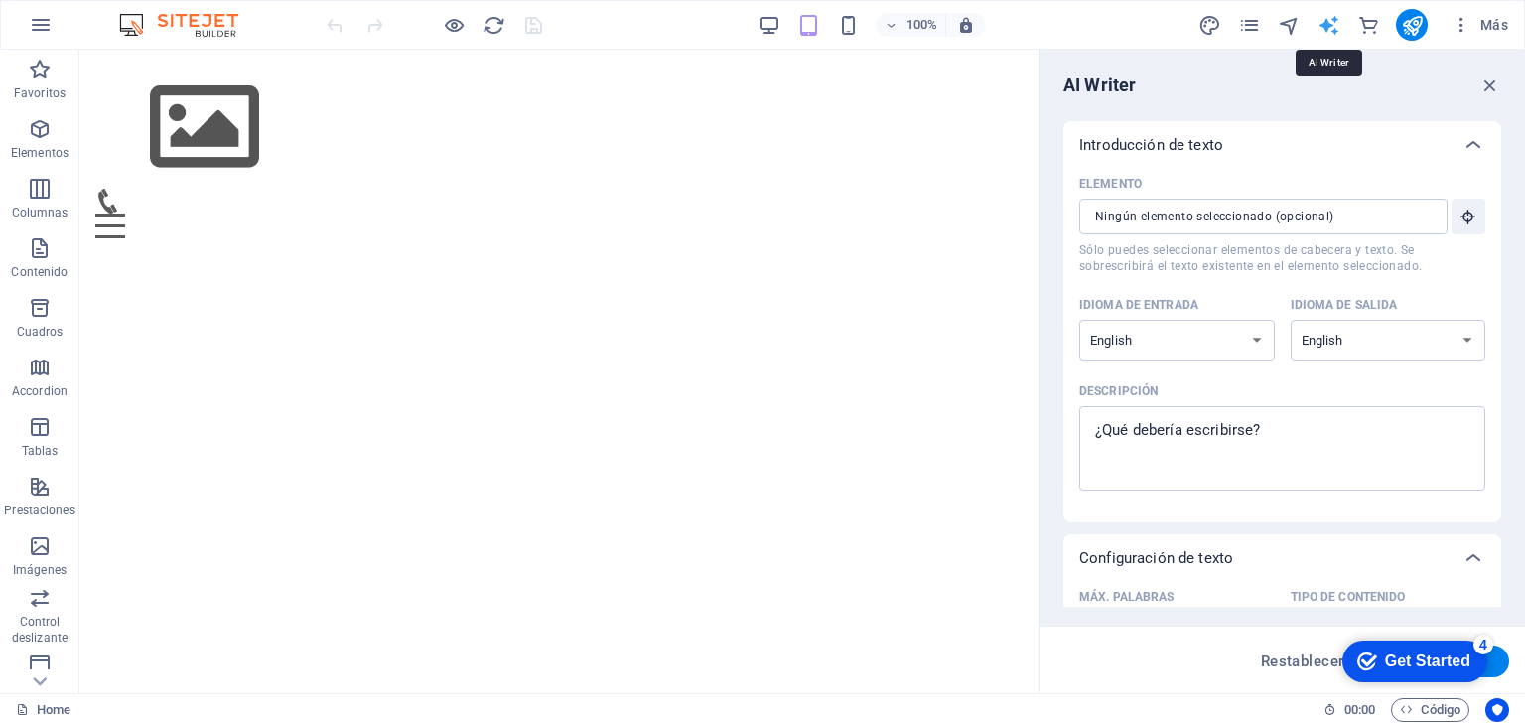
scroll to position [0, 0]
drag, startPoint x: 1496, startPoint y: 252, endPoint x: 1502, endPoint y: 274, distance: 22.6
click at [1502, 274] on div "AI Writer Introducción de texto Elemento ​ Sólo puedes seleccionar elementos de…" at bounding box center [1283, 371] width 486 height 643
drag, startPoint x: 1502, startPoint y: 274, endPoint x: 1497, endPoint y: 288, distance: 14.8
click at [1497, 288] on div "AI Writer Introducción de texto Elemento ​ Sólo puedes seleccionar elementos de…" at bounding box center [1283, 371] width 486 height 643
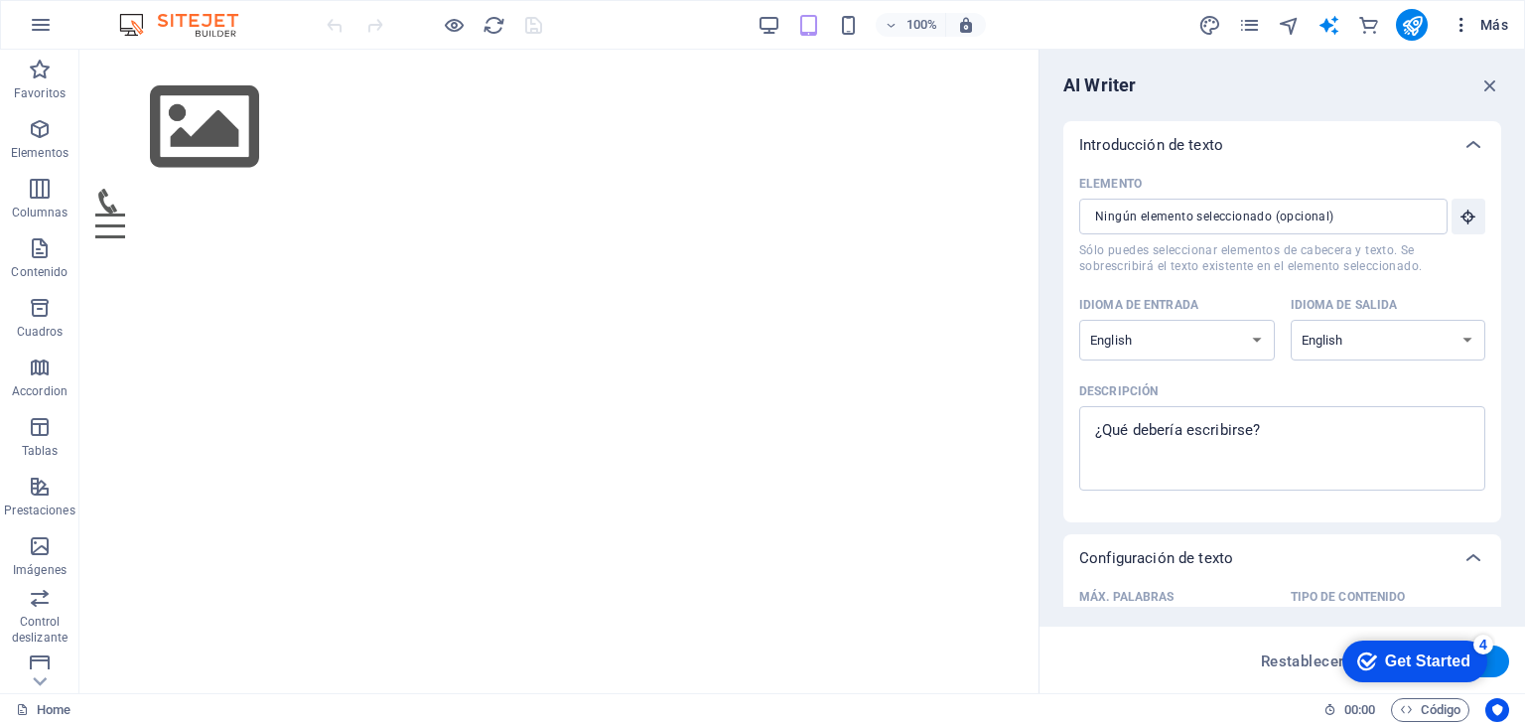
click at [1486, 18] on span "Más" at bounding box center [1480, 25] width 57 height 20
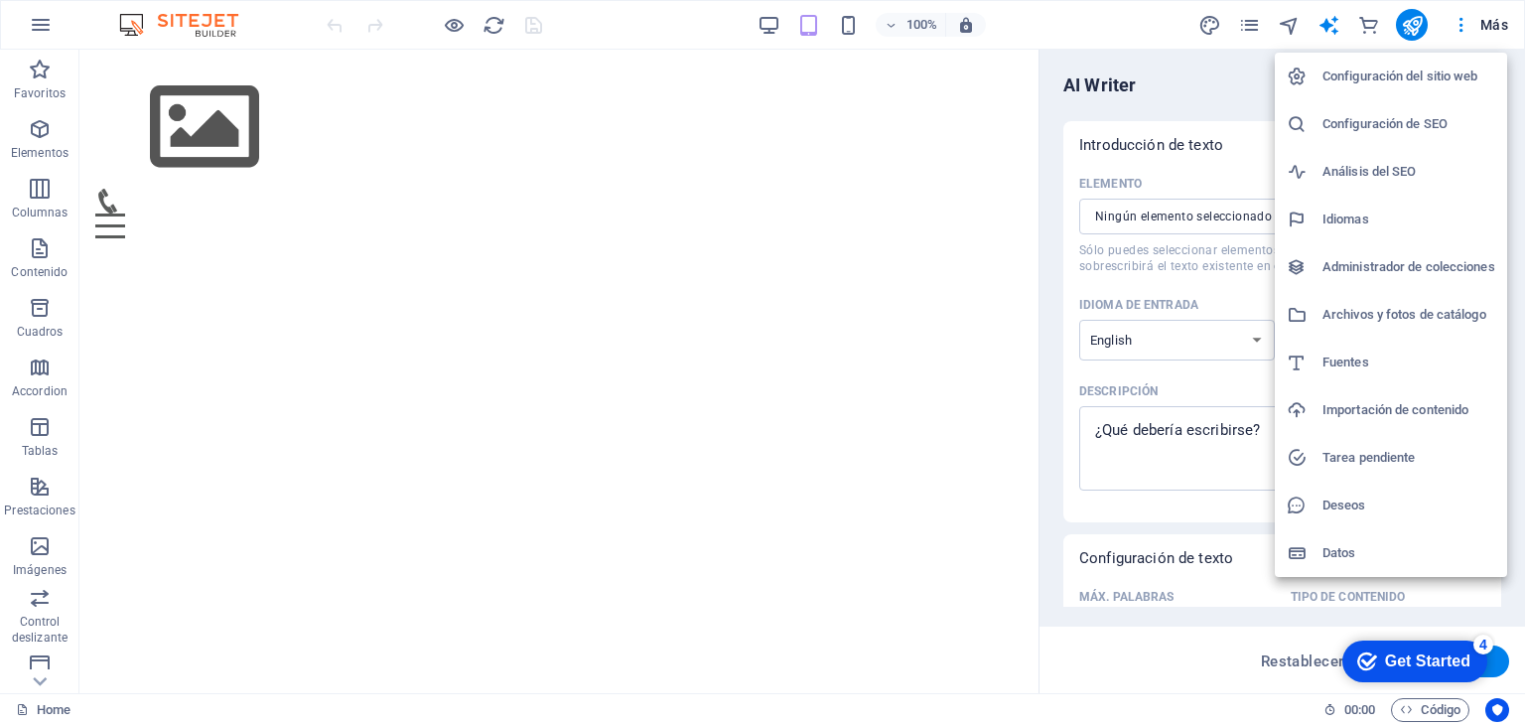
drag, startPoint x: 18, startPoint y: 34, endPoint x: 35, endPoint y: 29, distance: 17.6
click at [35, 29] on div at bounding box center [762, 362] width 1525 height 725
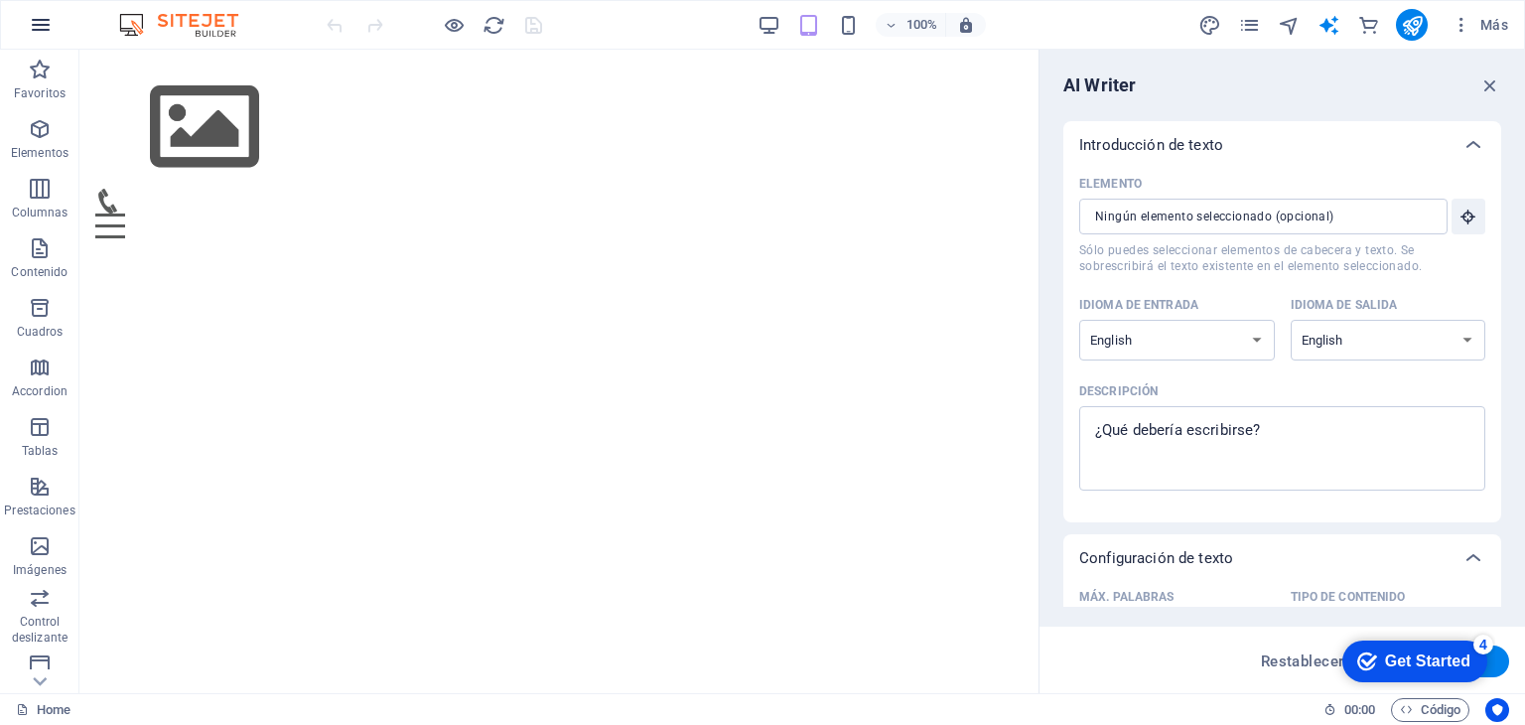
click at [37, 25] on icon "button" at bounding box center [41, 25] width 24 height 24
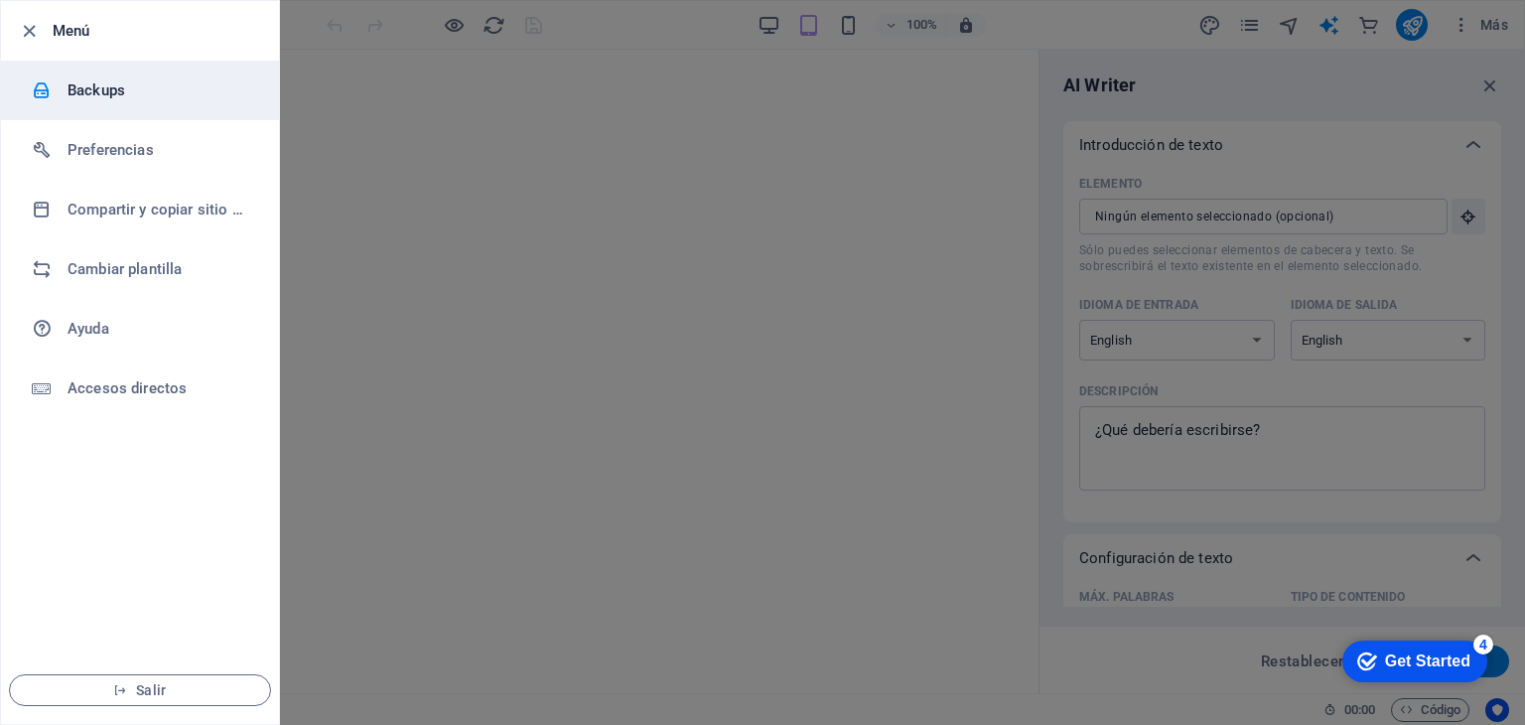
click at [75, 69] on li "Backups" at bounding box center [140, 91] width 278 height 60
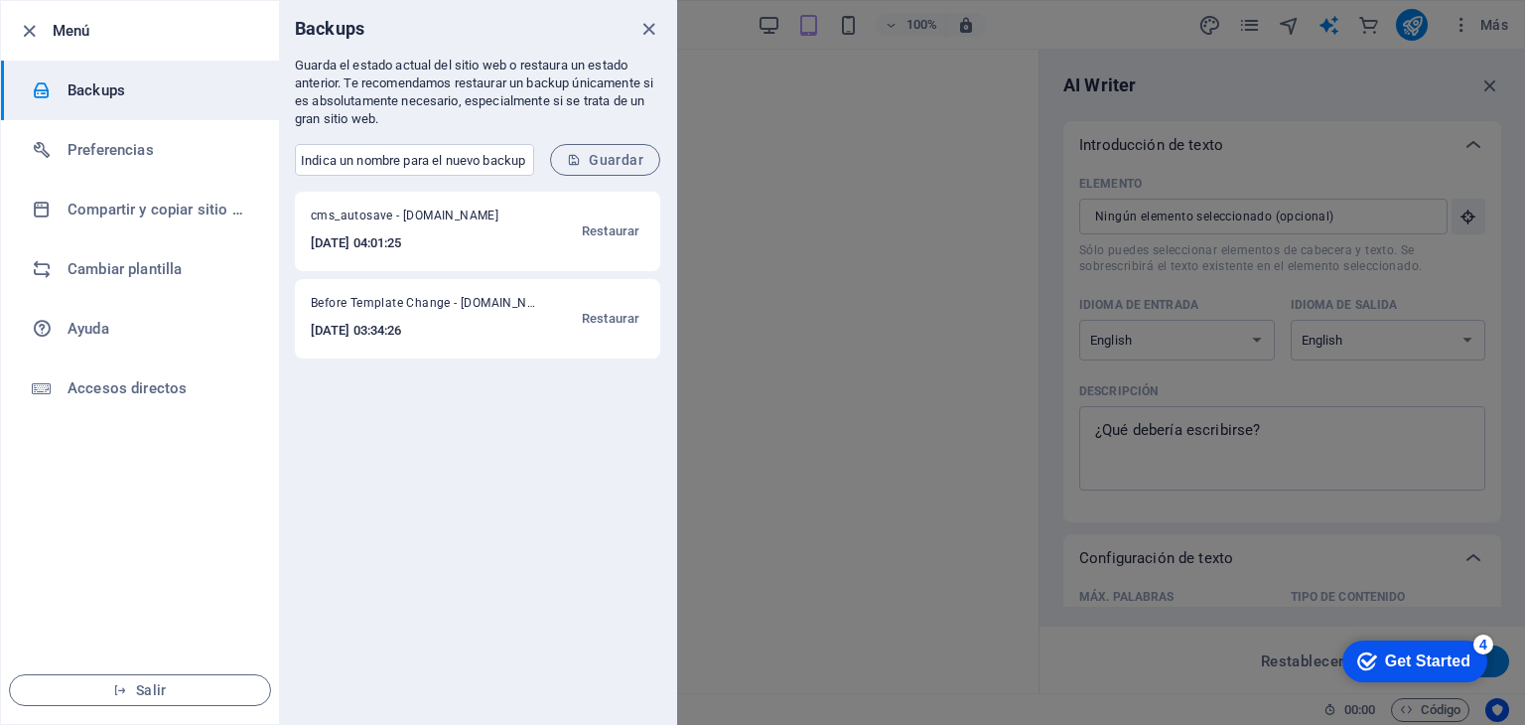
click at [755, 252] on div at bounding box center [762, 362] width 1525 height 725
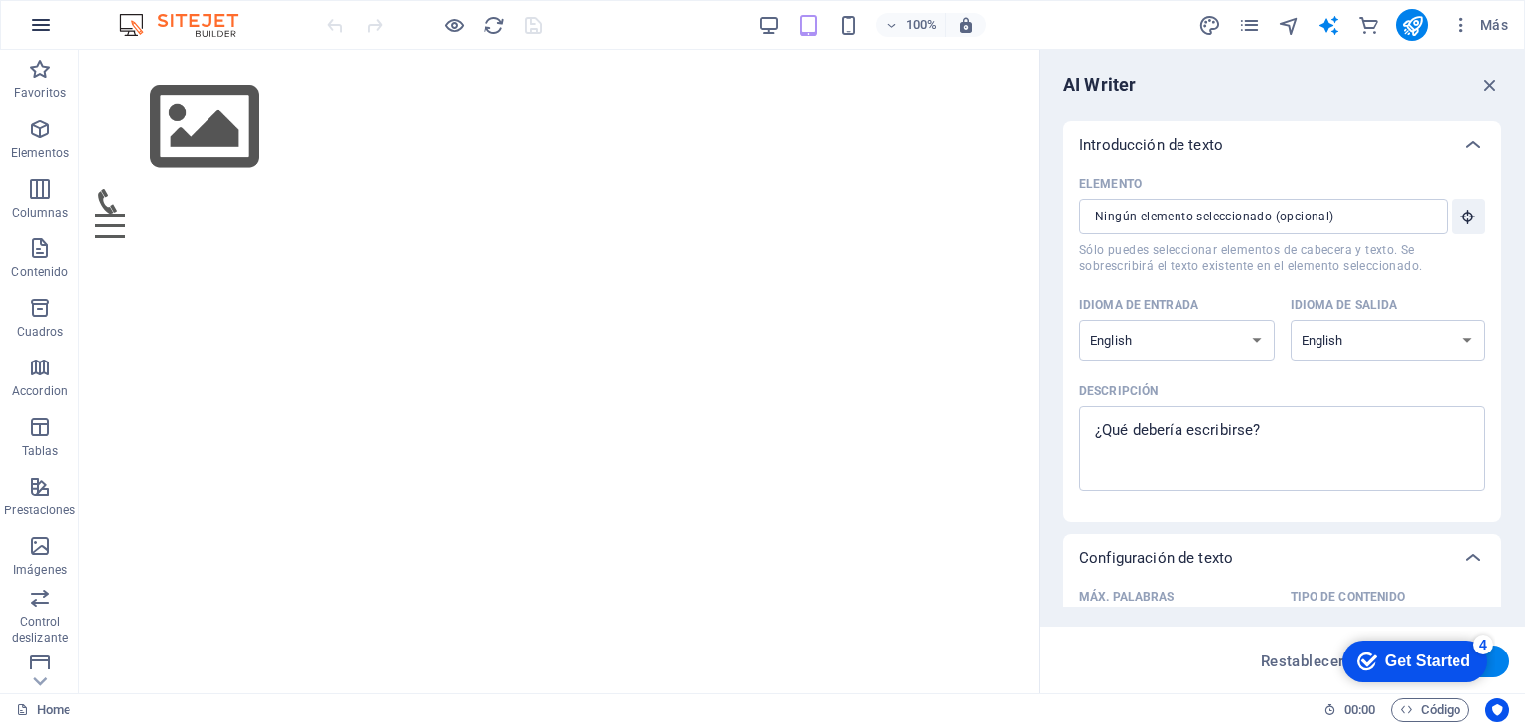
click at [52, 25] on icon "button" at bounding box center [41, 25] width 24 height 24
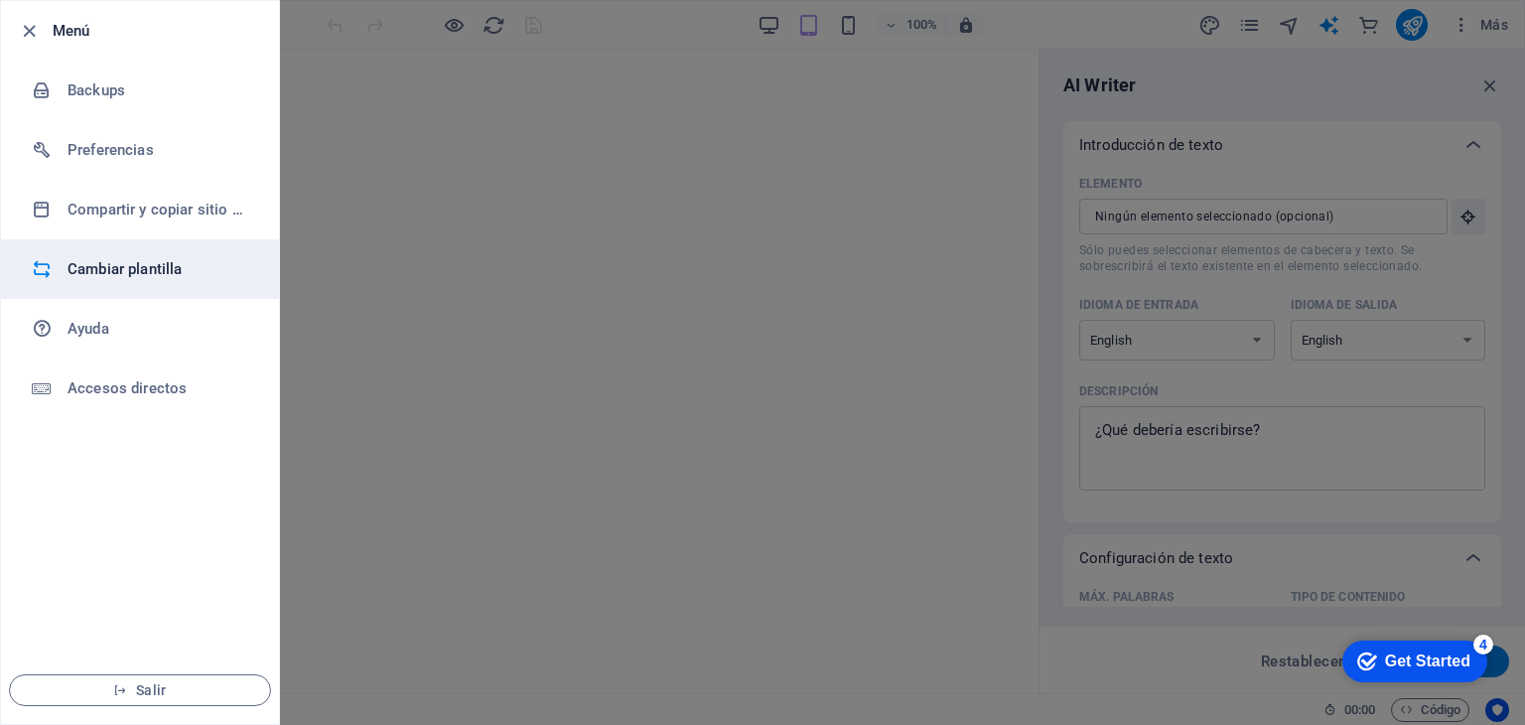
click at [200, 262] on h6 "Cambiar plantilla" at bounding box center [160, 269] width 184 height 24
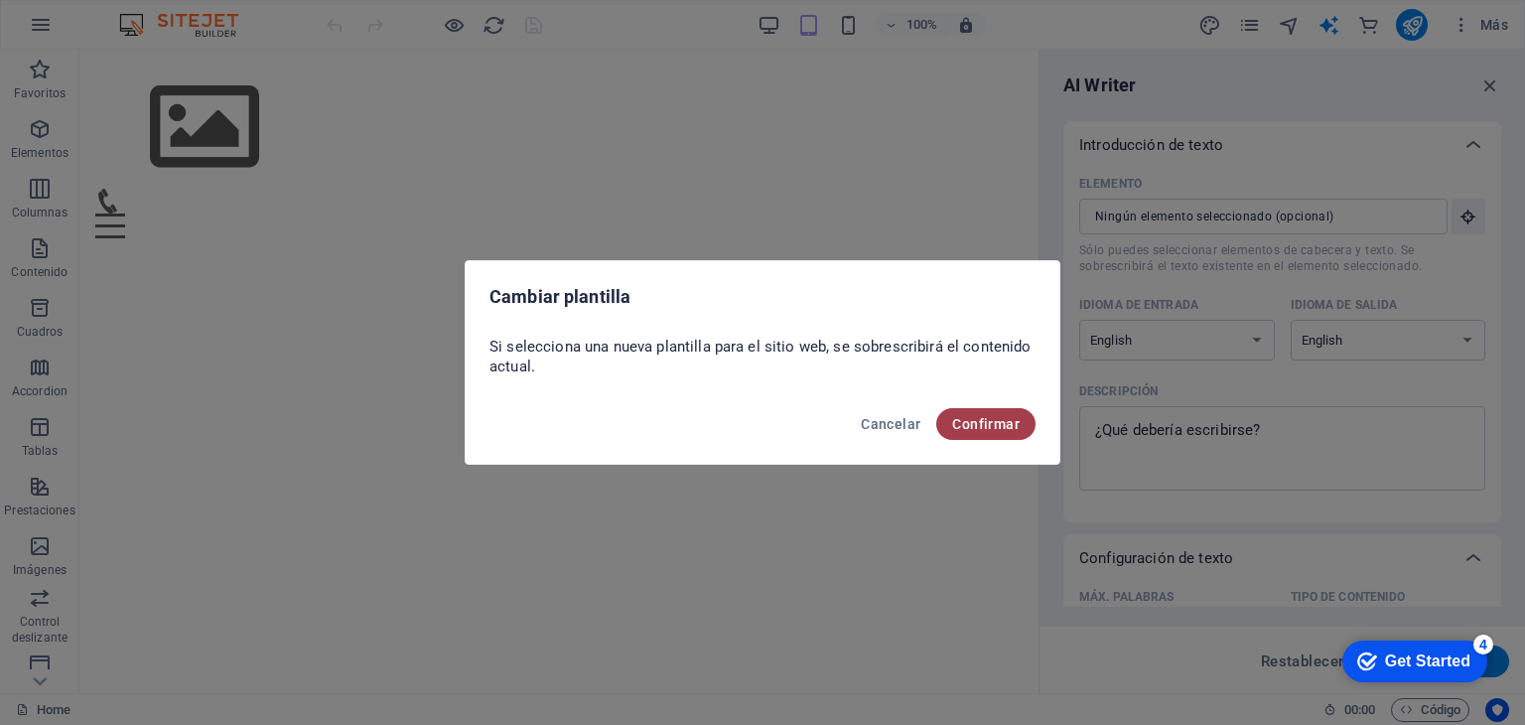
click at [977, 438] on button "Confirmar" at bounding box center [985, 424] width 99 height 32
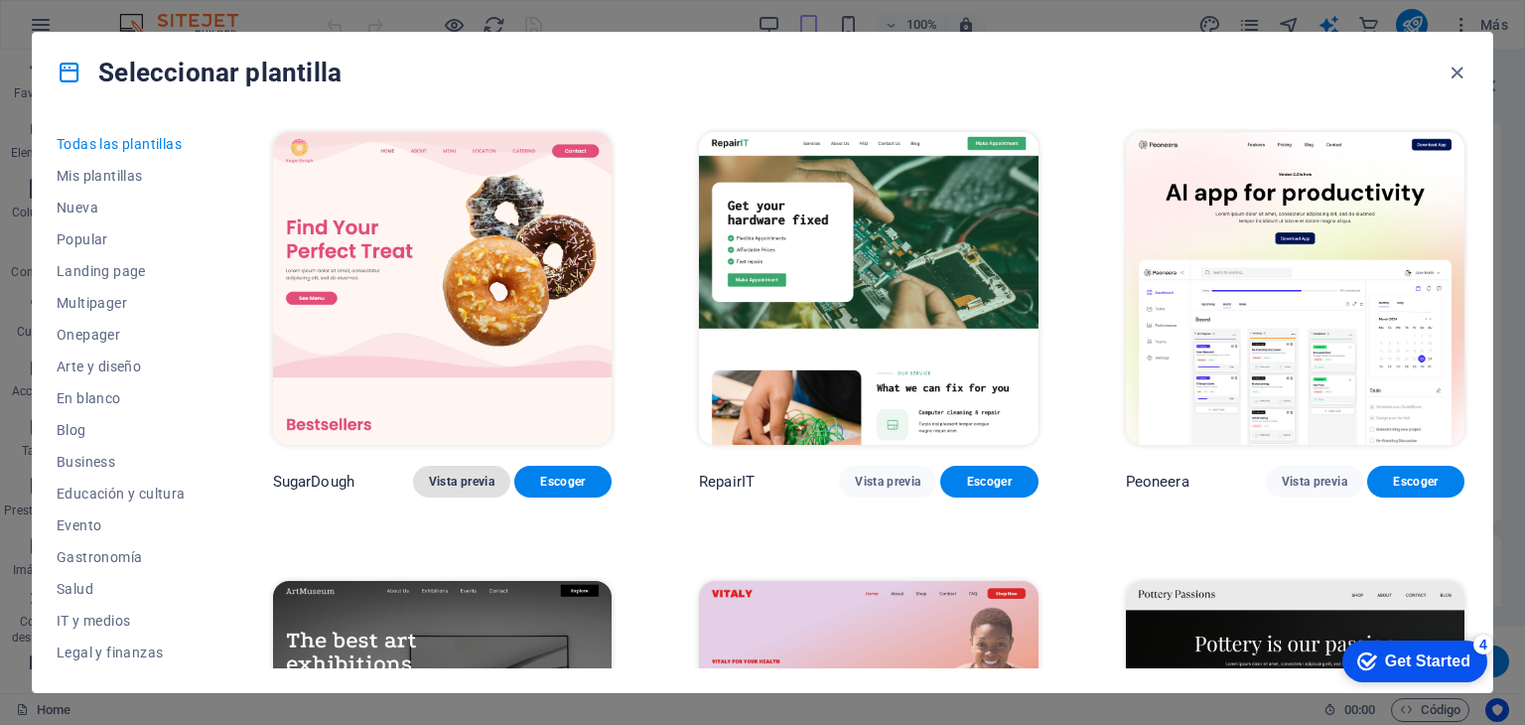
click at [465, 488] on button "Vista previa" at bounding box center [461, 482] width 97 height 32
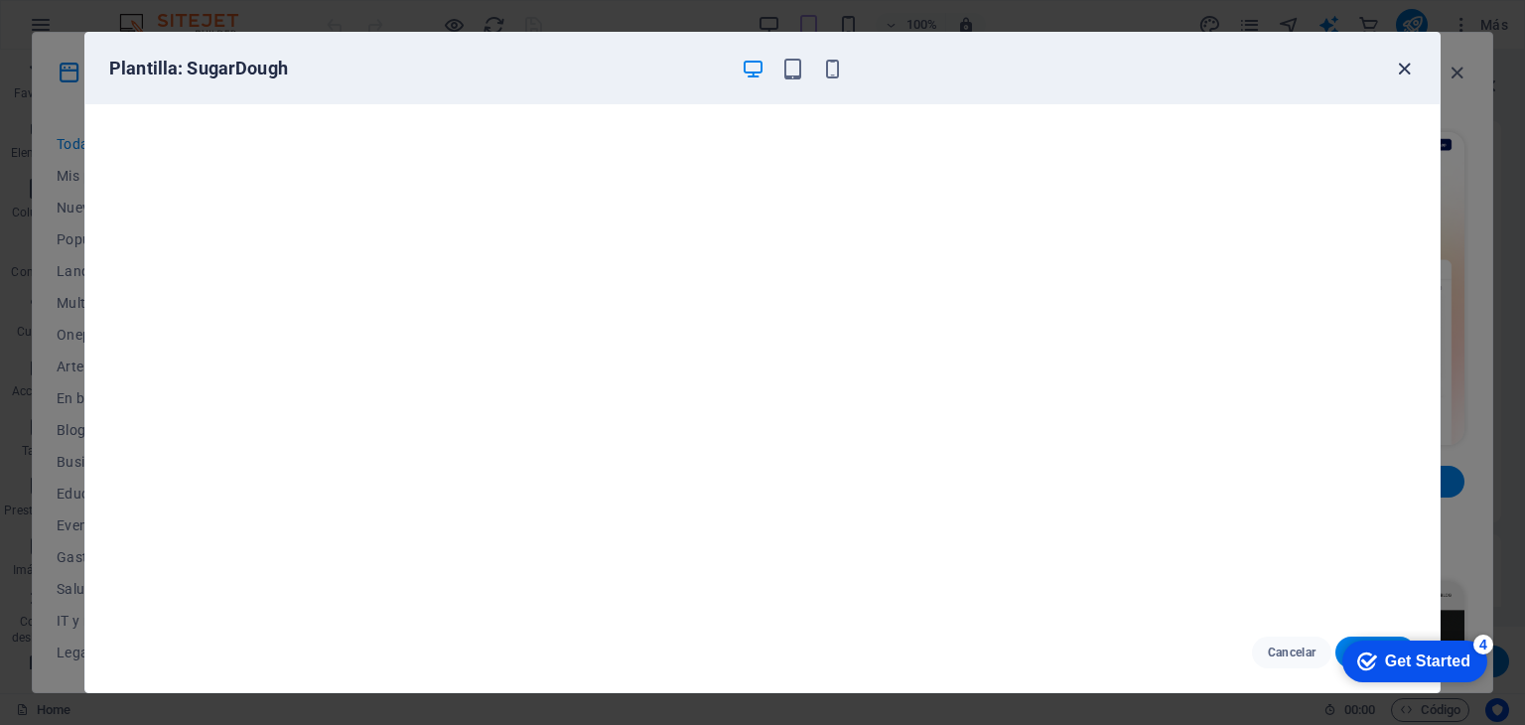
click at [1405, 69] on icon "button" at bounding box center [1404, 69] width 23 height 23
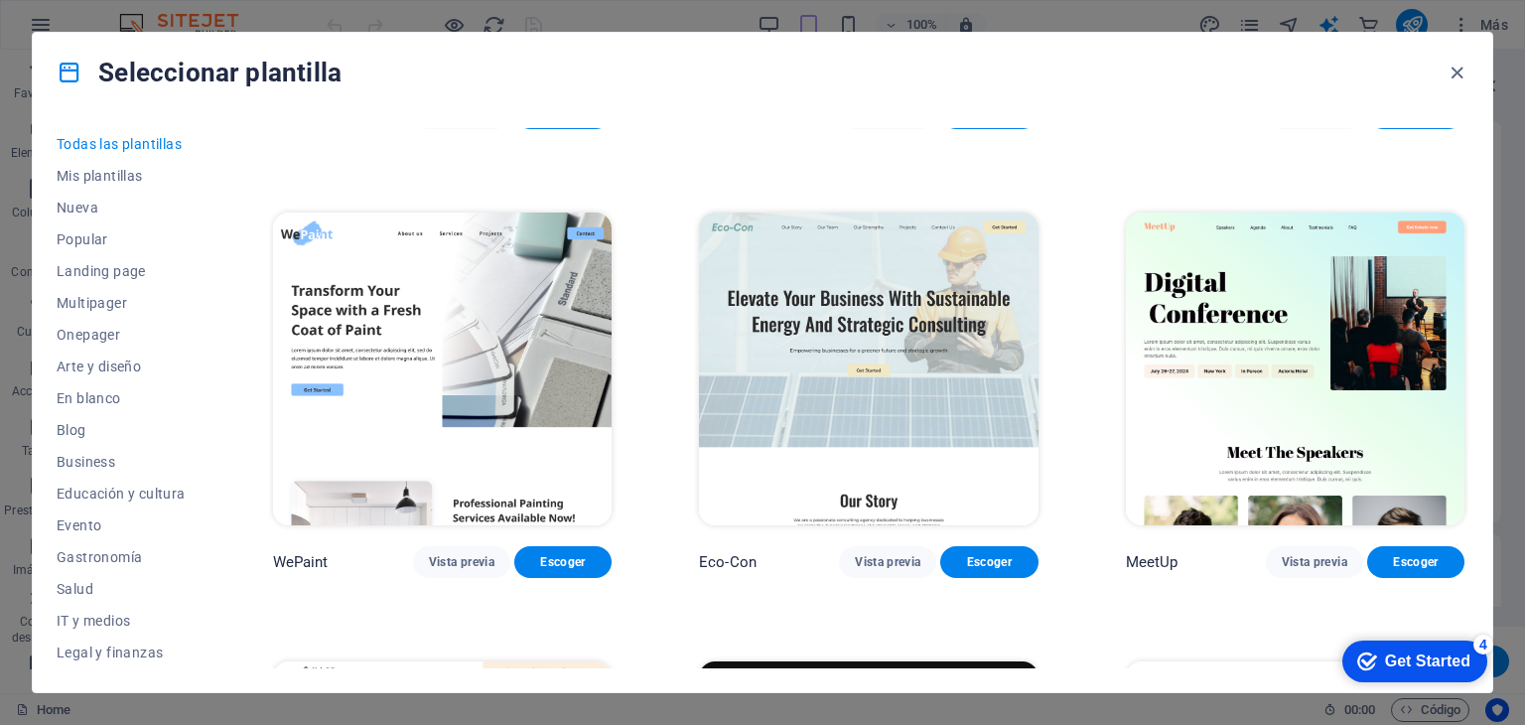
scroll to position [1752, 0]
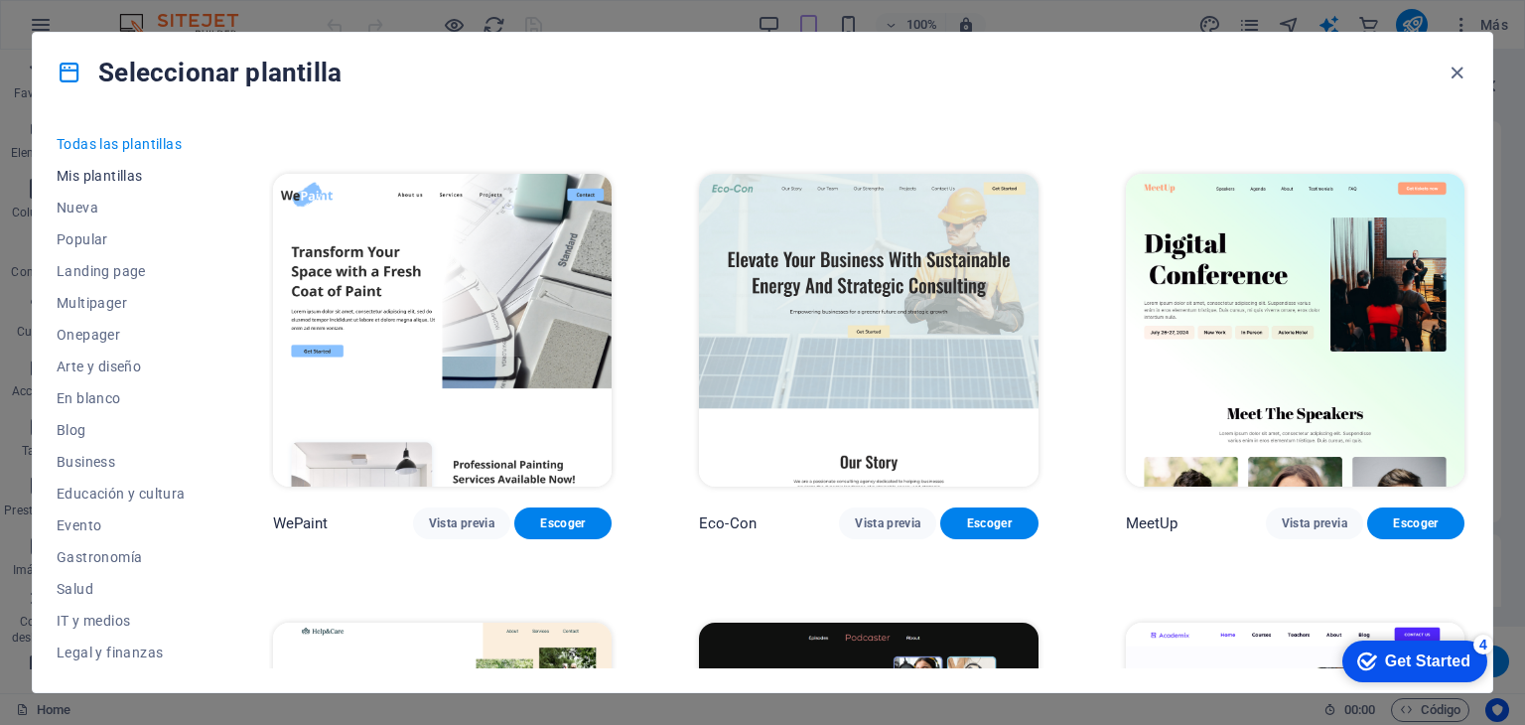
click at [126, 186] on button "Mis plantillas" at bounding box center [121, 176] width 129 height 32
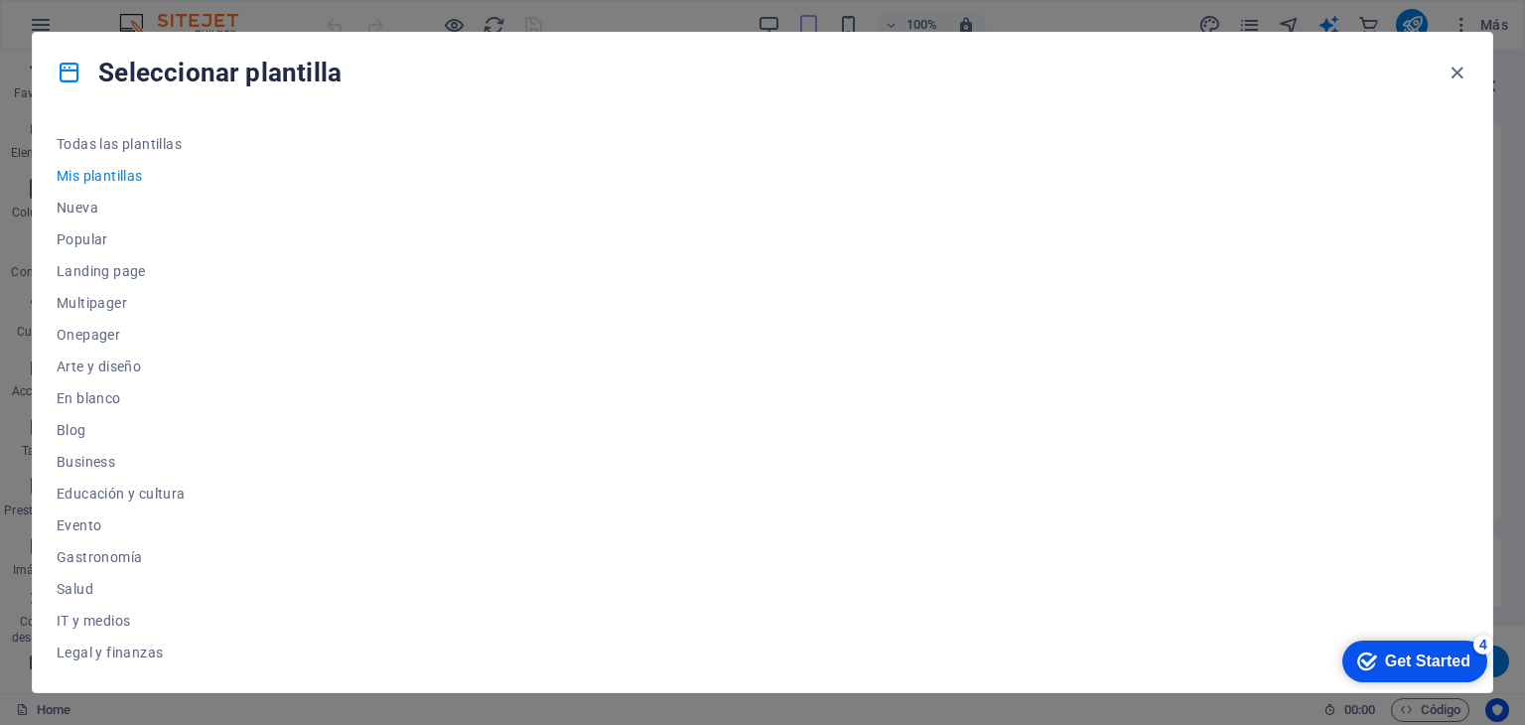
click at [126, 186] on button "Mis plantillas" at bounding box center [121, 176] width 129 height 32
drag, startPoint x: 541, startPoint y: 317, endPoint x: 580, endPoint y: 190, distance: 132.9
click at [580, 190] on div at bounding box center [868, 398] width 1199 height 540
click at [115, 204] on span "Nueva" at bounding box center [121, 208] width 129 height 16
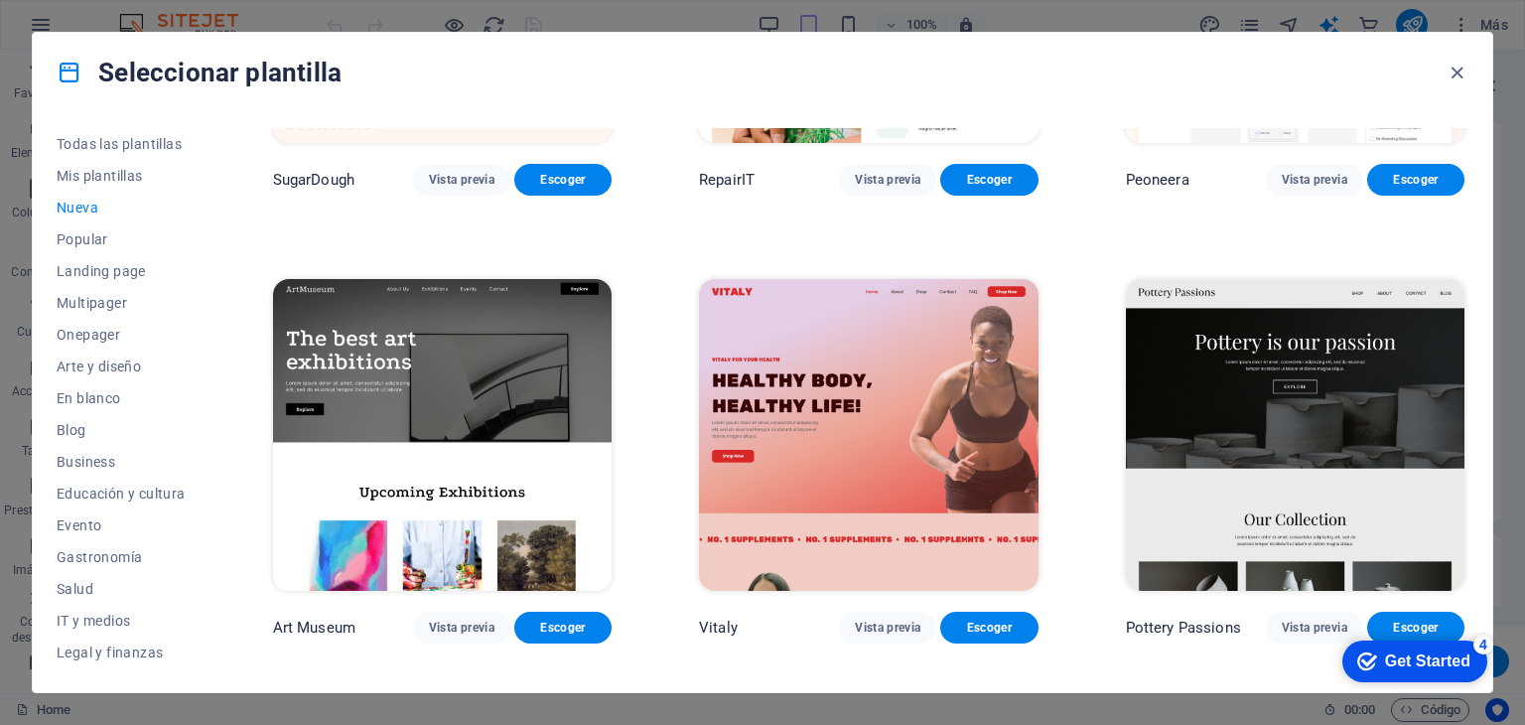
scroll to position [294, 0]
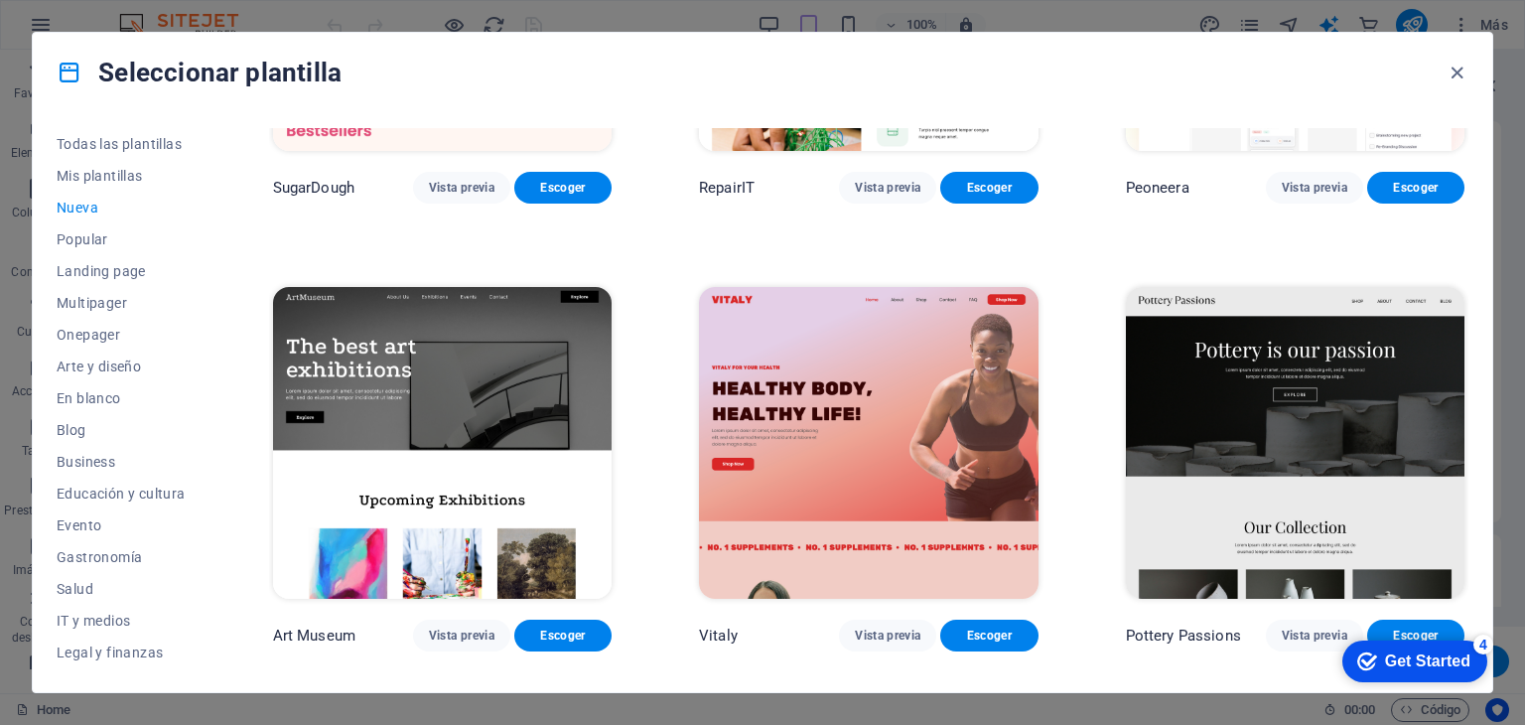
drag, startPoint x: 1473, startPoint y: 287, endPoint x: 1472, endPoint y: 298, distance: 11.0
click at [1472, 298] on div "Todas las plantillas Mis plantillas Nueva Popular Landing page Multipager Onepa…" at bounding box center [763, 402] width 1460 height 580
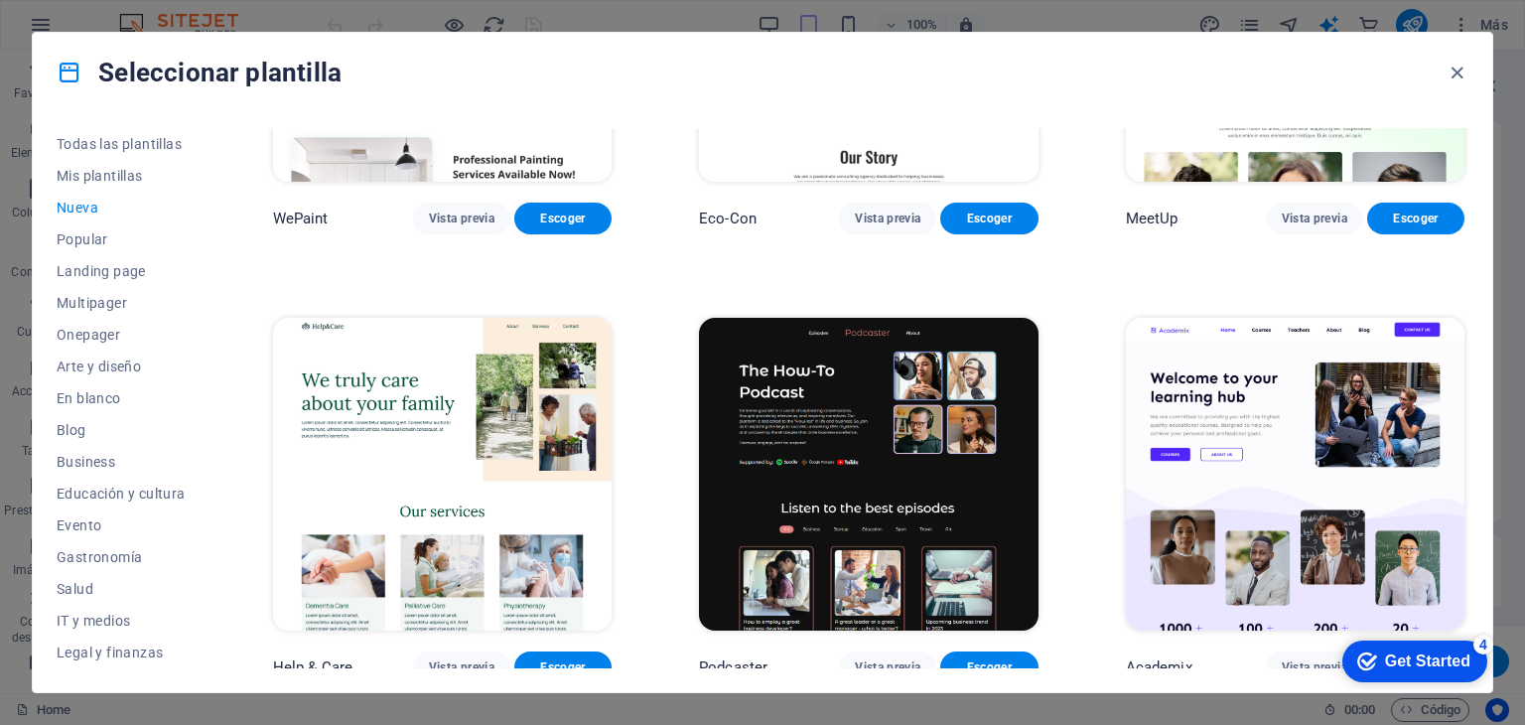
scroll to position [2059, 0]
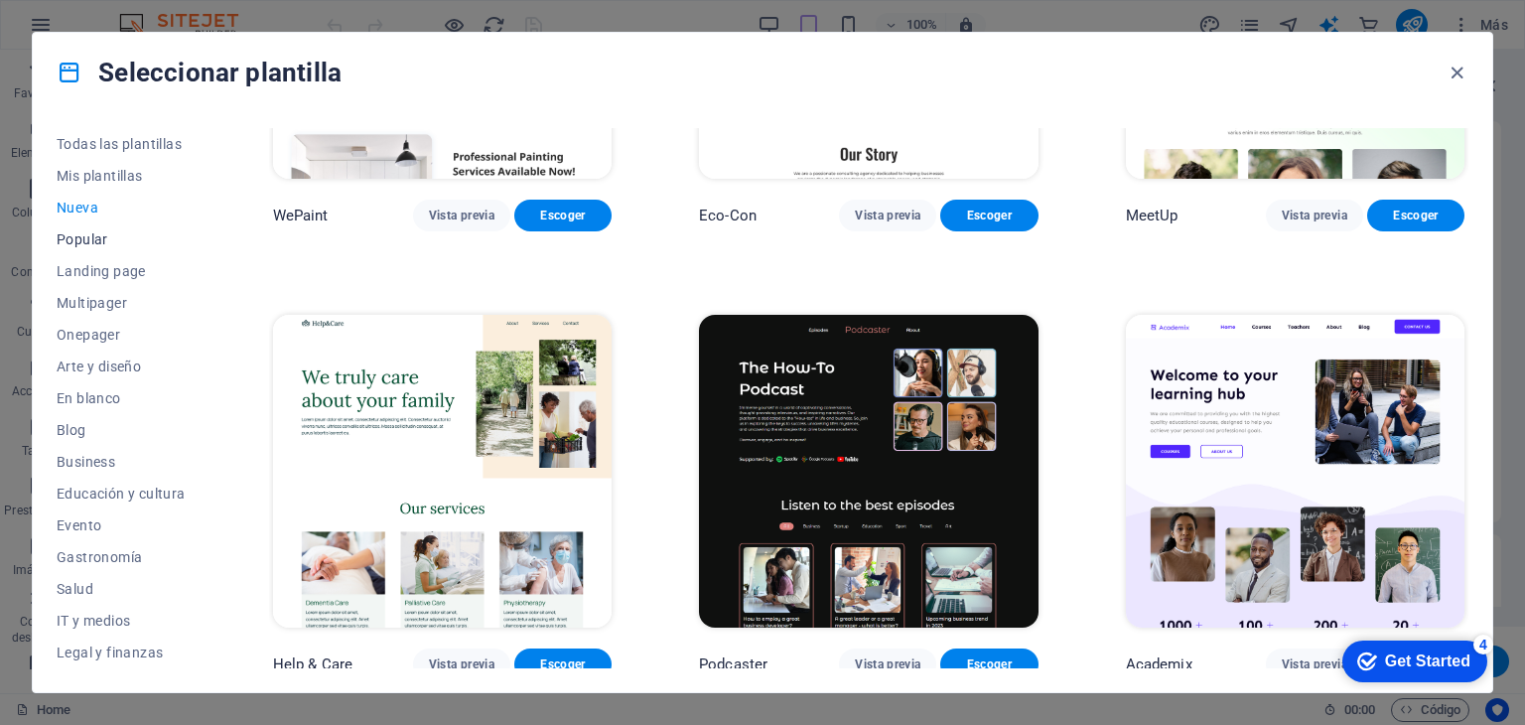
click at [99, 241] on span "Popular" at bounding box center [121, 239] width 129 height 16
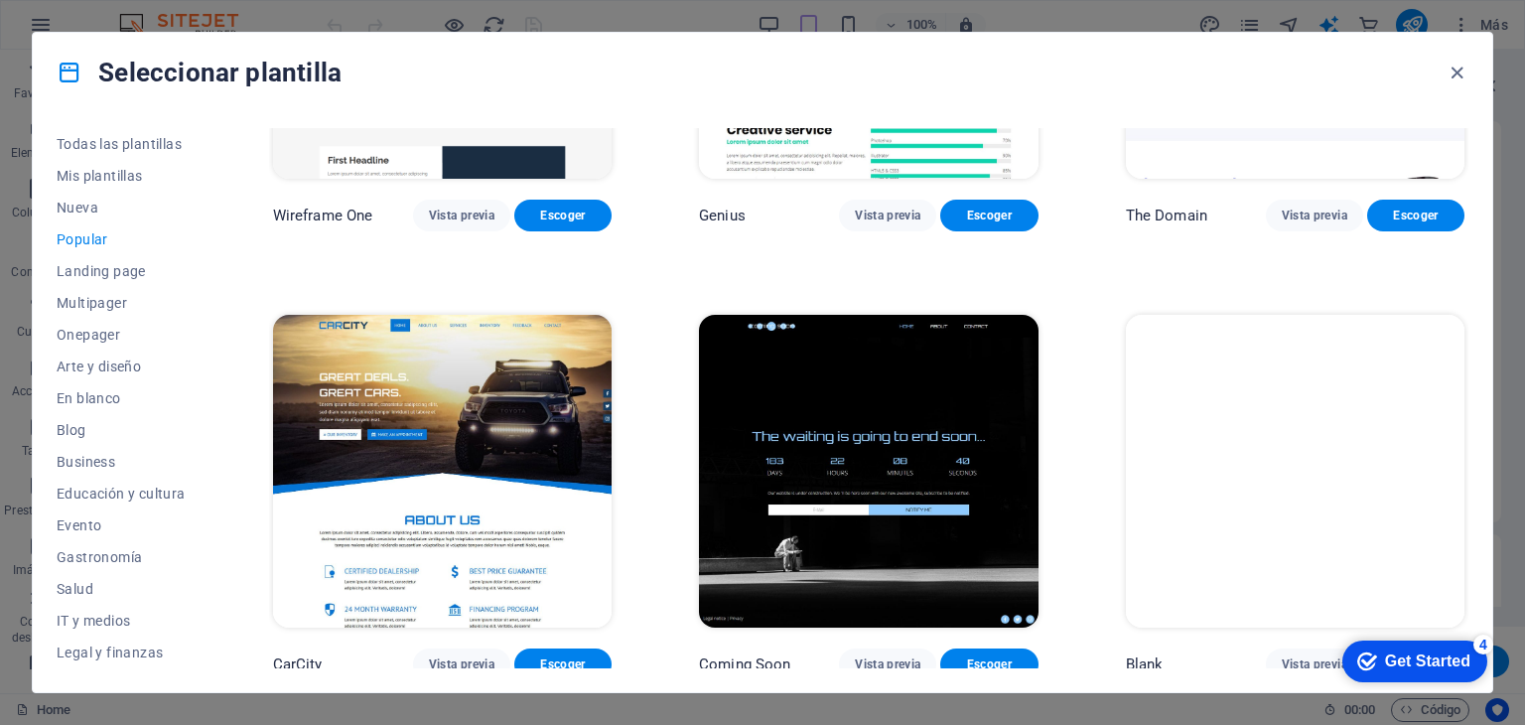
scroll to position [1166, 0]
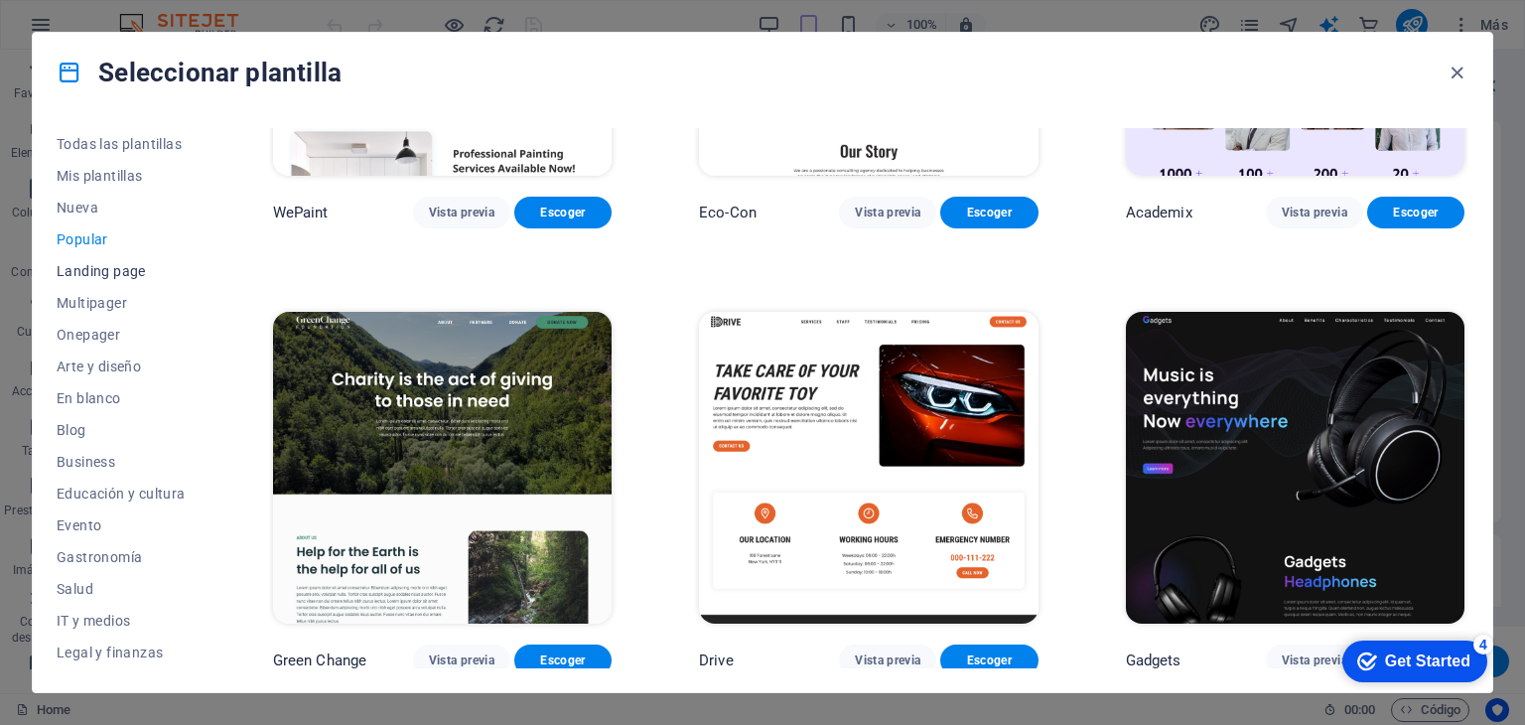
click at [105, 270] on span "Landing page" at bounding box center [121, 271] width 129 height 16
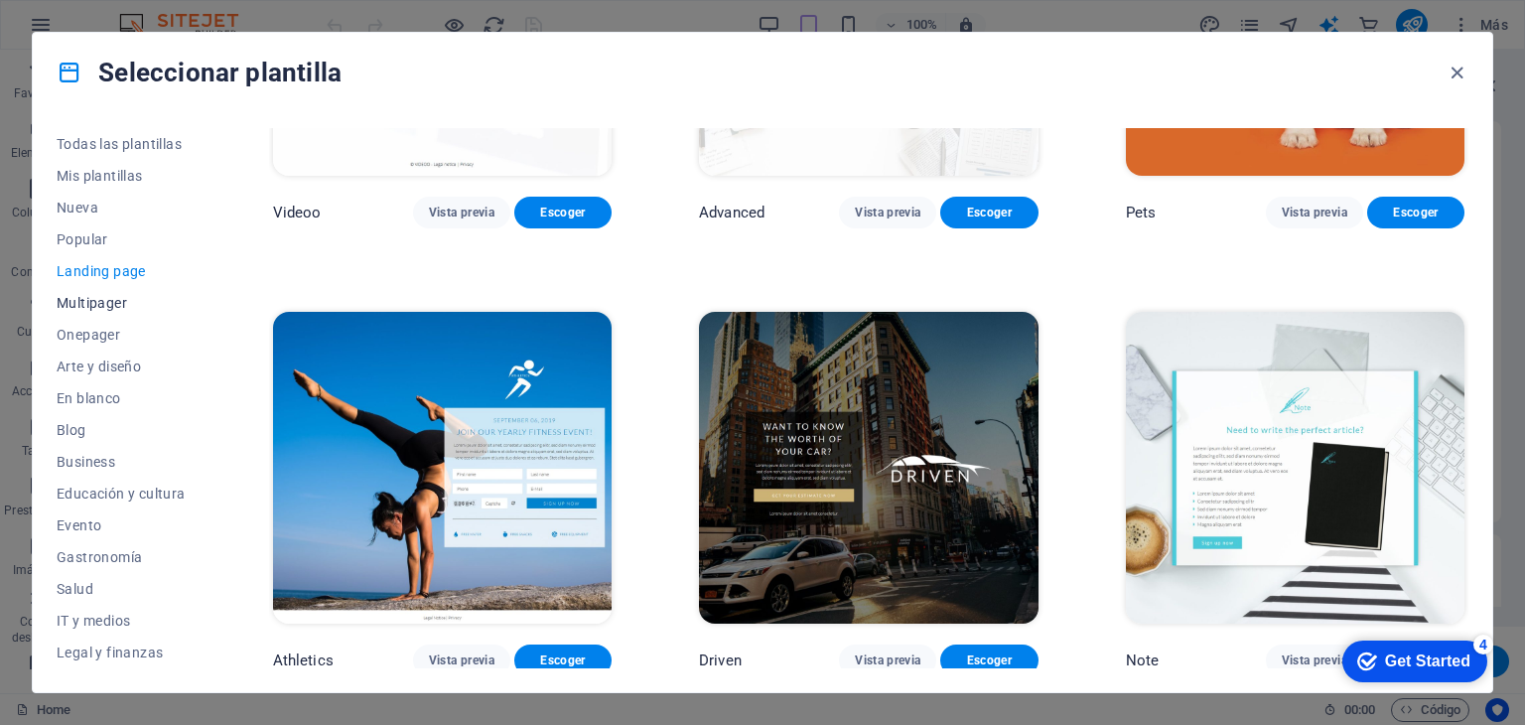
click at [111, 303] on span "Multipager" at bounding box center [121, 303] width 129 height 16
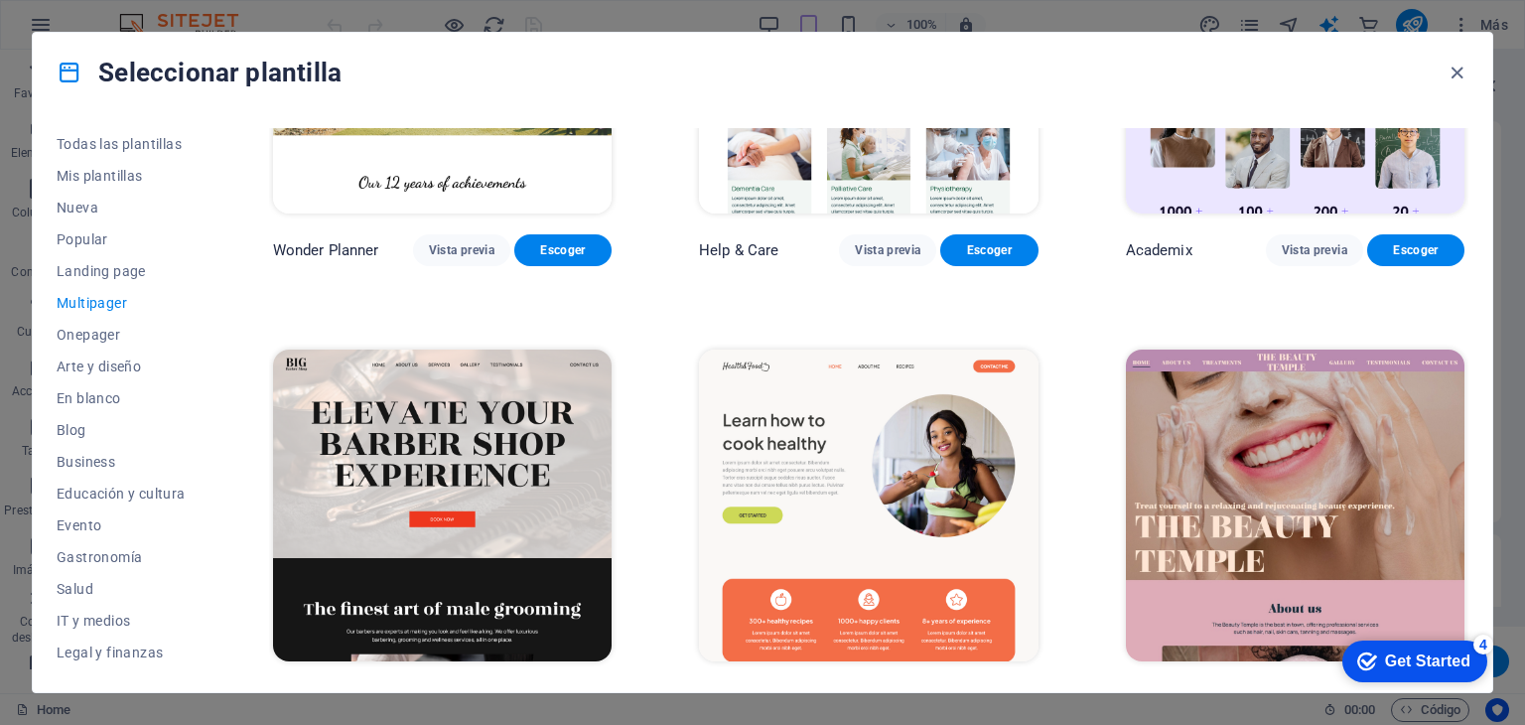
scroll to position [1176, 0]
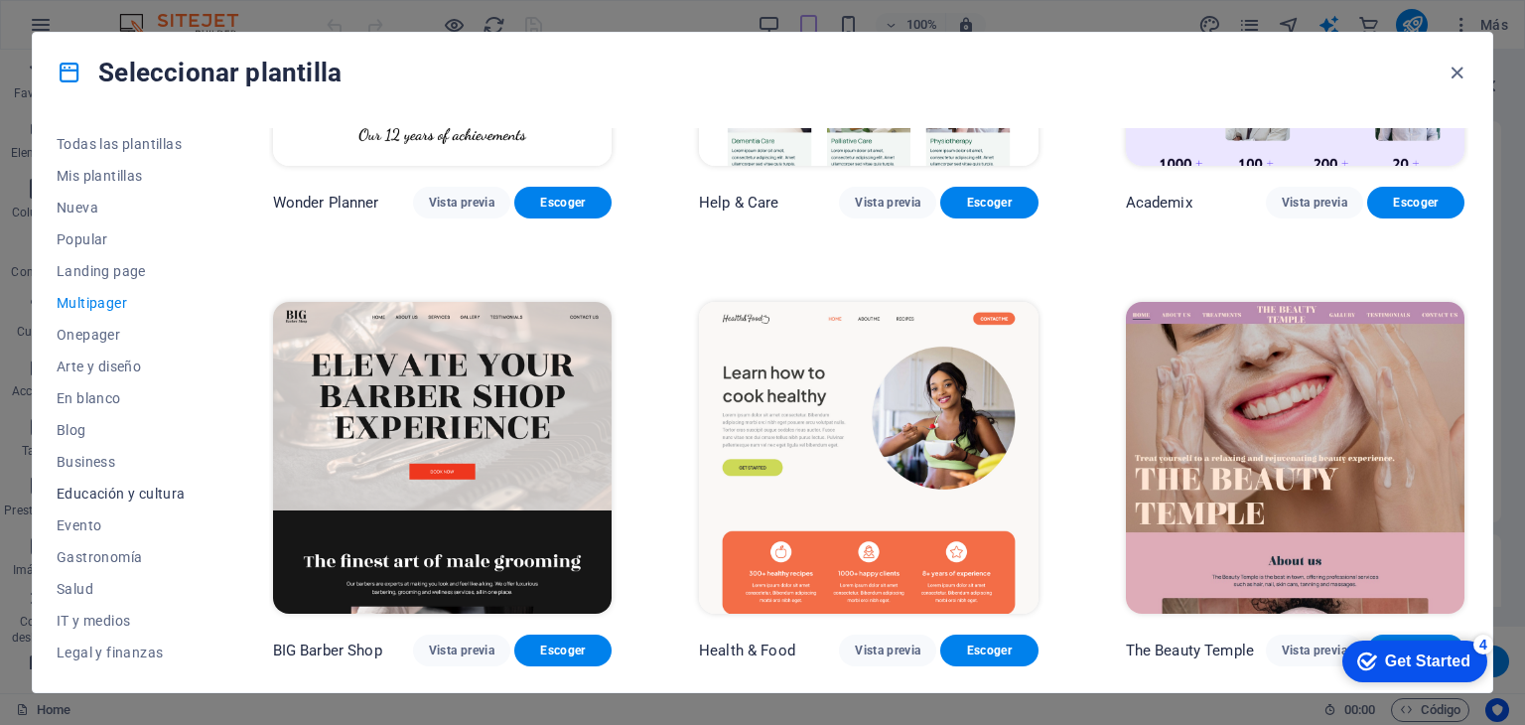
click at [115, 483] on button "Educación y cultura" at bounding box center [121, 494] width 129 height 32
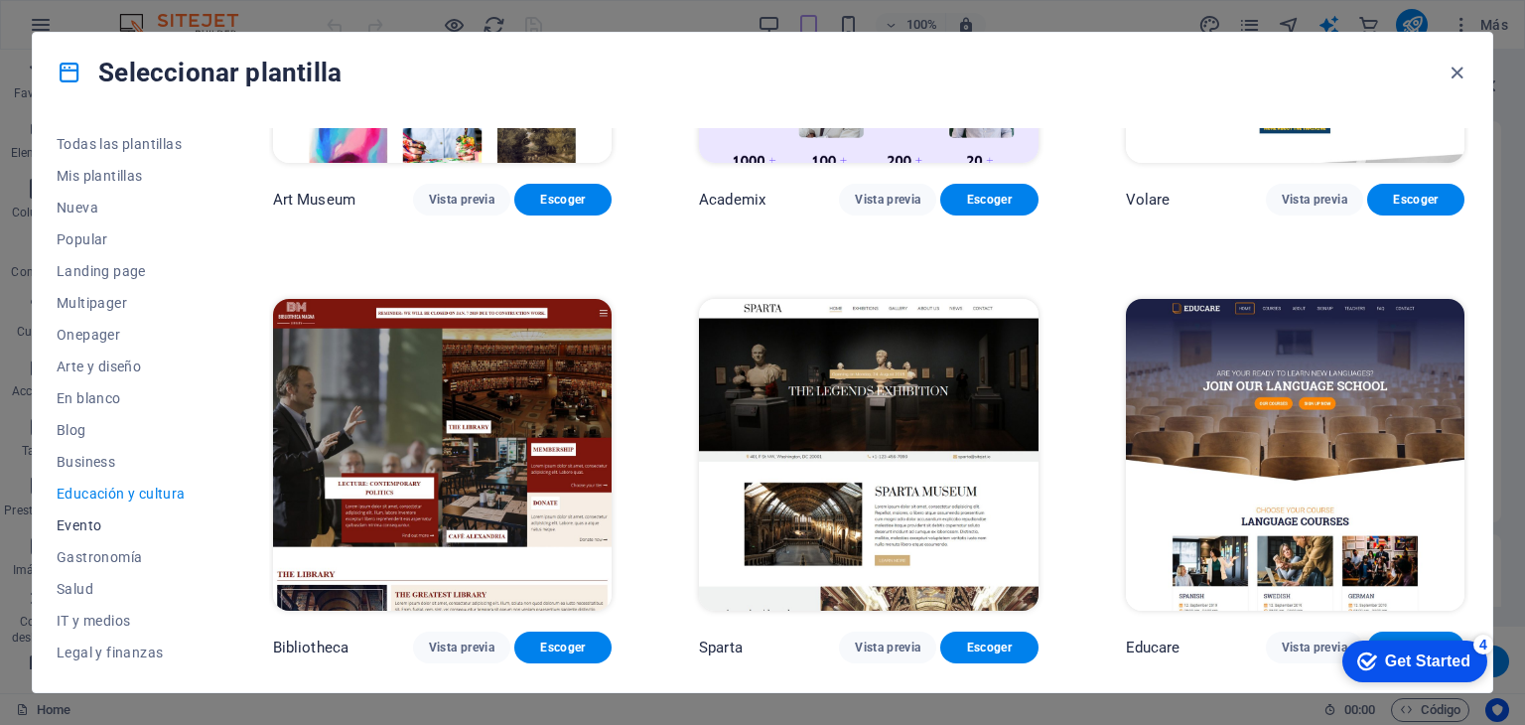
click at [84, 539] on button "Evento" at bounding box center [121, 525] width 129 height 32
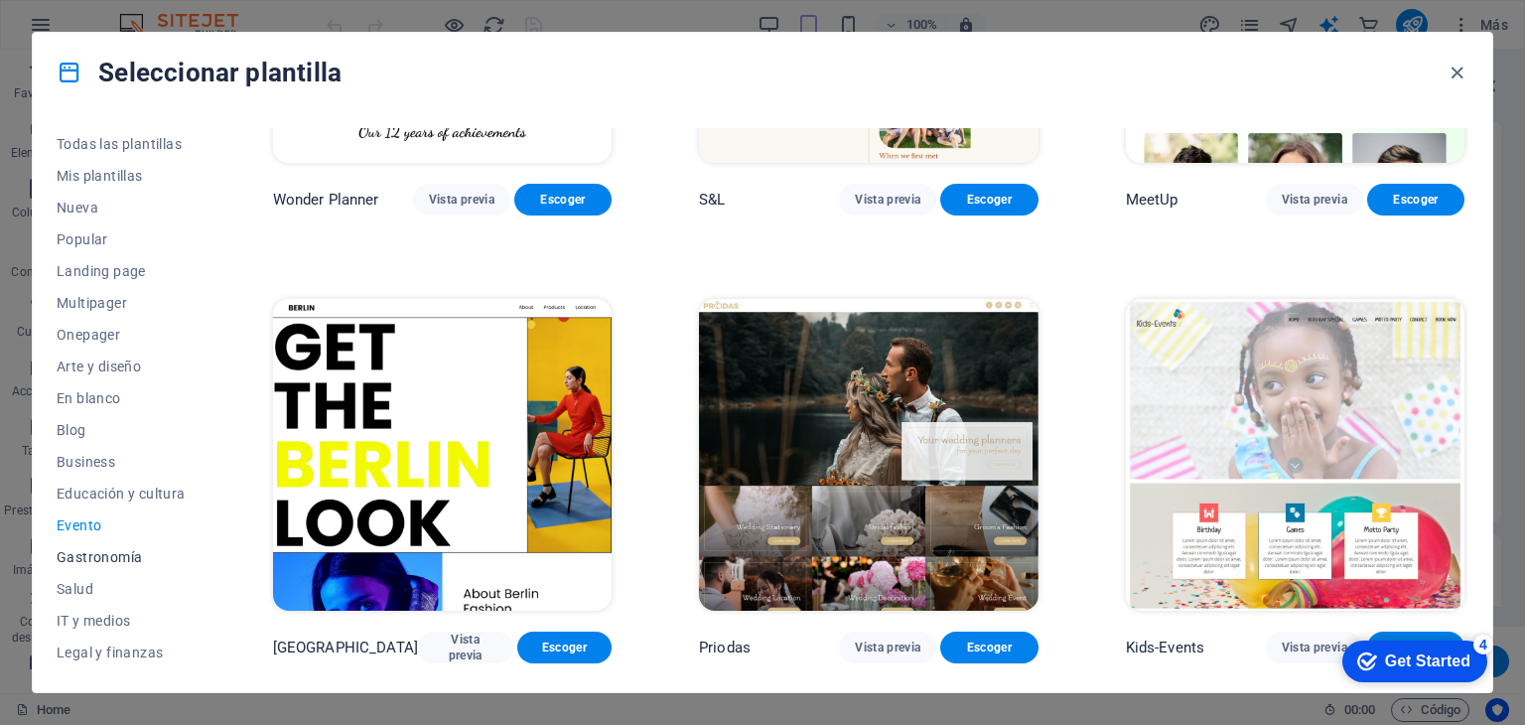
click at [91, 558] on span "Gastronomía" at bounding box center [121, 557] width 129 height 16
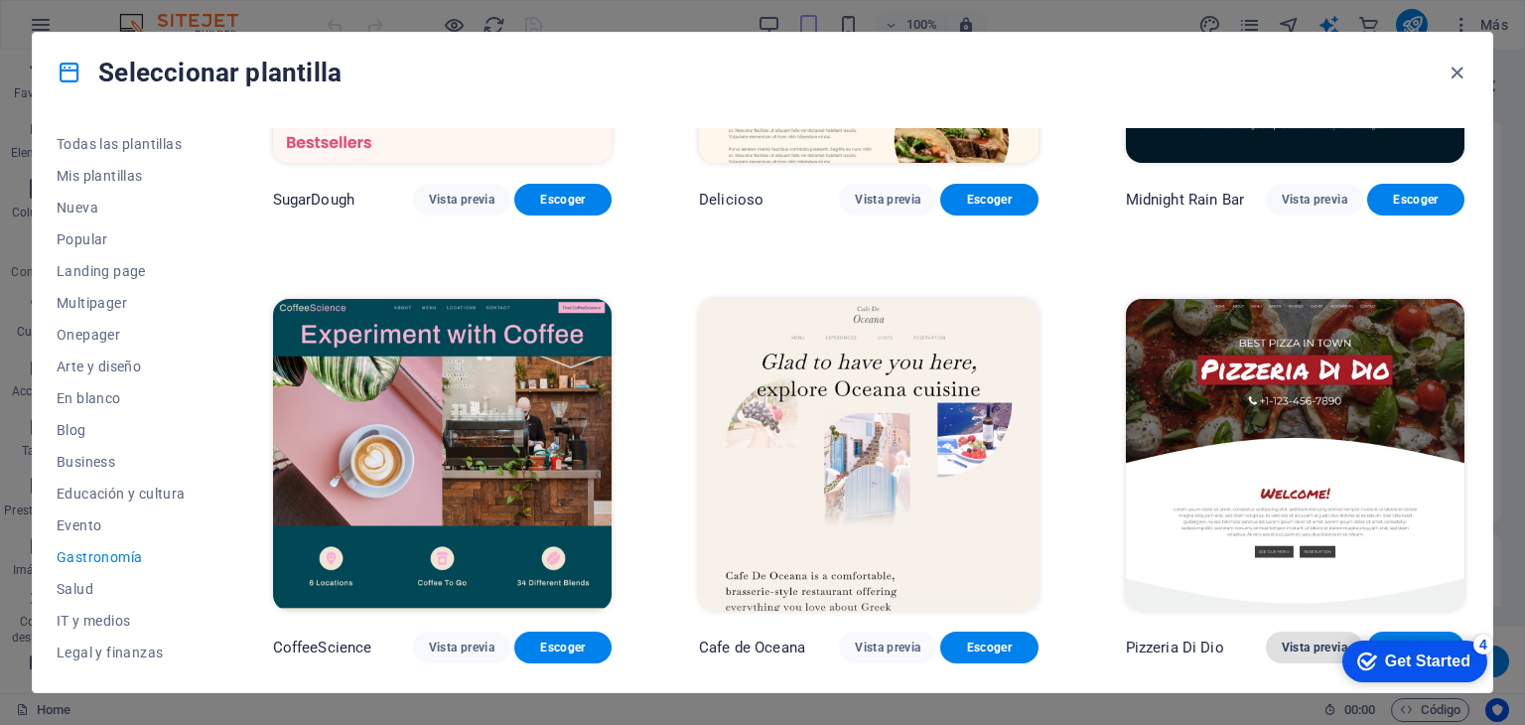
click at [1300, 645] on span "Vista previa" at bounding box center [1315, 647] width 66 height 16
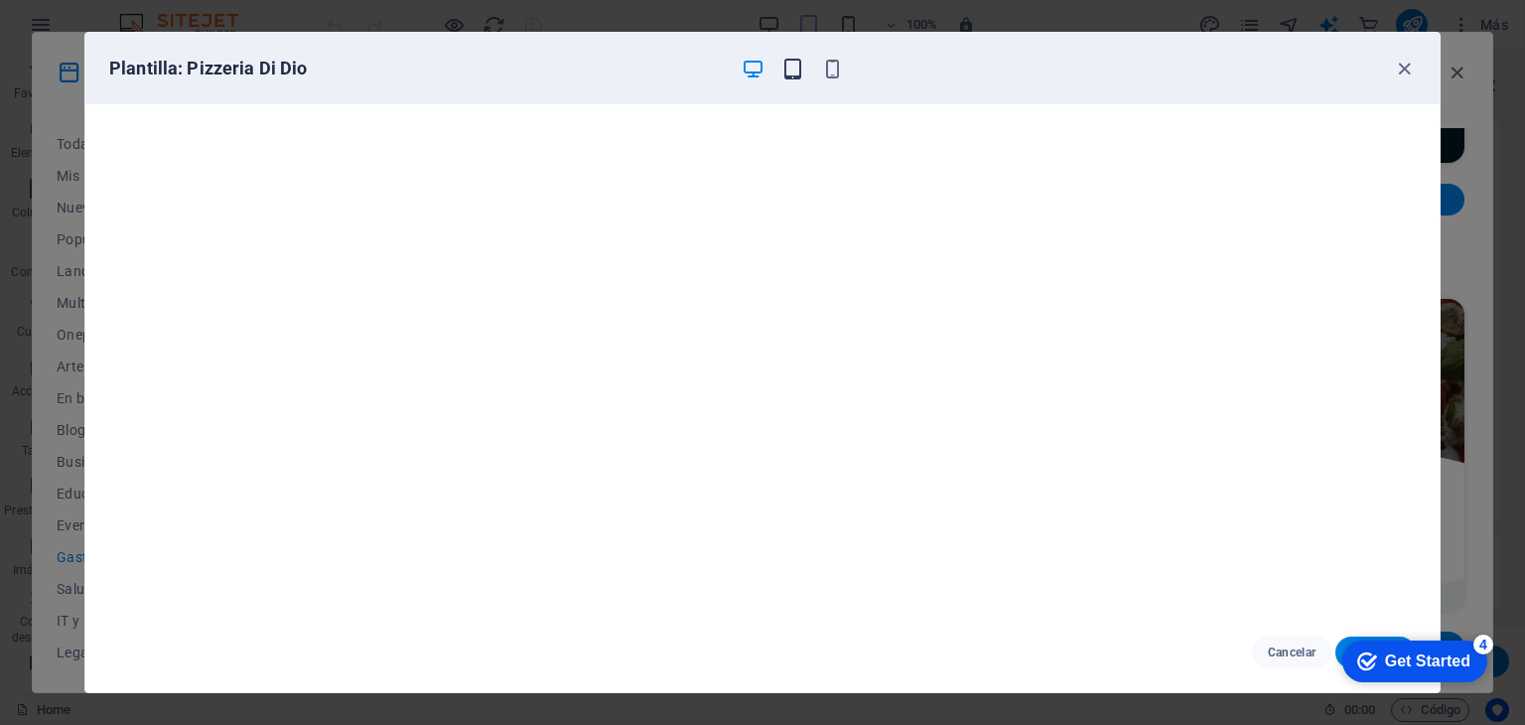
click at [791, 73] on icon "button" at bounding box center [792, 69] width 23 height 23
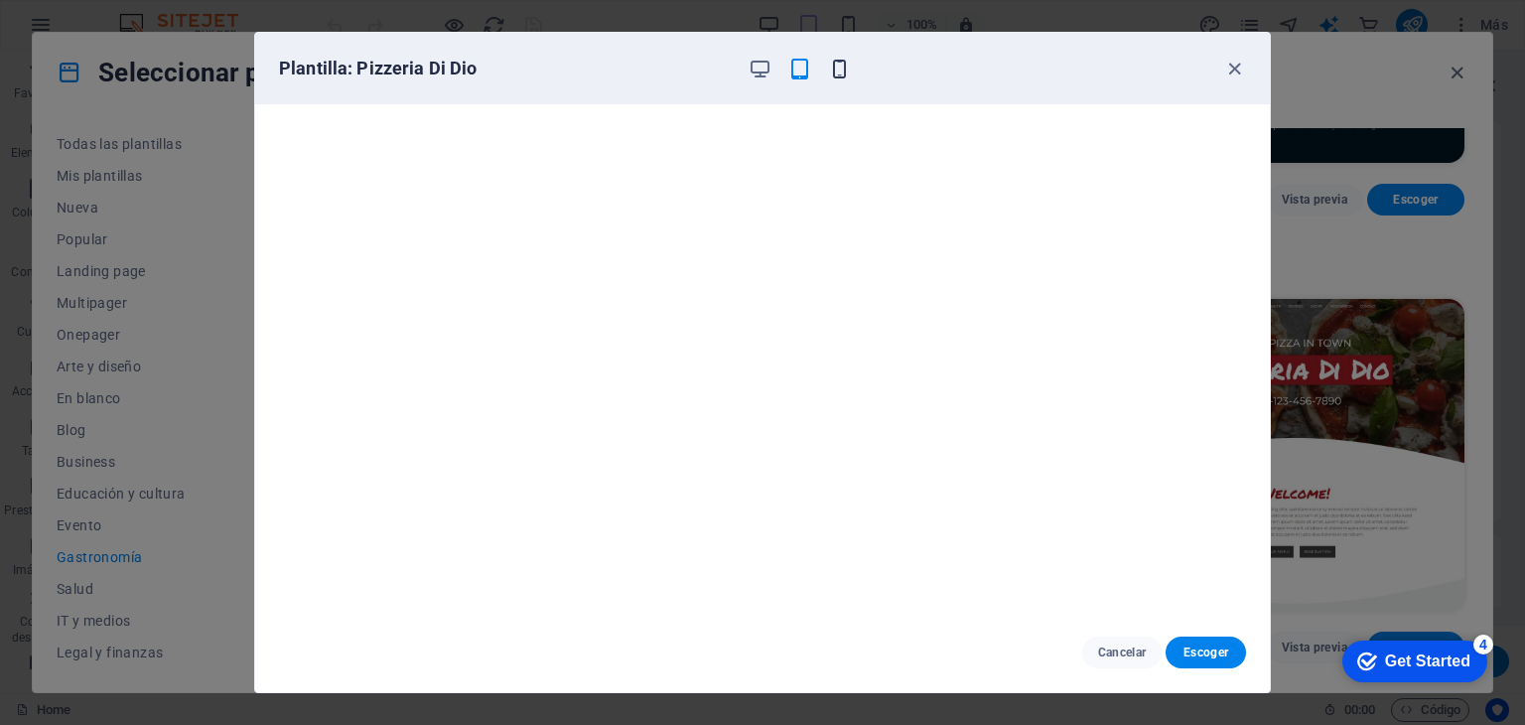
click at [849, 58] on icon "button" at bounding box center [839, 69] width 23 height 23
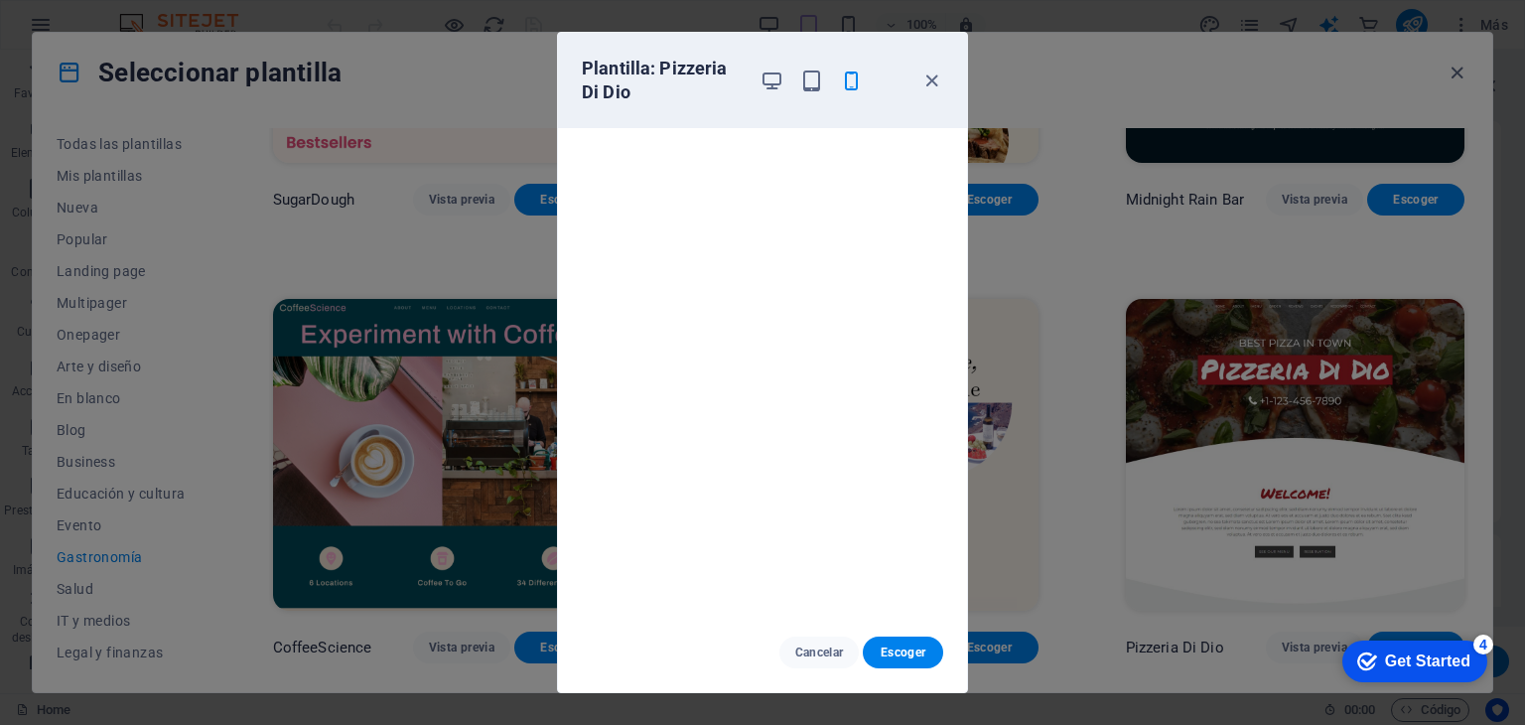
scroll to position [5, 0]
click at [924, 83] on icon "button" at bounding box center [931, 81] width 23 height 23
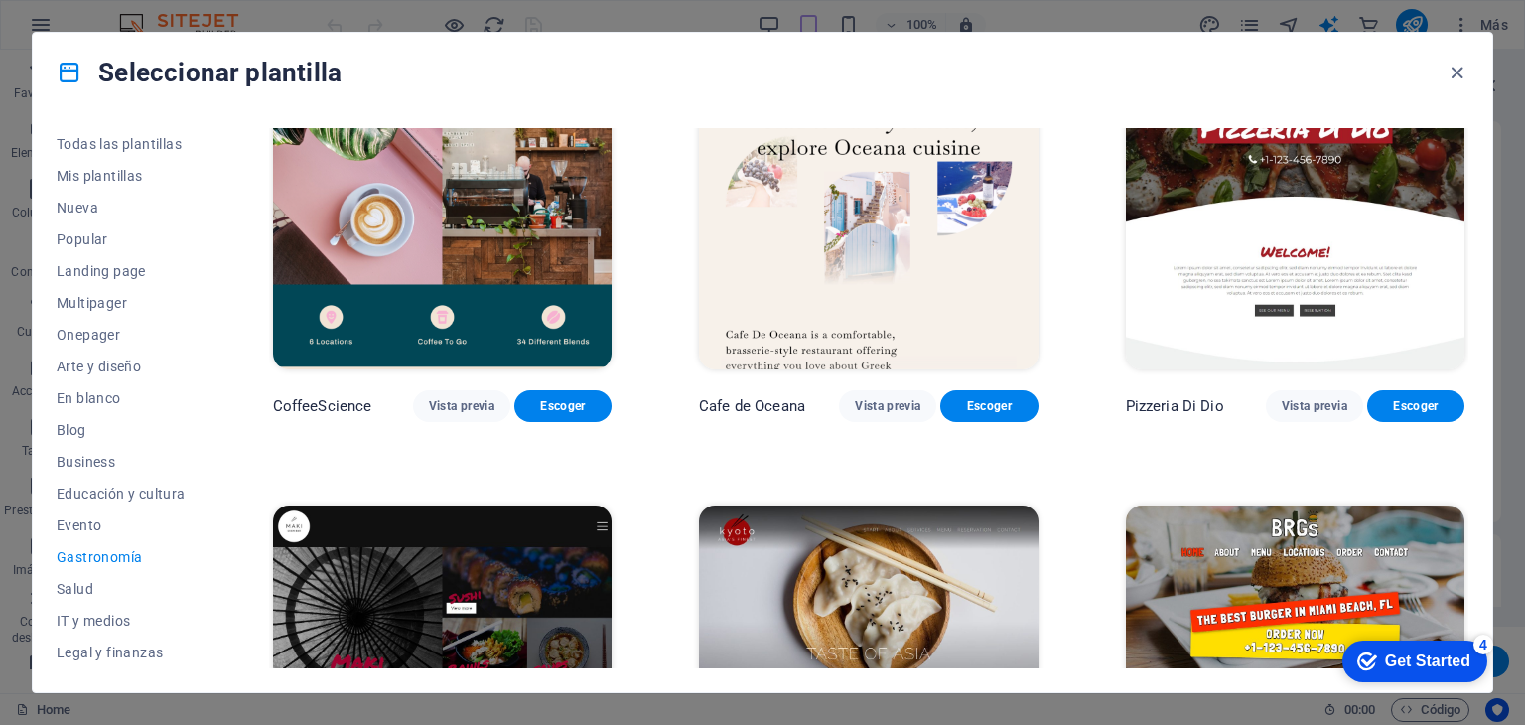
scroll to position [600, 0]
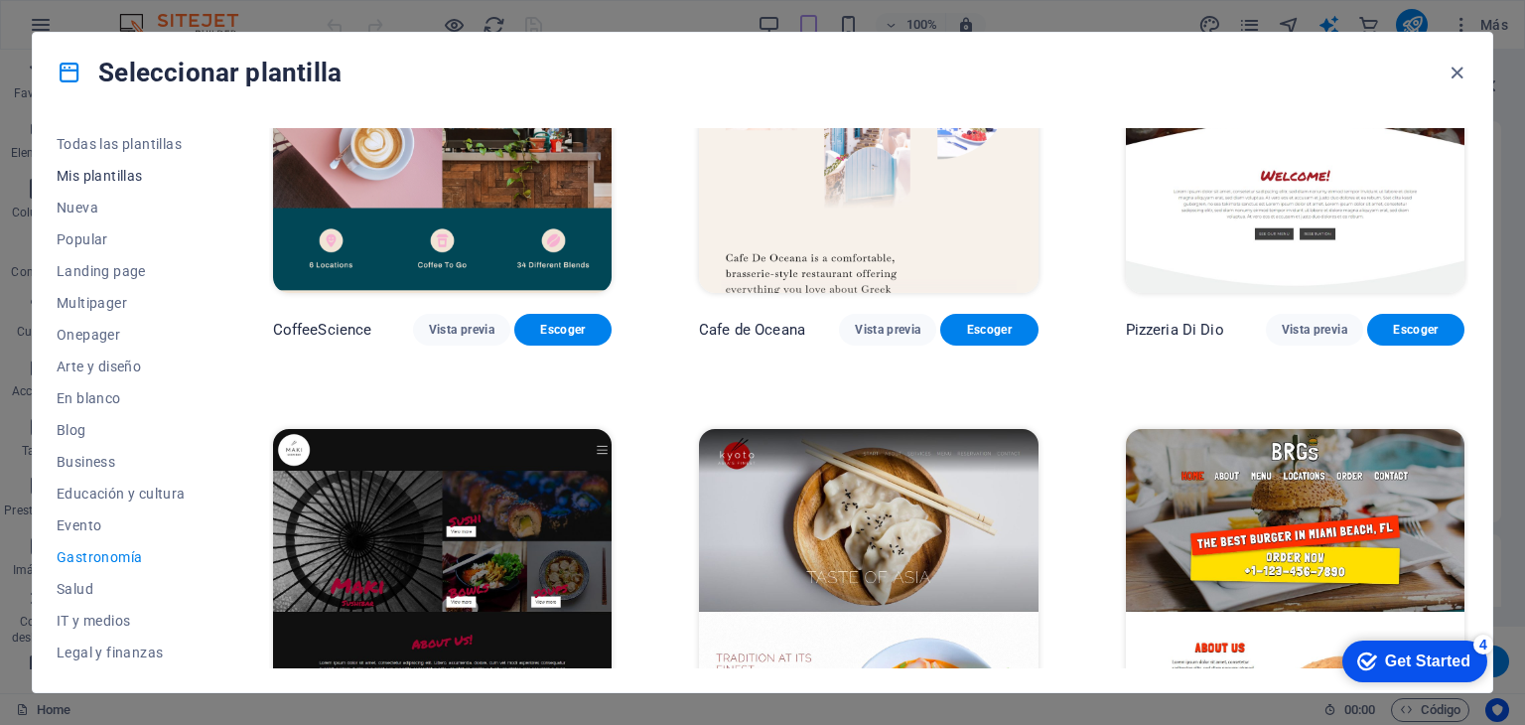
click at [123, 172] on span "Mis plantillas" at bounding box center [121, 176] width 129 height 16
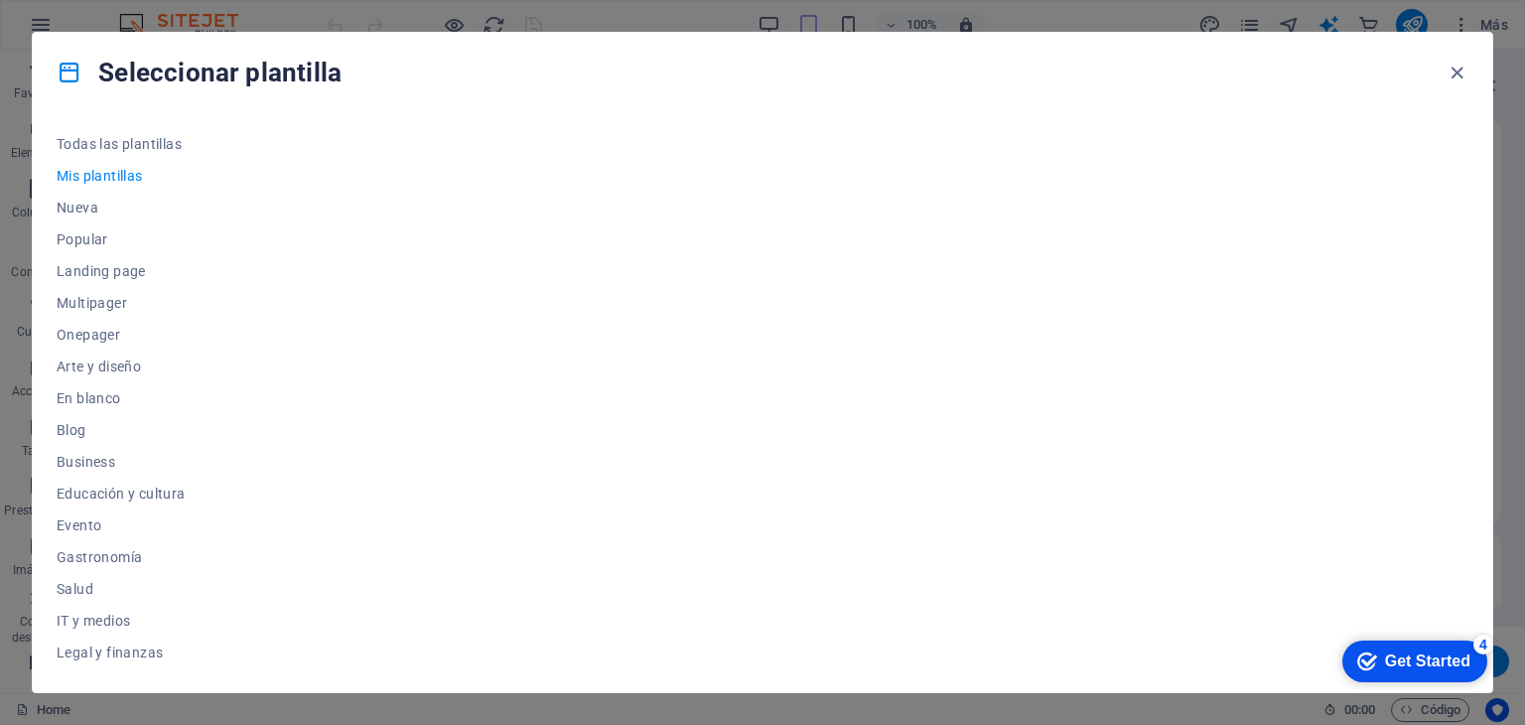
drag, startPoint x: 212, startPoint y: 368, endPoint x: 214, endPoint y: 434, distance: 65.6
click at [214, 434] on div "Todas las plantillas Mis plantillas Nueva Popular Landing page Multipager Onepa…" at bounding box center [763, 402] width 1460 height 580
